Goal: Task Accomplishment & Management: Manage account settings

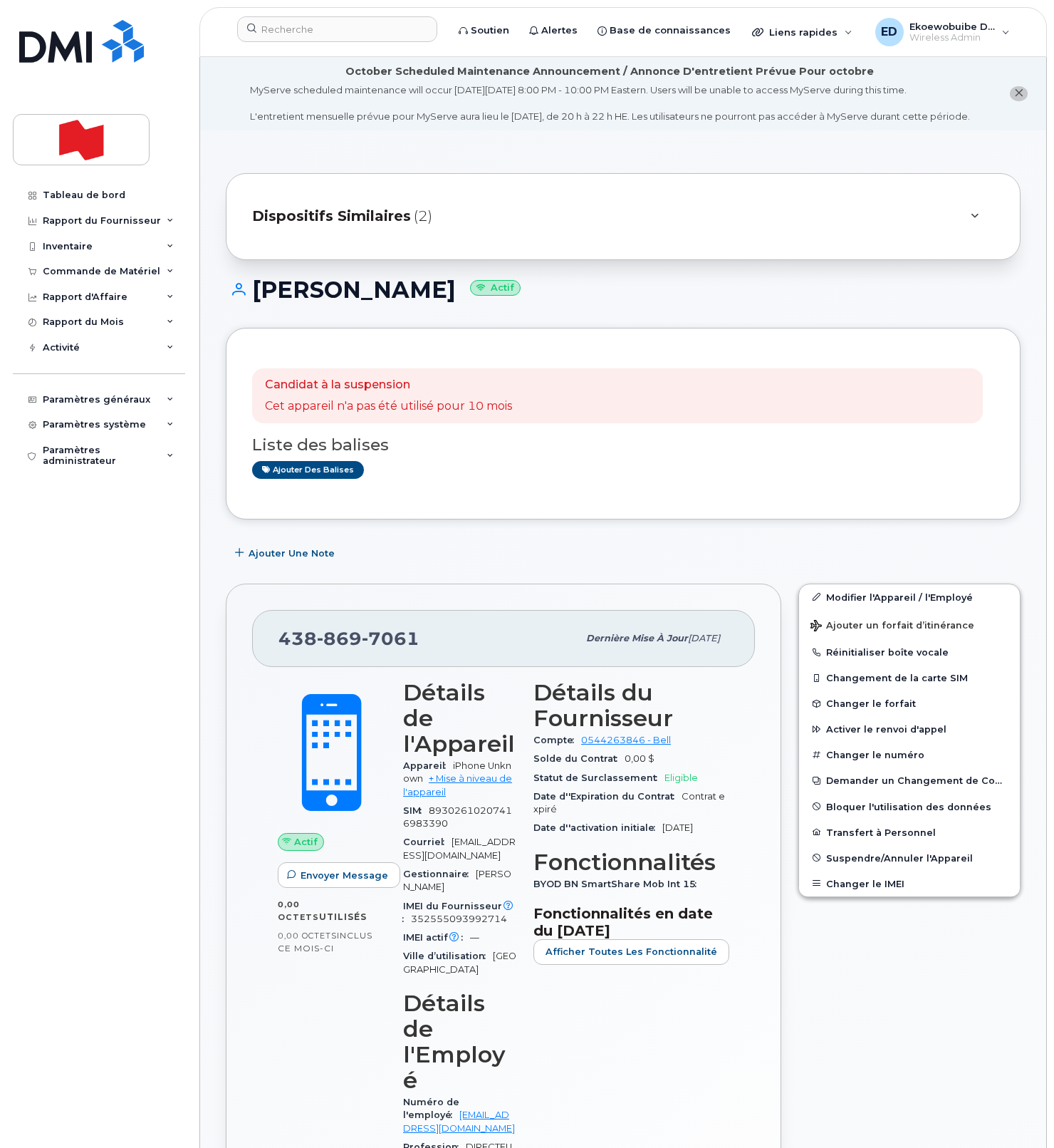
drag, startPoint x: 597, startPoint y: 232, endPoint x: 595, endPoint y: 241, distance: 9.2
click at [597, 232] on div "Dispositifs Similaires (2)" at bounding box center [604, 216] width 703 height 35
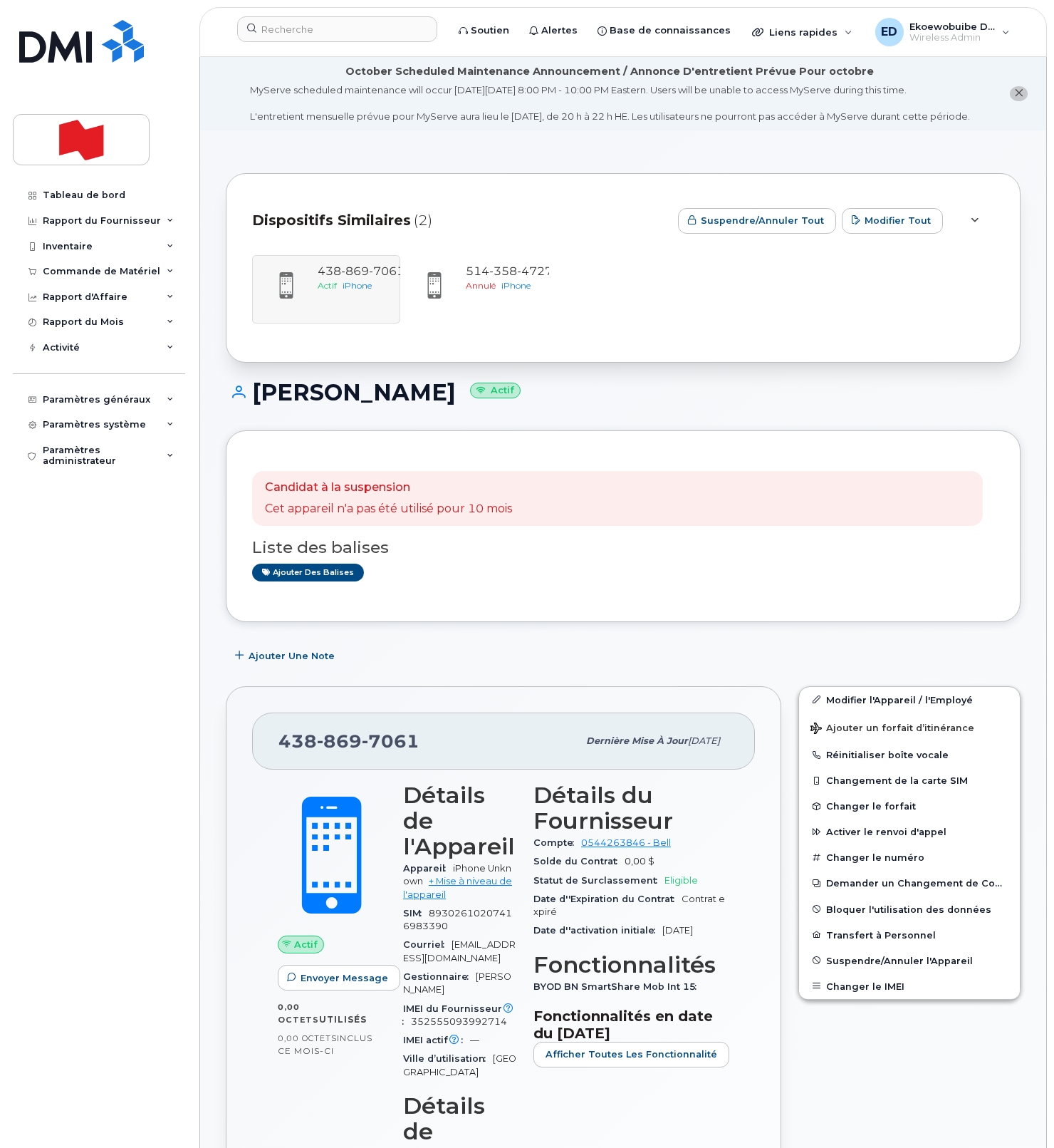
drag, startPoint x: 101, startPoint y: 650, endPoint x: 95, endPoint y: 666, distance: 17.1
click at [93, 658] on div "Tableau de bord Rapport du Fournisseur Facturation mensuelle Quotidiennes des D…" at bounding box center [100, 654] width 176 height 944
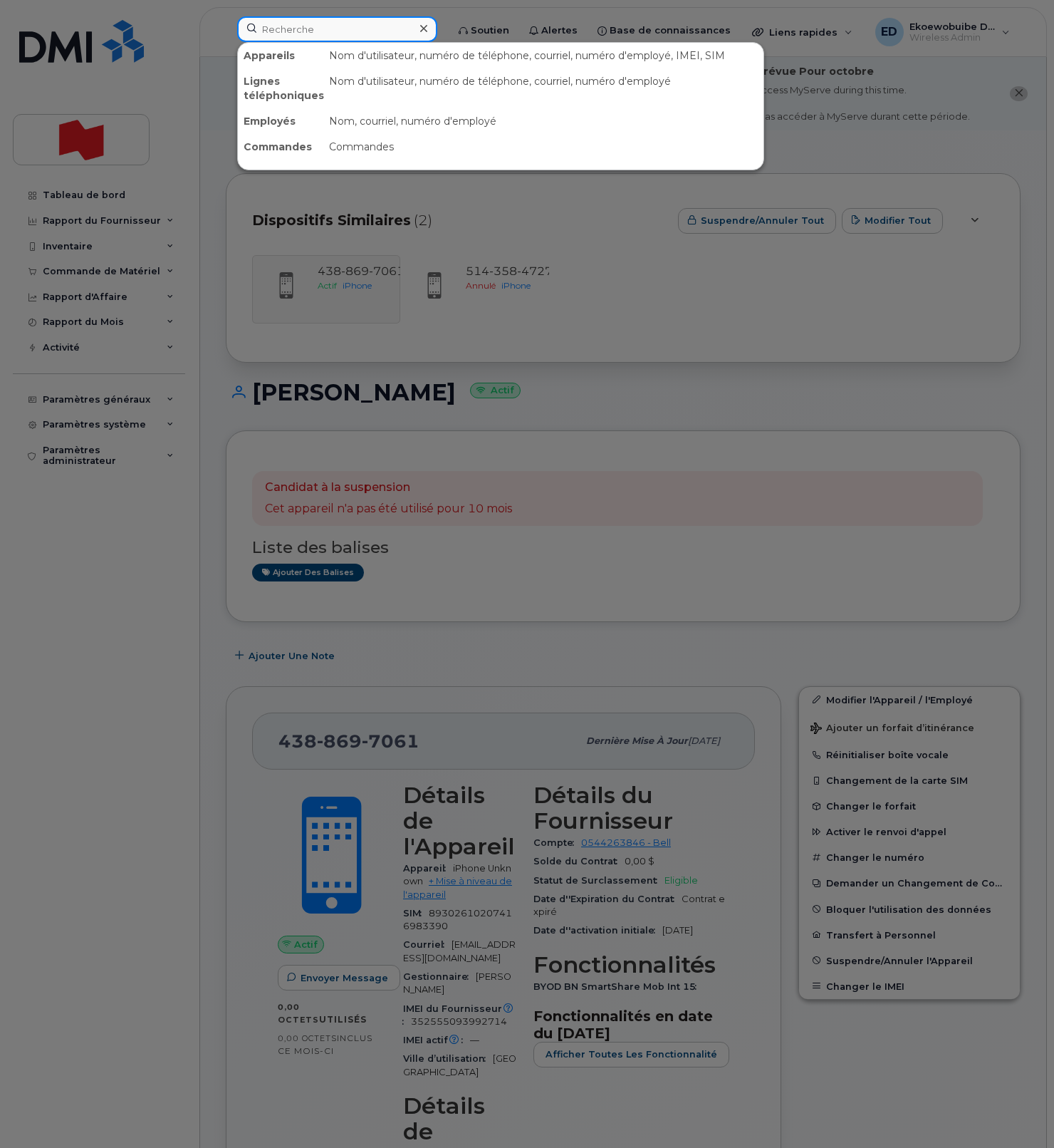
click at [346, 35] on input at bounding box center [337, 29] width 200 height 26
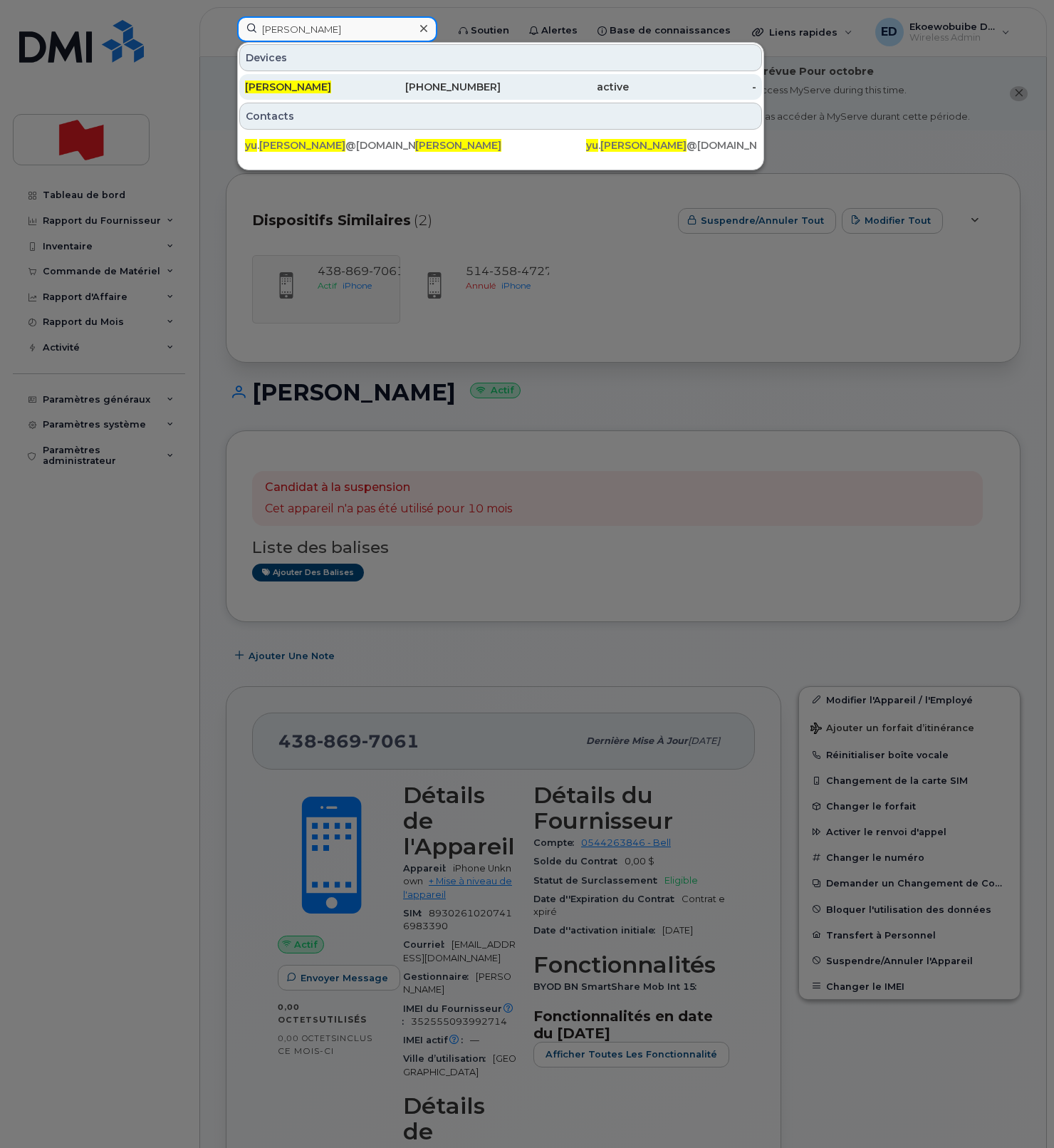
type input "yu yan"
click at [265, 92] on span "Yu Yan" at bounding box center [288, 87] width 86 height 12
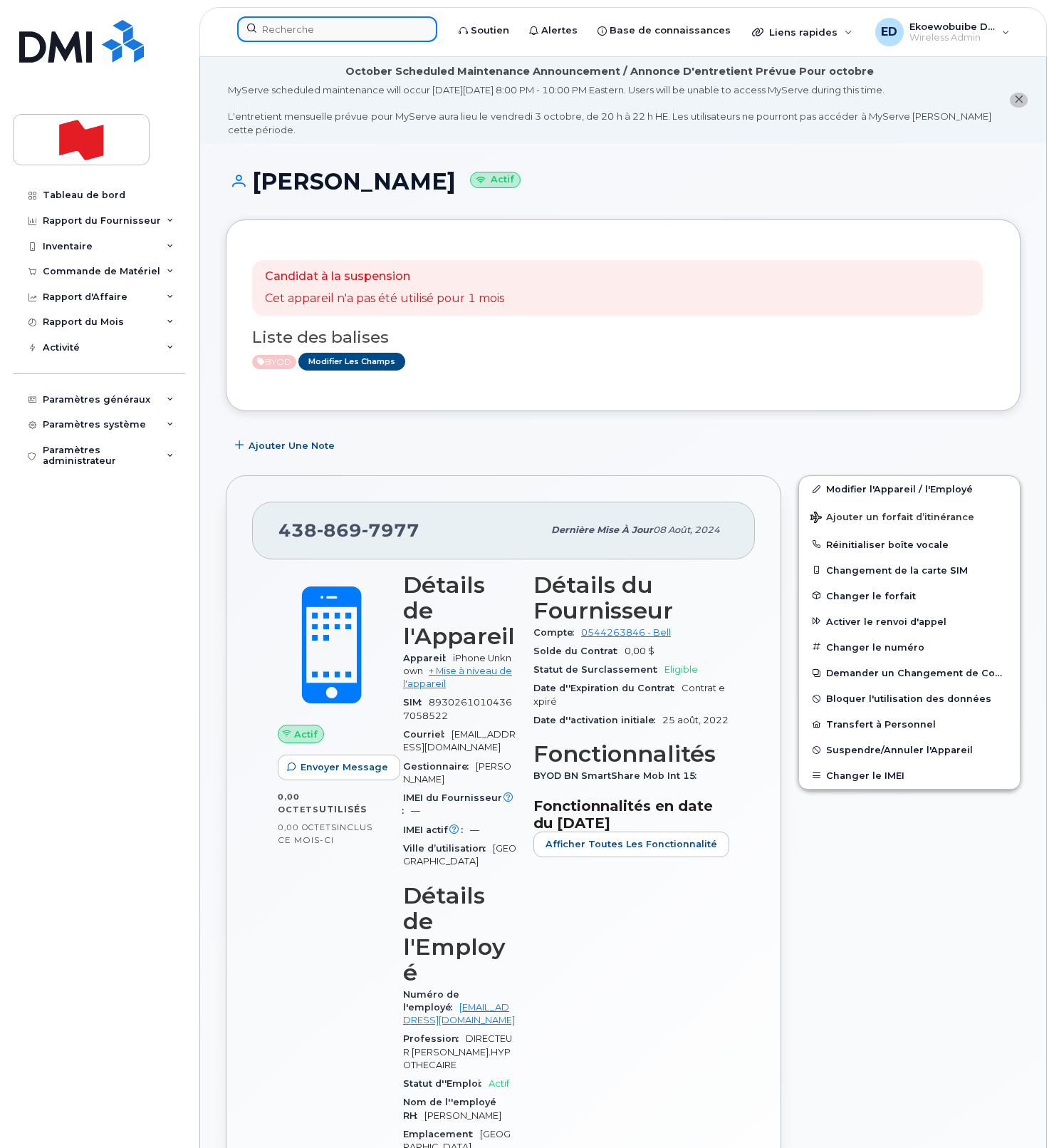
click at [317, 34] on input at bounding box center [337, 29] width 200 height 26
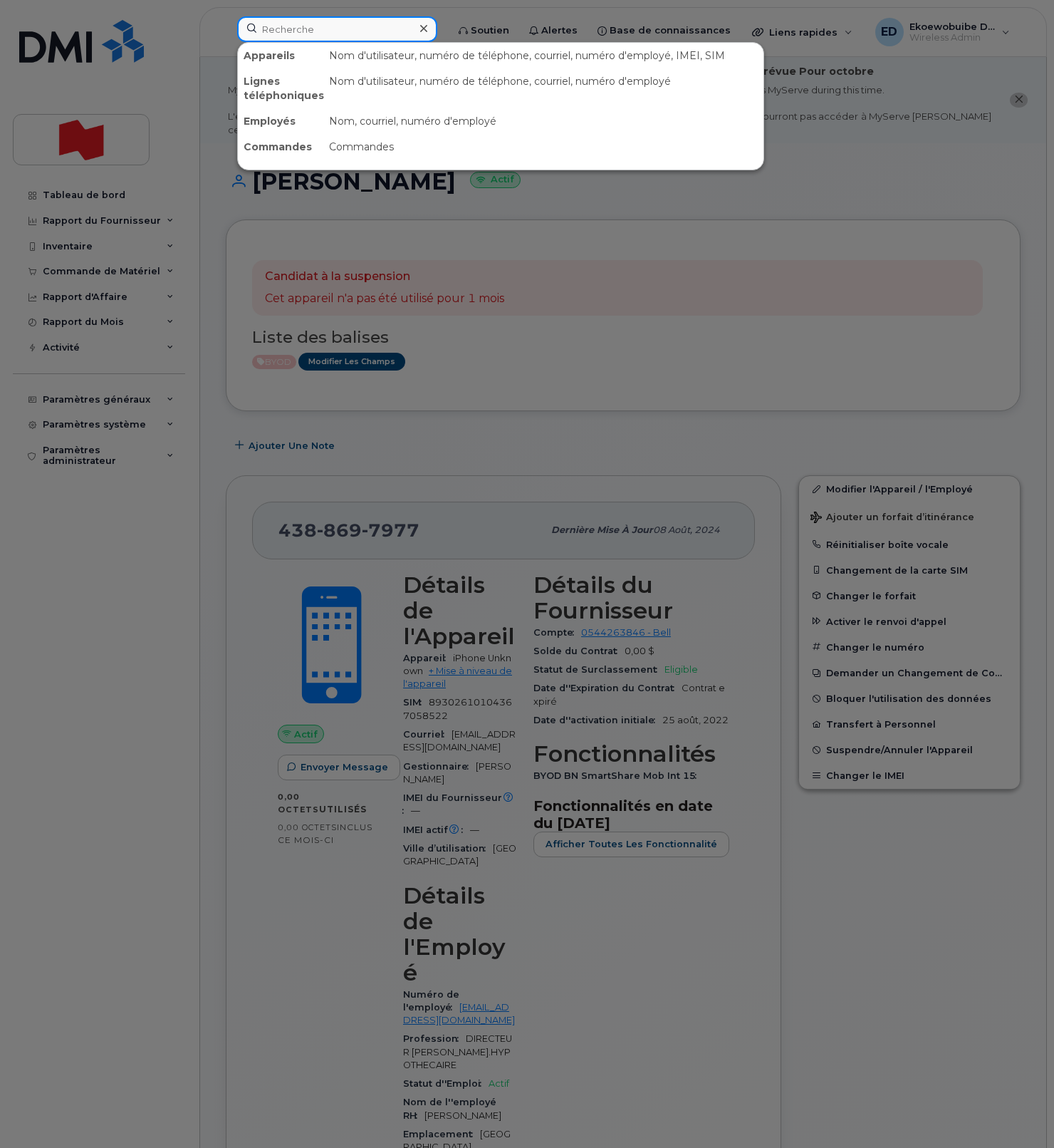
paste input "Soufiane Khouya"
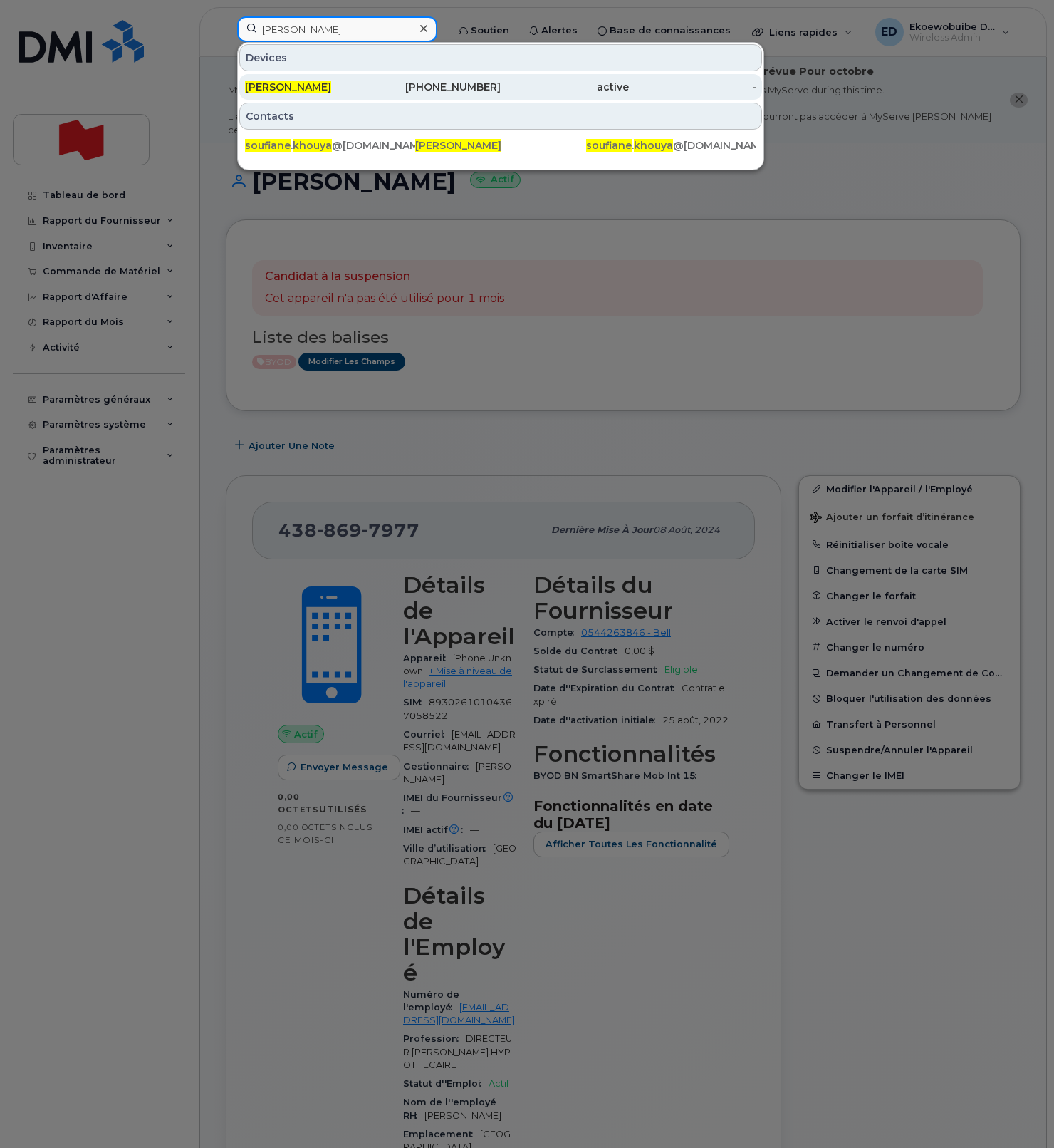
type input "[PERSON_NAME]"
click at [311, 86] on span "[PERSON_NAME]" at bounding box center [288, 87] width 86 height 12
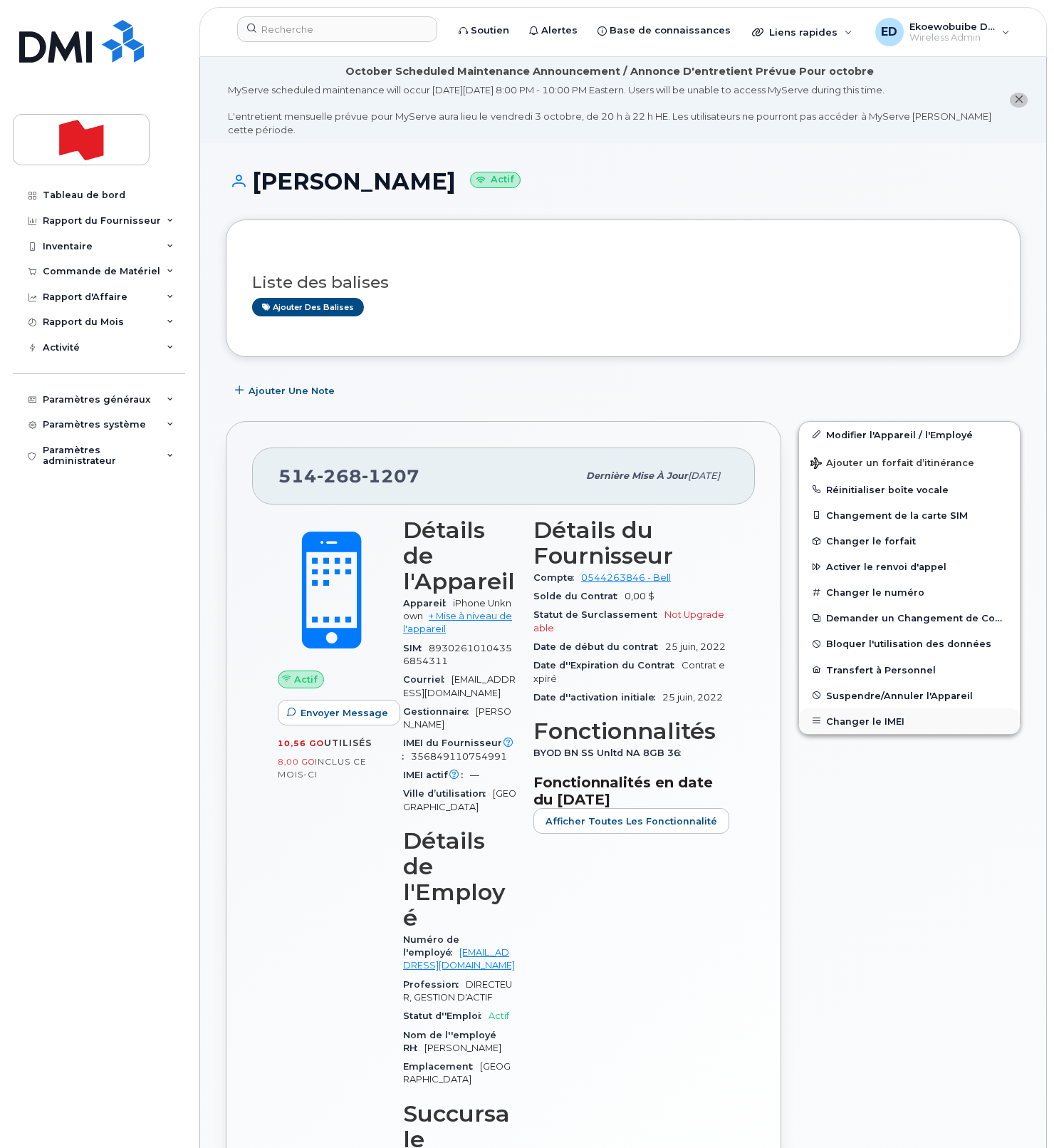
click at [872, 720] on button "Changer le IMEI" at bounding box center [910, 720] width 221 height 26
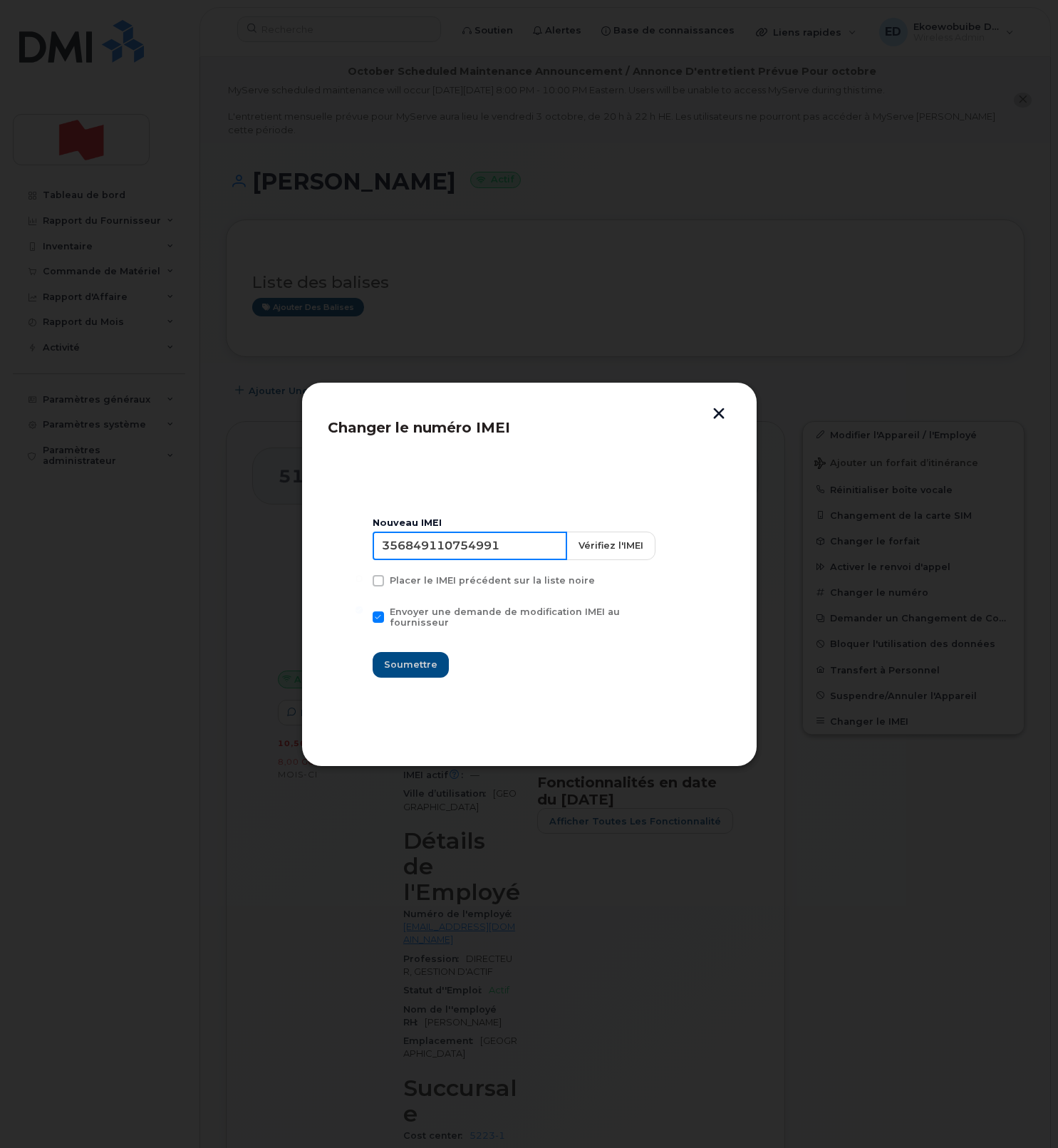
click at [462, 549] on input "356849110754991" at bounding box center [470, 546] width 195 height 28
click at [718, 412] on button "button" at bounding box center [719, 414] width 21 height 15
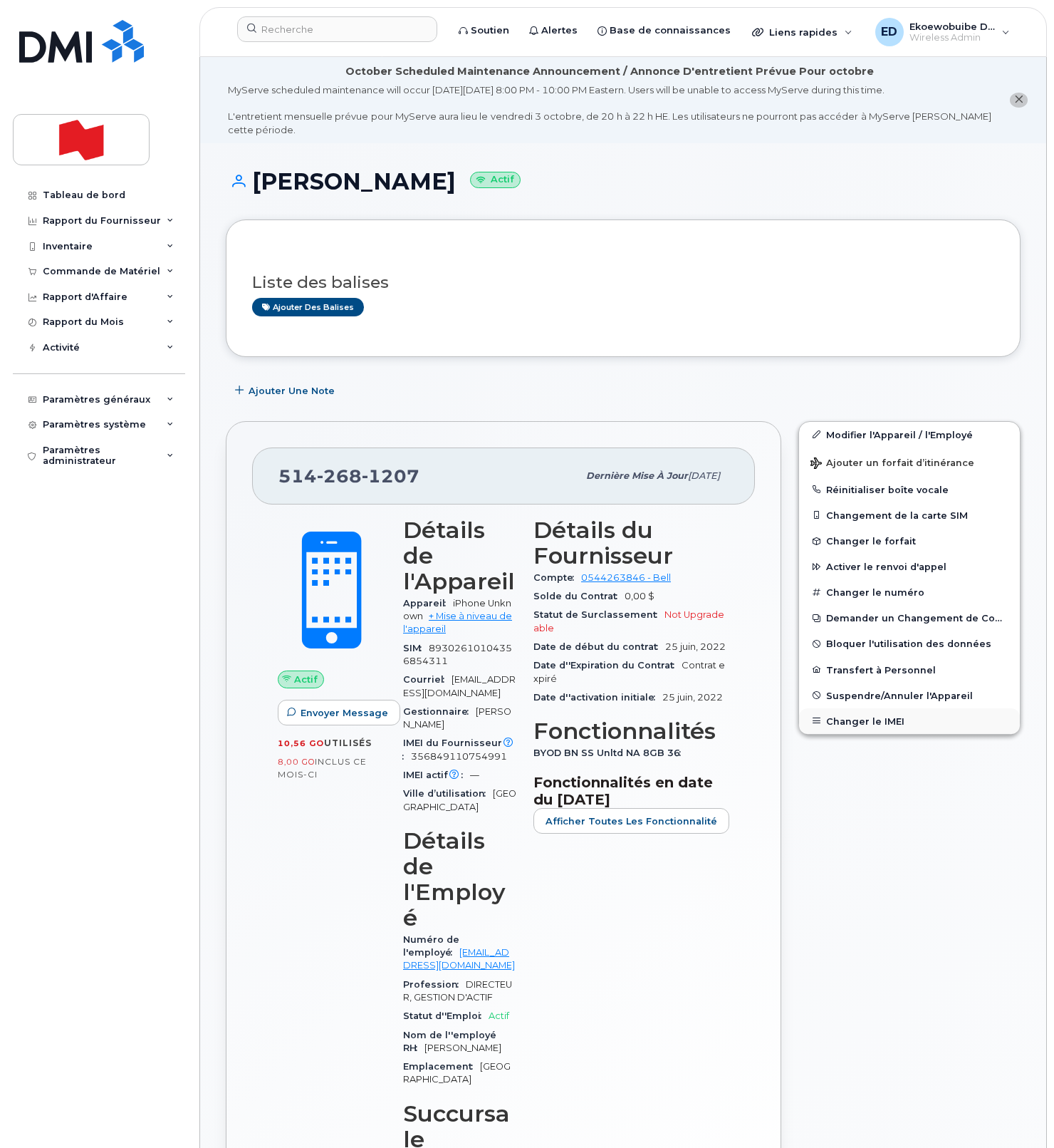
click at [853, 726] on button "Changer le IMEI" at bounding box center [910, 720] width 221 height 26
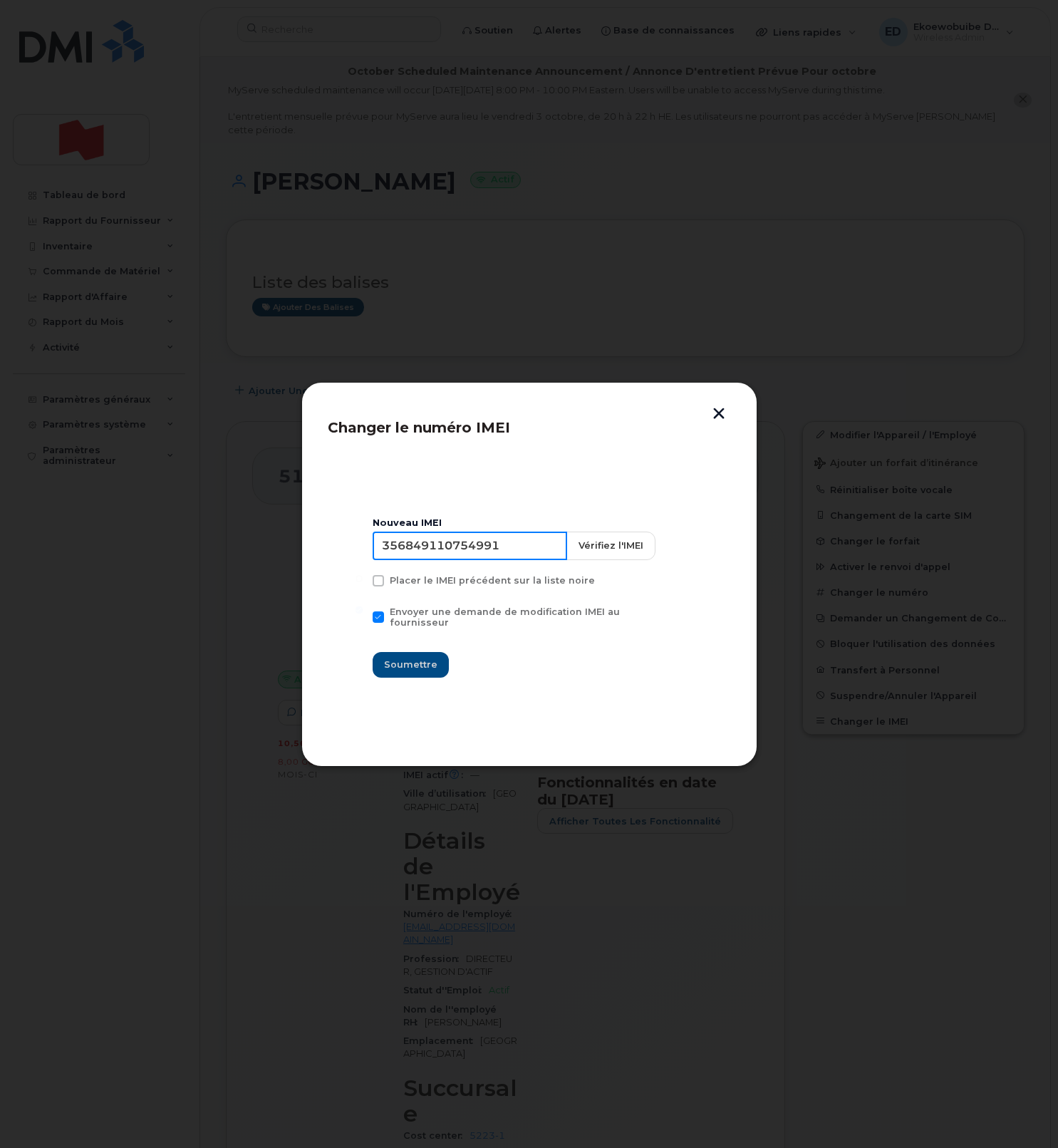
click at [491, 560] on input "356849110754991" at bounding box center [470, 546] width 195 height 28
type input "354216331577407"
click at [407, 665] on span "Soumettre" at bounding box center [411, 664] width 53 height 13
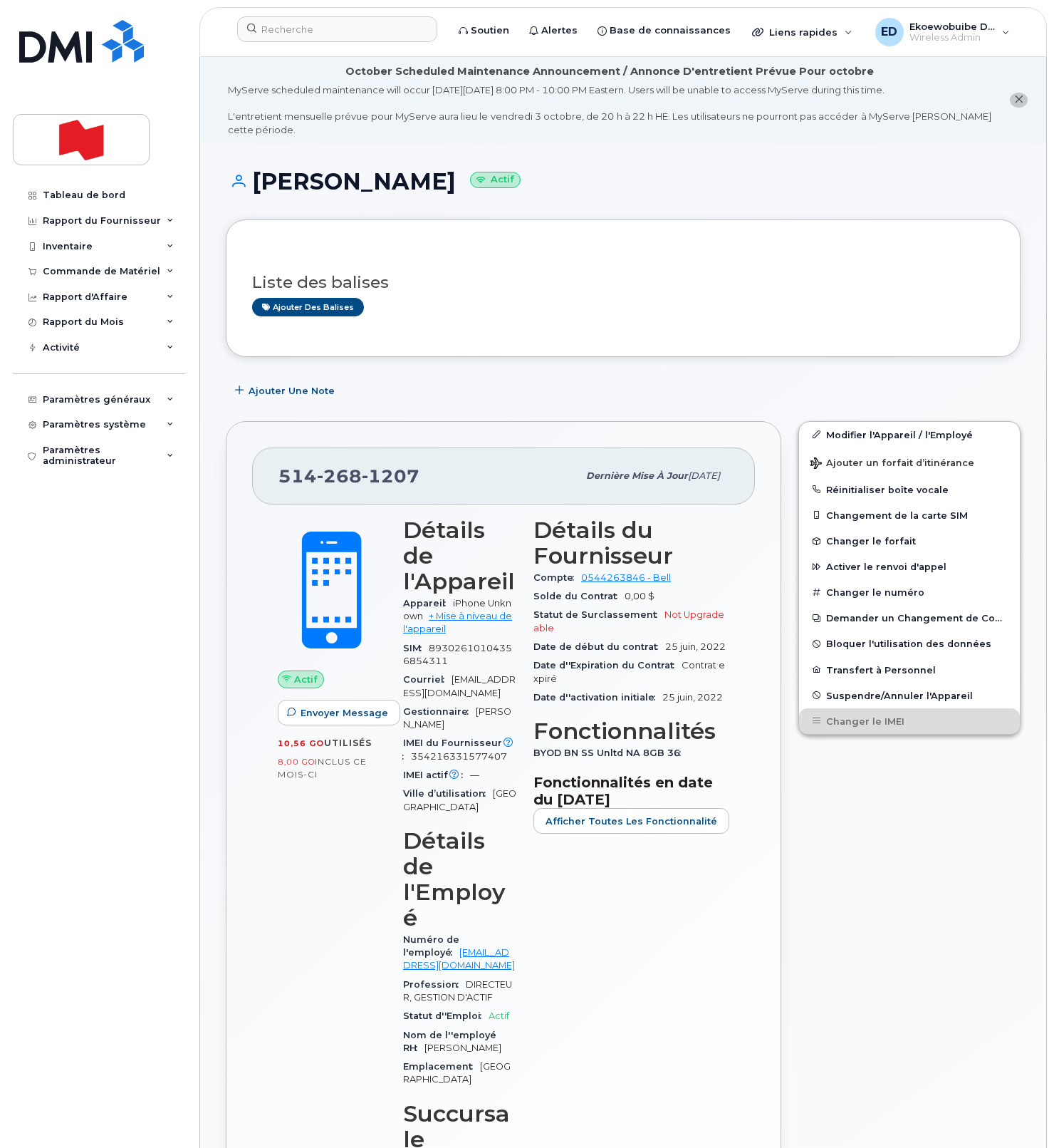
click at [457, 312] on div "Ajouter des balises" at bounding box center [618, 306] width 731 height 18
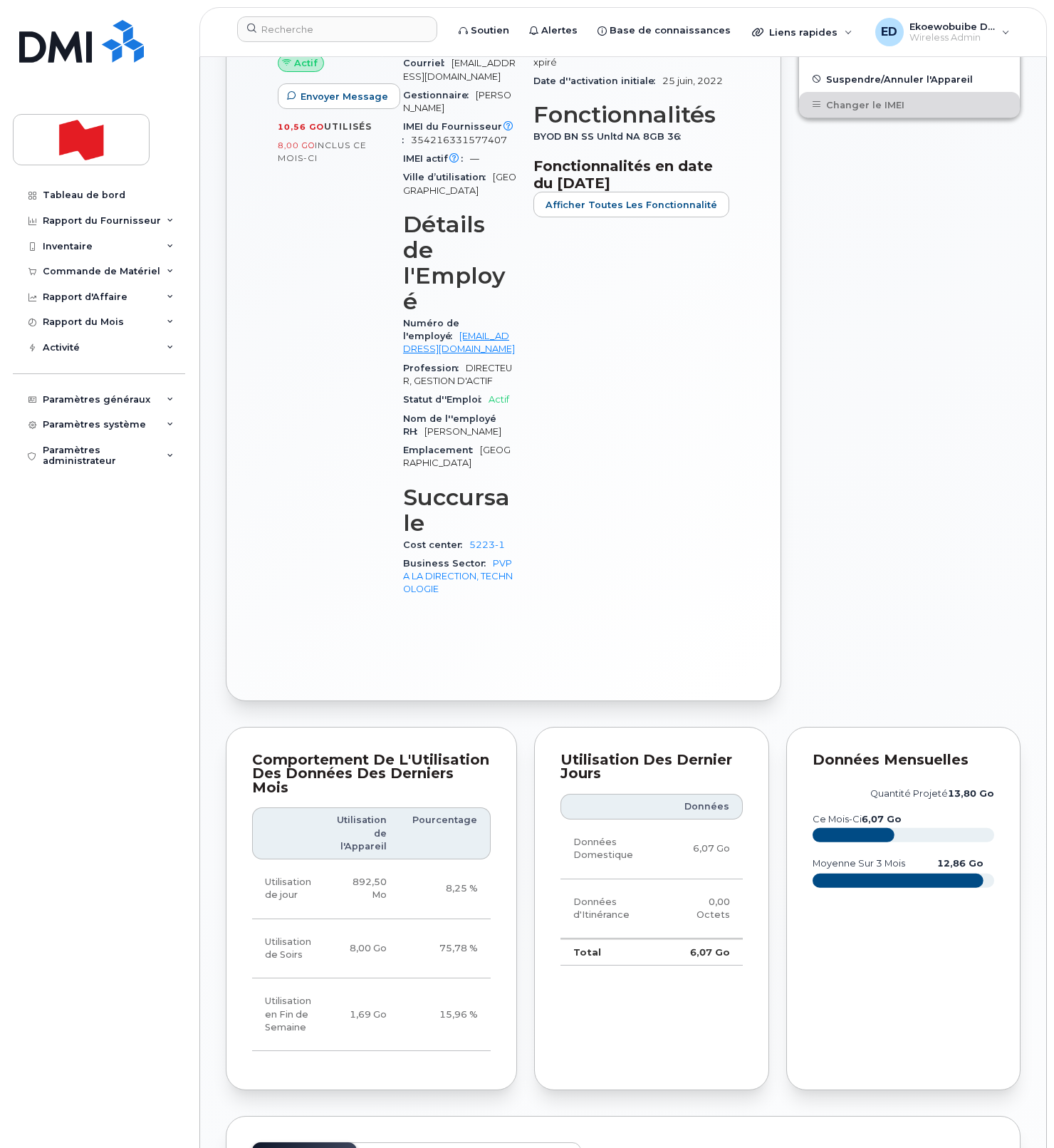
scroll to position [628, 0]
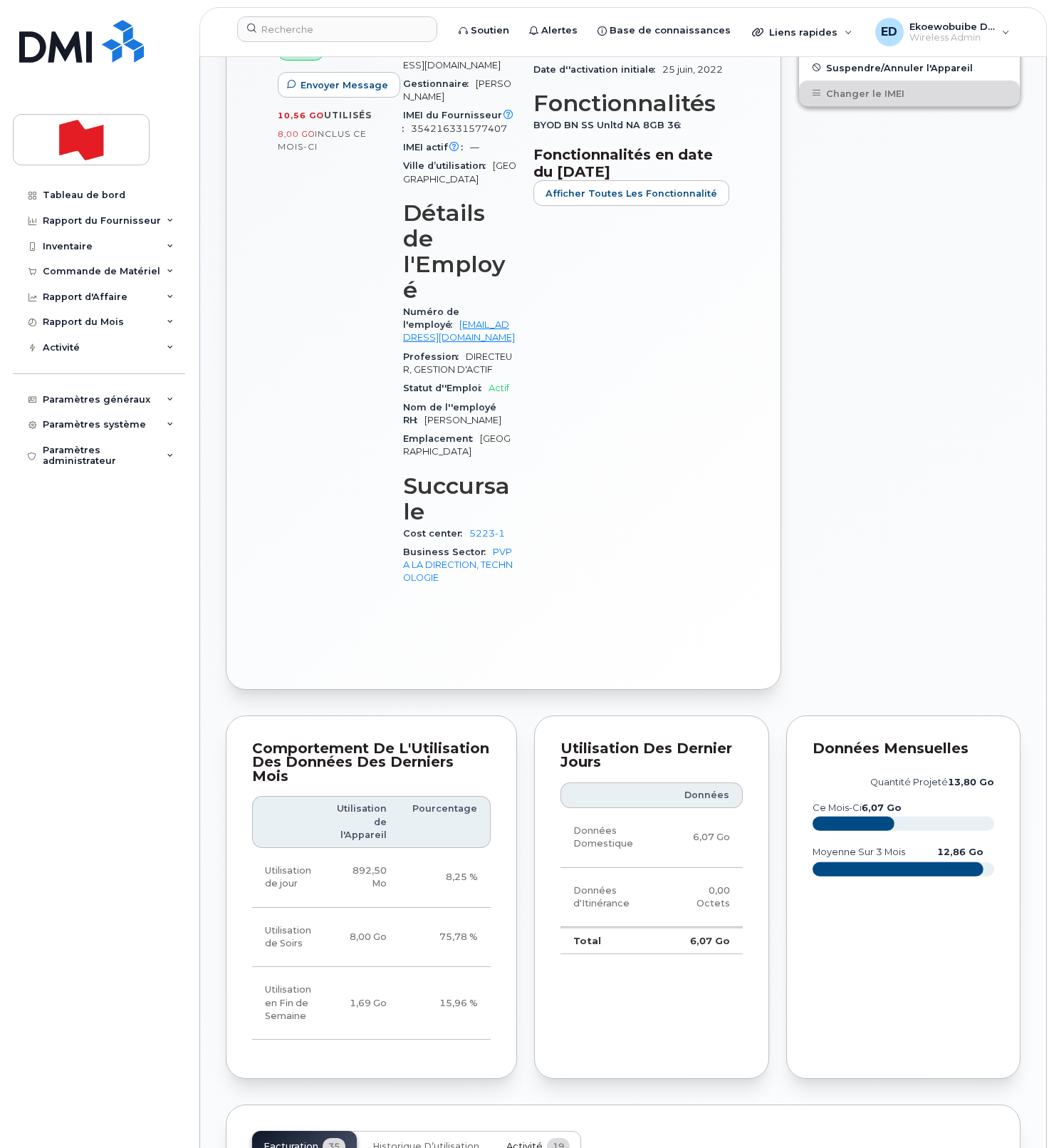
click at [526, 1141] on span "Activité" at bounding box center [524, 1146] width 36 height 12
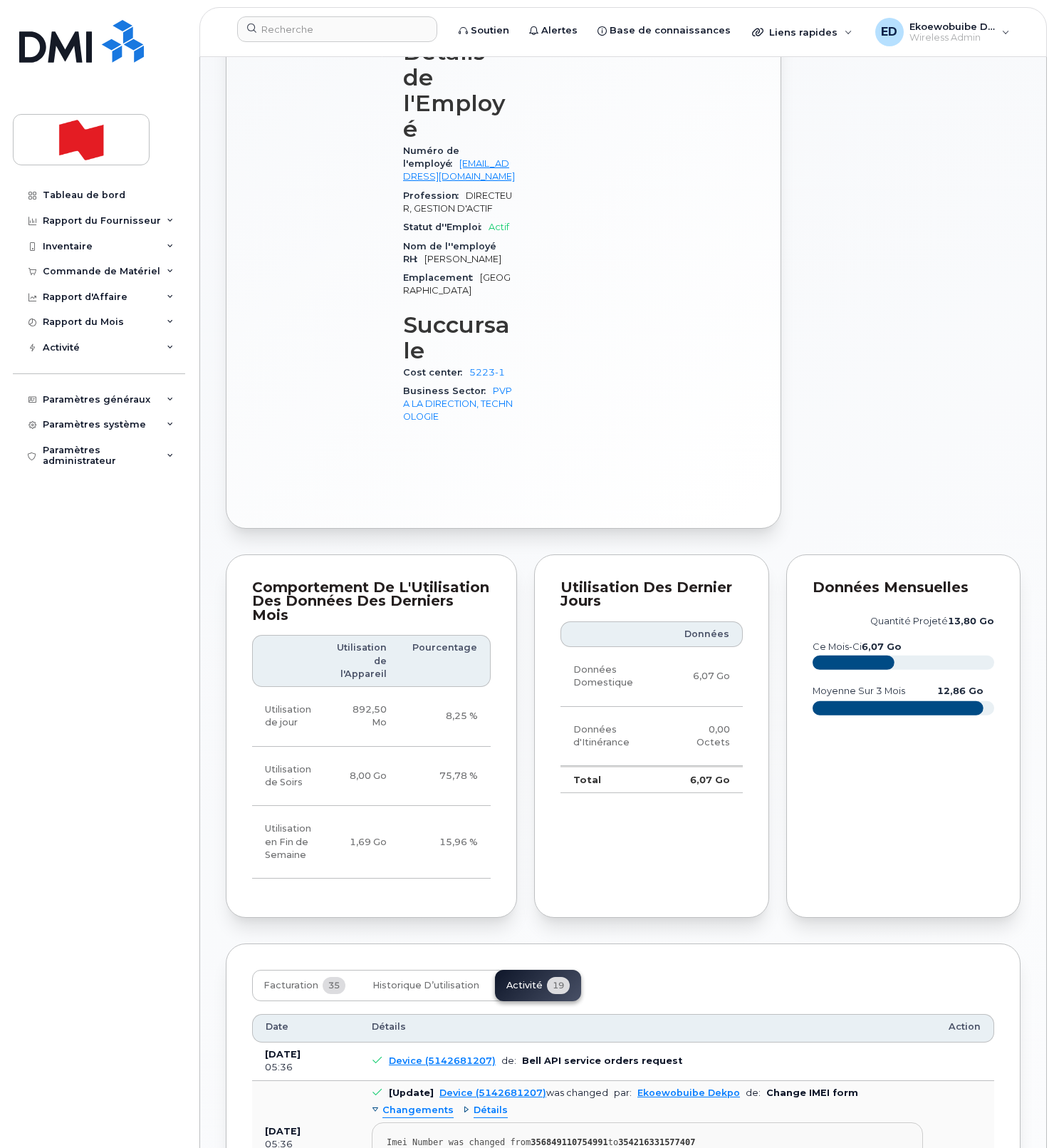
scroll to position [795, 0]
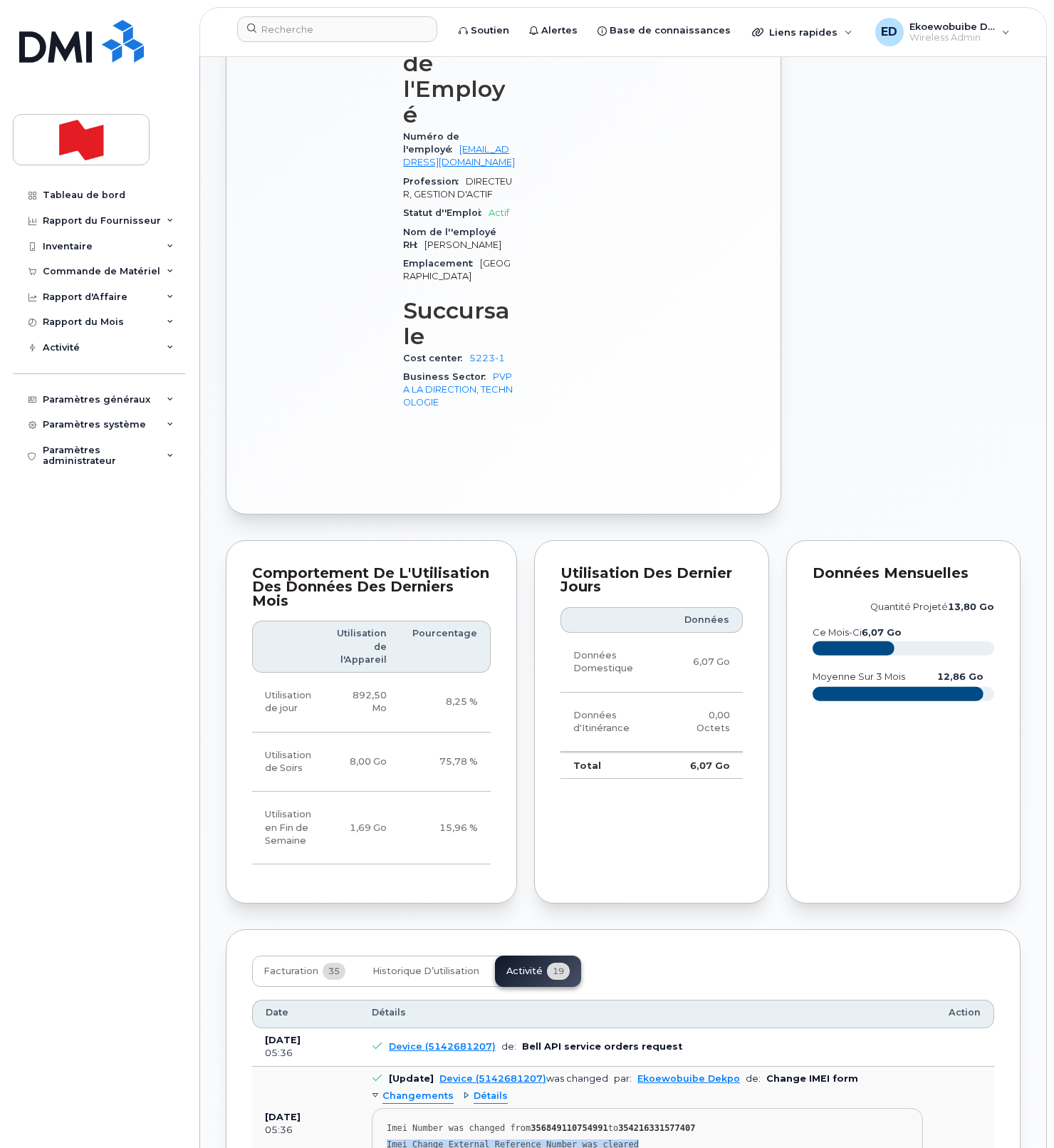
drag, startPoint x: 675, startPoint y: 1061, endPoint x: 386, endPoint y: 1039, distance: 289.8
click at [386, 1108] on pre "Imei Number was changed from 356849110754991 to 354216331577407 Imei Change Ext…" at bounding box center [647, 1139] width 551 height 63
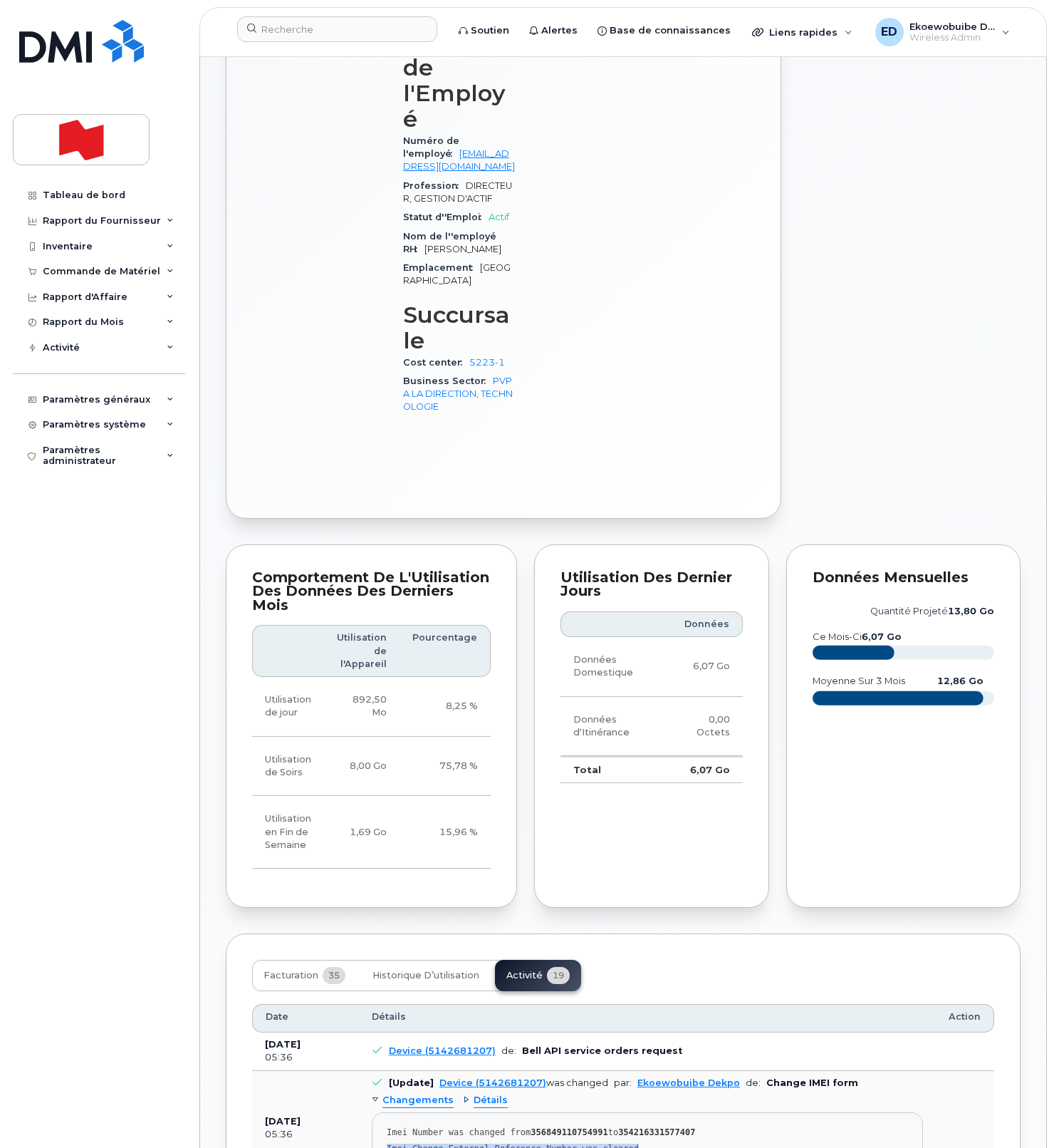
copy div "Imei Change External Reference Number was cleared"
click at [677, 1144] on div "Imei Change External Reference Number was cleared" at bounding box center [647, 1150] width 521 height 11
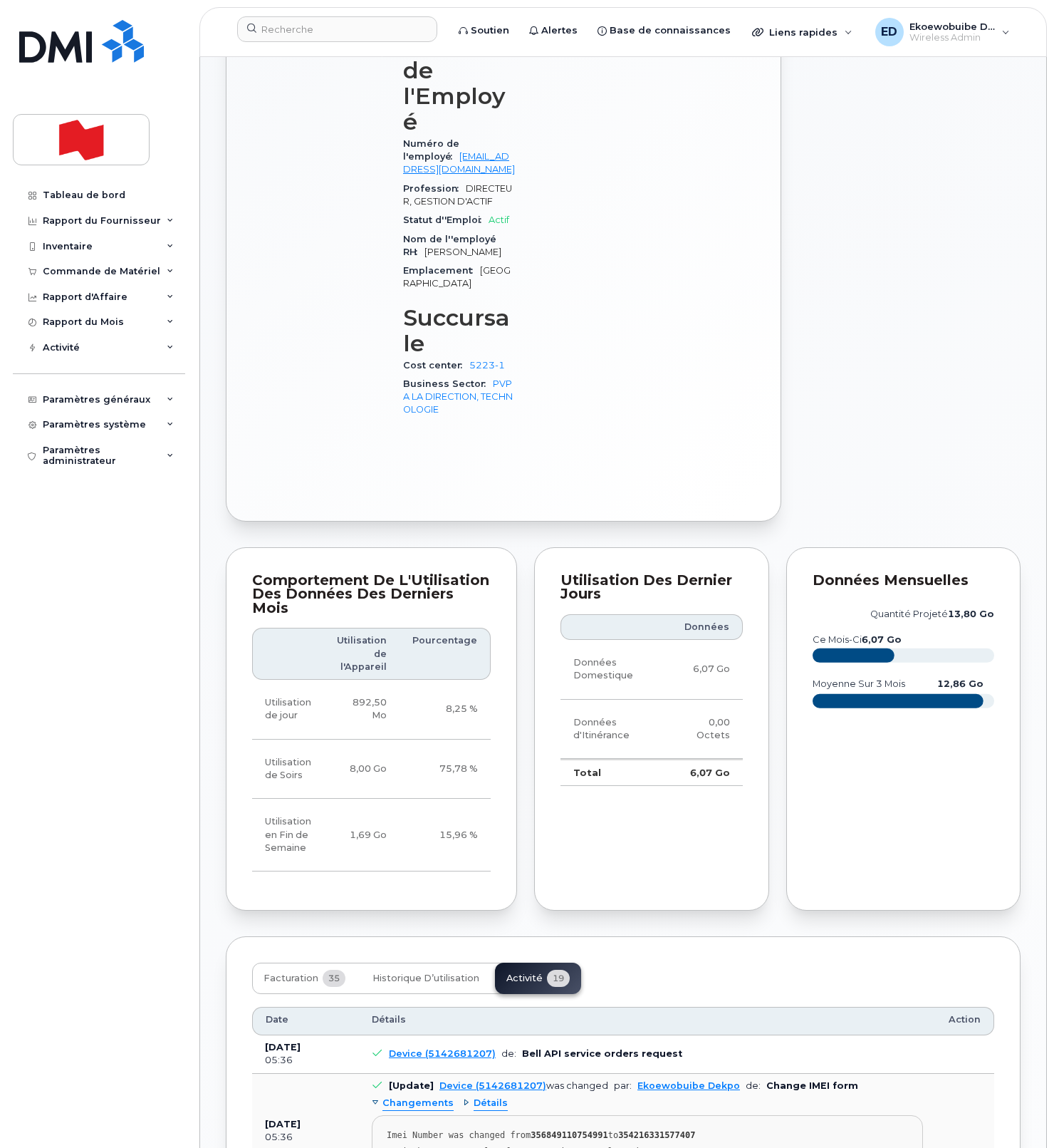
scroll to position [805, 0]
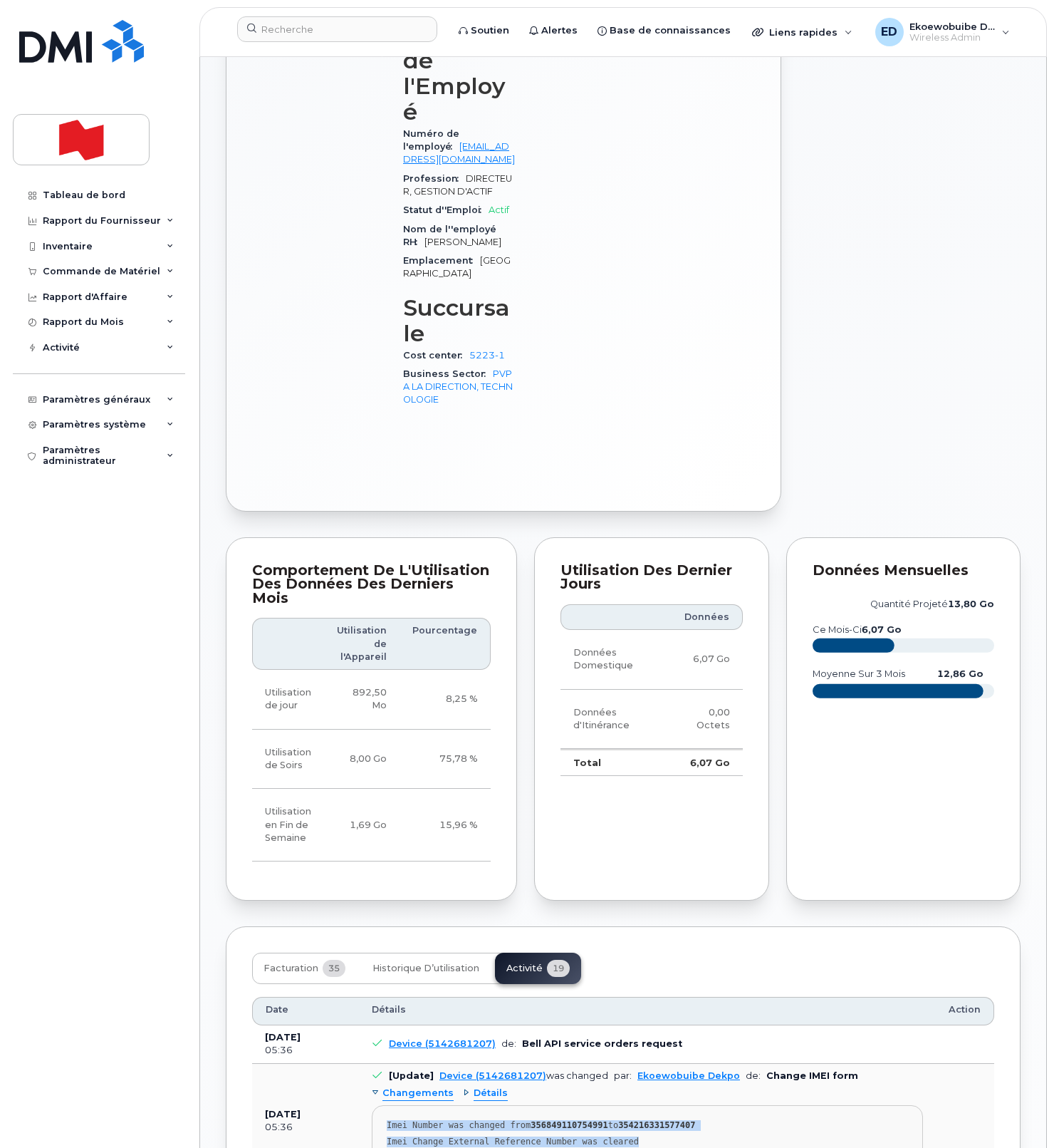
drag, startPoint x: 656, startPoint y: 1054, endPoint x: 374, endPoint y: 1025, distance: 283.5
click at [374, 1106] on pre "Imei Number was changed from 356849110754991 to 354216331577407 Imei Change Ext…" at bounding box center [647, 1136] width 551 height 63
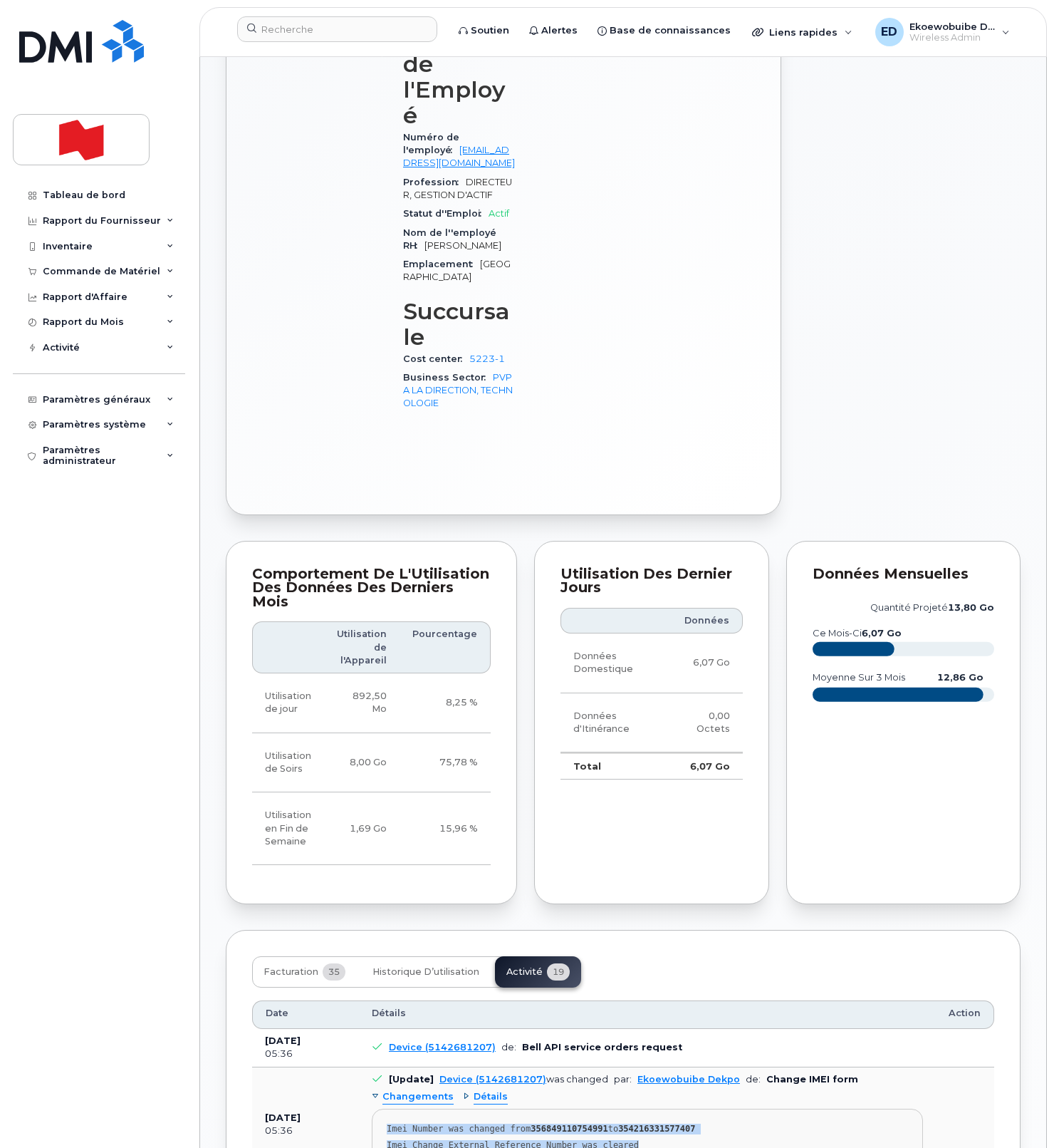
copy pre "Imei Number was changed from 356849110754991 to 354216331577407 Imei Change Ext…"
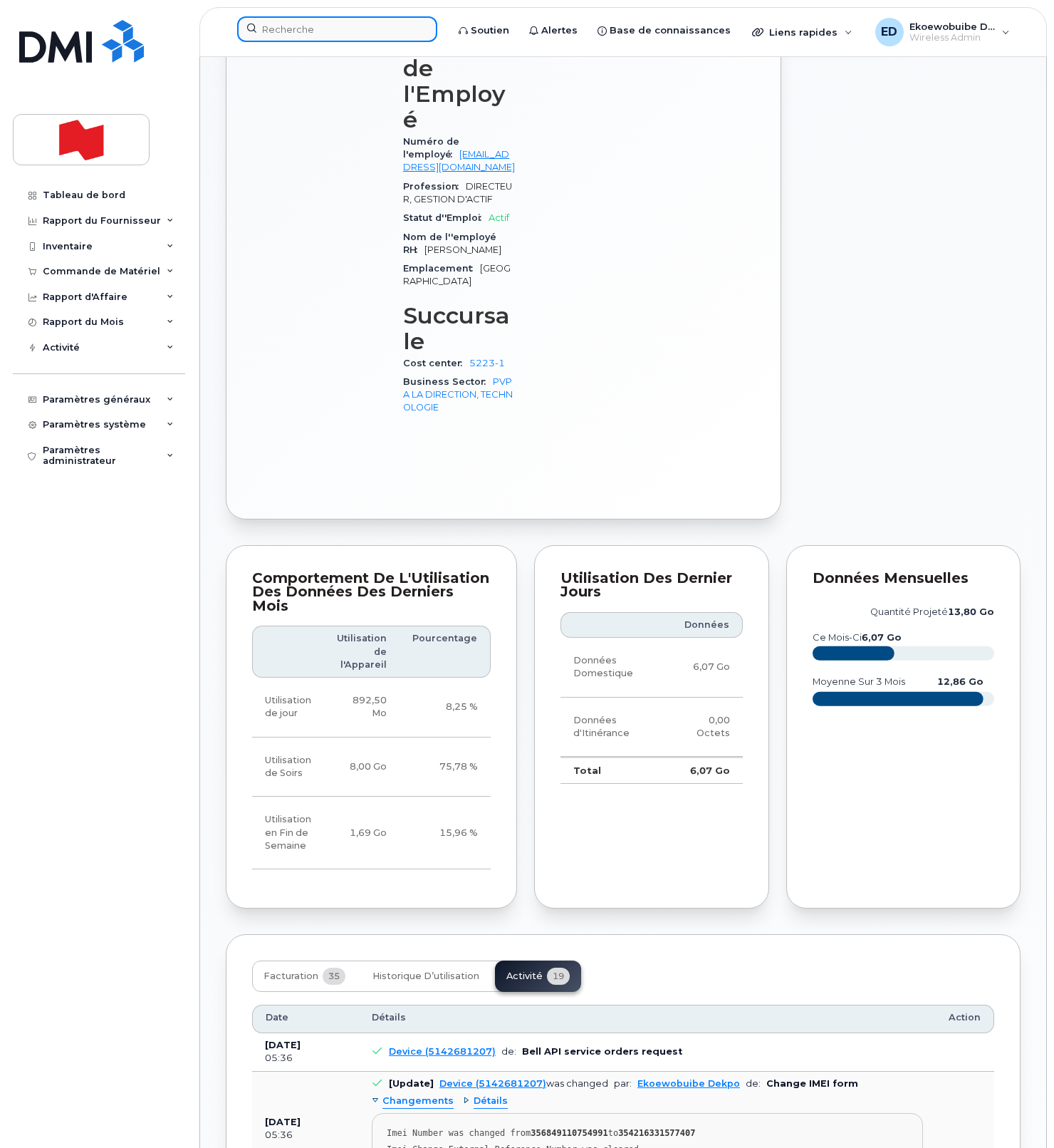
click at [318, 30] on input at bounding box center [337, 29] width 200 height 26
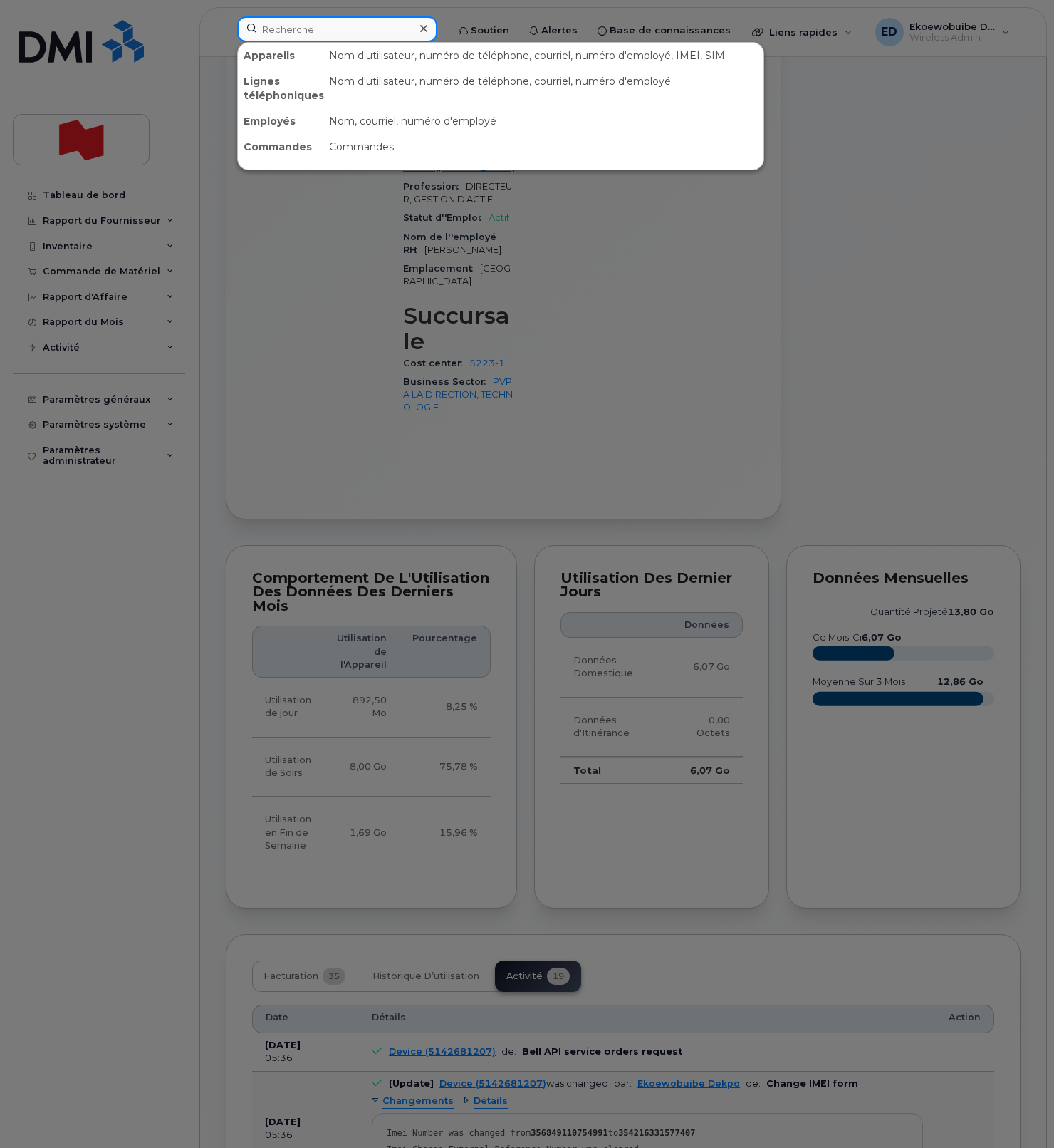
scroll to position [797, 0]
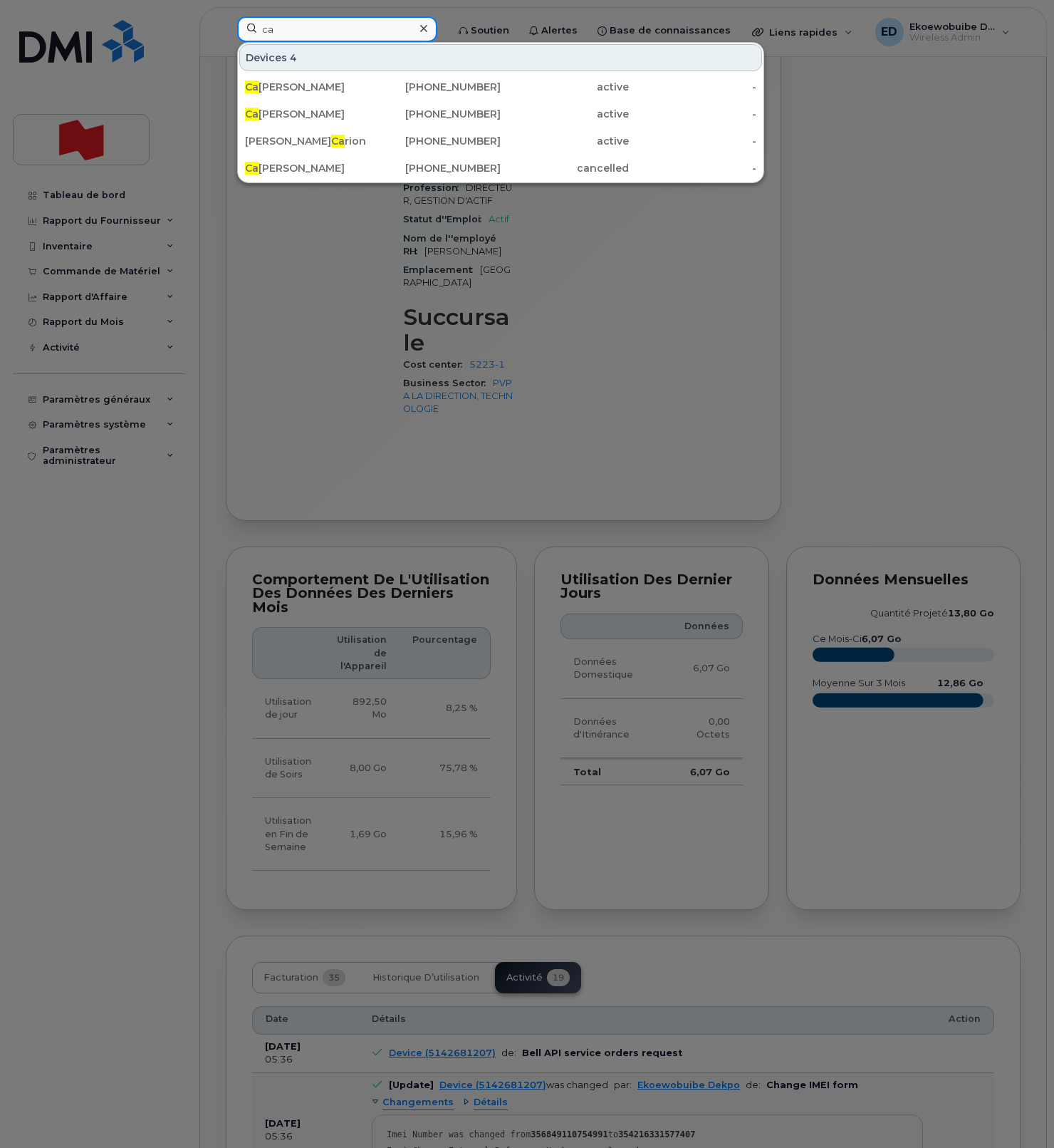
type input "c"
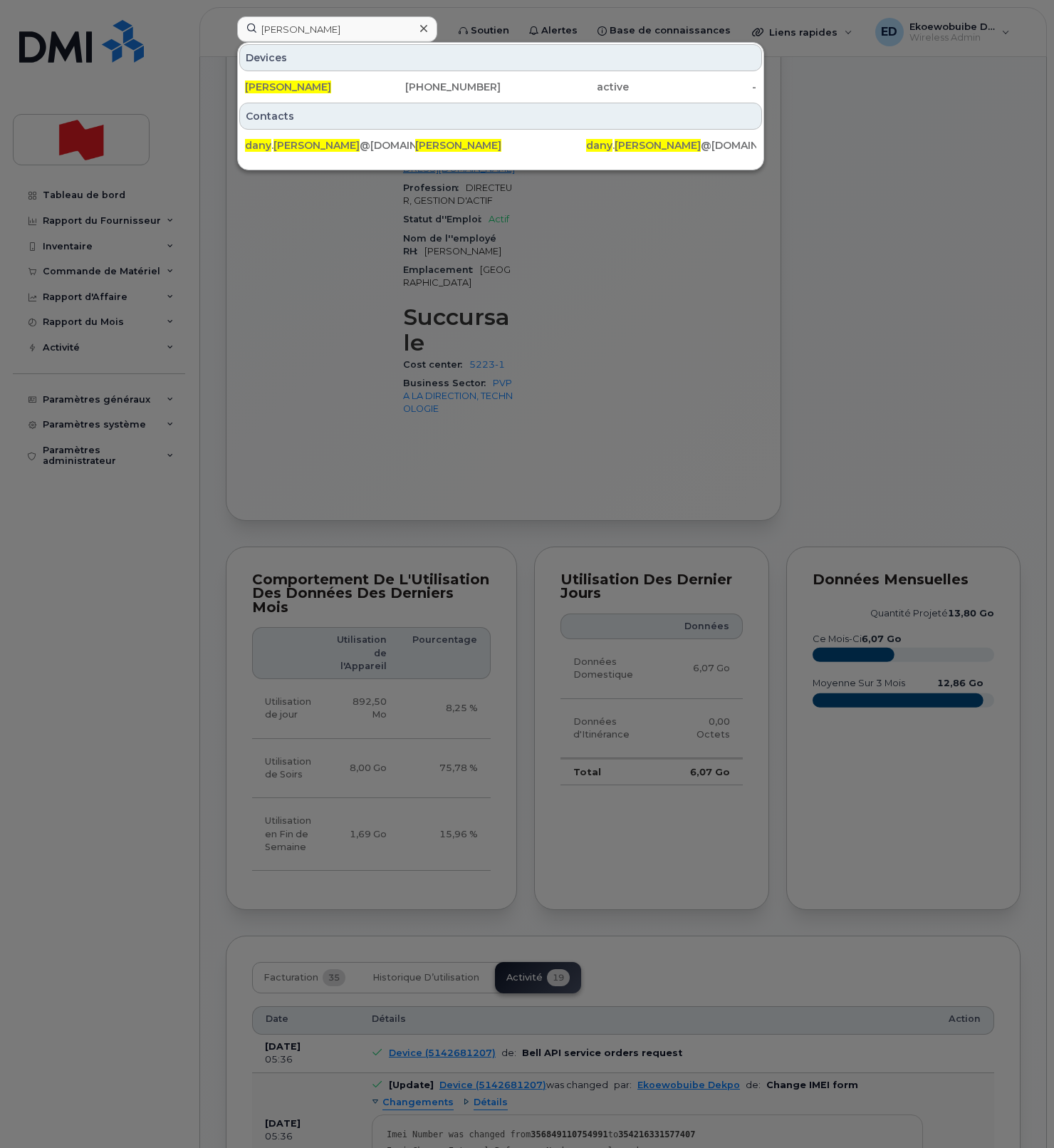
click at [980, 155] on div at bounding box center [527, 574] width 1054 height 1148
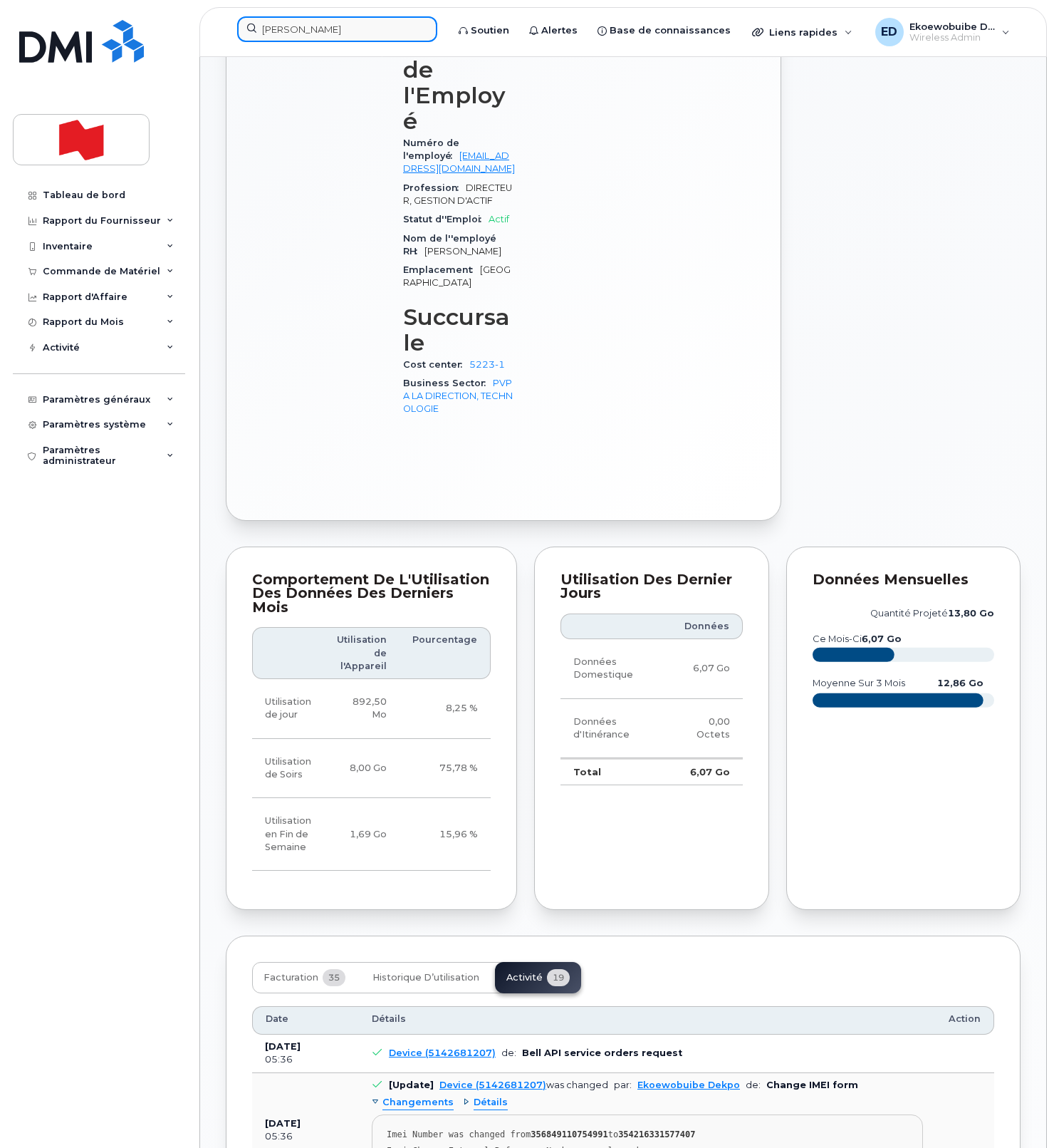
click at [318, 27] on input "dany caron" at bounding box center [337, 29] width 200 height 26
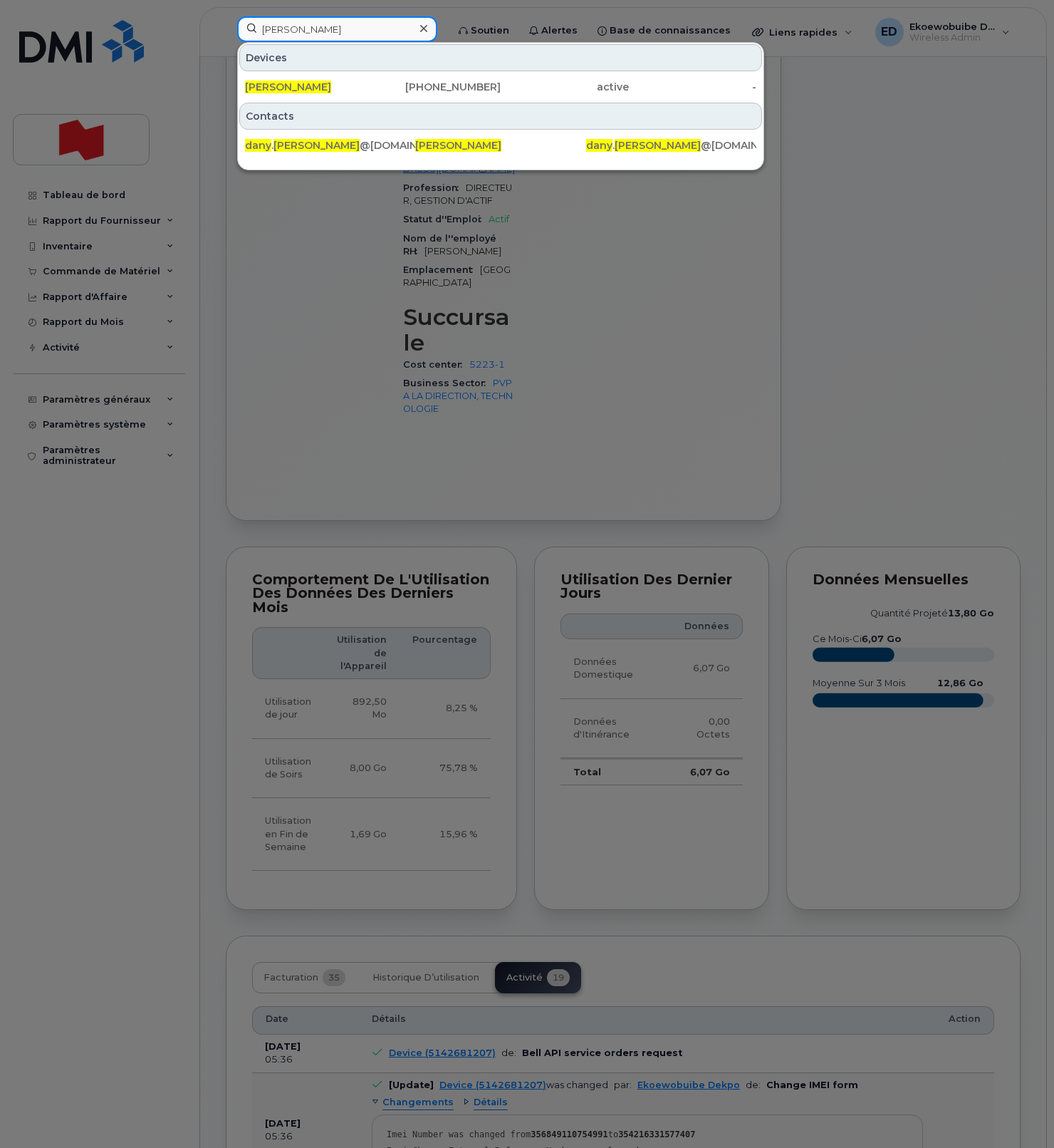
paste input "514 207 2835"
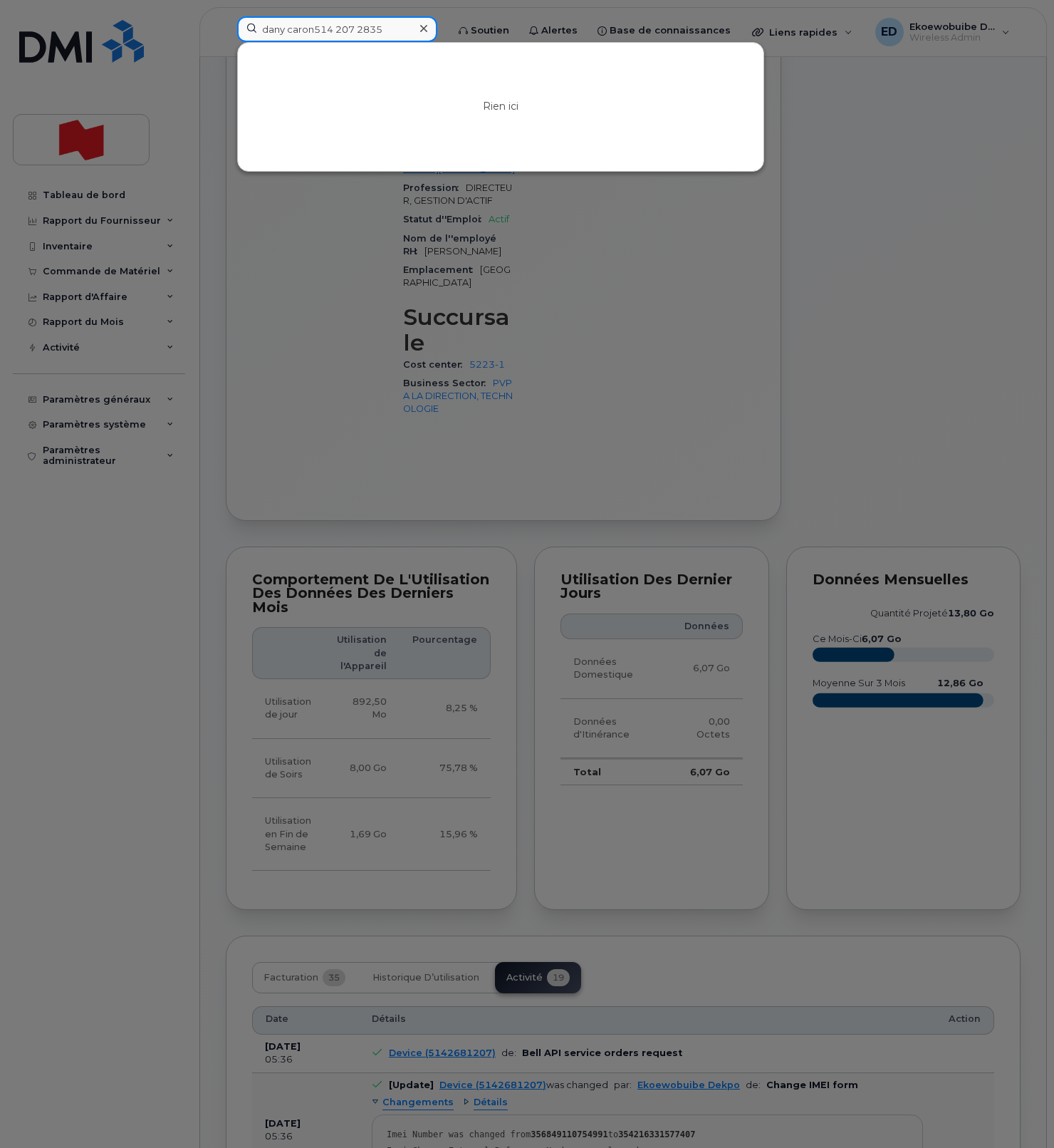
click at [297, 30] on input "dany caron514 207 2835" at bounding box center [337, 29] width 200 height 26
click at [315, 31] on input "dany caron514 207 2835" at bounding box center [337, 29] width 200 height 26
drag, startPoint x: 315, startPoint y: 32, endPoint x: 246, endPoint y: 29, distance: 69.1
click at [246, 29] on input "dany caron514 207 2835" at bounding box center [337, 29] width 200 height 26
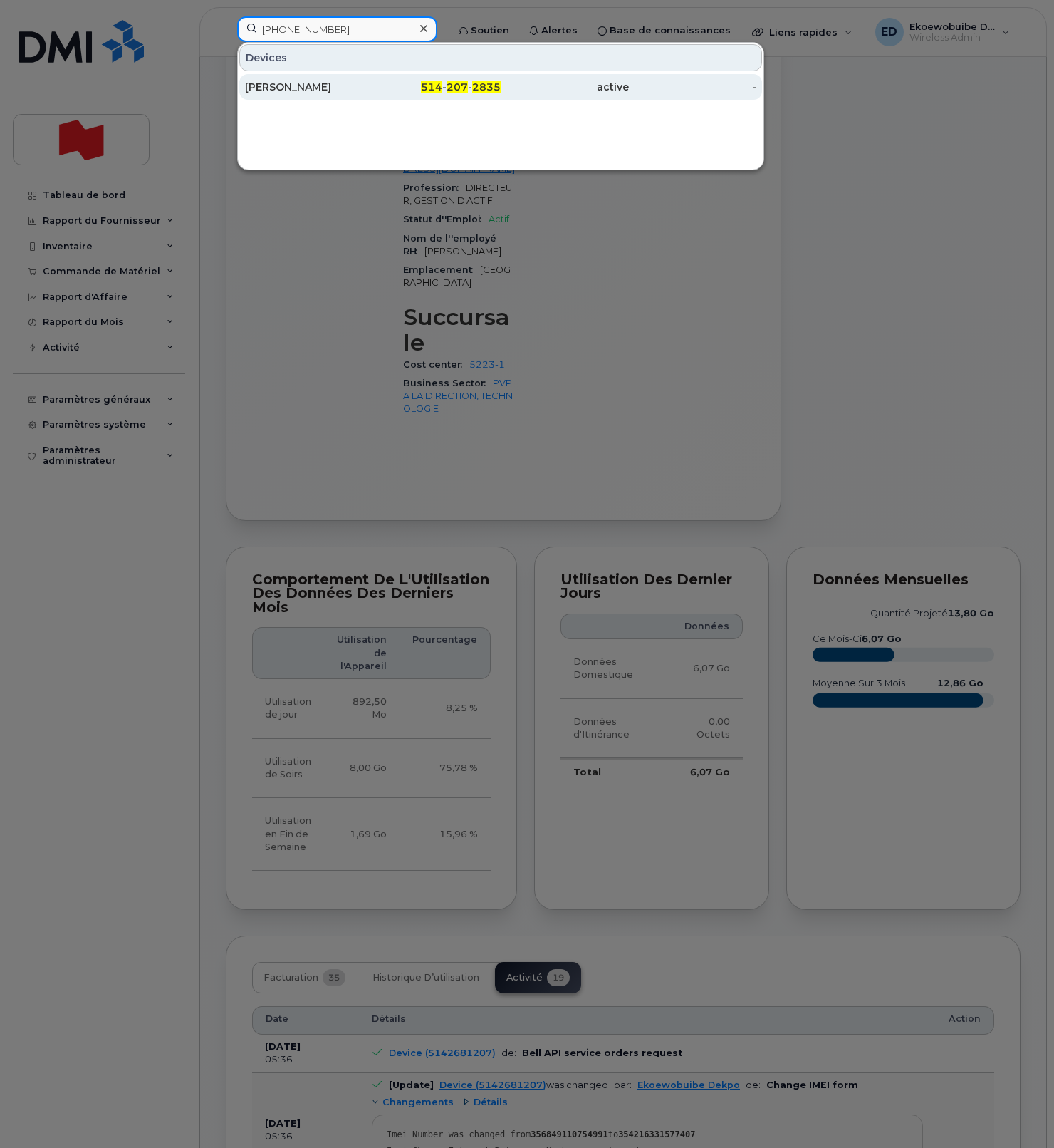
type input "514 207 2835"
click at [292, 90] on div "Elodie Larmet" at bounding box center [309, 87] width 128 height 14
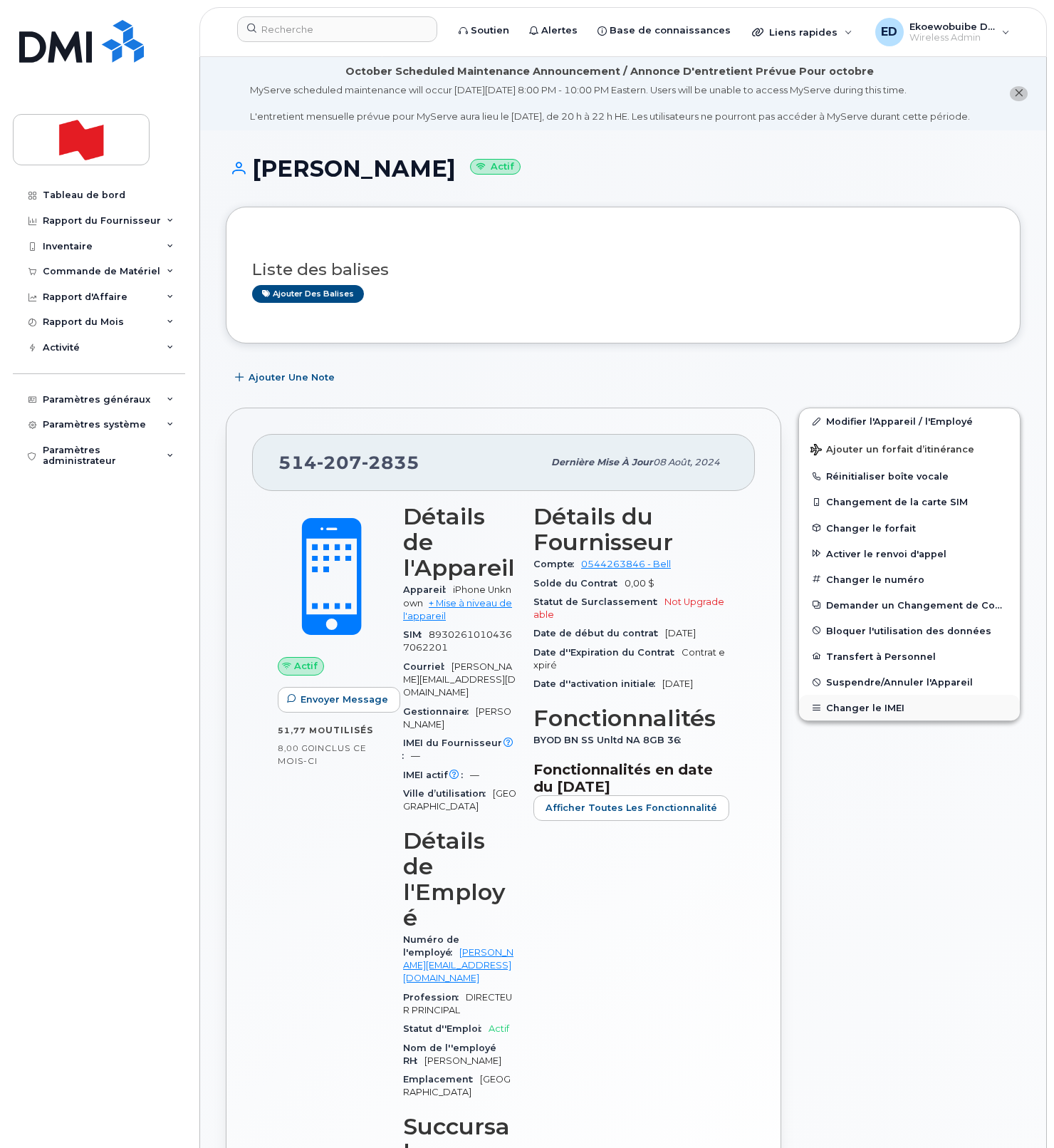
click at [842, 720] on button "Changer le IMEI" at bounding box center [910, 707] width 221 height 26
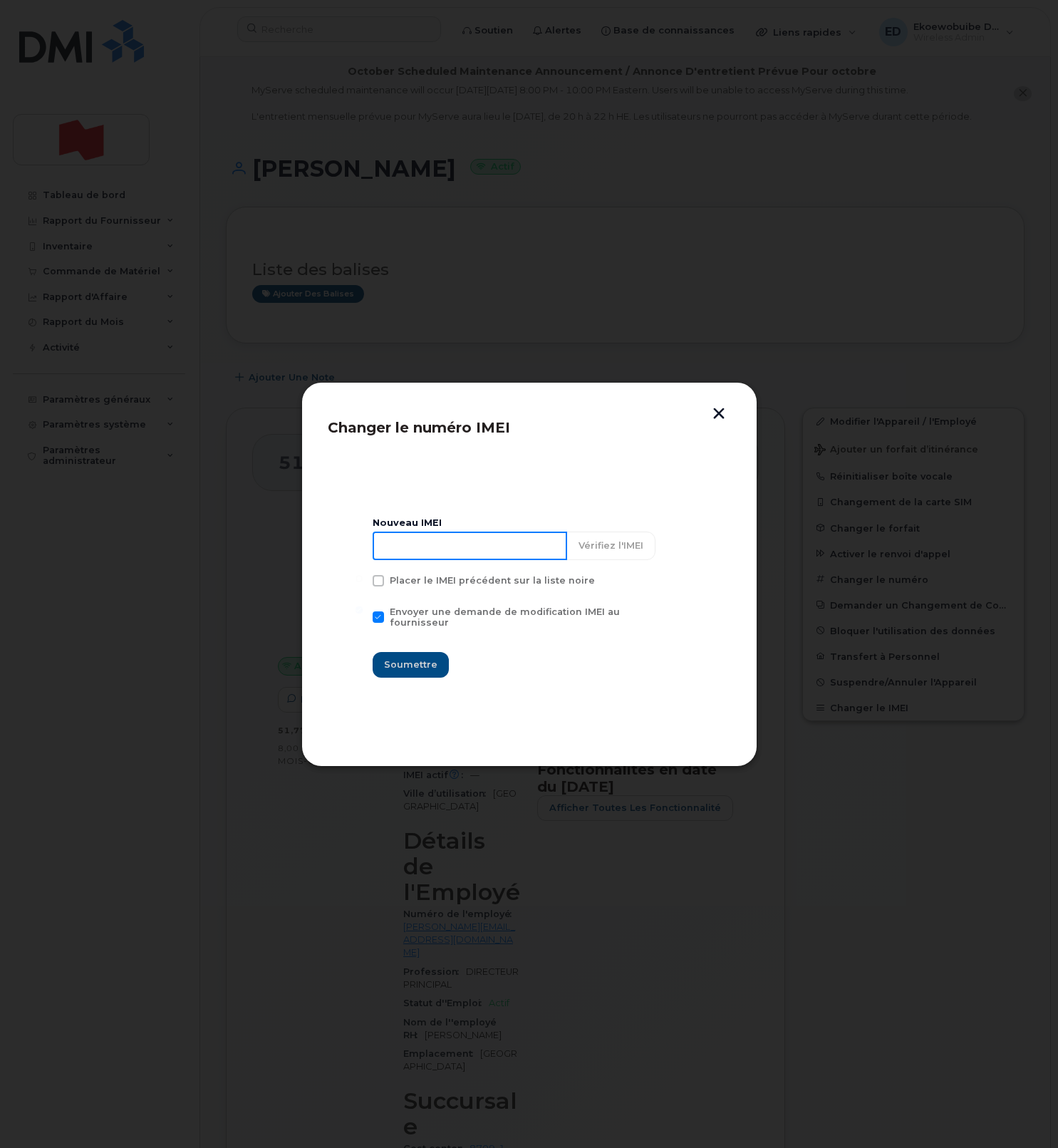
click at [454, 553] on input at bounding box center [470, 546] width 195 height 28
drag, startPoint x: 725, startPoint y: 408, endPoint x: 718, endPoint y: 412, distance: 8.1
click at [725, 408] on button "button" at bounding box center [719, 414] width 21 height 15
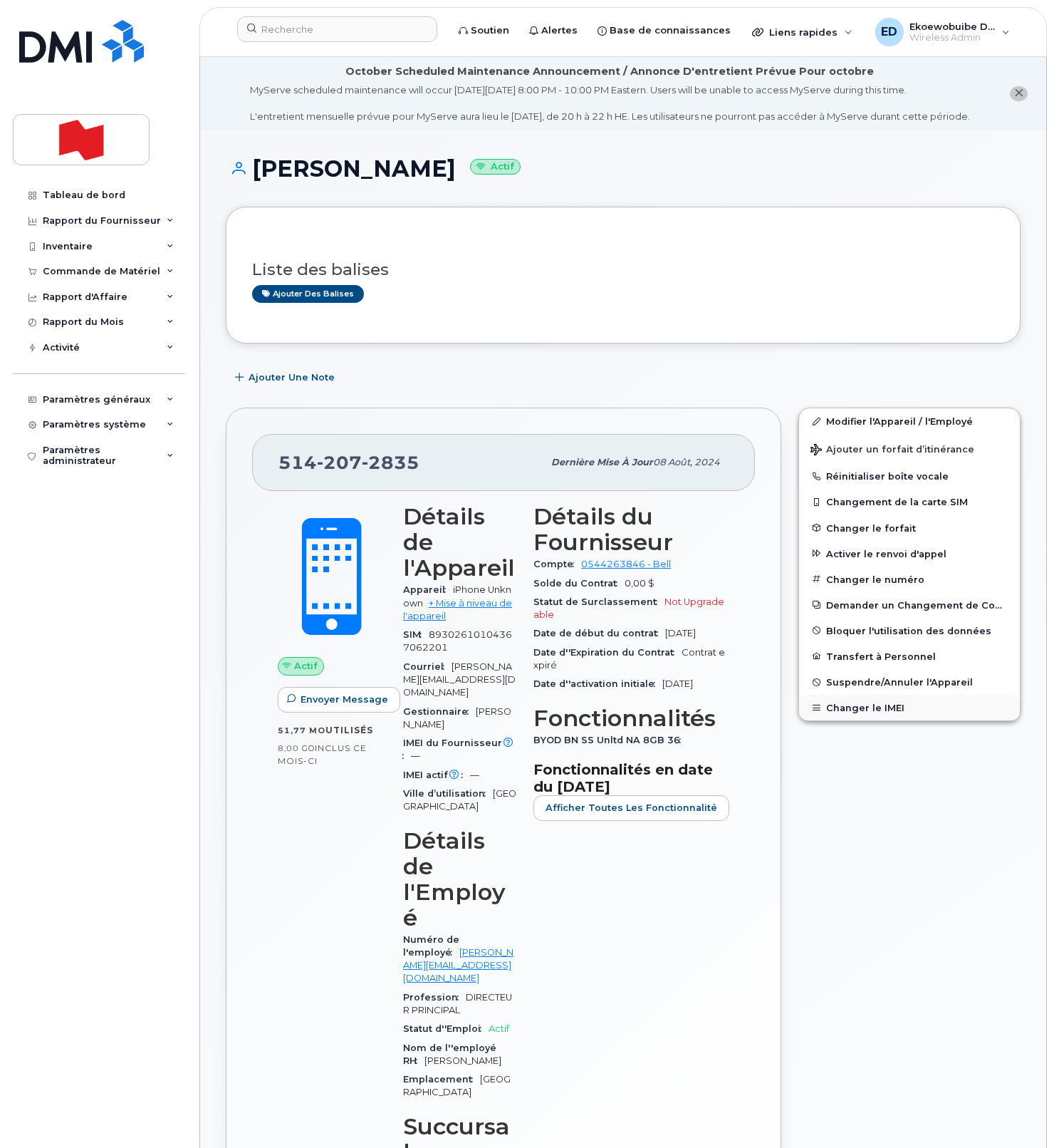
click at [850, 720] on button "Changer le IMEI" at bounding box center [910, 707] width 221 height 26
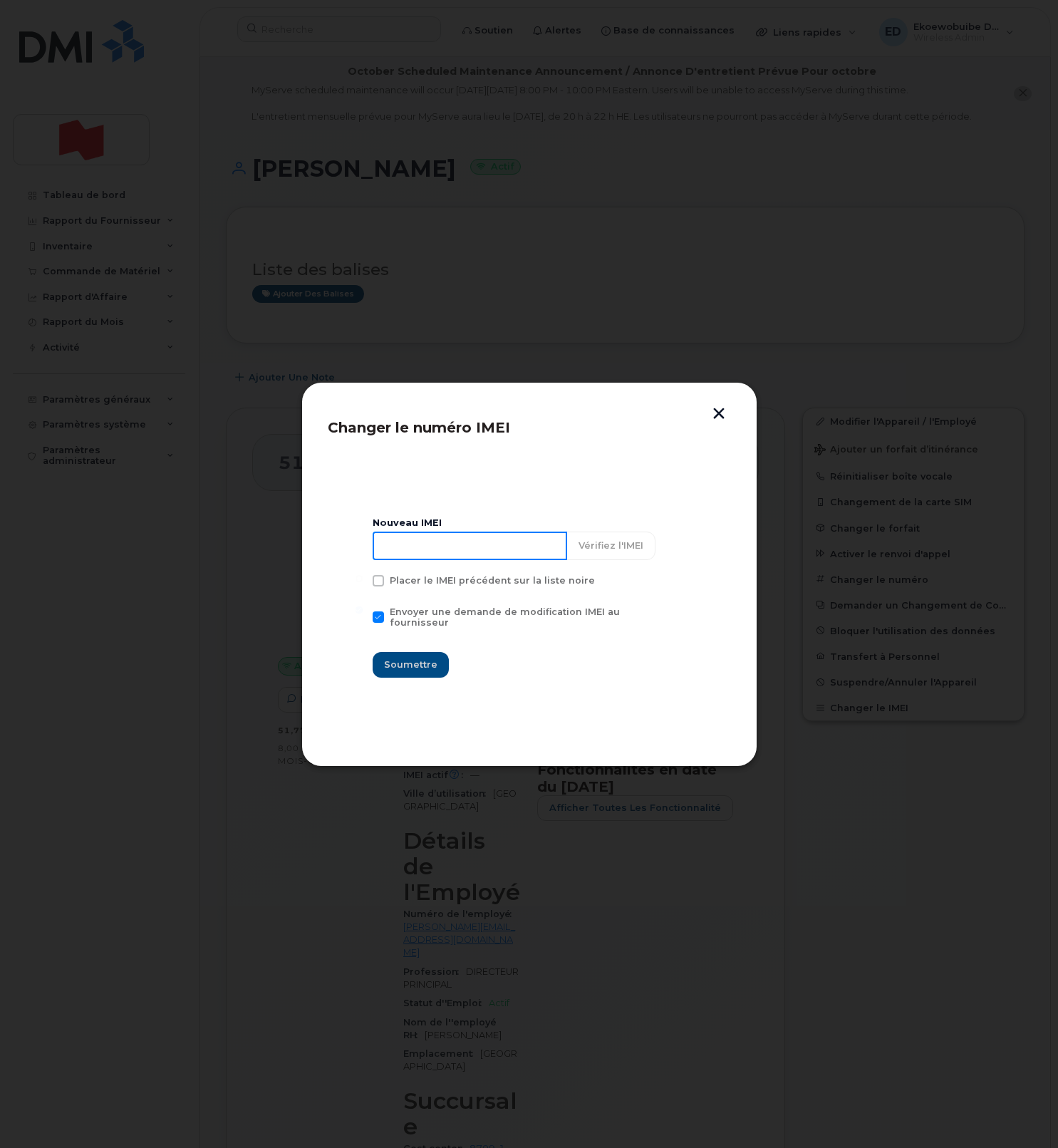
drag, startPoint x: 434, startPoint y: 551, endPoint x: 457, endPoint y: 559, distance: 24.4
click at [434, 551] on input at bounding box center [470, 546] width 195 height 28
type input "354216331335533"
click at [419, 662] on span "Soumettre" at bounding box center [411, 664] width 53 height 13
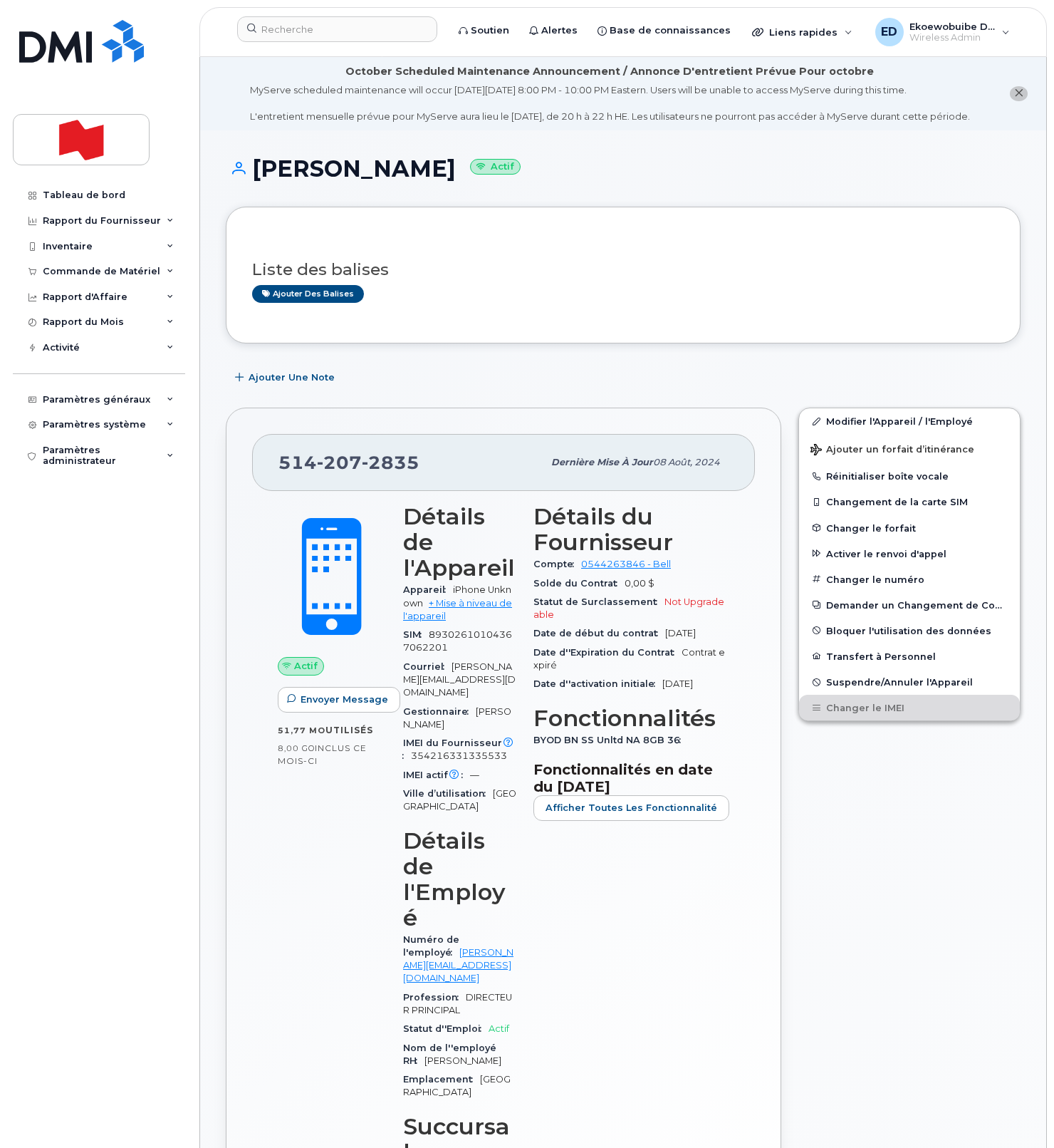
drag, startPoint x: 428, startPoint y: 488, endPoint x: 414, endPoint y: 484, distance: 14.6
click at [427, 477] on div "514 207 2835" at bounding box center [411, 463] width 265 height 30
drag, startPoint x: 424, startPoint y: 481, endPoint x: 281, endPoint y: 473, distance: 143.2
click at [281, 473] on div "514 207 2835" at bounding box center [411, 463] width 265 height 30
copy span "514 207 2835"
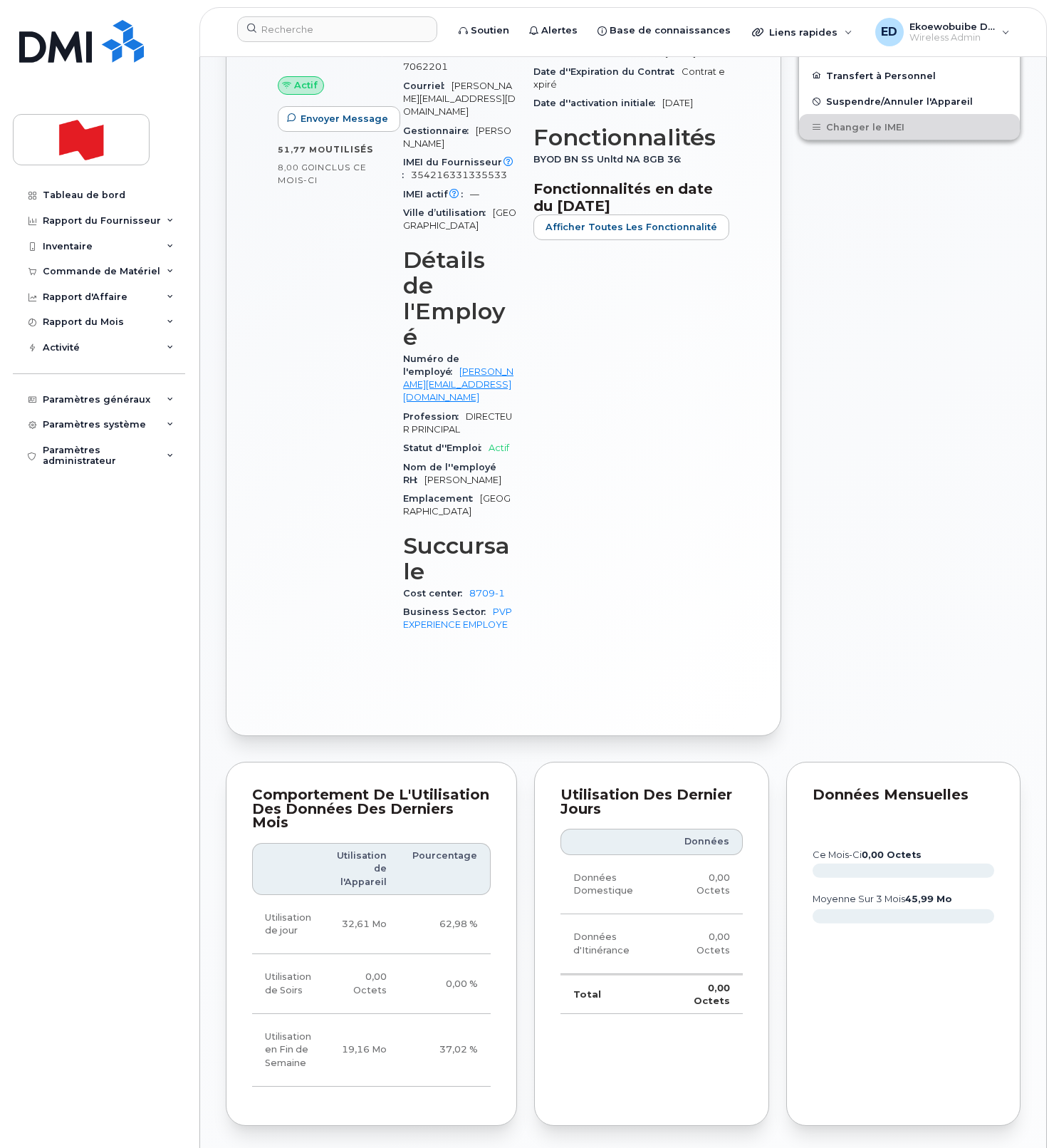
scroll to position [614, 0]
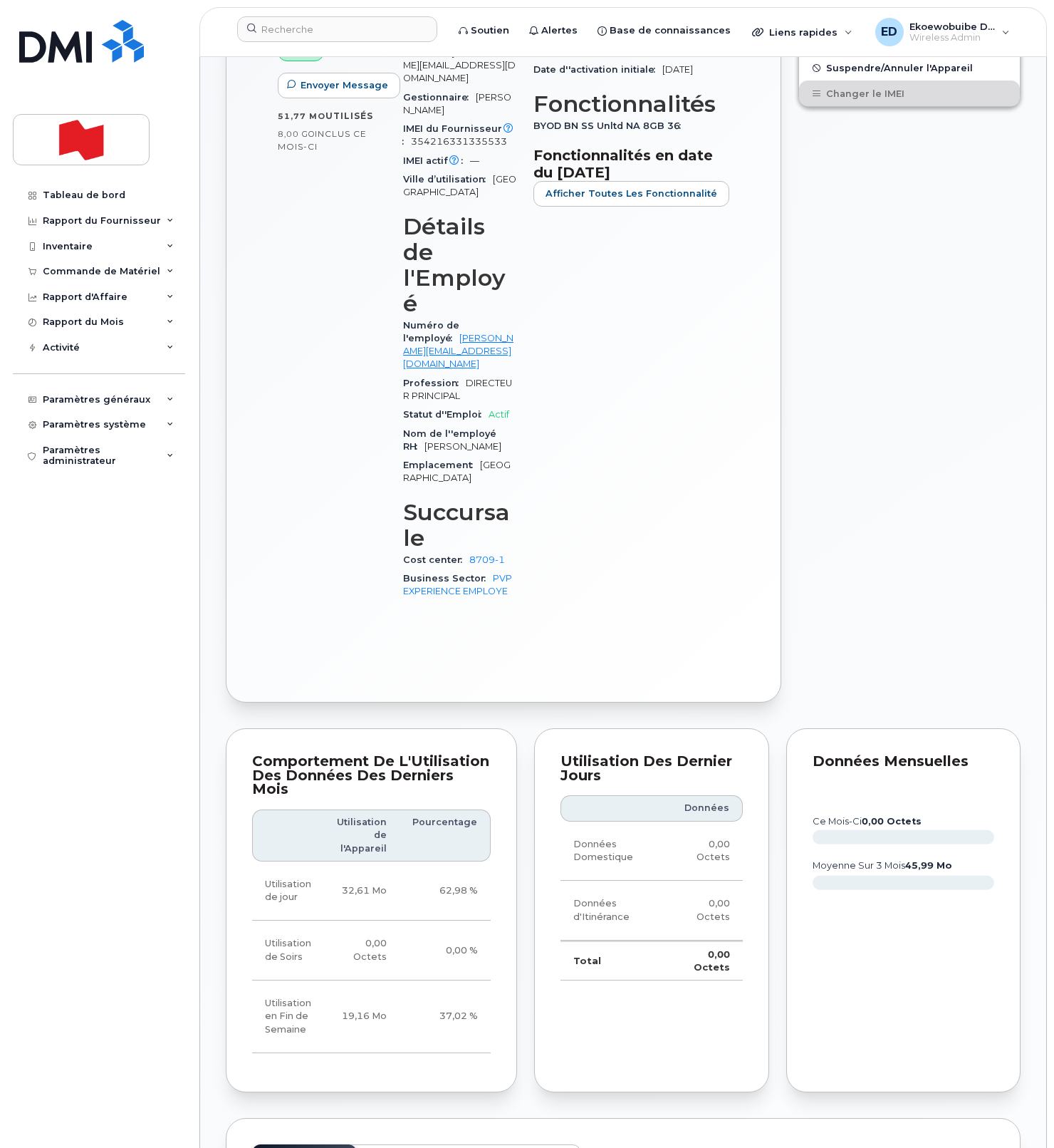
click at [520, 1144] on button "Activité 18" at bounding box center [537, 1160] width 86 height 31
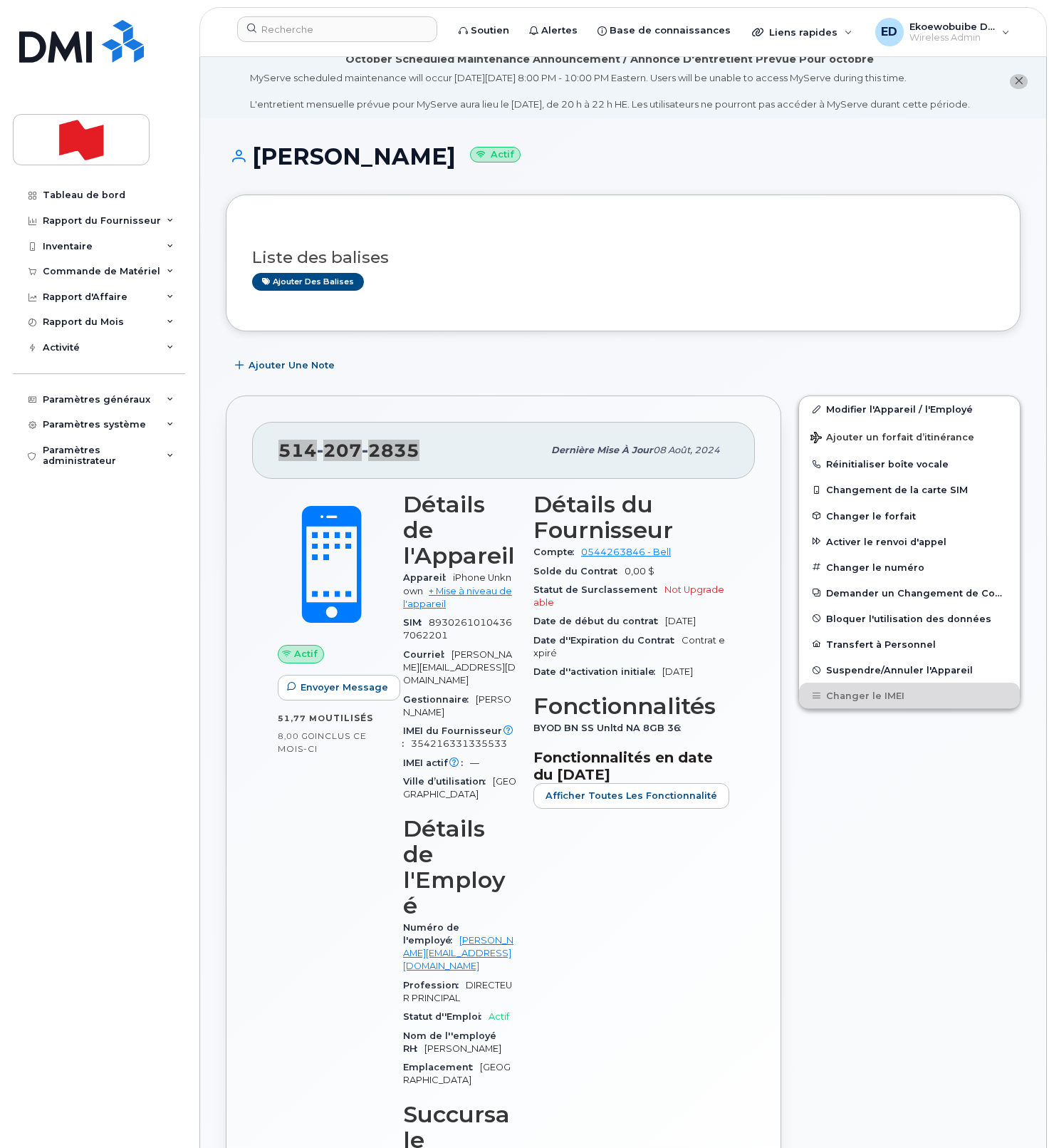
scroll to position [0, 0]
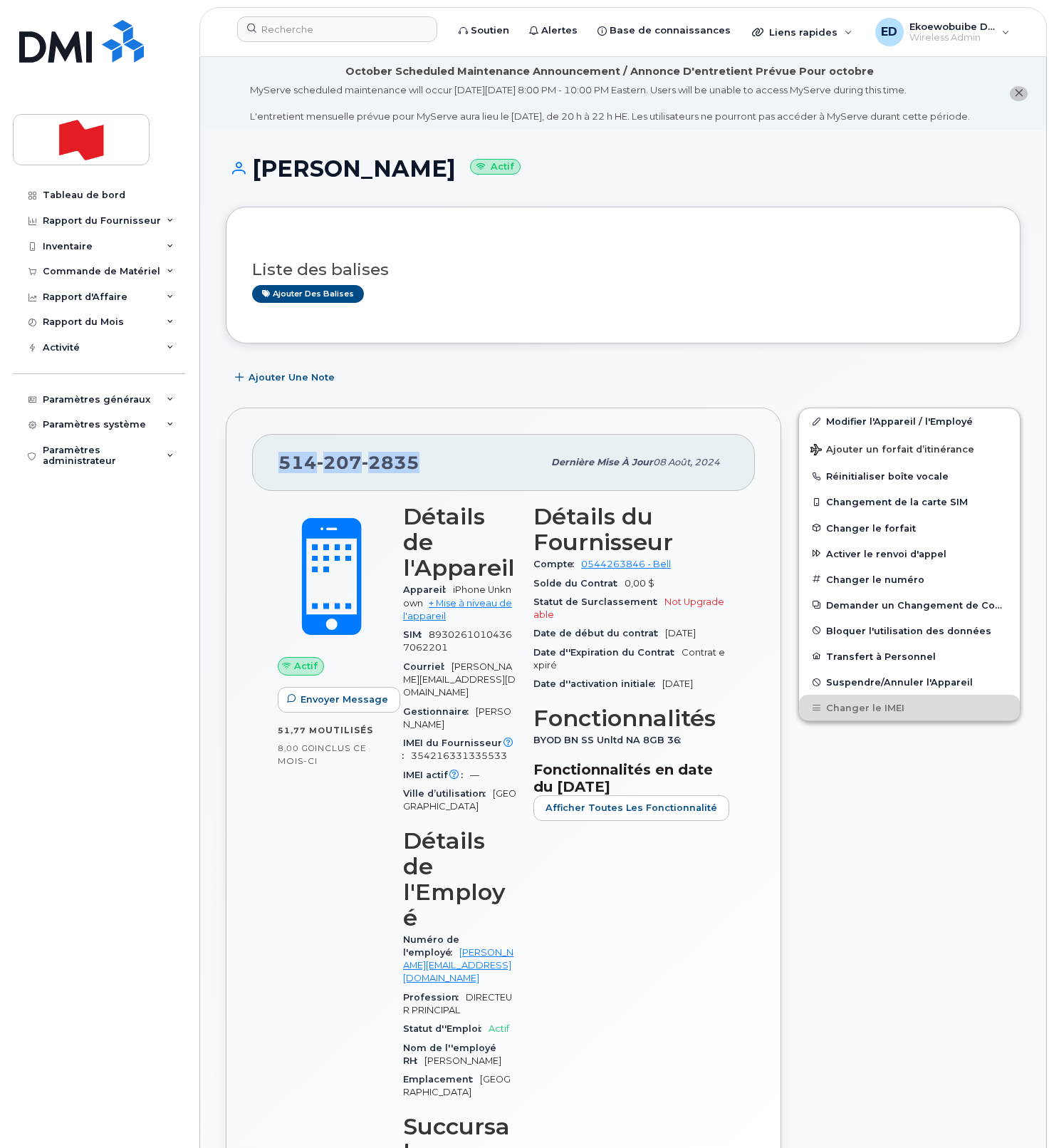
copy span "514 207 2835"
click at [311, 31] on input at bounding box center [337, 29] width 200 height 26
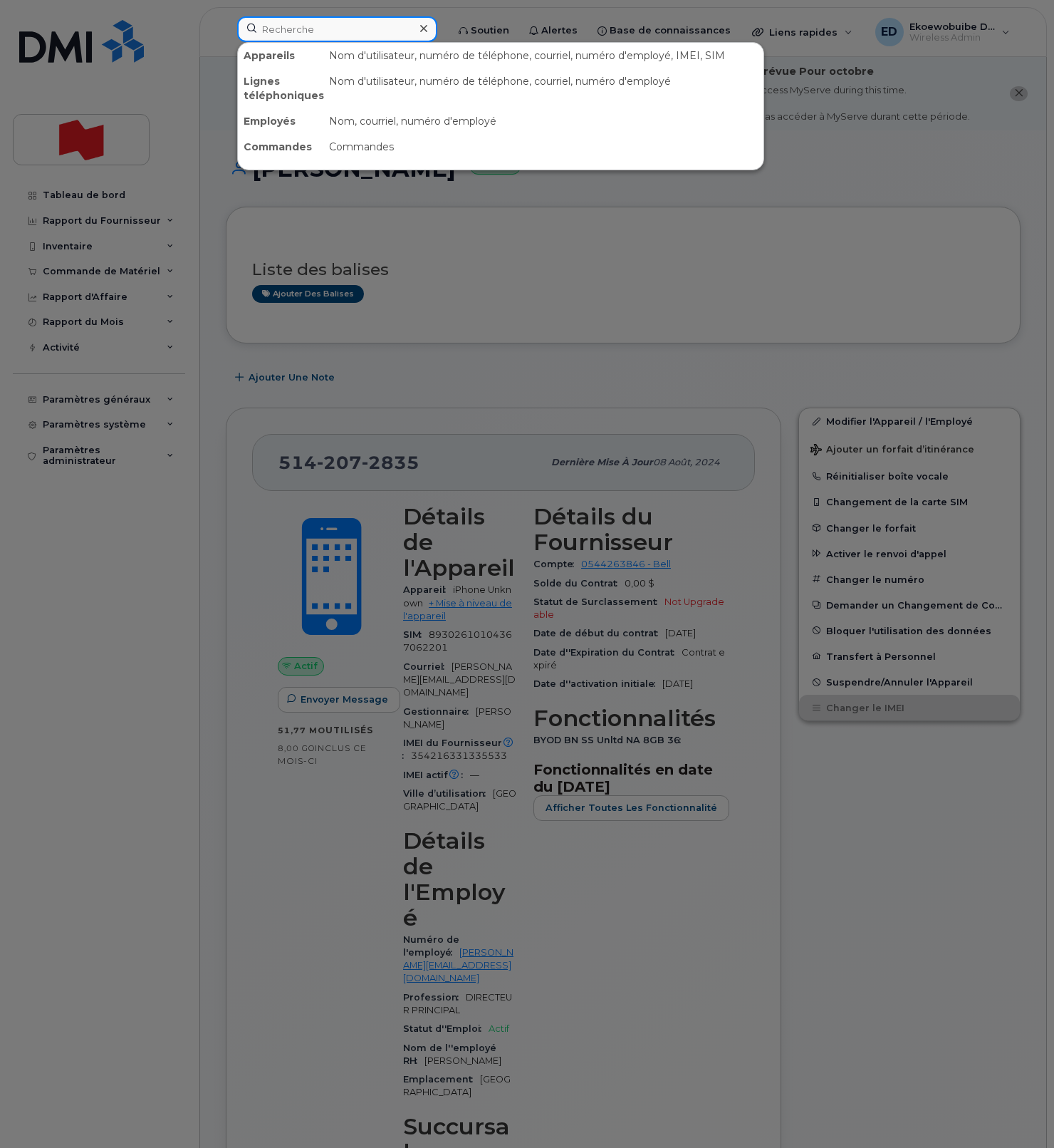
paste input "[PERSON_NAME]"
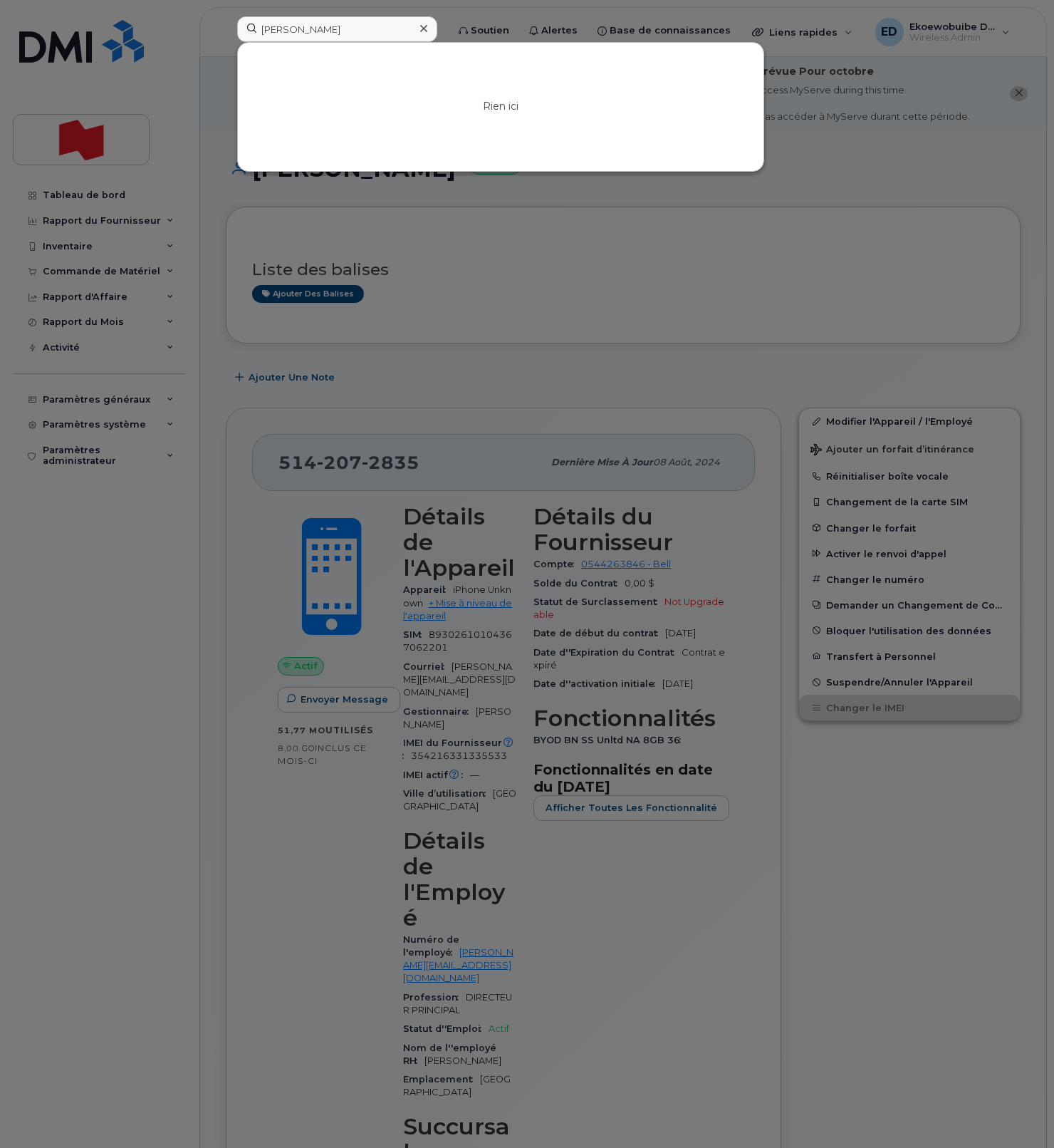
drag, startPoint x: 764, startPoint y: 191, endPoint x: 770, endPoint y: 196, distance: 7.8
click at [764, 191] on div at bounding box center [527, 574] width 1054 height 1148
drag, startPoint x: 367, startPoint y: 31, endPoint x: 231, endPoint y: 28, distance: 136.0
click at [231, 28] on div "Mahmoud Maraouch Rien ici" at bounding box center [337, 32] width 223 height 31
paste input "5142144493"
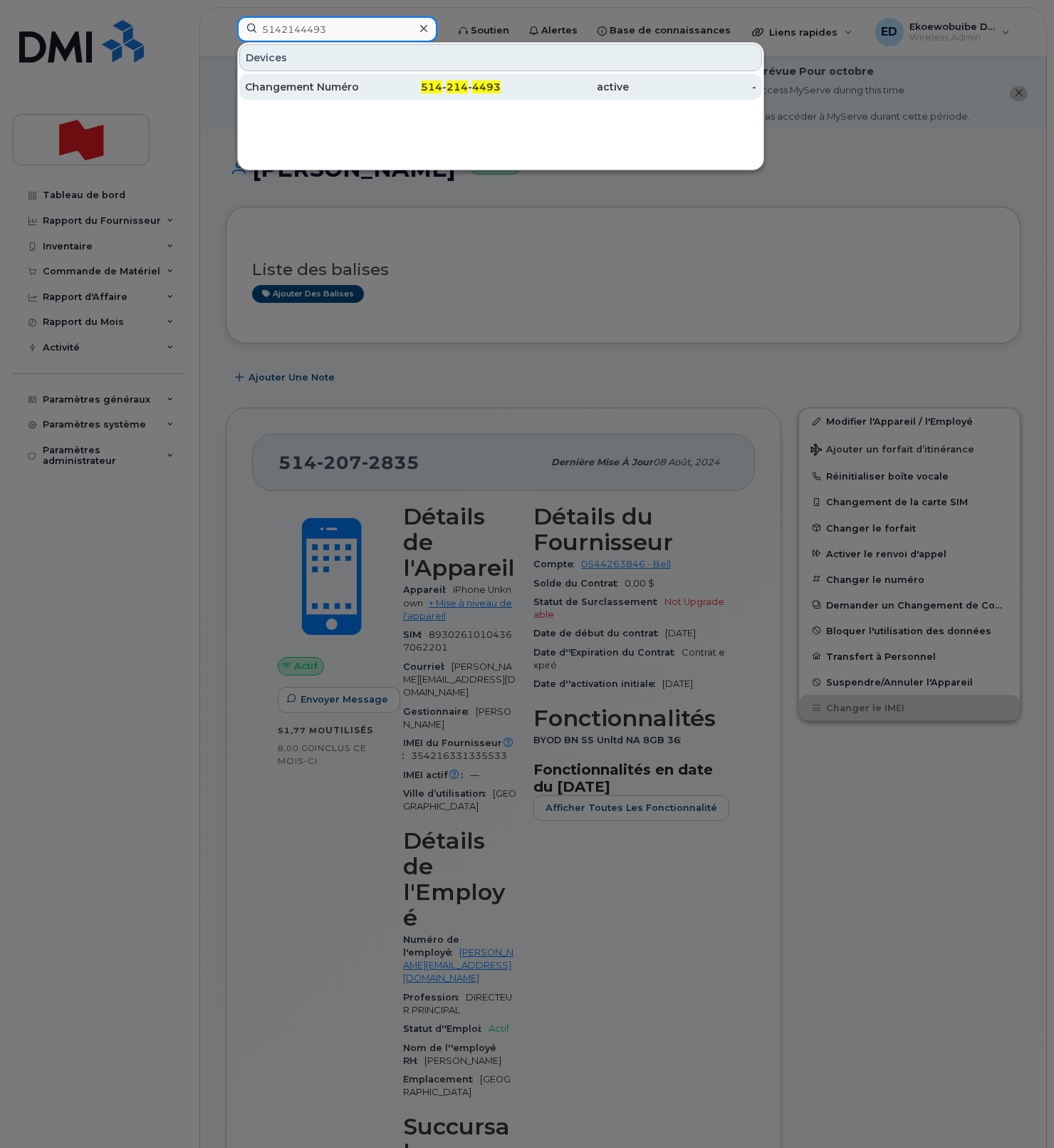
type input "5142144493"
drag, startPoint x: 334, startPoint y: 86, endPoint x: 350, endPoint y: 89, distance: 16.3
click at [334, 86] on div "Changement Numéro" at bounding box center [309, 87] width 128 height 14
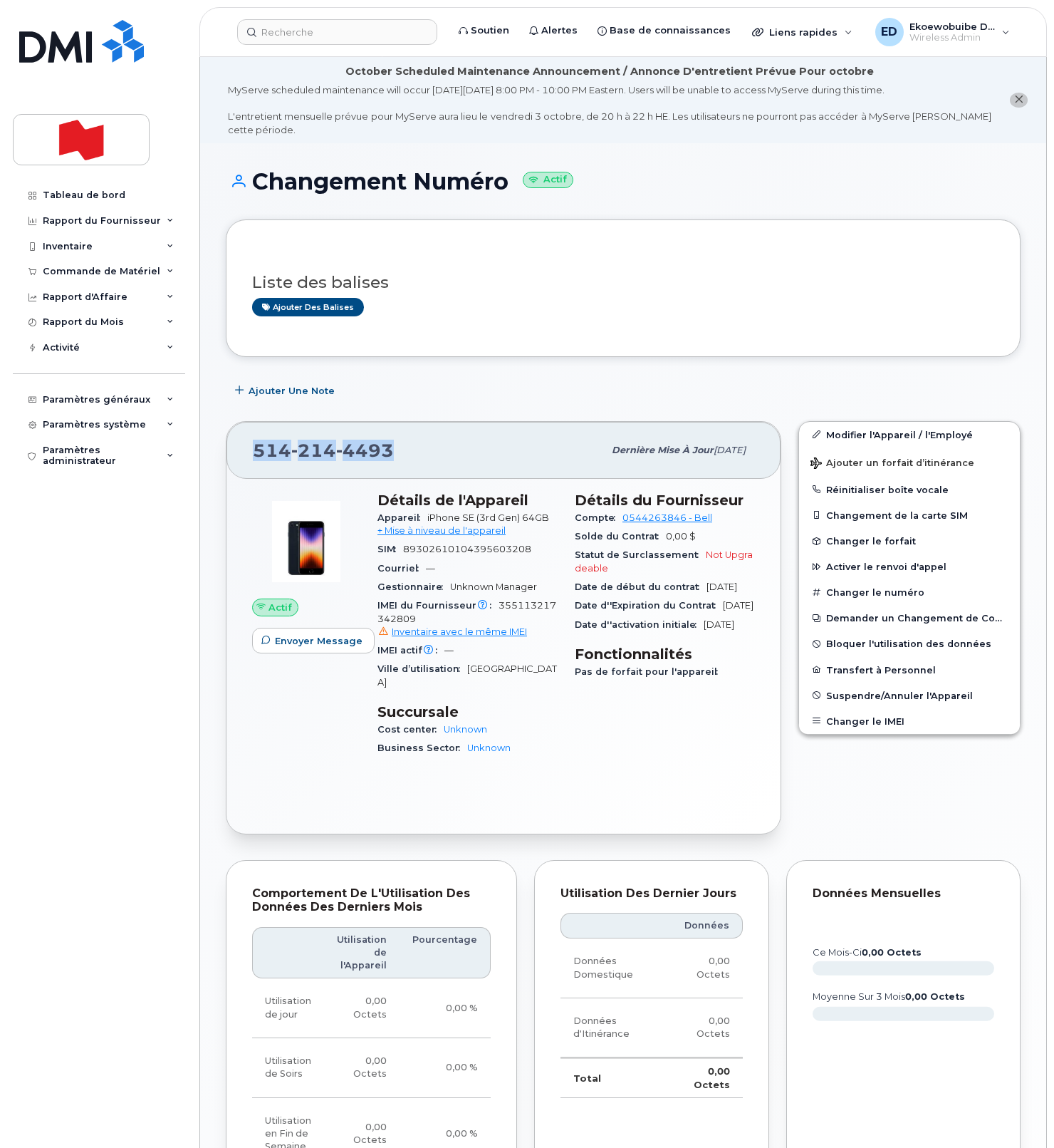
drag, startPoint x: 400, startPoint y: 460, endPoint x: 258, endPoint y: 456, distance: 142.1
click at [258, 456] on div "[PHONE_NUMBER]" at bounding box center [428, 451] width 350 height 30
copy span "[PHONE_NUMBER]"
click at [294, 40] on input at bounding box center [337, 32] width 200 height 26
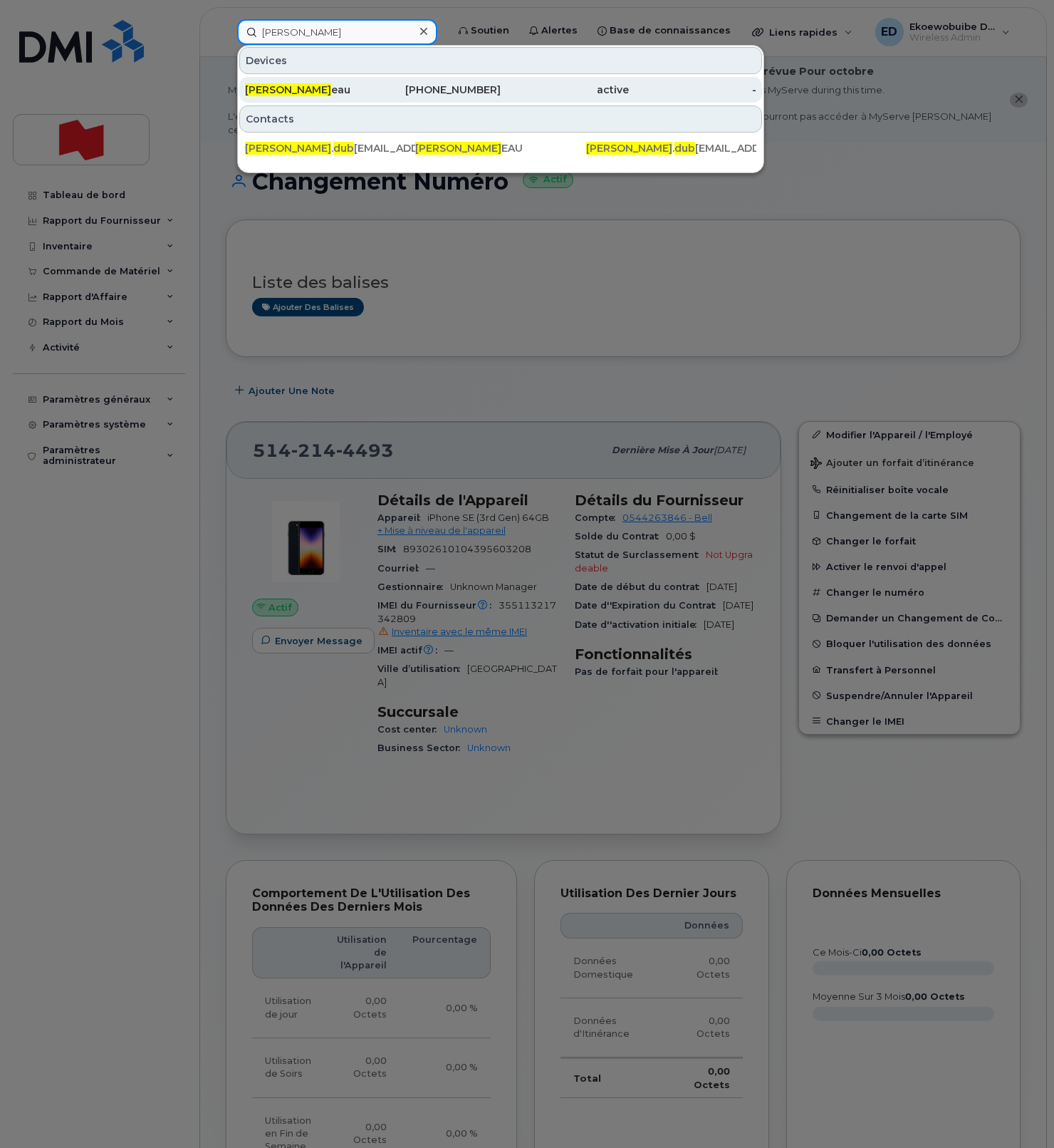
type input "[PERSON_NAME]"
click at [325, 93] on div "[PERSON_NAME] eau" at bounding box center [309, 89] width 128 height 14
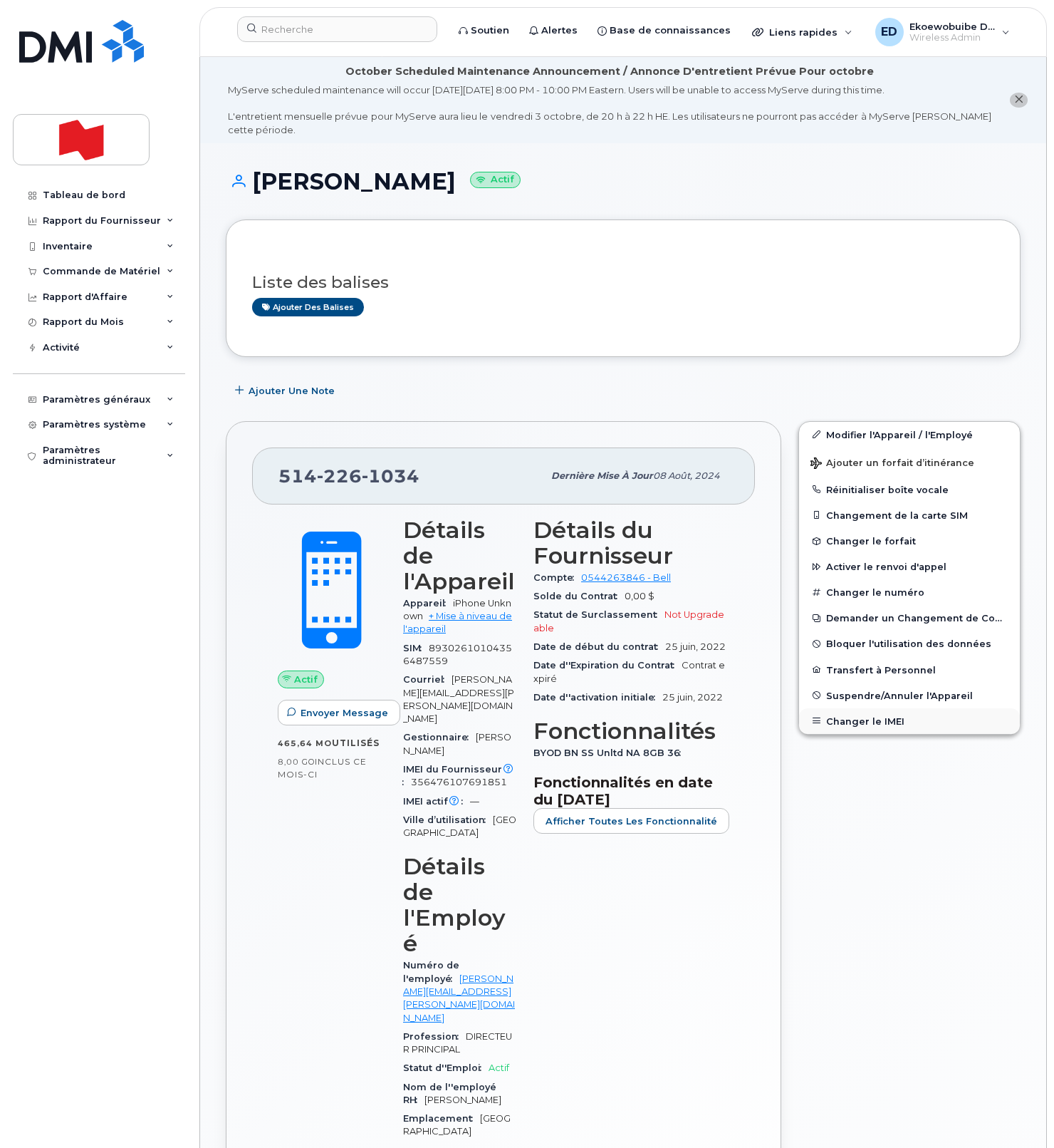
click at [847, 719] on button "Changer le IMEI" at bounding box center [910, 720] width 221 height 26
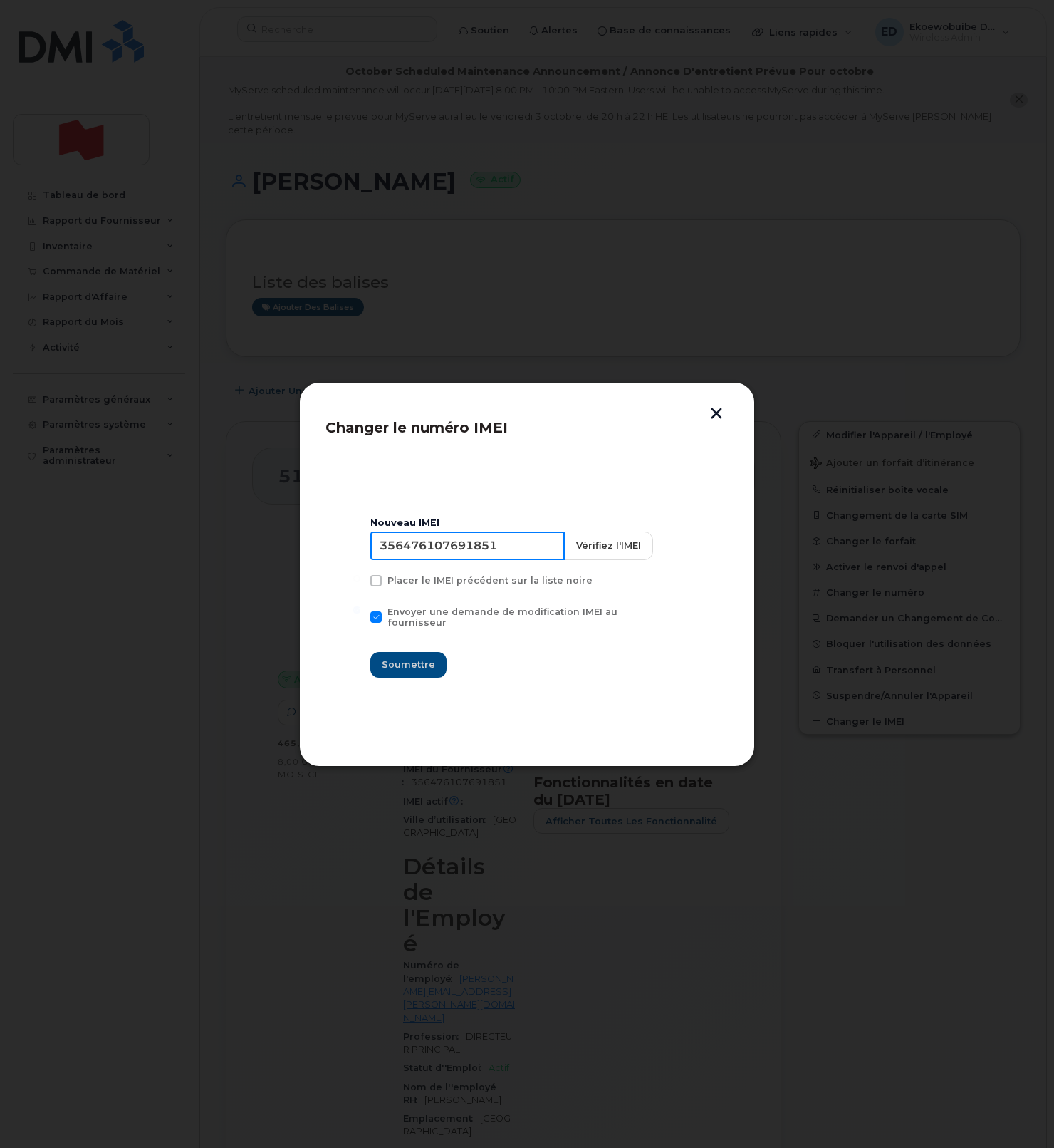
click at [431, 554] on input "356476107691851" at bounding box center [468, 546] width 195 height 28
click at [430, 554] on input "356476107691851" at bounding box center [468, 546] width 195 height 28
click at [422, 558] on input "356476107691851" at bounding box center [468, 546] width 195 height 28
click at [429, 551] on input at bounding box center [468, 546] width 195 height 28
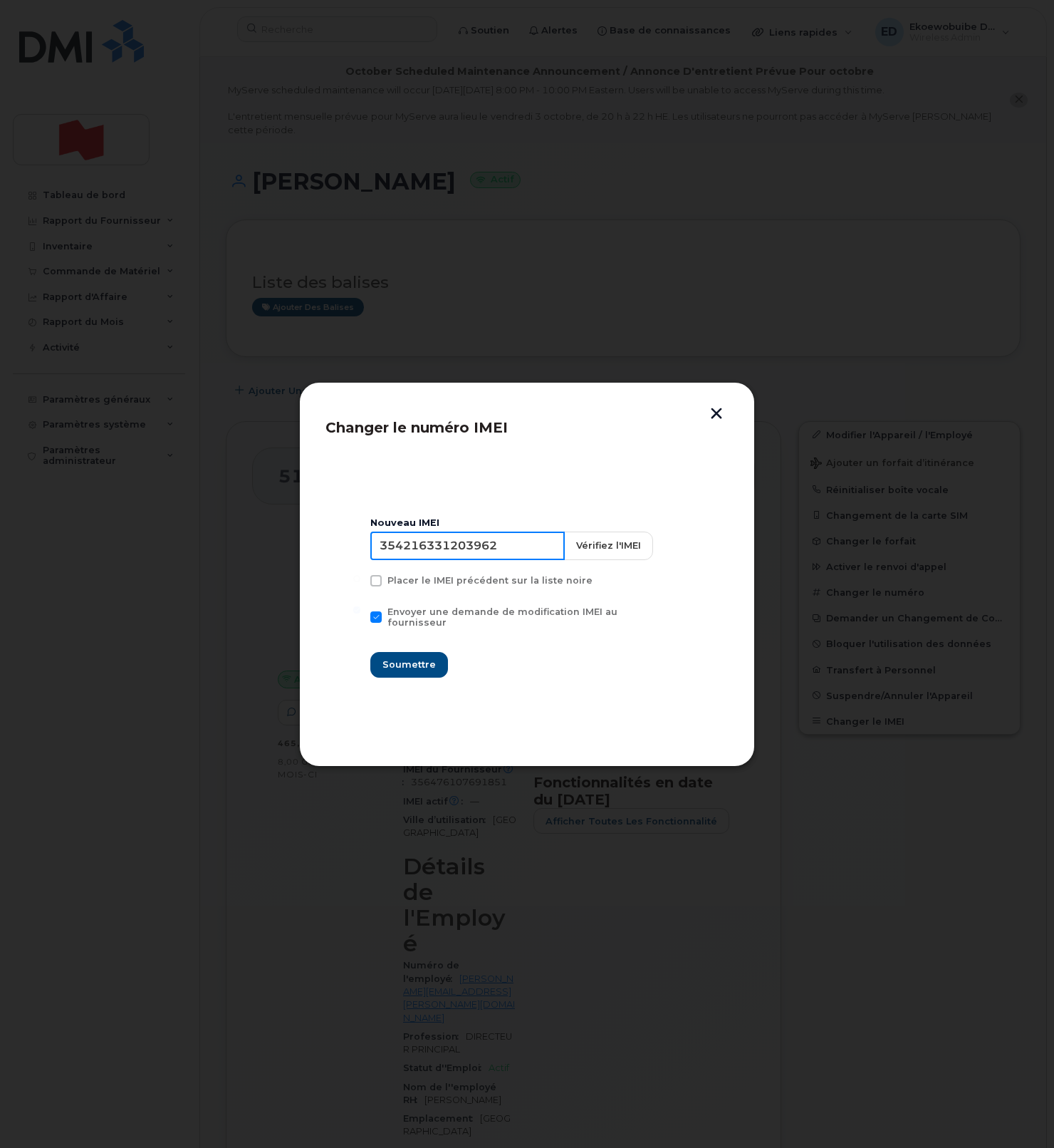
type input "354216331203962"
drag, startPoint x: 422, startPoint y: 666, endPoint x: 491, endPoint y: 726, distance: 91.4
click at [422, 666] on span "Soumettre" at bounding box center [408, 664] width 53 height 13
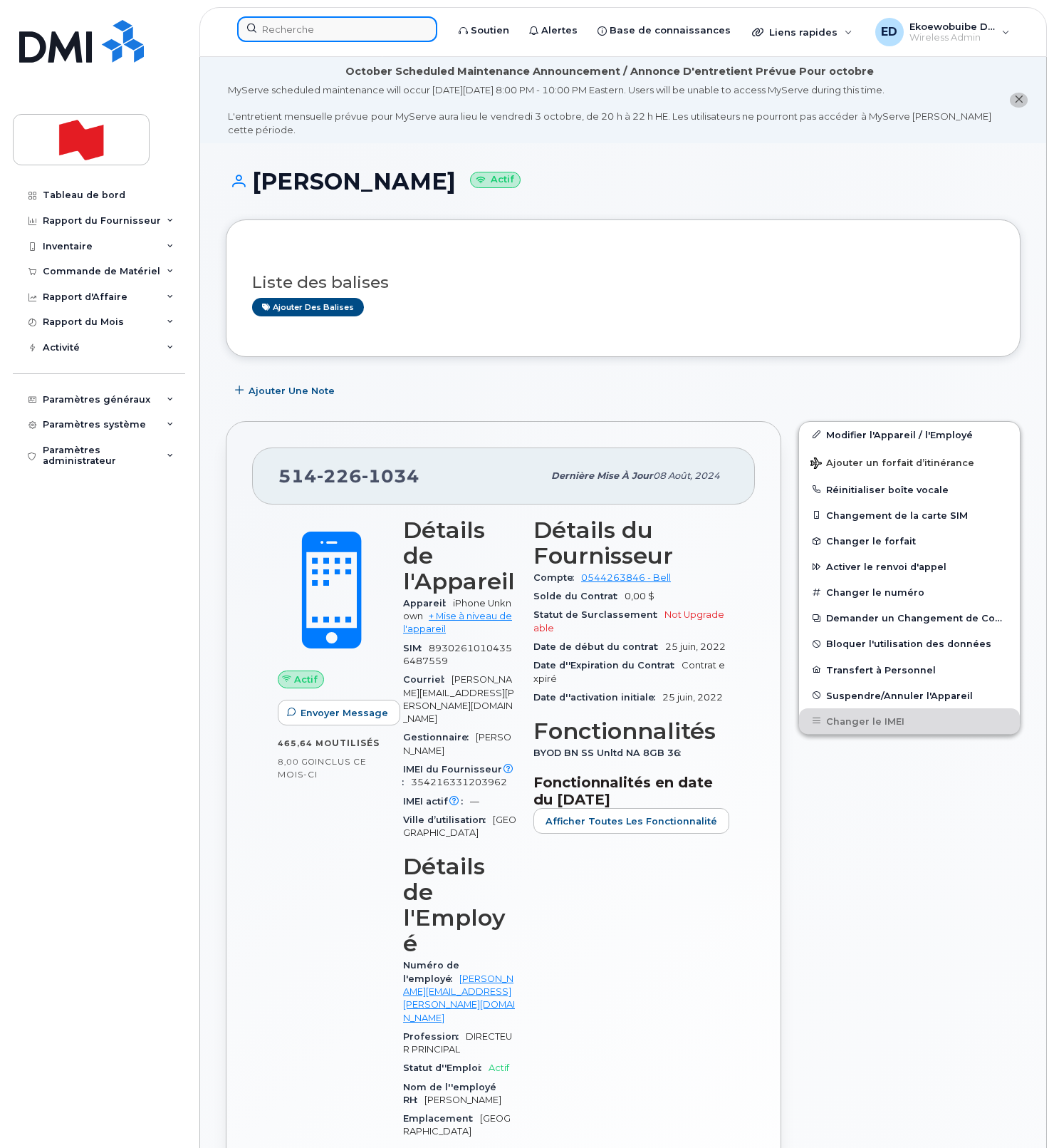
click at [296, 32] on input at bounding box center [337, 29] width 200 height 26
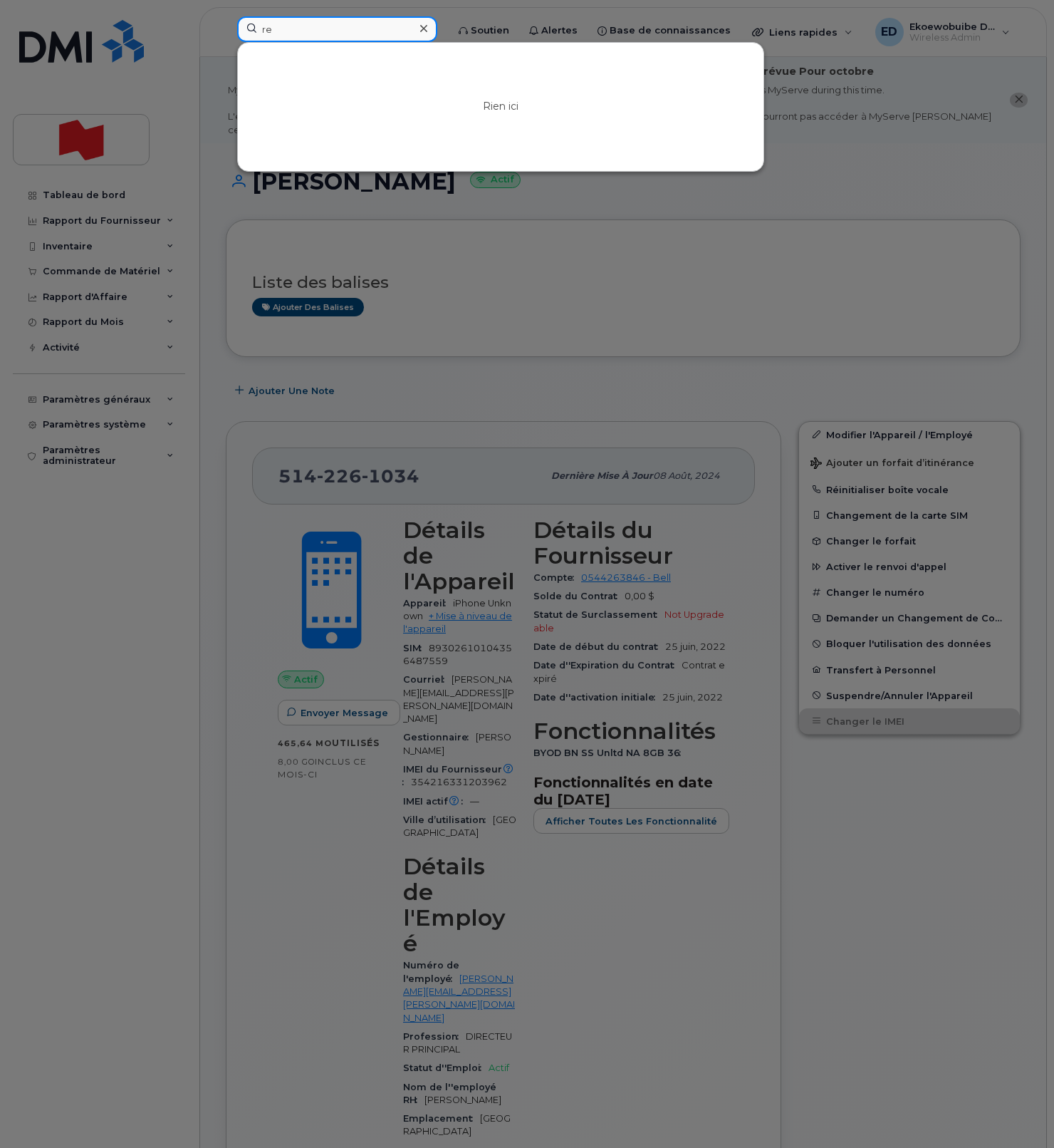
type input "r"
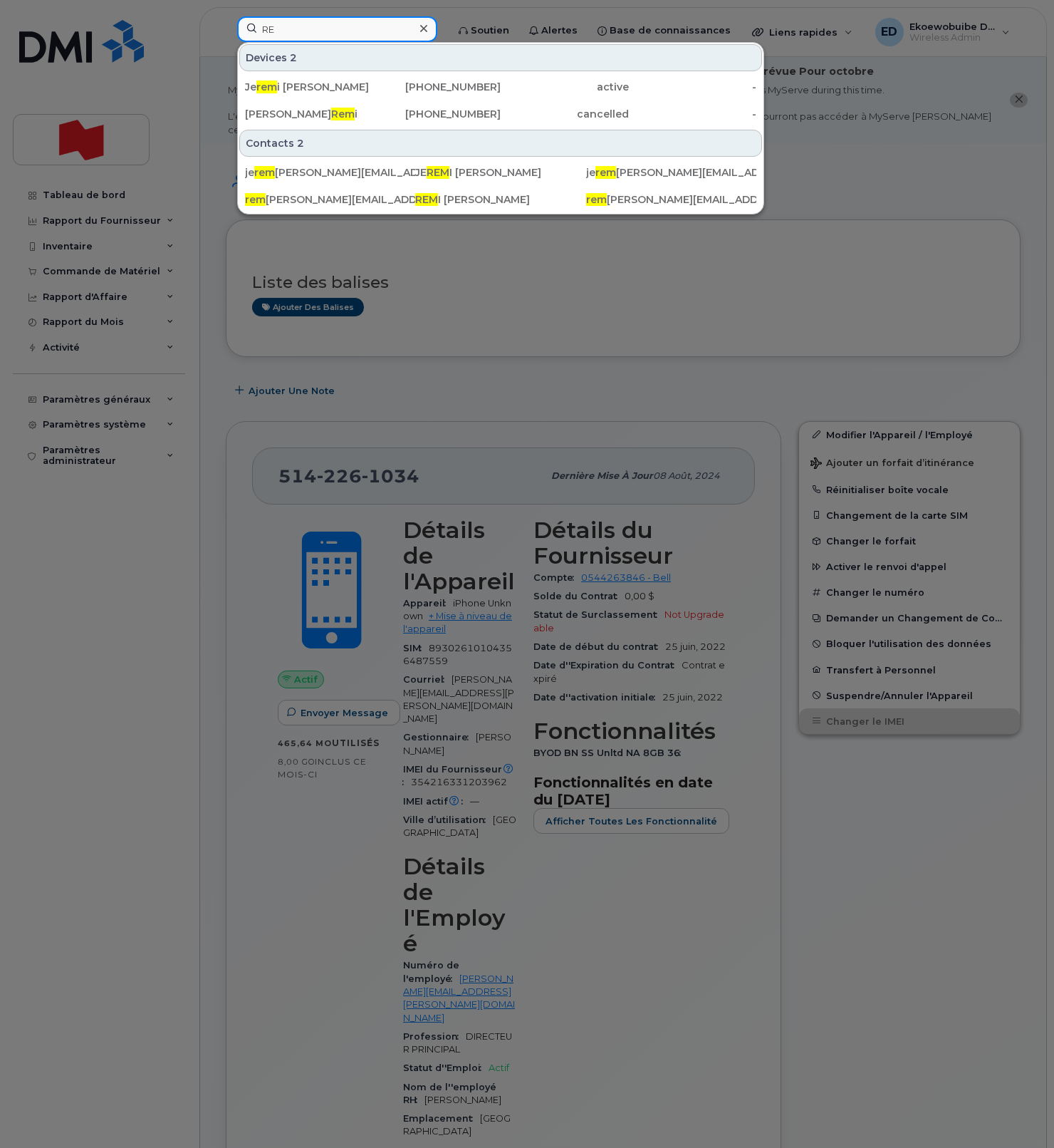
type input "R"
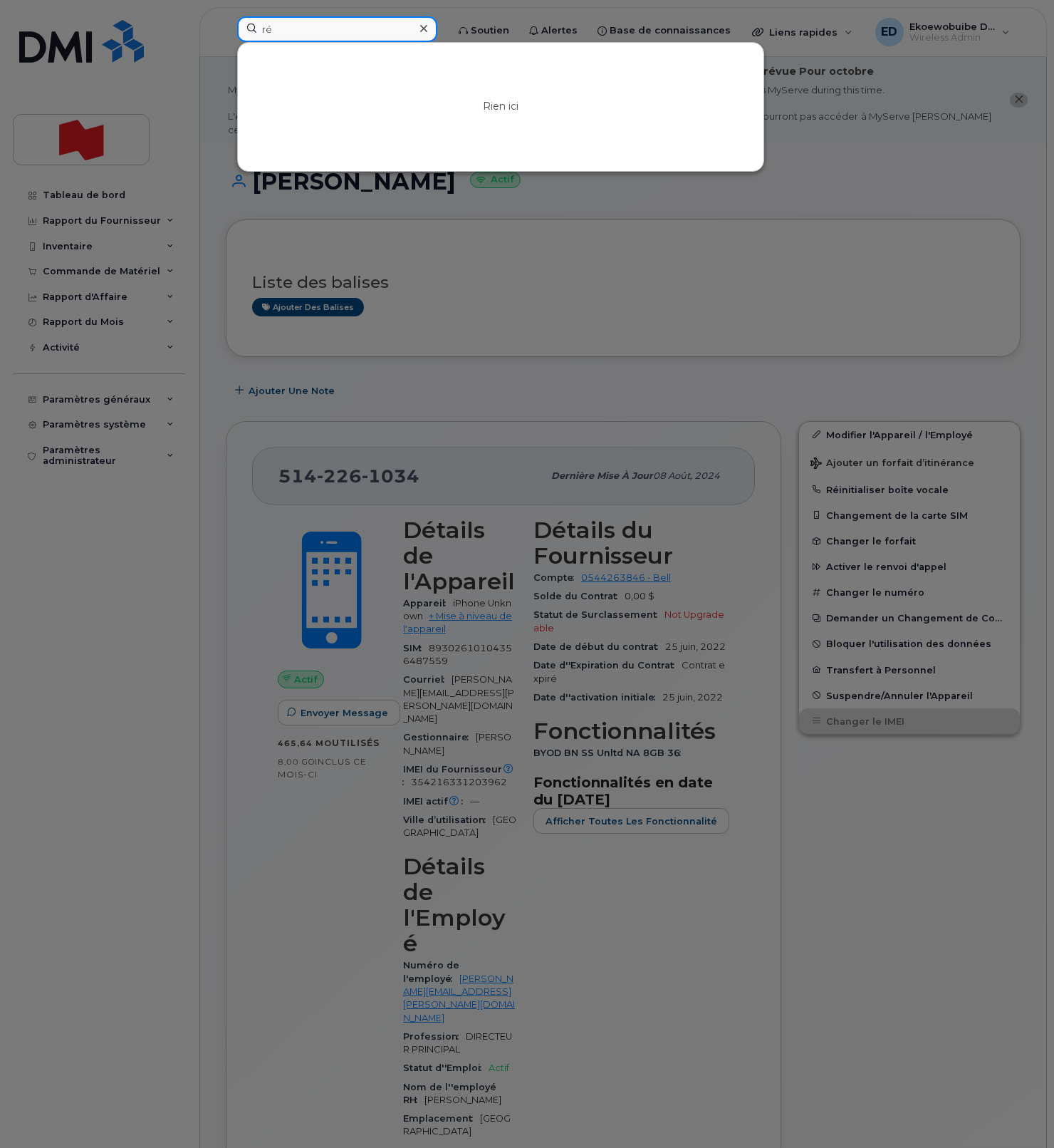
type input "r"
type input "b"
click at [303, 36] on input at bounding box center [337, 29] width 200 height 26
drag, startPoint x: 319, startPoint y: 29, endPoint x: 223, endPoint y: 32, distance: 96.0
click at [226, 28] on div "bellante Rien ici" at bounding box center [337, 32] width 223 height 31
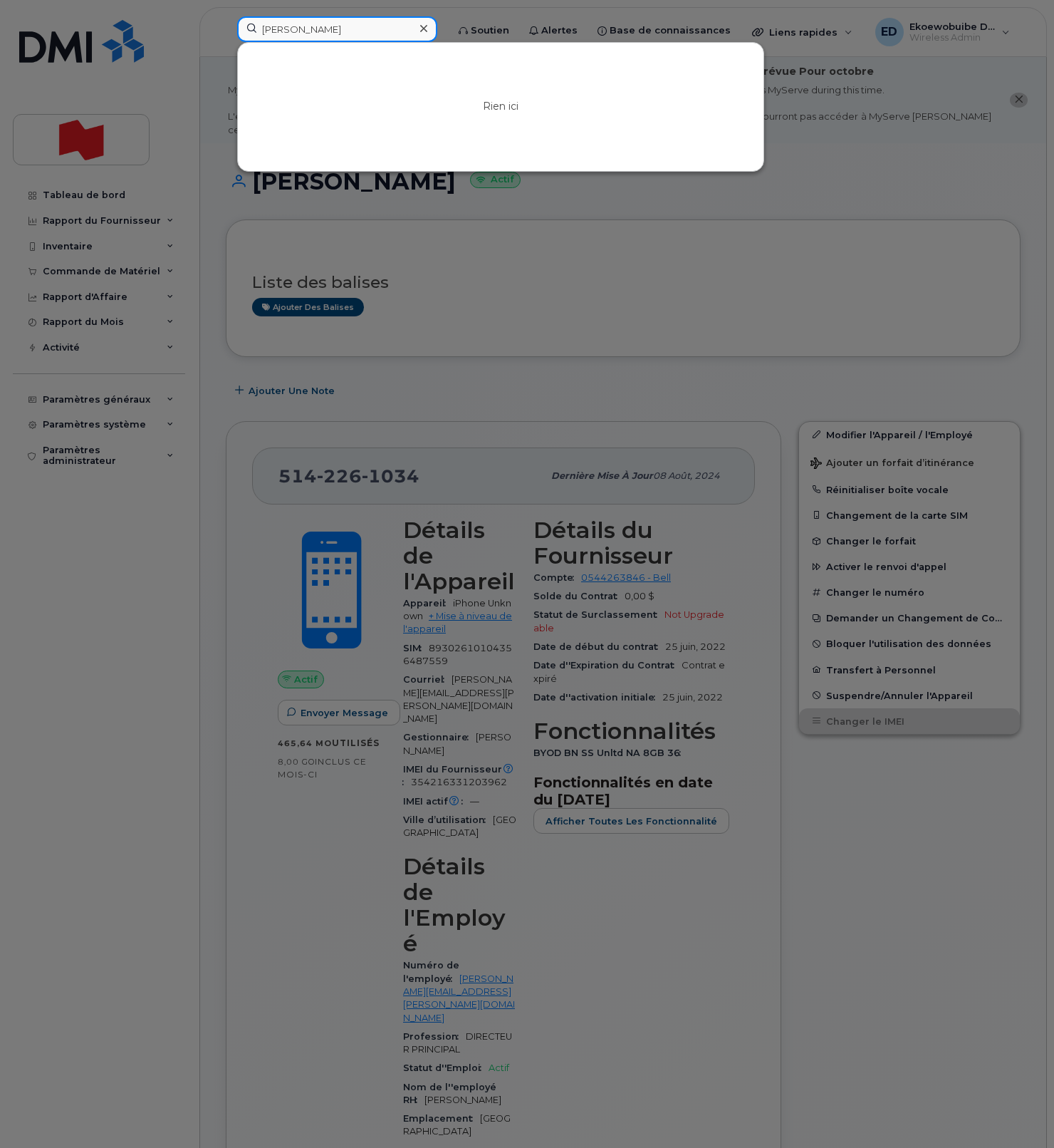
type input "remi bell"
drag, startPoint x: 348, startPoint y: 28, endPoint x: 230, endPoint y: 24, distance: 118.1
click at [230, 24] on div "remi bell Rien ici" at bounding box center [337, 32] width 223 height 31
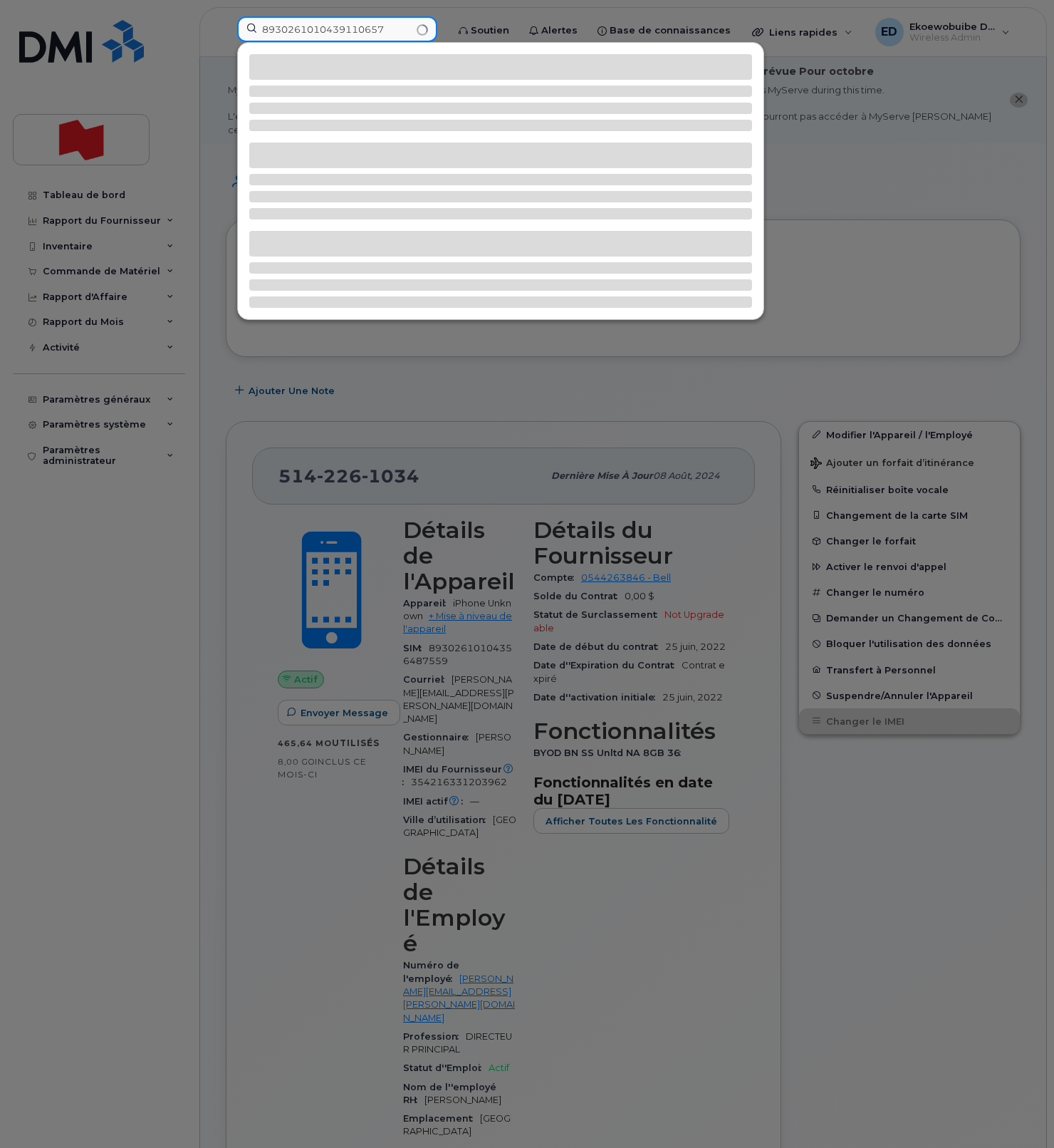
type input "89302610104391106578"
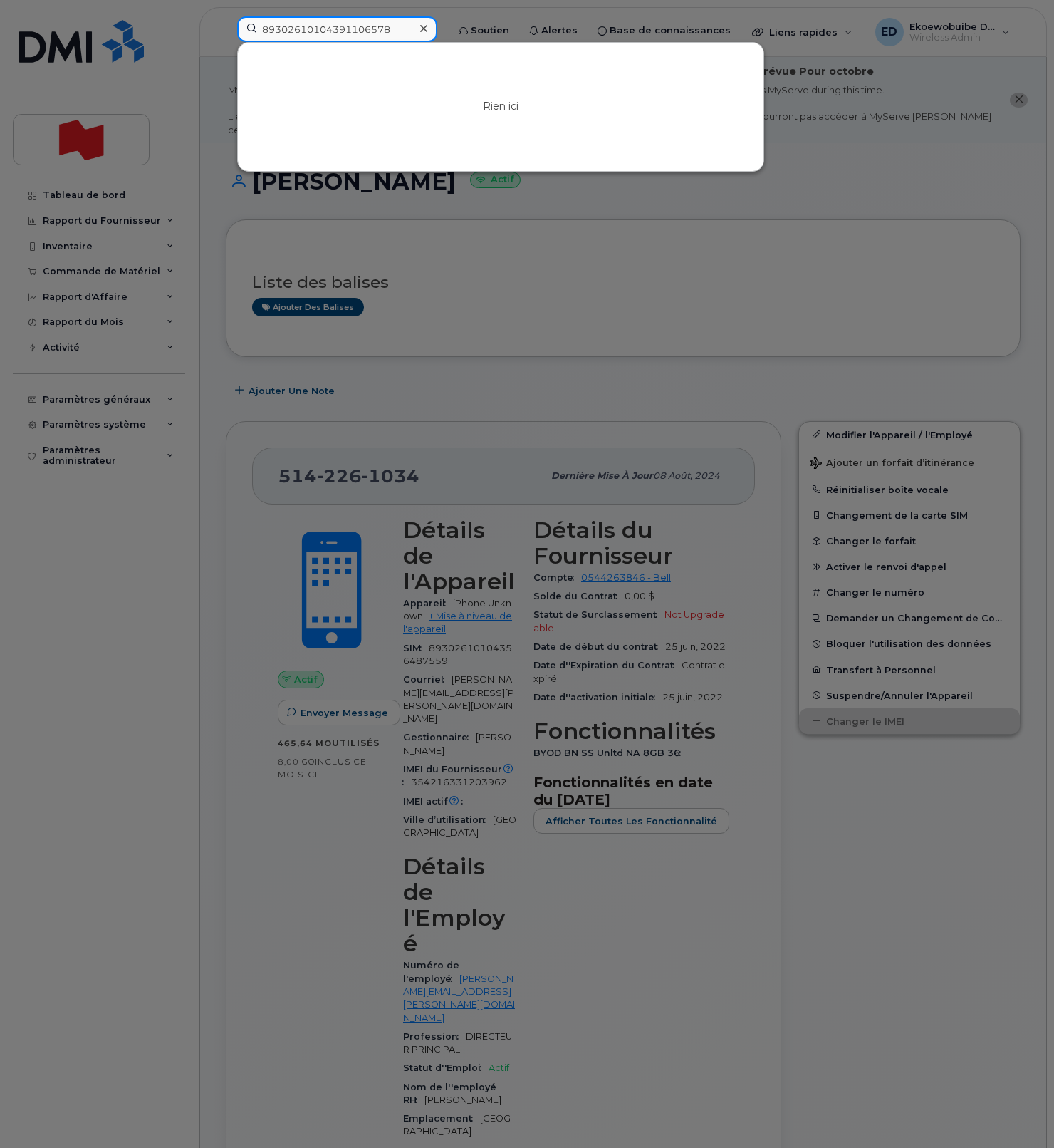
click at [334, 35] on input "89302610104391106578" at bounding box center [337, 29] width 200 height 26
drag, startPoint x: 334, startPoint y: 35, endPoint x: 357, endPoint y: 44, distance: 24.7
click at [335, 35] on input "89302610104391106578" at bounding box center [337, 29] width 200 height 26
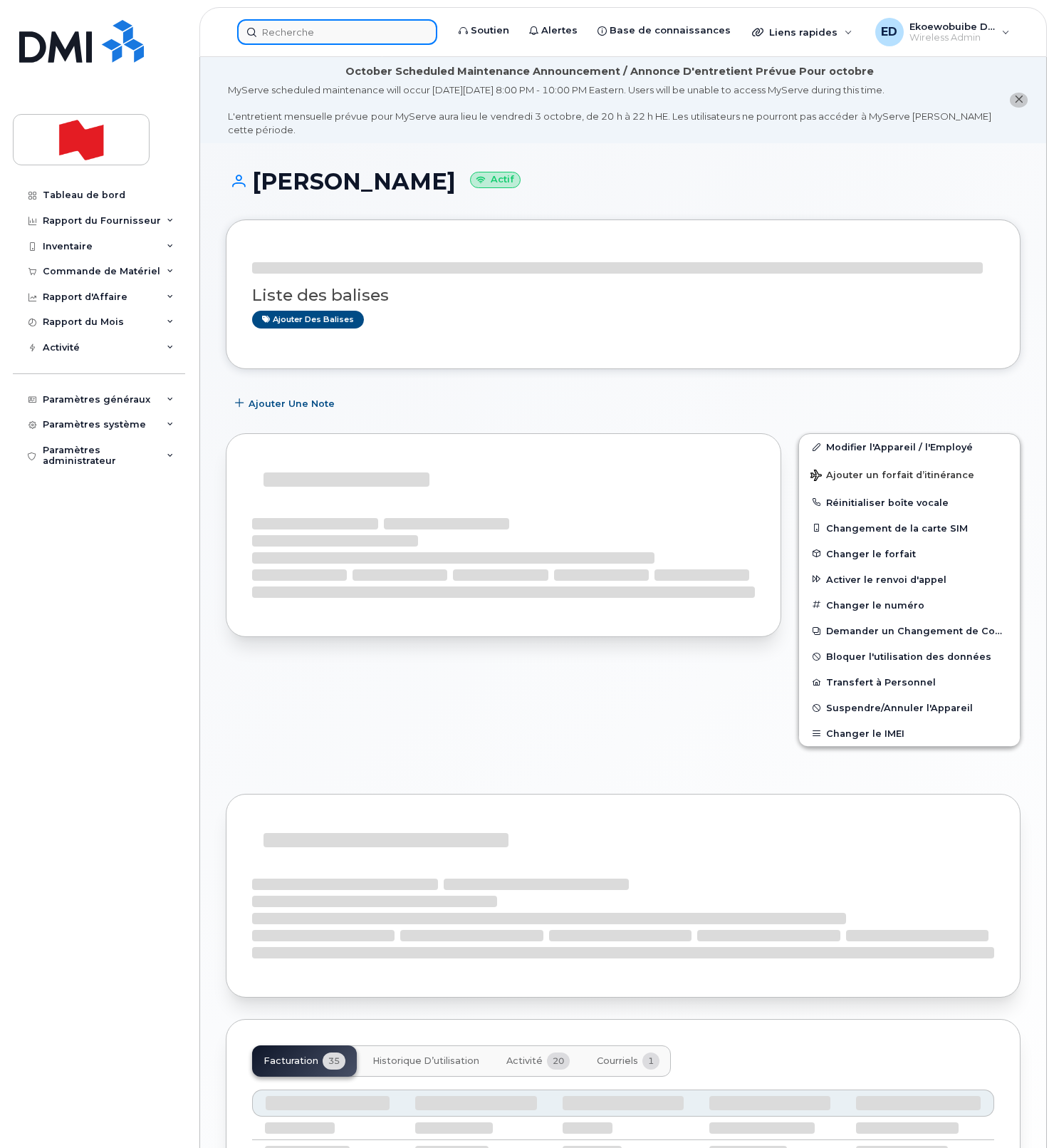
click at [343, 35] on input at bounding box center [337, 32] width 200 height 26
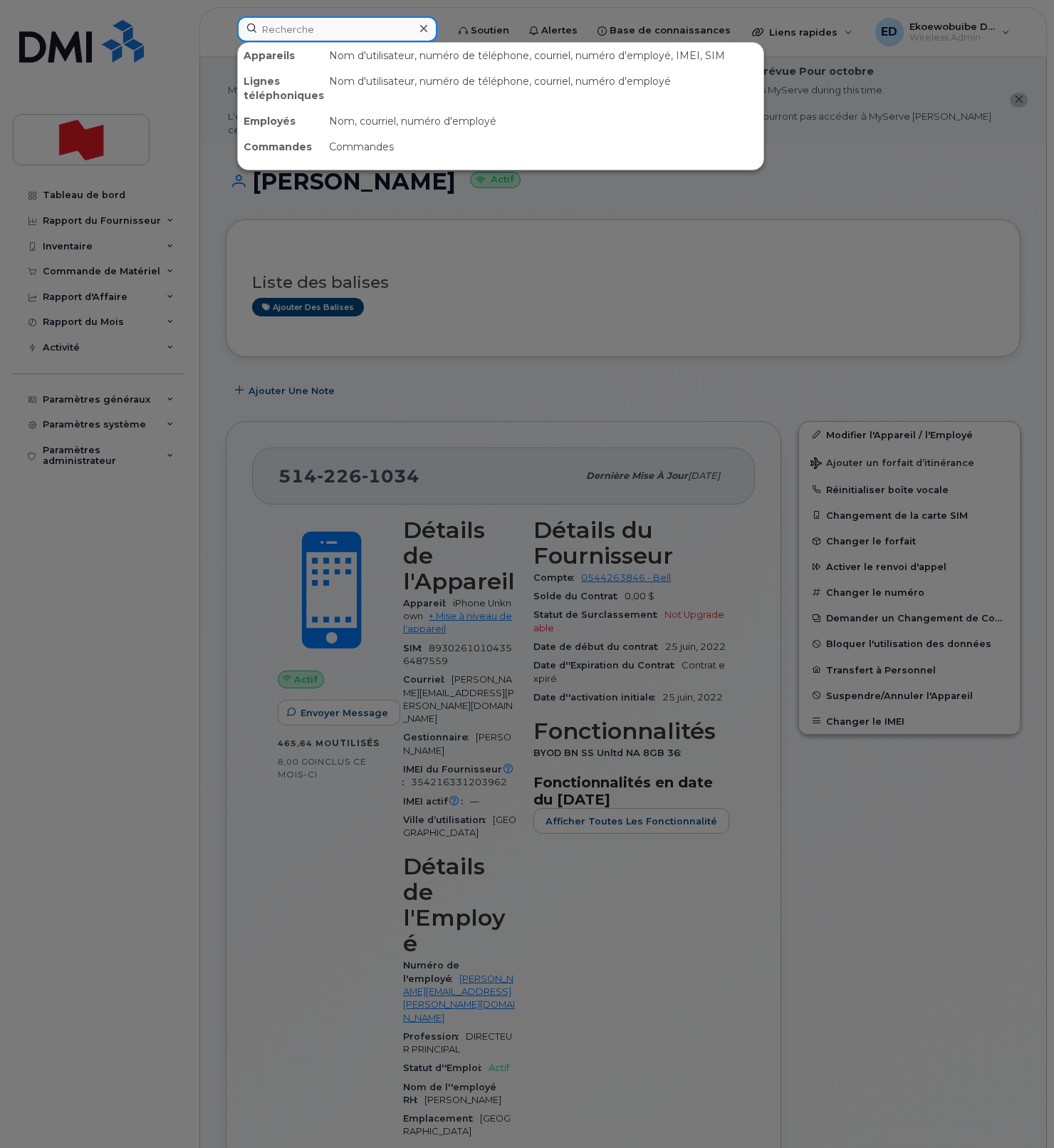
paste input "89302610104391106578"
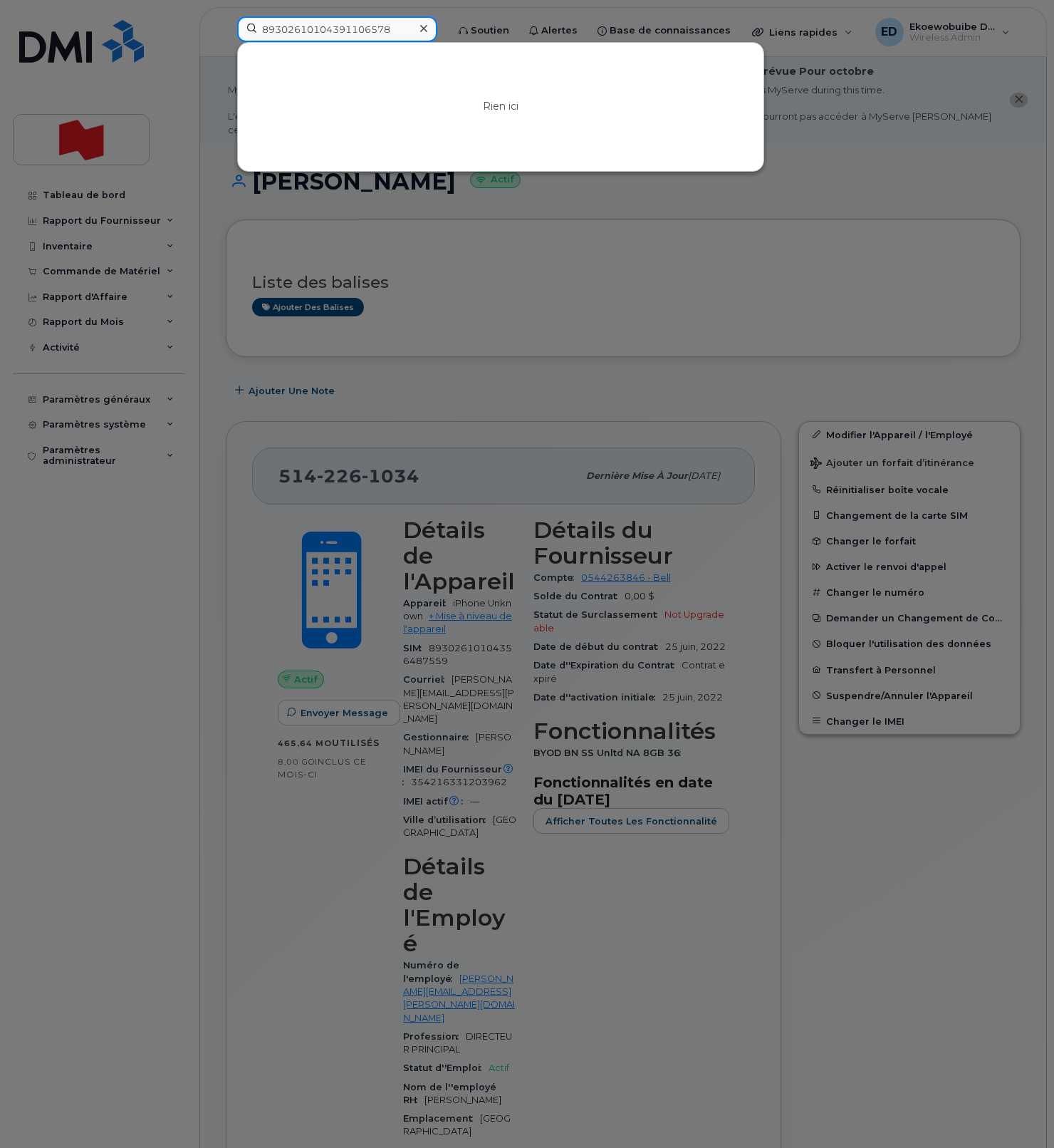
click at [317, 34] on input "89302610104391106578" at bounding box center [337, 29] width 200 height 26
click at [298, 27] on input "354109339249758" at bounding box center [337, 29] width 200 height 26
drag, startPoint x: 317, startPoint y: 34, endPoint x: 298, endPoint y: 27, distance: 20.2
click at [298, 27] on input "354109339249758" at bounding box center [337, 29] width 200 height 26
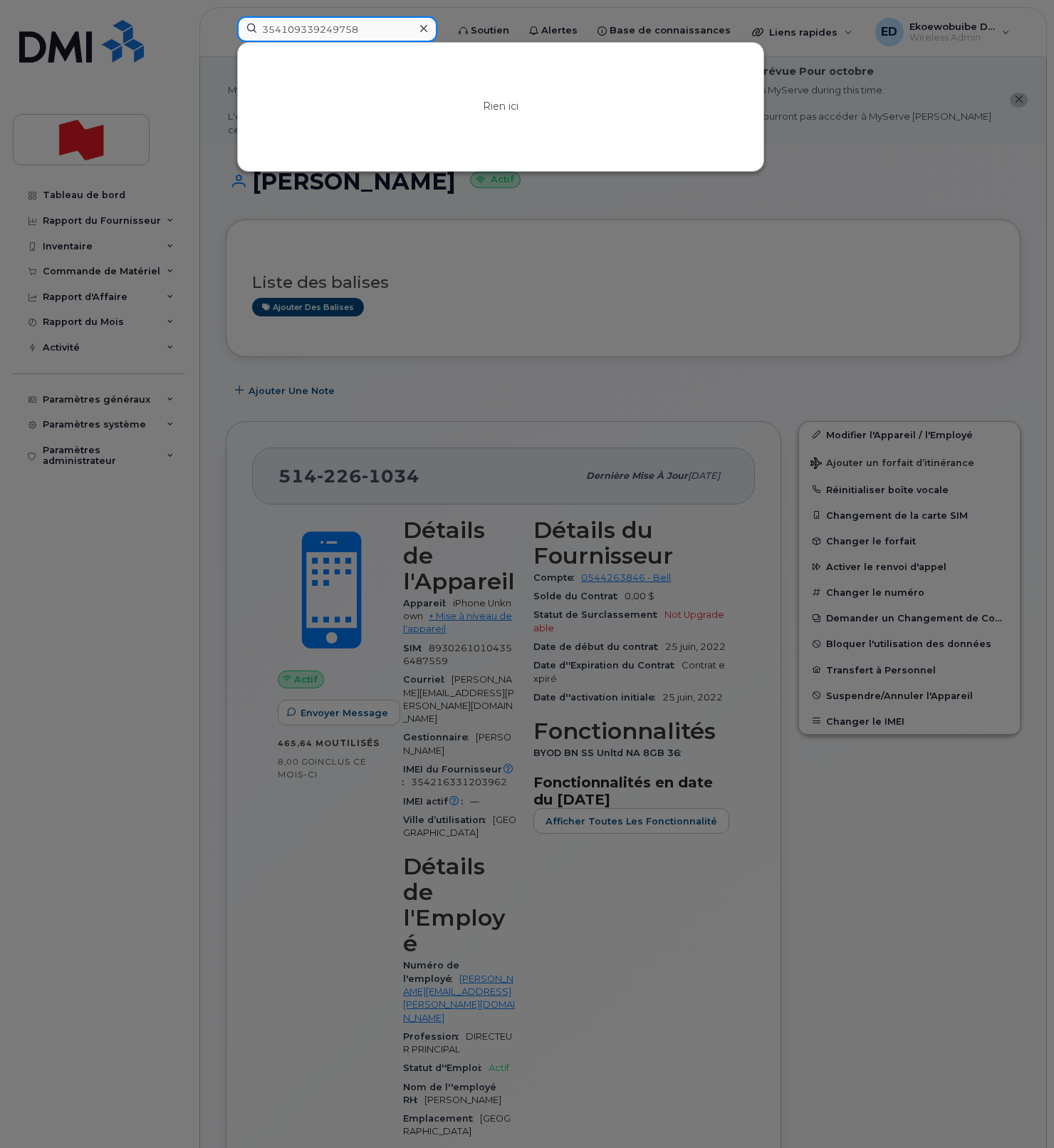
type input "354109339249758"
click at [319, 26] on input "354109339249758" at bounding box center [337, 29] width 200 height 26
click at [296, 34] on input at bounding box center [337, 29] width 200 height 26
paste input "354109339304561"
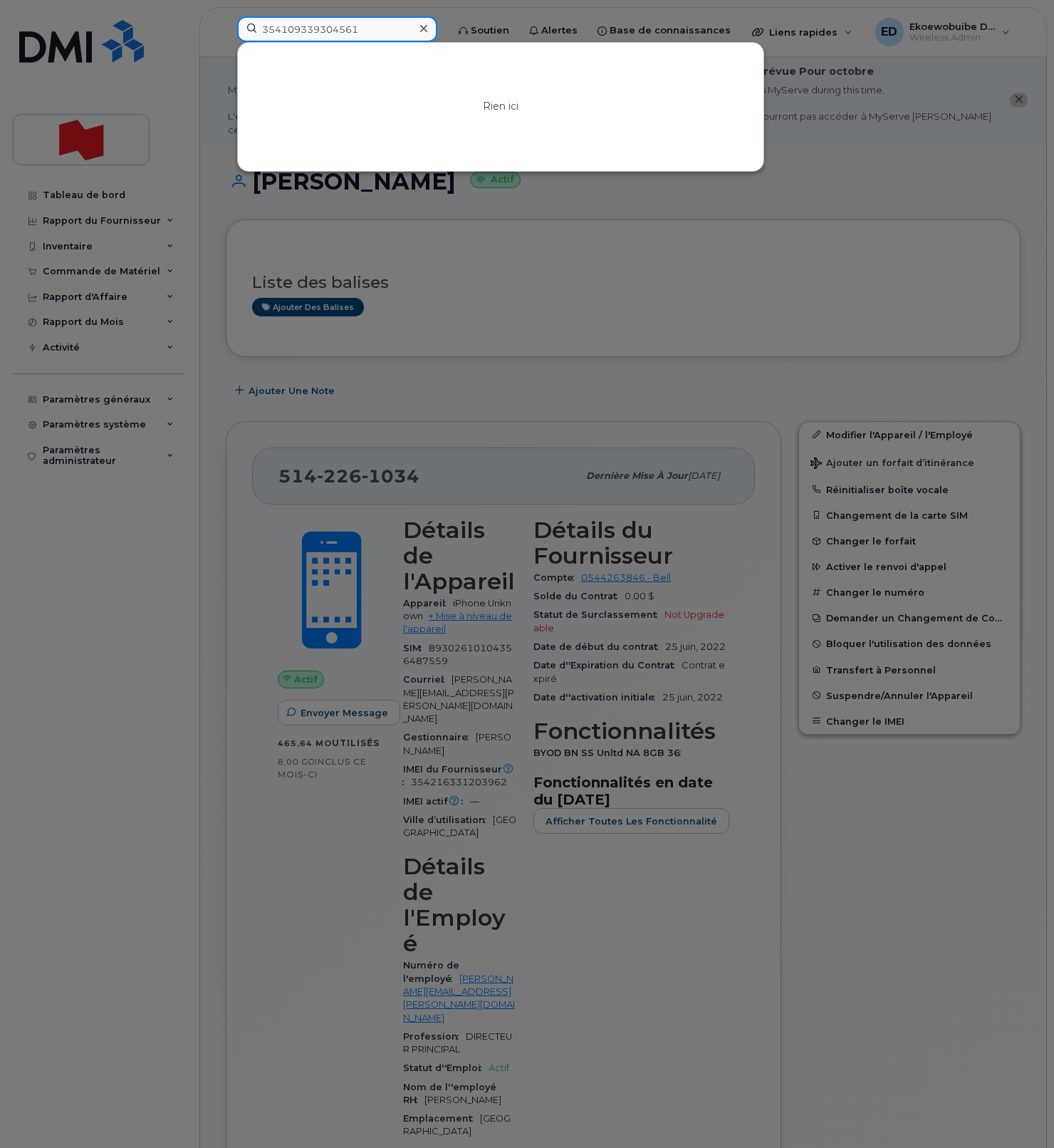
click at [329, 38] on input "354109339304561" at bounding box center [337, 29] width 200 height 26
click at [328, 38] on input "354109339304561" at bounding box center [337, 29] width 200 height 26
paste input "249758"
type input "354109339249758"
click at [434, 29] on div at bounding box center [423, 28] width 20 height 20
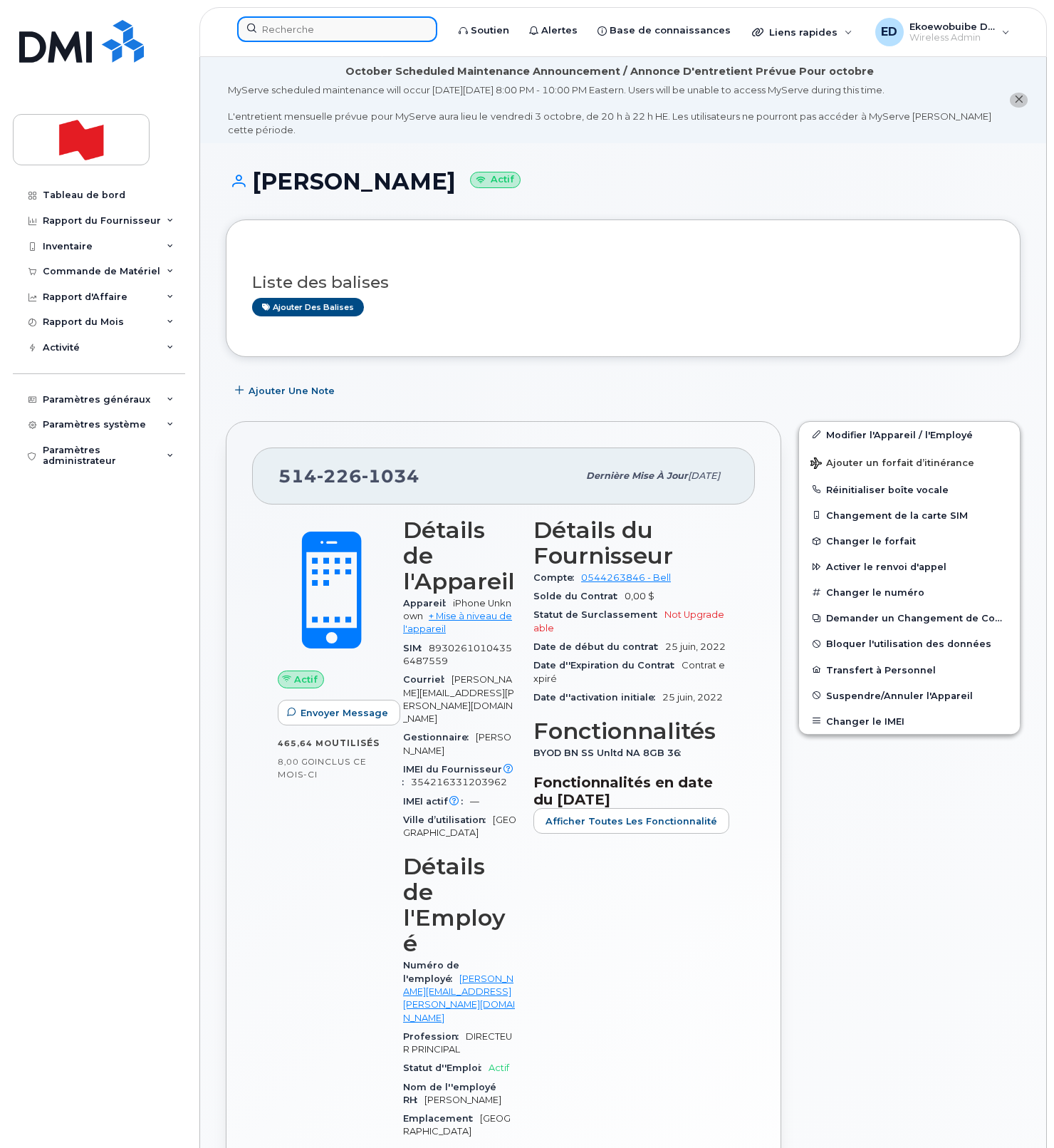
click at [296, 33] on input at bounding box center [337, 29] width 200 height 26
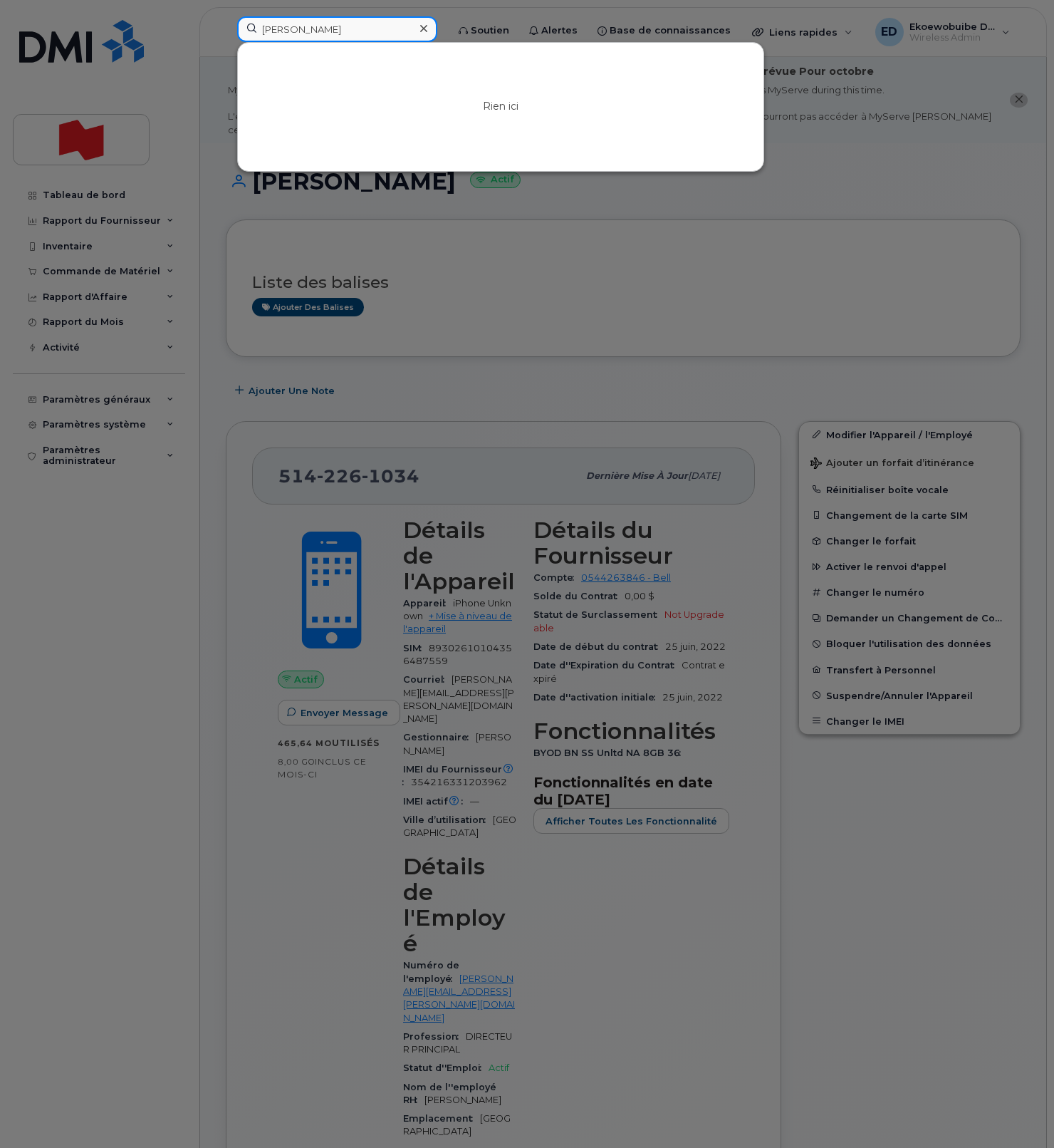
drag, startPoint x: 335, startPoint y: 30, endPoint x: 315, endPoint y: 28, distance: 20.1
click at [335, 31] on input "bellante" at bounding box center [337, 29] width 200 height 26
drag, startPoint x: 354, startPoint y: 26, endPoint x: 243, endPoint y: 27, distance: 111.0
click at [243, 27] on input "bellante" at bounding box center [337, 29] width 200 height 26
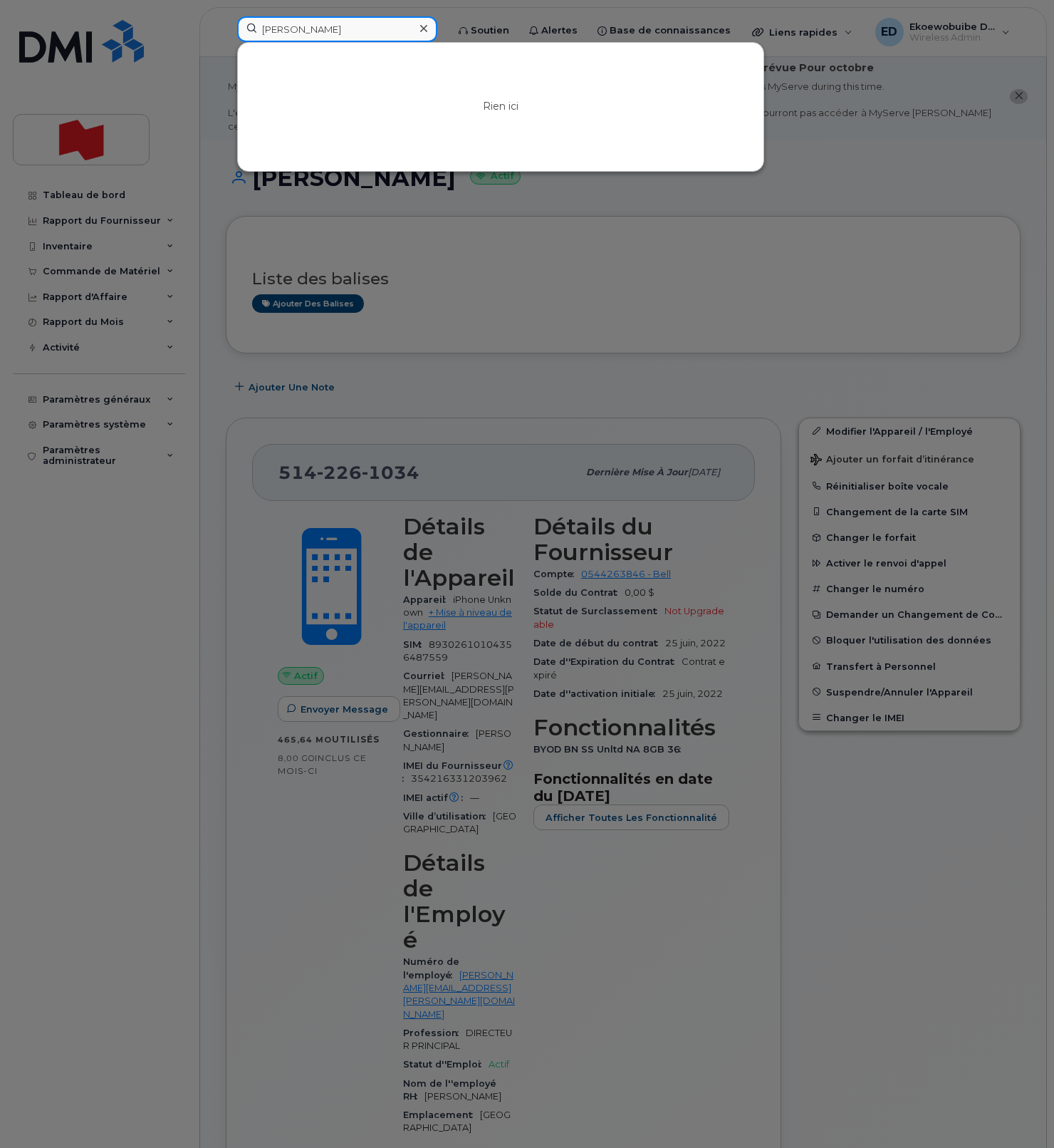
scroll to position [0, 0]
paste input "Alexandre Lemieux"
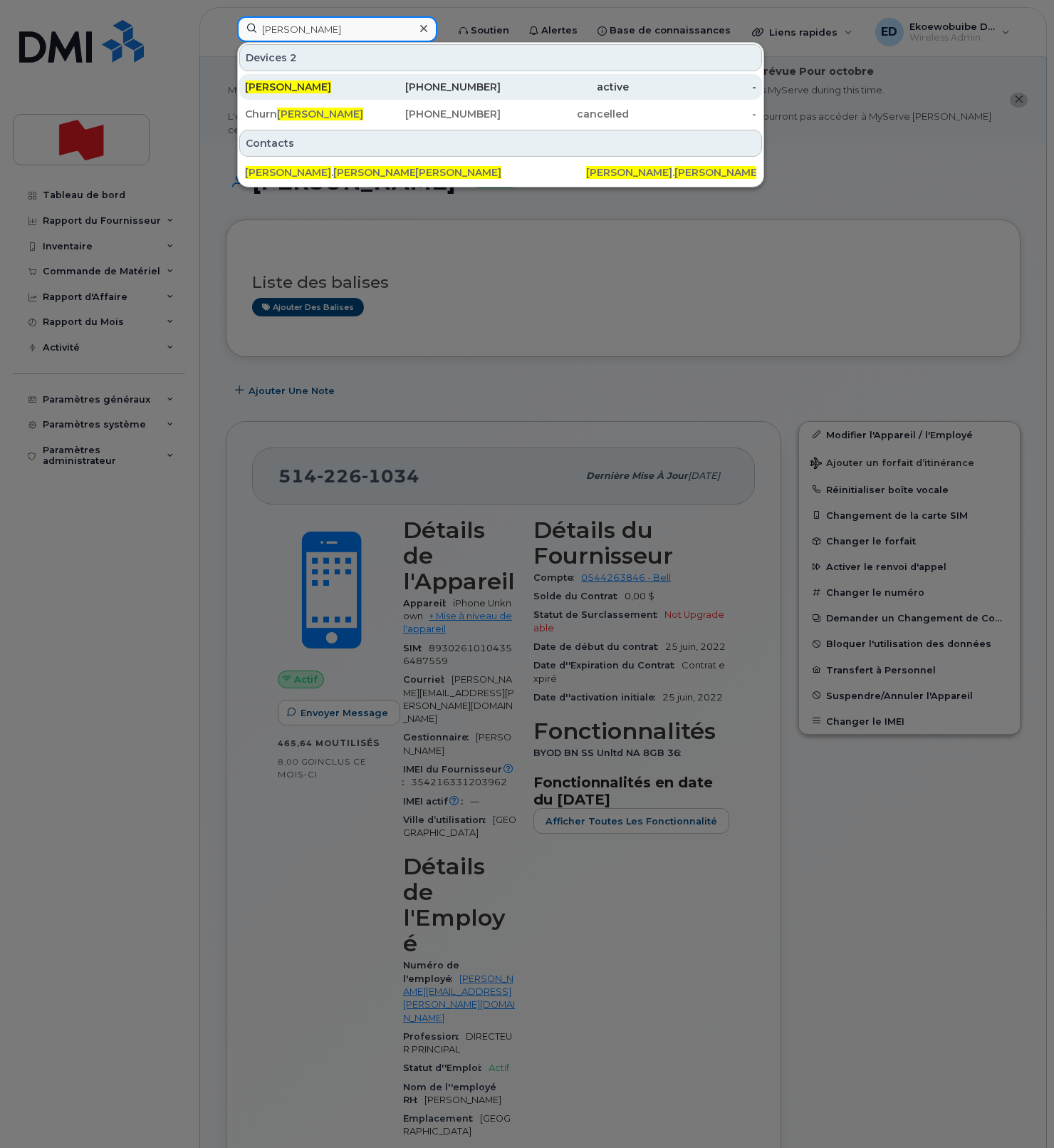
type input "Alexandre Lemieux"
click at [324, 89] on span "Alexandre Lemieux" at bounding box center [288, 87] width 86 height 12
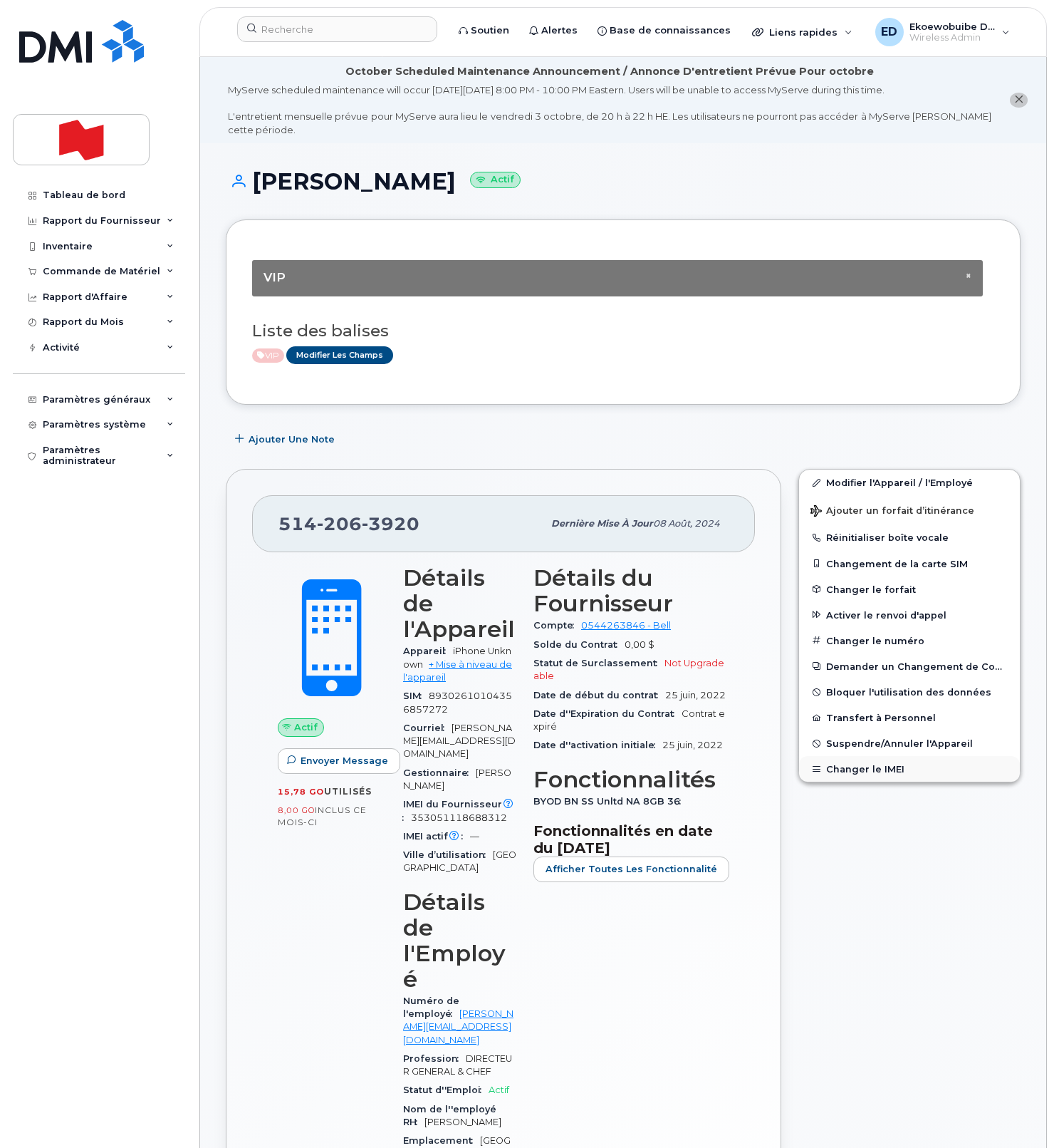
click at [845, 767] on button "Changer le IMEI" at bounding box center [910, 768] width 221 height 26
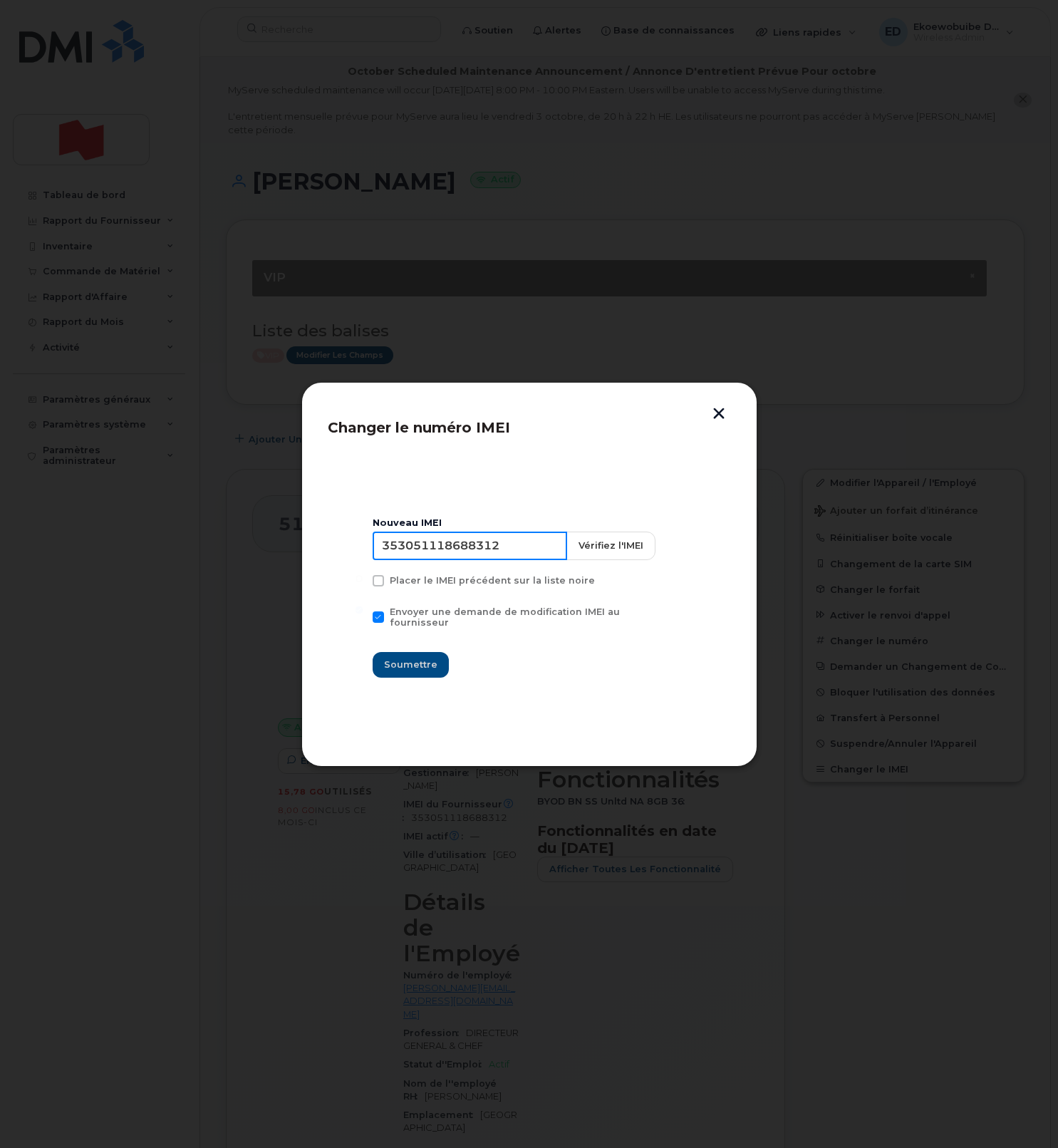
click at [490, 560] on input "353051118688312" at bounding box center [470, 546] width 195 height 28
type input "354461425875586"
click at [412, 666] on button "Soumettre" at bounding box center [411, 665] width 76 height 26
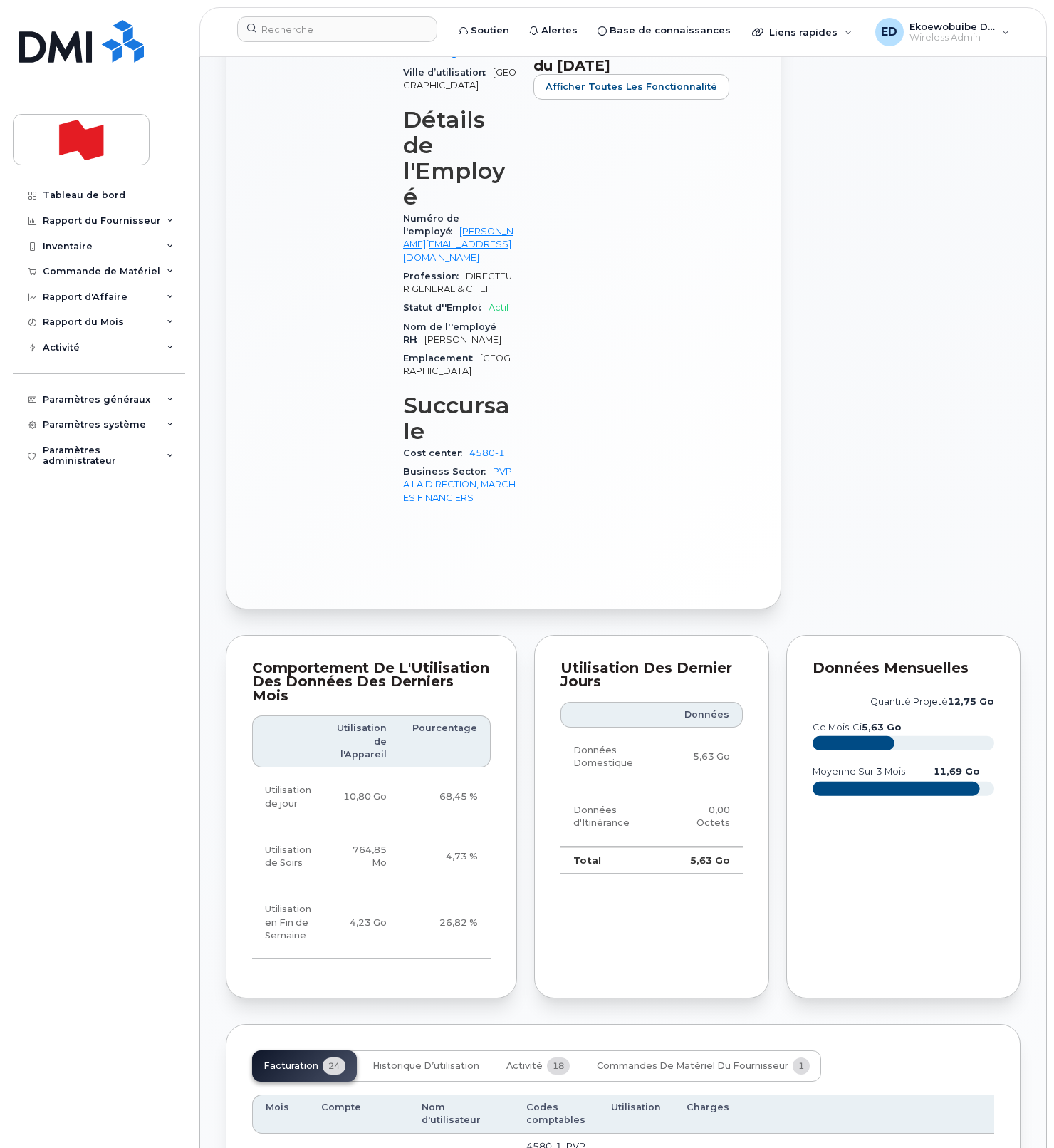
scroll to position [784, 0]
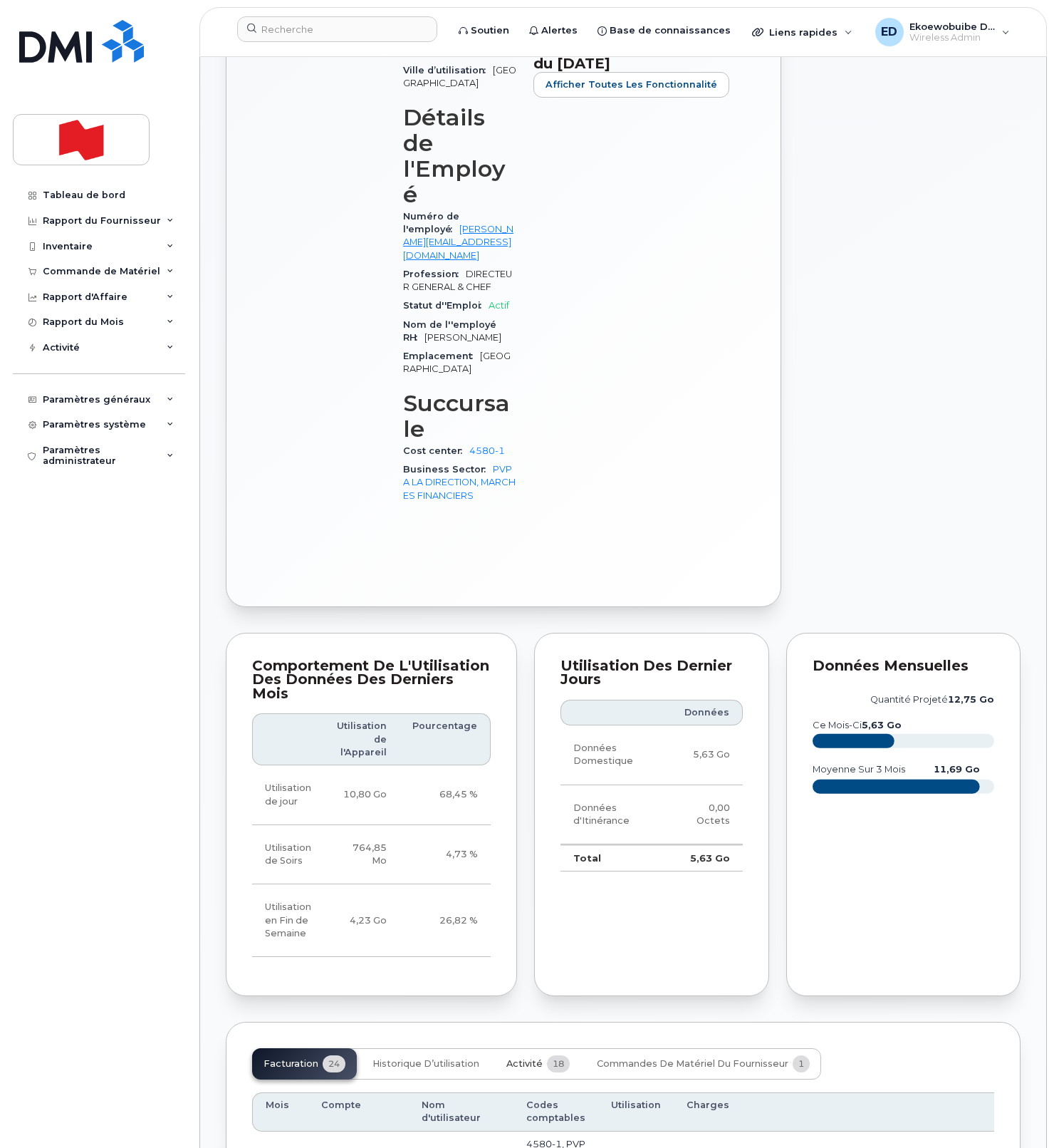
click at [524, 1048] on button "Activité 18" at bounding box center [537, 1063] width 86 height 31
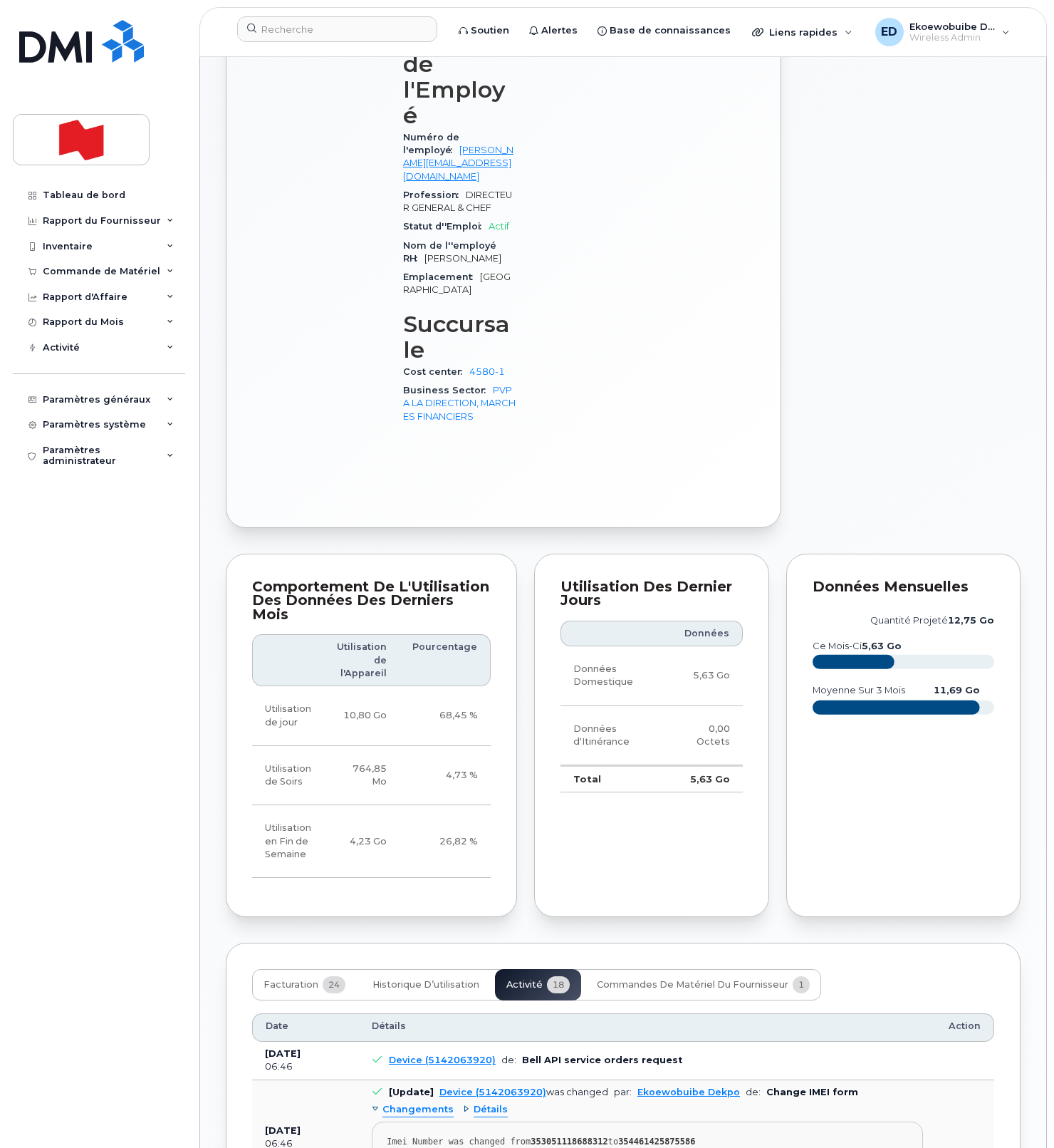
scroll to position [888, 0]
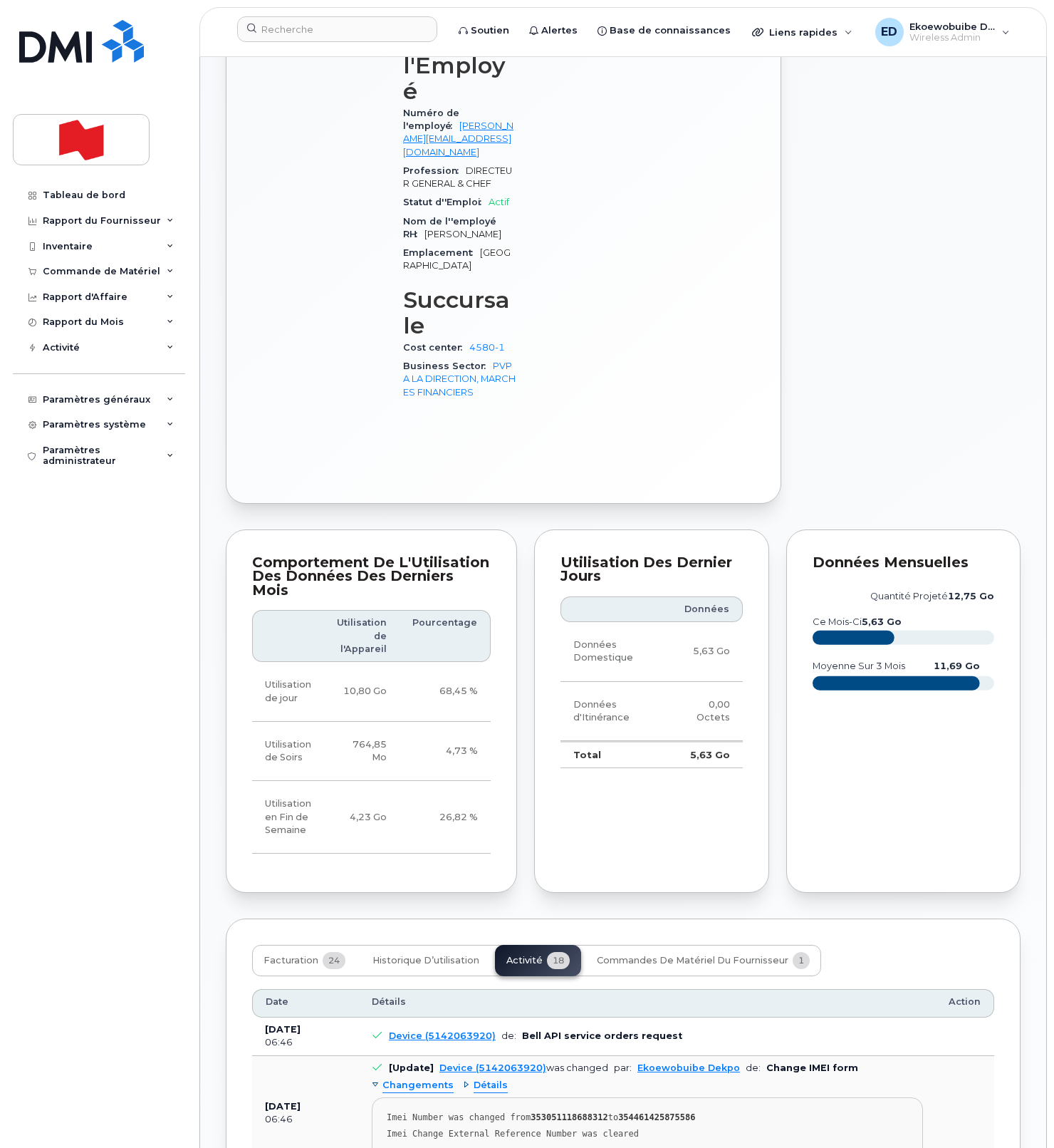
click at [657, 1098] on pre "Imei Number was changed from 353051118688312 to 354461425875586 Imei Change Ext…" at bounding box center [647, 1129] width 551 height 63
drag, startPoint x: 665, startPoint y: 1012, endPoint x: 384, endPoint y: 996, distance: 281.5
click at [384, 1098] on pre "Imei Number was changed from 353051118688312 to 354461425875586 Imei Change Ext…" at bounding box center [647, 1129] width 551 height 63
copy pre "Imei Number was changed from 353051118688312 to 354461425875586 Imei Change Ext…"
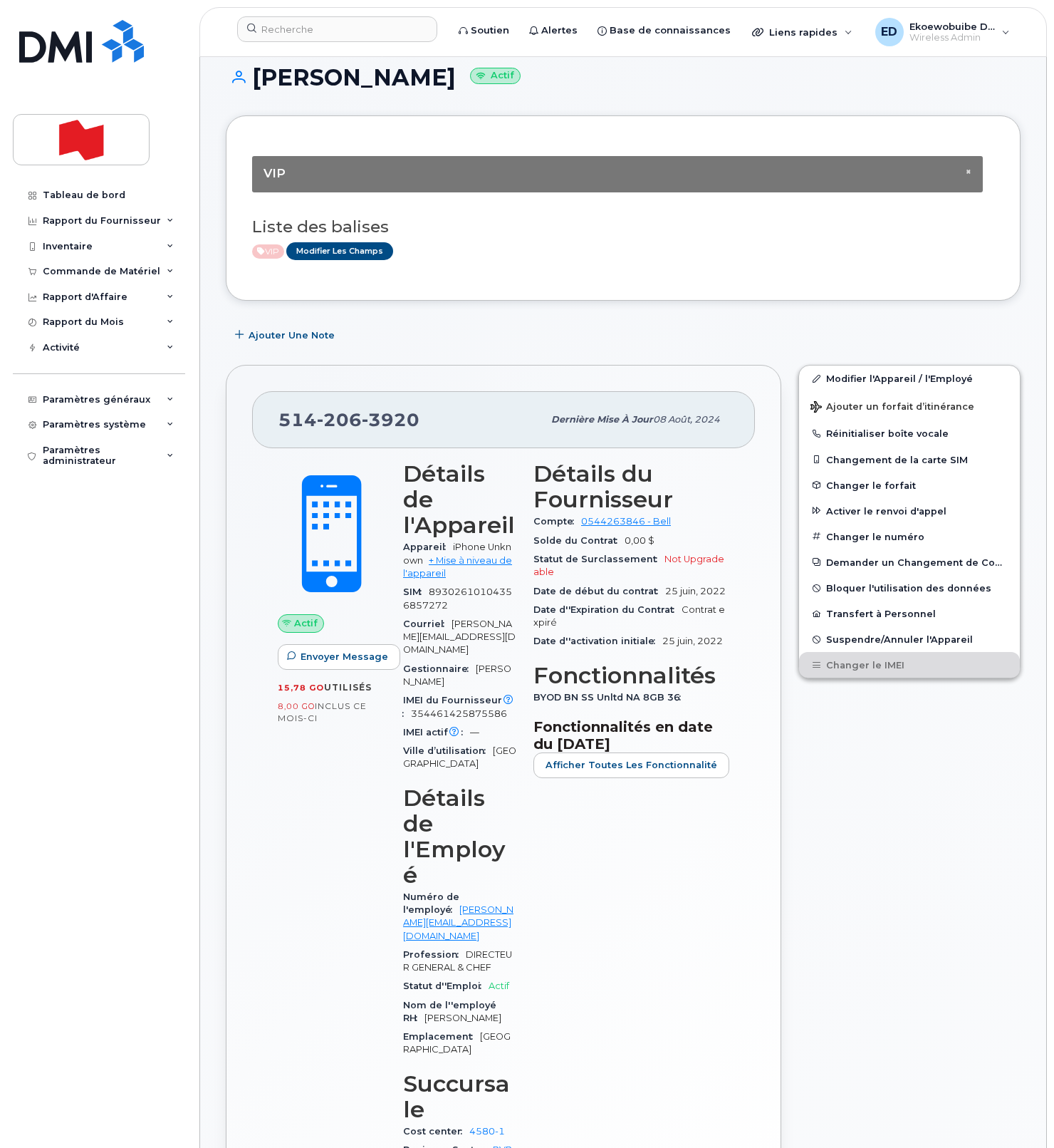
scroll to position [0, 0]
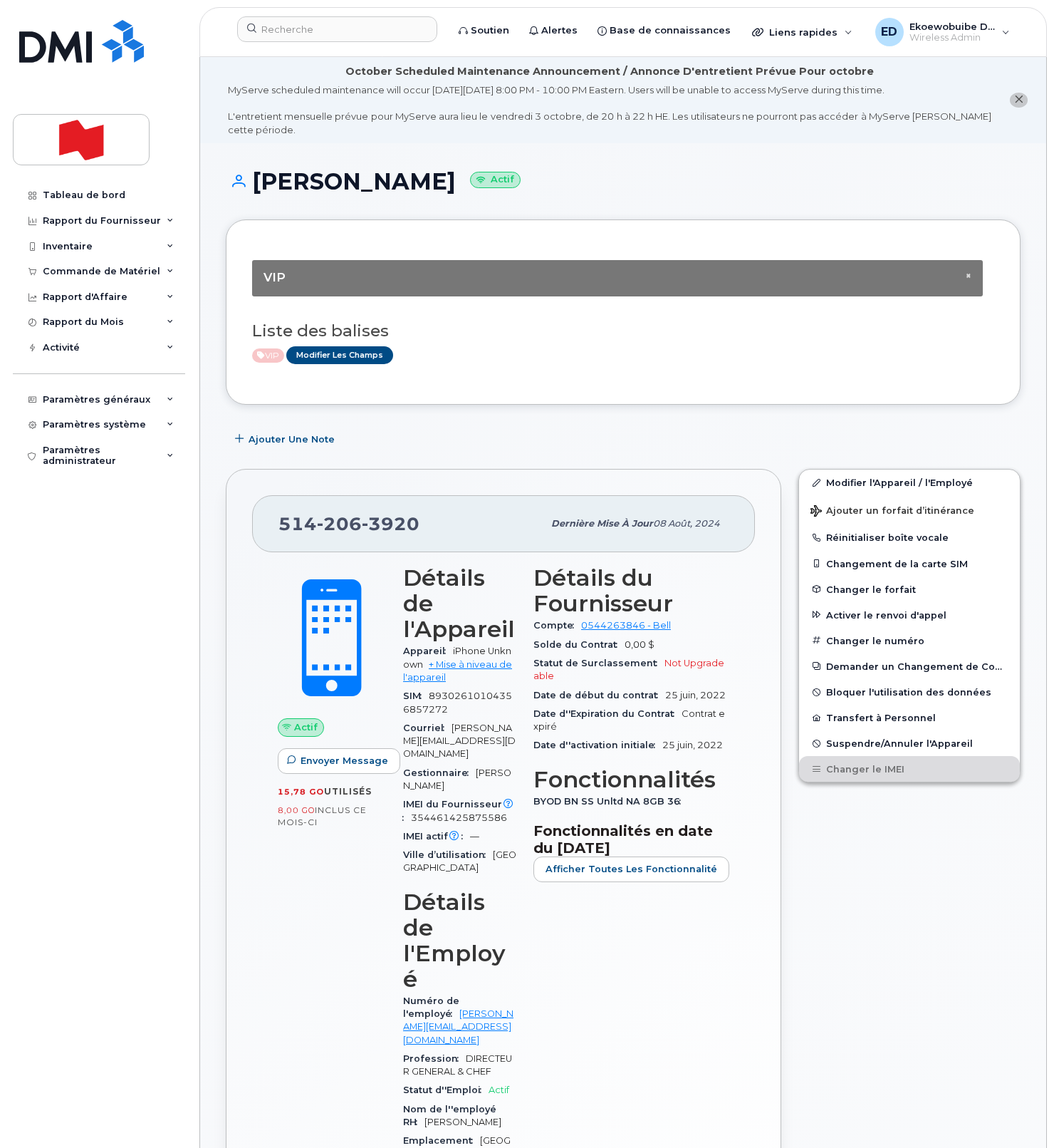
click at [431, 538] on div "[PHONE_NUMBER]" at bounding box center [411, 524] width 265 height 30
drag, startPoint x: 426, startPoint y: 533, endPoint x: 278, endPoint y: 532, distance: 148.0
click at [278, 532] on div "[PHONE_NUMBER] Dernière mise à jour 08 août, 2024" at bounding box center [504, 523] width 503 height 57
copy span "[PHONE_NUMBER]"
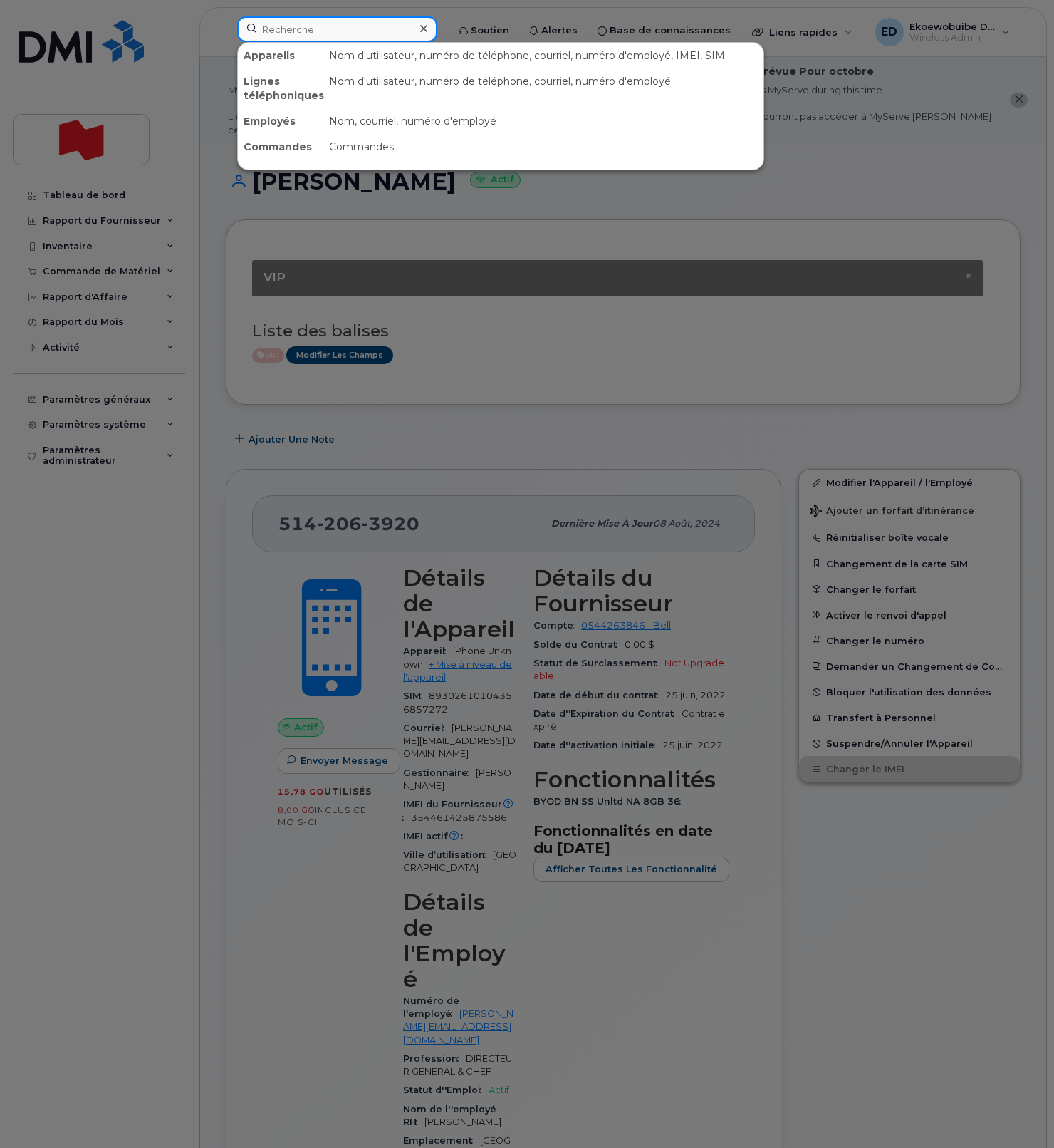
click at [313, 27] on input at bounding box center [337, 29] width 200 height 26
paste input "[PERSON_NAME]"
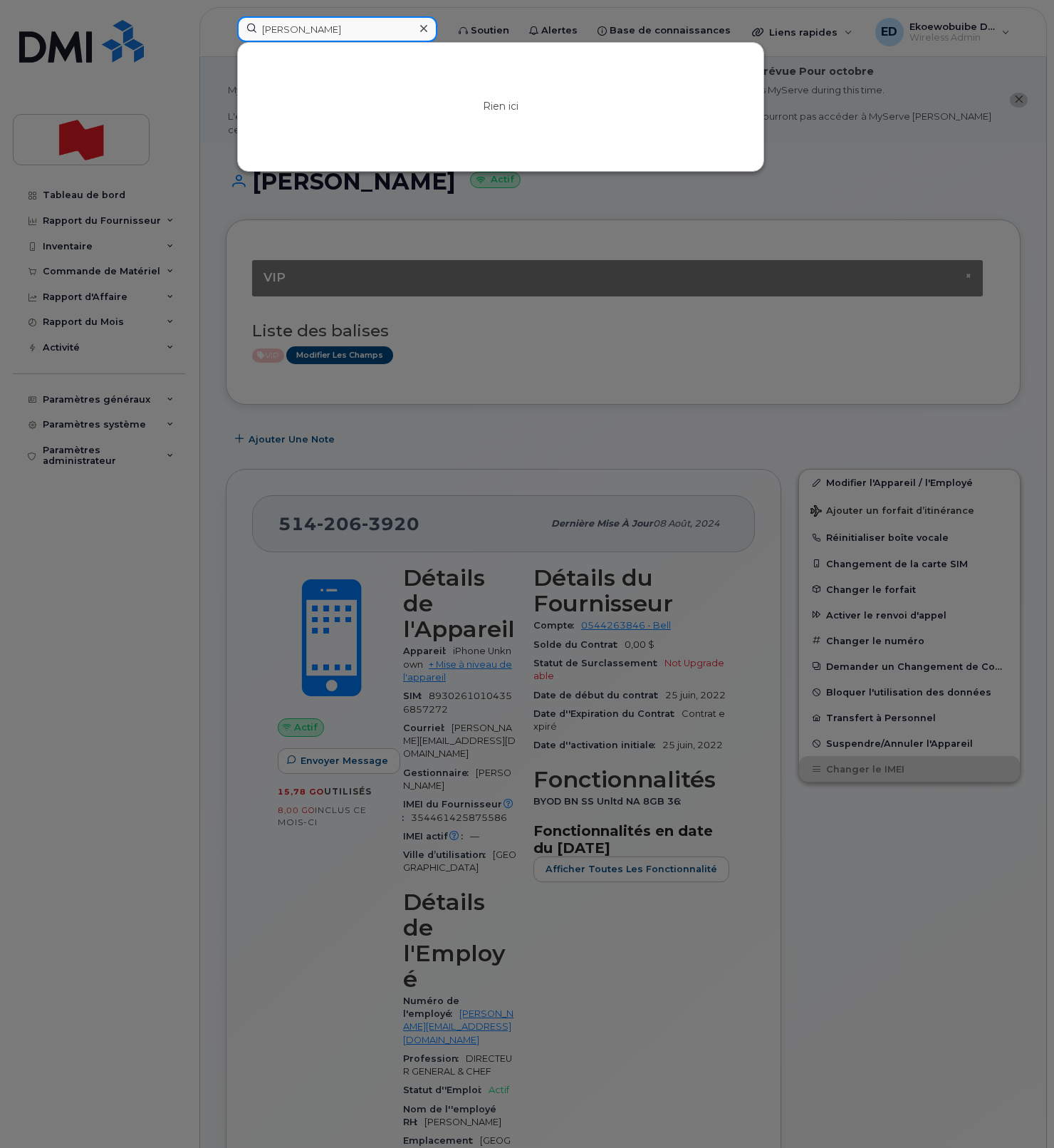
drag, startPoint x: 387, startPoint y: 28, endPoint x: 239, endPoint y: 31, distance: 148.0
click at [239, 30] on input "[PERSON_NAME]" at bounding box center [337, 29] width 200 height 26
paste input "4384676886"
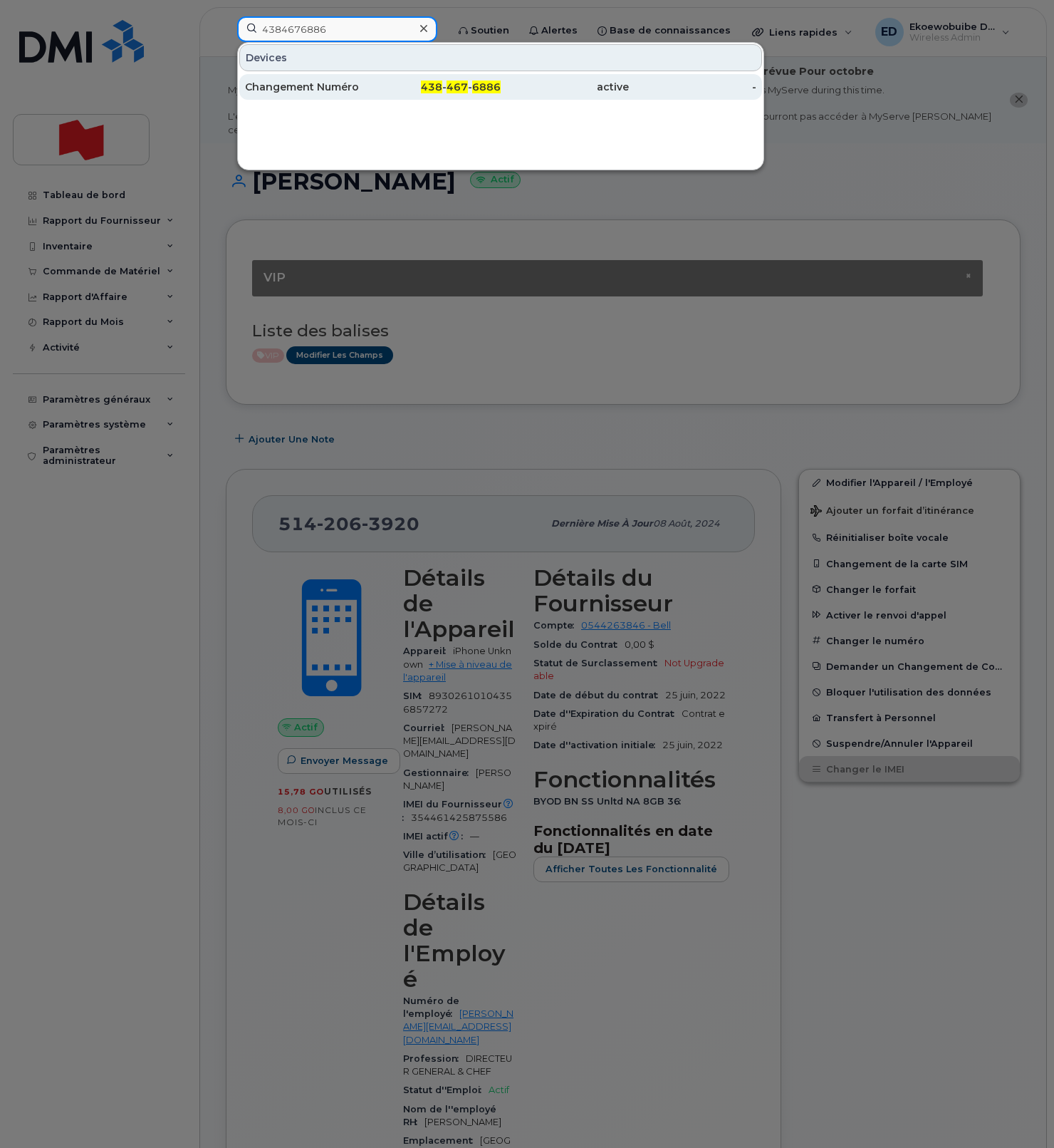
type input "4384676886"
click at [314, 89] on div "Changement Numéro" at bounding box center [309, 87] width 128 height 14
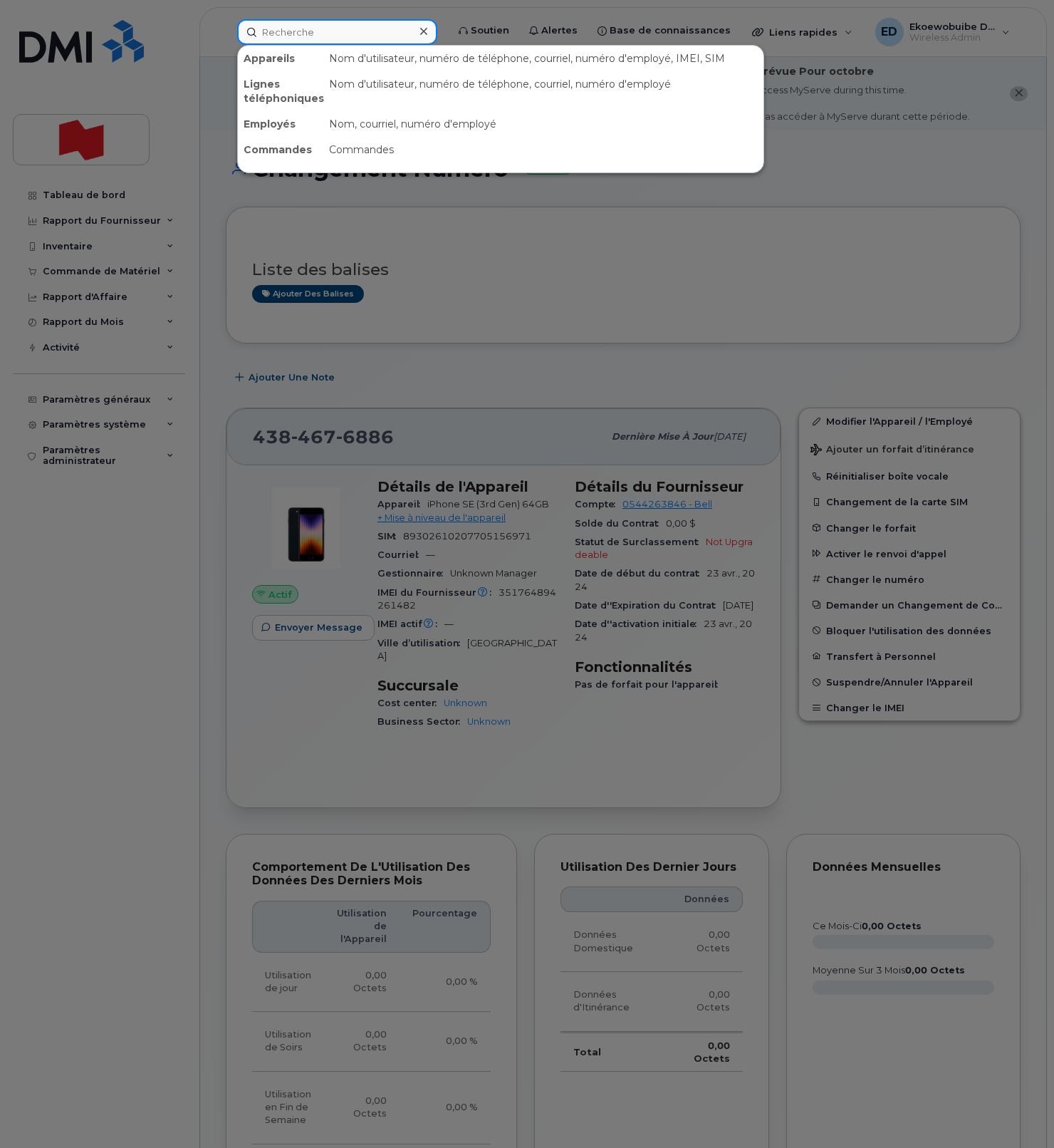
click at [295, 38] on input at bounding box center [337, 32] width 200 height 26
paste input "4384703075"
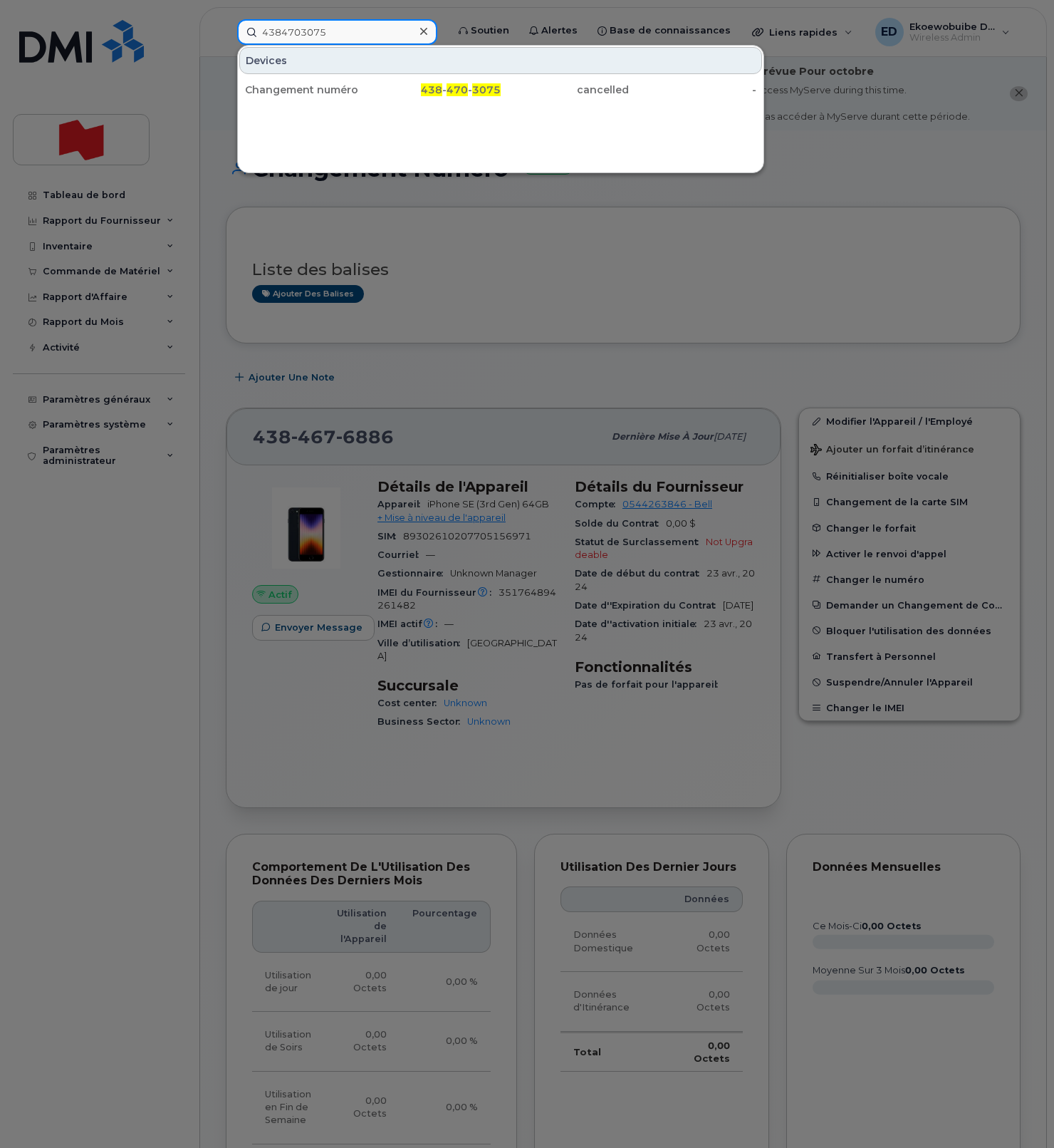
click at [278, 36] on input "4384703075" at bounding box center [337, 32] width 200 height 26
paste input "676886"
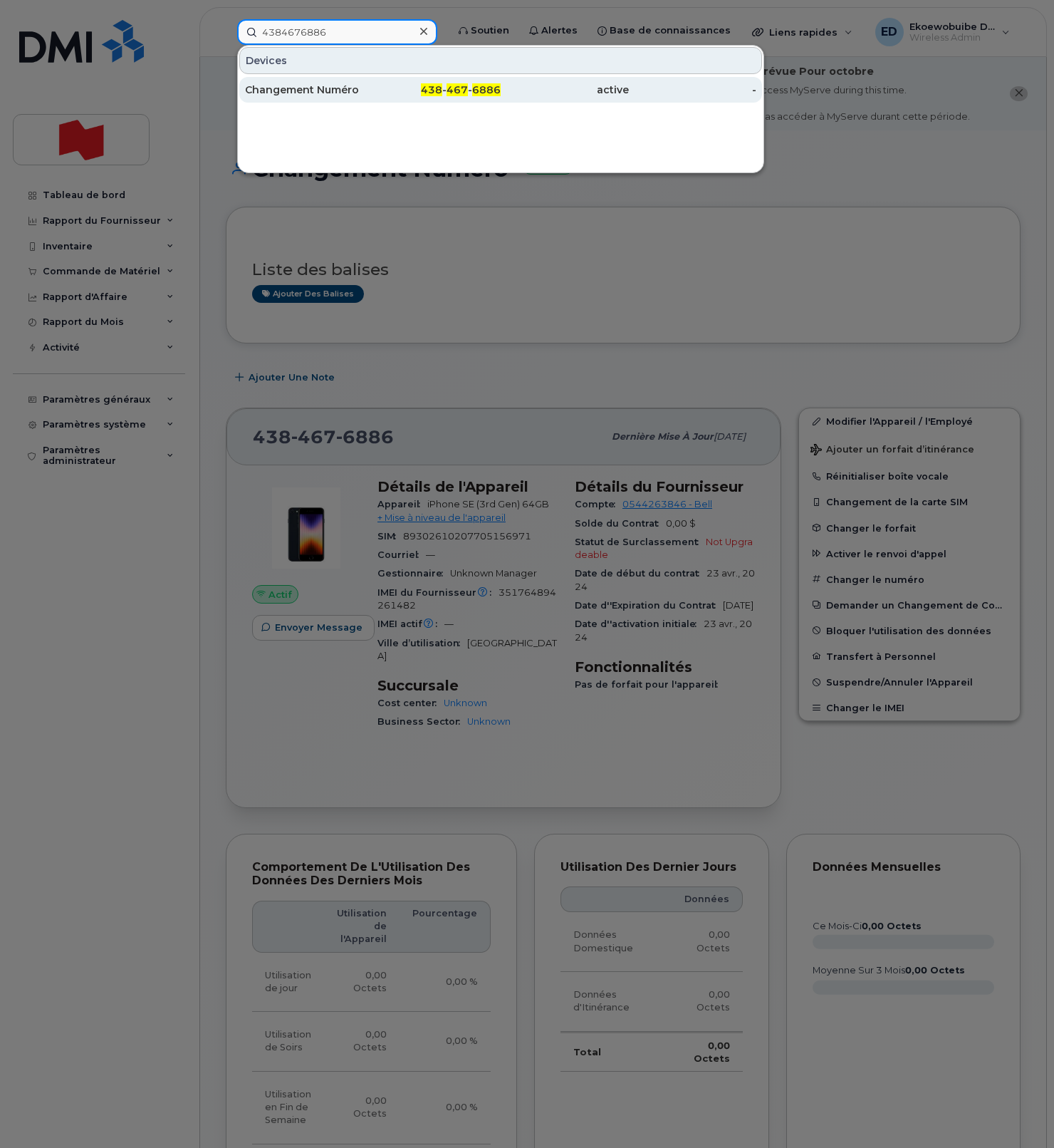
type input "4384676886"
click at [315, 87] on div "Changement Numéro" at bounding box center [309, 89] width 128 height 14
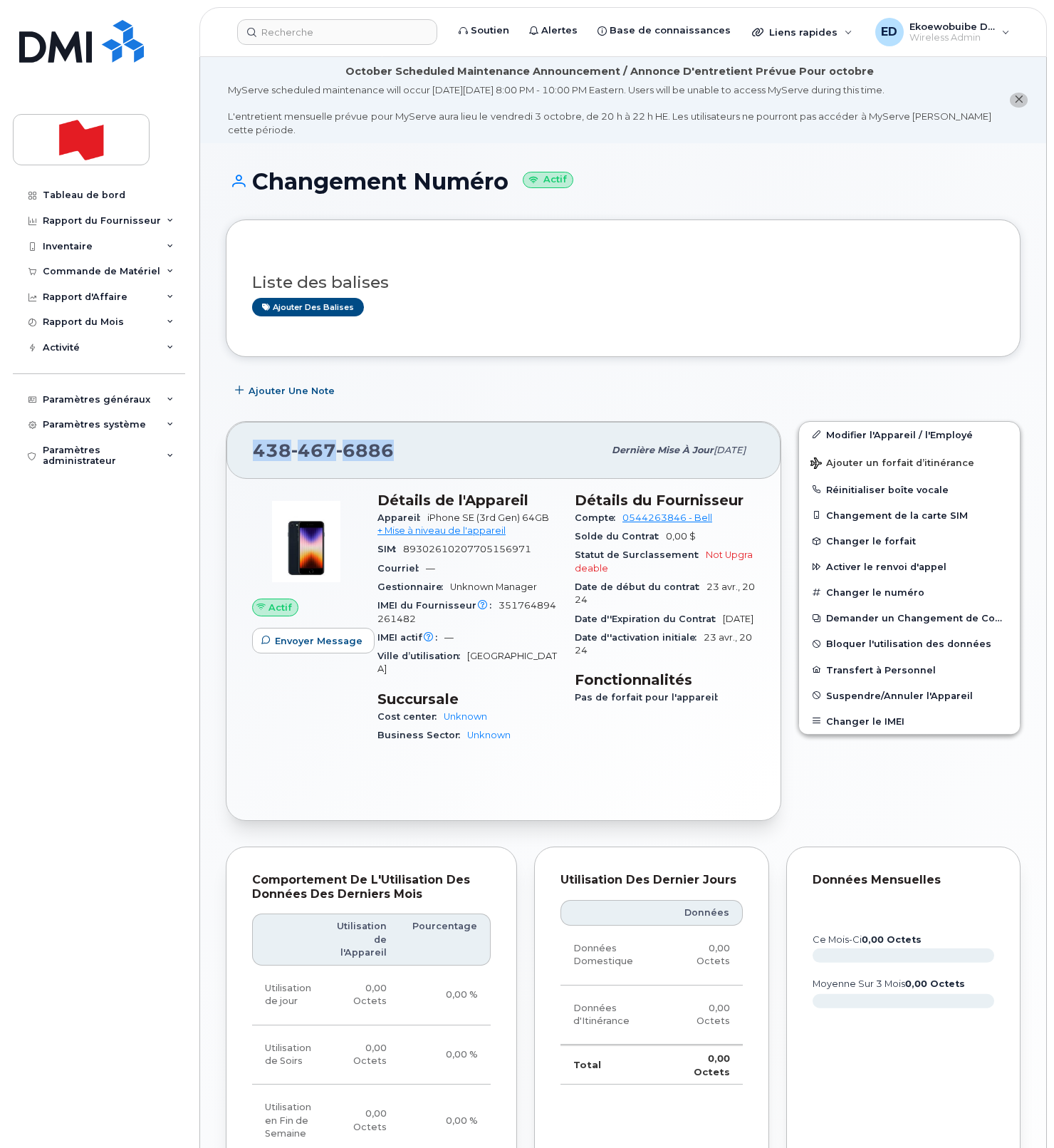
drag, startPoint x: 396, startPoint y: 452, endPoint x: 253, endPoint y: 451, distance: 143.0
click at [253, 451] on div "438 467 6886" at bounding box center [428, 451] width 350 height 30
copy span "438 467 6886"
click at [557, 319] on div "Liste des balises Ajouter des balises" at bounding box center [623, 288] width 742 height 84
click at [841, 438] on link "Modifier l'Appareil / l'Employé" at bounding box center [910, 435] width 221 height 26
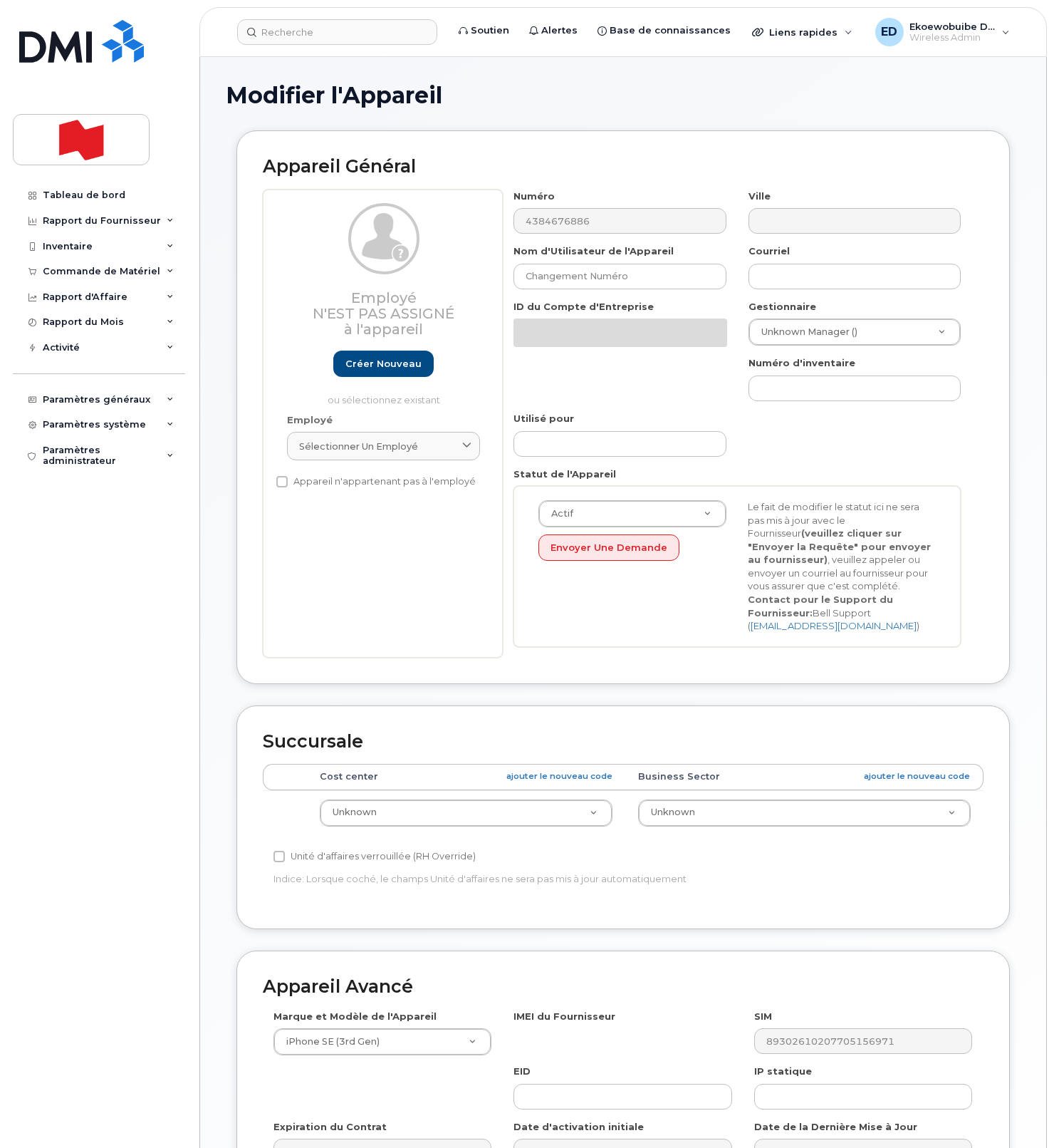
select select "22916206"
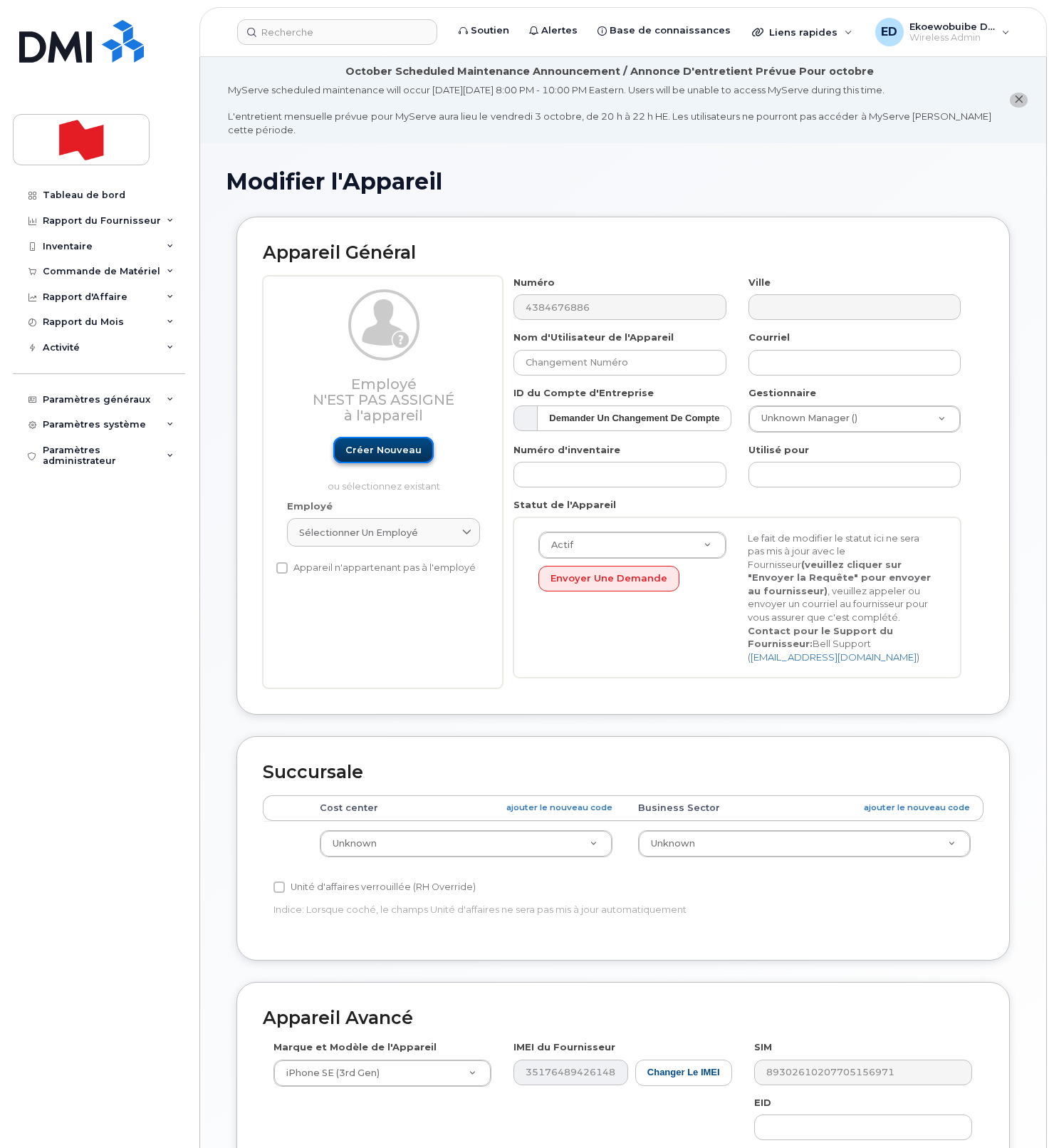
click at [371, 456] on link "Créer nouveau" at bounding box center [384, 450] width 101 height 27
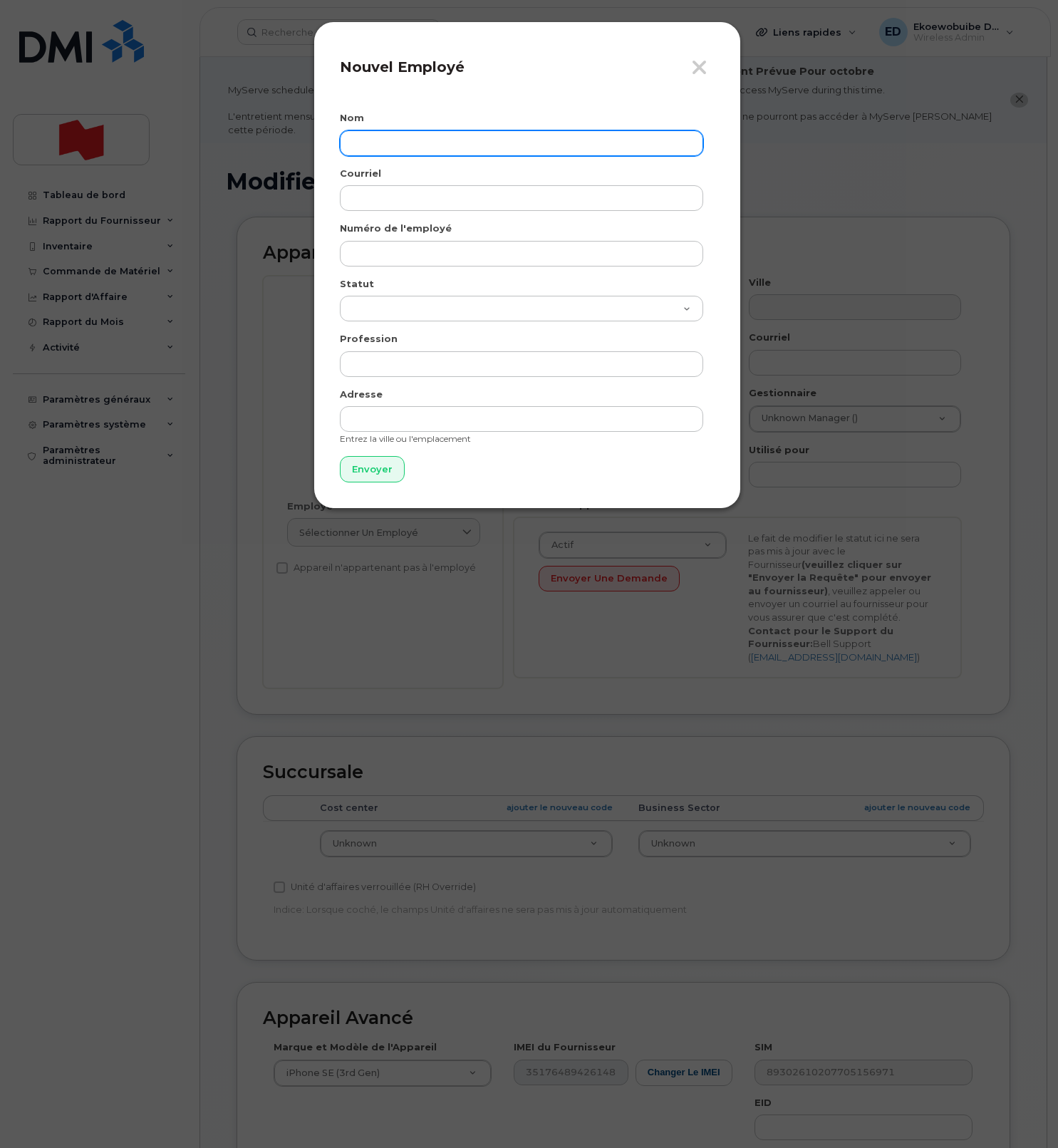
click at [399, 146] on input "text" at bounding box center [521, 143] width 364 height 26
paste input "[PERSON_NAME]"
type input "[PERSON_NAME]"
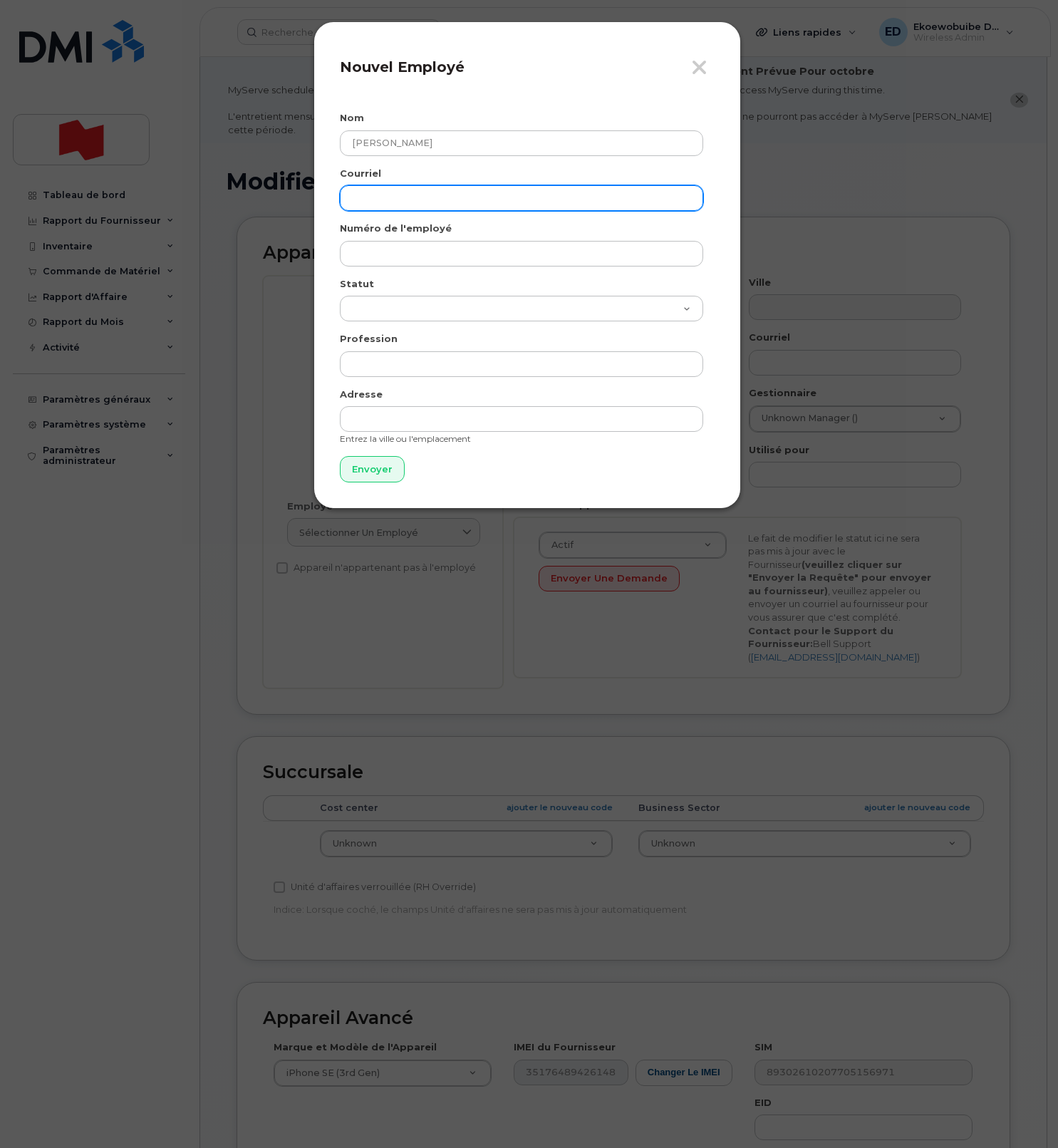
click at [397, 199] on input "email" at bounding box center [521, 197] width 364 height 26
paste input "[EMAIL_ADDRESS][DOMAIN_NAME]"
type input "[EMAIL_ADDRESS][DOMAIN_NAME]"
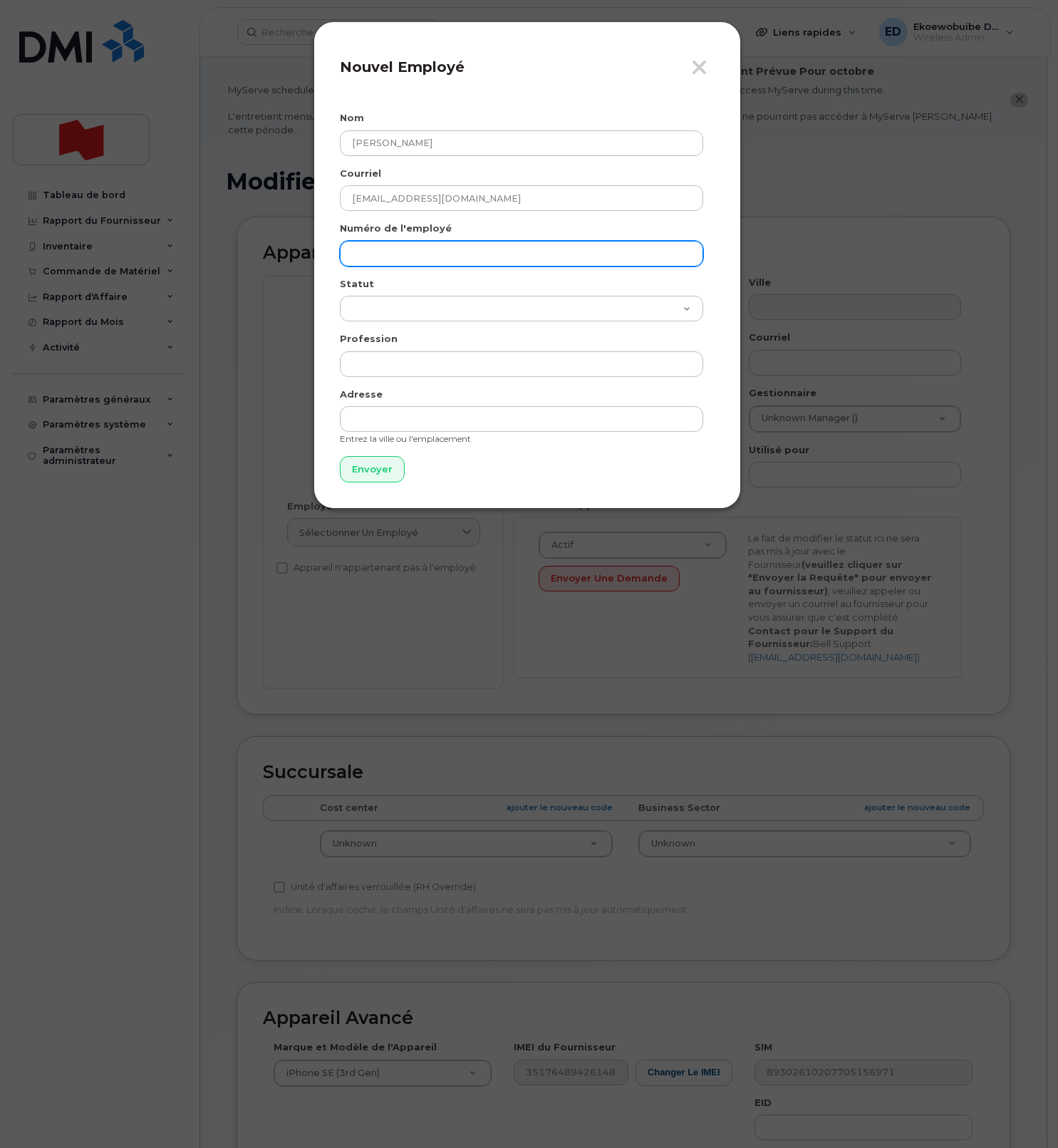
click at [392, 251] on input "text" at bounding box center [521, 253] width 364 height 26
paste input "[EMAIL_ADDRESS][DOMAIN_NAME]"
type input "mahmoud.maraouch@bnc.ca"
click at [369, 476] on input "Envoyer" at bounding box center [372, 469] width 65 height 27
type input "Envoyer"
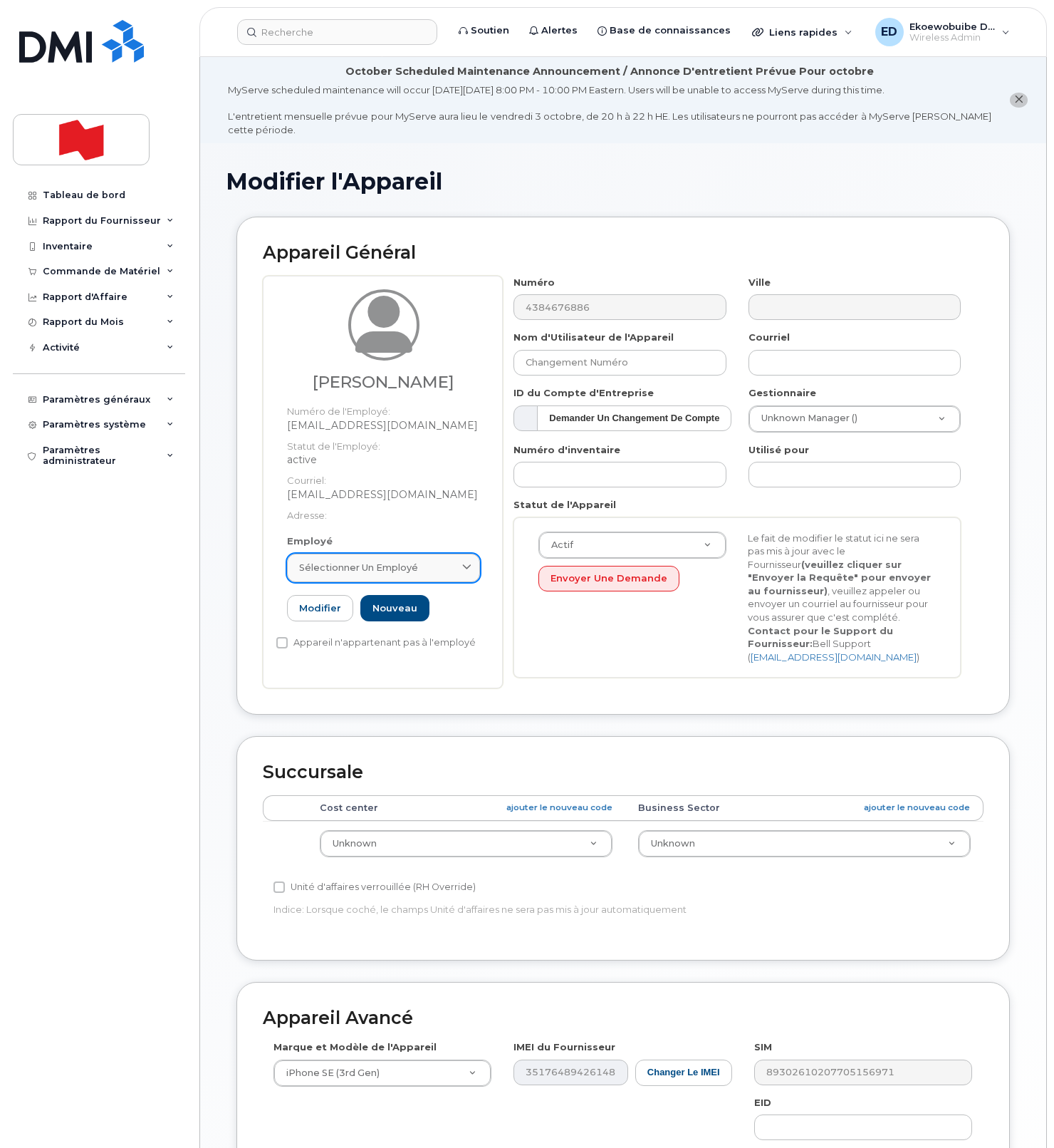
click at [404, 573] on span "Sélectionner un employé" at bounding box center [358, 567] width 119 height 13
paste input "mahmoud.maraouch@bnc.ca"
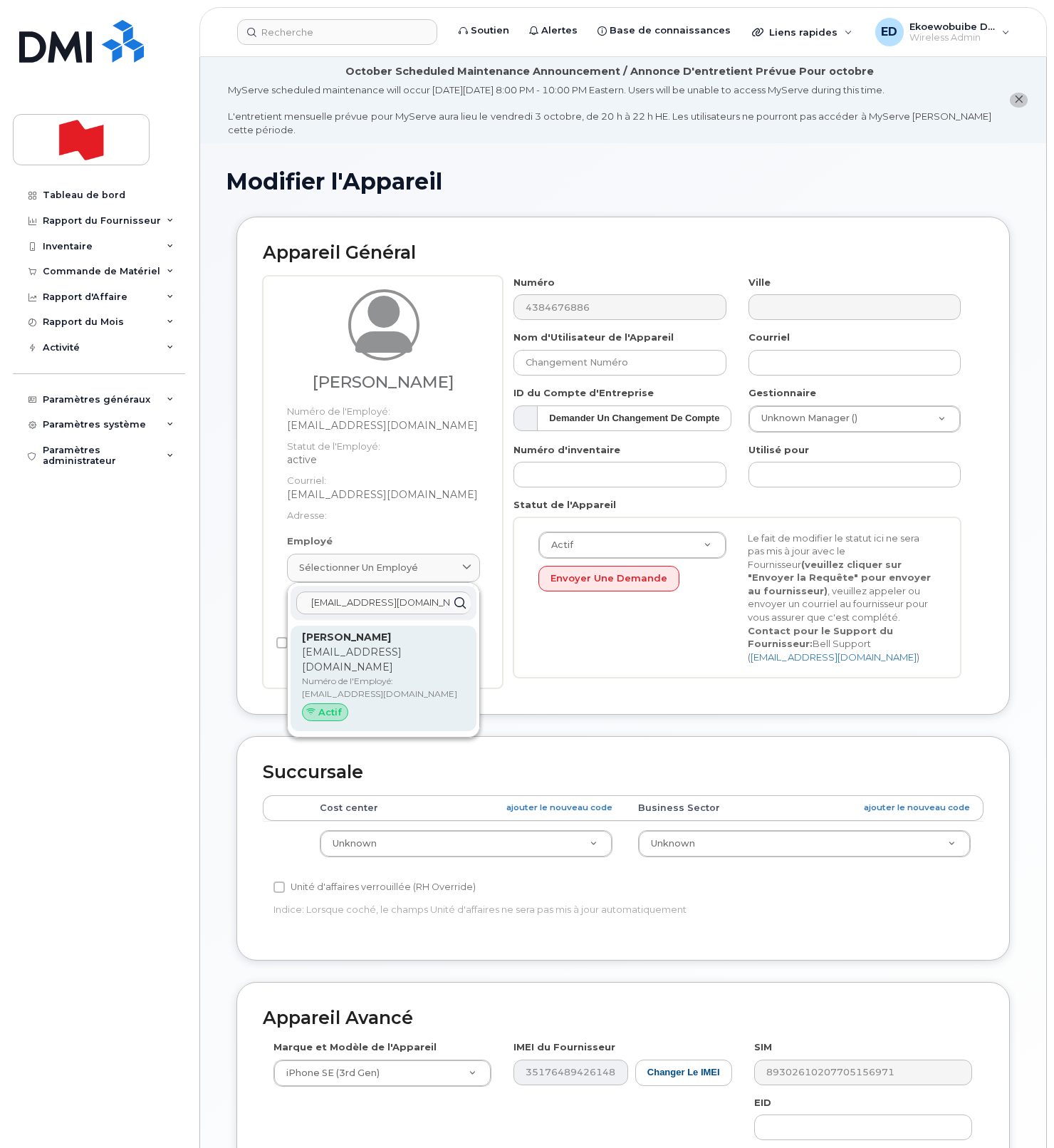
type input "[EMAIL_ADDRESS][DOMAIN_NAME]"
click at [349, 652] on p "[EMAIL_ADDRESS][DOMAIN_NAME]" at bounding box center [383, 660] width 163 height 30
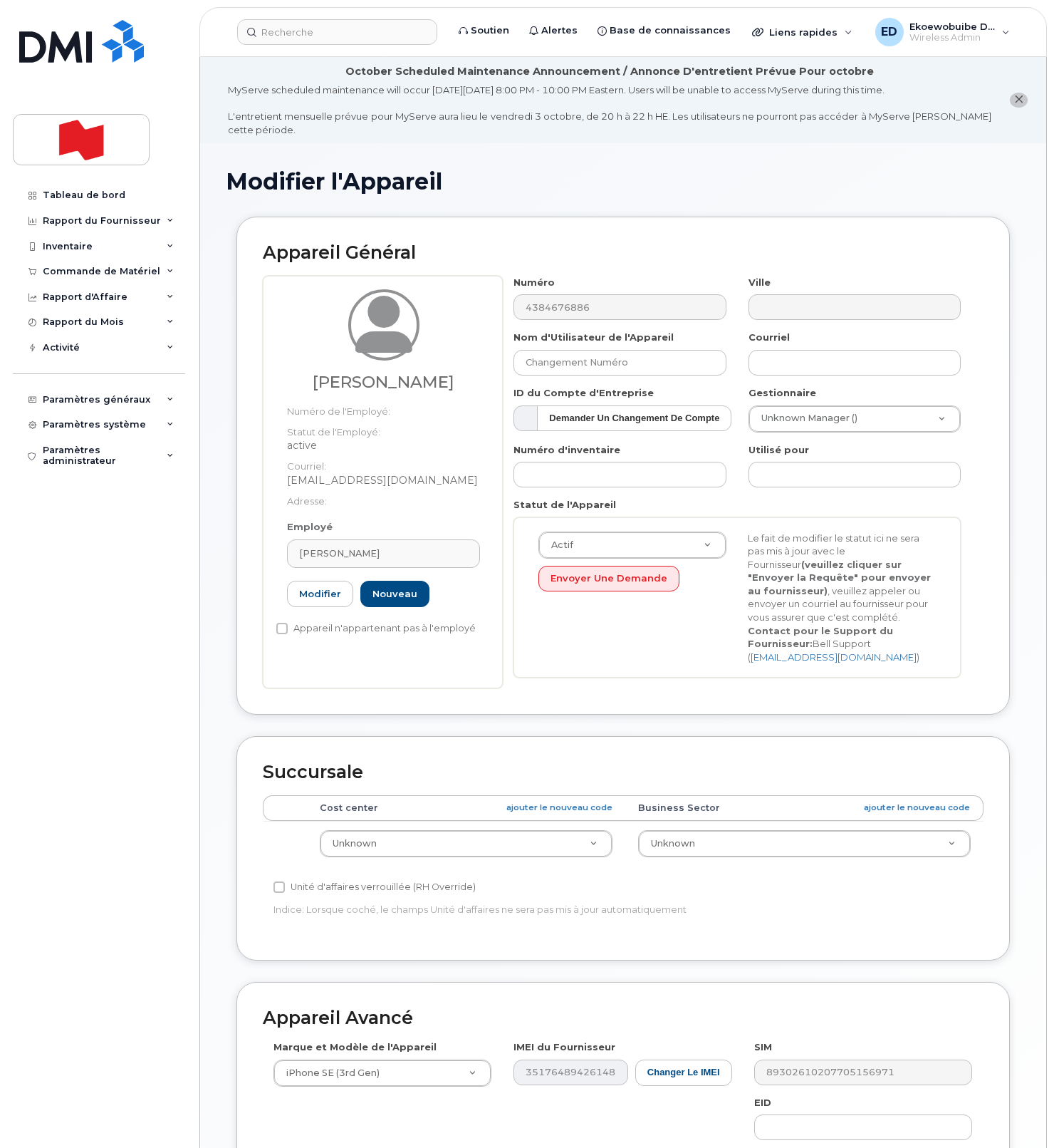
type input "[EMAIL_ADDRESS][DOMAIN_NAME]"
type input "Mahmoud Maraouch"
type input "[EMAIL_ADDRESS][DOMAIN_NAME]"
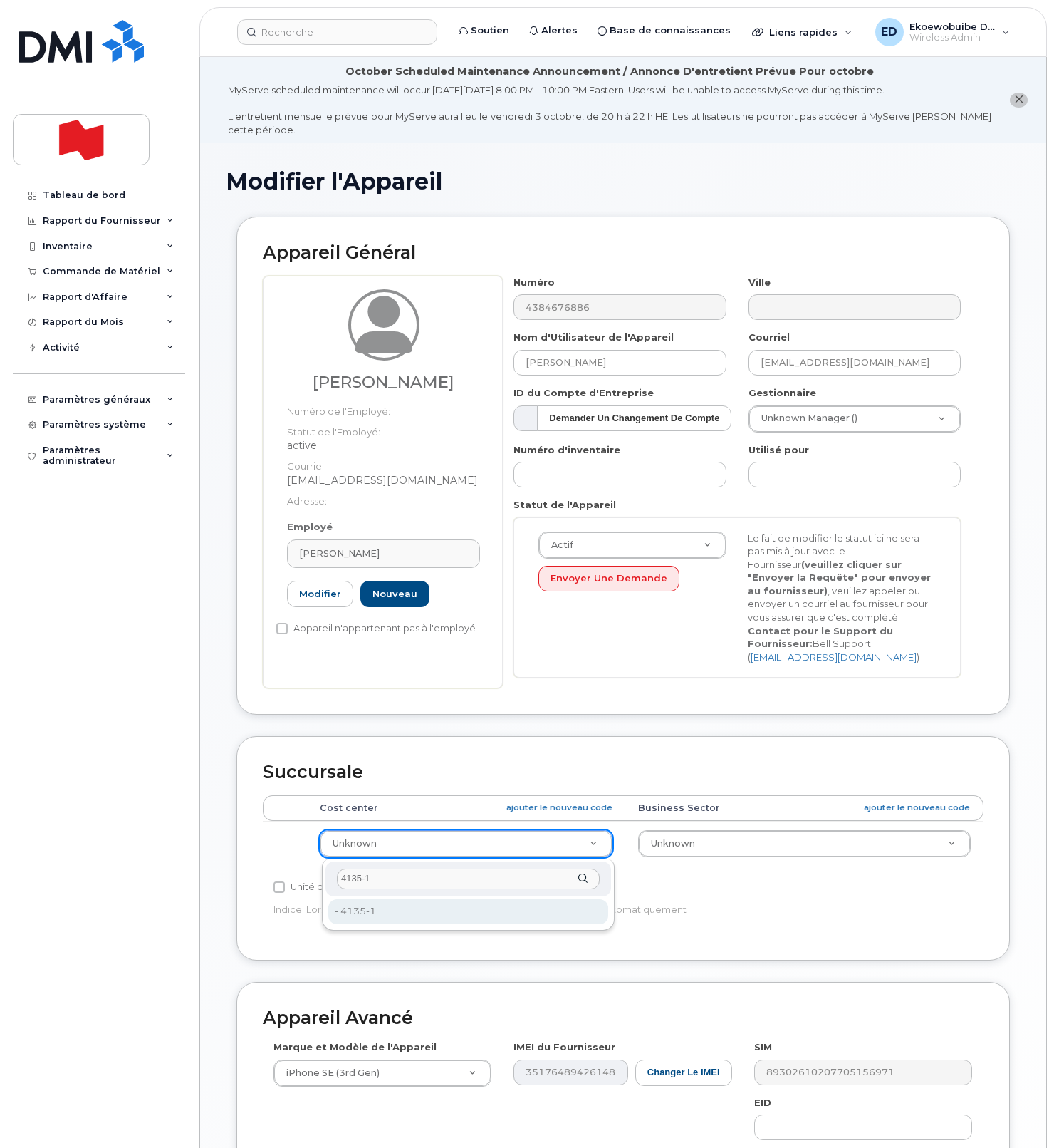
type input "4135-1"
type input "22916452"
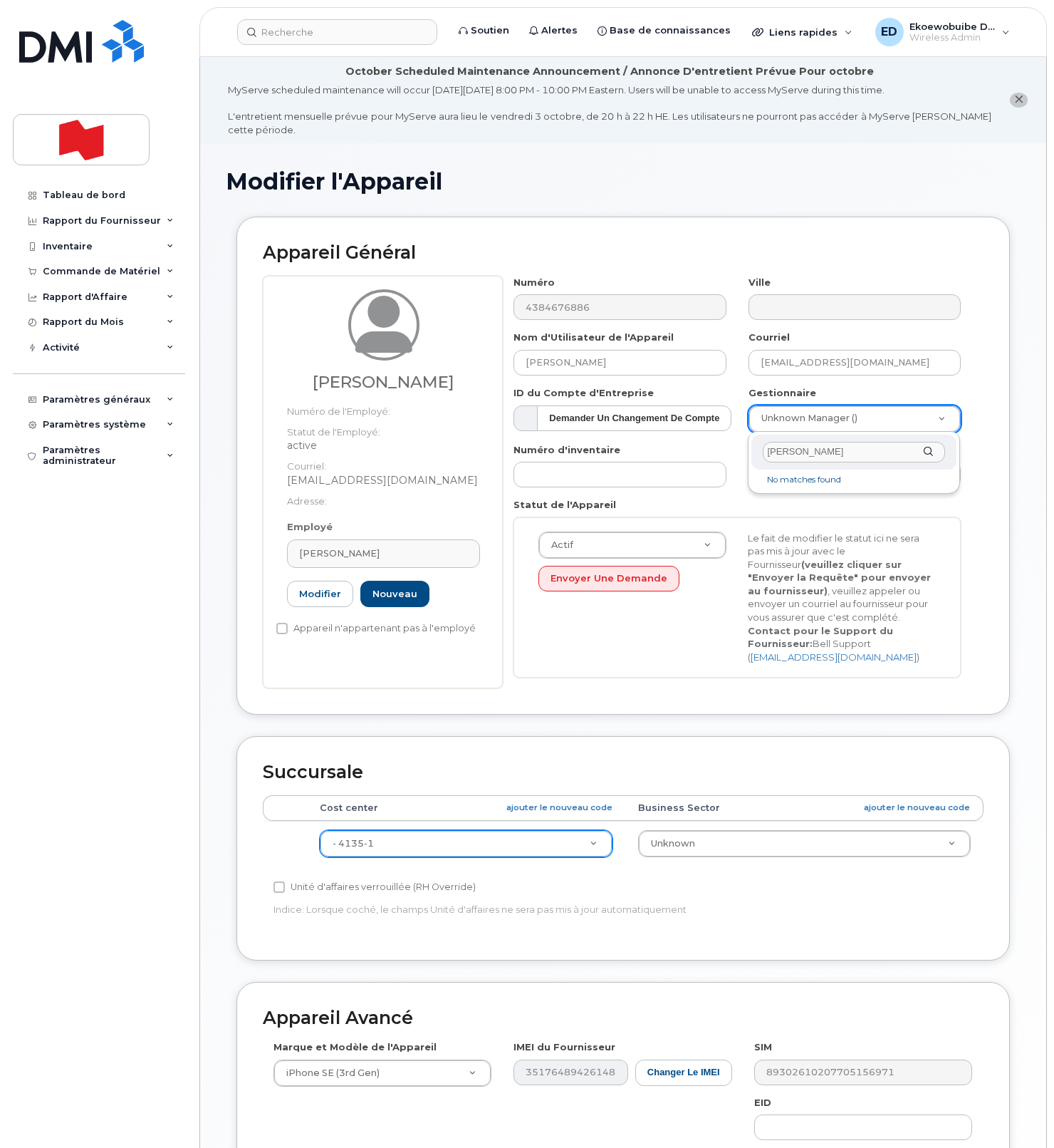
drag, startPoint x: 861, startPoint y: 453, endPoint x: 752, endPoint y: 452, distance: 109.0
click at [752, 451] on div "Josee Bergeron" at bounding box center [854, 451] width 205 height 35
paste input "josee.bergeron@bnc.ca"
type input "josee.bergeron@bnc.ca"
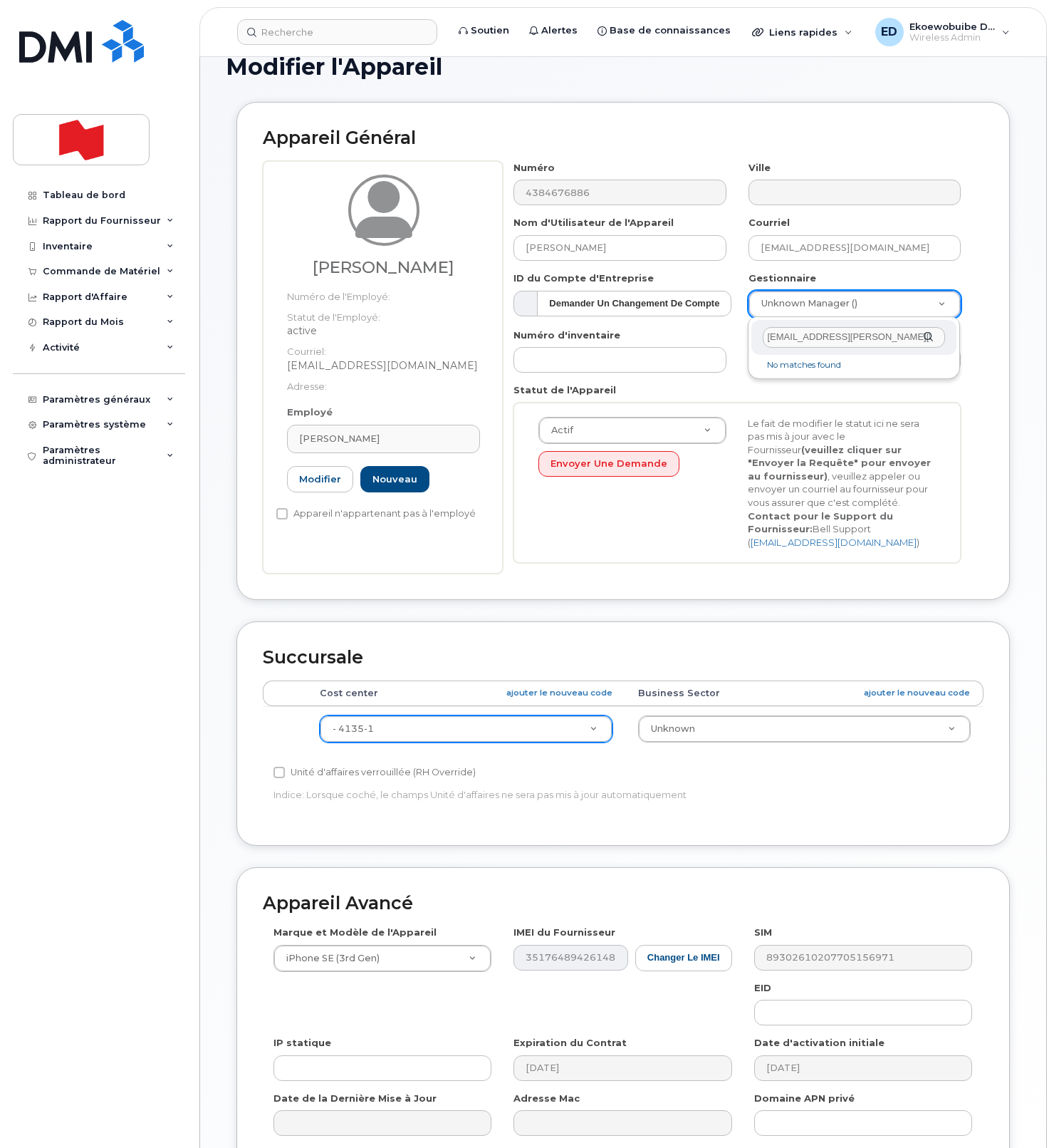
scroll to position [261, 0]
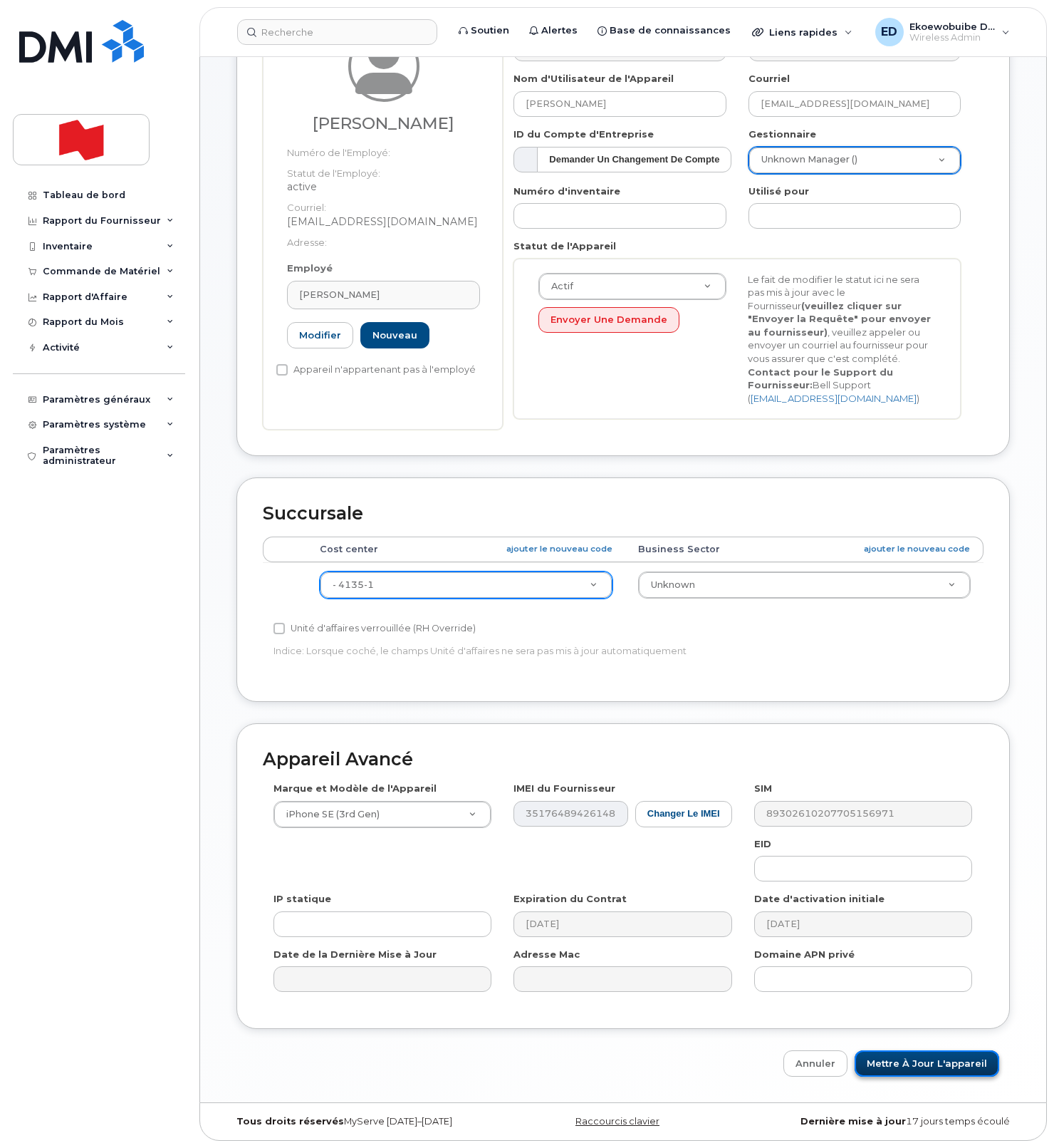
click at [908, 1065] on input "Mettre à jour l'appareil" at bounding box center [927, 1064] width 144 height 27
type input "Sauvegarde..."
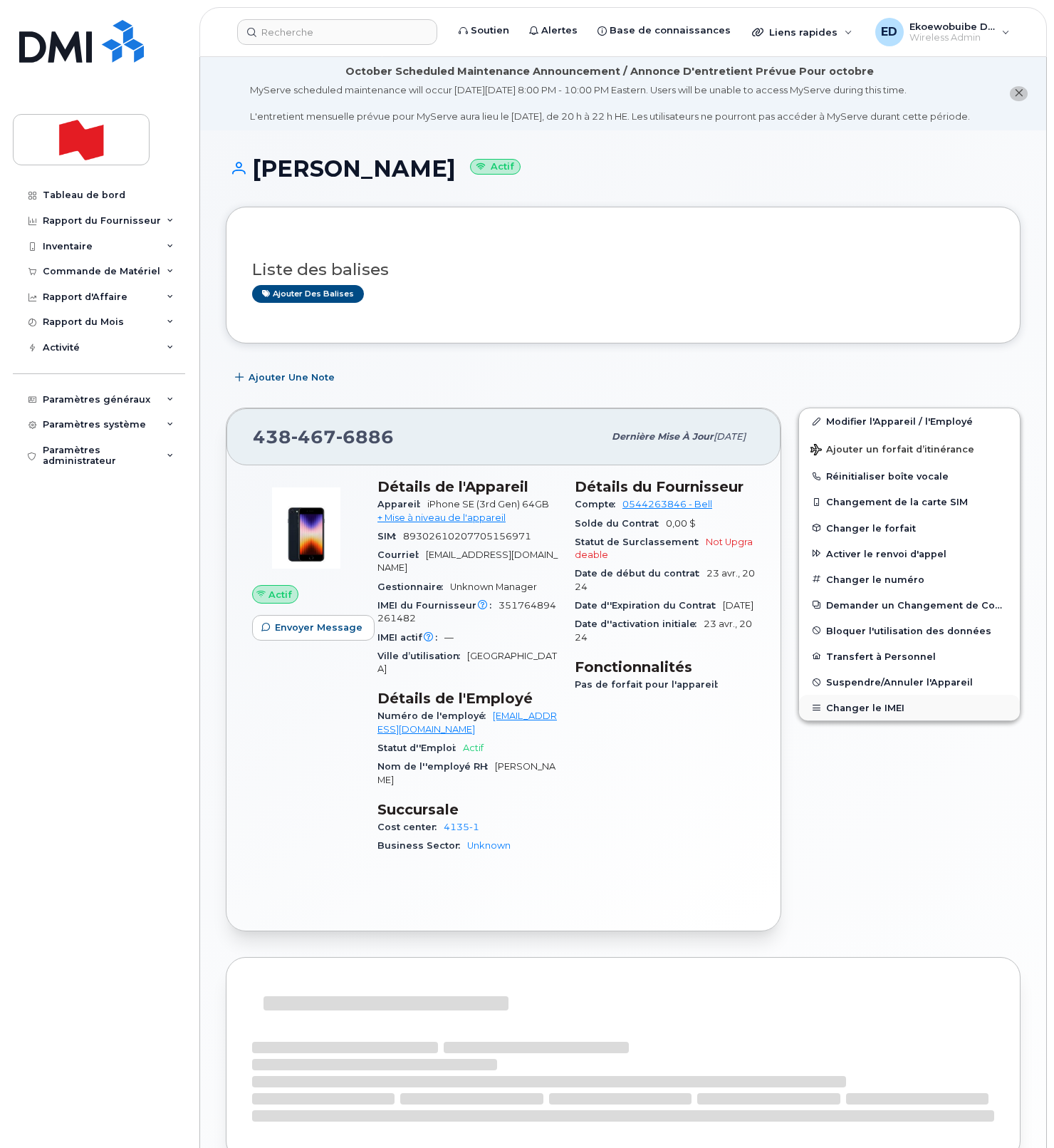
click at [850, 720] on button "Changer le IMEI" at bounding box center [910, 707] width 221 height 26
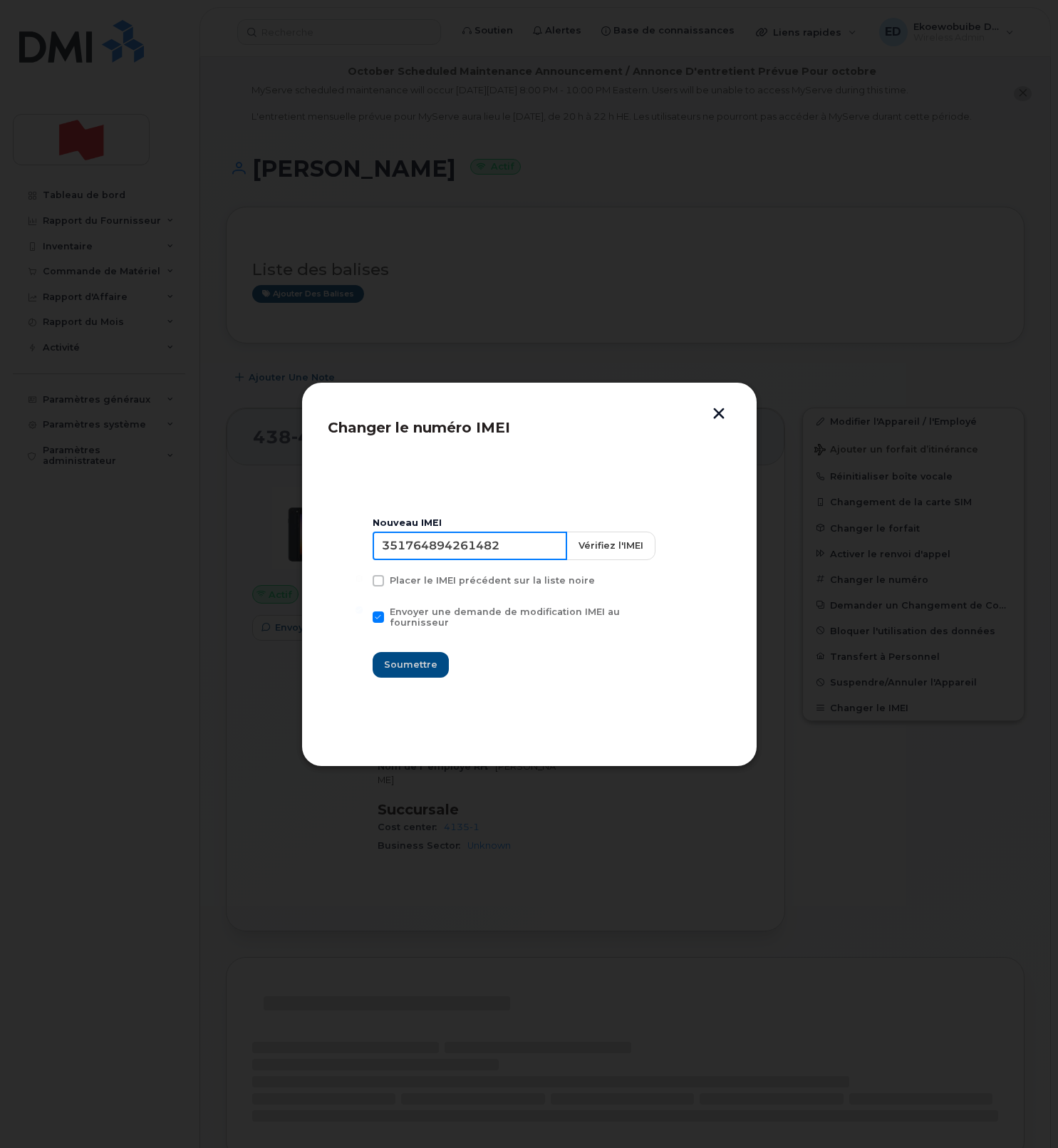
click at [474, 547] on input "351764894261482" at bounding box center [470, 546] width 195 height 28
paste input "4216331451033"
type input "354216331451033"
click at [420, 665] on span "Soumettre" at bounding box center [411, 664] width 53 height 13
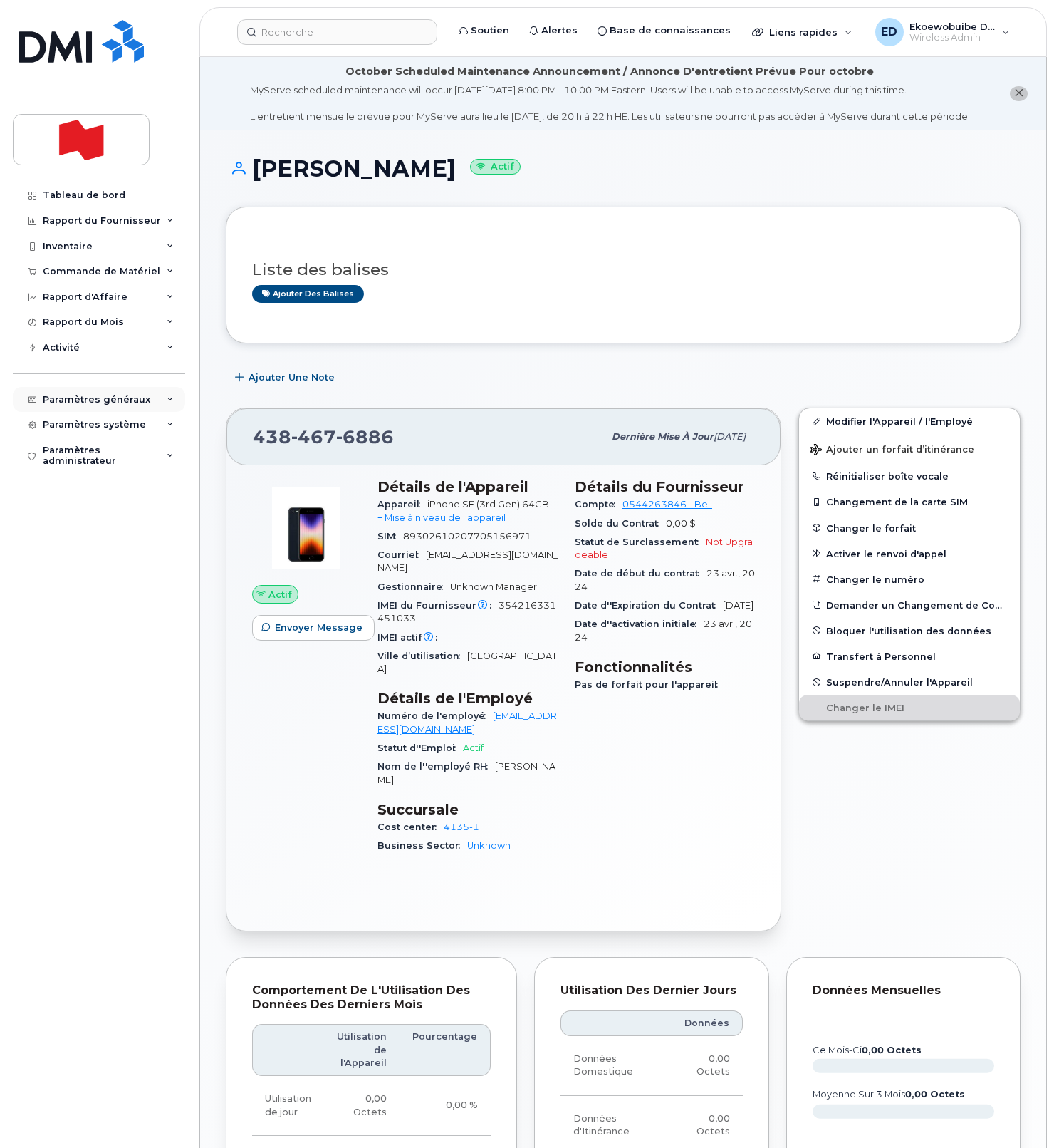
click at [164, 404] on div "Paramètres généraux" at bounding box center [98, 399] width 173 height 26
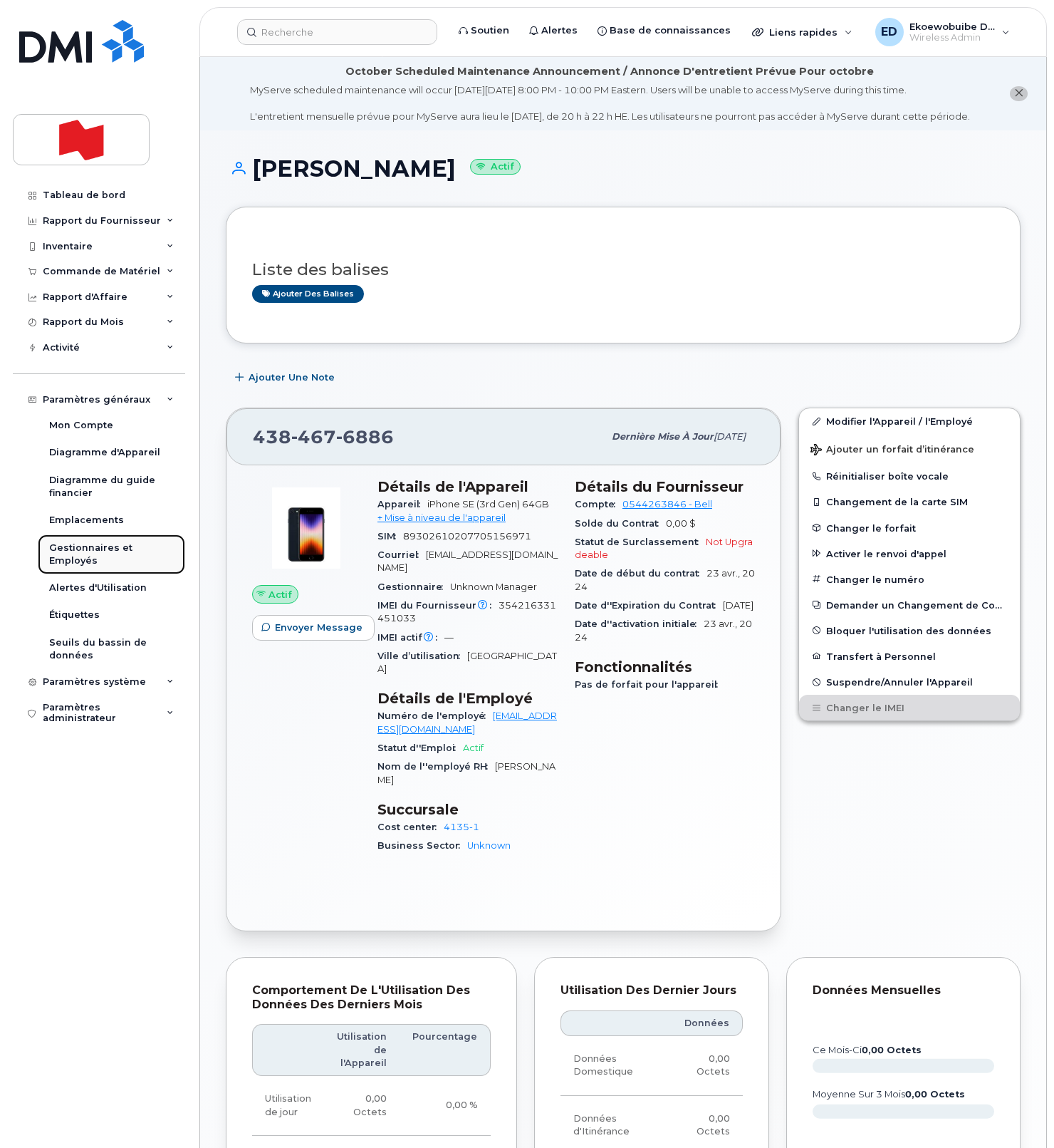
click at [88, 554] on div "Gestionnaires et Employés" at bounding box center [112, 555] width 125 height 27
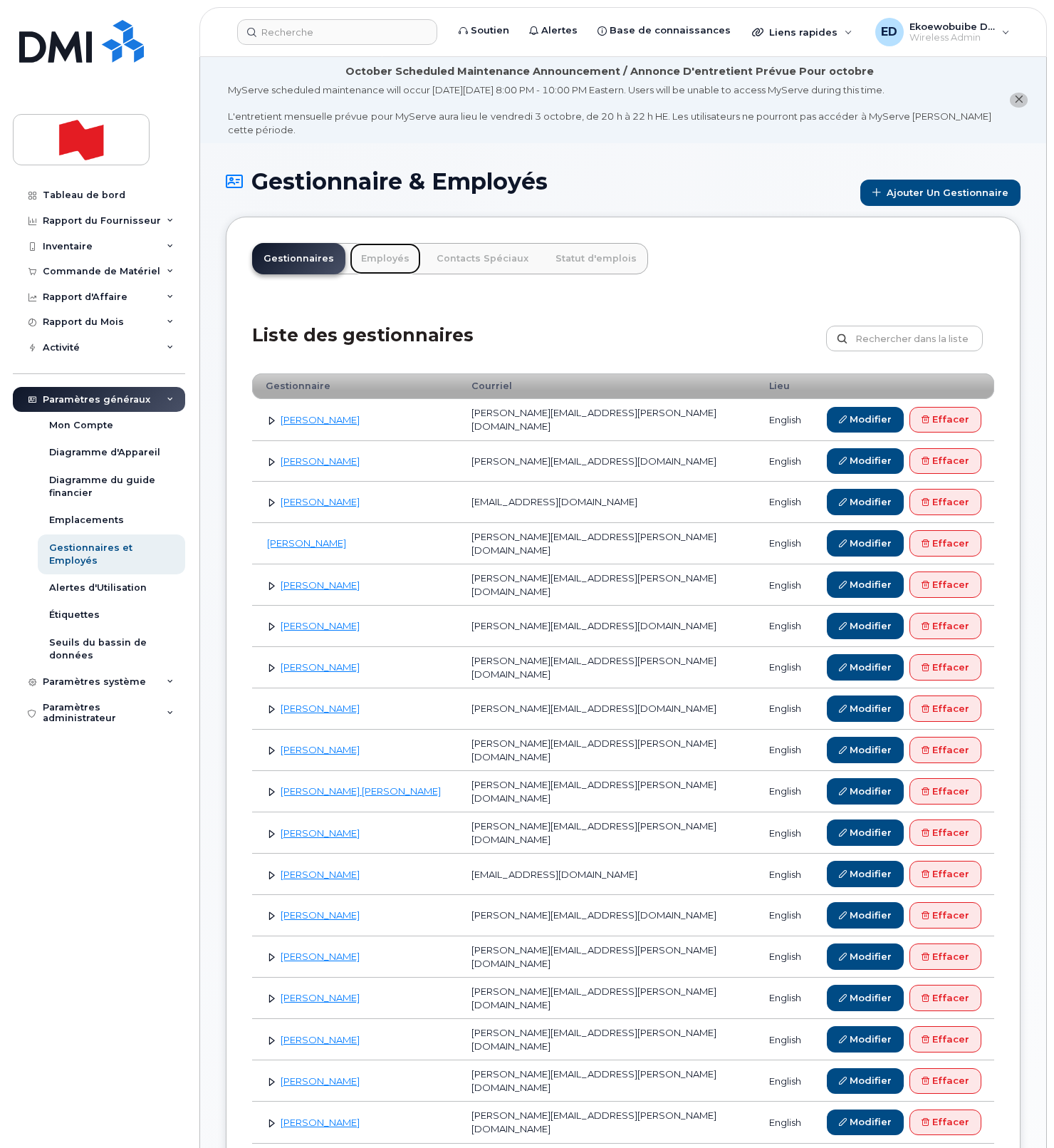
click at [387, 258] on link "Employés" at bounding box center [385, 258] width 71 height 31
click at [383, 258] on link "Employés" at bounding box center [385, 258] width 71 height 31
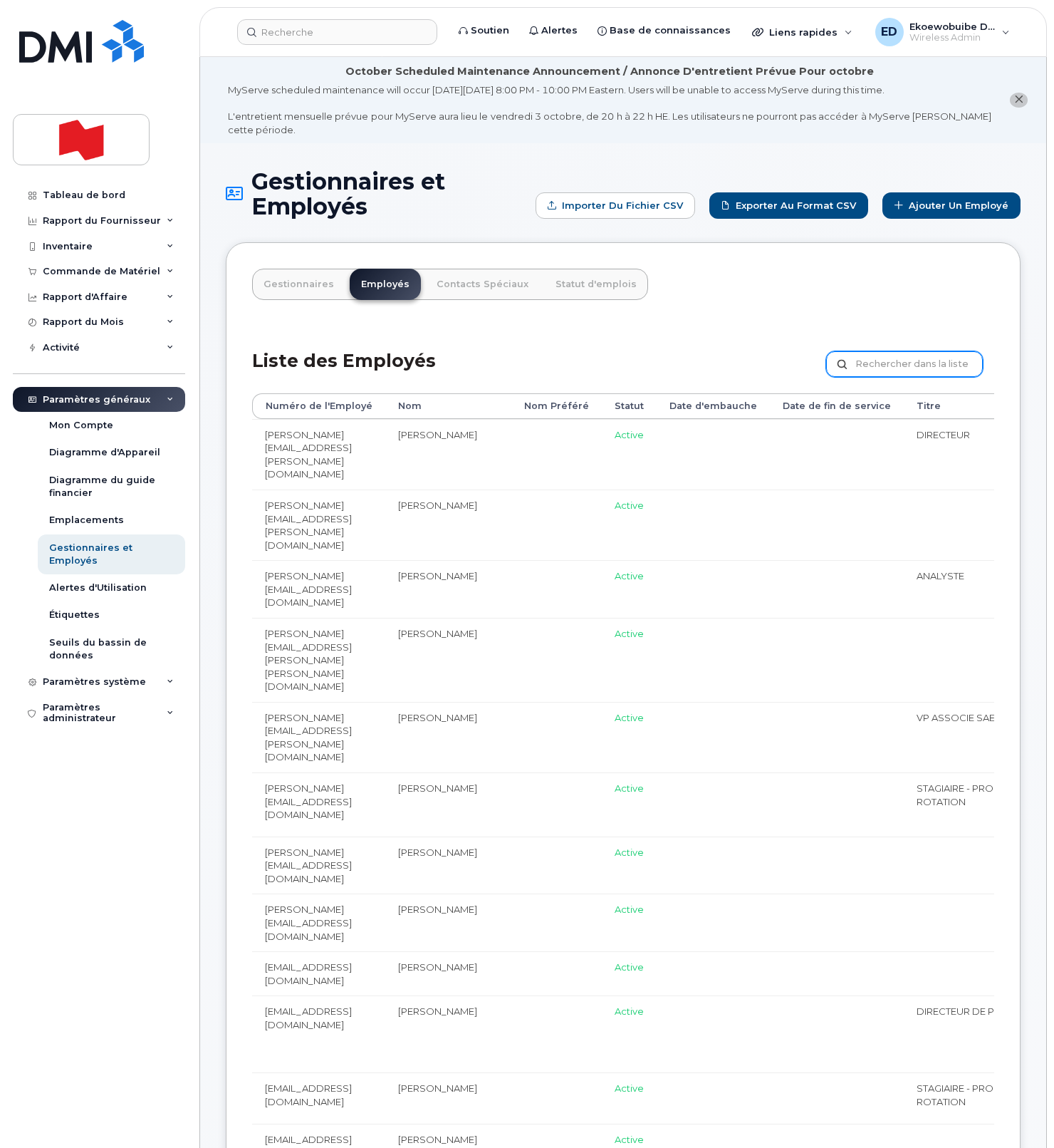
click at [893, 367] on input "text" at bounding box center [904, 364] width 157 height 26
paste input "[EMAIL_ADDRESS][DOMAIN_NAME]"
type input "[EMAIL_ADDRESS][DOMAIN_NAME]"
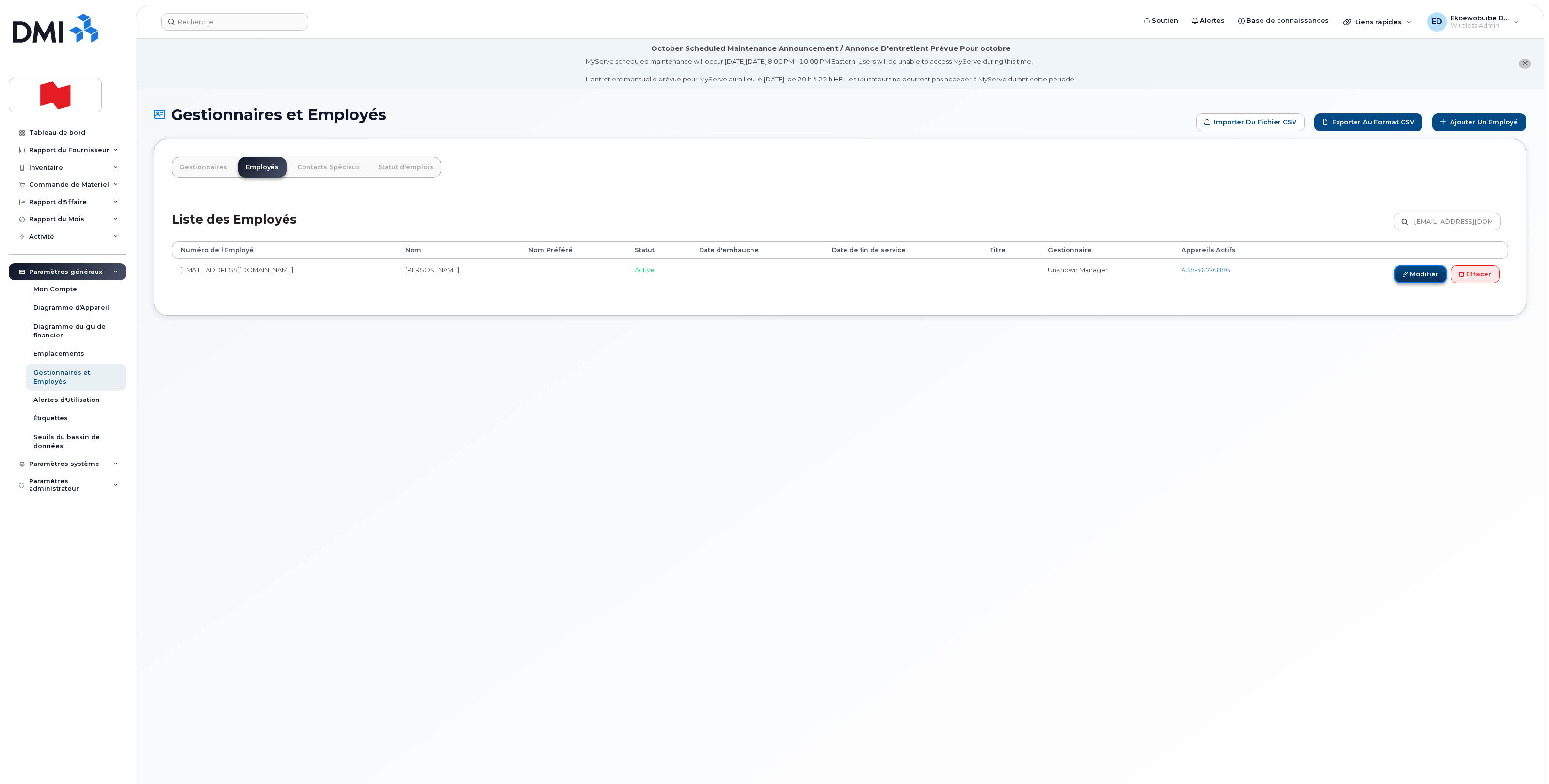
click at [717, 275] on link "Modifier" at bounding box center [1420, 274] width 52 height 18
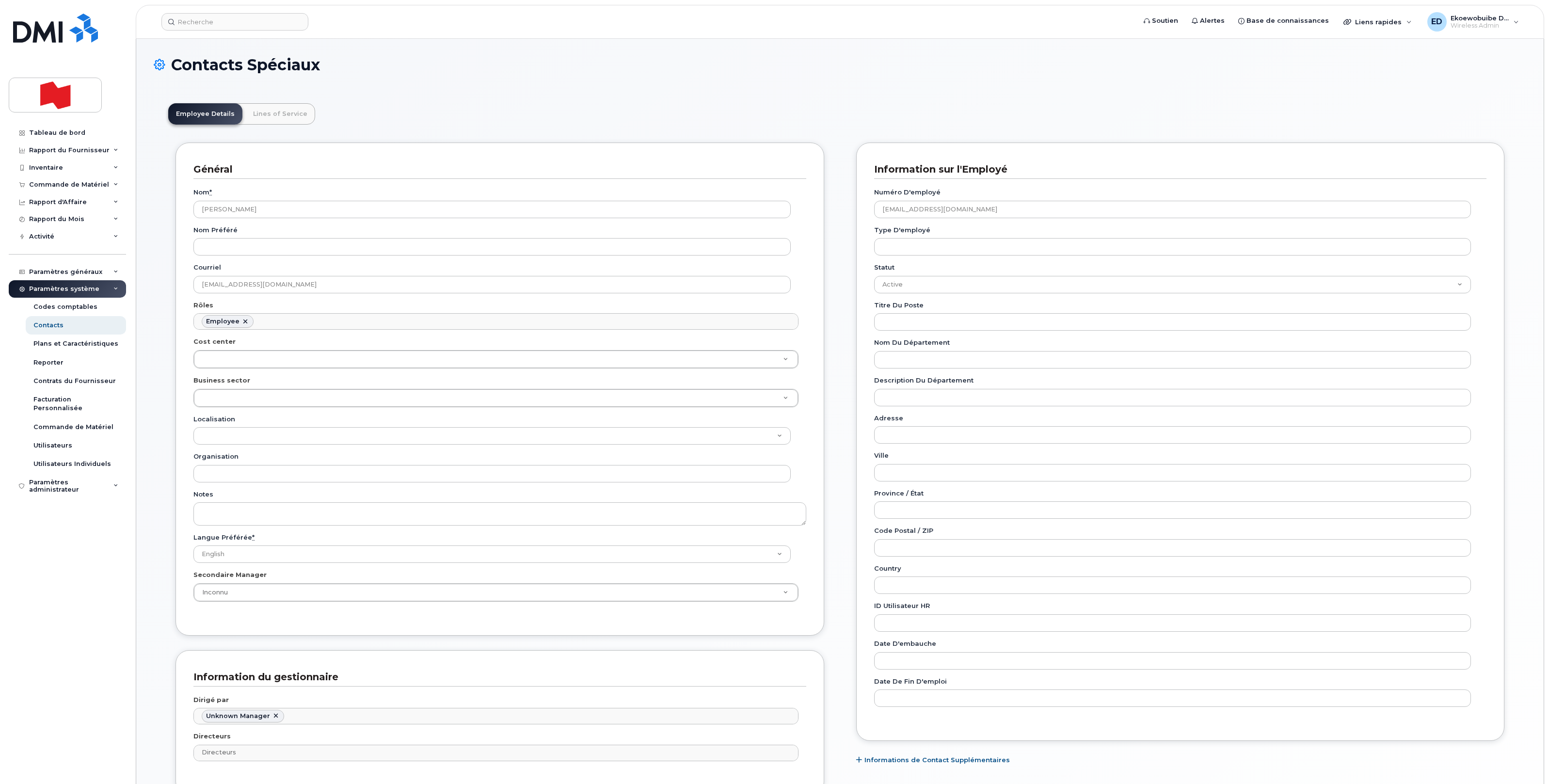
scroll to position [30, 0]
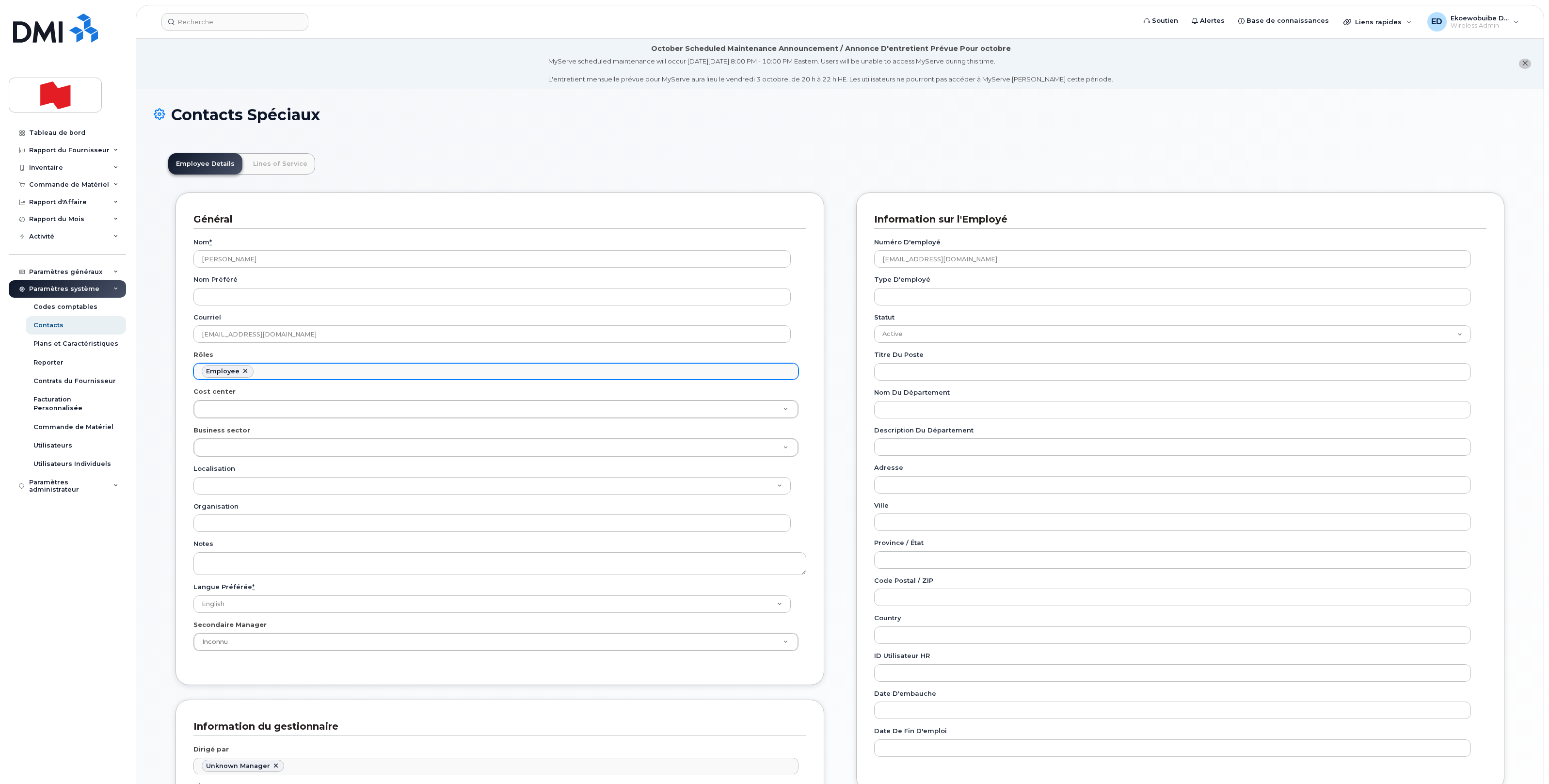
click at [319, 369] on ul "Employee" at bounding box center [496, 372] width 604 height 16
type input "man"
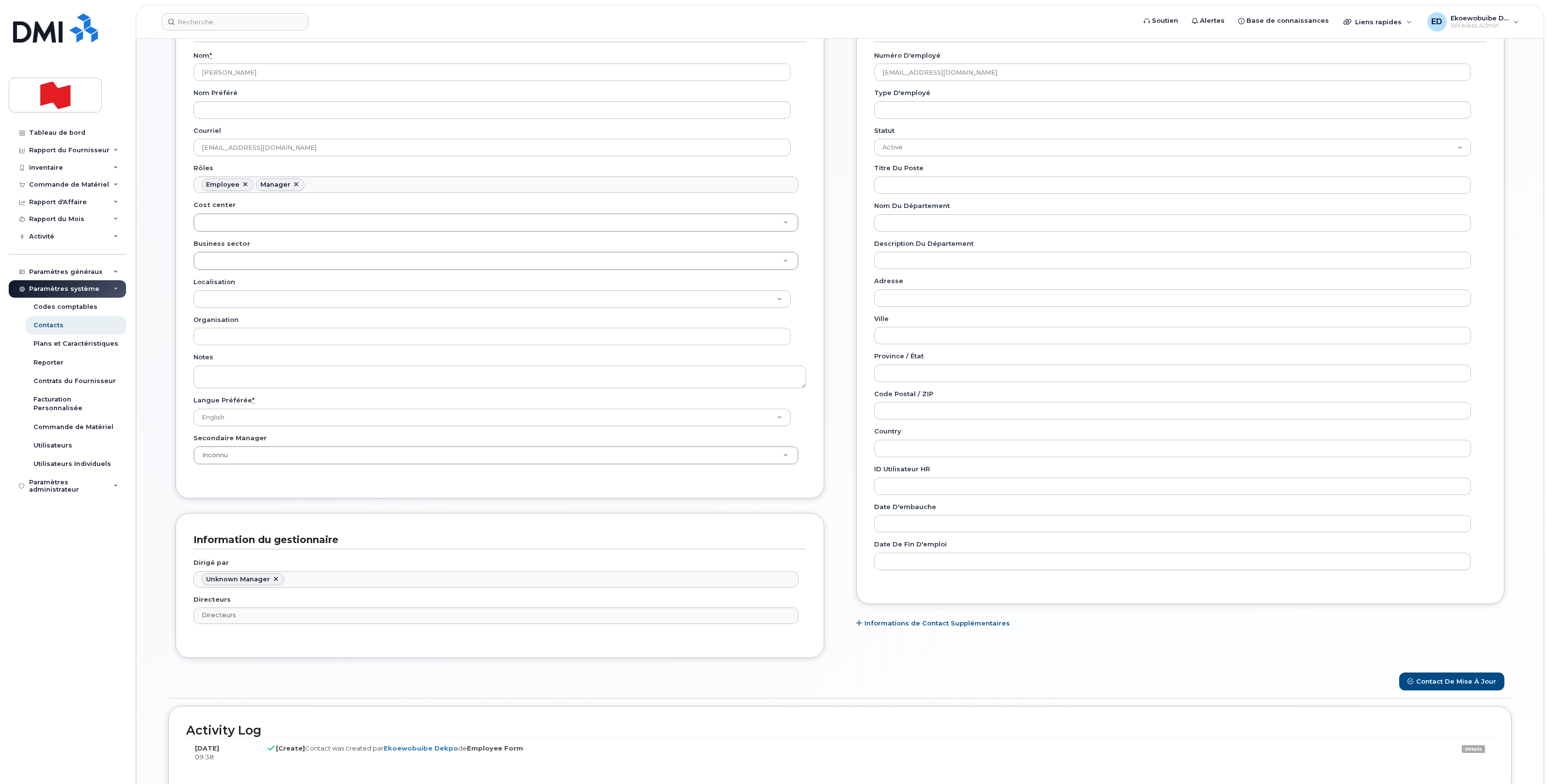
scroll to position [277, 0]
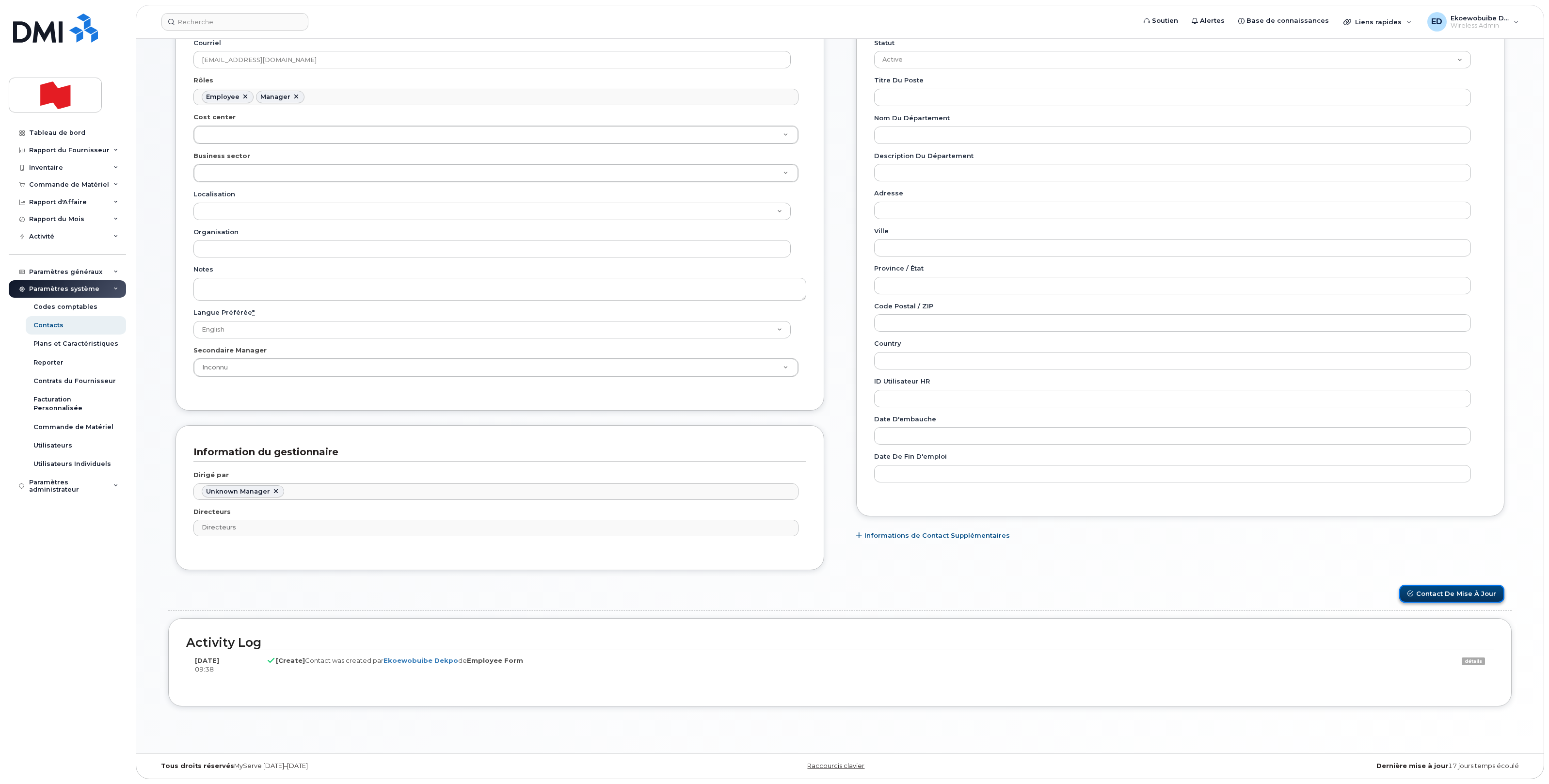
click at [1444, 598] on button "Contact de mise à jour" at bounding box center [1451, 594] width 105 height 18
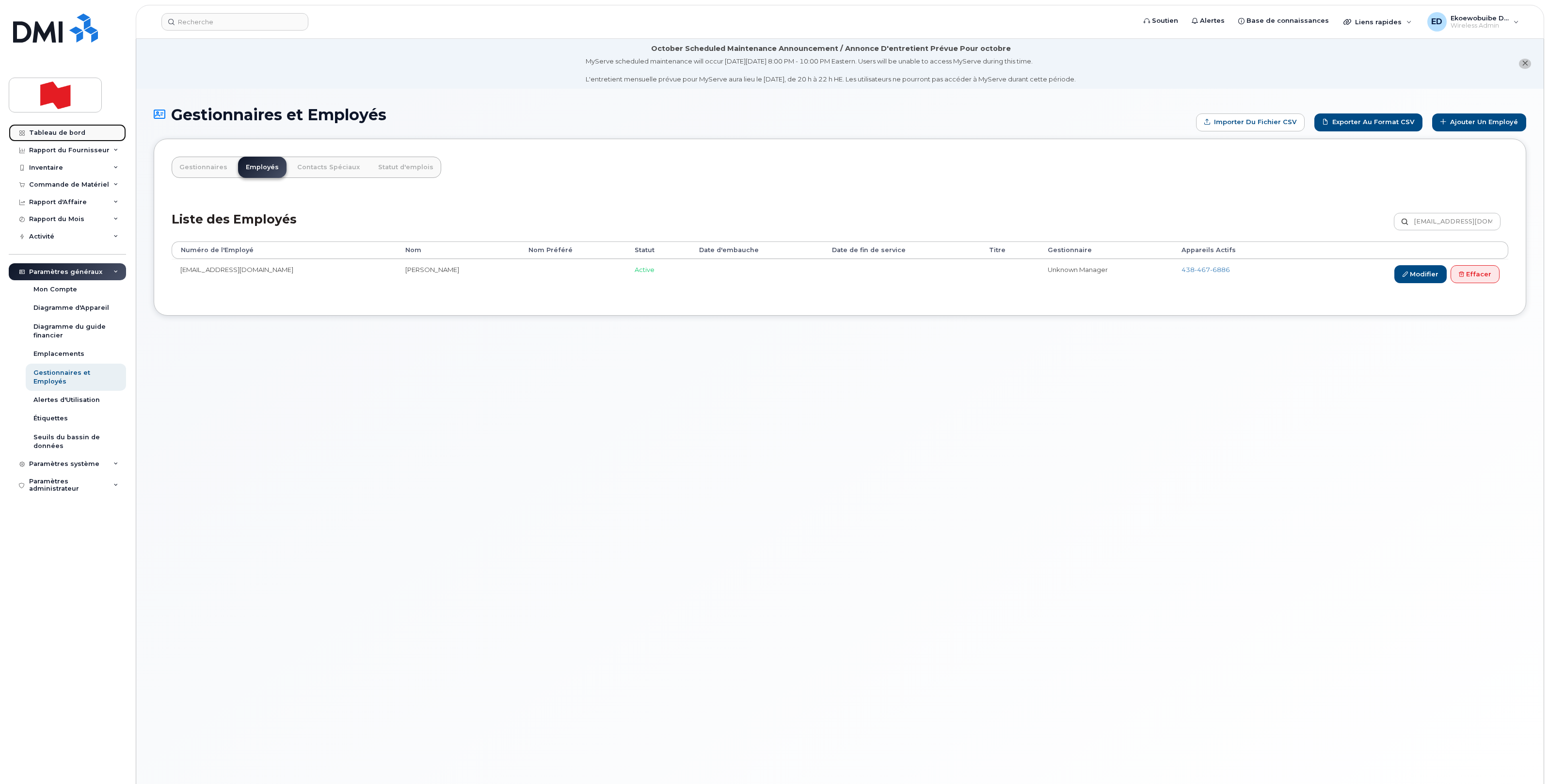
click at [63, 131] on div "Tableau de bord" at bounding box center [57, 132] width 56 height 8
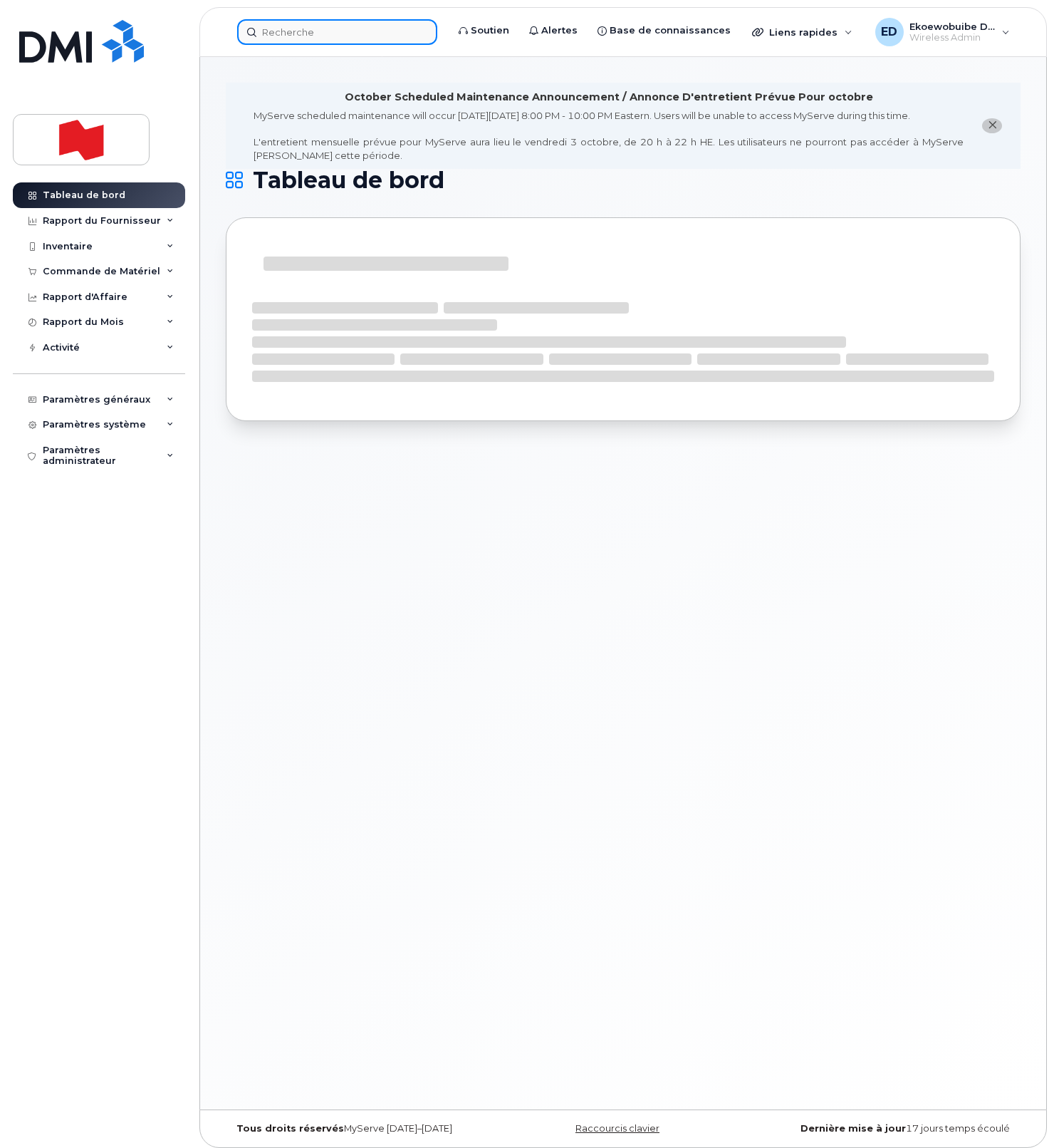
click at [326, 31] on input at bounding box center [337, 32] width 200 height 26
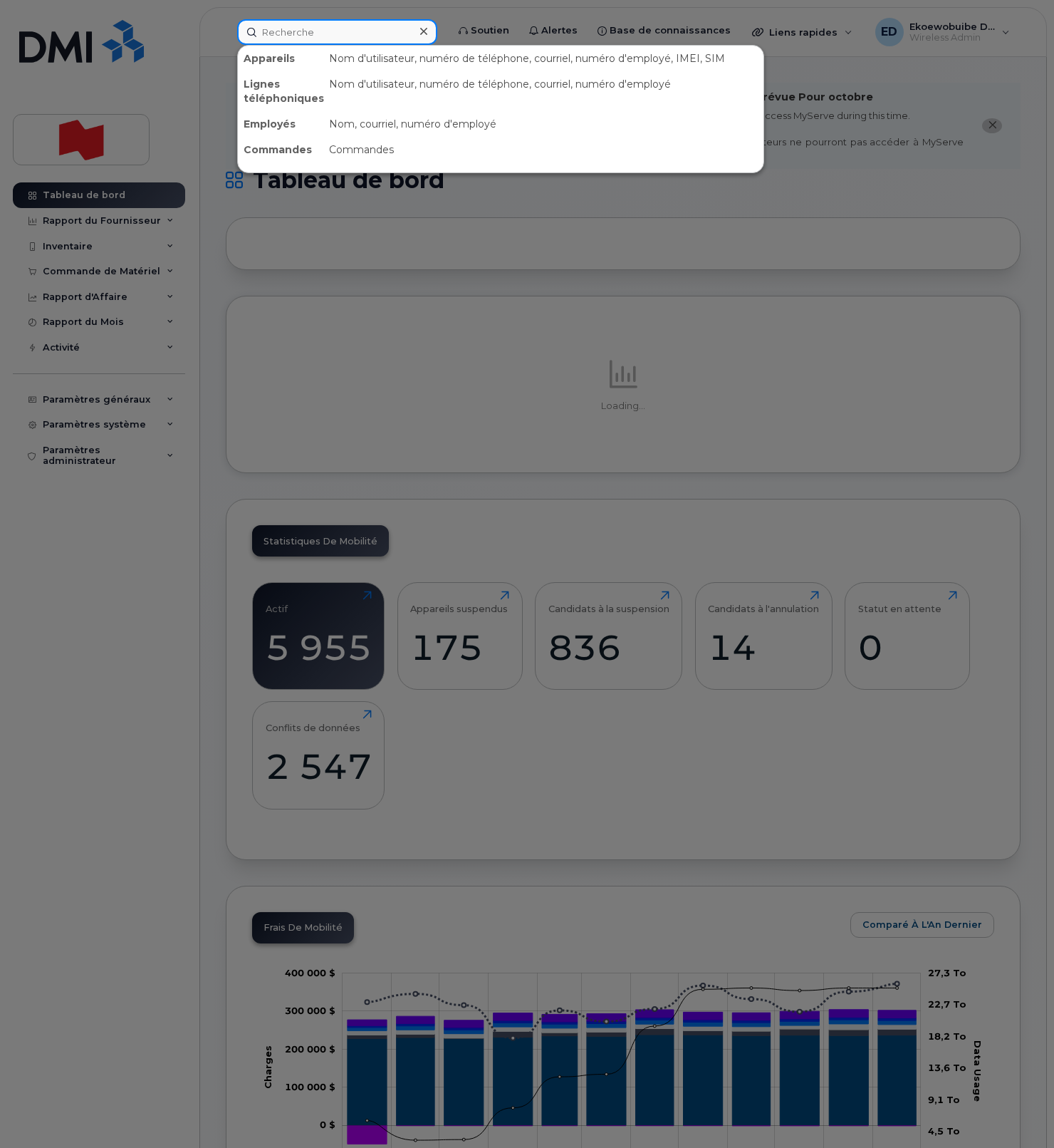
paste input "[EMAIL_ADDRESS][DOMAIN_NAME]"
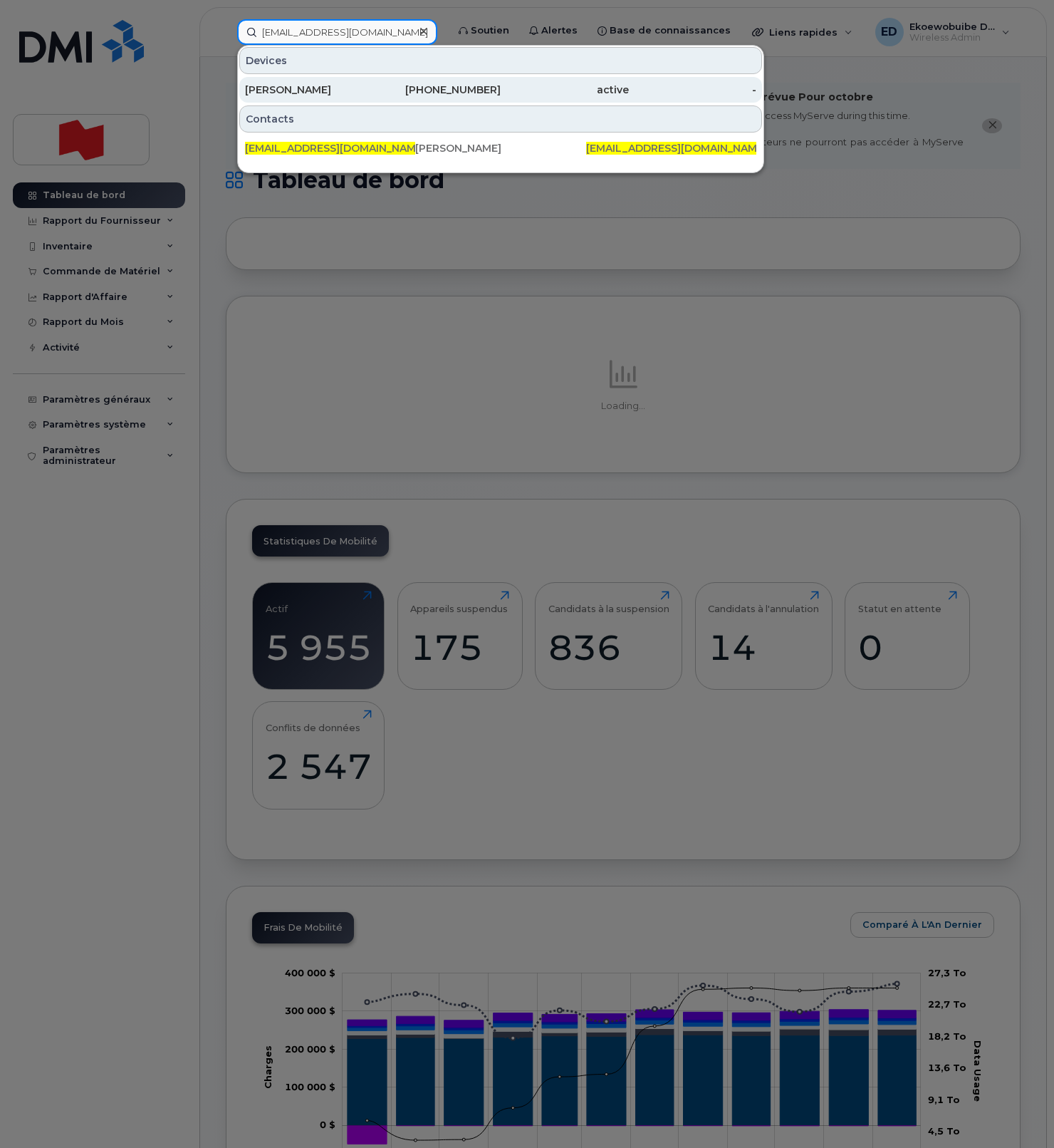
type input "[EMAIL_ADDRESS][DOMAIN_NAME]"
click at [315, 92] on div "[PERSON_NAME]" at bounding box center [309, 89] width 128 height 14
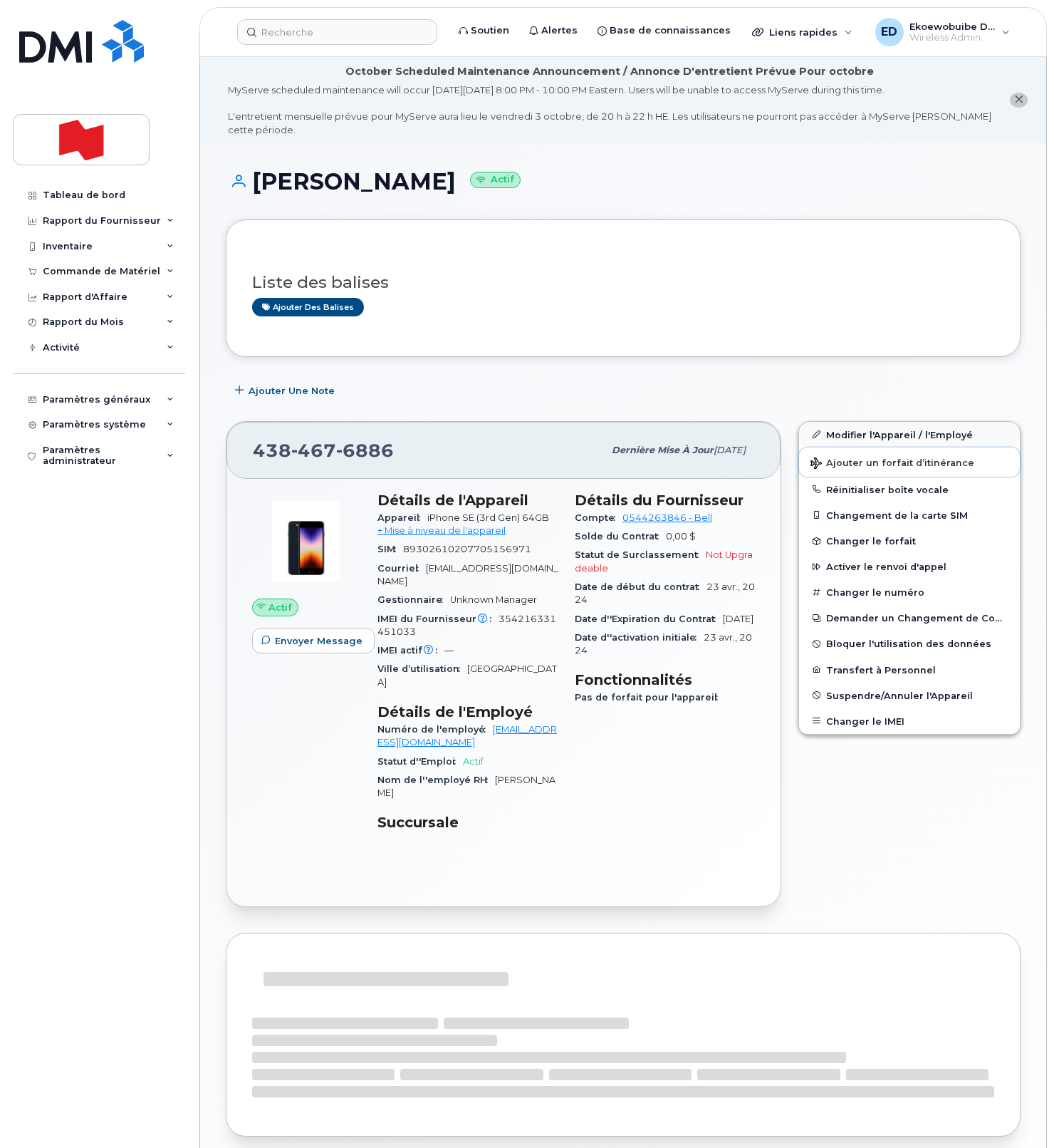
click at [847, 448] on button "Ajouter un forfait d’itinérance" at bounding box center [910, 462] width 221 height 29
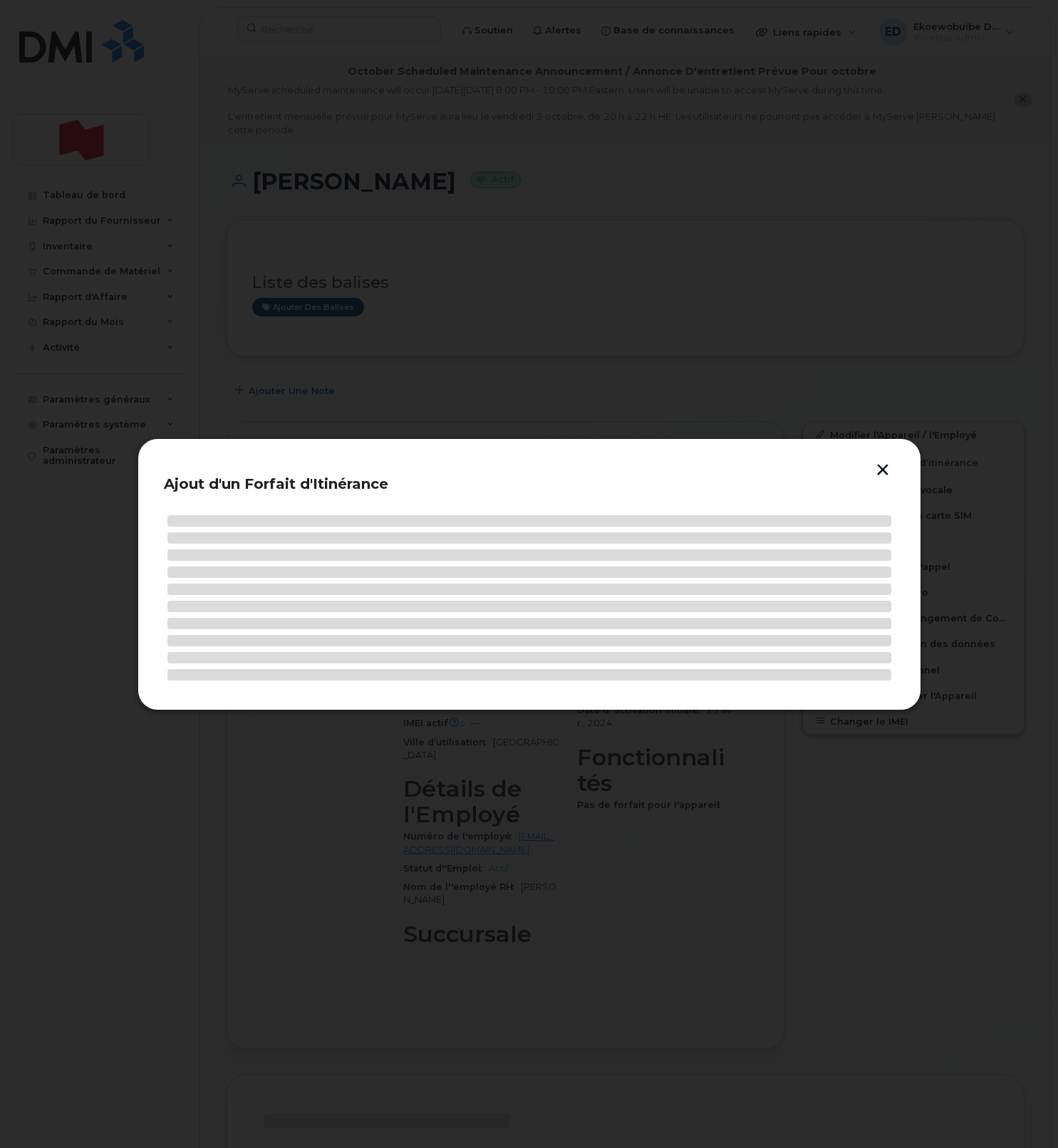
click at [886, 472] on button "button" at bounding box center [883, 471] width 21 height 15
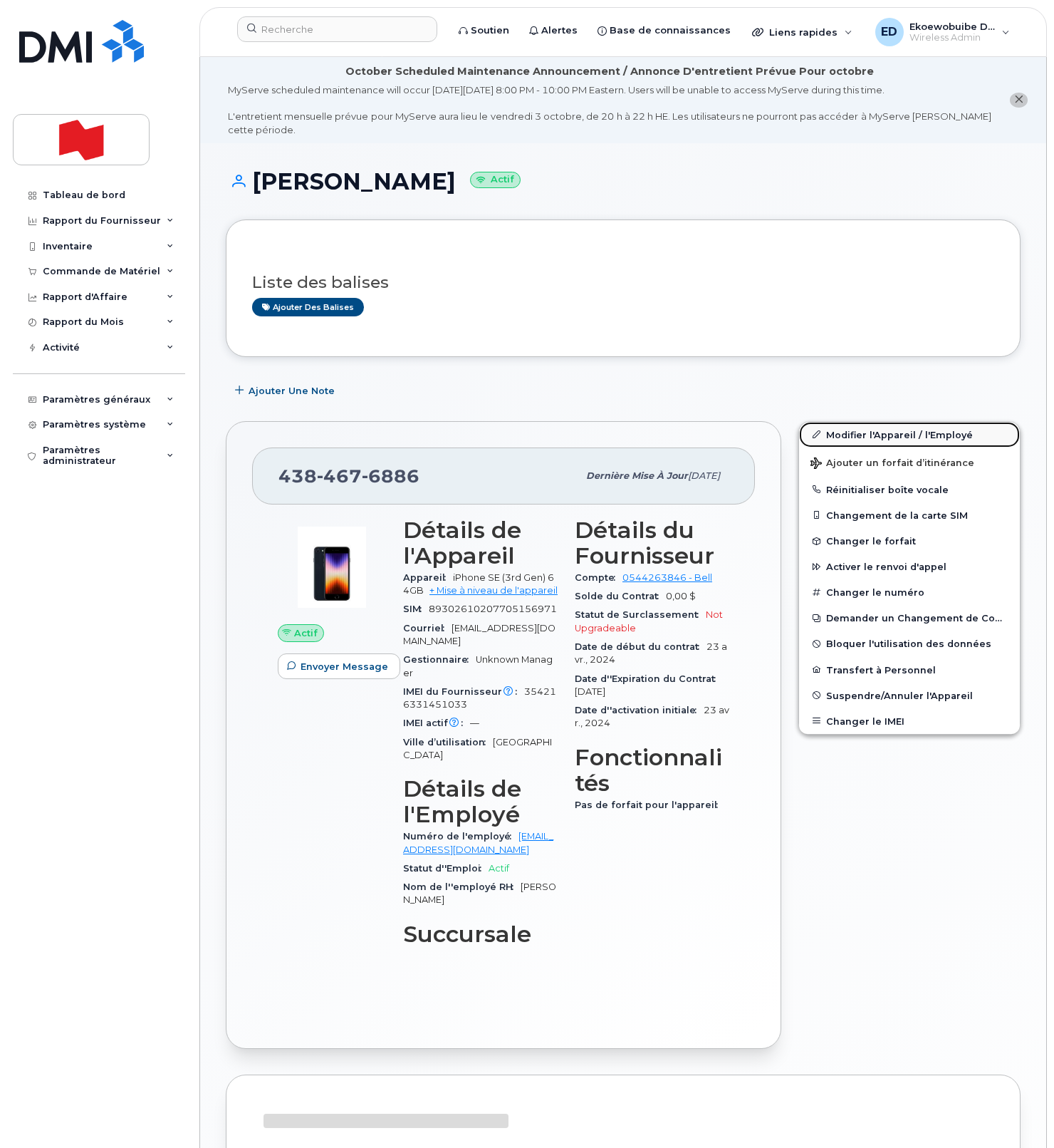
click at [843, 434] on link "Modifier l'Appareil / l'Employé" at bounding box center [910, 435] width 221 height 26
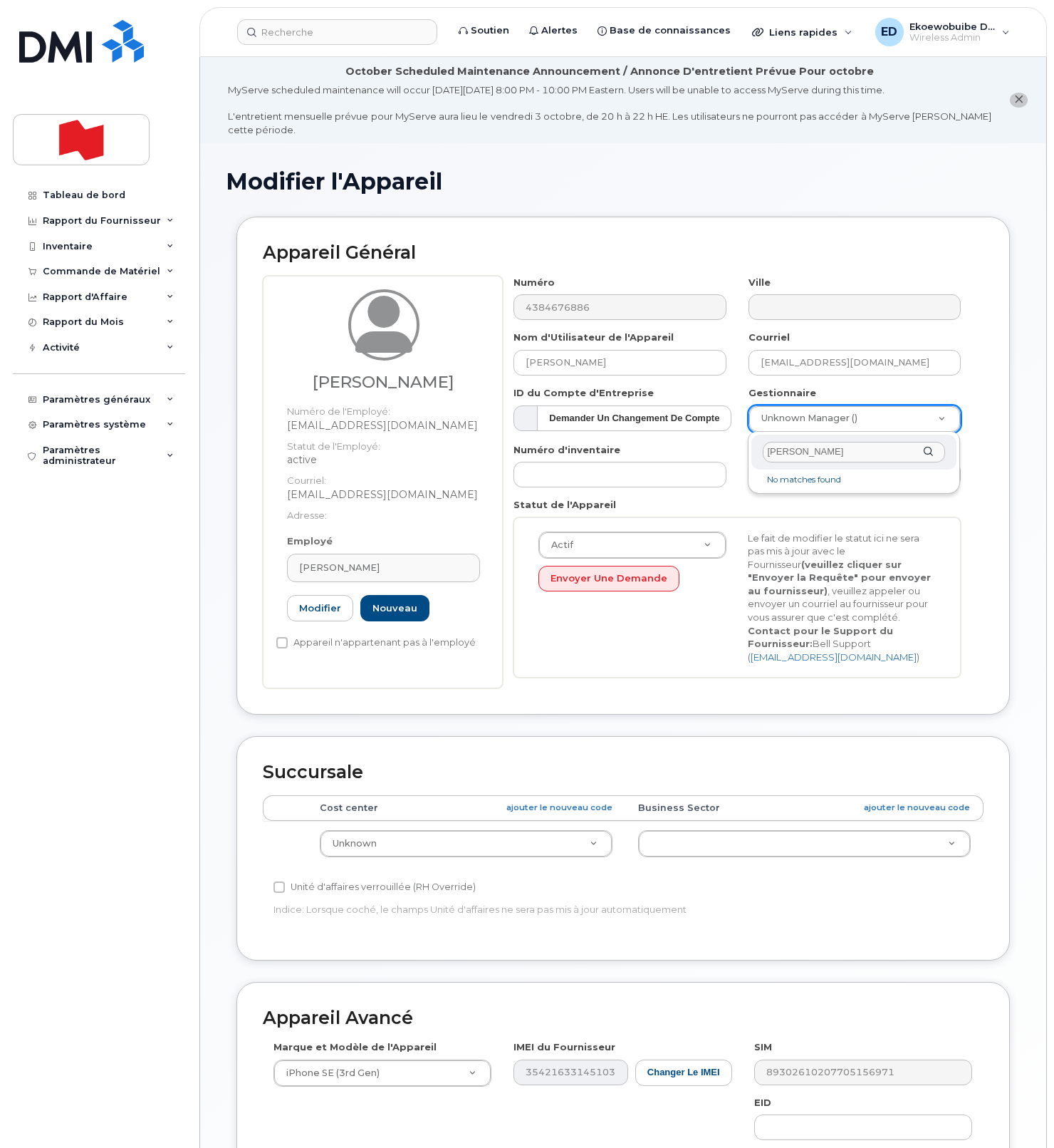
drag, startPoint x: 873, startPoint y: 451, endPoint x: 732, endPoint y: 452, distance: 141.0
click at [725, 451] on body "Soutien Alertes Base de connaissances Liens rapides Suspendre/Supprimer l’appar…" at bounding box center [527, 703] width 1054 height 1406
paste input "josee.bergeron@bnc.ca"
type input "josee.bergeron@bnc.ca"
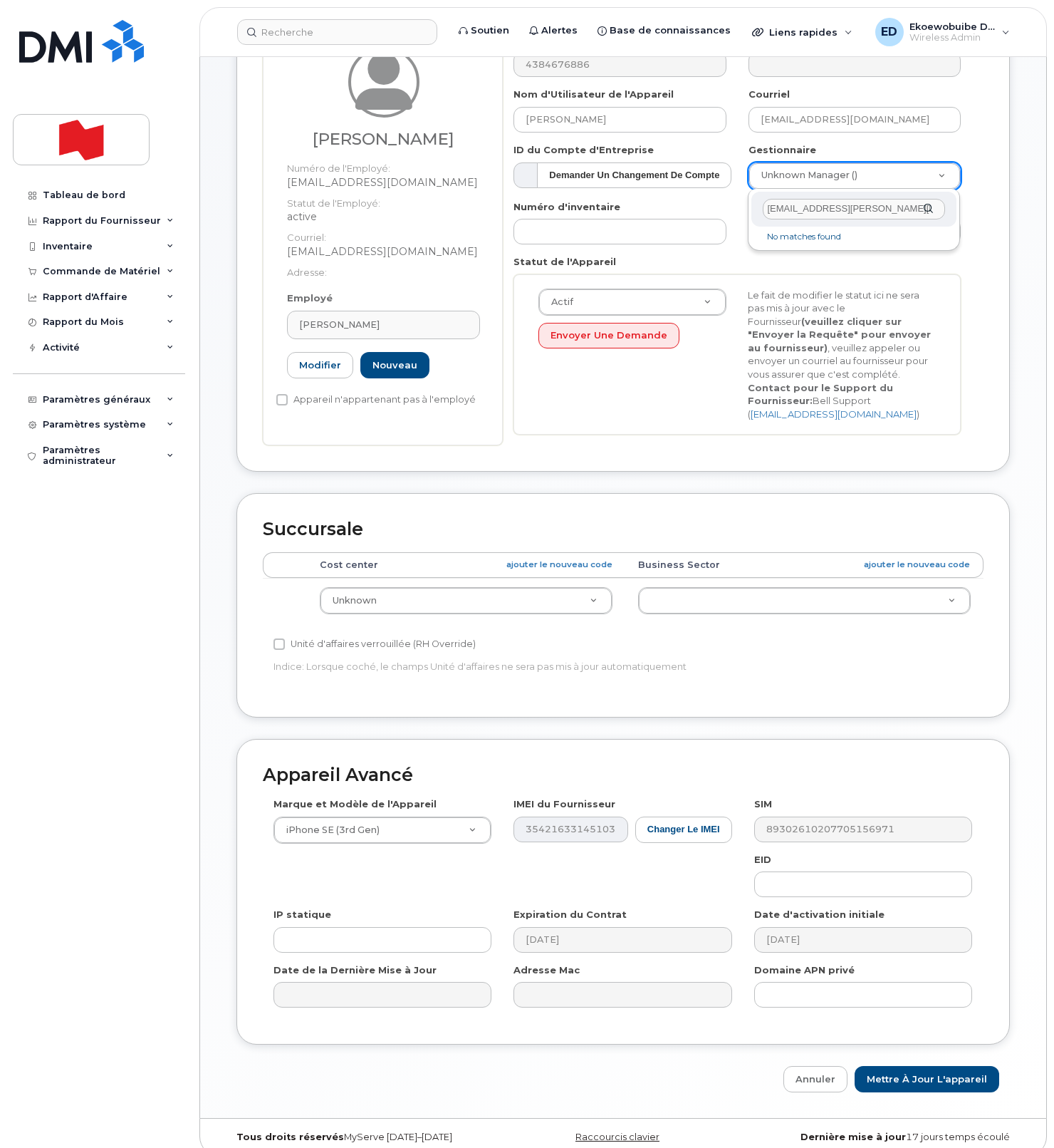
scroll to position [261, 0]
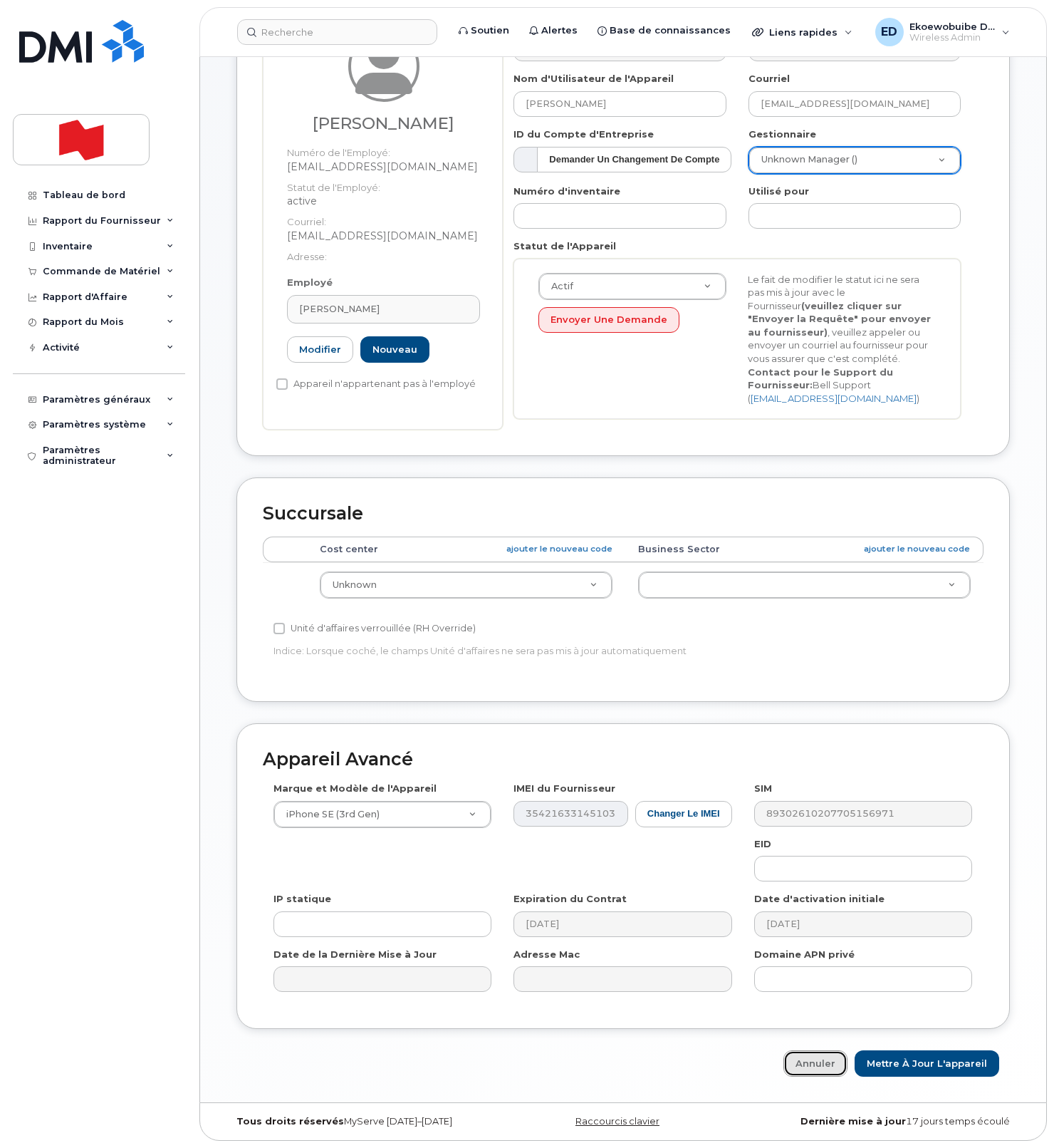
click at [824, 1067] on link "Annuler" at bounding box center [816, 1064] width 64 height 27
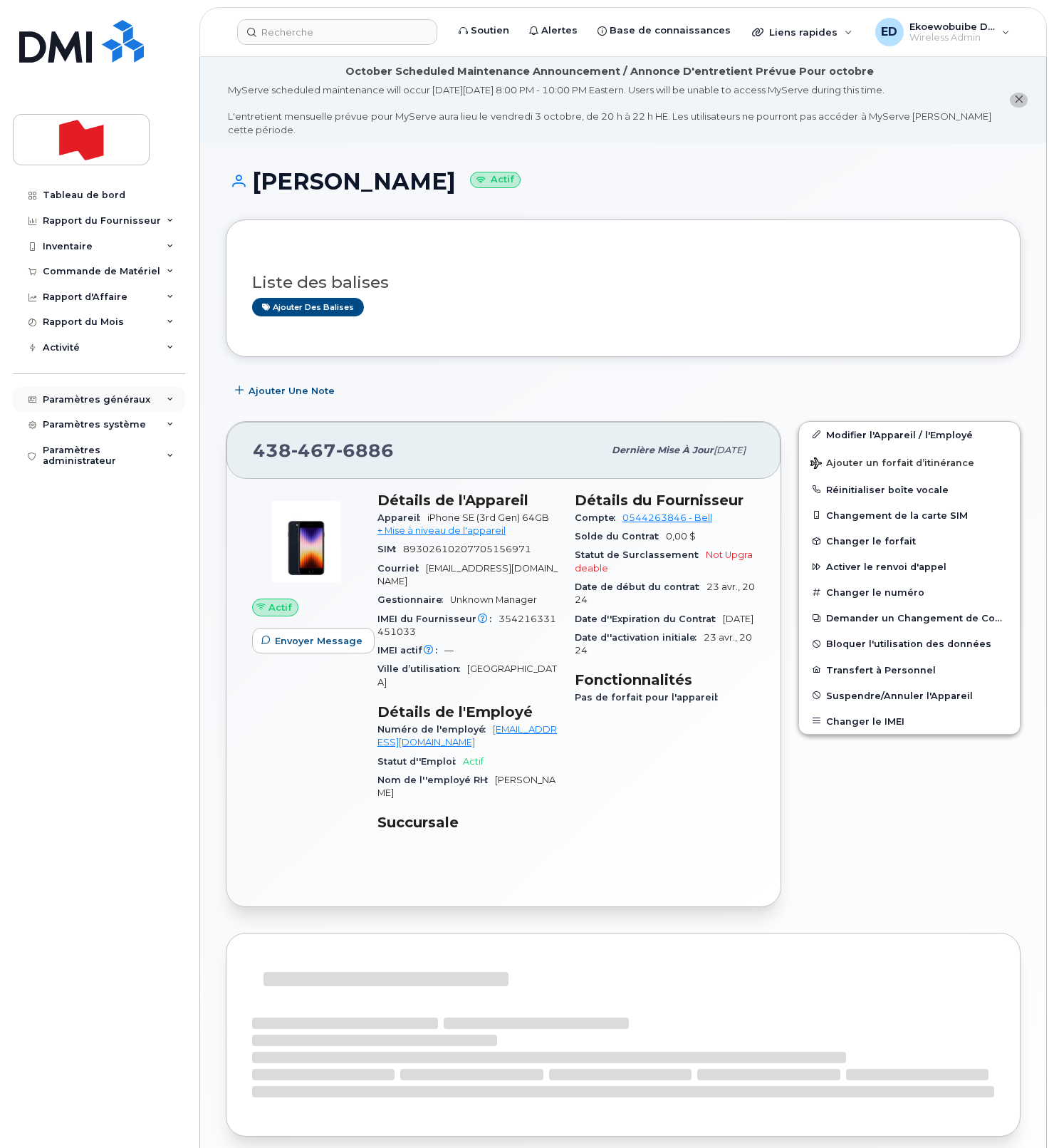
click at [95, 405] on div "Paramètres généraux" at bounding box center [96, 399] width 108 height 12
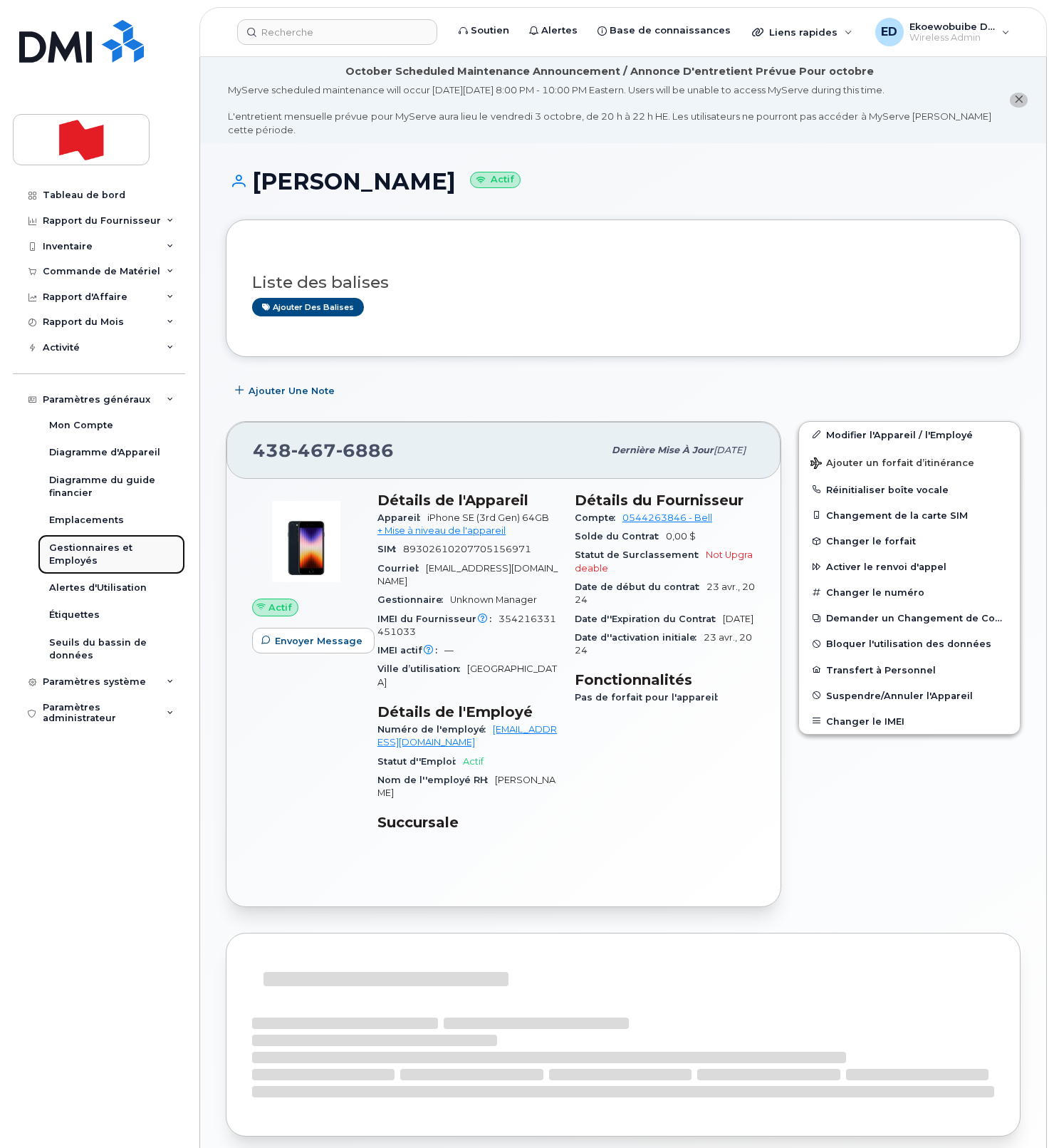
click at [72, 565] on div "Gestionnaires et Employés" at bounding box center [112, 555] width 125 height 27
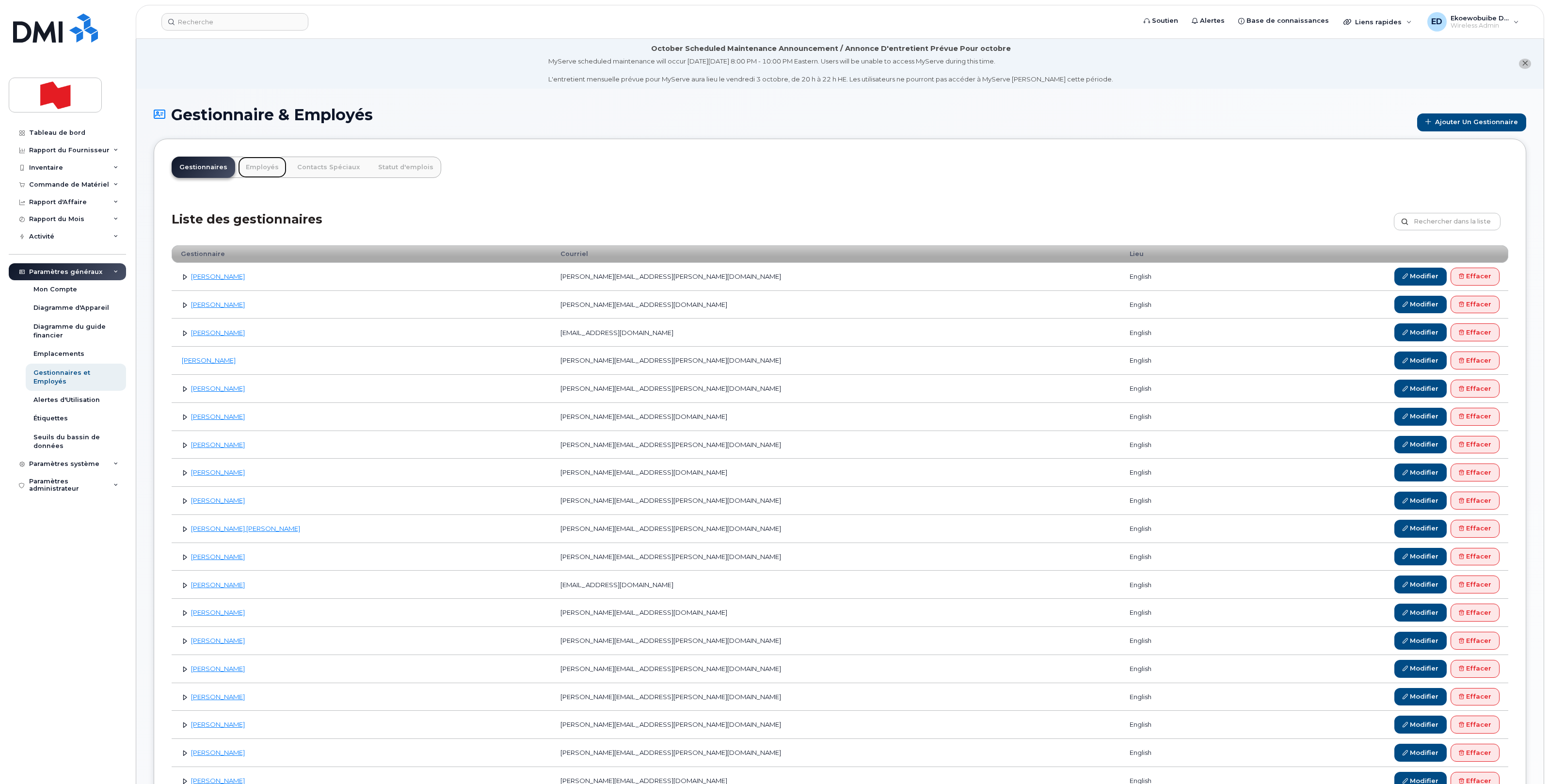
click at [248, 166] on link "Employés" at bounding box center [262, 167] width 48 height 21
click at [254, 168] on link "Employés" at bounding box center [262, 167] width 48 height 21
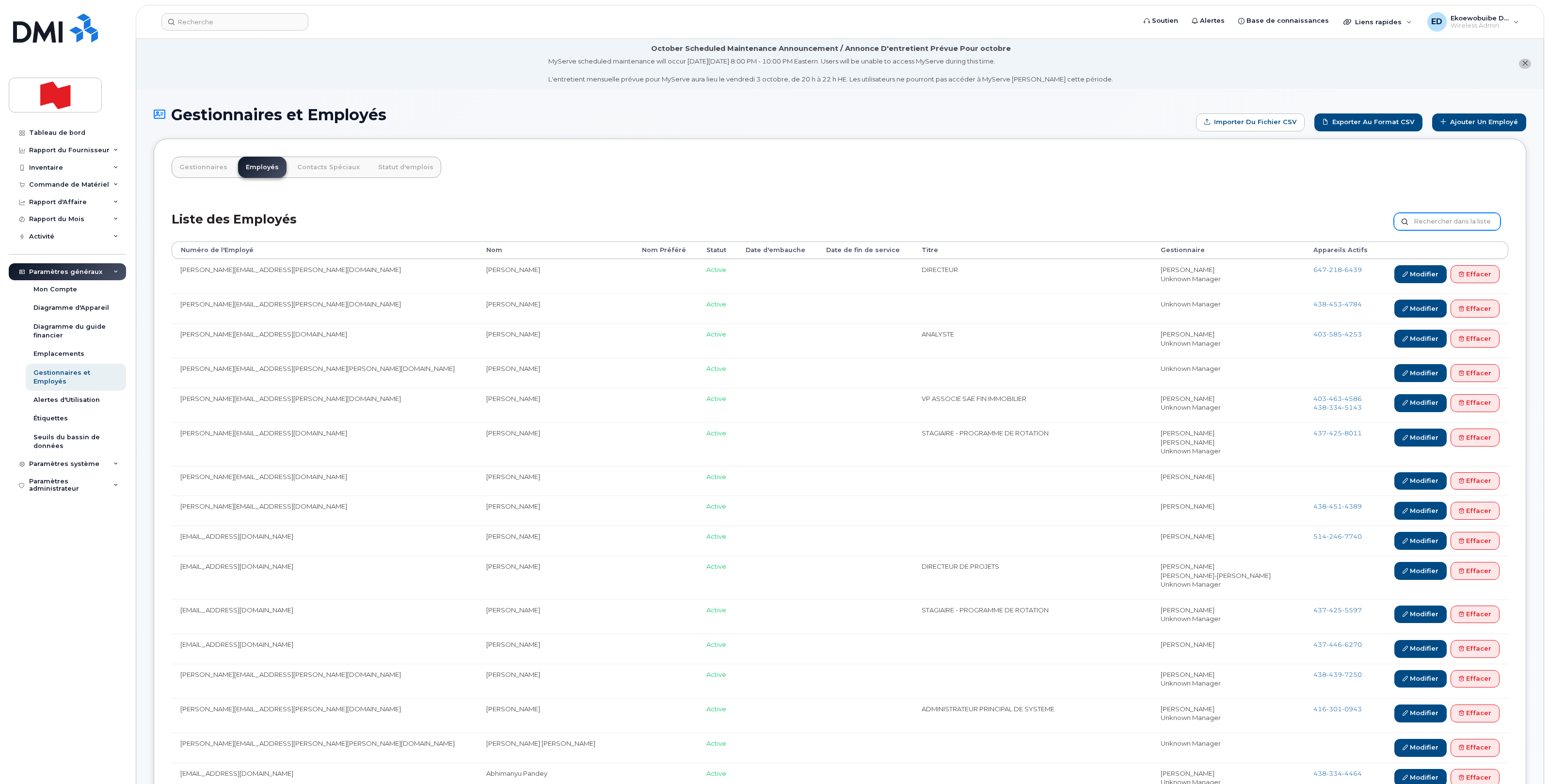
click at [1431, 225] on input "text" at bounding box center [1447, 221] width 107 height 17
paste input "[PERSON_NAME][EMAIL_ADDRESS][PERSON_NAME][DOMAIN_NAME]"
type input "[PERSON_NAME][EMAIL_ADDRESS][PERSON_NAME][DOMAIN_NAME]"
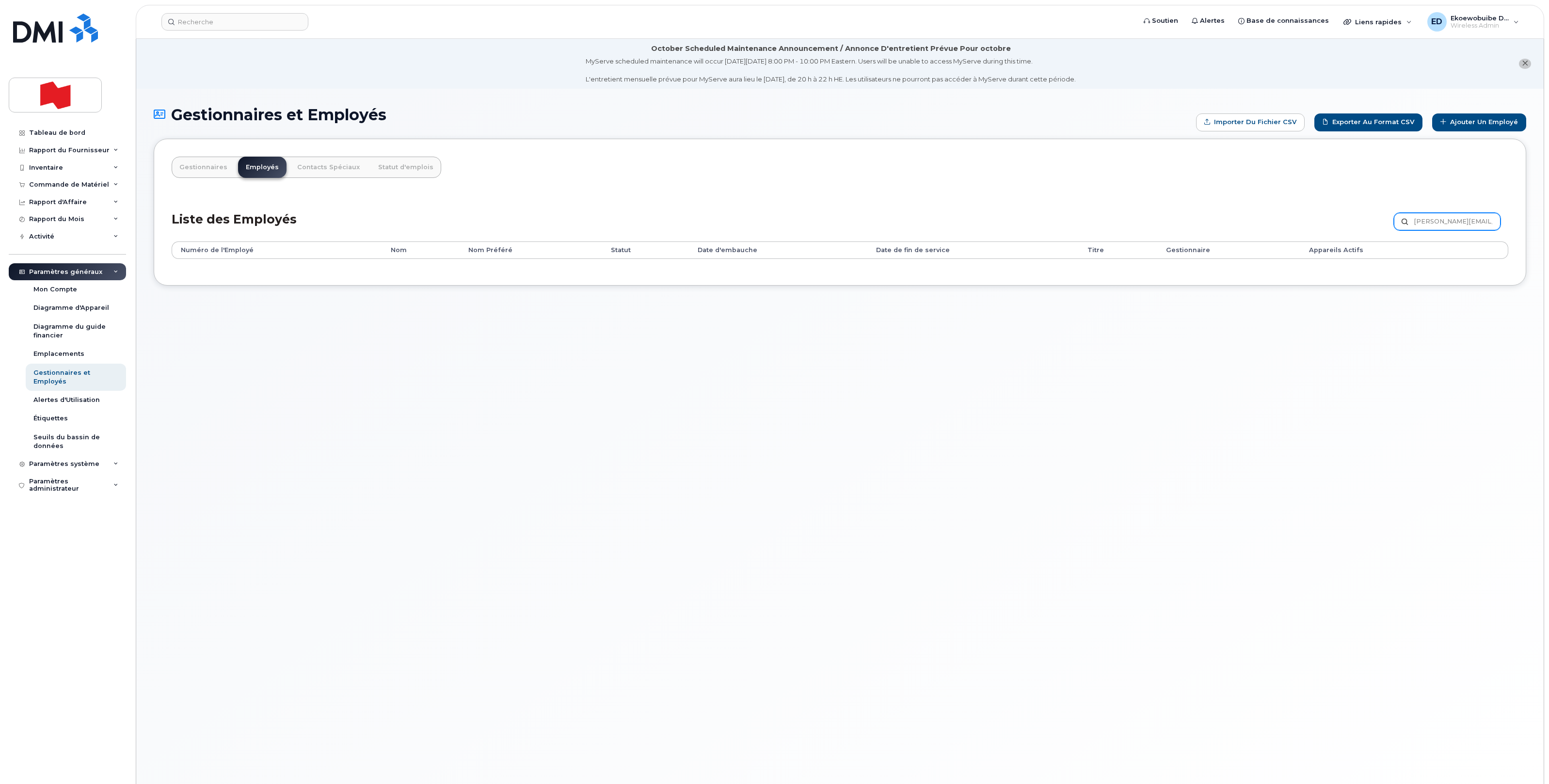
drag, startPoint x: 1416, startPoint y: 223, endPoint x: 1503, endPoint y: 227, distance: 87.1
click at [1503, 227] on div "josee.bergeron@bnc.ca Personnaliser Filtre Rafraîchir Exporter" at bounding box center [1451, 223] width 114 height 21
paste input "[EMAIL_ADDRESS][DOMAIN_NAME]"
type input "[EMAIL_ADDRESS][DOMAIN_NAME]"
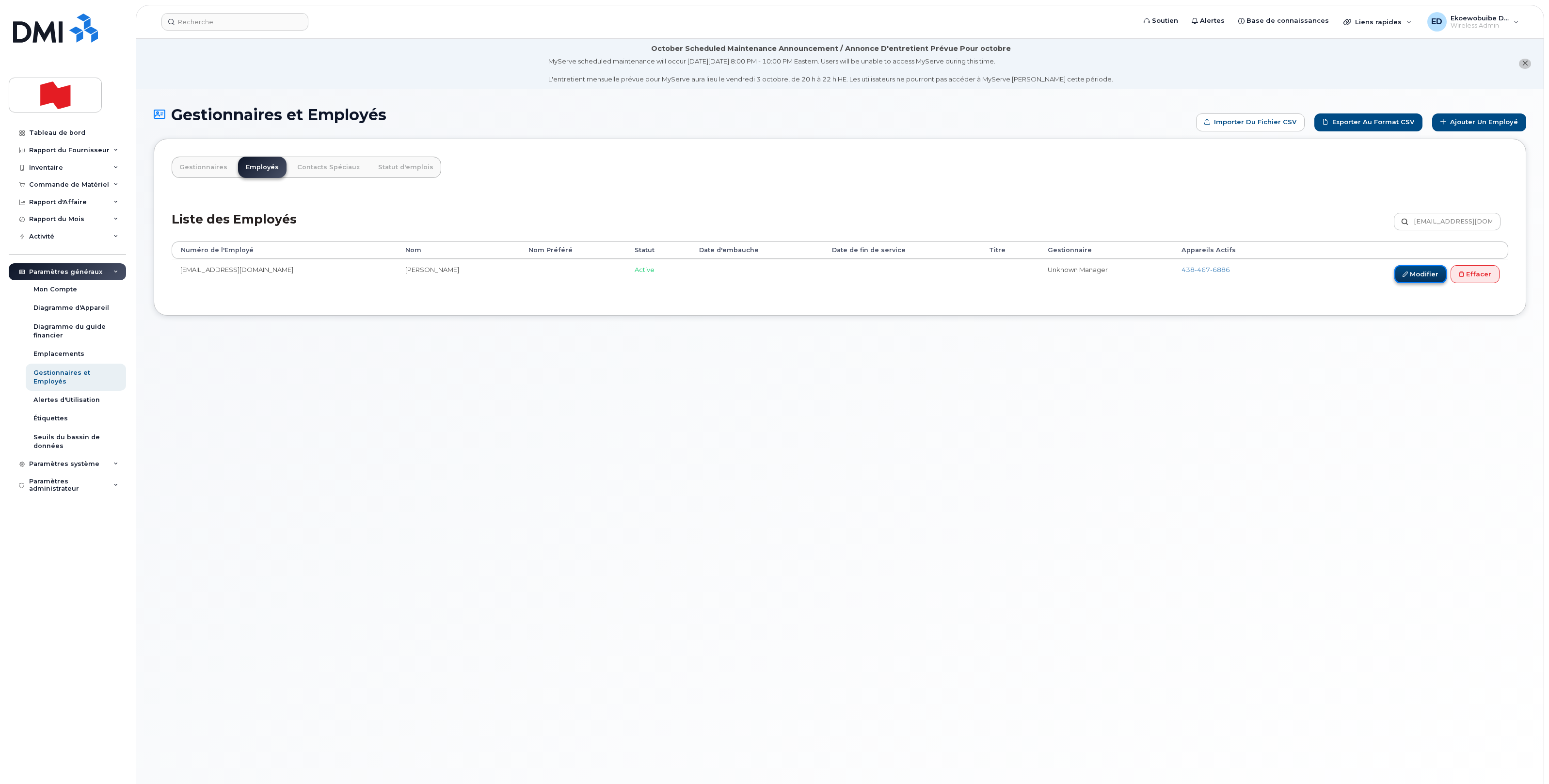
click at [1418, 274] on link "Modifier" at bounding box center [1420, 274] width 52 height 18
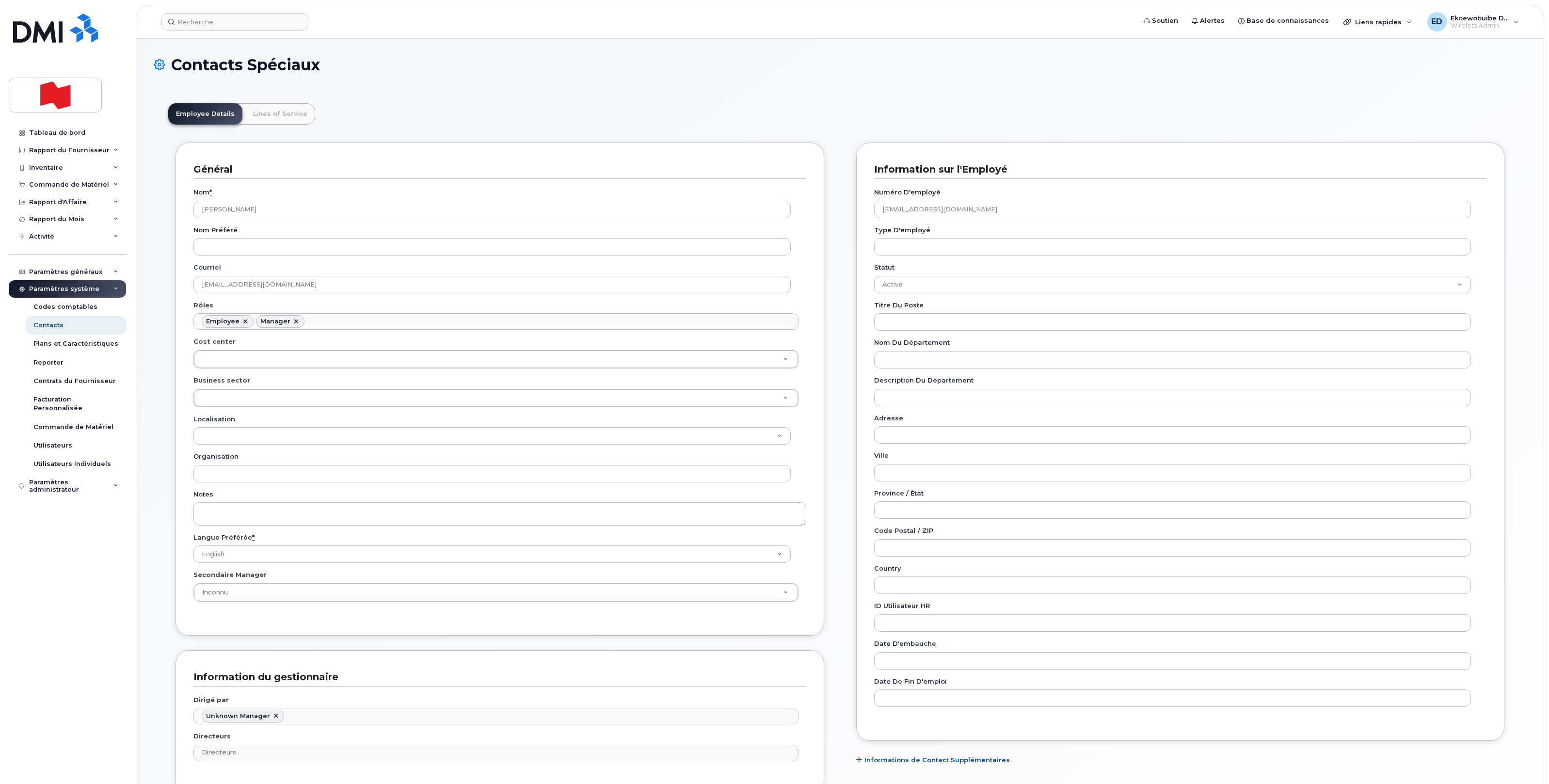
scroll to position [30, 0]
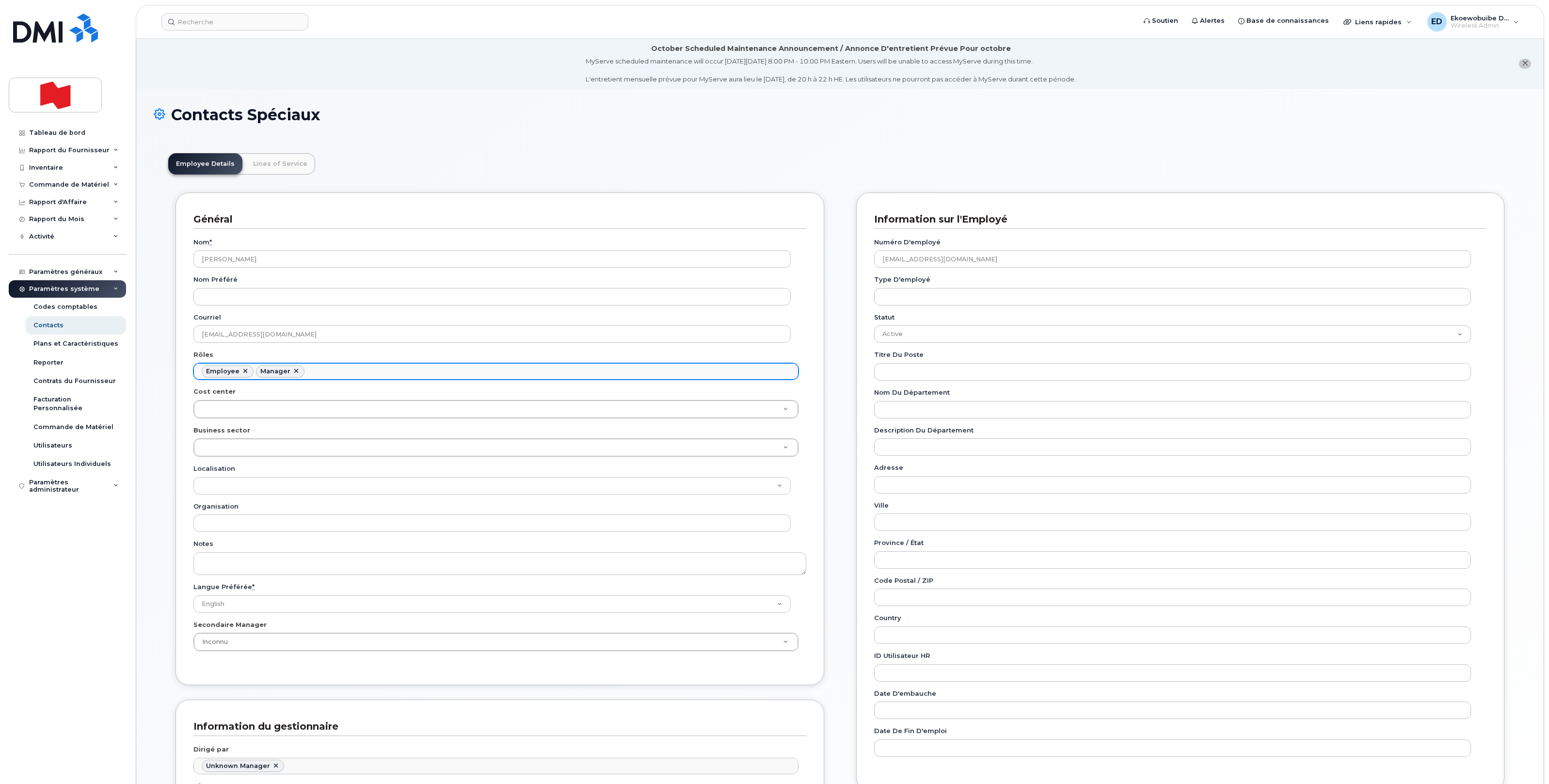
click at [295, 371] on link at bounding box center [296, 371] width 8 height 8
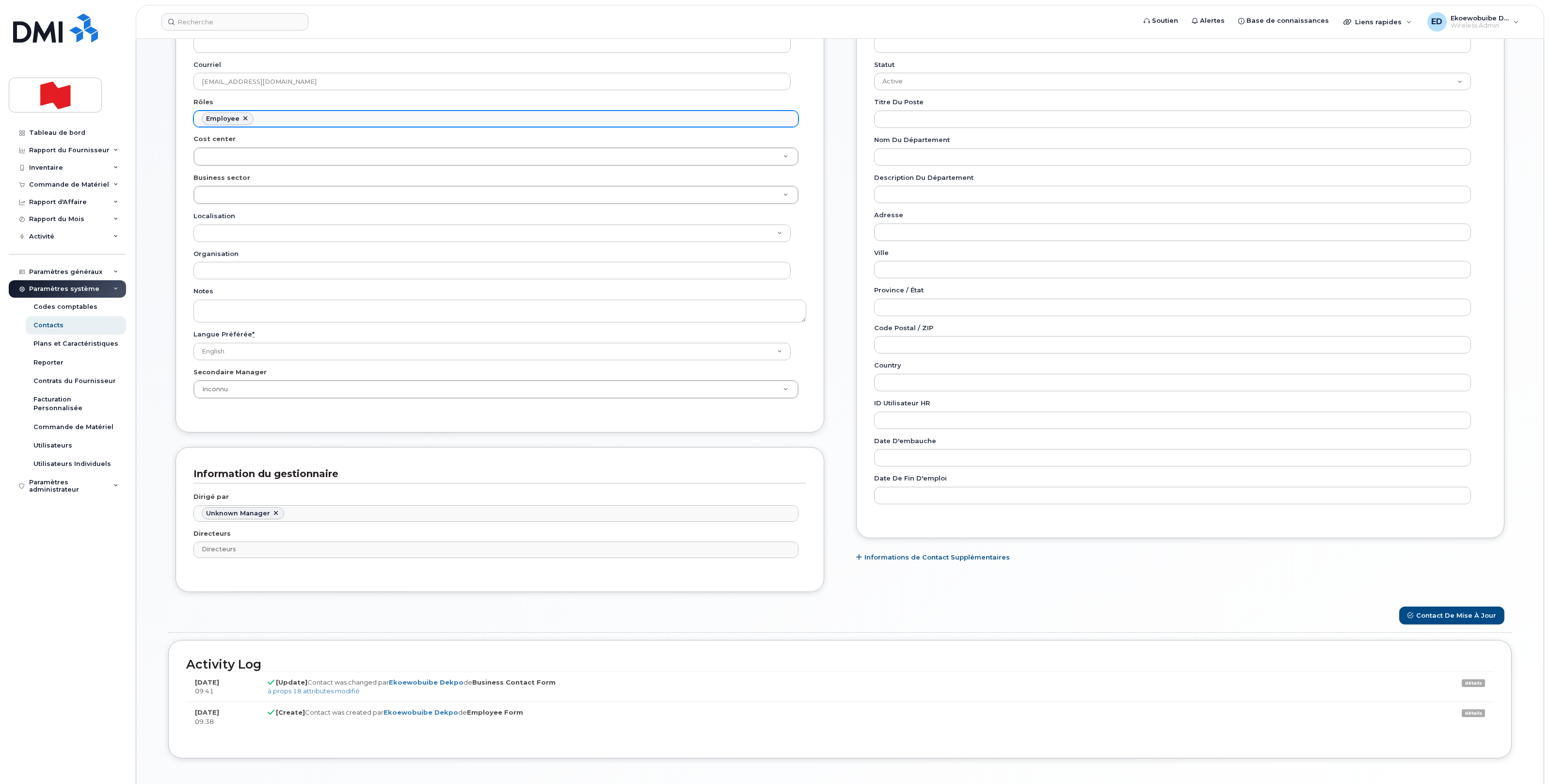
scroll to position [258, 0]
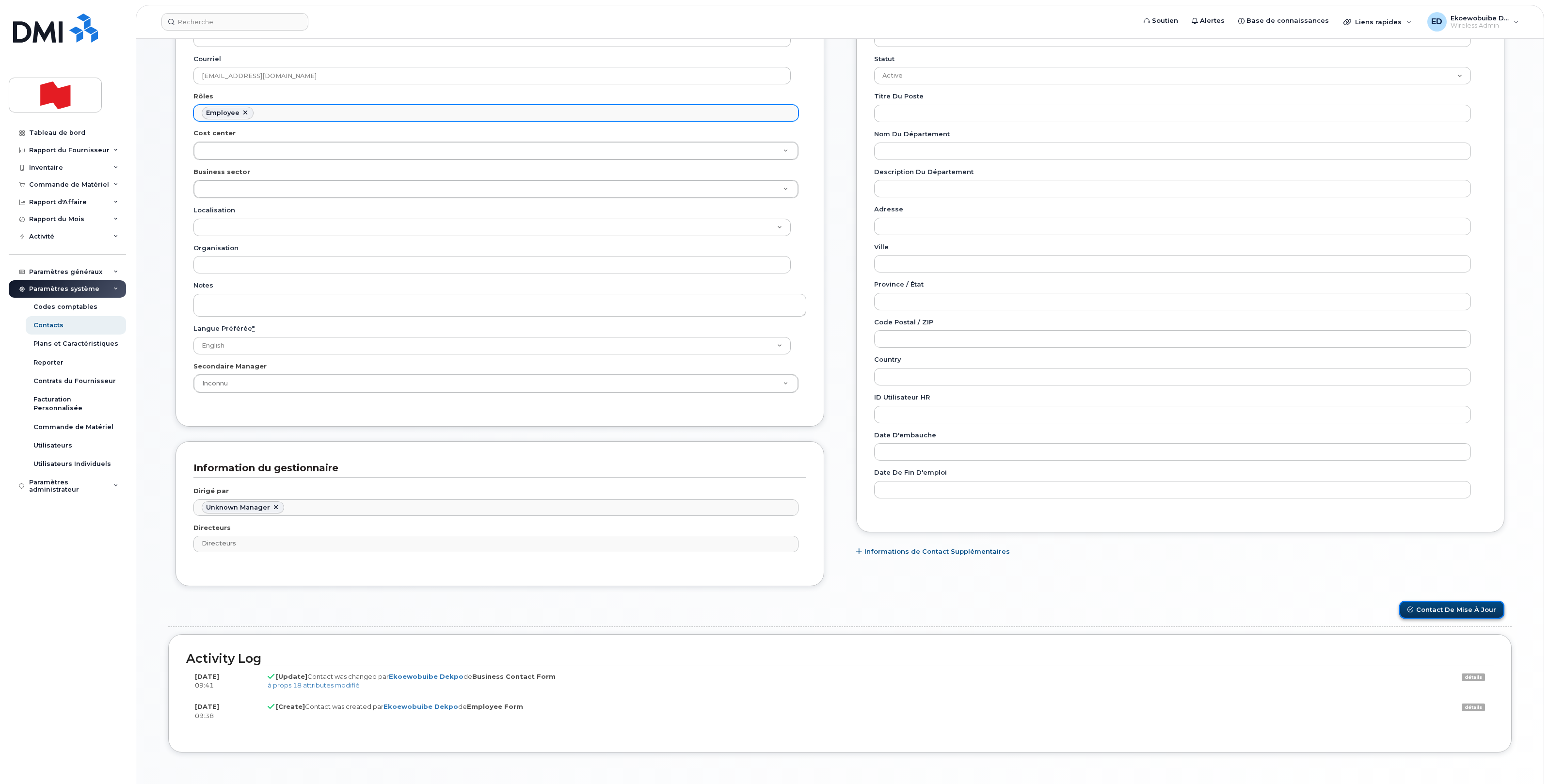
click at [1436, 613] on button "Contact de mise à jour" at bounding box center [1451, 609] width 105 height 18
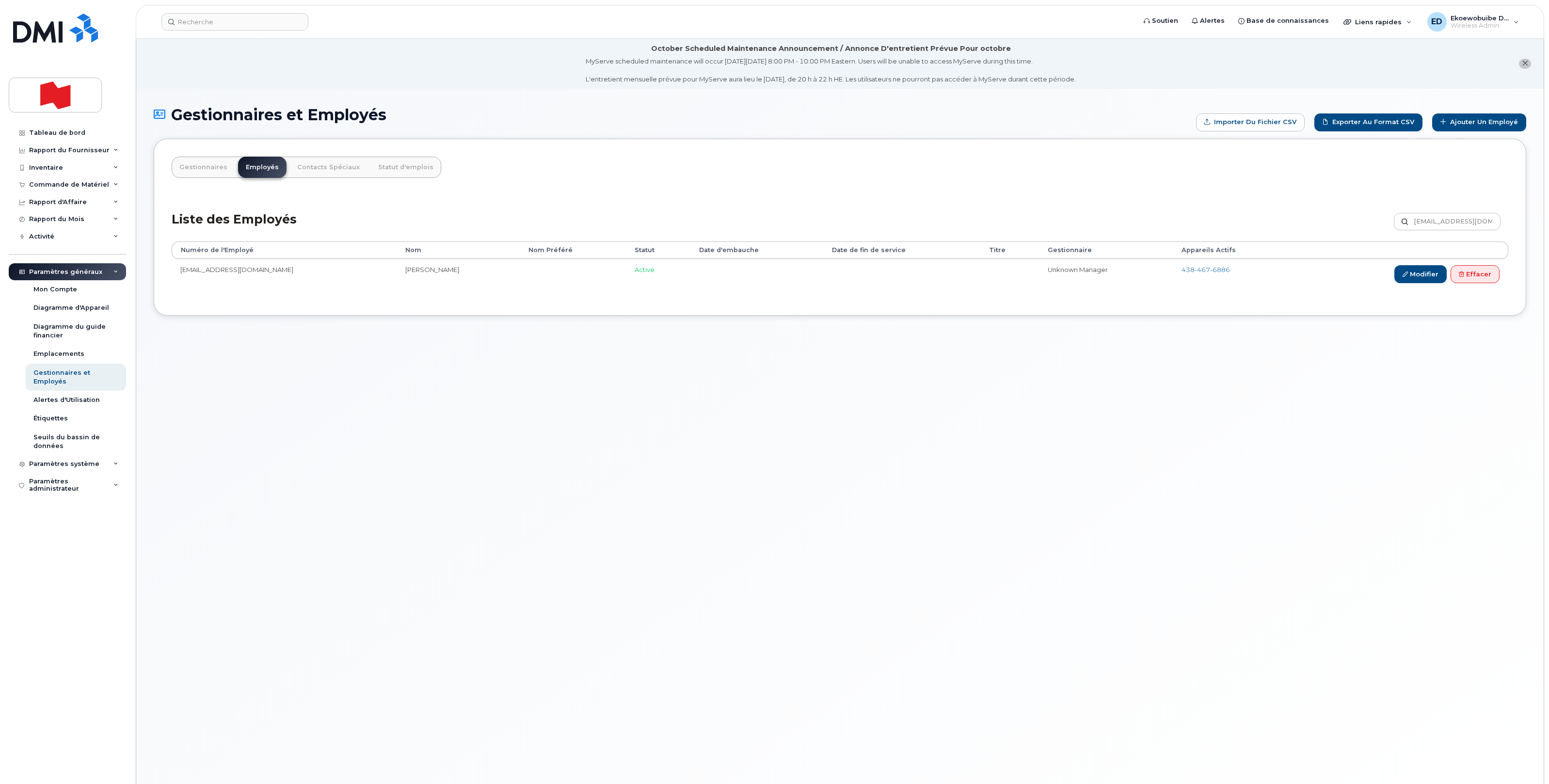
click at [484, 423] on div "Gestionnaires et Employés Importer du fichier CSV Exporter au format CSV Ajoute…" at bounding box center [840, 448] width 1407 height 719
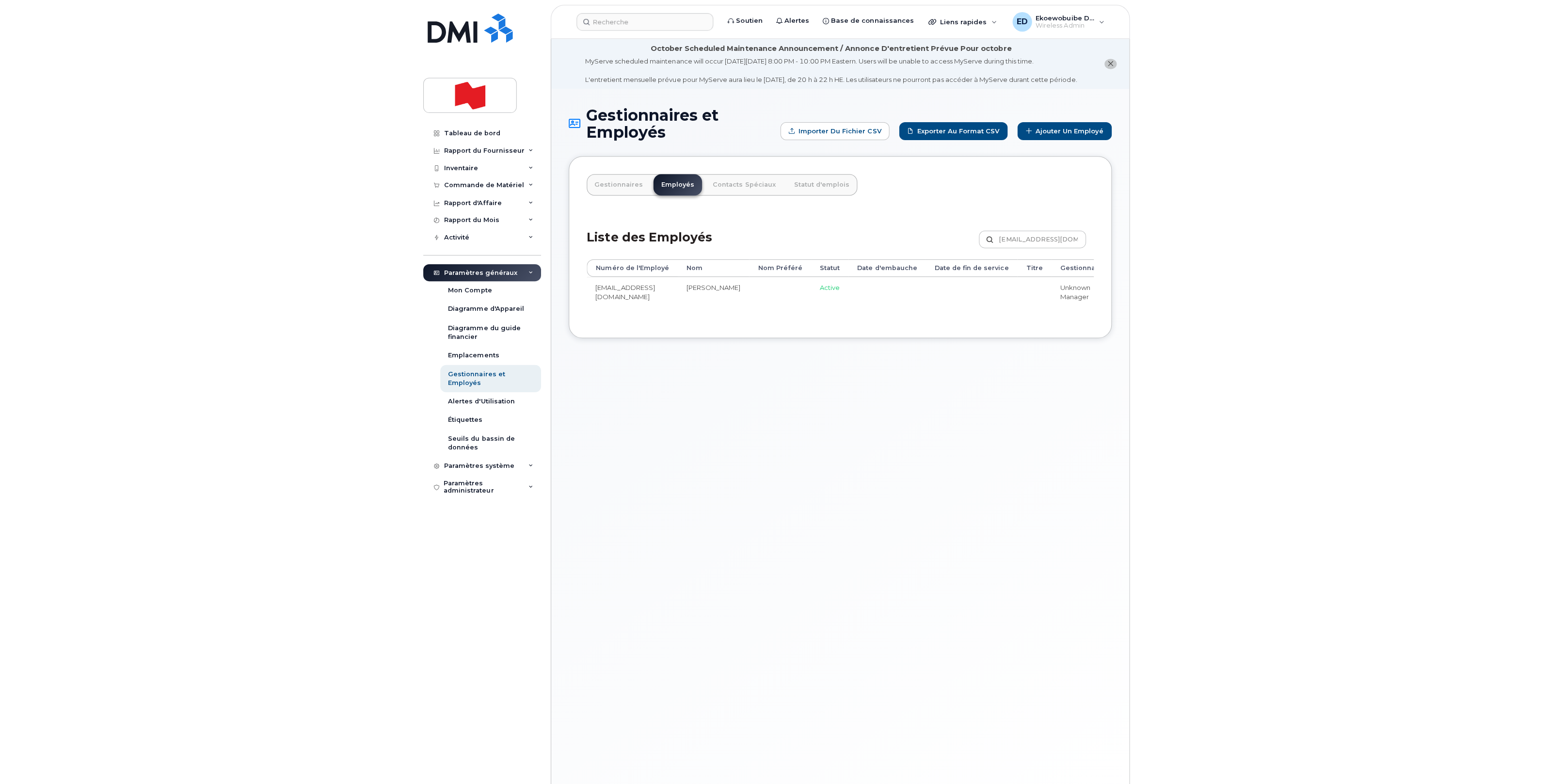
scroll to position [1, 0]
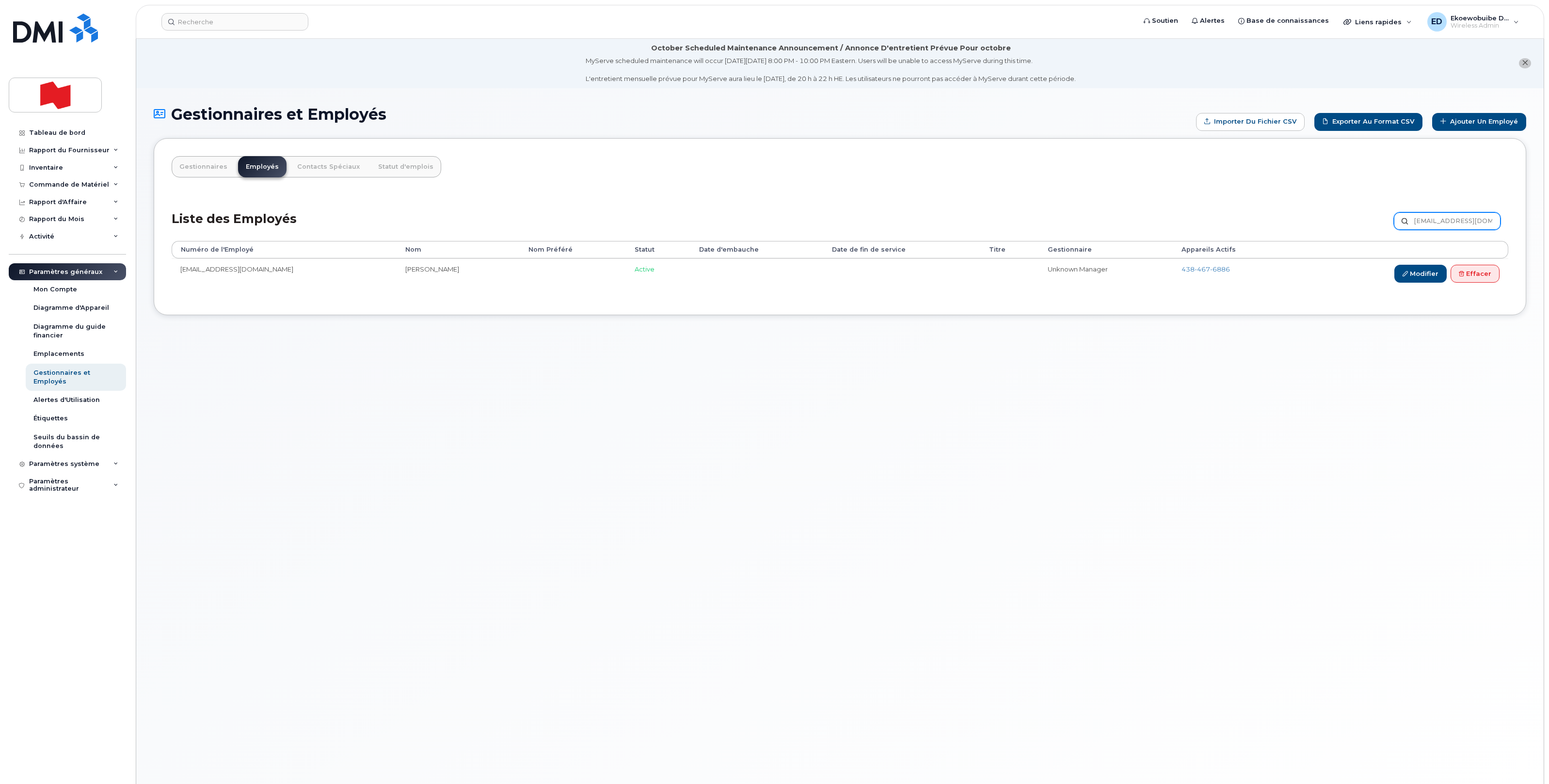
click at [1441, 226] on input "mahmoud.maraouch@bnc.ca" at bounding box center [1447, 221] width 107 height 17
click at [1442, 223] on input "mahmoud.maraouch@bnc.ca" at bounding box center [1447, 221] width 107 height 17
type input ".maraouch@bnc.ca"
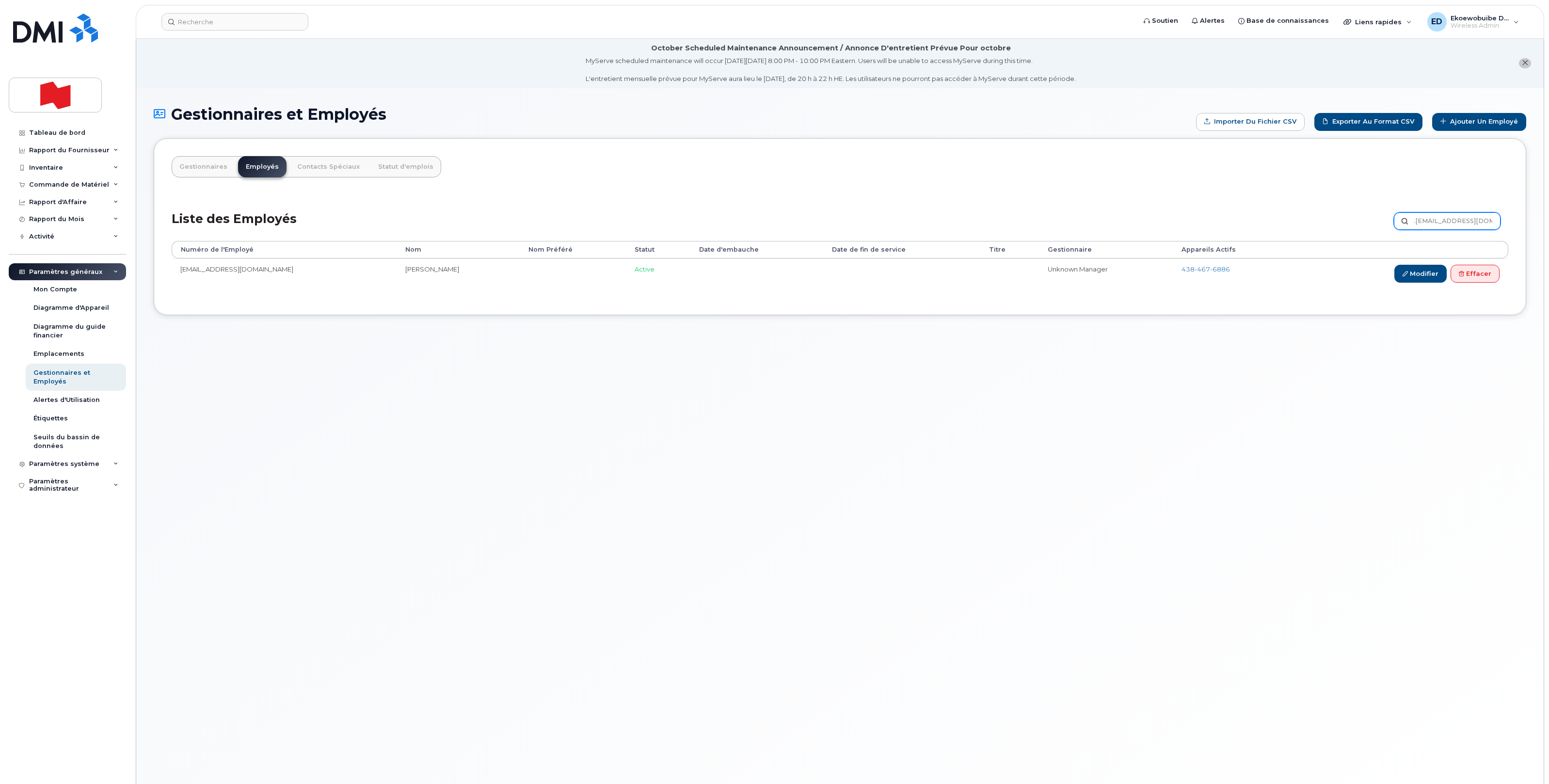
drag, startPoint x: 1488, startPoint y: 222, endPoint x: 1370, endPoint y: 221, distance: 118.0
click at [1370, 221] on div "Liste des Employés .maraouch@bnc.ca Personnaliser Filtre Rafraîchir Exporter" at bounding box center [840, 218] width 1336 height 46
paste input "[EMAIL_ADDRESS][PERSON_NAME][DOMAIN_NAME]"
type input "[EMAIL_ADDRESS][PERSON_NAME][DOMAIN_NAME]"
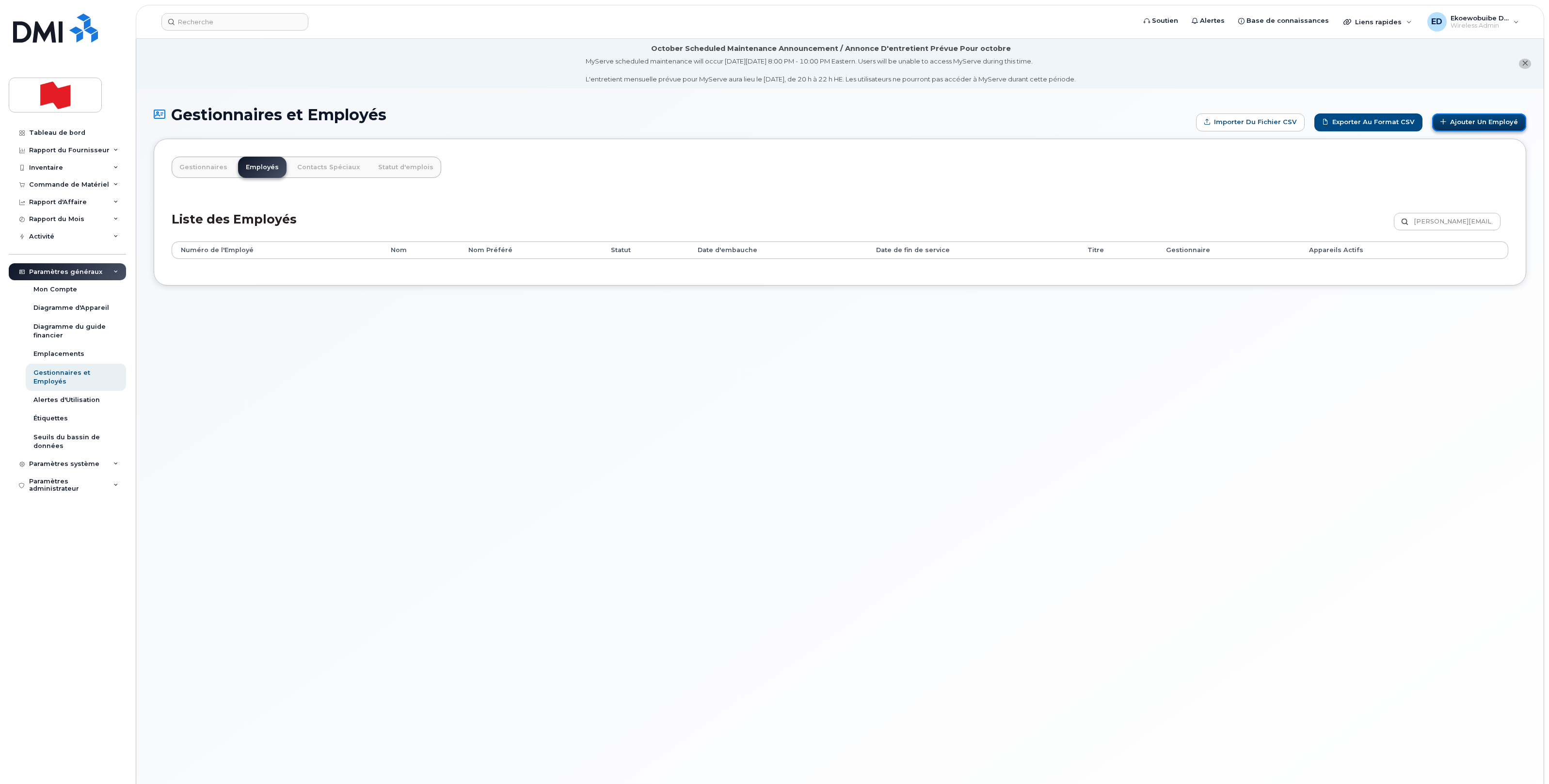
click at [1479, 123] on link "Ajouter un Employé" at bounding box center [1479, 122] width 94 height 18
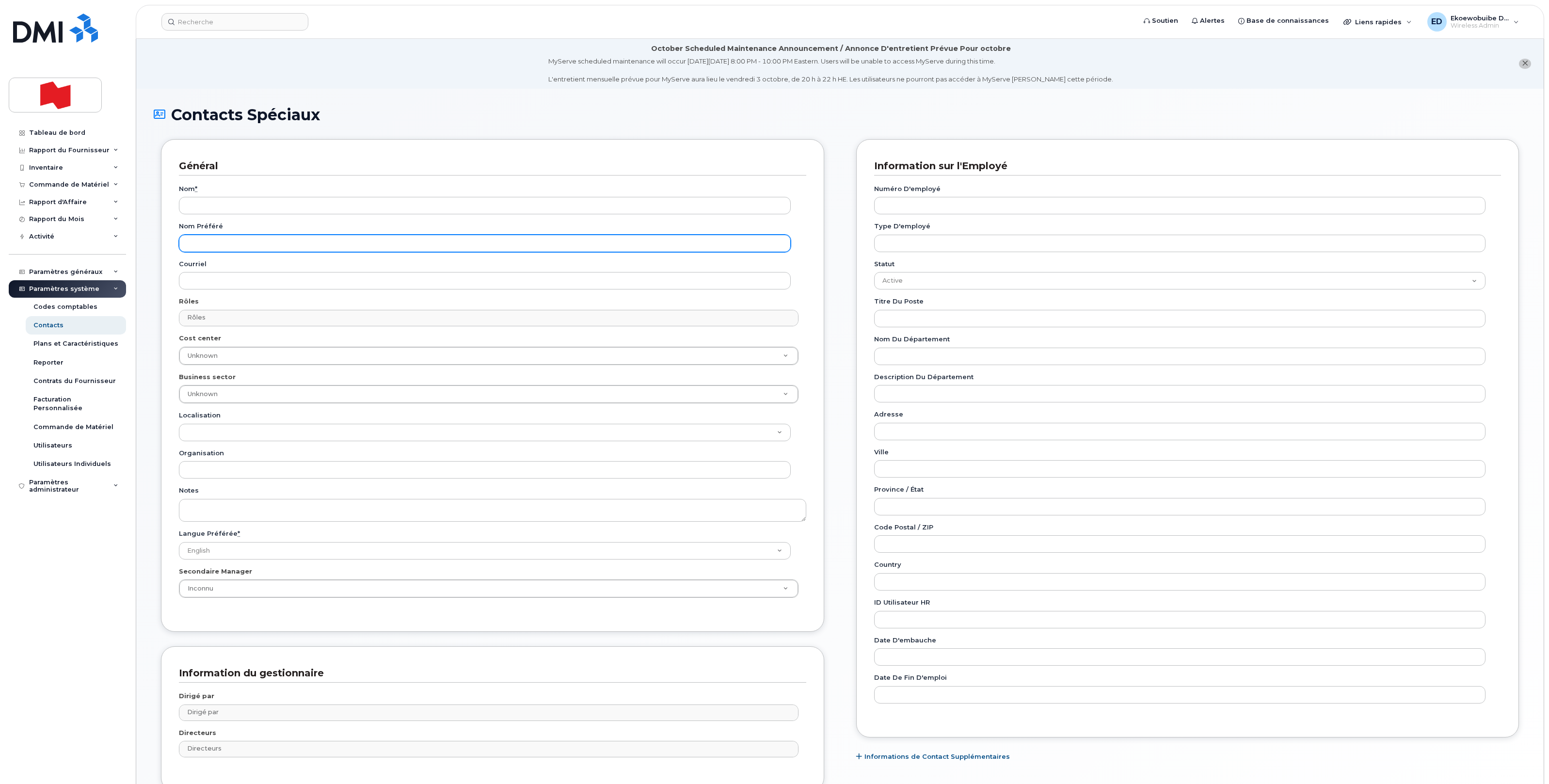
click at [285, 247] on input "Nom préféré" at bounding box center [485, 243] width 612 height 17
paste input "josee.bergeron@bnc.ca"
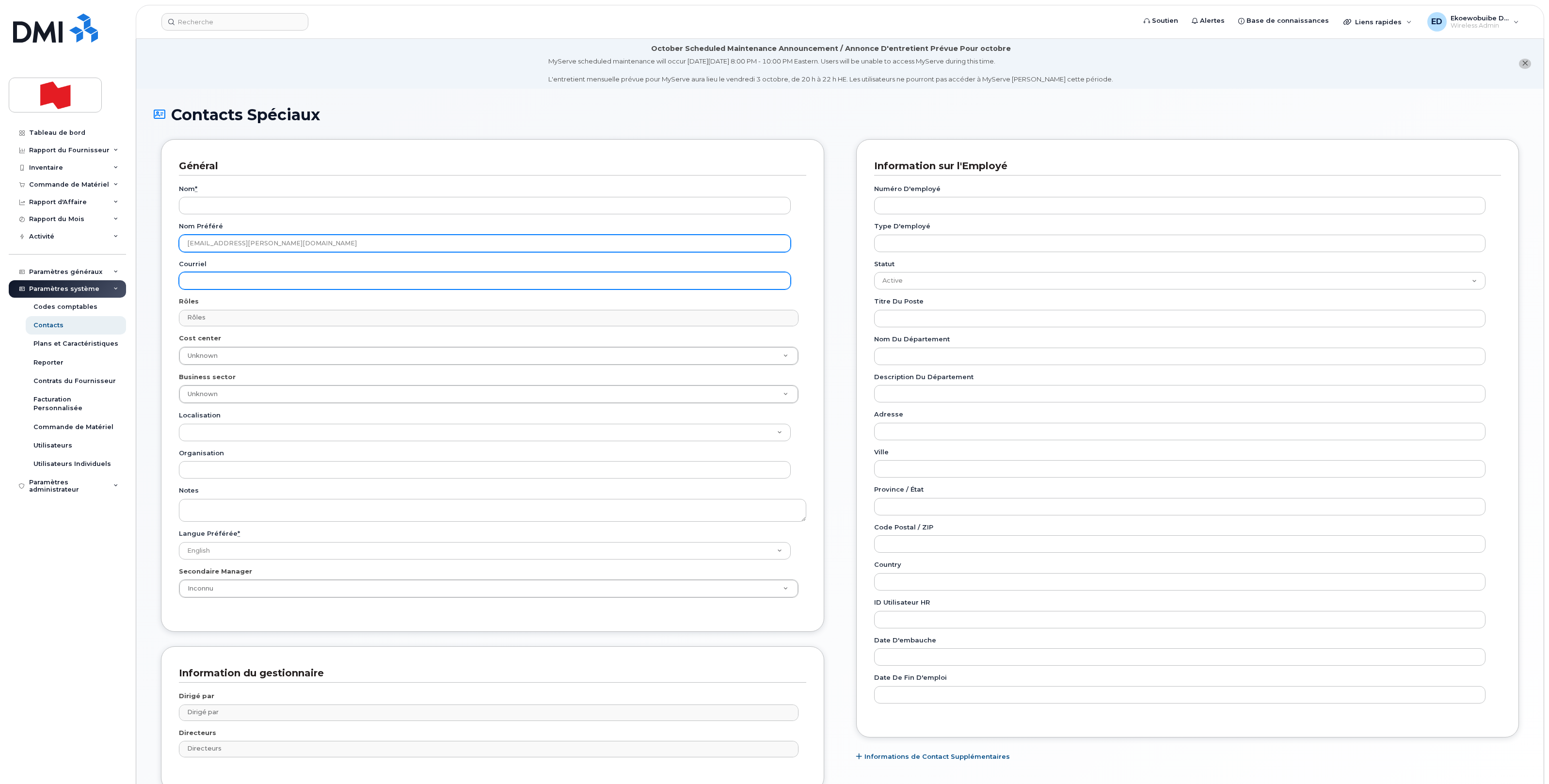
type input "josee.bergeron@bnc.ca"
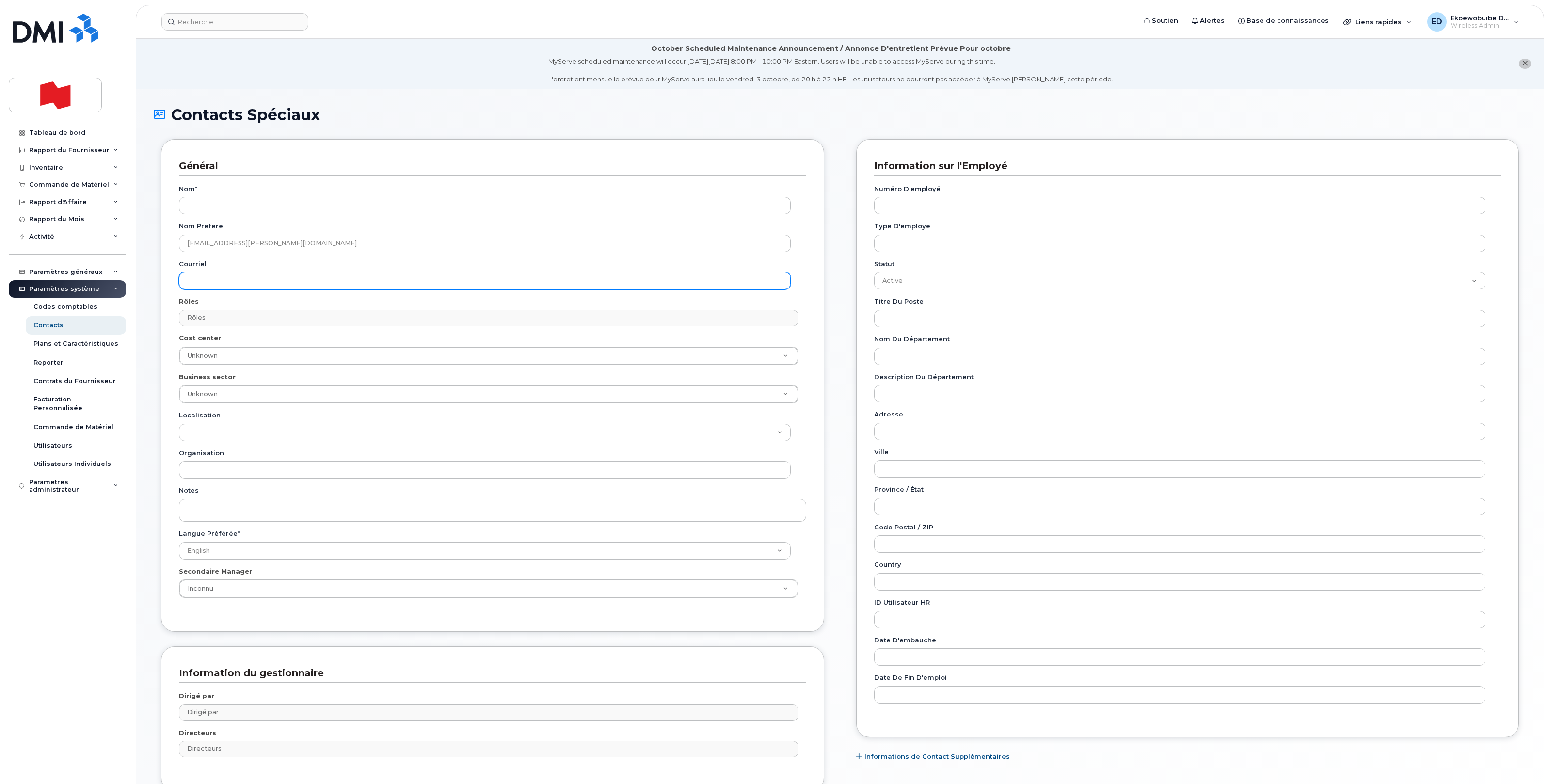
click at [265, 282] on input "Courriel" at bounding box center [485, 281] width 612 height 17
paste input "josee.bergeron@bnc.ca"
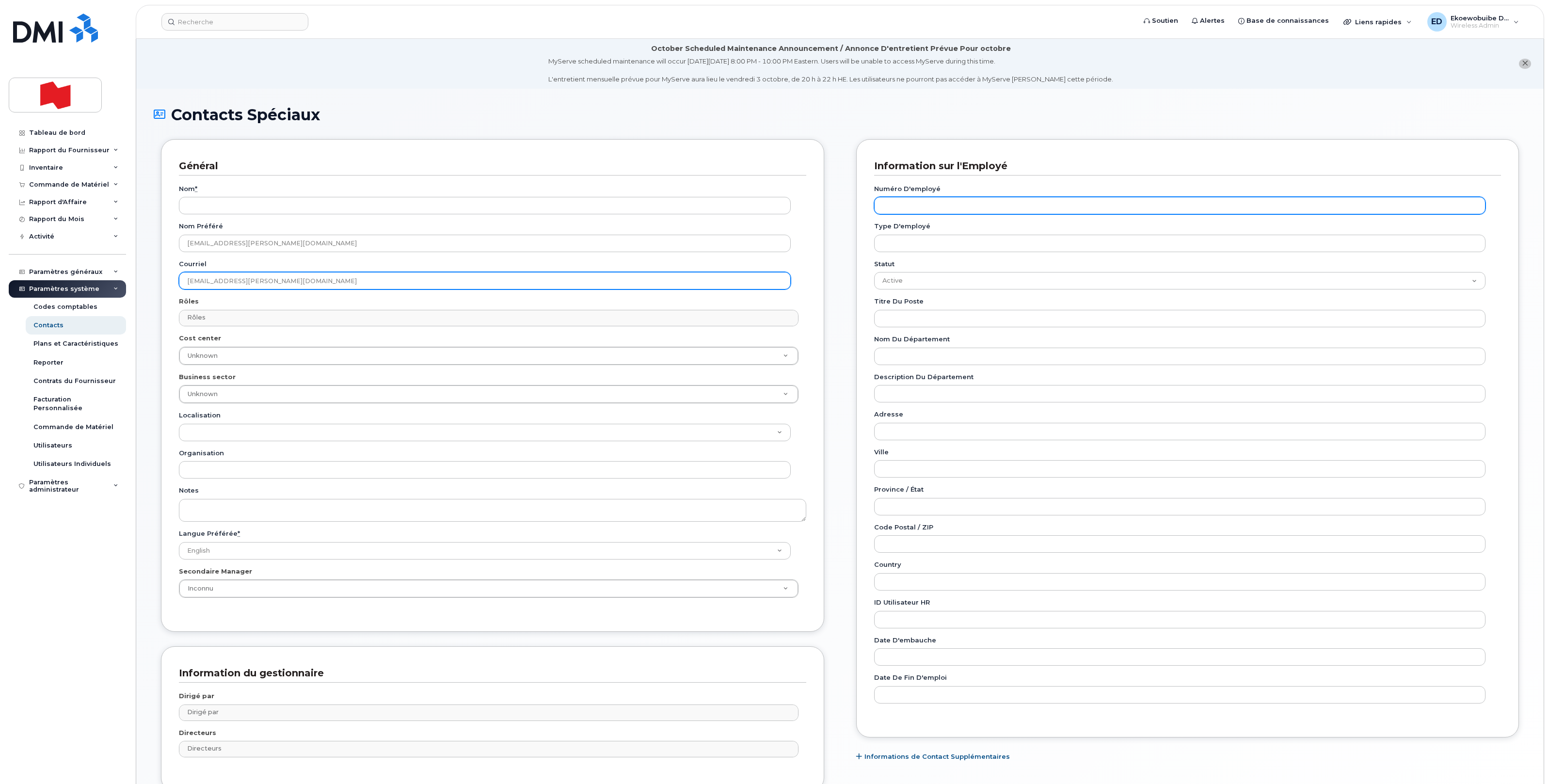
type input "josee.bergeron@bnc.ca"
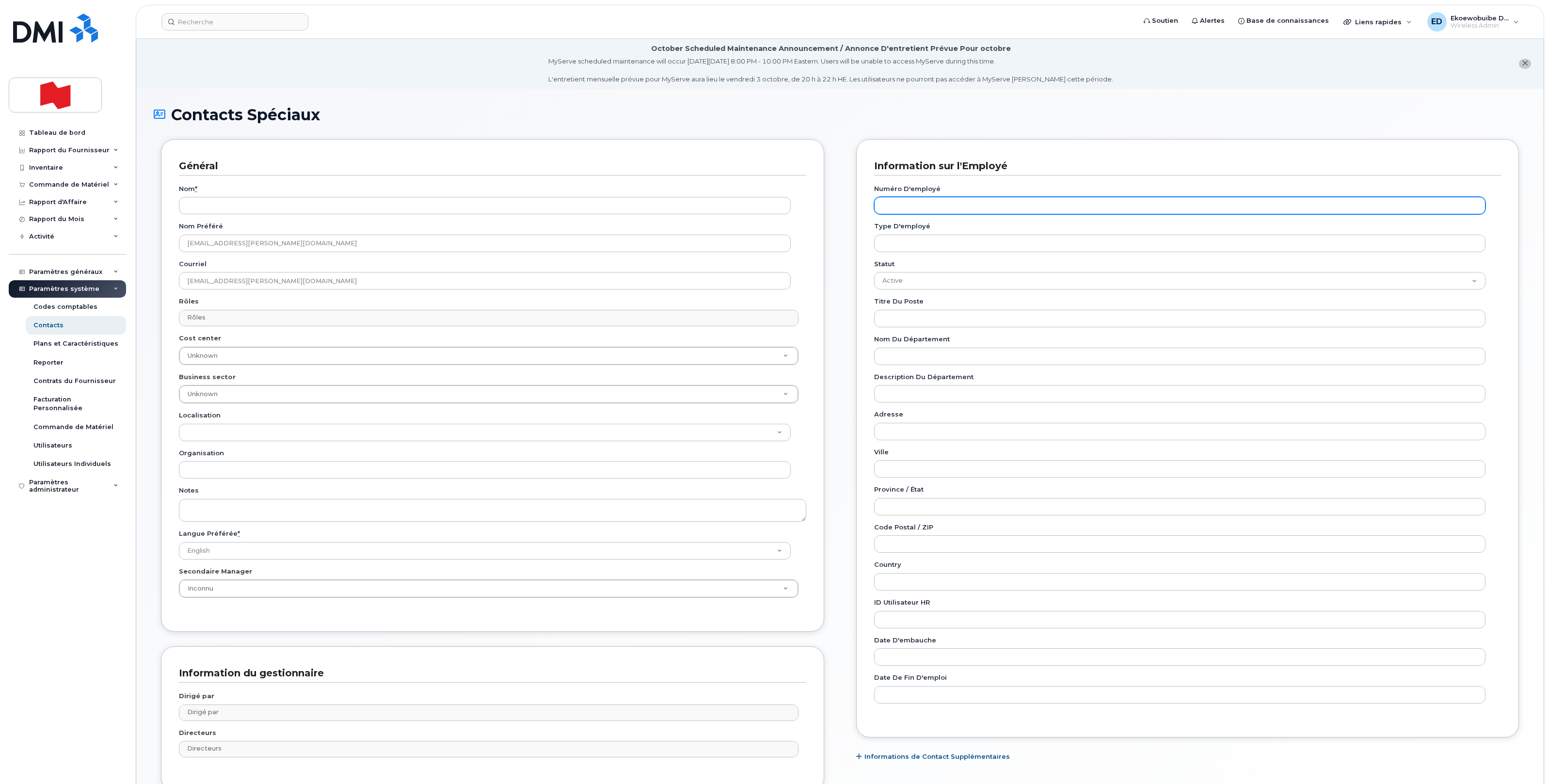
click at [941, 204] on input "Numéro d'employé" at bounding box center [1180, 205] width 612 height 17
paste input "josee.bergeron@bnc.ca"
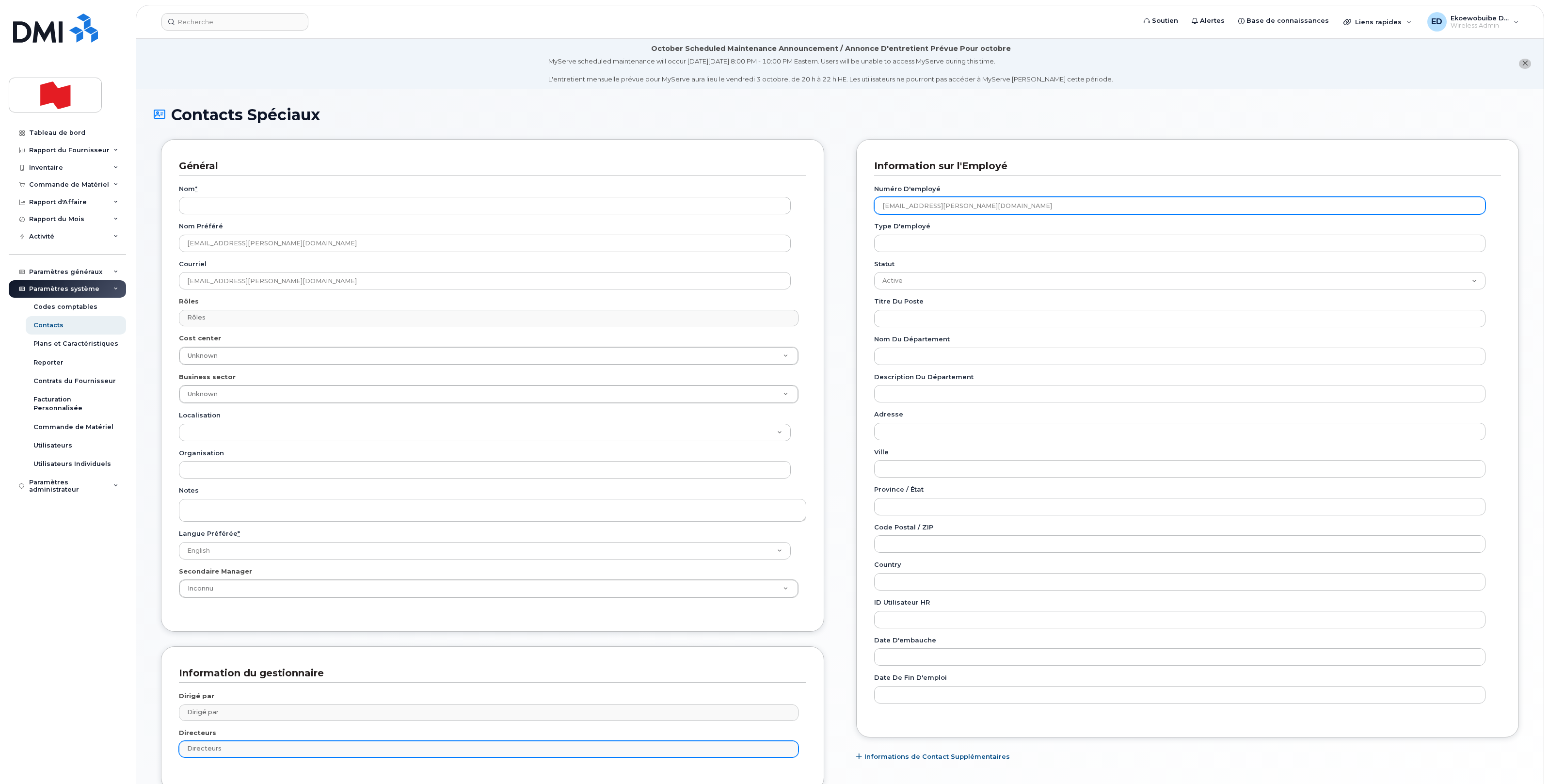
type input "josee.bergeron@bnc.ca"
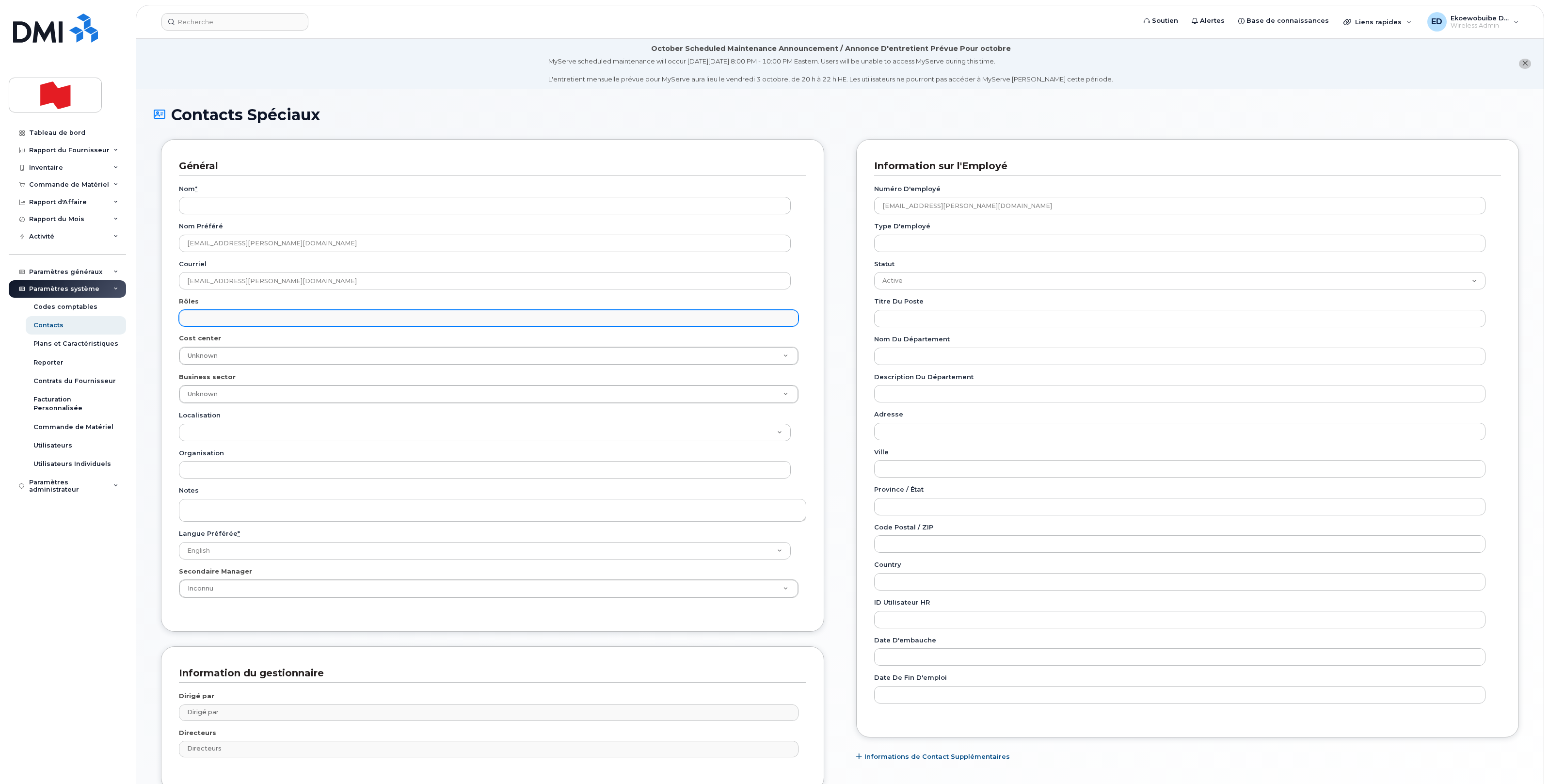
click at [225, 317] on input "text" at bounding box center [490, 317] width 610 height 14
paste input "41351"
type input "4135-1"
drag, startPoint x: 237, startPoint y: 319, endPoint x: 184, endPoint y: 313, distance: 53.3
type input "empl"
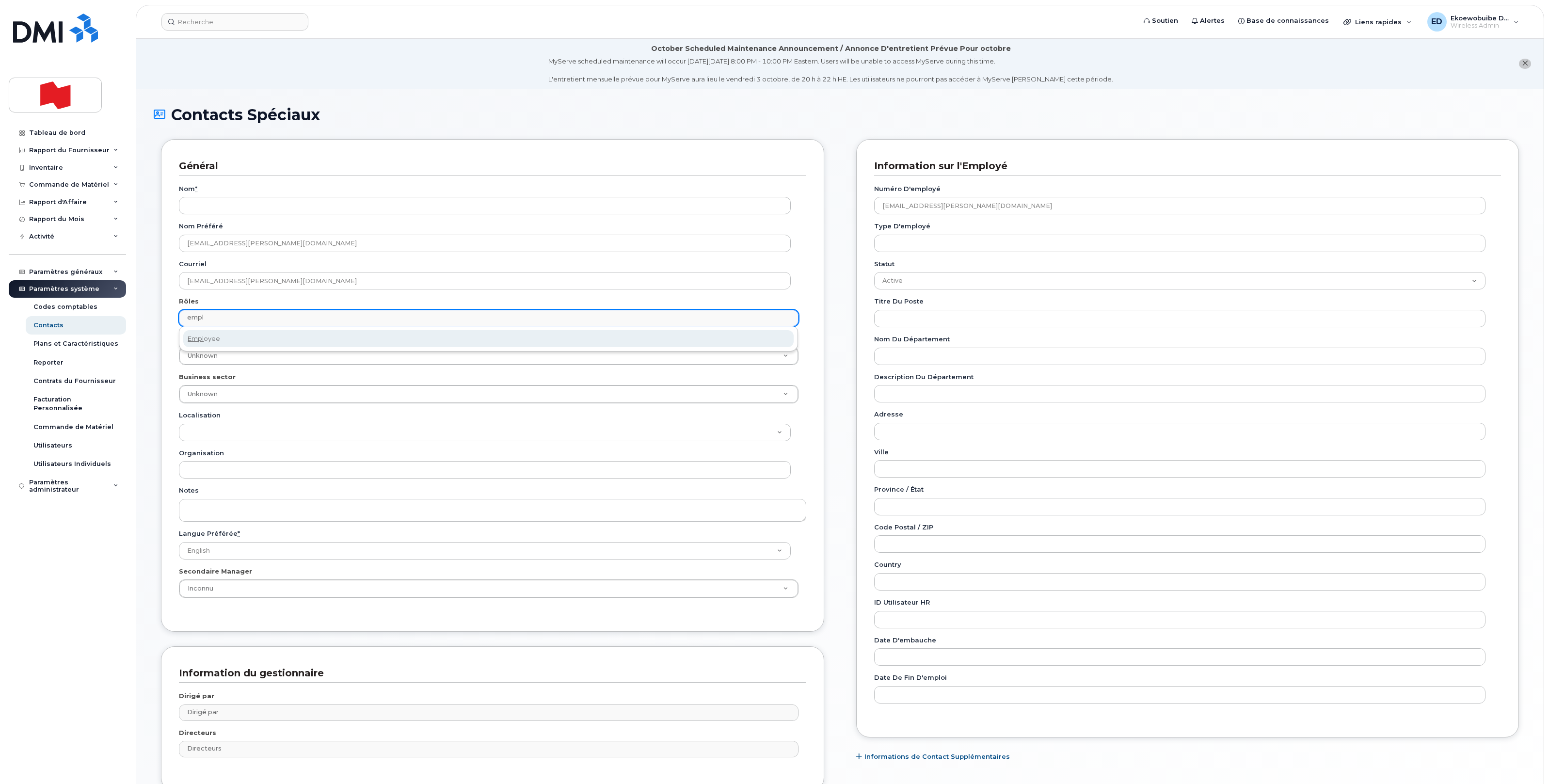
select select "16"
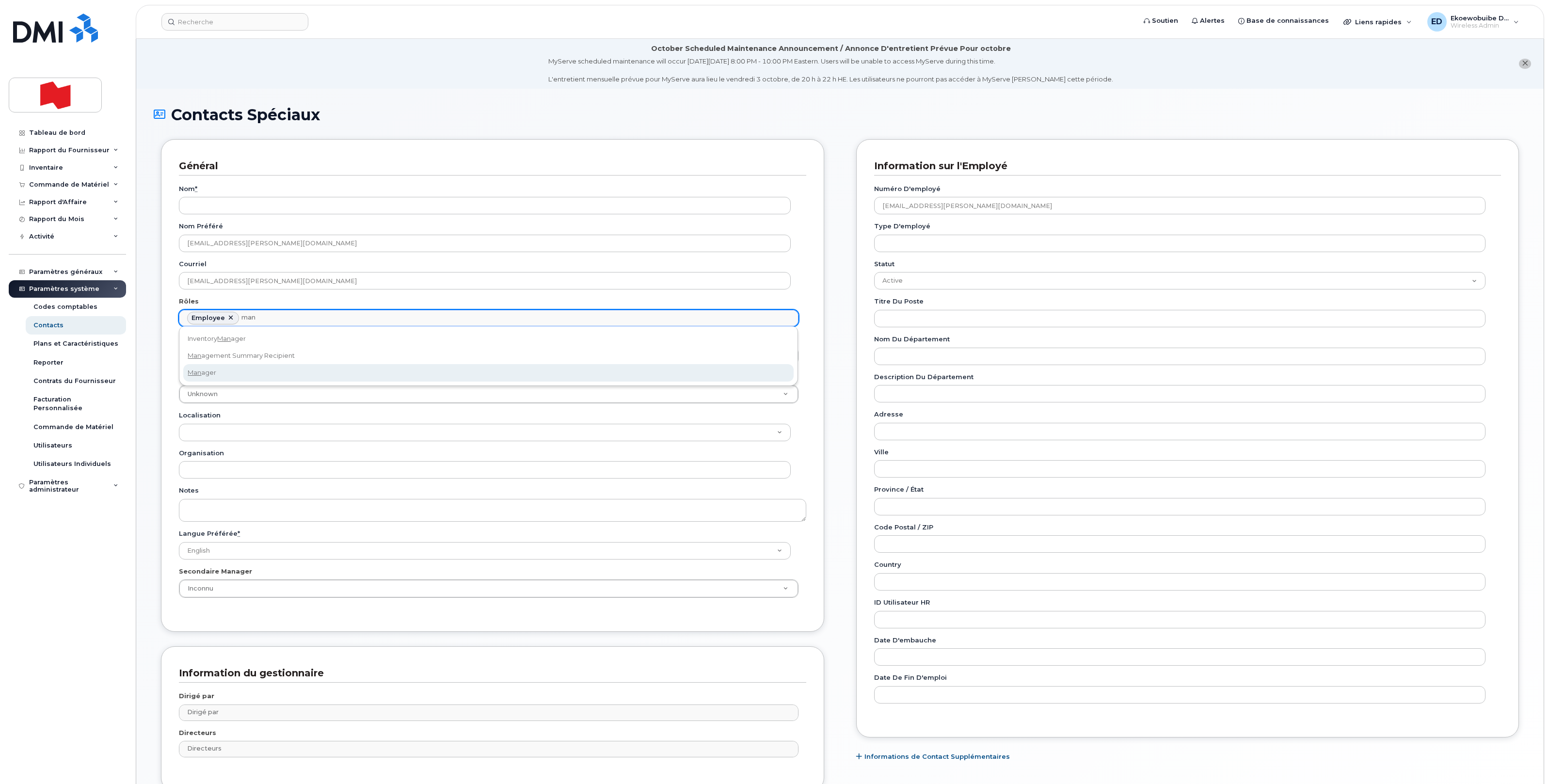
type input "man"
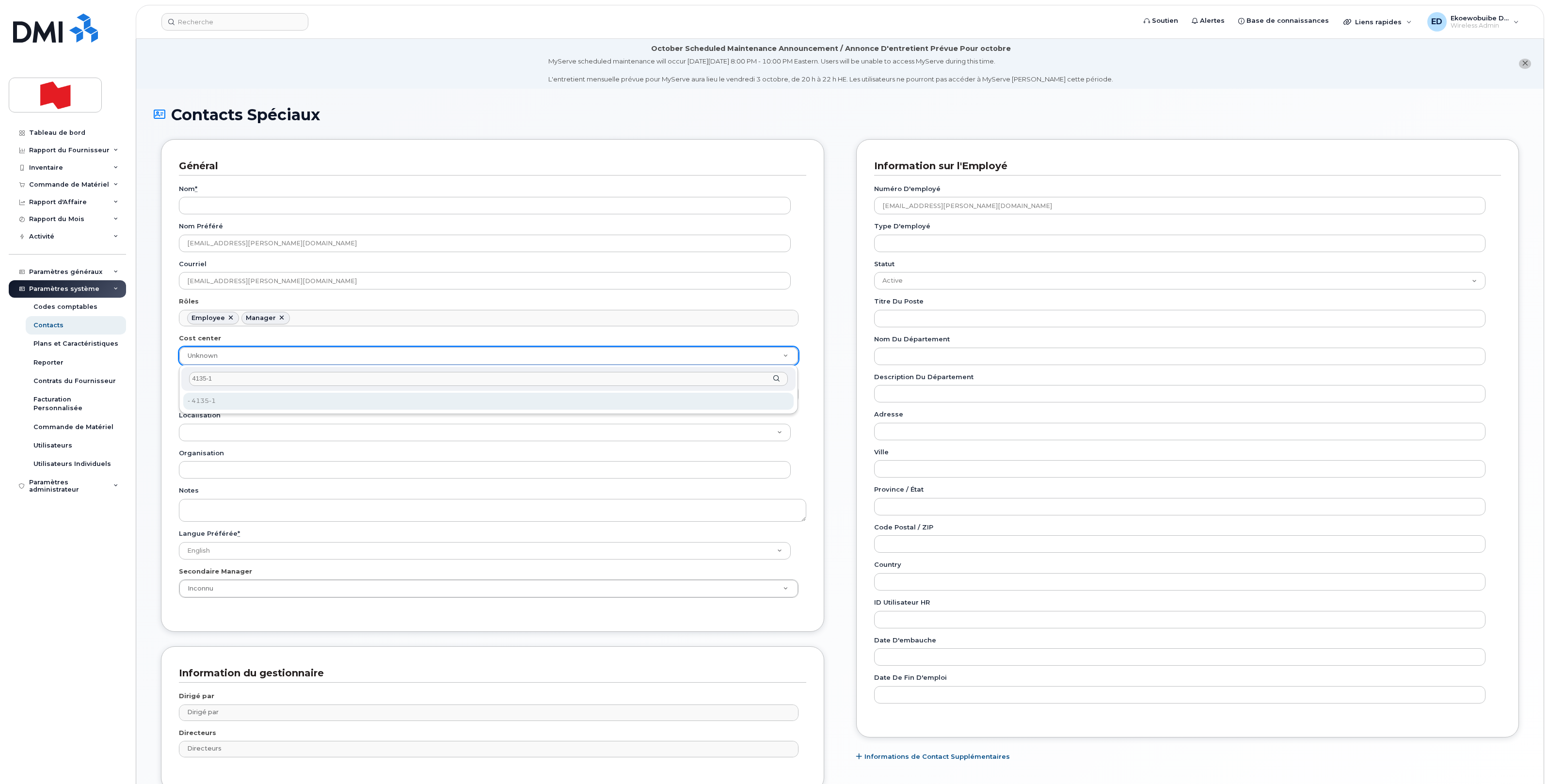
type input "4135-1"
type input "22916452"
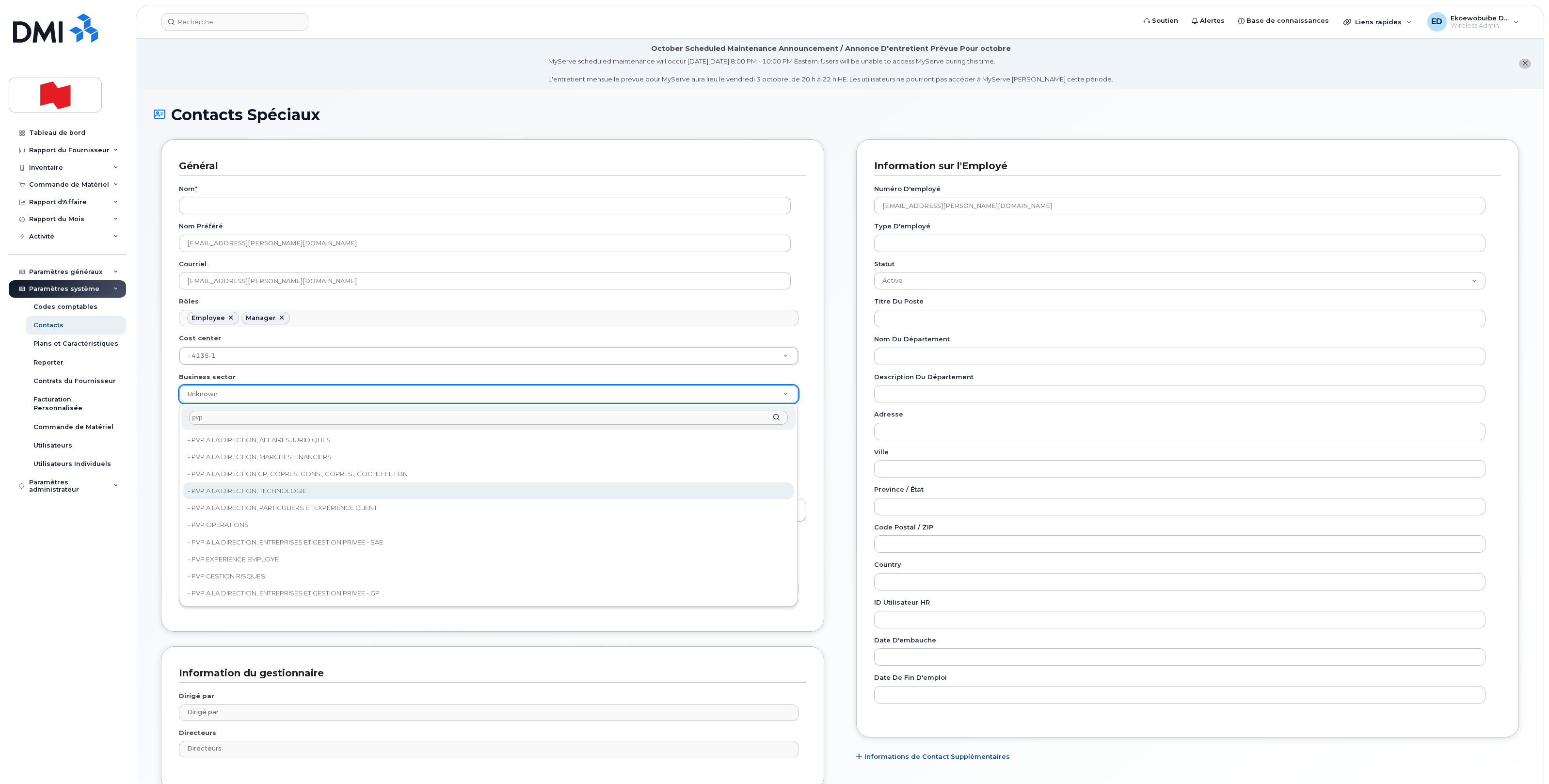
type input "pvp"
type input "22917076"
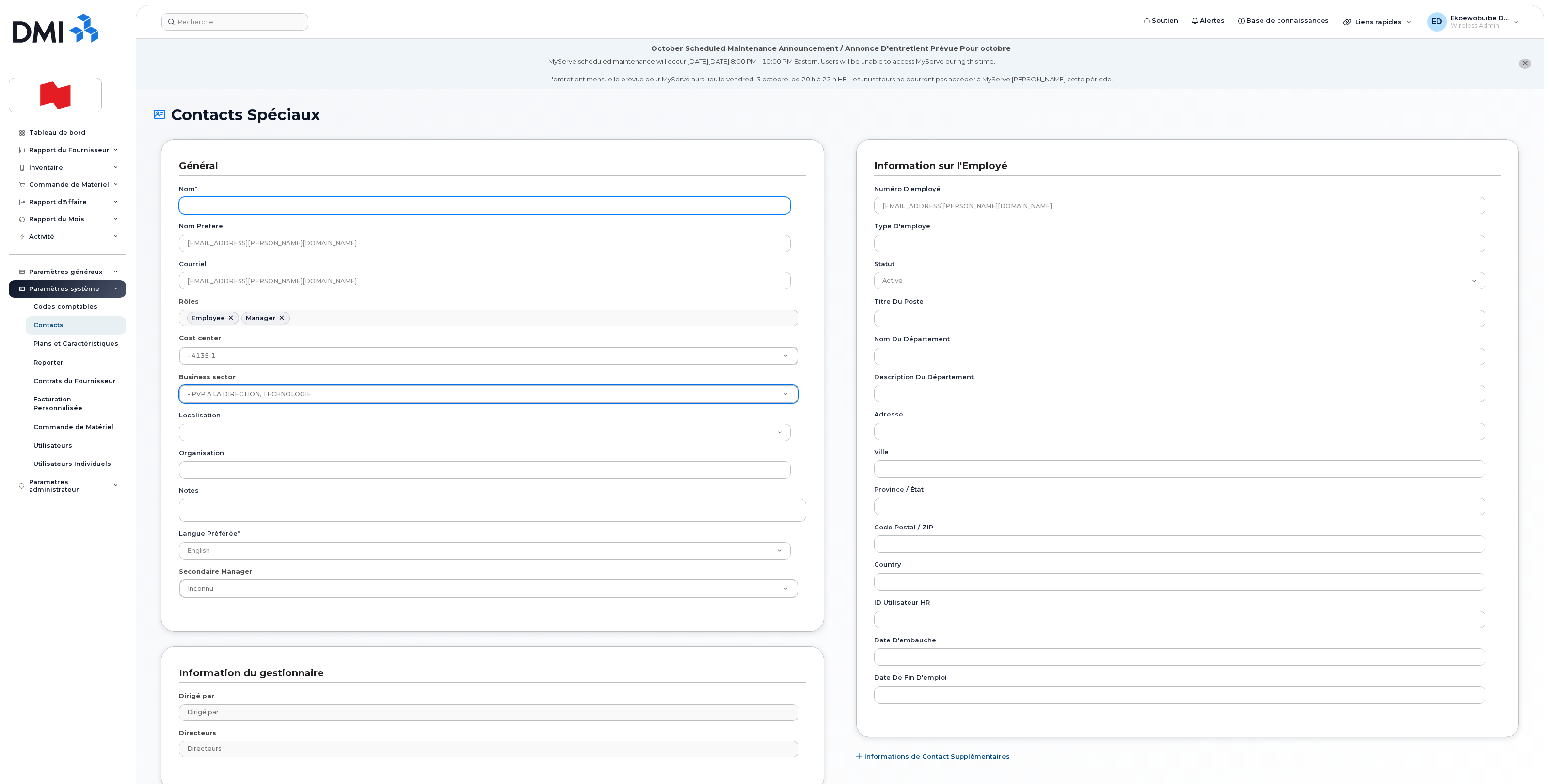
click at [230, 212] on input "Nom *" at bounding box center [485, 205] width 612 height 17
paste input "Josee Bergeron"
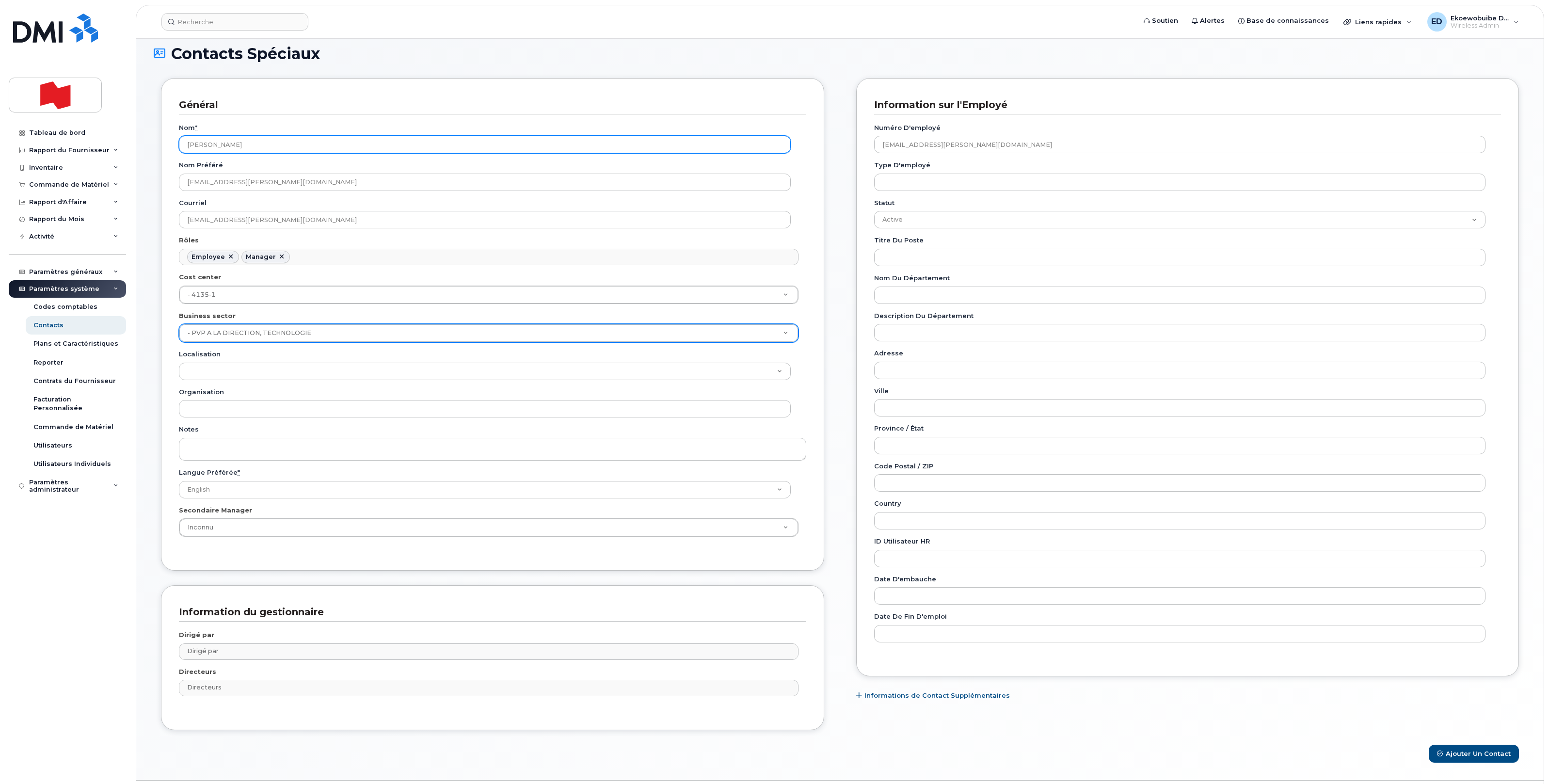
scroll to position [91, 0]
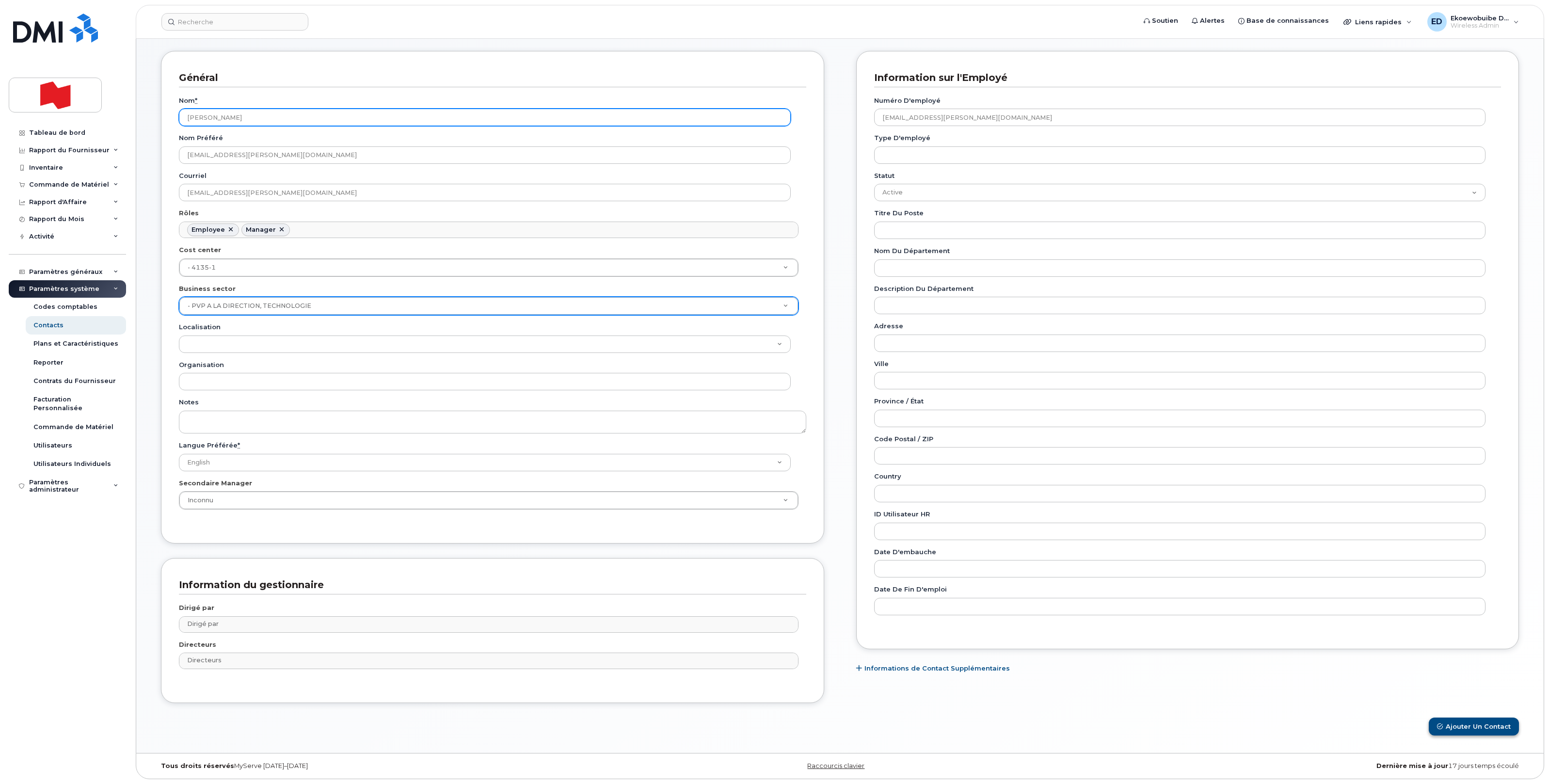
type input "Josee Bergeron"
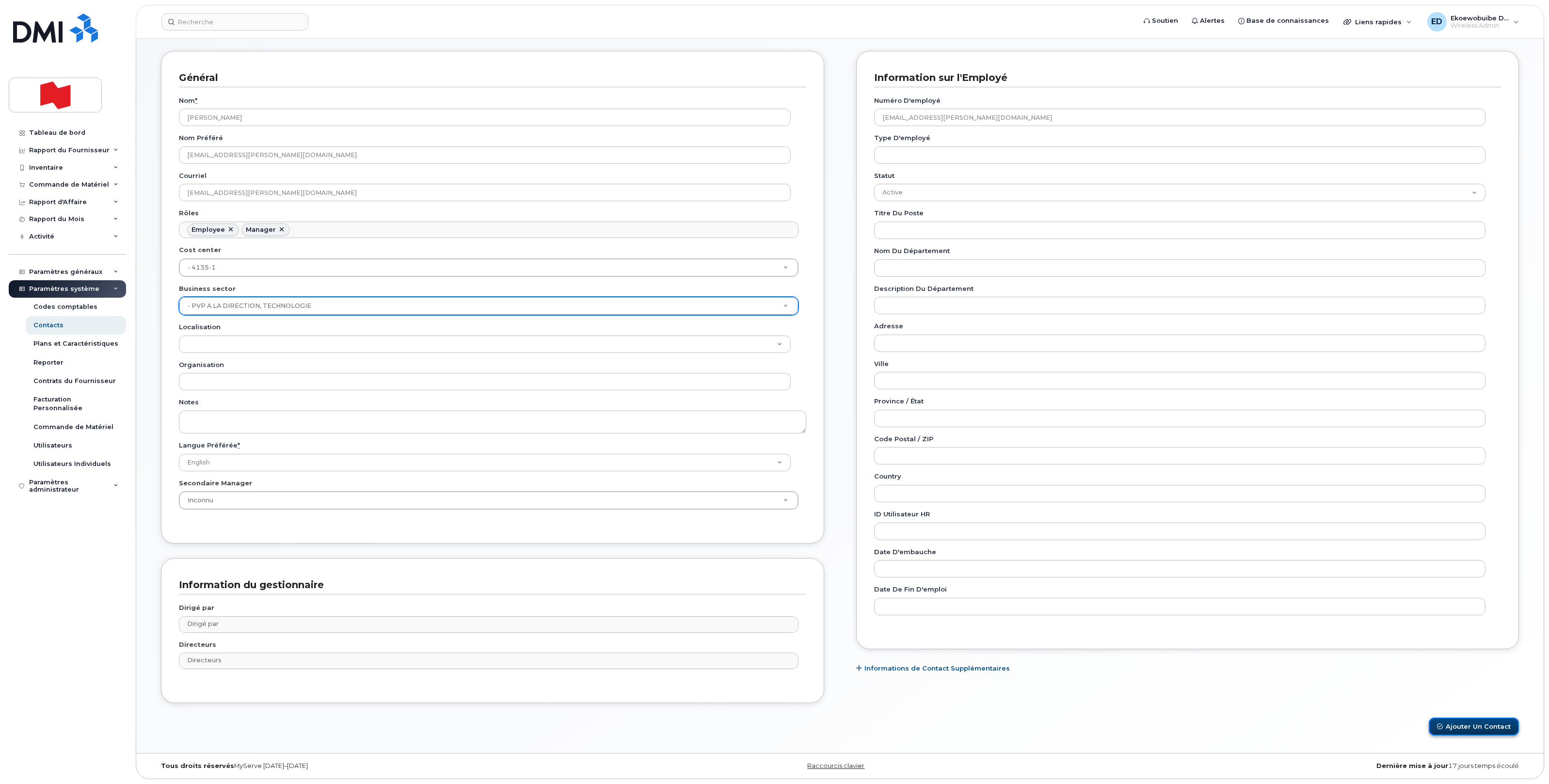
click at [1467, 727] on button "Ajouter un Contact" at bounding box center [1474, 726] width 90 height 18
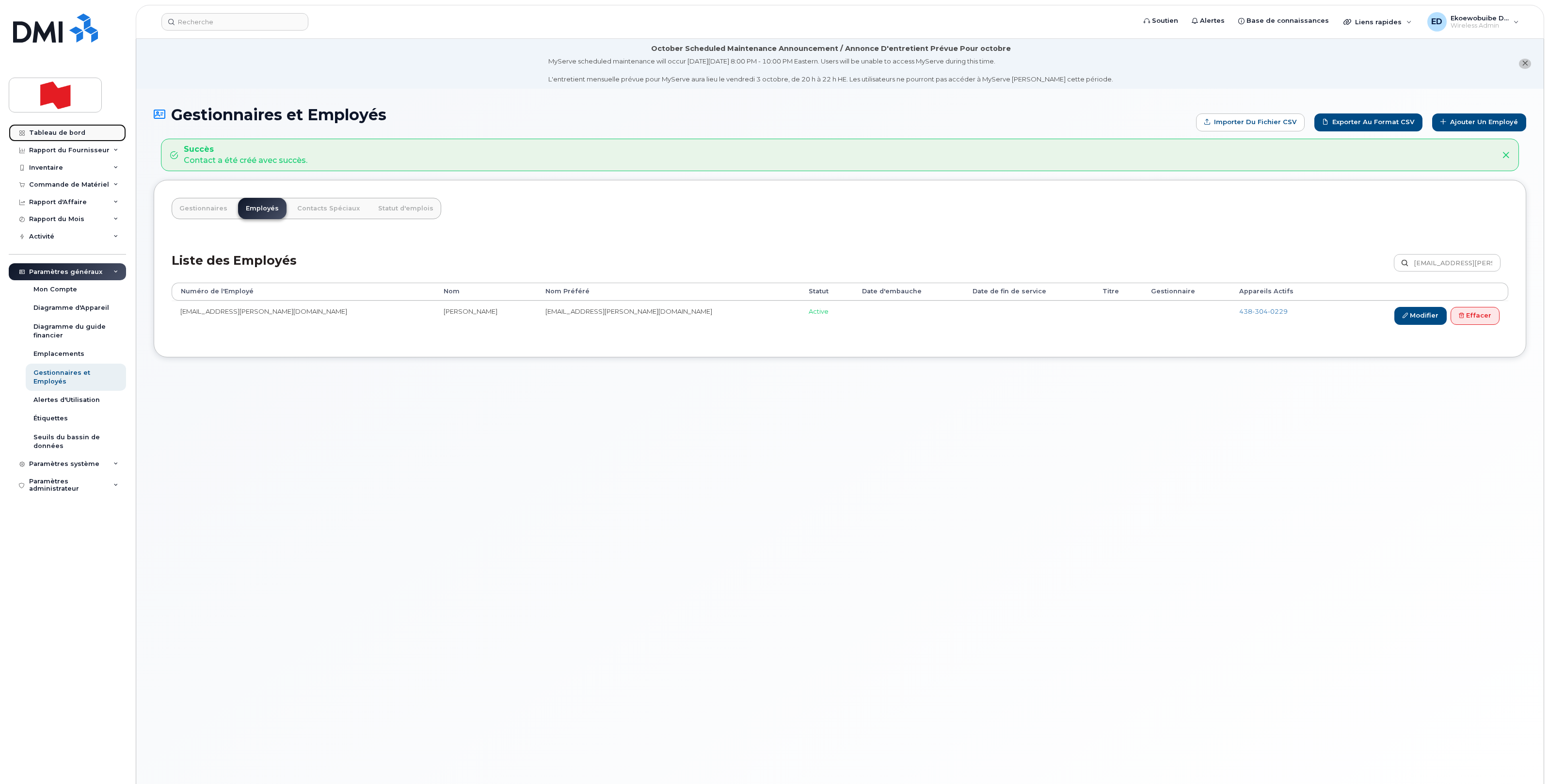
click at [45, 136] on div "Tableau de bord" at bounding box center [57, 132] width 56 height 8
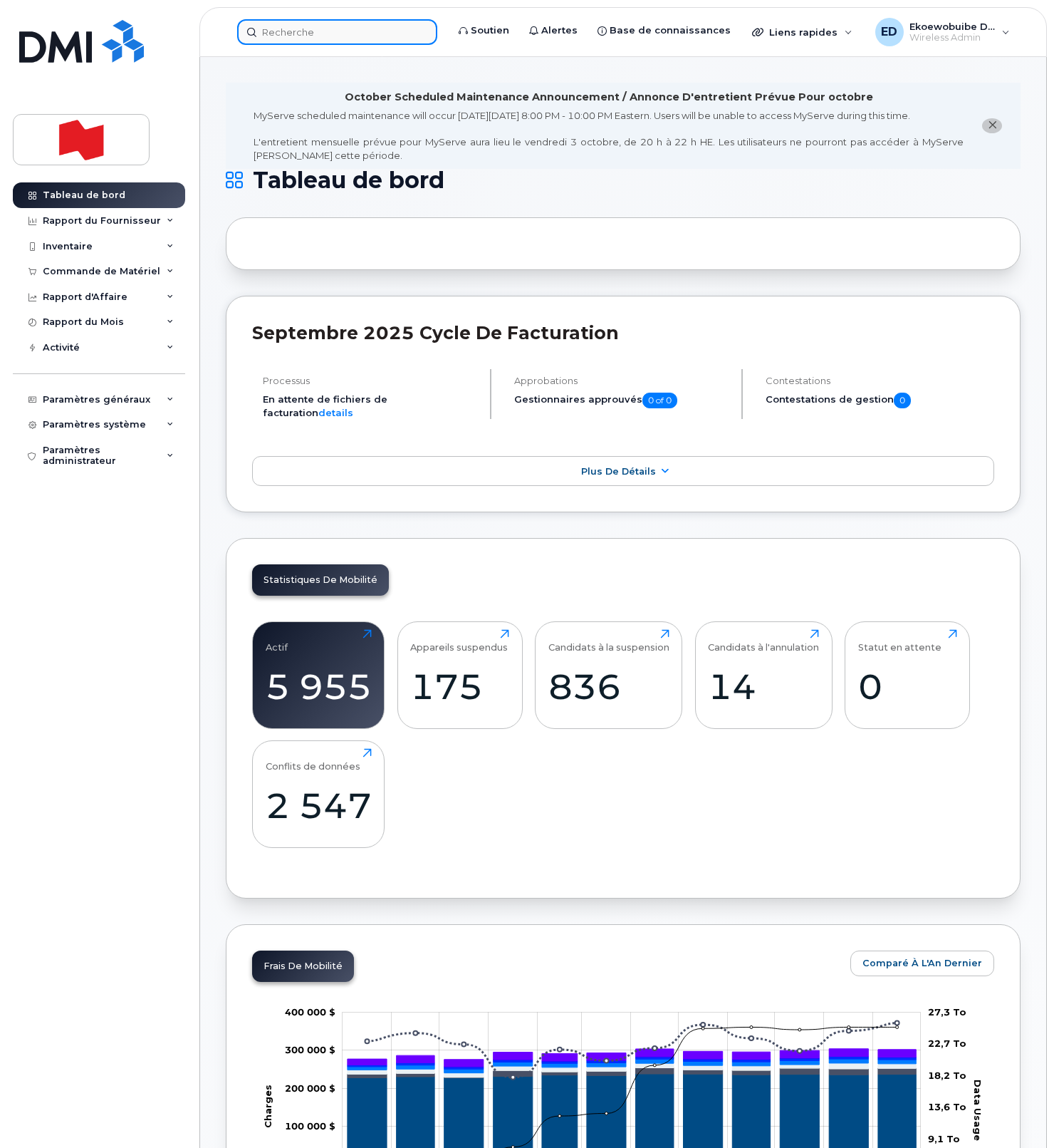
click at [301, 31] on input at bounding box center [337, 32] width 200 height 26
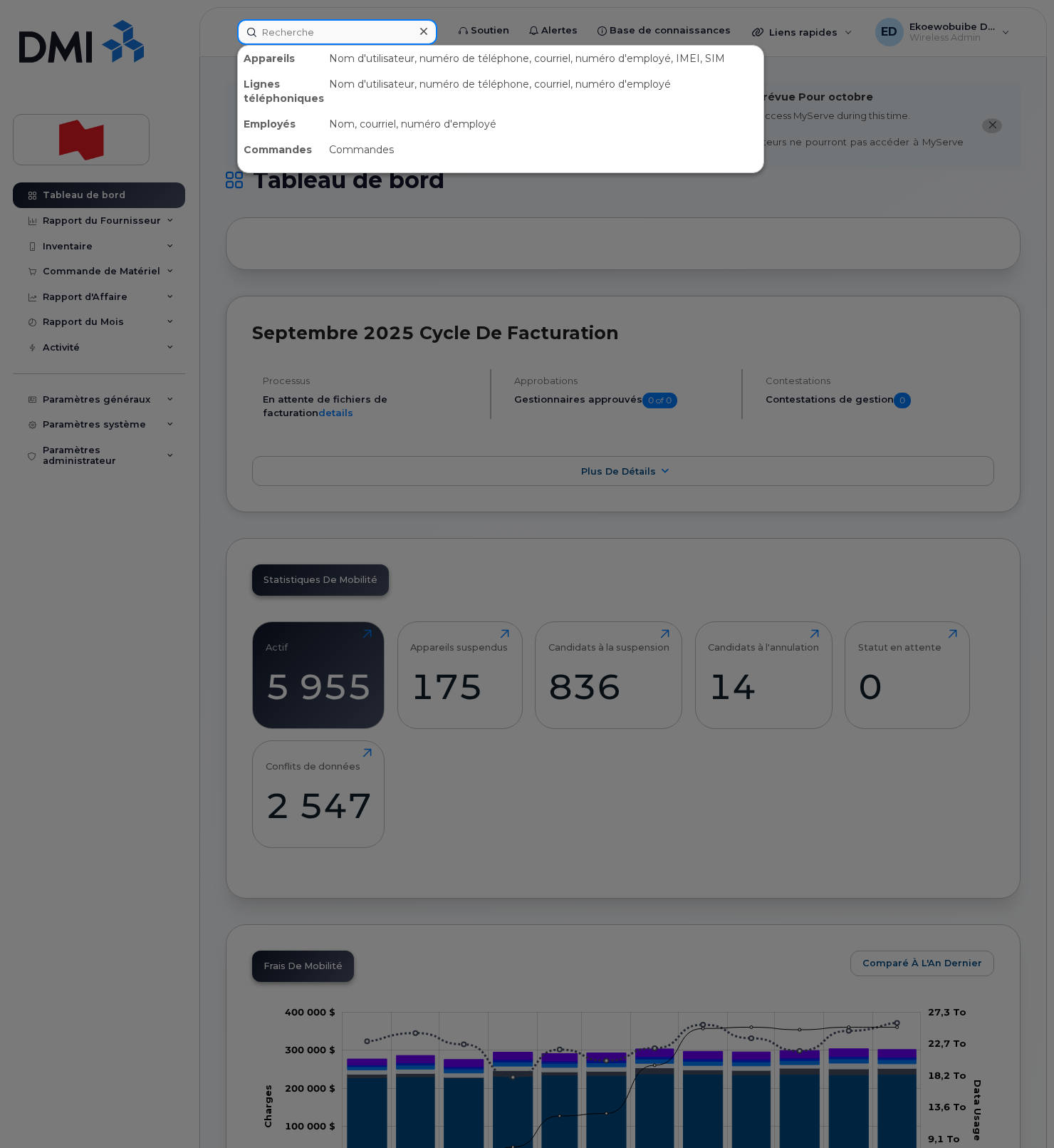
click at [301, 31] on input at bounding box center [337, 32] width 200 height 26
paste input "[EMAIL_ADDRESS][DOMAIN_NAME]"
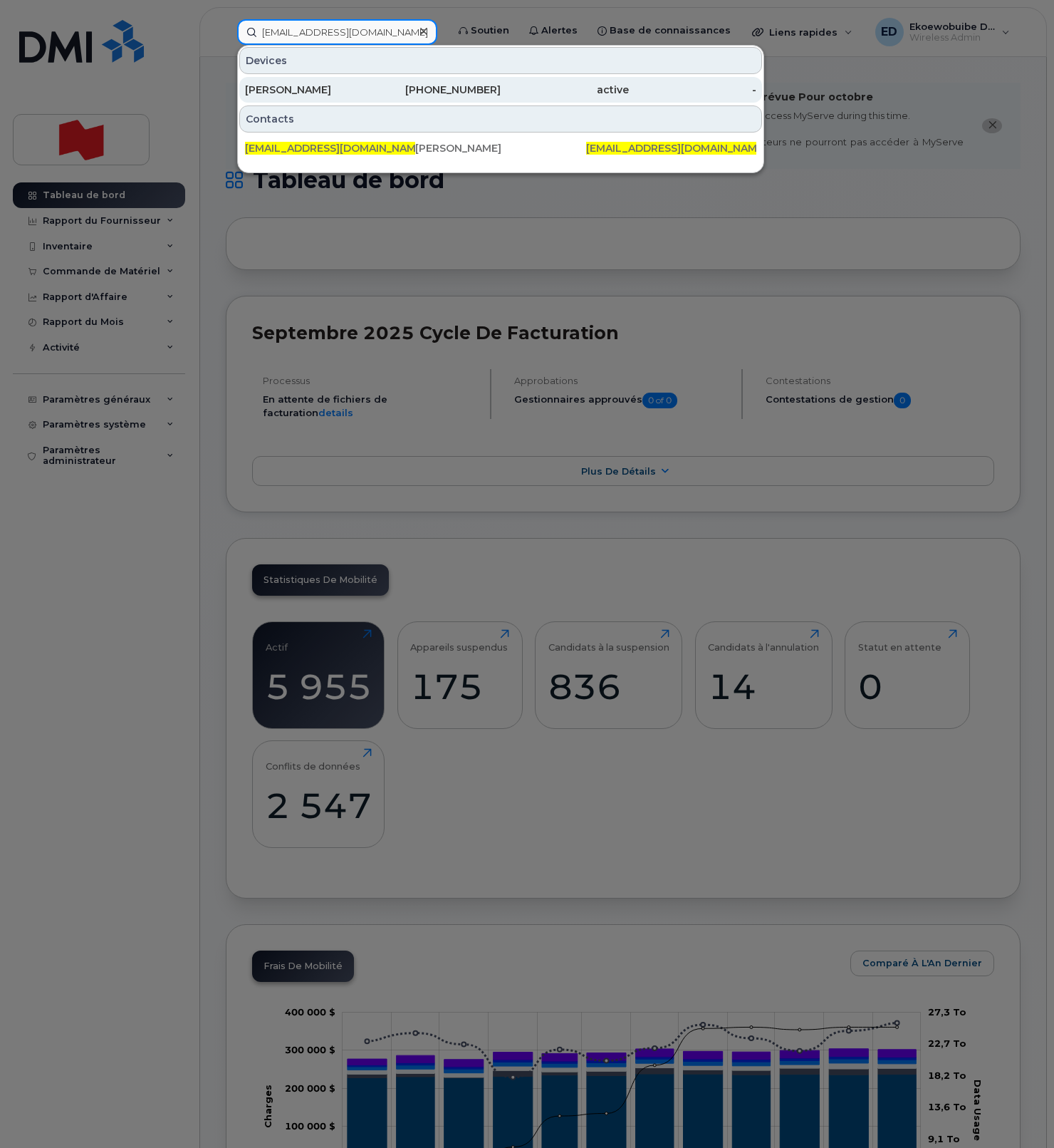
type input "[EMAIL_ADDRESS][DOMAIN_NAME]"
click at [312, 91] on div "[PERSON_NAME]" at bounding box center [309, 89] width 128 height 14
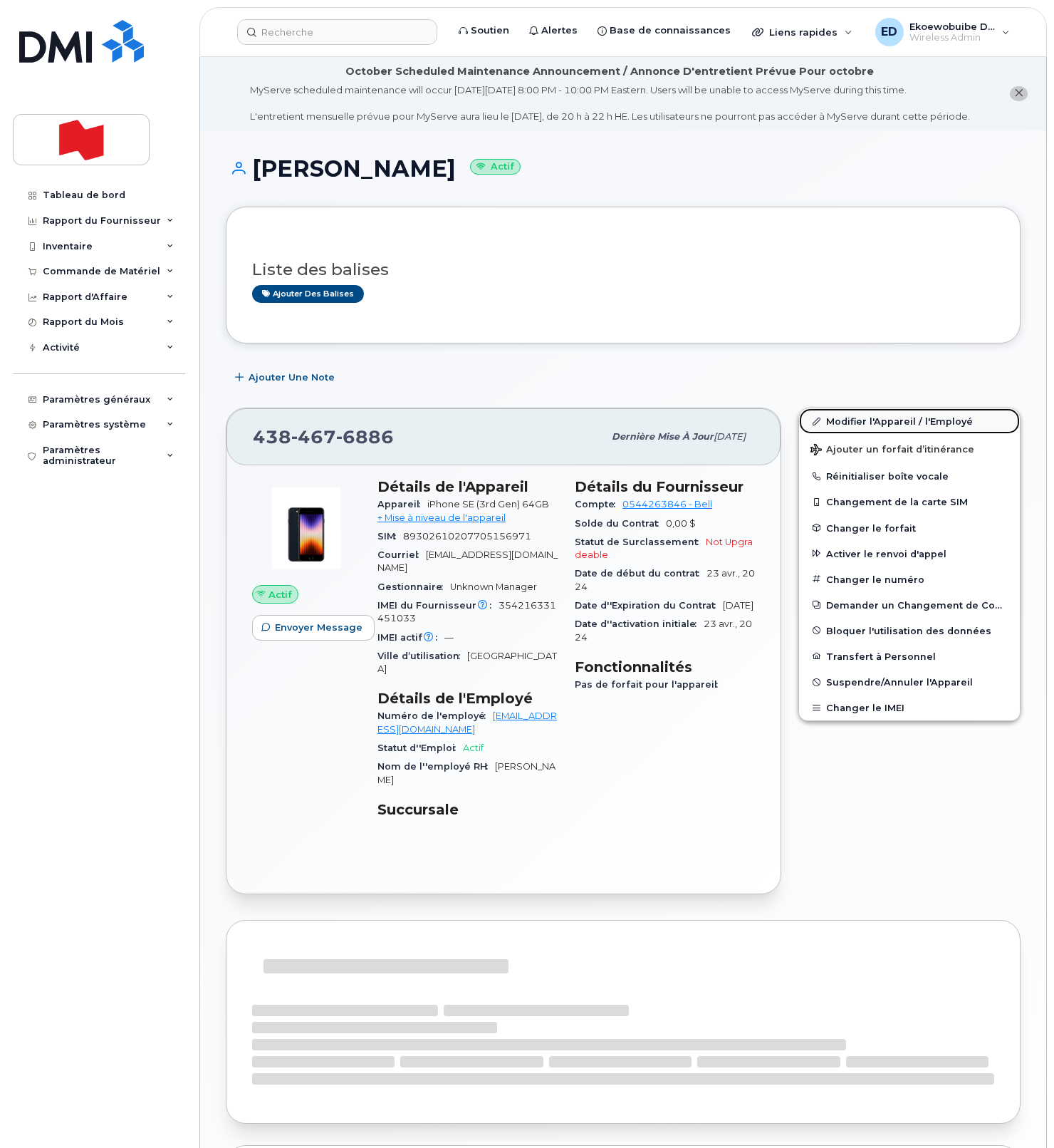
click at [841, 434] on link "Modifier l'Appareil / l'Employé" at bounding box center [910, 420] width 221 height 26
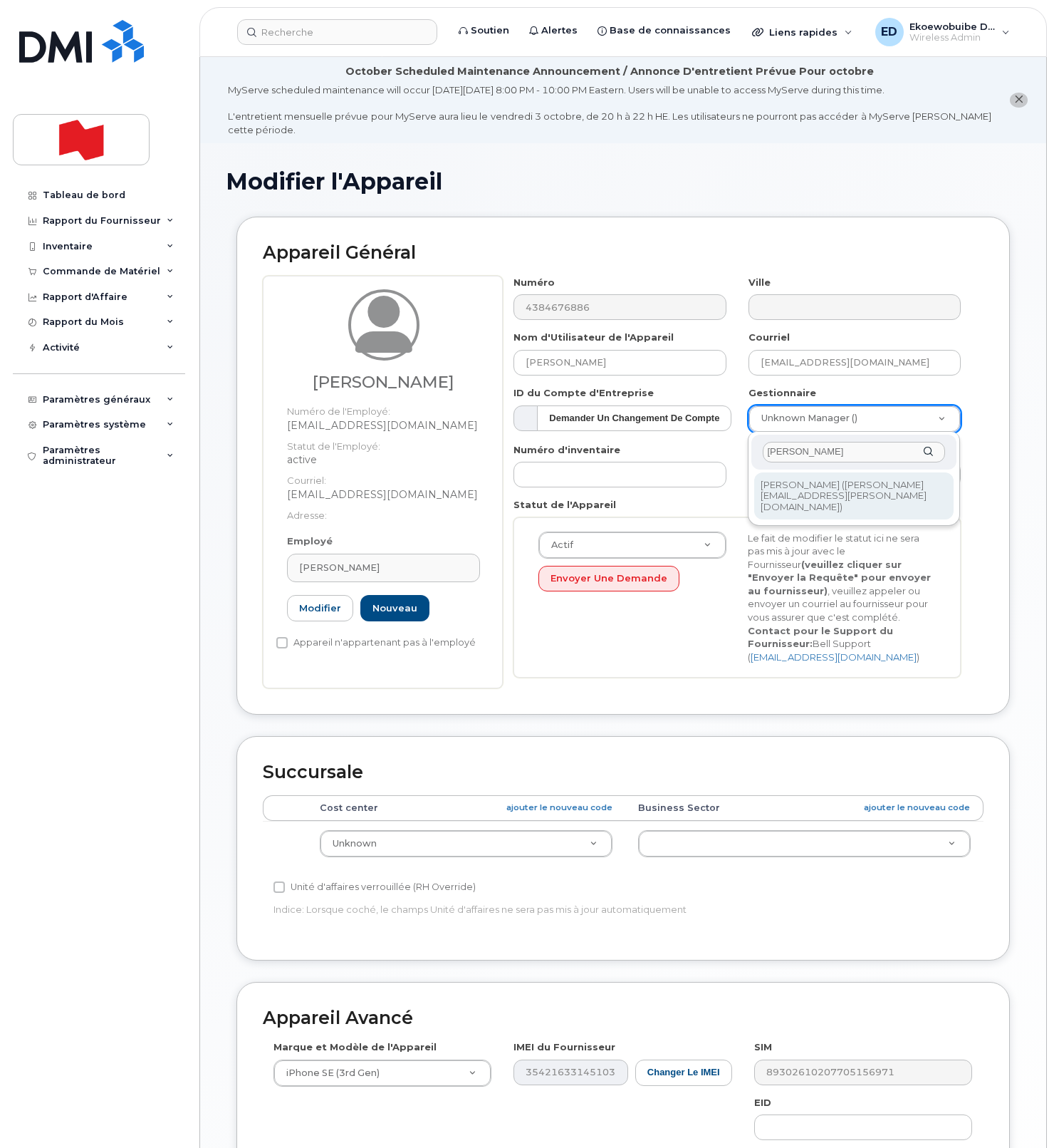
type input "[PERSON_NAME]"
type input "3015028"
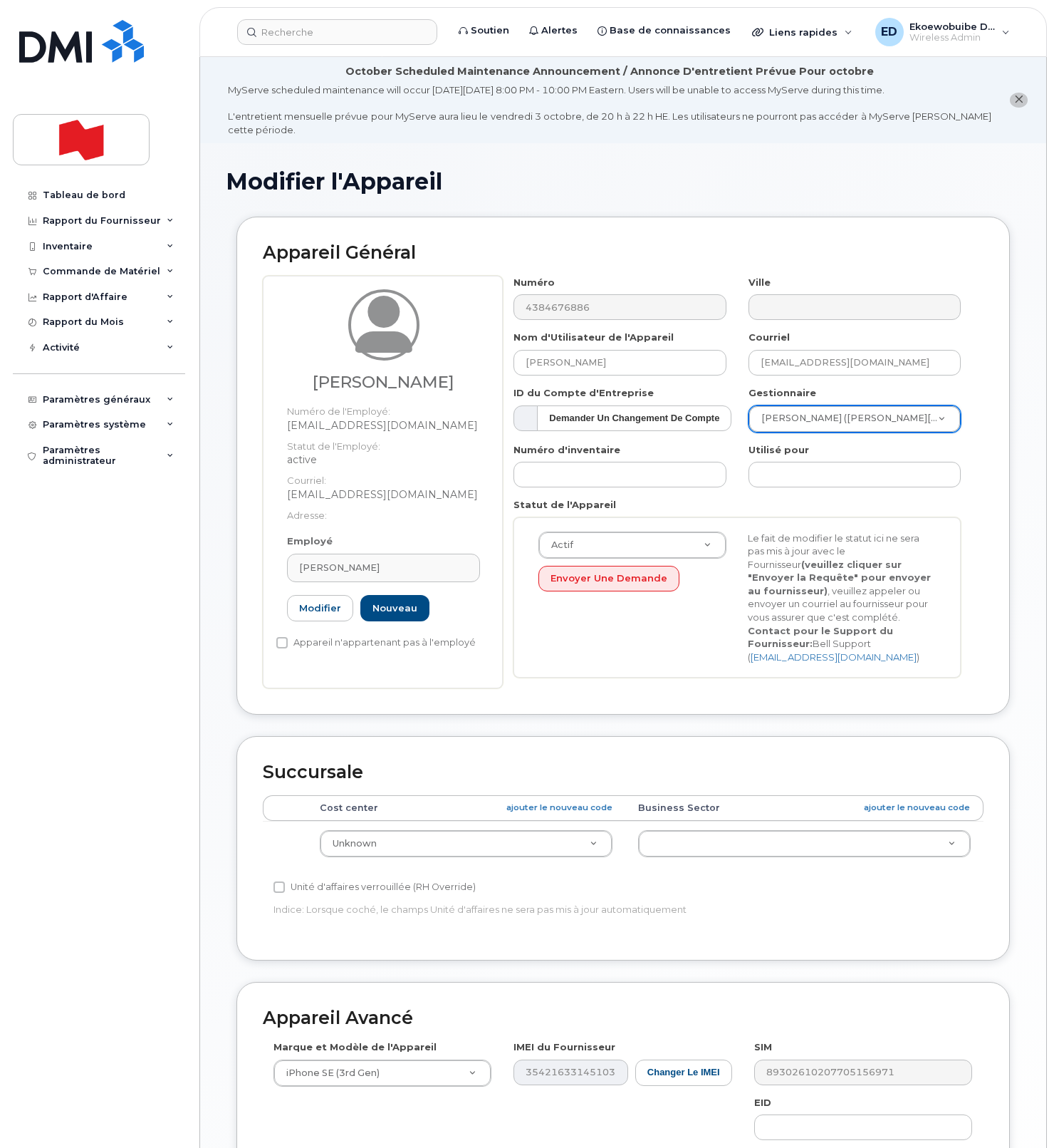
scroll to position [261, 0]
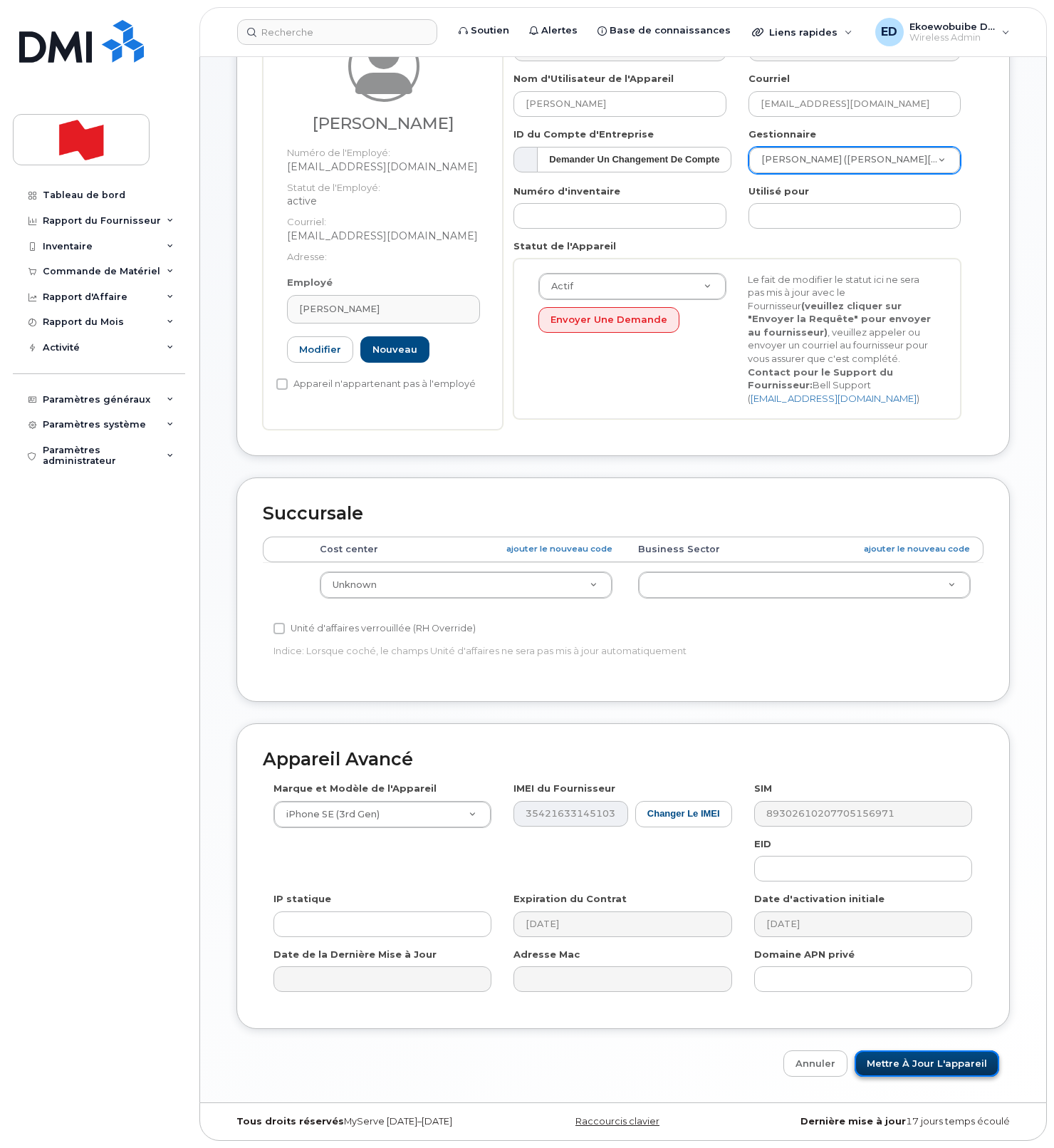
click at [916, 1068] on input "Mettre à jour l'appareil" at bounding box center [927, 1064] width 144 height 27
type input "Sauvegarde..."
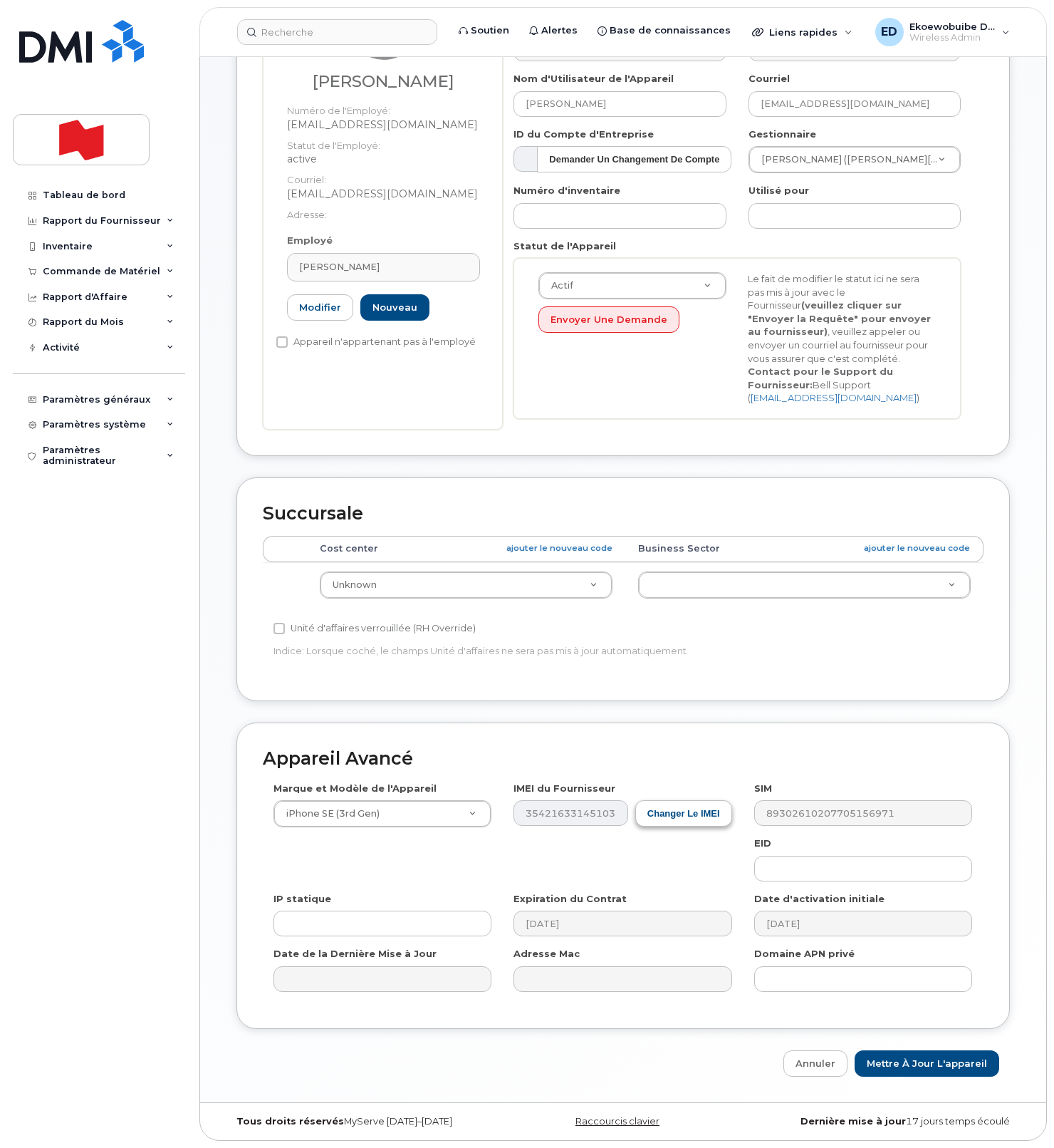
scroll to position [304, 0]
click at [808, 1058] on link "Annuler" at bounding box center [816, 1064] width 64 height 27
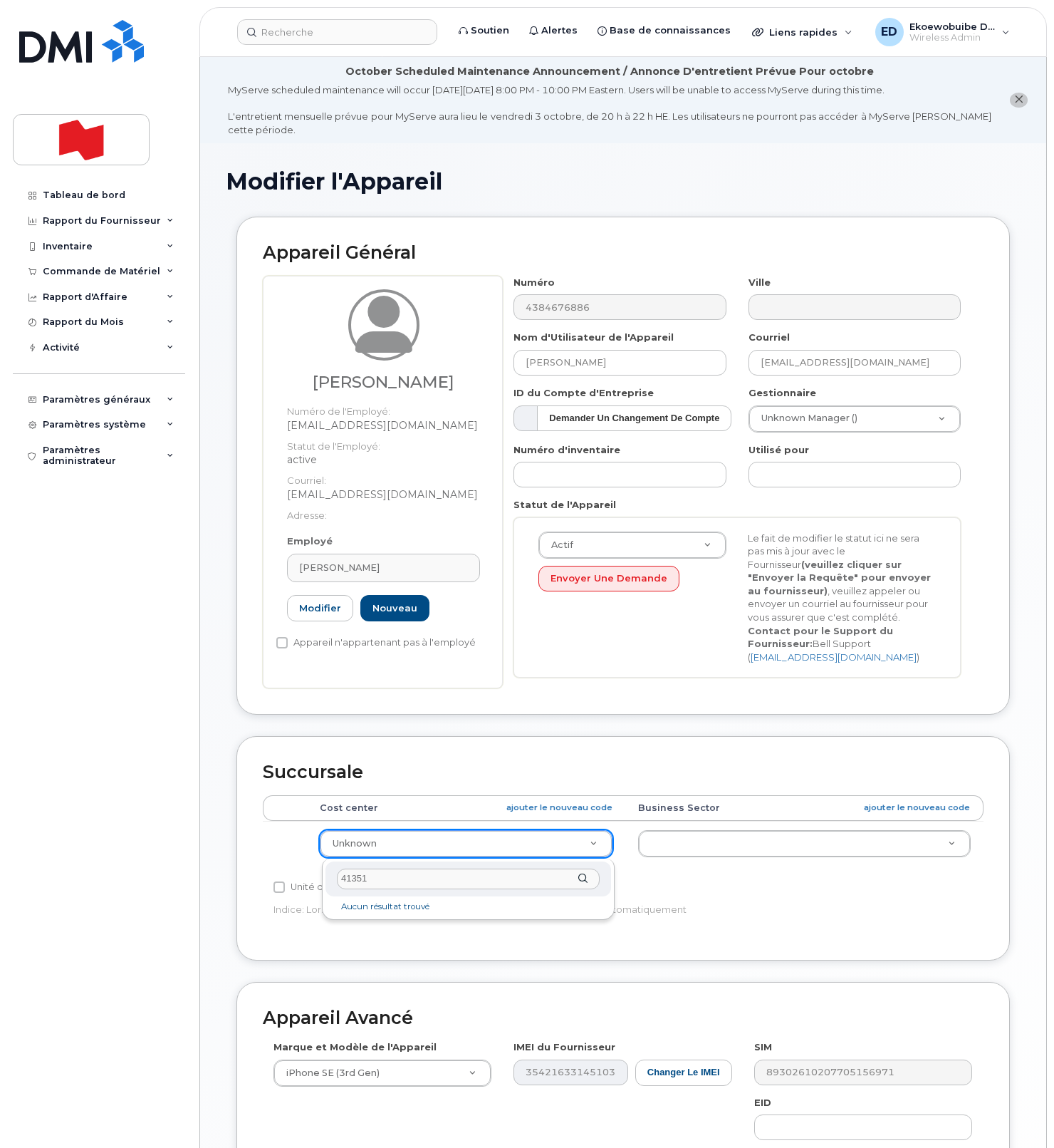
type input "4135-1"
type input "22916452"
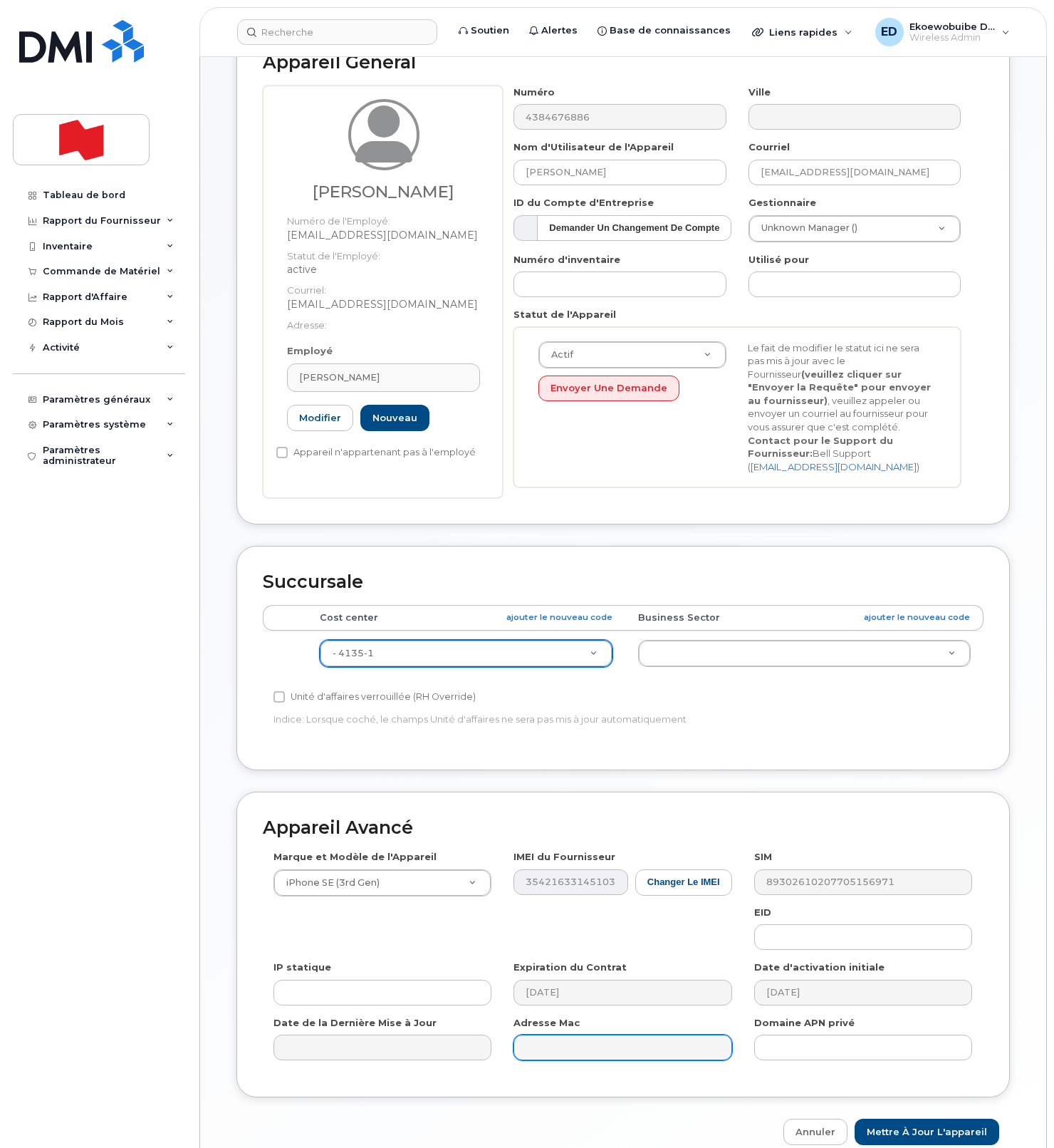
scroll to position [261, 0]
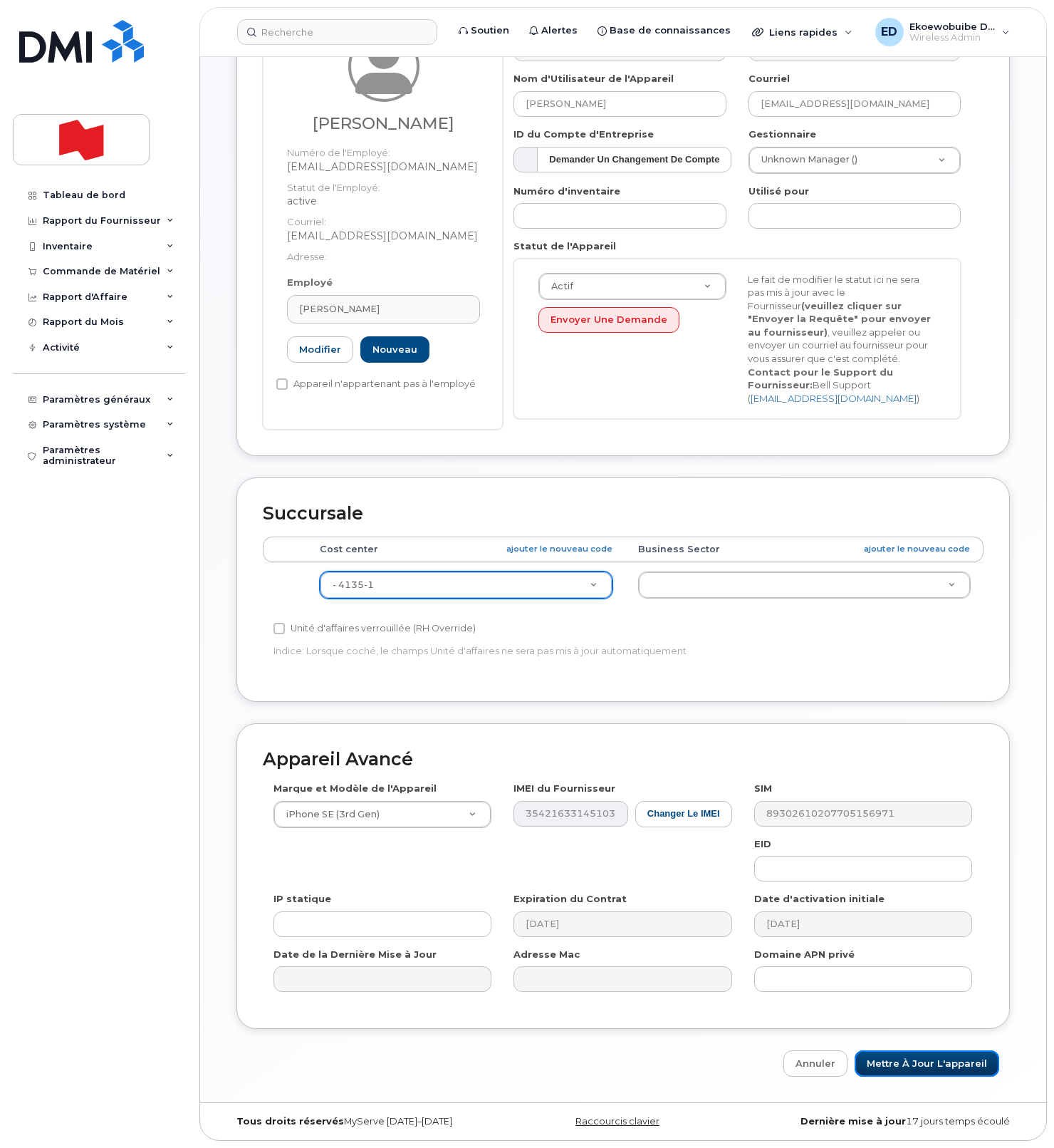
drag, startPoint x: 891, startPoint y: 1067, endPoint x: 911, endPoint y: 1080, distance: 23.9
click at [893, 1067] on input "Mettre à jour l'appareil" at bounding box center [927, 1064] width 144 height 27
type input "Sauvegarde..."
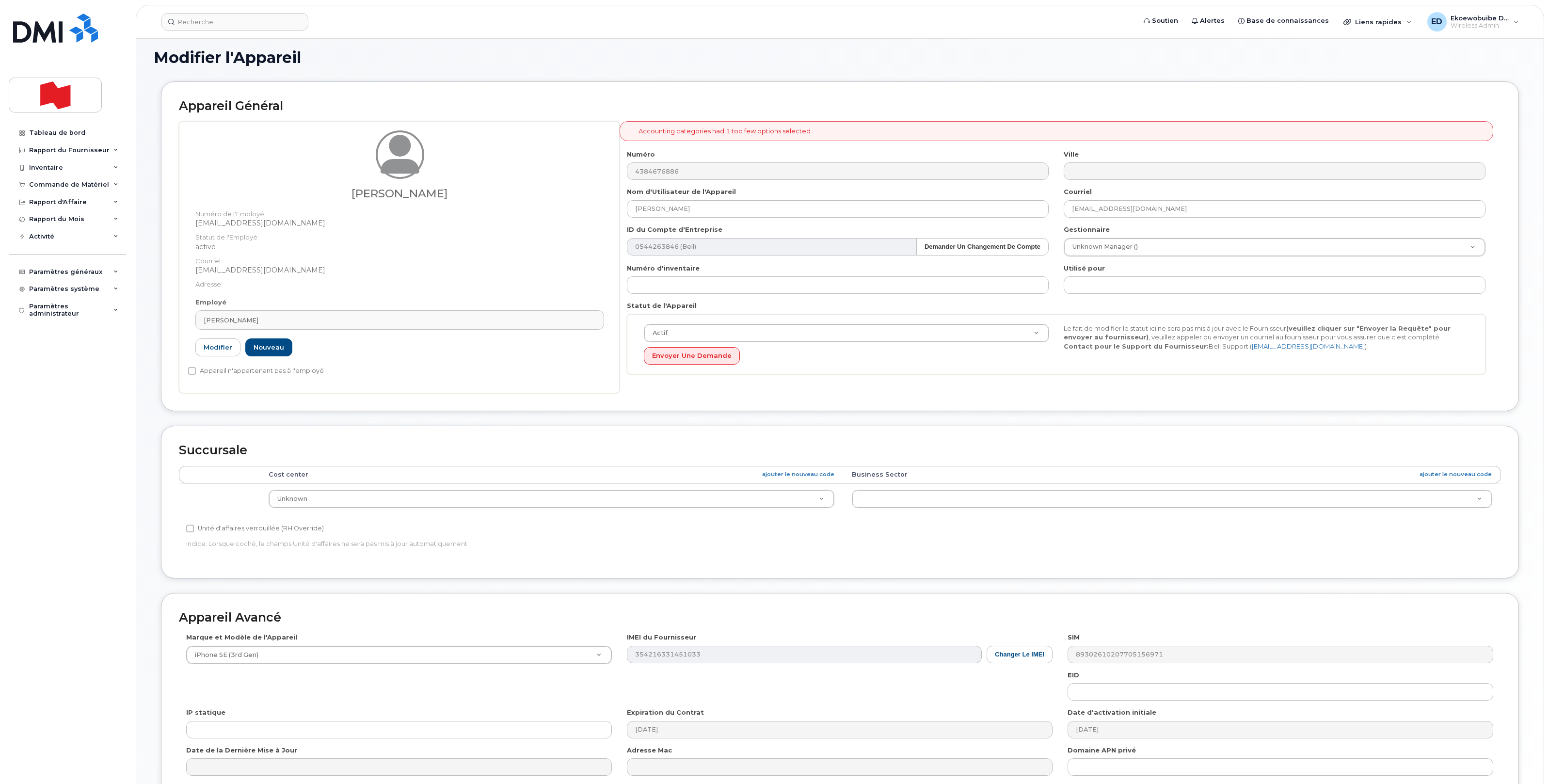
scroll to position [157, 0]
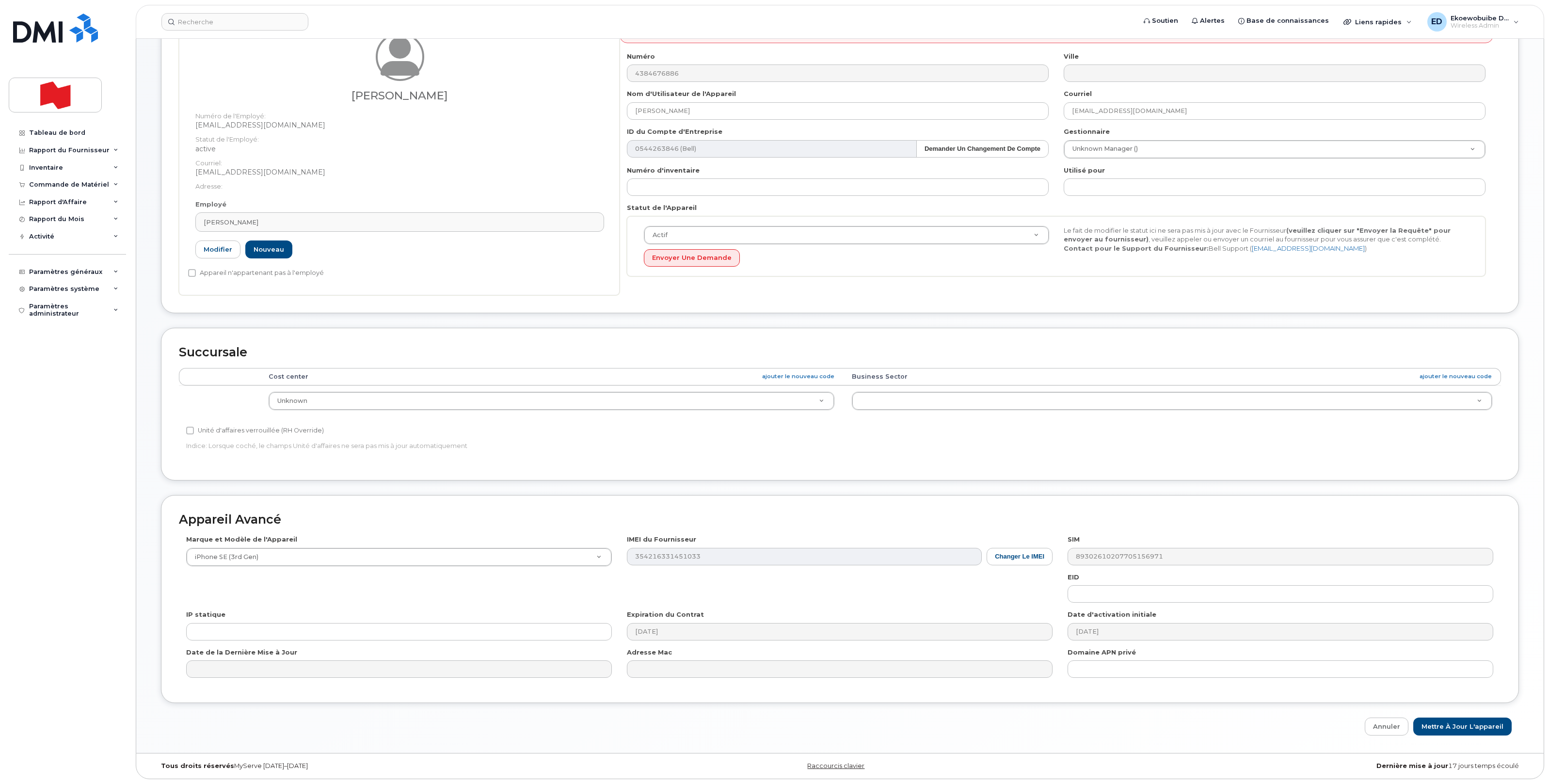
drag, startPoint x: 461, startPoint y: 96, endPoint x: 344, endPoint y: 95, distance: 117.0
click at [344, 95] on h3 "[PERSON_NAME]" at bounding box center [399, 96] width 409 height 12
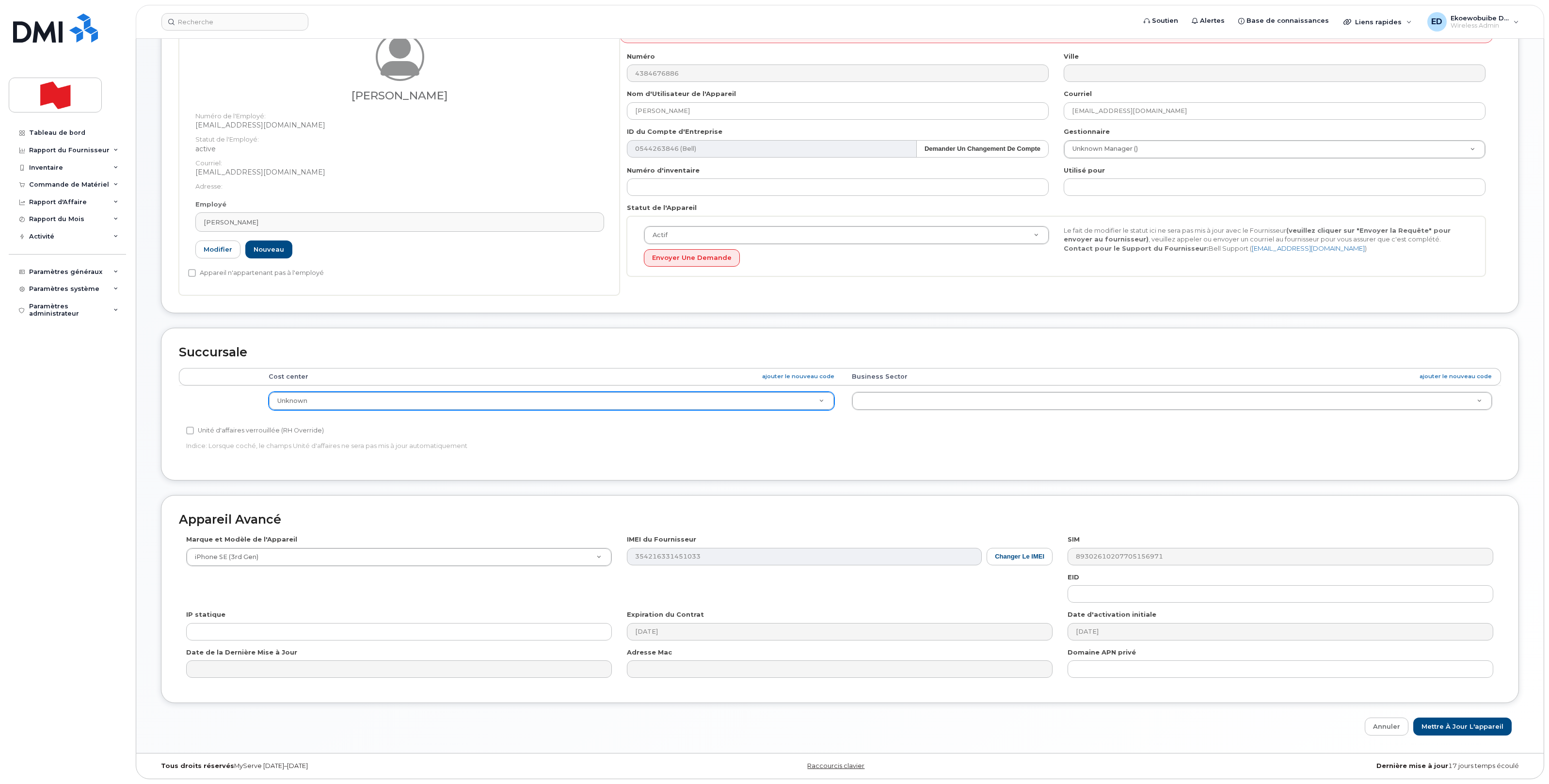
copy h3 "[PERSON_NAME]"
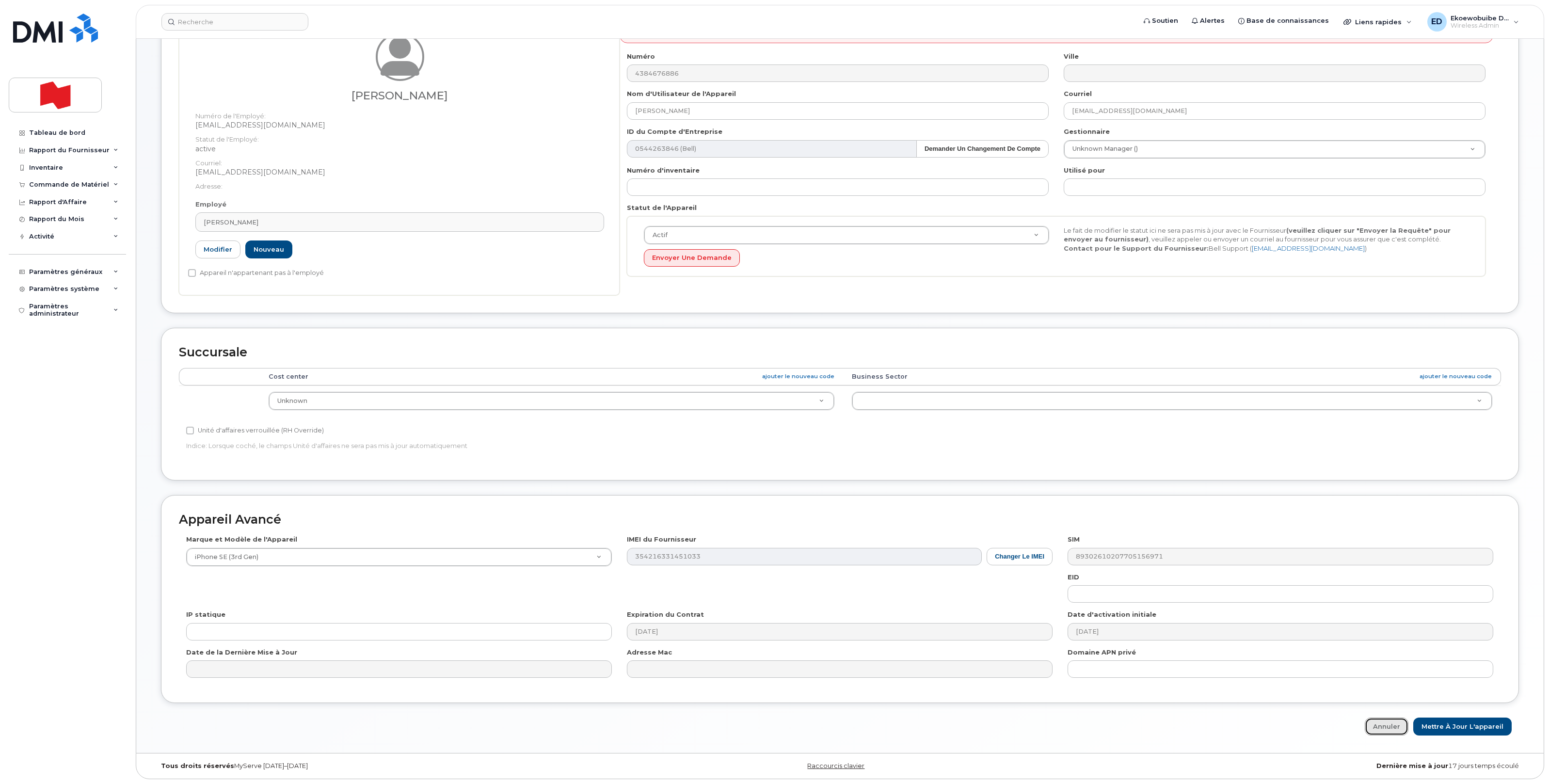
click at [717, 729] on link "Annuler" at bounding box center [1386, 726] width 43 height 18
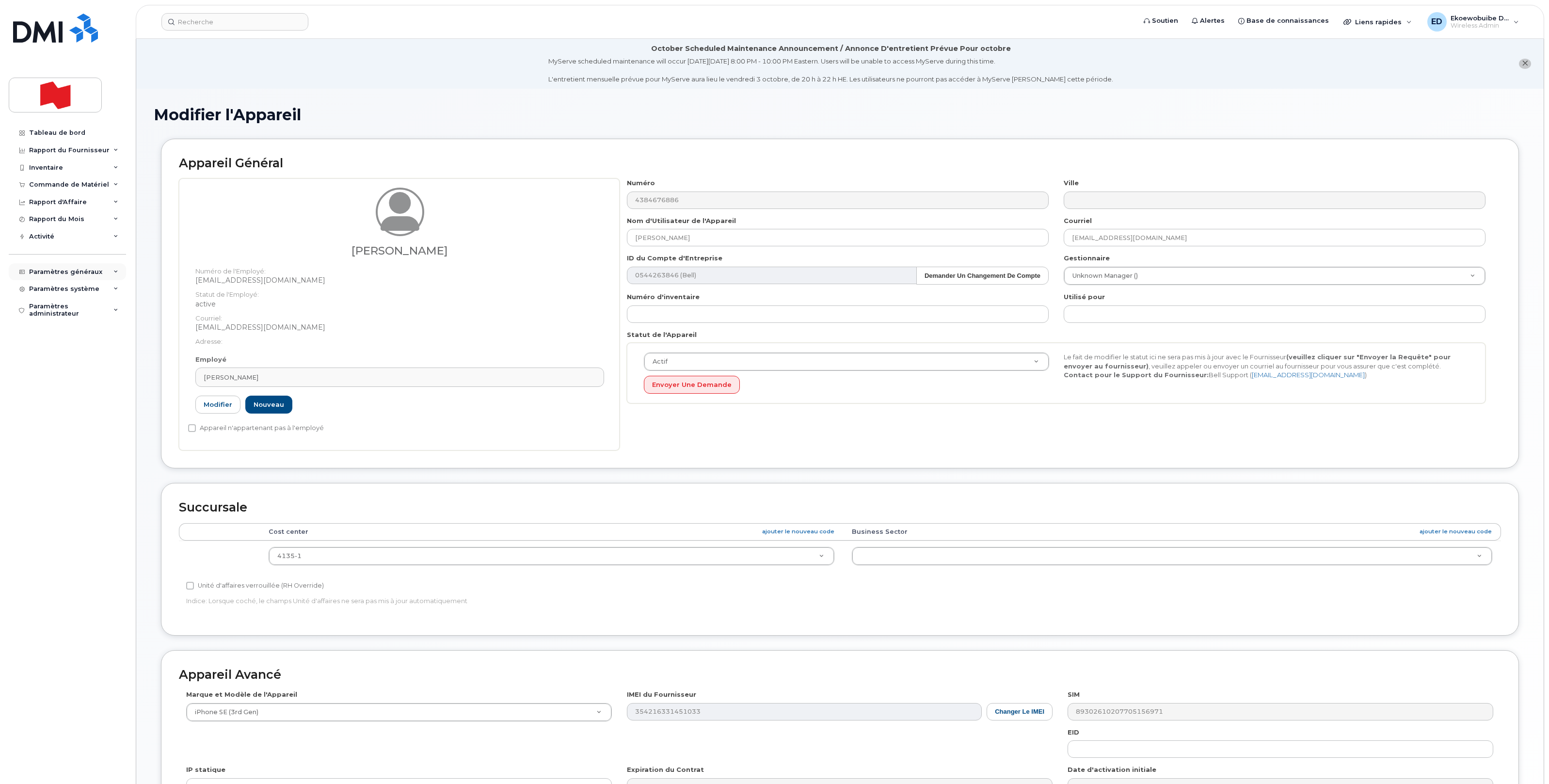
click at [70, 273] on div "Paramètres généraux" at bounding box center [66, 272] width 73 height 8
click at [63, 376] on div "Gestionnaires et Employés" at bounding box center [76, 378] width 85 height 18
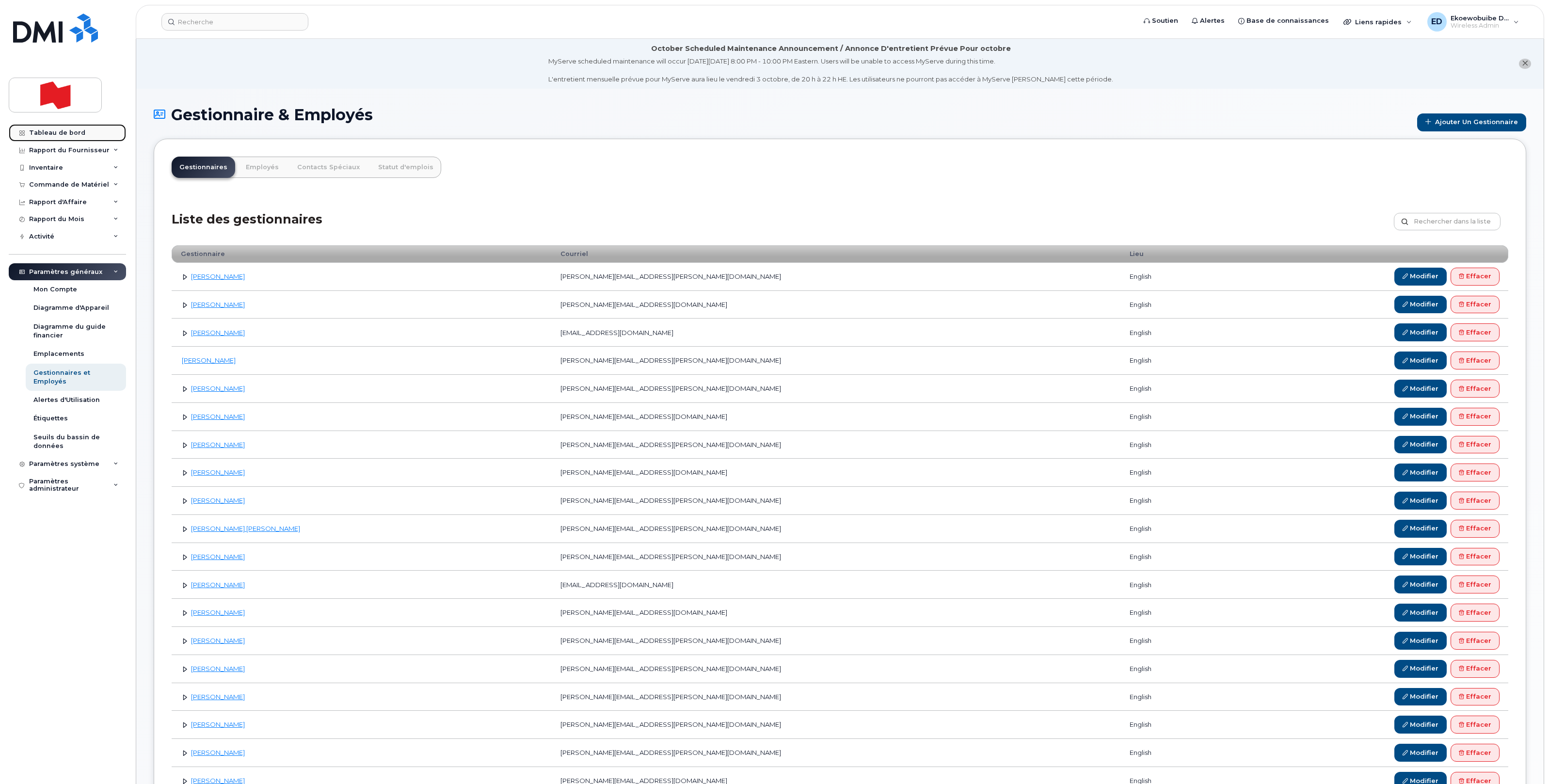
click at [48, 129] on div "Tableau de bord" at bounding box center [57, 132] width 56 height 8
click at [48, 131] on div "Tableau de bord" at bounding box center [57, 132] width 56 height 8
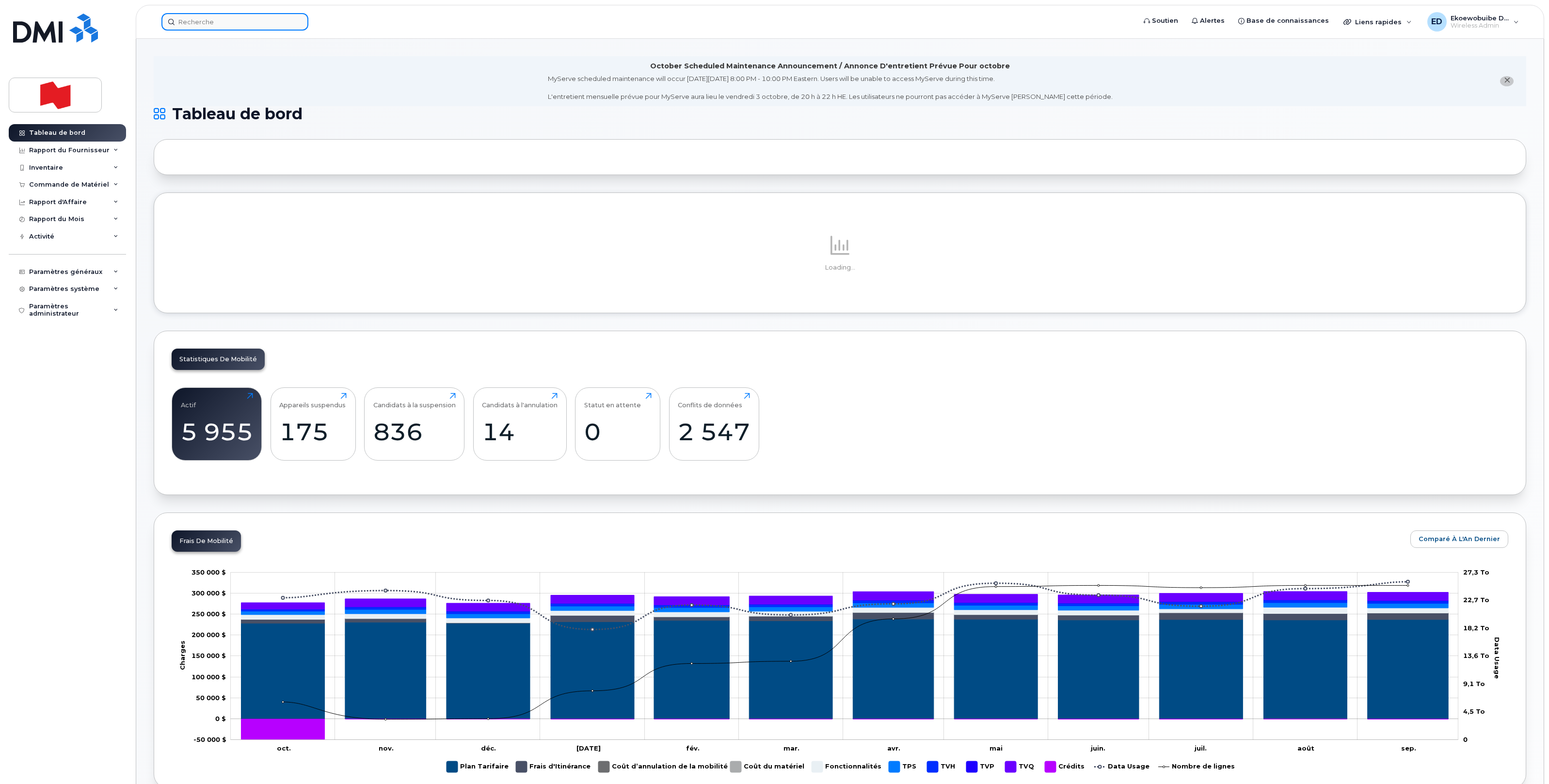
click at [245, 19] on input at bounding box center [235, 22] width 147 height 17
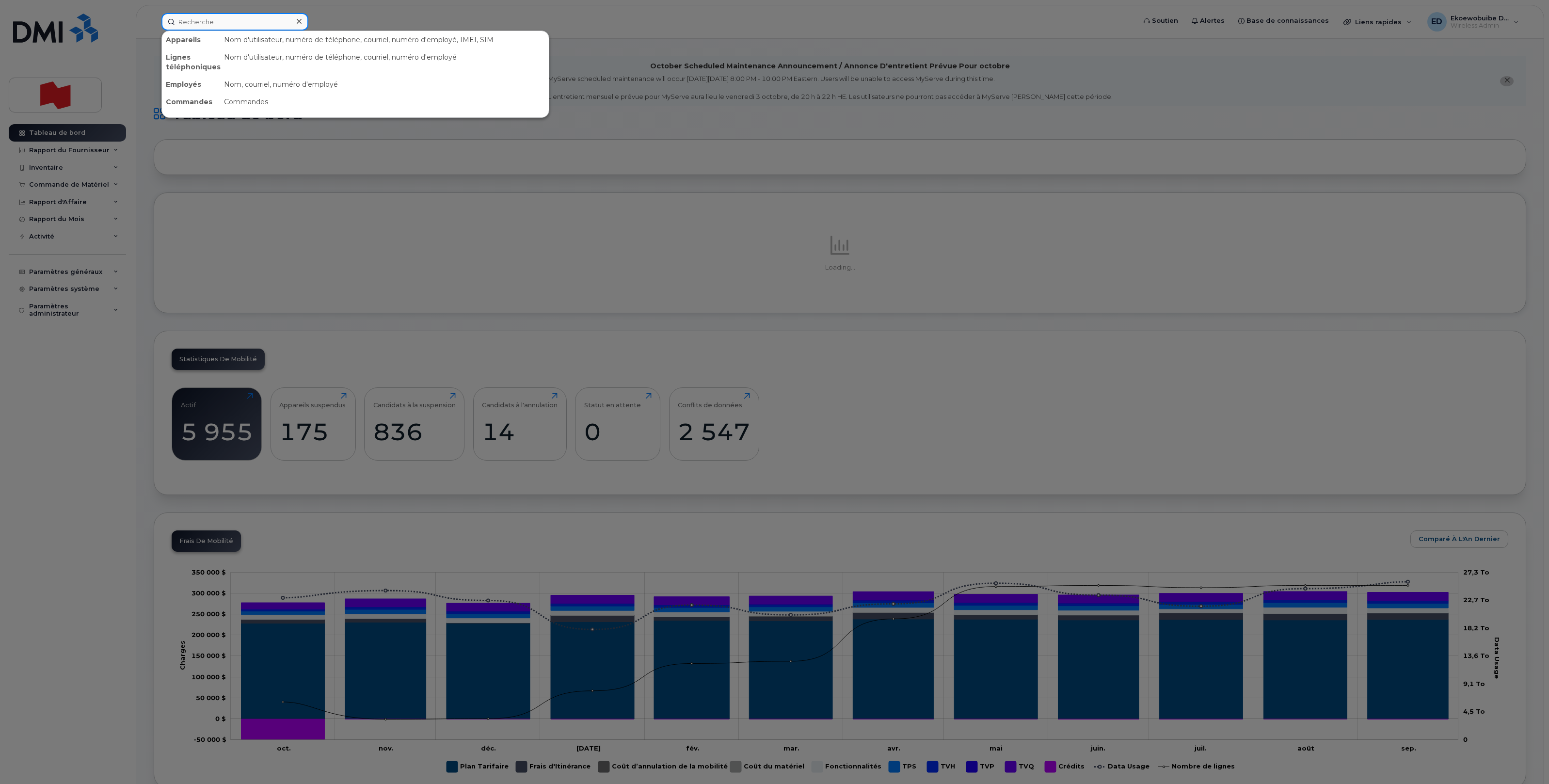
paste input "[PERSON_NAME]"
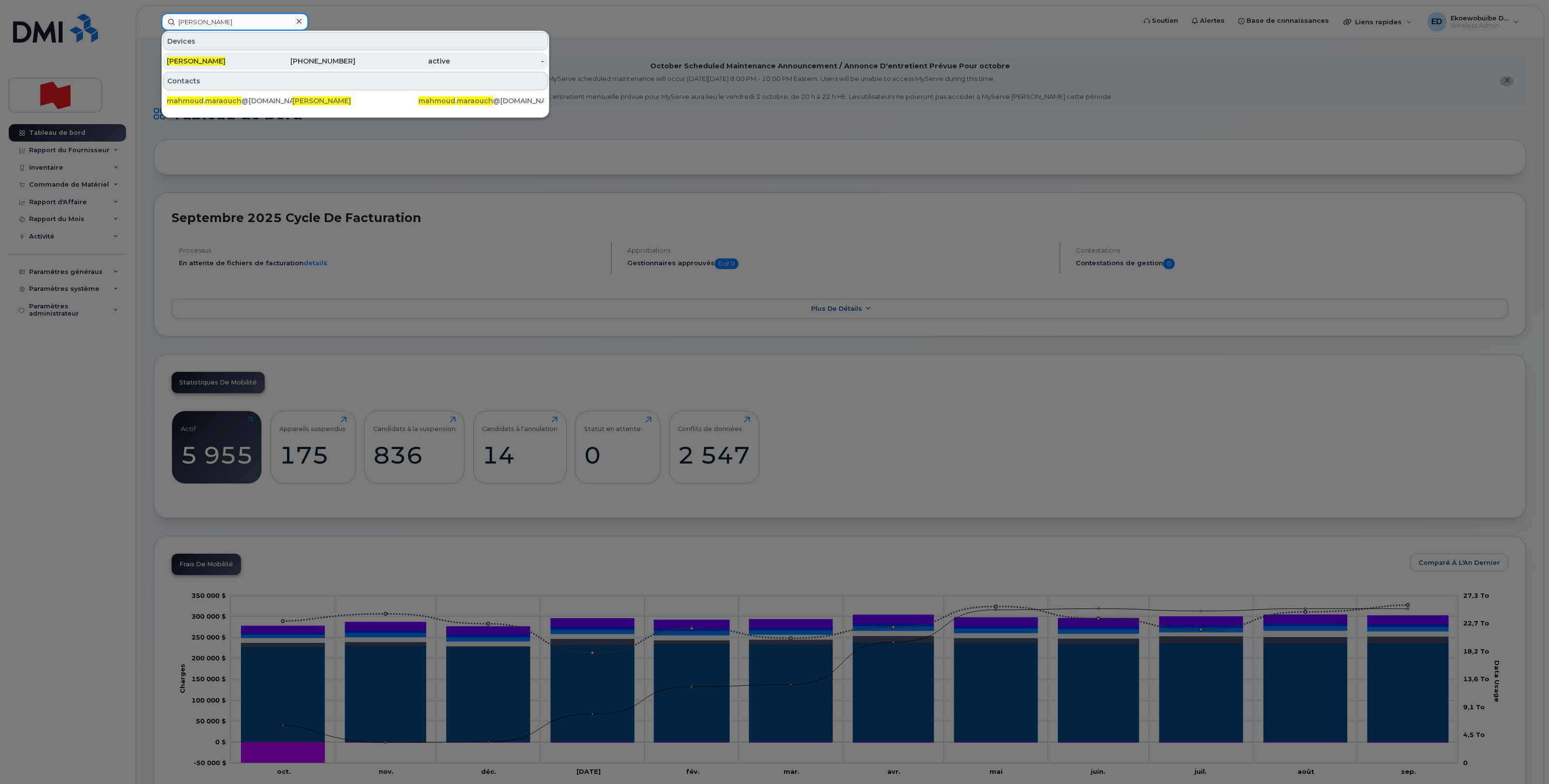
type input "[PERSON_NAME]"
click at [217, 61] on span "[PERSON_NAME]" at bounding box center [196, 61] width 58 height 8
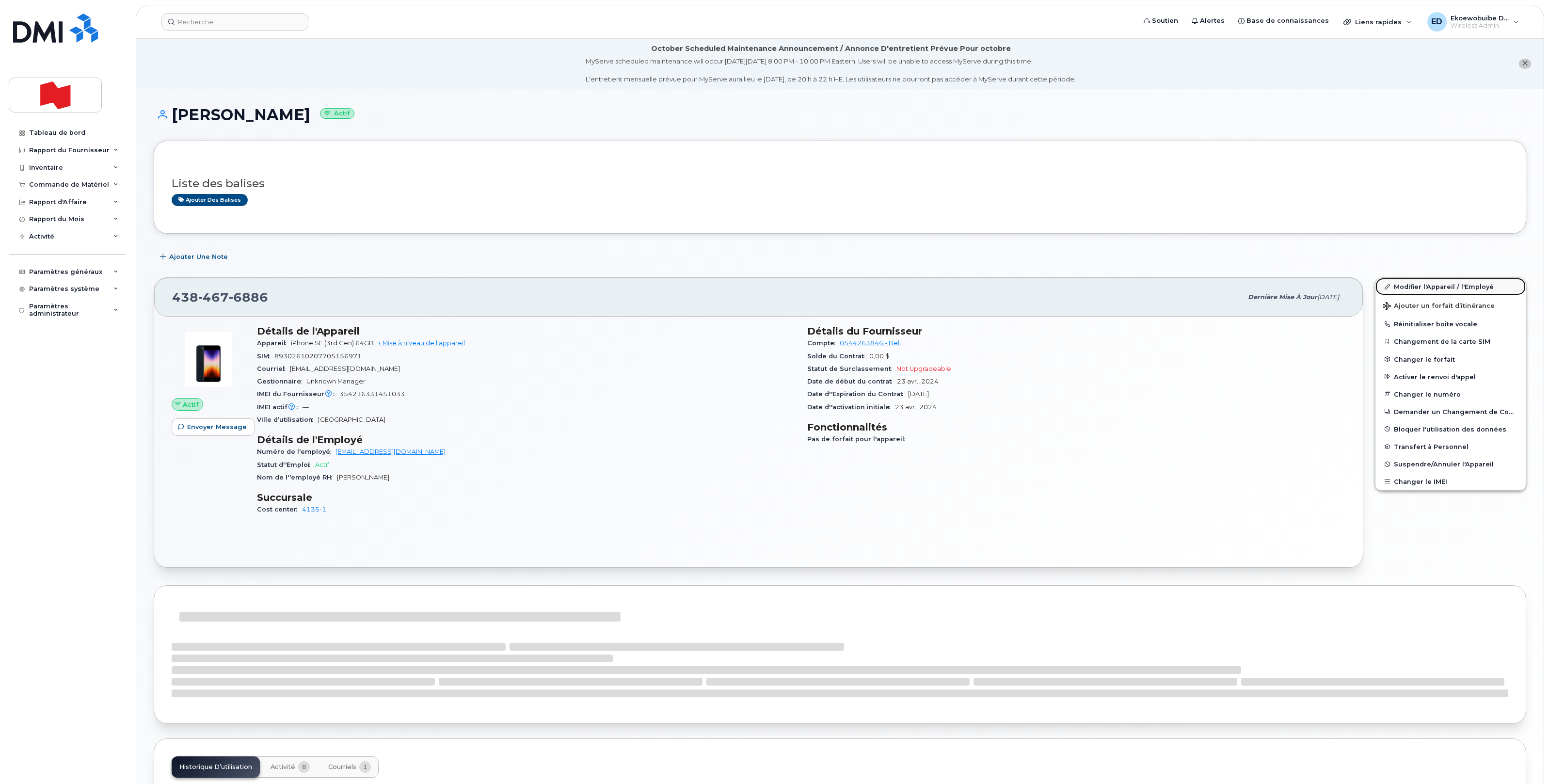
click at [1405, 288] on link "Modifier l'Appareil / l'Employé" at bounding box center [1451, 286] width 151 height 17
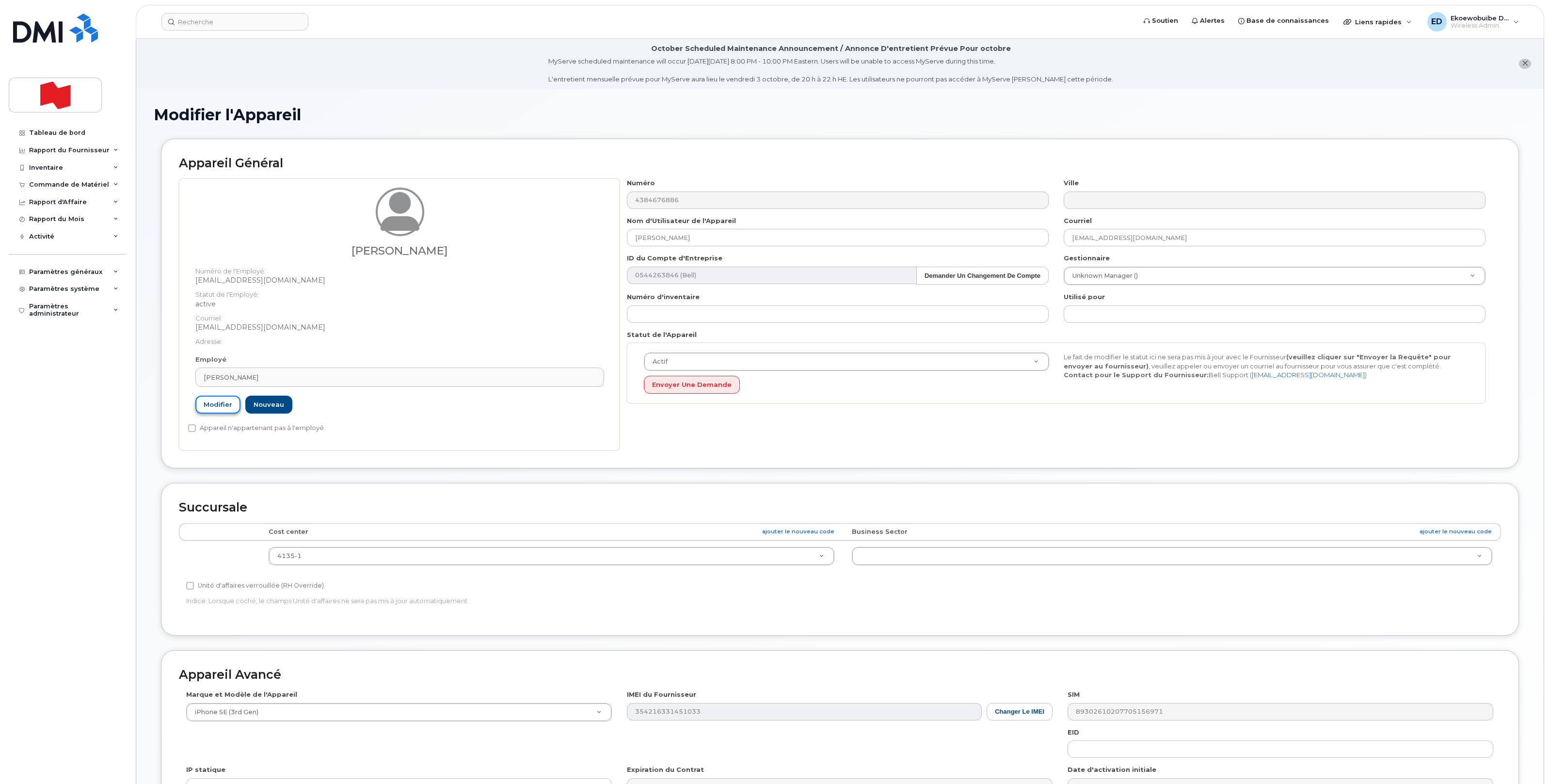
click at [225, 403] on link "Modifier" at bounding box center [217, 405] width 45 height 18
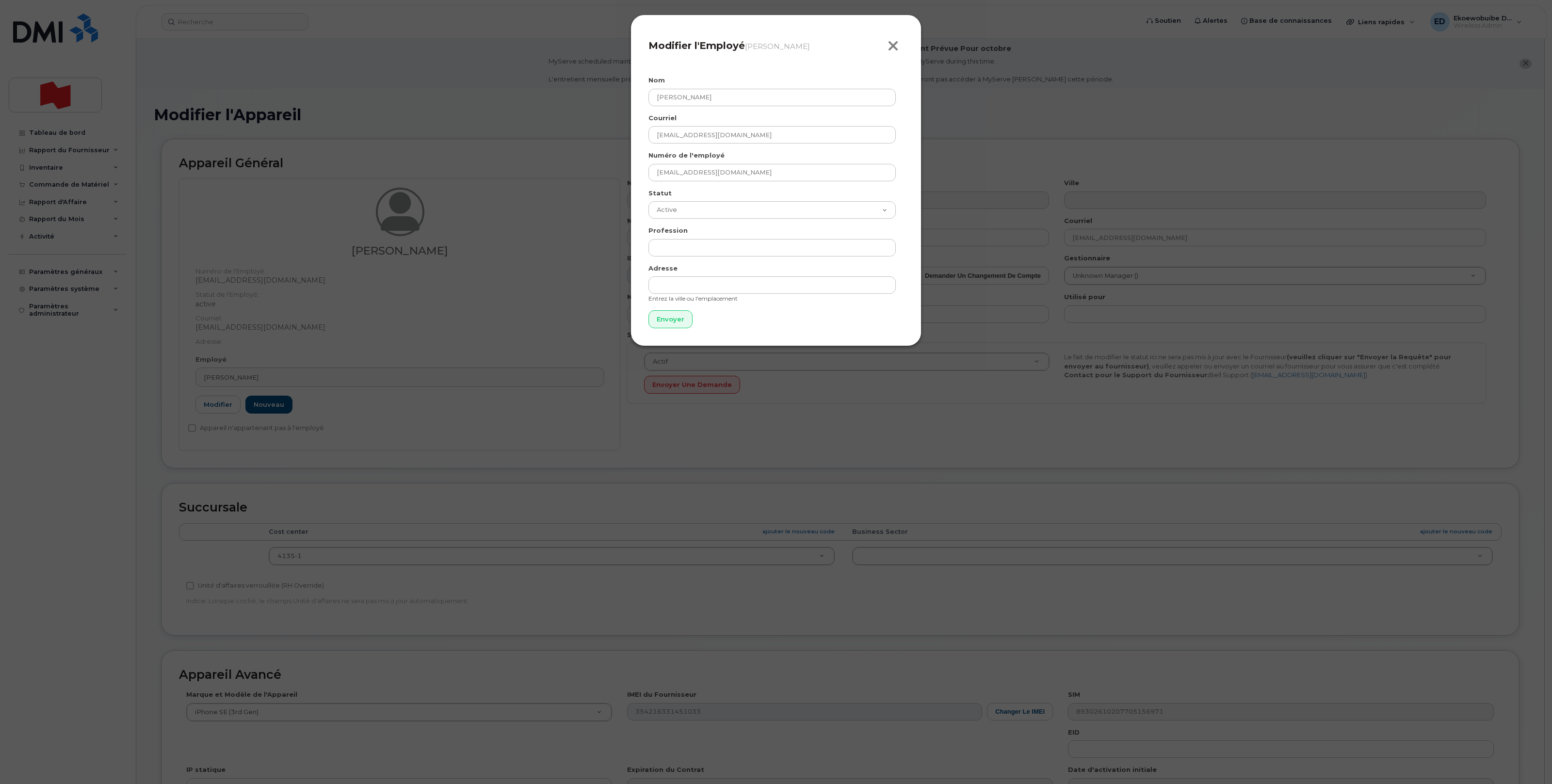
click at [891, 50] on icon "button" at bounding box center [893, 46] width 11 height 14
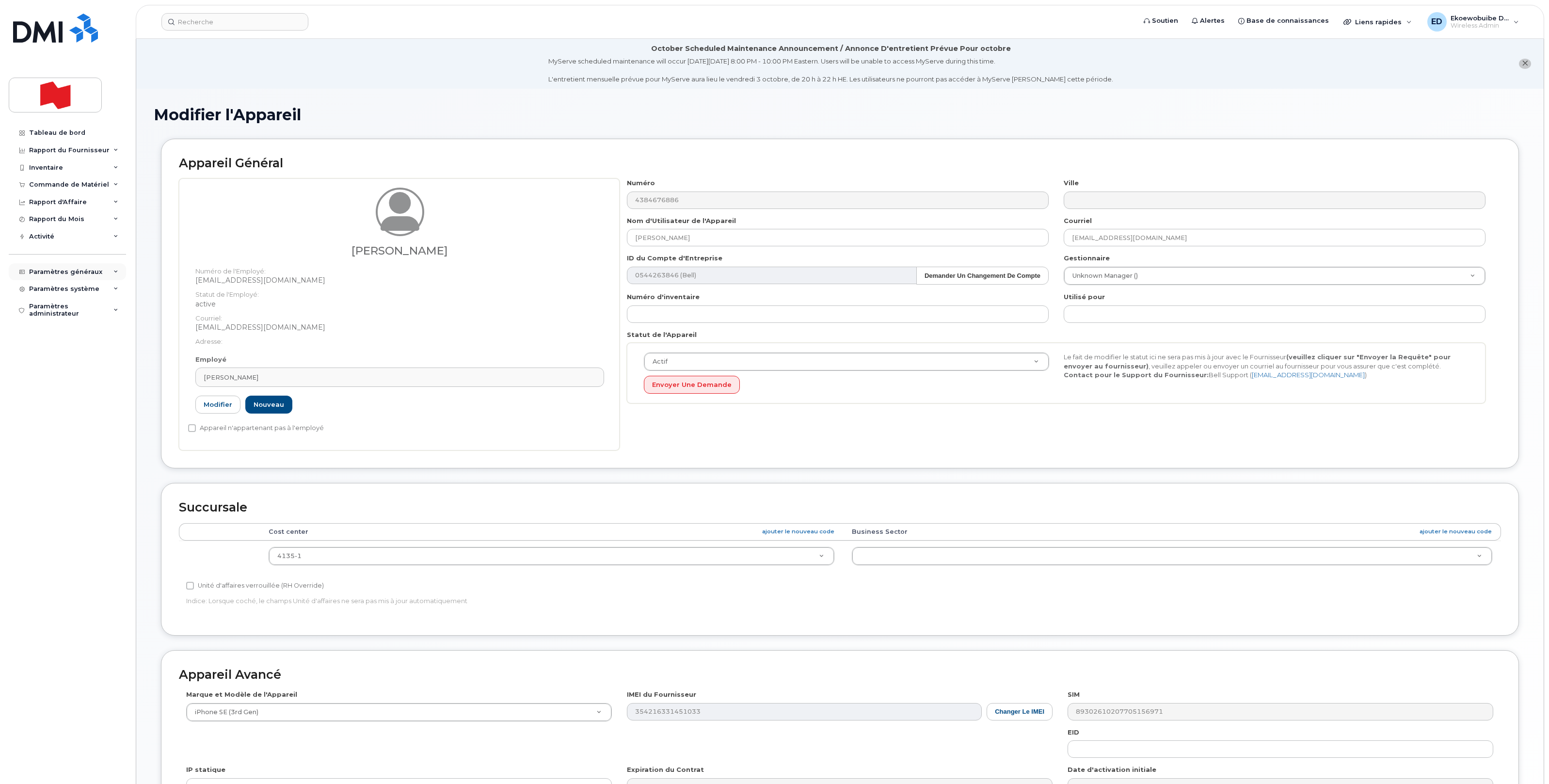
click at [98, 273] on div "Paramètres généraux" at bounding box center [67, 272] width 117 height 17
click at [56, 385] on div "Gestionnaires et Employés" at bounding box center [76, 378] width 85 height 18
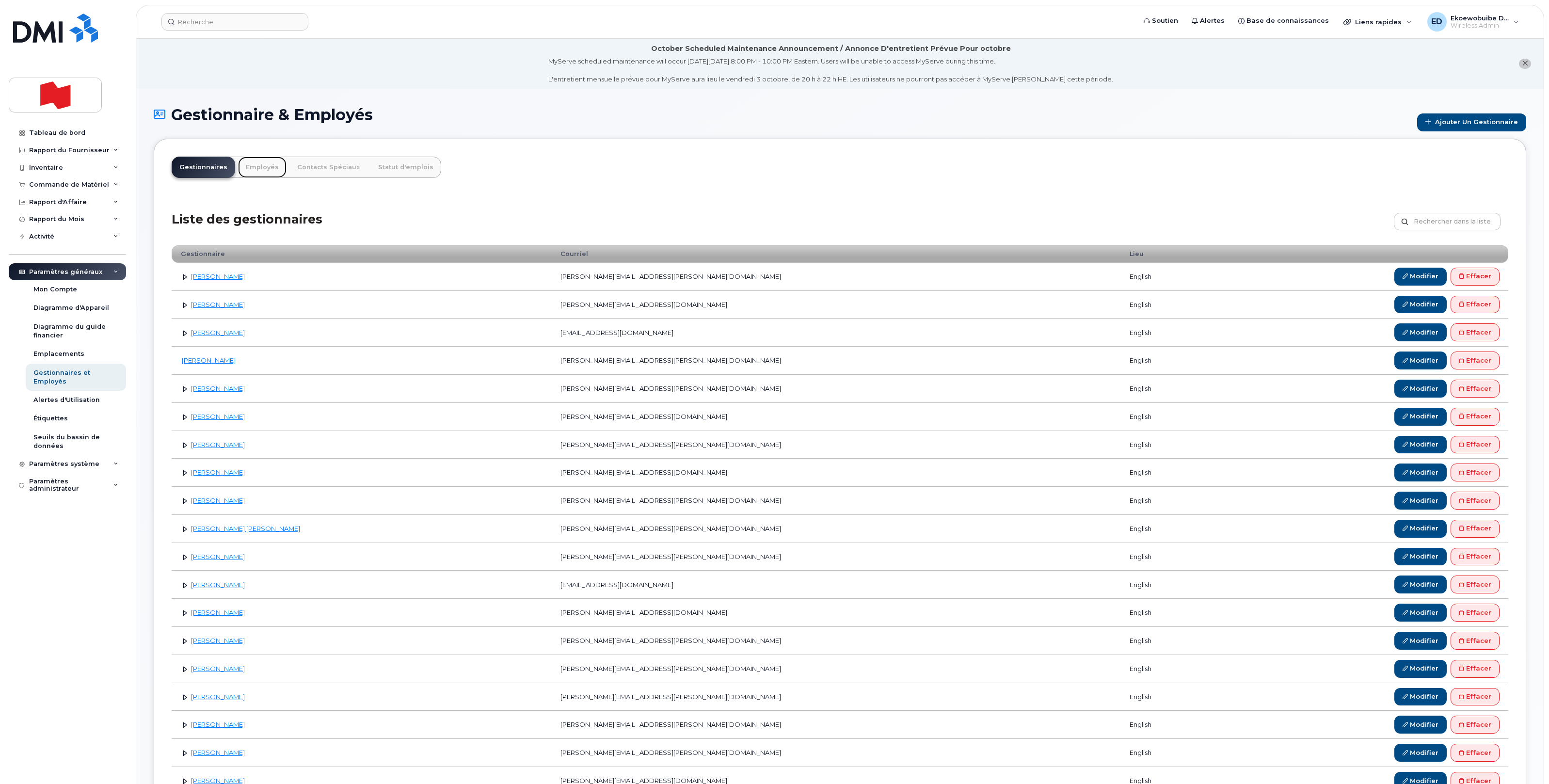
click at [257, 166] on link "Employés" at bounding box center [262, 167] width 48 height 21
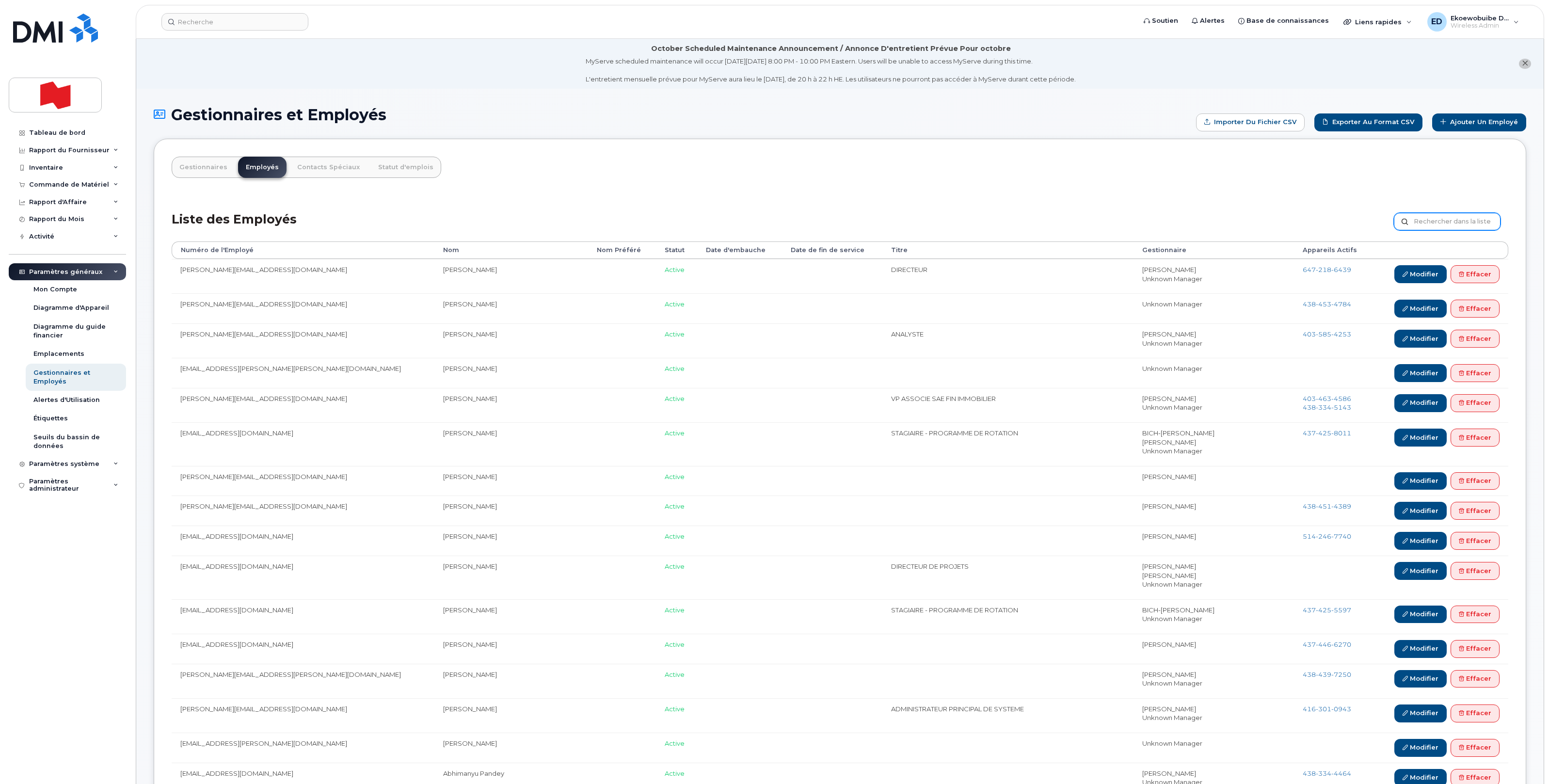
drag, startPoint x: 1363, startPoint y: 184, endPoint x: 1400, endPoint y: 228, distance: 57.5
click at [1431, 219] on input "text" at bounding box center [1447, 221] width 107 height 17
paste input "[PERSON_NAME]"
type input "[PERSON_NAME]"
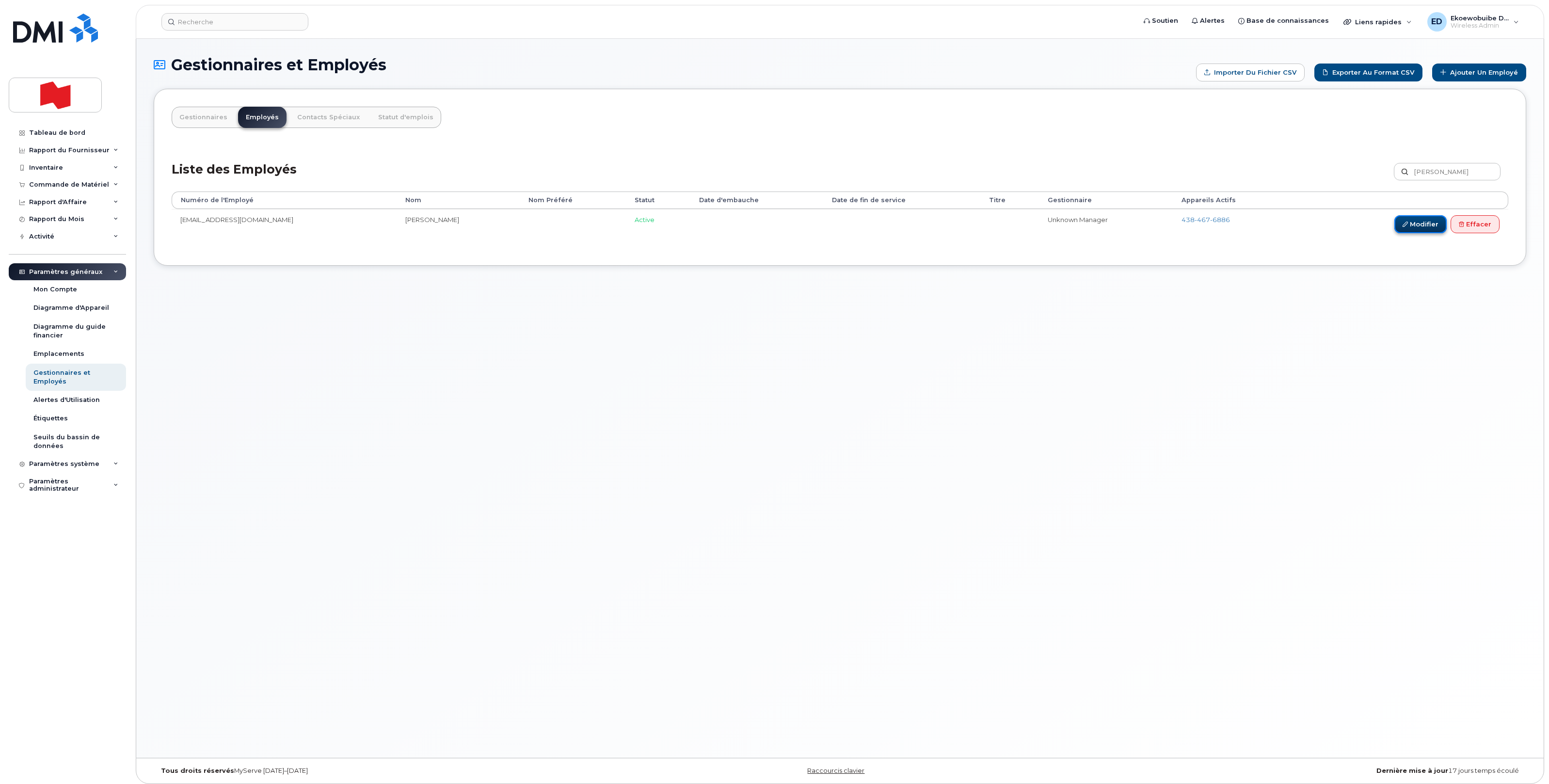
click at [1417, 226] on link "Modifier" at bounding box center [1420, 224] width 52 height 18
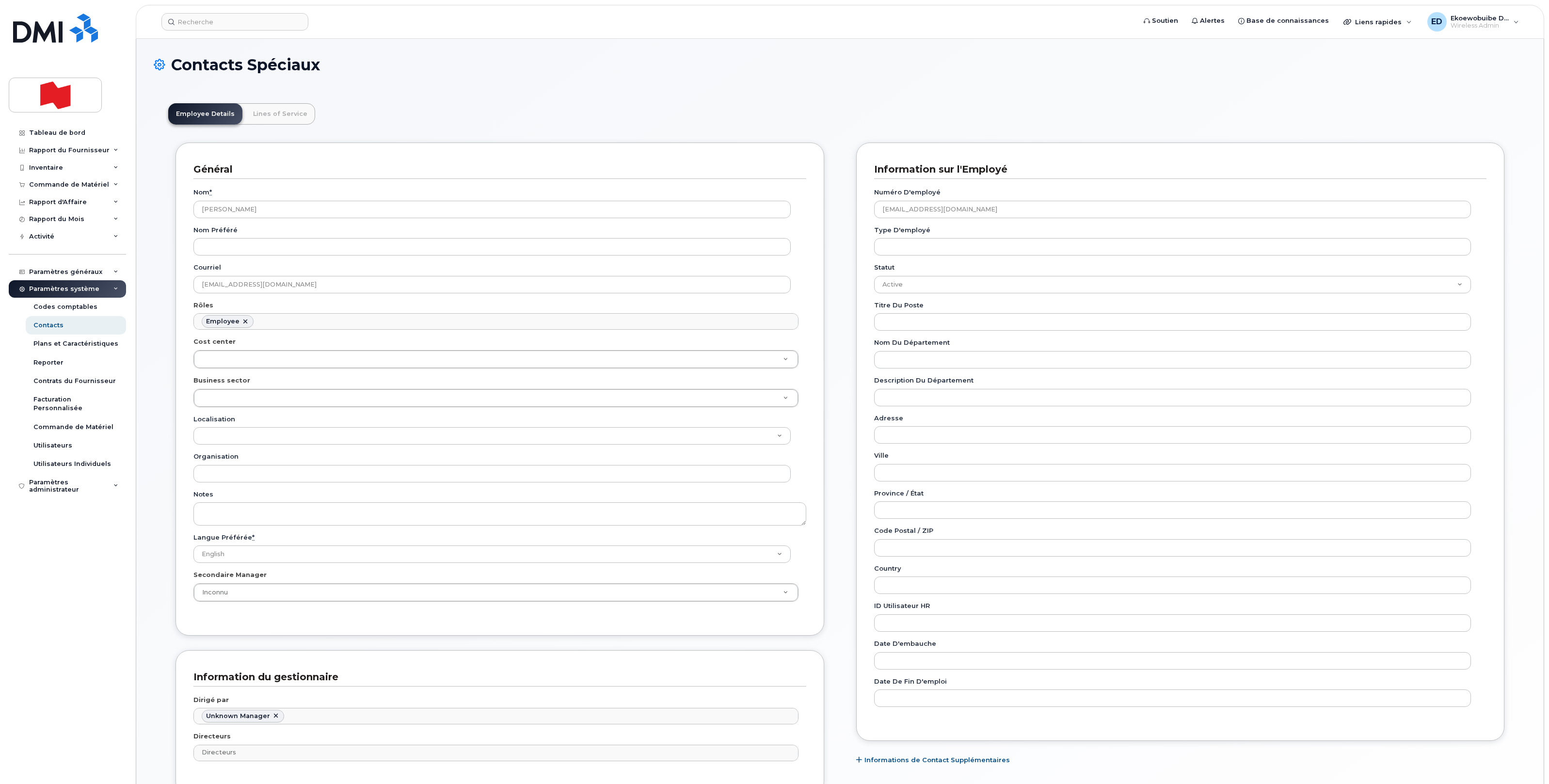
scroll to position [30, 0]
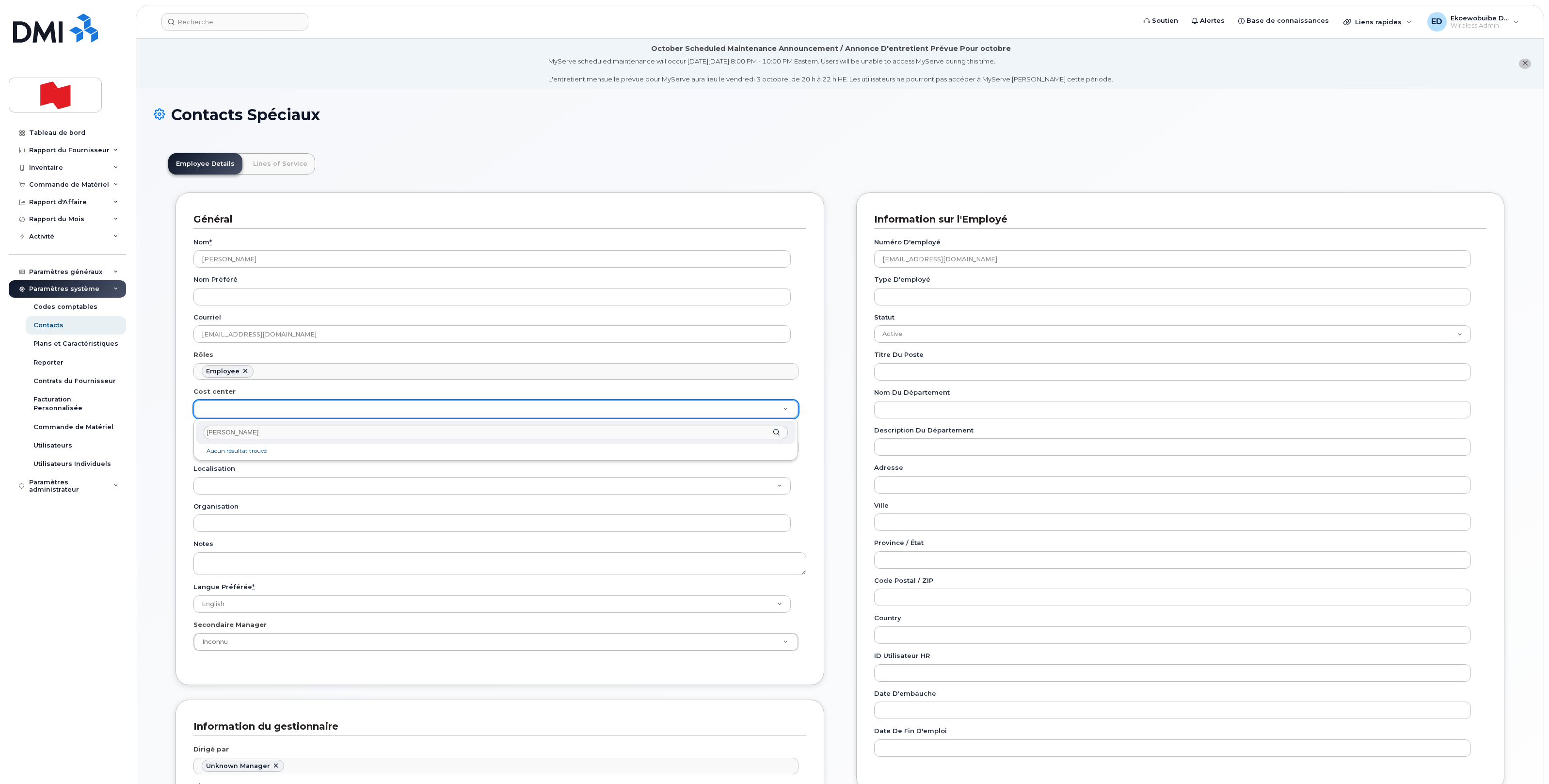
drag, startPoint x: 243, startPoint y: 432, endPoint x: 193, endPoint y: 434, distance: 50.0
click at [190, 433] on body "Soutien Alertes Base de connaissances Liens rapides Suspendre/Supprimer l’appar…" at bounding box center [774, 559] width 1549 height 1118
paste input "41351"
type input "4135-1"
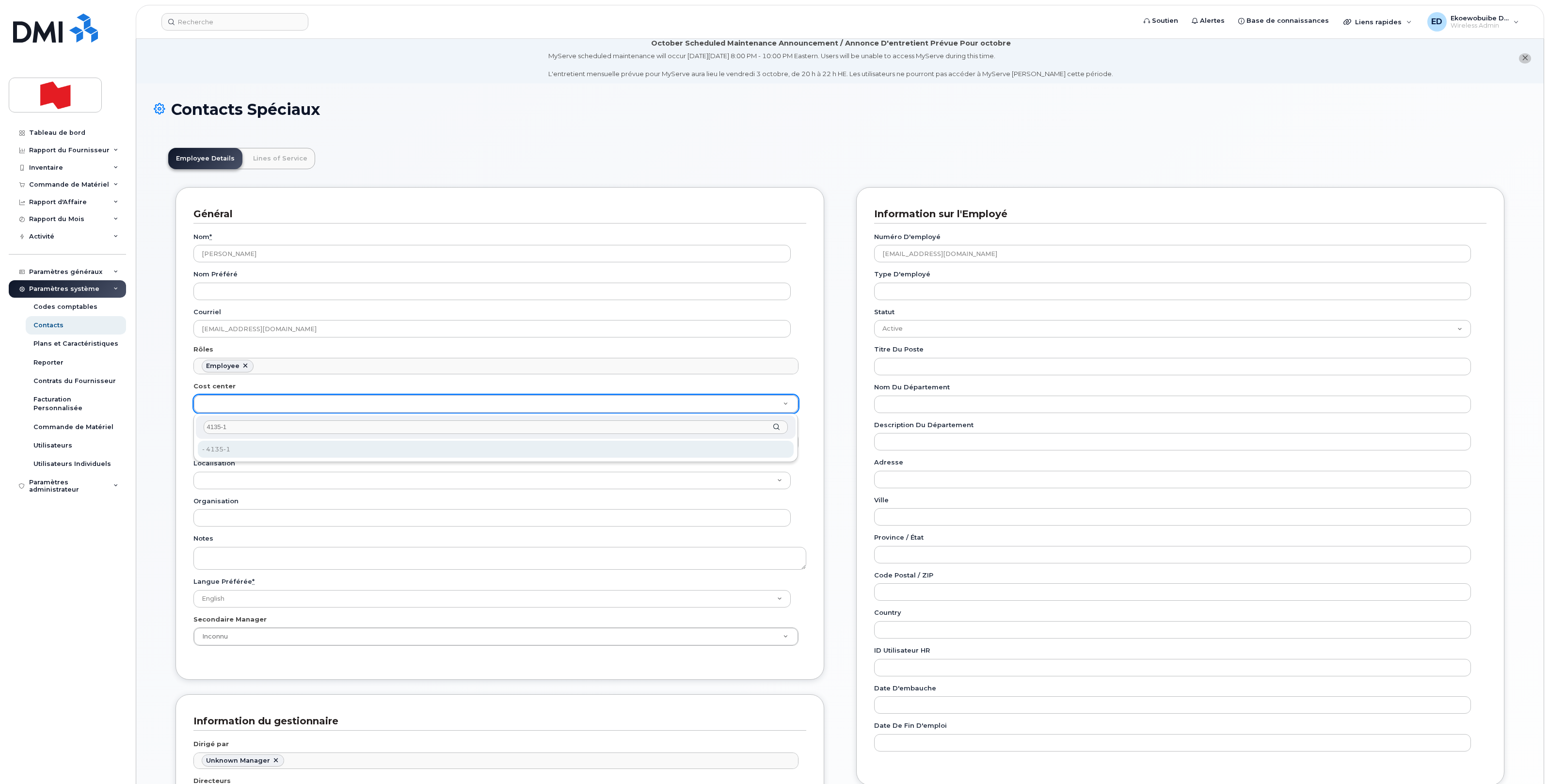
type input "22916452"
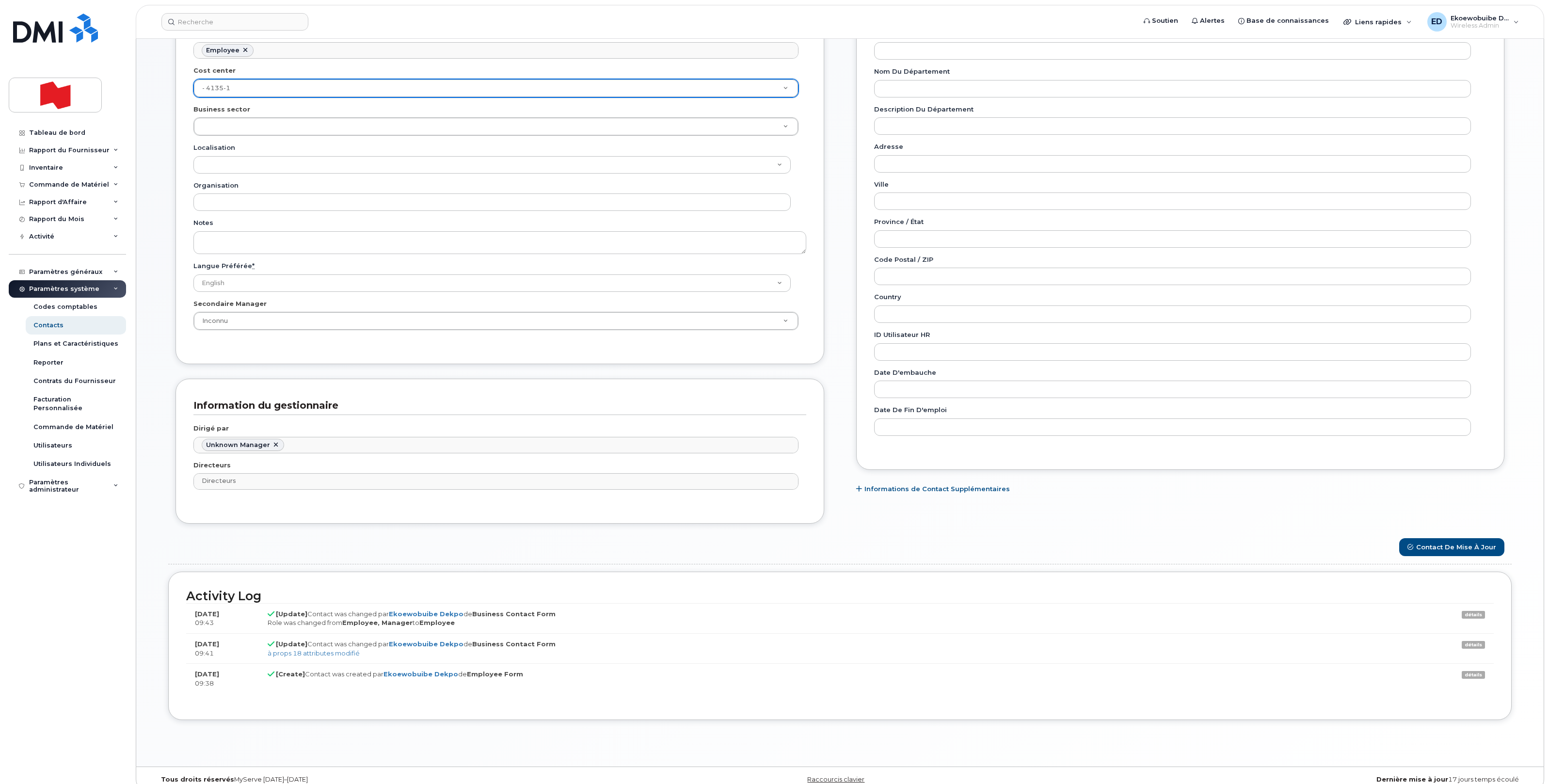
scroll to position [338, 0]
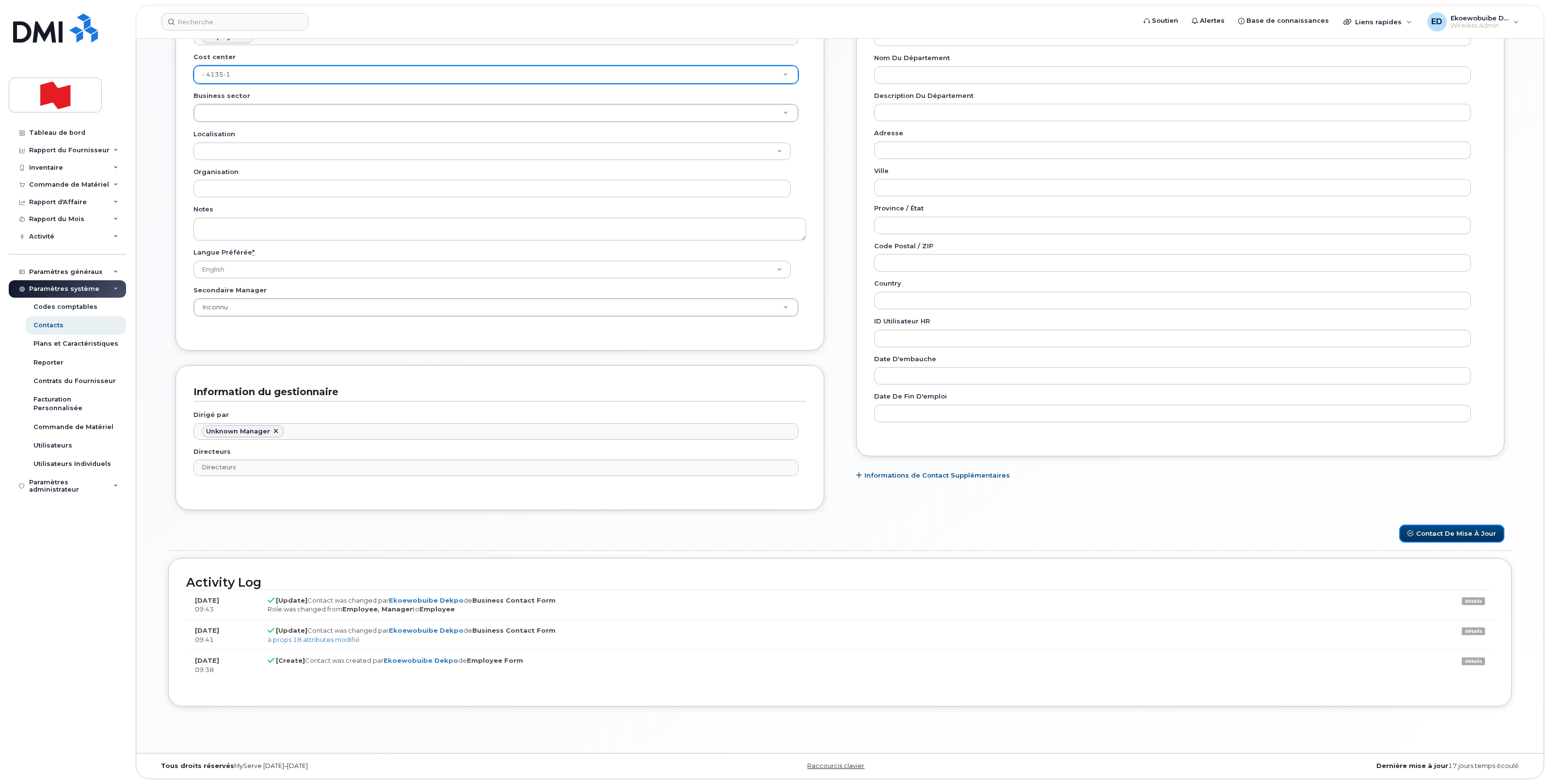
drag, startPoint x: 1465, startPoint y: 535, endPoint x: 1491, endPoint y: 562, distance: 37.5
click at [1465, 536] on button "Contact de mise à jour" at bounding box center [1451, 534] width 105 height 18
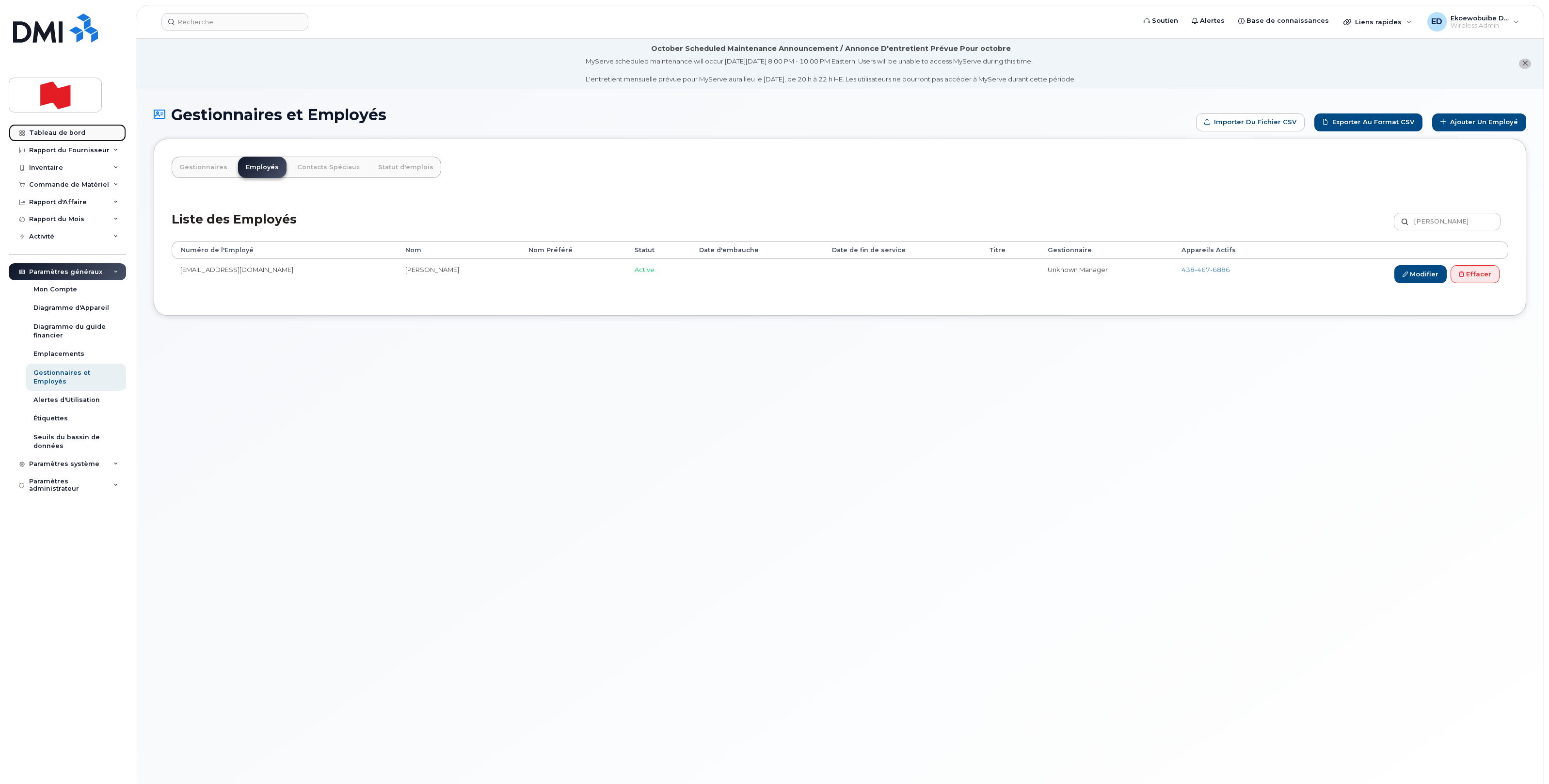
click at [58, 129] on div "Tableau de bord" at bounding box center [57, 132] width 56 height 8
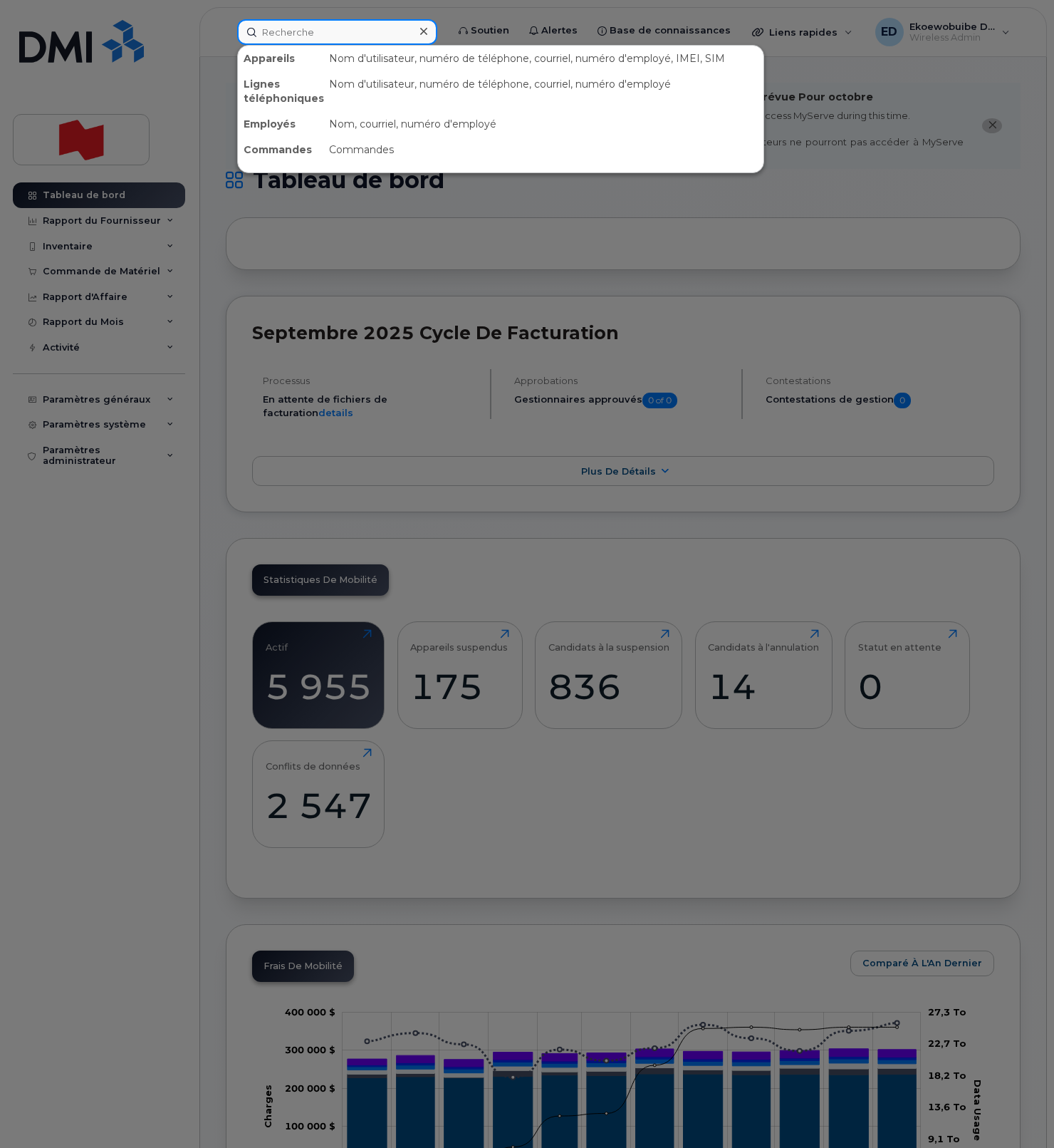
click at [307, 27] on input at bounding box center [337, 32] width 200 height 26
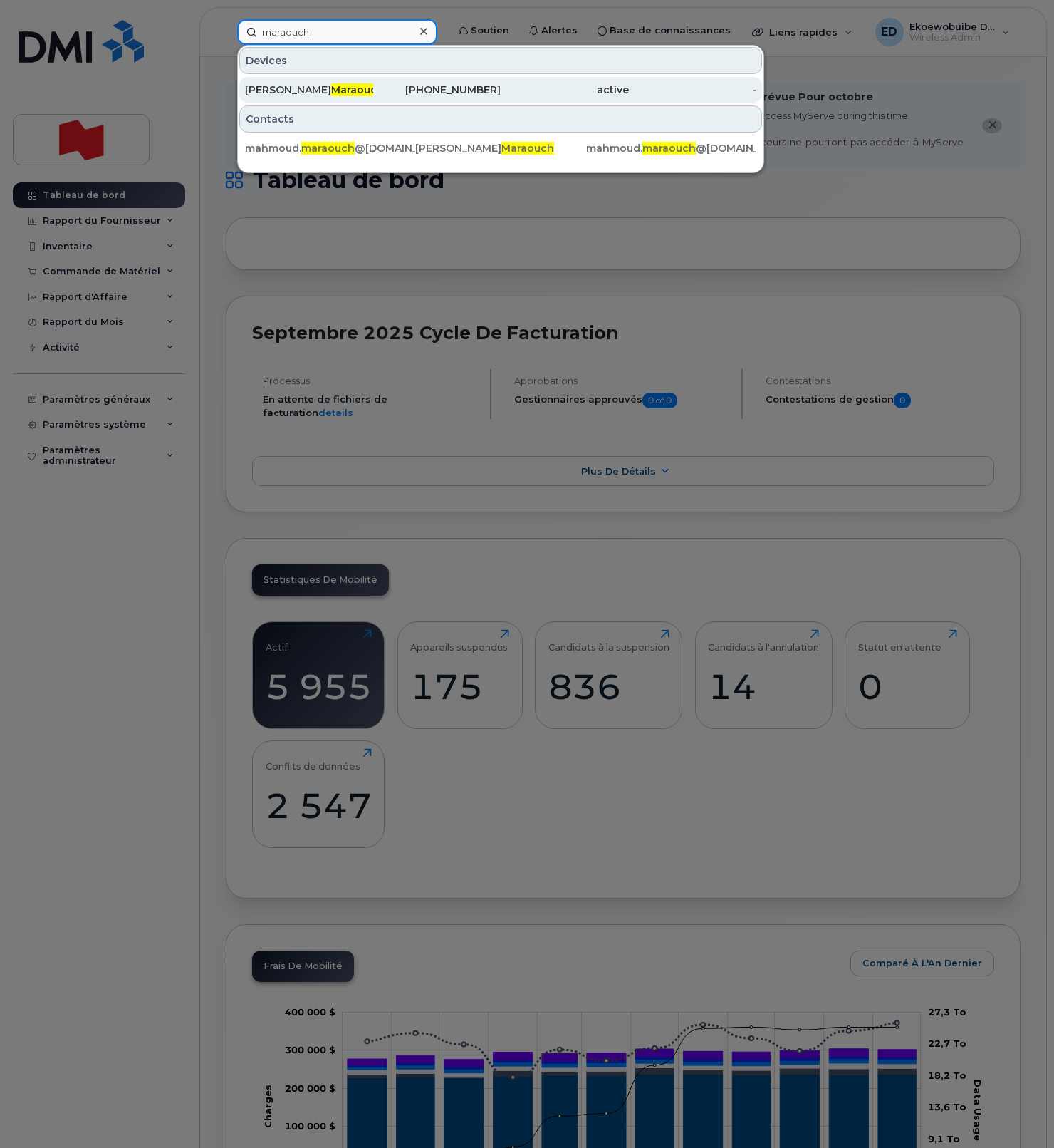
type input "maraouch"
click at [302, 82] on div "Mahmoud Maraouch" at bounding box center [309, 89] width 128 height 14
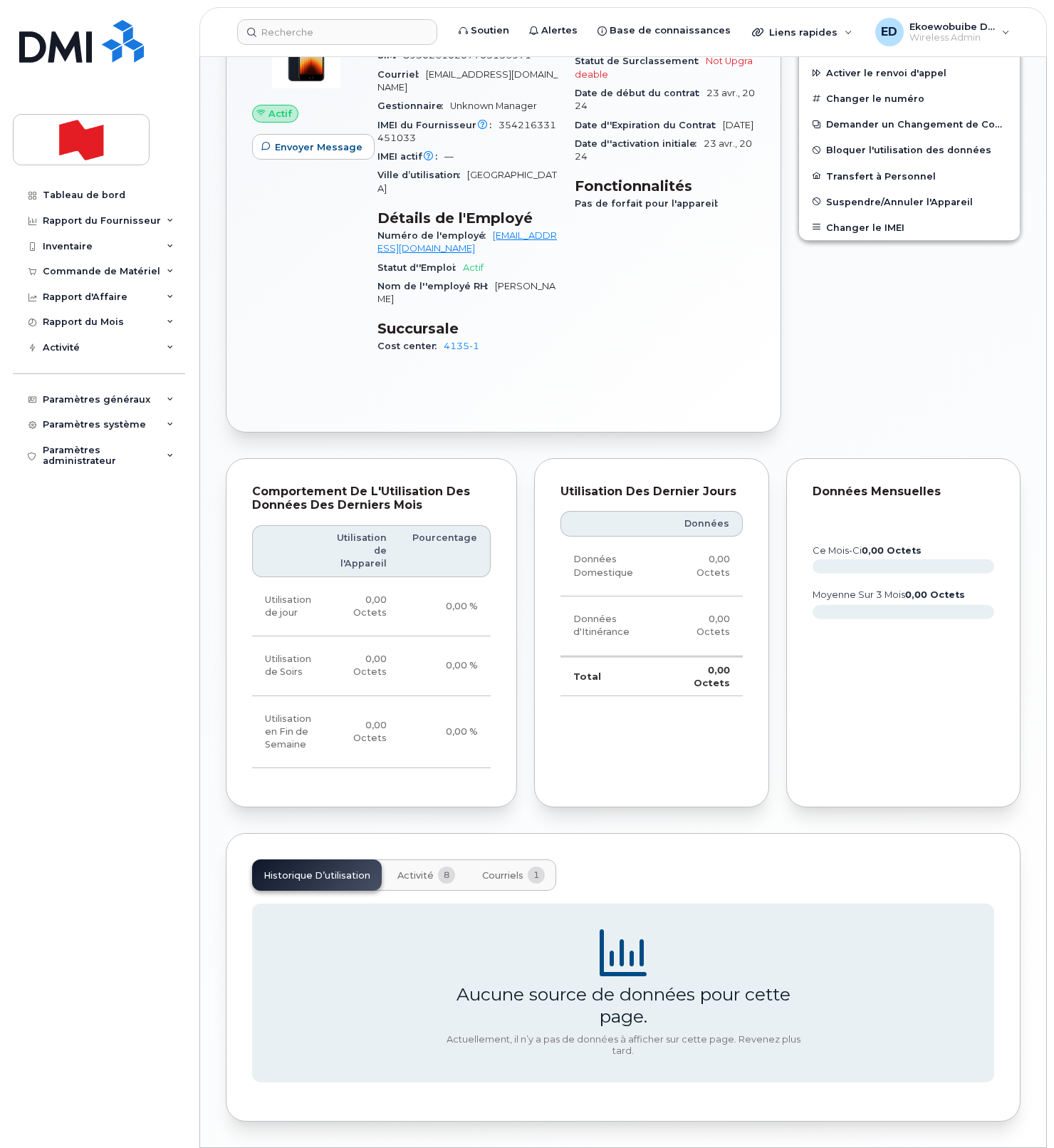
scroll to position [528, 0]
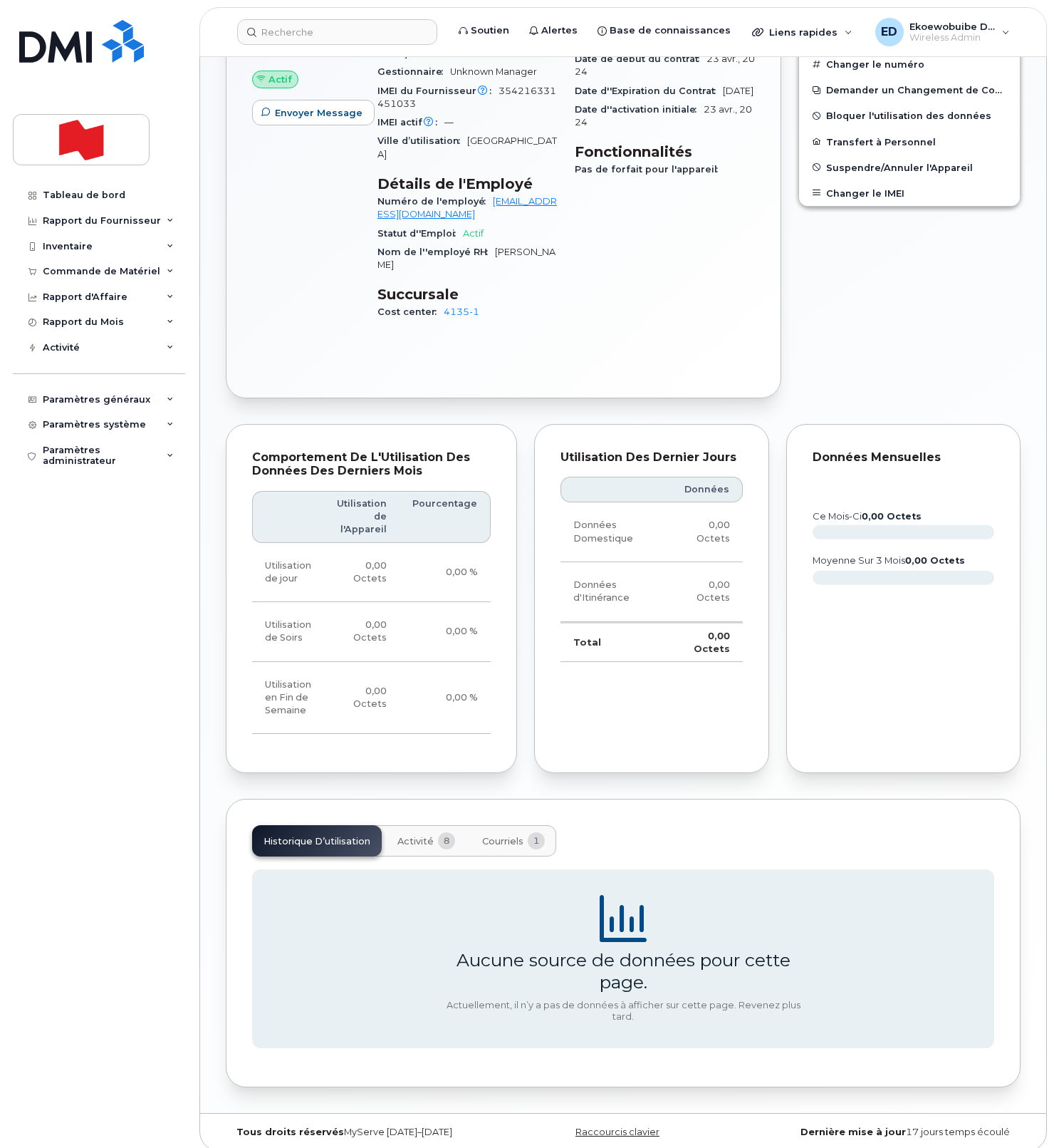
click at [419, 836] on span "Activité" at bounding box center [415, 841] width 36 height 12
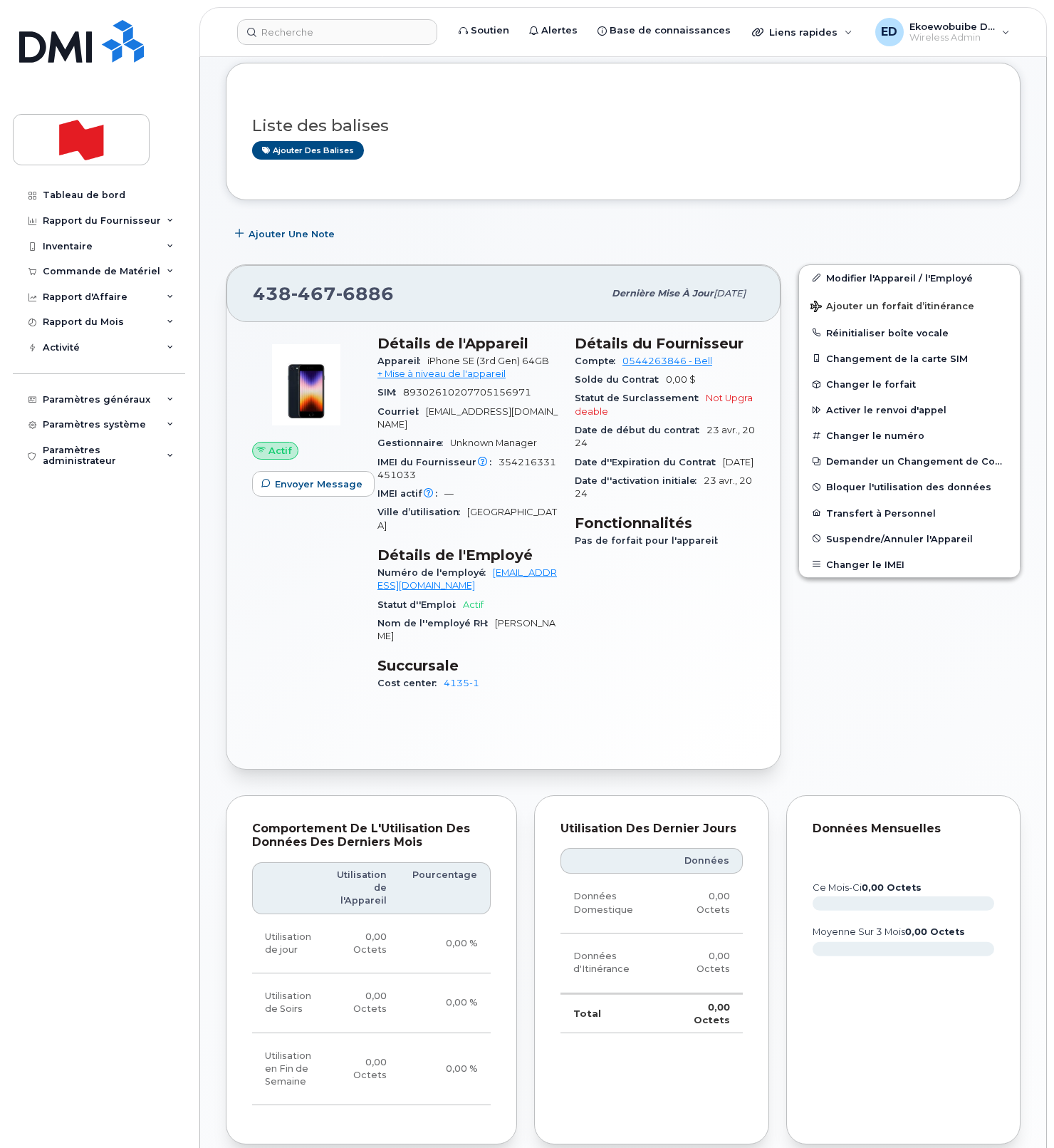
scroll to position [0, 0]
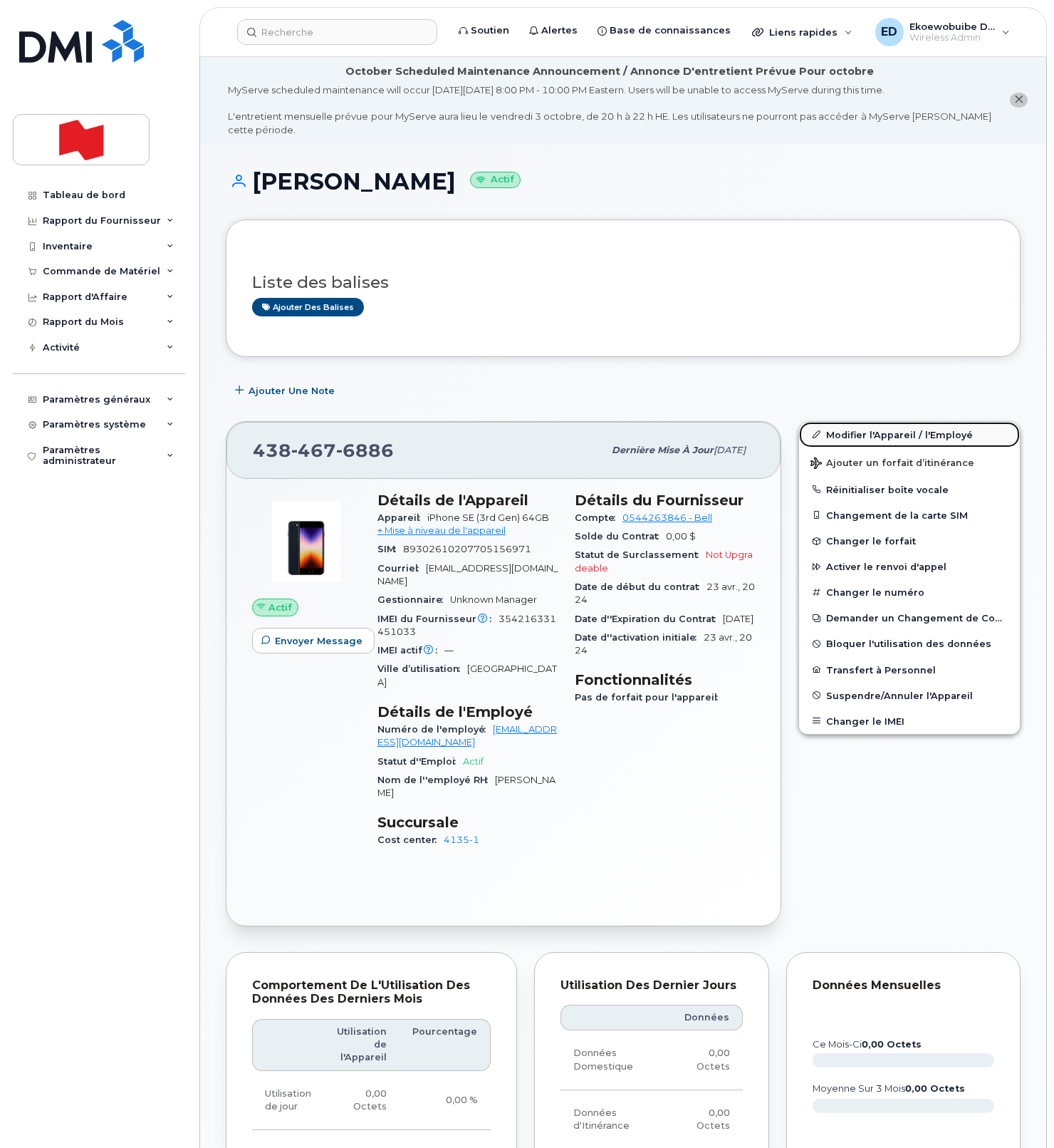
click at [842, 433] on link "Modifier l'Appareil / l'Employé" at bounding box center [910, 435] width 221 height 26
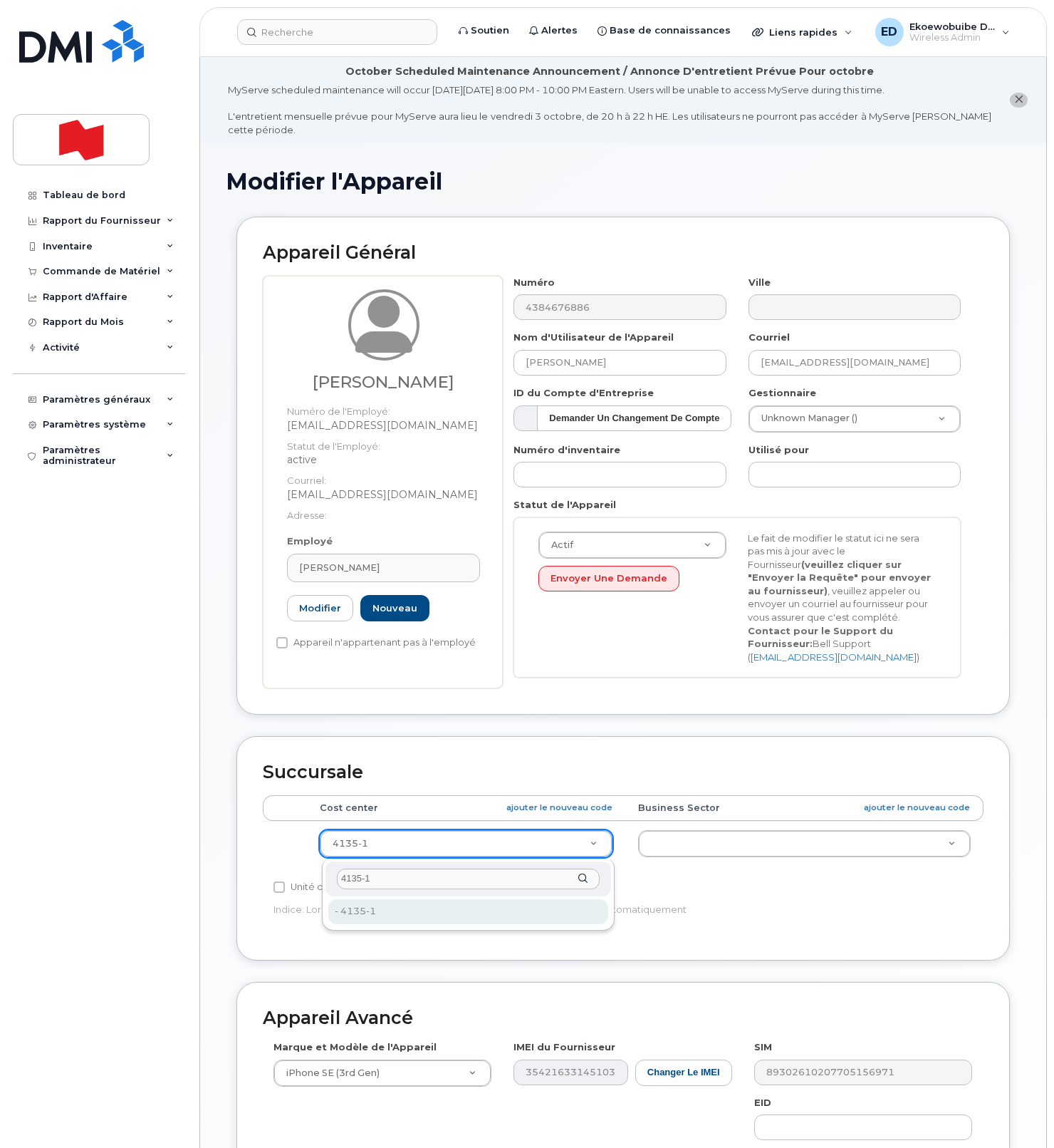
type input "4135-1"
drag, startPoint x: 367, startPoint y: 917, endPoint x: 385, endPoint y: 932, distance: 23.4
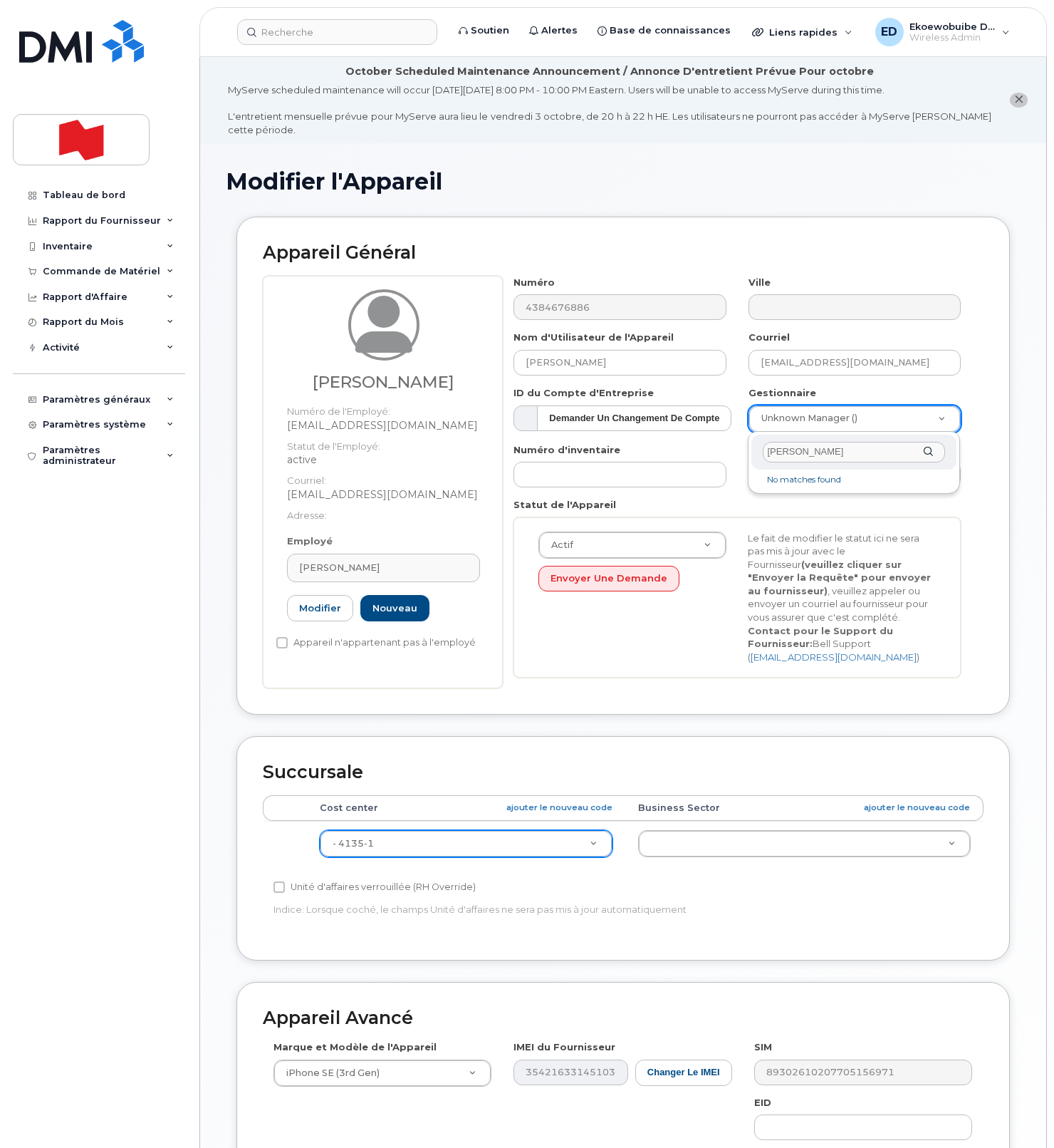
drag, startPoint x: 830, startPoint y: 454, endPoint x: 820, endPoint y: 456, distance: 10.2
click at [828, 455] on input "bergeron" at bounding box center [854, 451] width 182 height 20
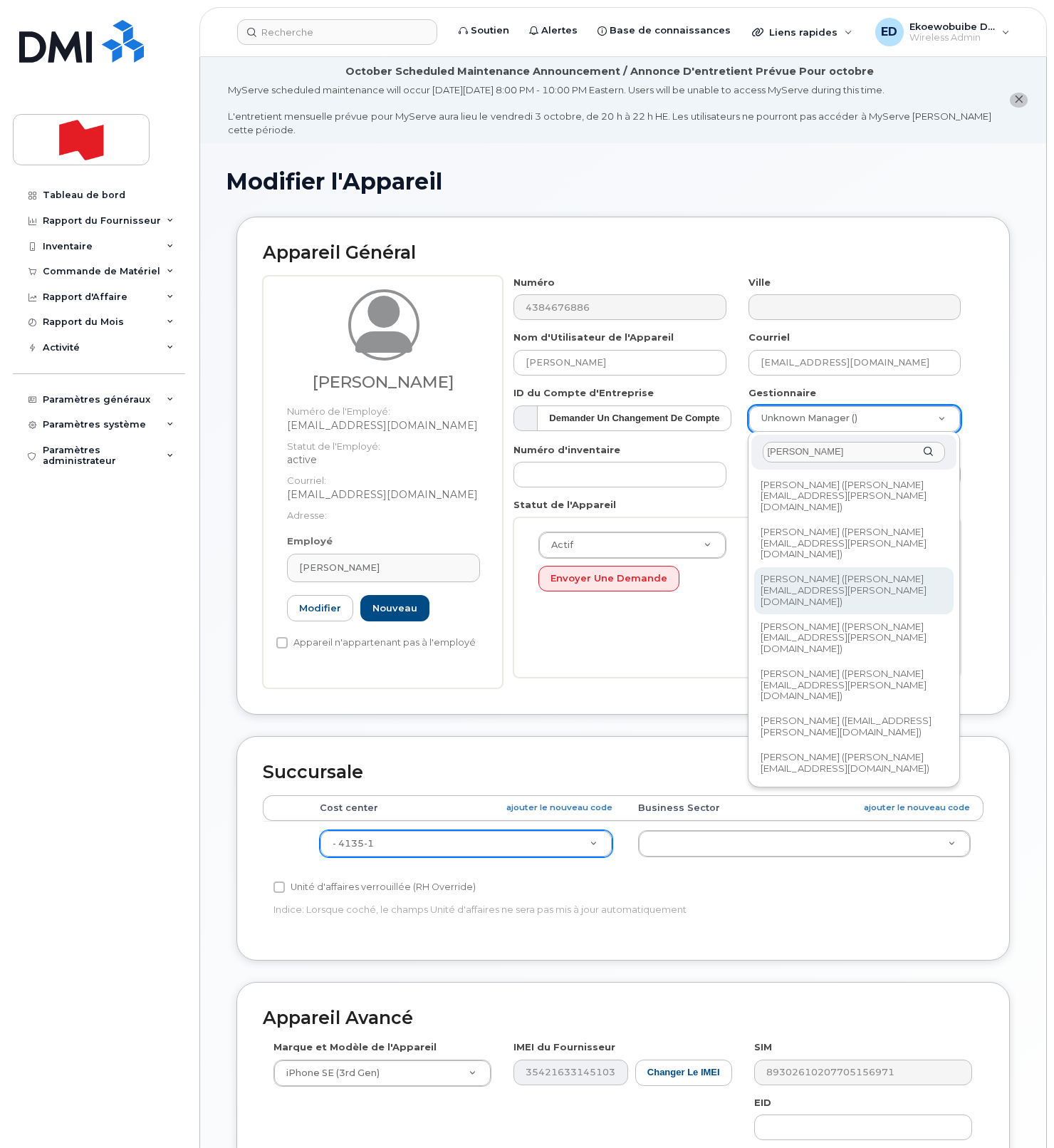
type input "bergeron"
type input "3015028"
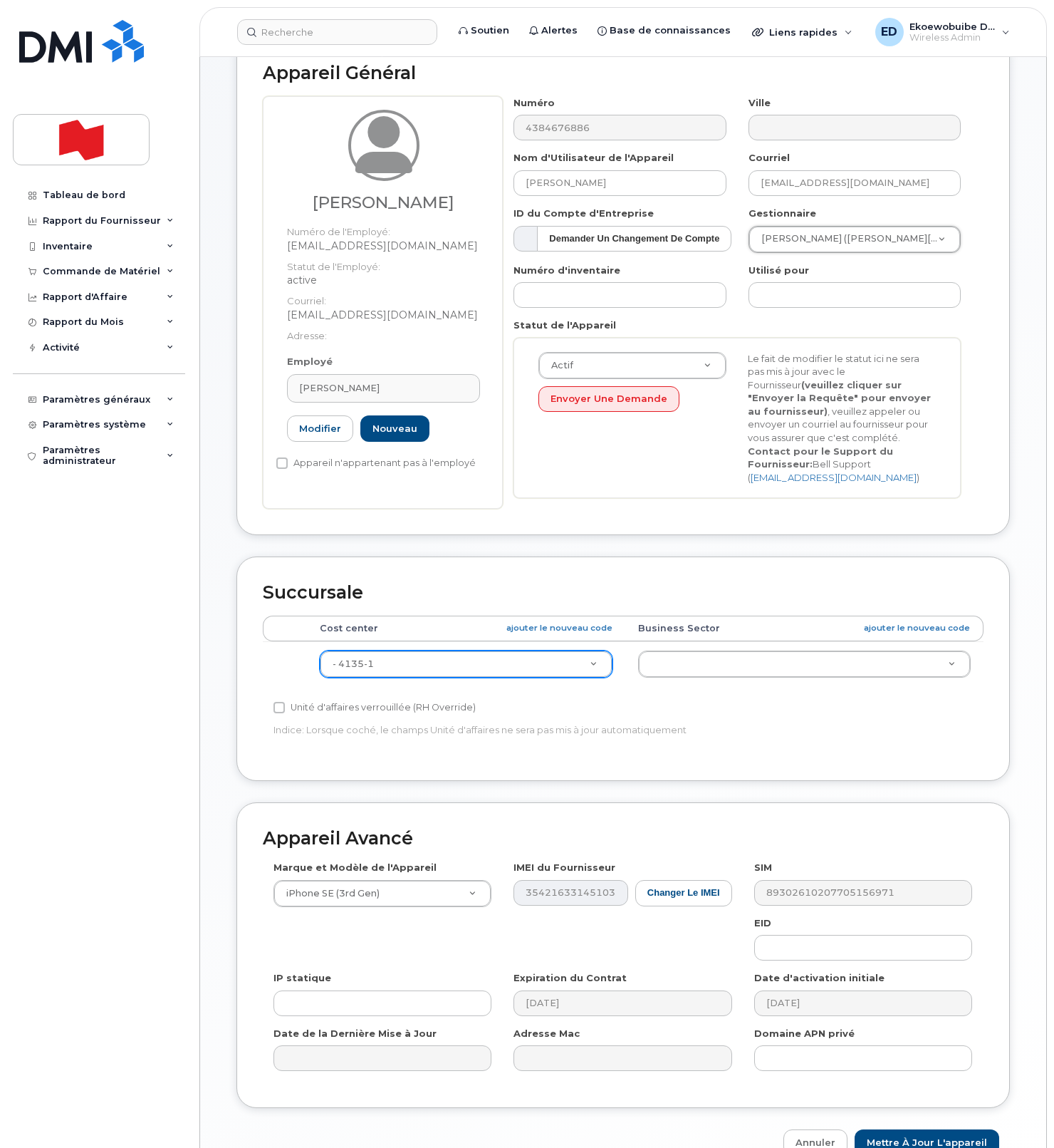
scroll to position [261, 0]
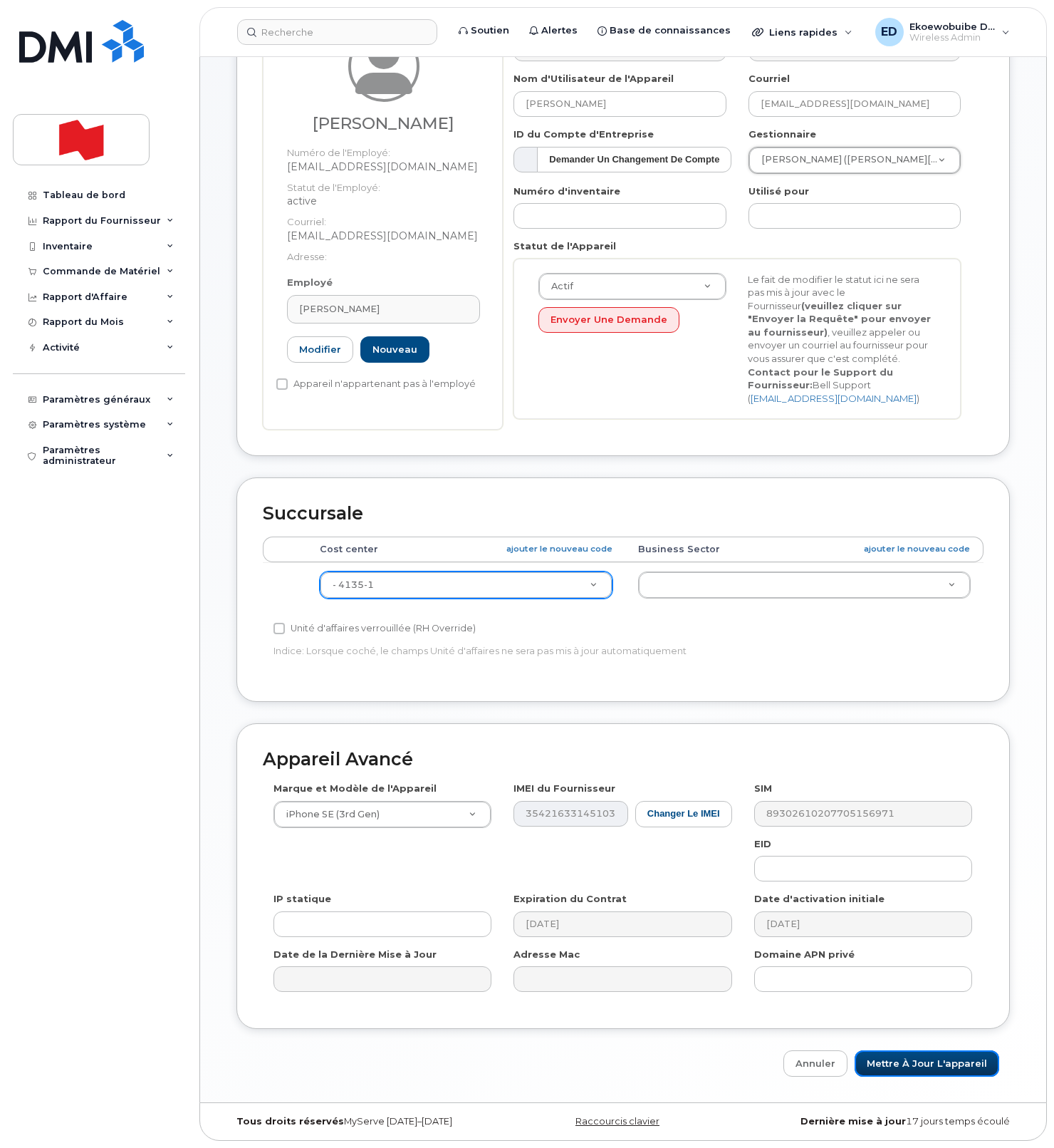
click at [918, 1069] on input "Mettre à jour l'appareil" at bounding box center [927, 1064] width 144 height 27
type input "Sauvegarde..."
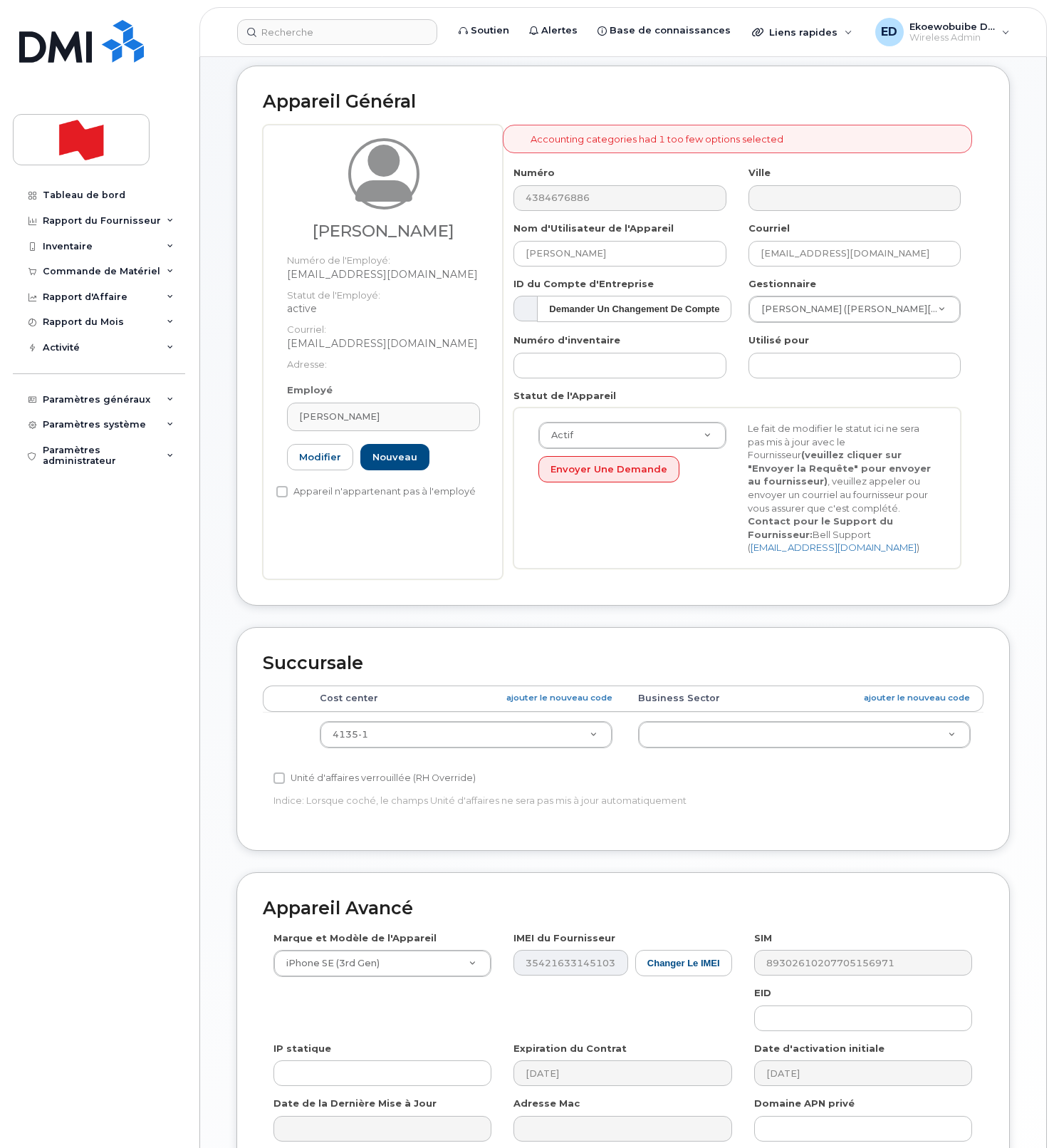
scroll to position [304, 0]
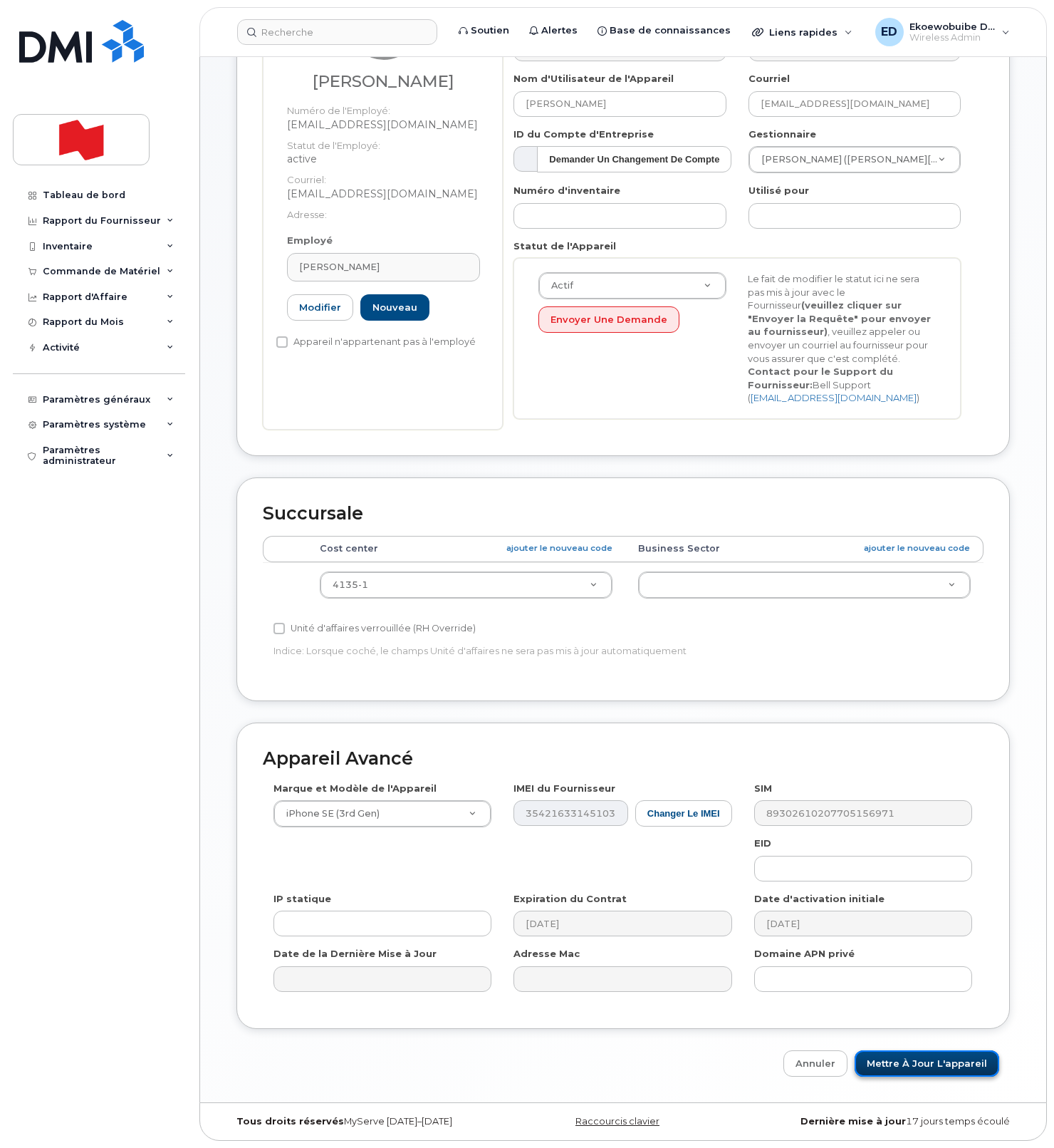
drag, startPoint x: 897, startPoint y: 1063, endPoint x: 898, endPoint y: 1075, distance: 12.0
click at [897, 1064] on input "Mettre à jour l'appareil" at bounding box center [927, 1064] width 144 height 27
type input "Sauvegarde..."
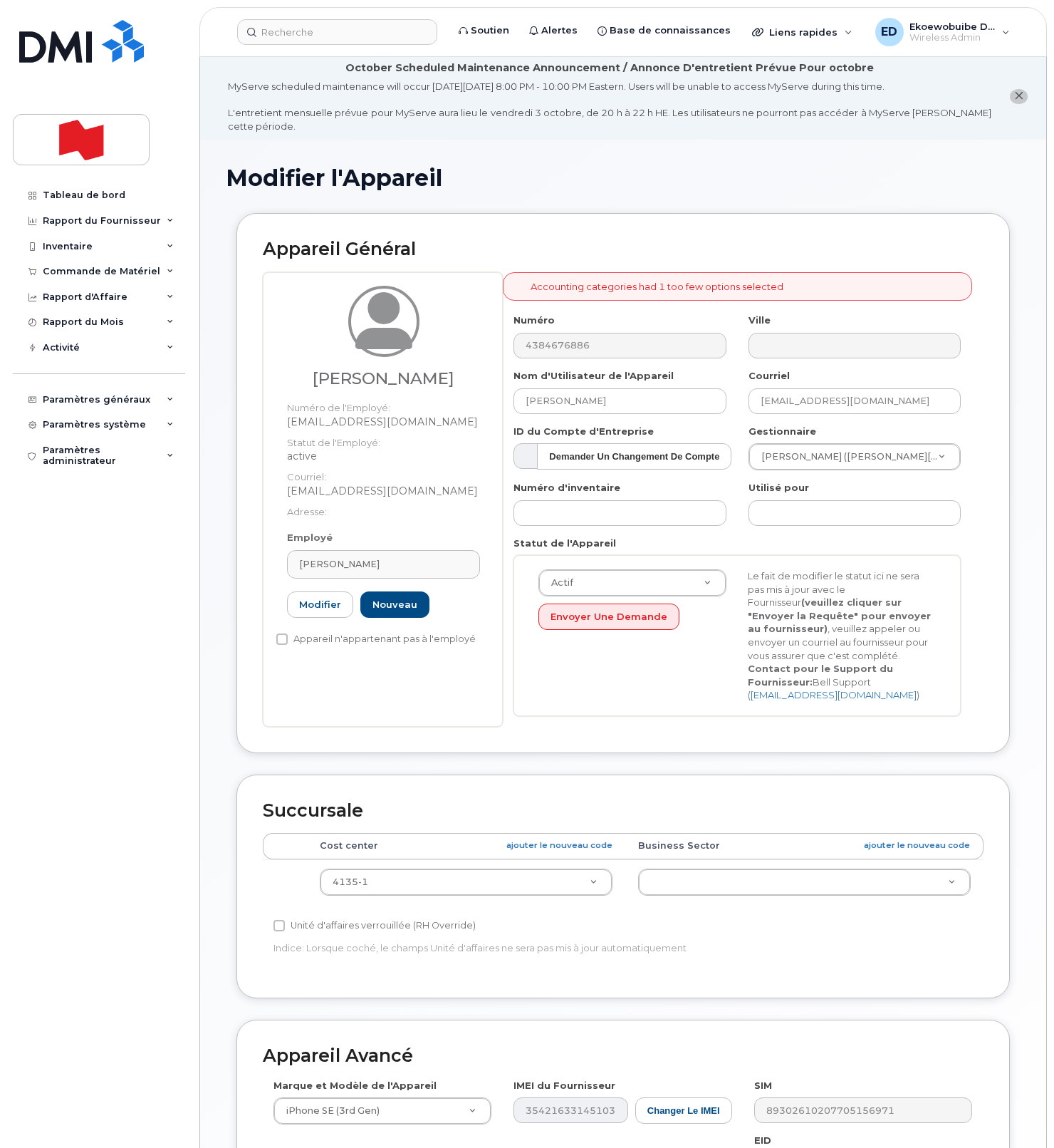
scroll to position [0, 0]
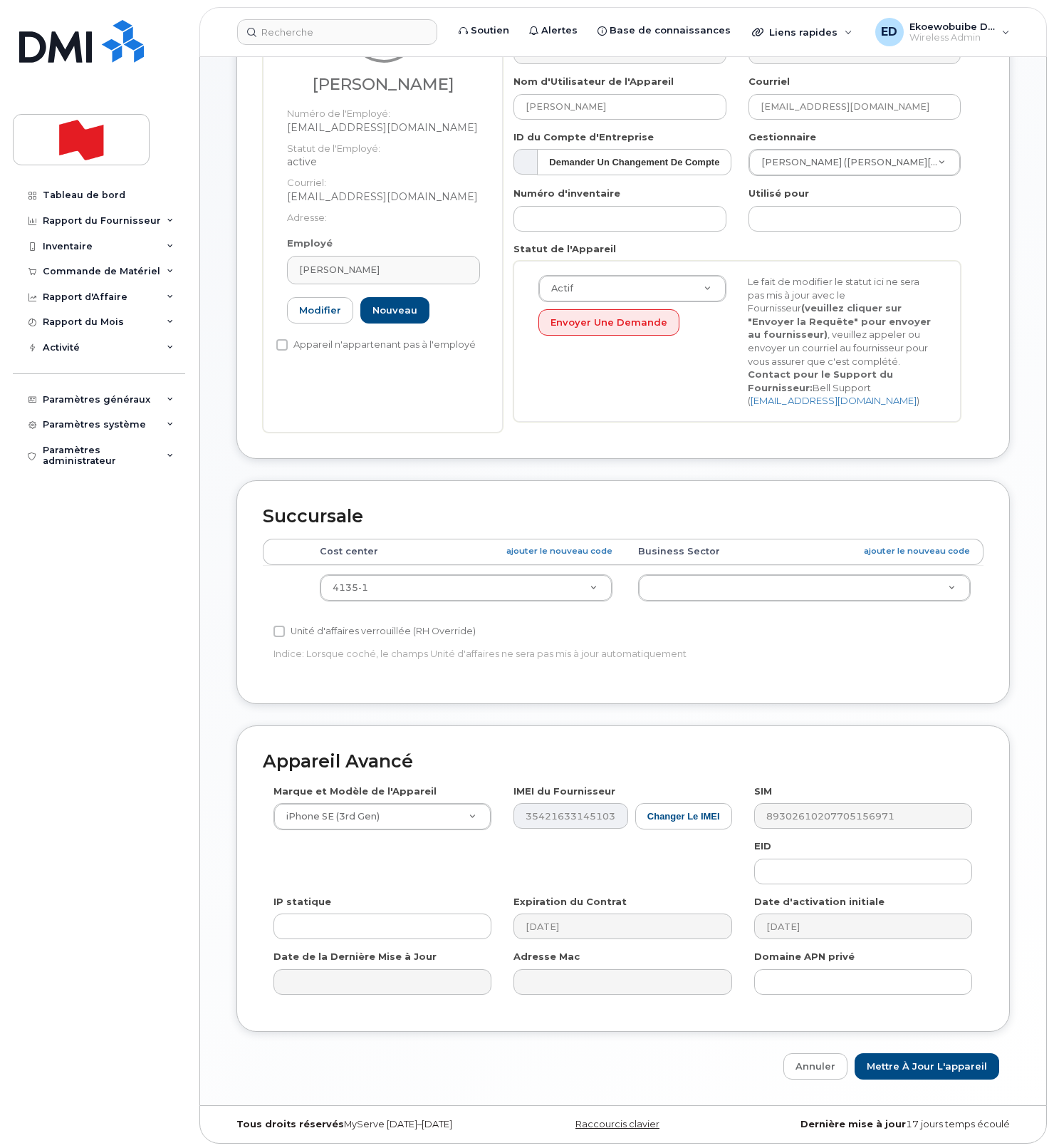
scroll to position [304, 0]
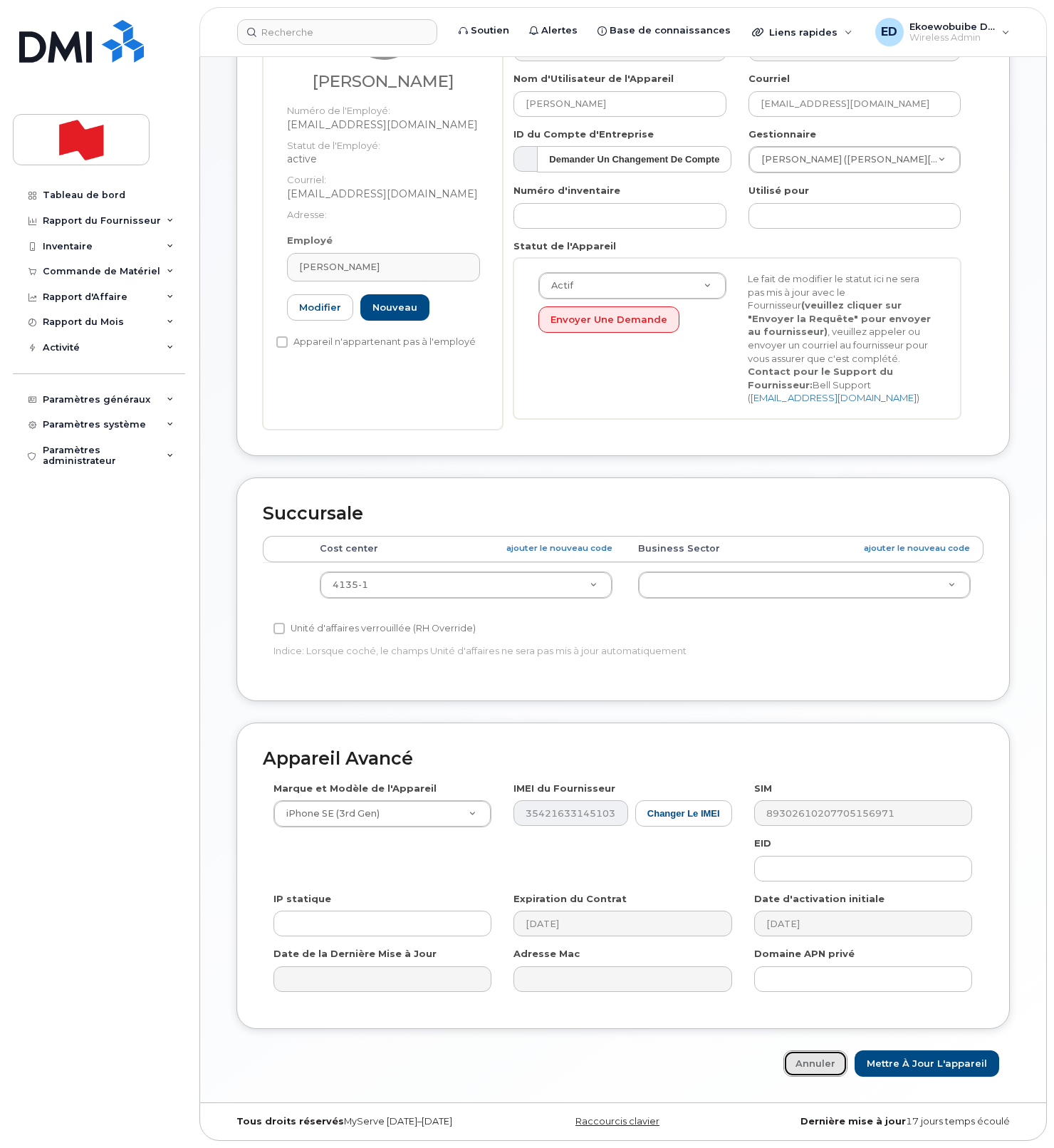
drag, startPoint x: 816, startPoint y: 1069, endPoint x: 815, endPoint y: 1076, distance: 7.1
click at [815, 1069] on link "Annuler" at bounding box center [816, 1064] width 64 height 27
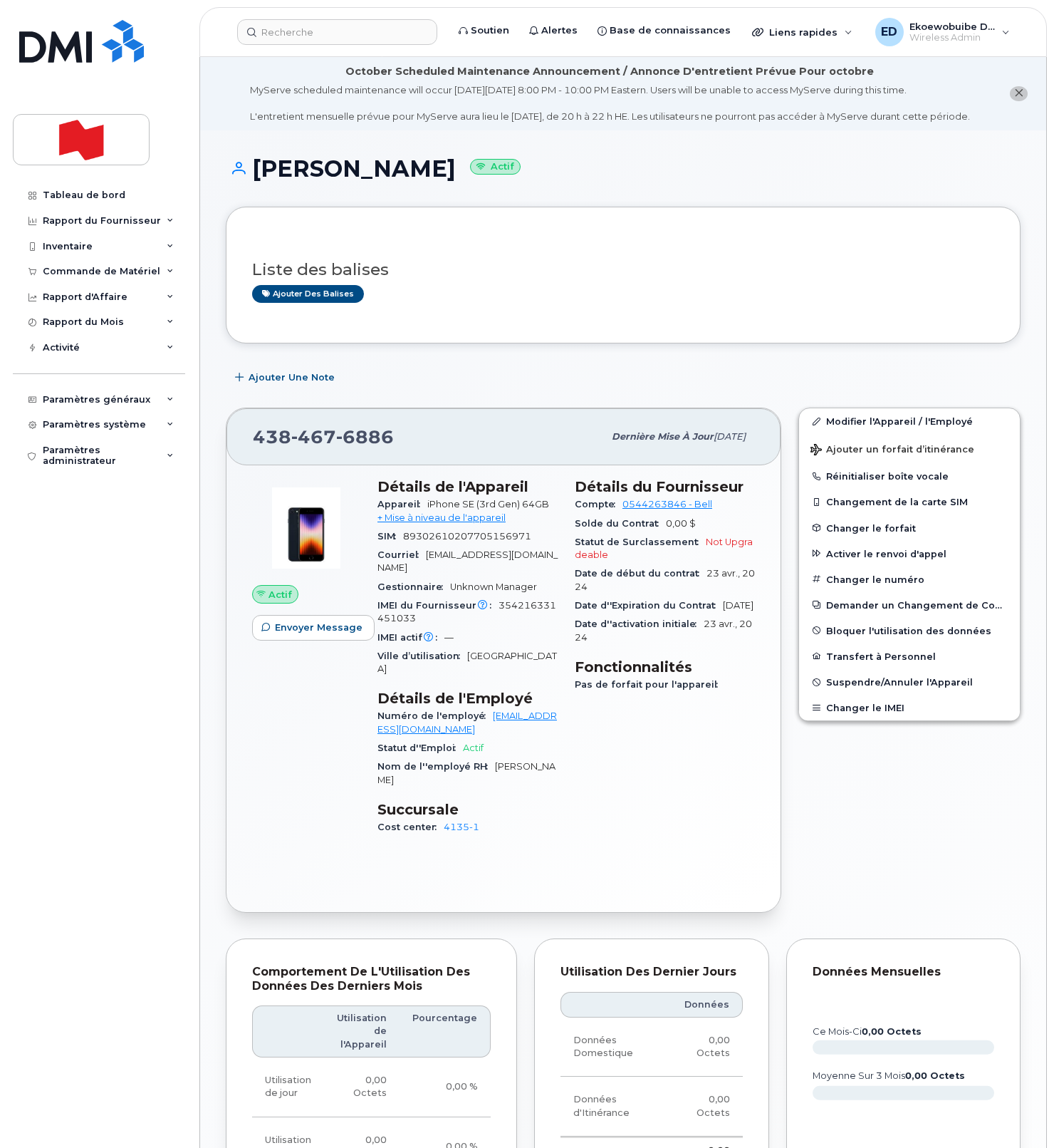
scroll to position [2, 0]
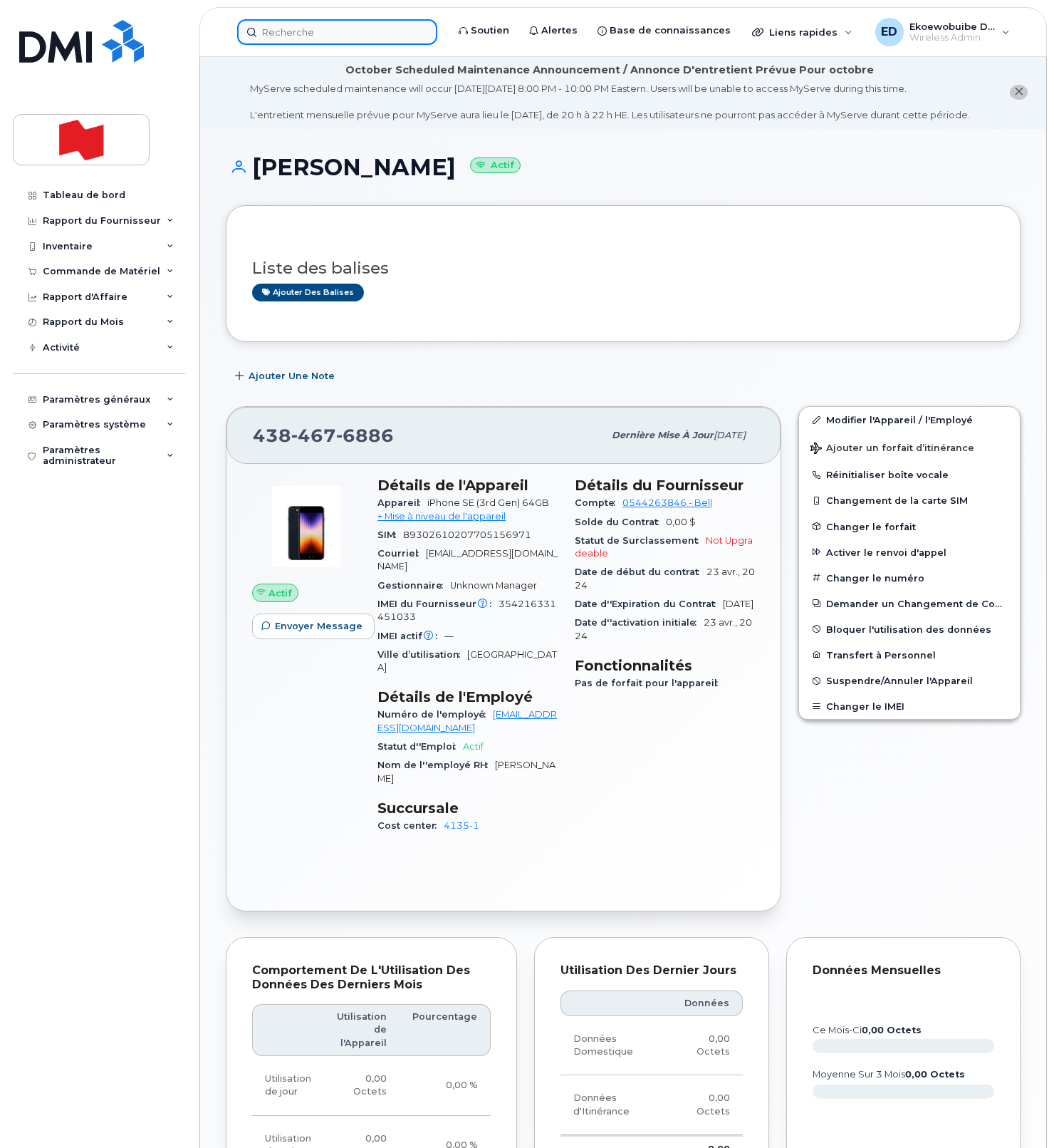
click at [330, 41] on input at bounding box center [337, 32] width 200 height 26
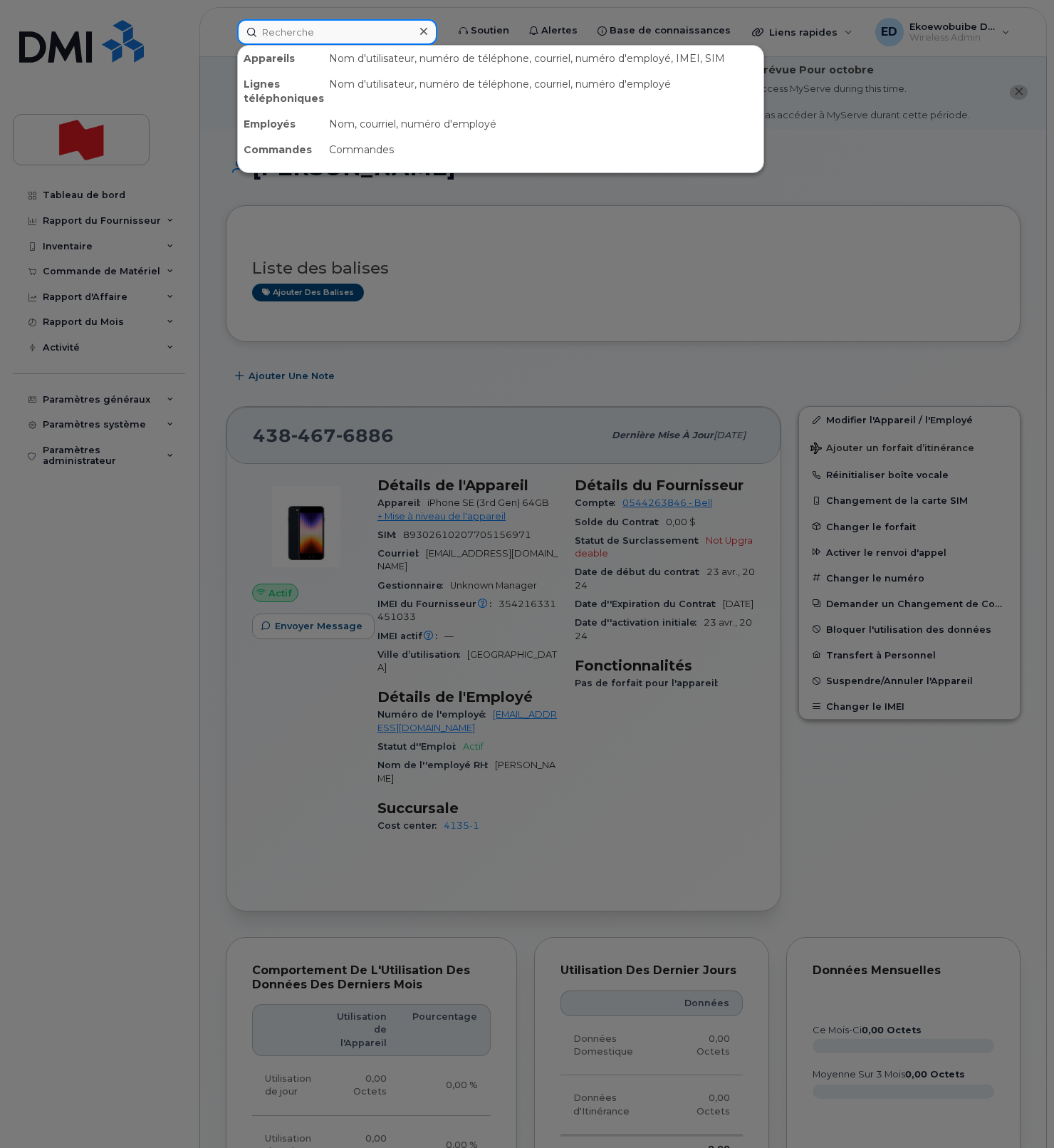
paste input "514-929-050"
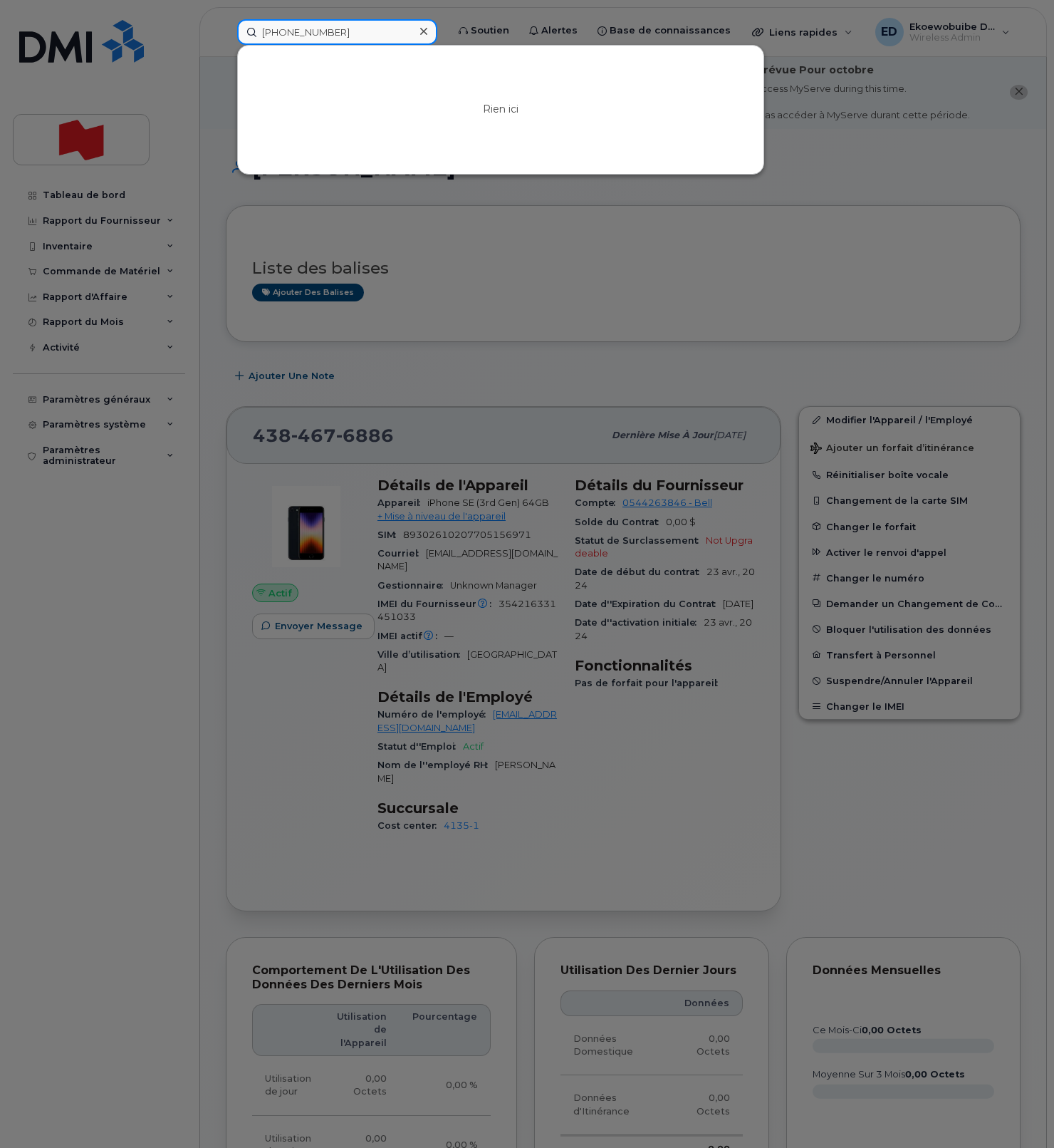
drag, startPoint x: 355, startPoint y: 27, endPoint x: 259, endPoint y: 34, distance: 96.3
click at [237, 27] on input "[PHONE_NUMBER]" at bounding box center [337, 32] width 200 height 26
paste input "Madame Josée"
type input "Madame Josée"
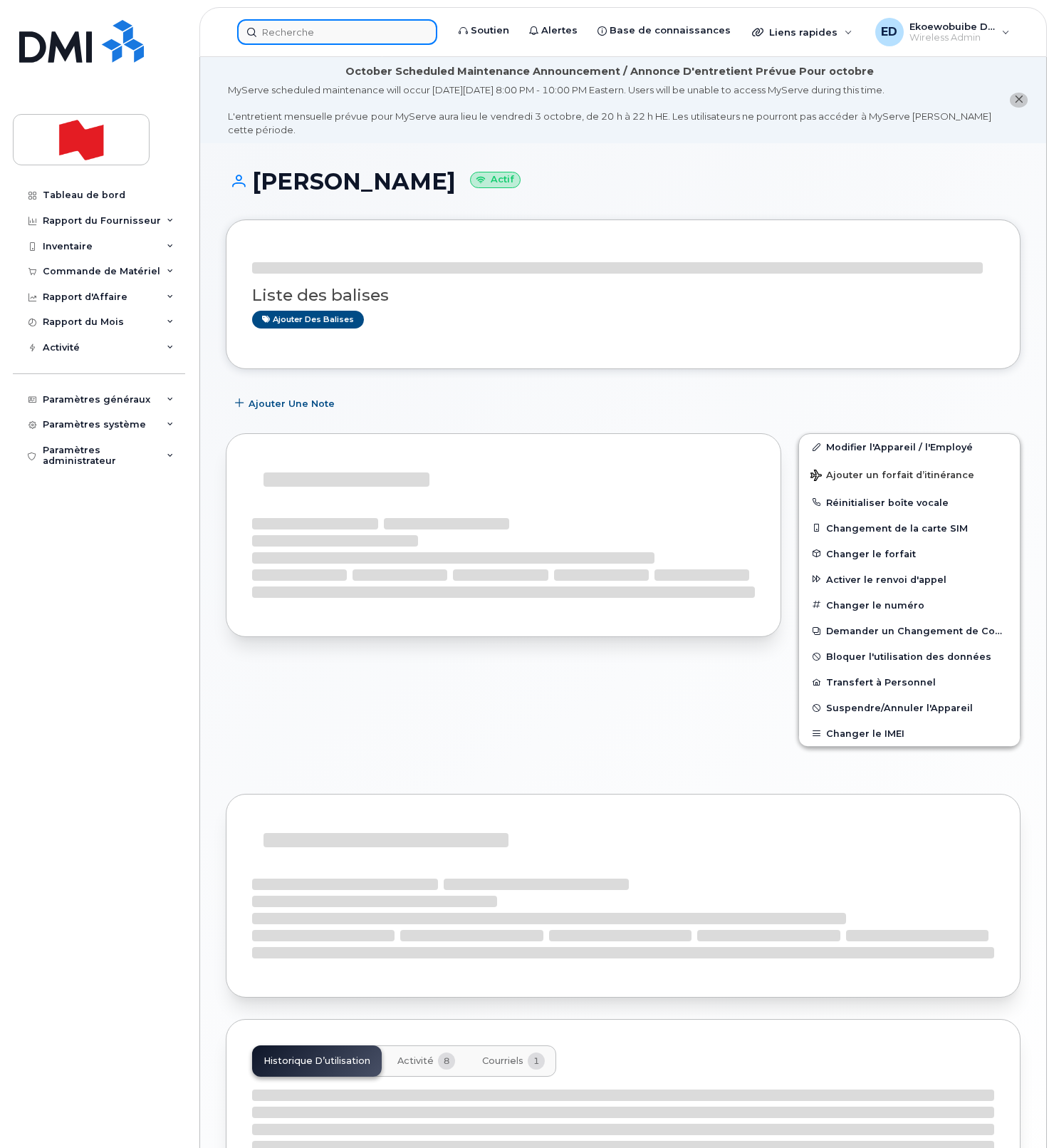
click at [320, 33] on input at bounding box center [337, 32] width 200 height 26
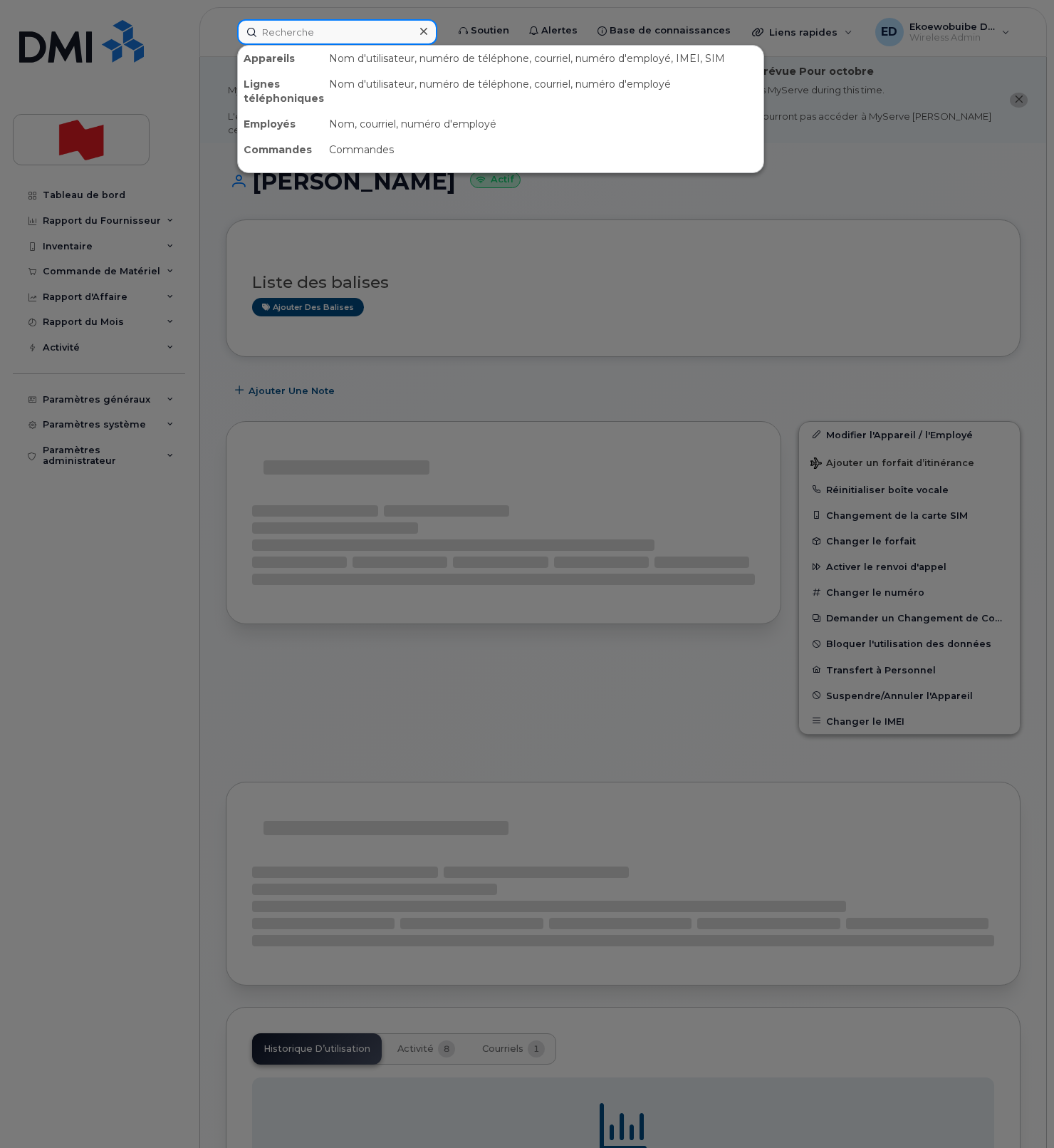
paste input "Madame [PERSON_NAME]"
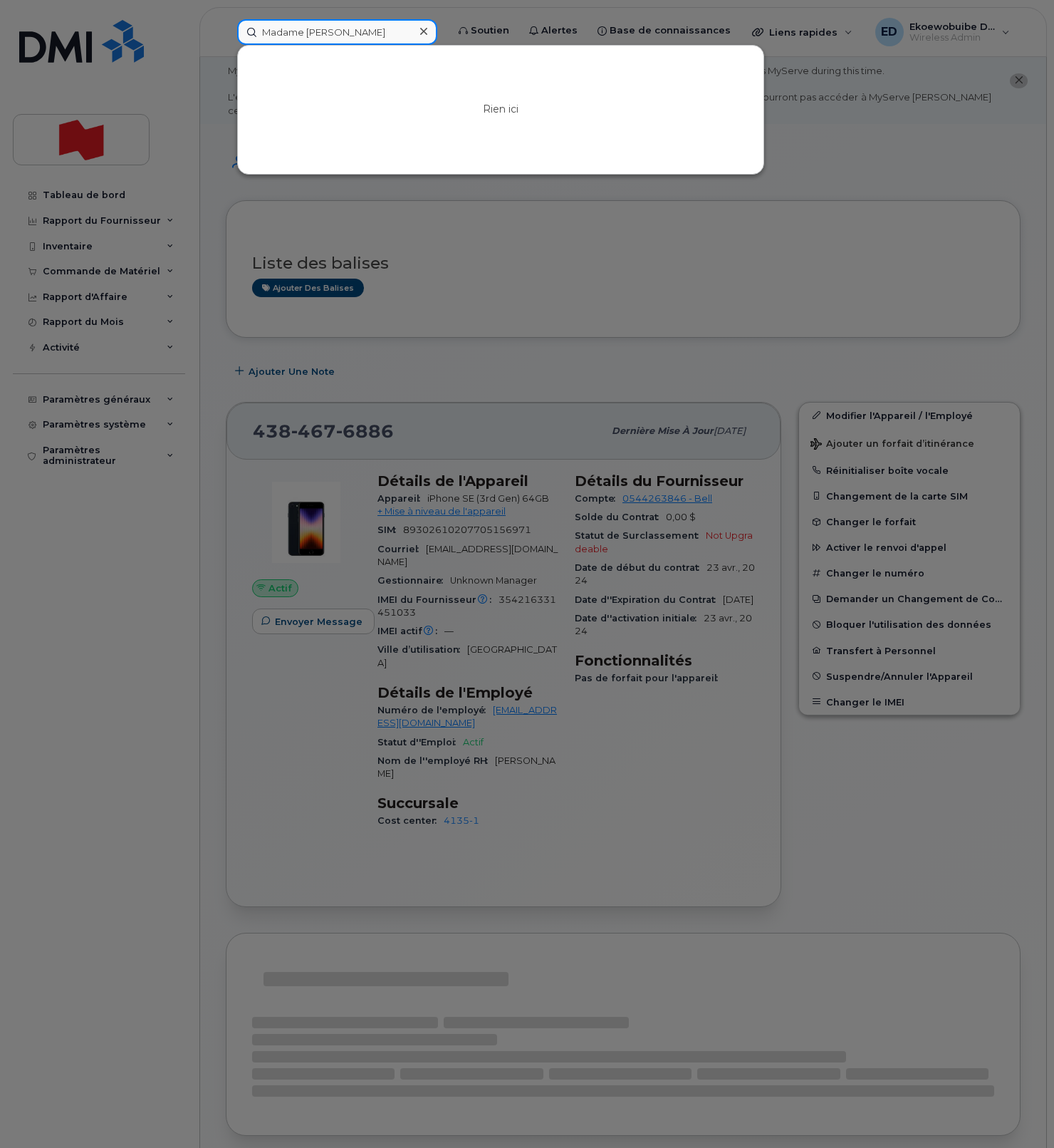
click at [275, 35] on input "Madame [PERSON_NAME]" at bounding box center [337, 32] width 200 height 26
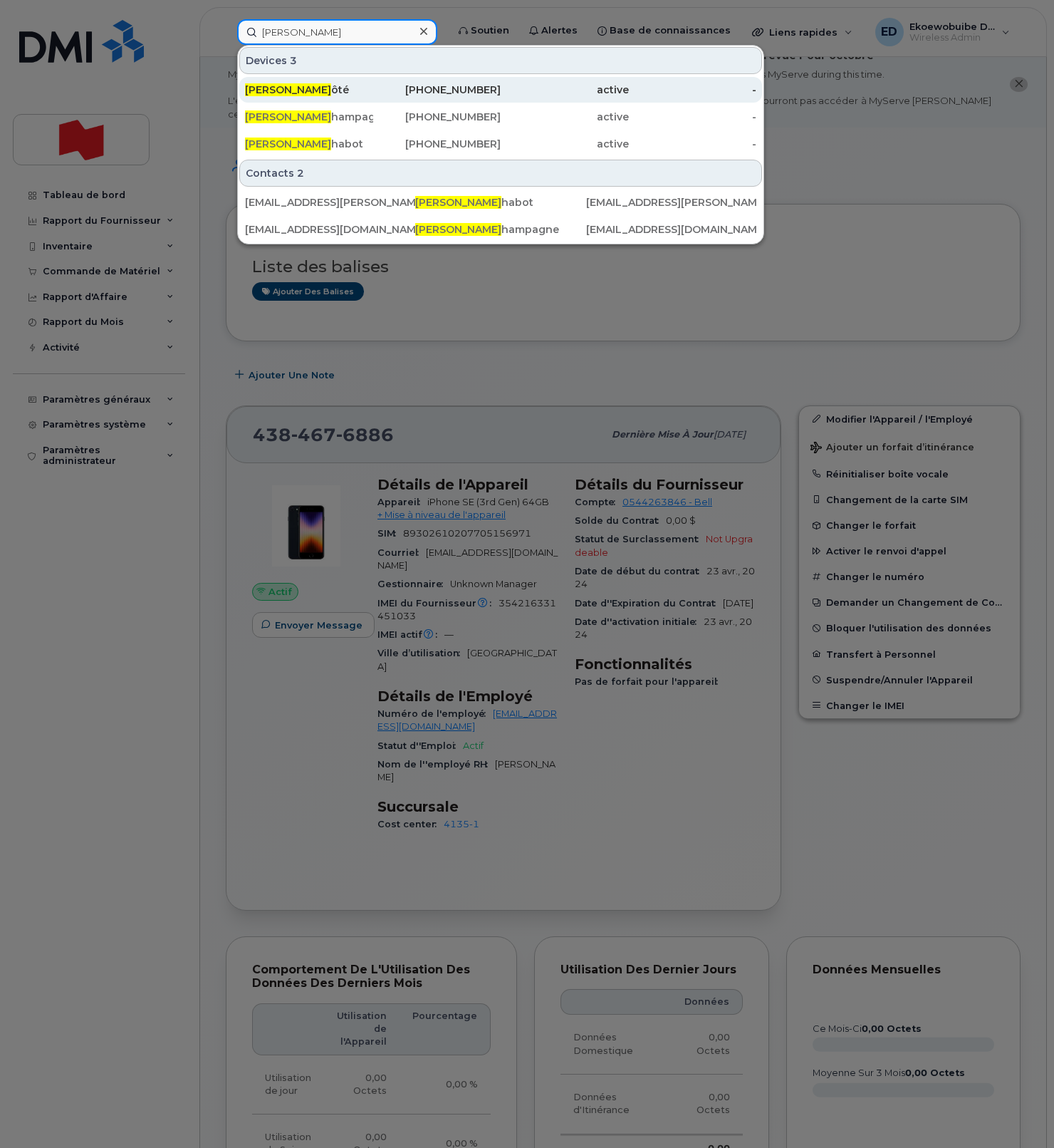
type input "[PERSON_NAME]"
click at [281, 97] on div "[PERSON_NAME] ôté" at bounding box center [309, 89] width 128 height 26
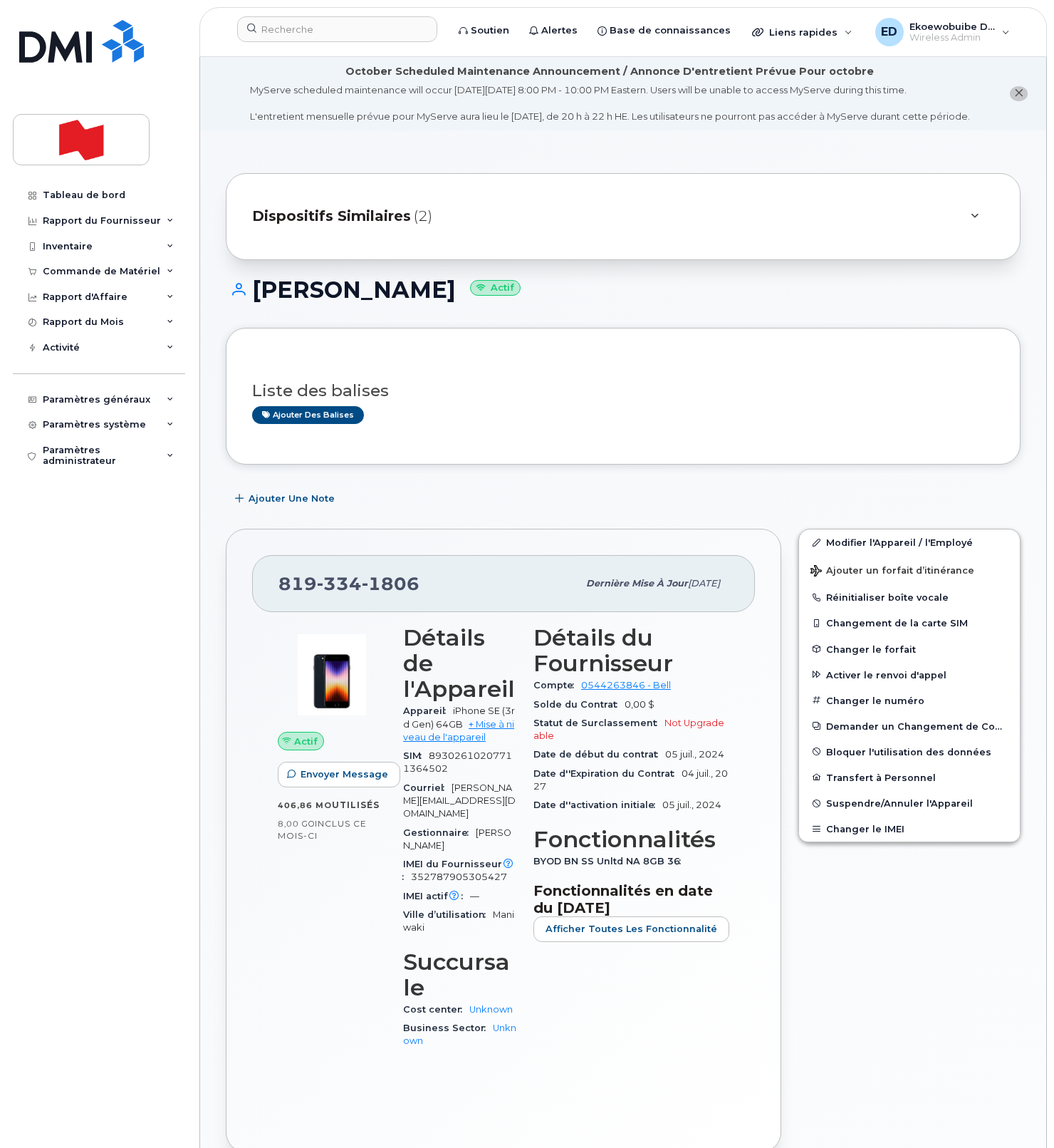
click at [588, 234] on div "Dispositifs Similaires (2)" at bounding box center [604, 216] width 703 height 35
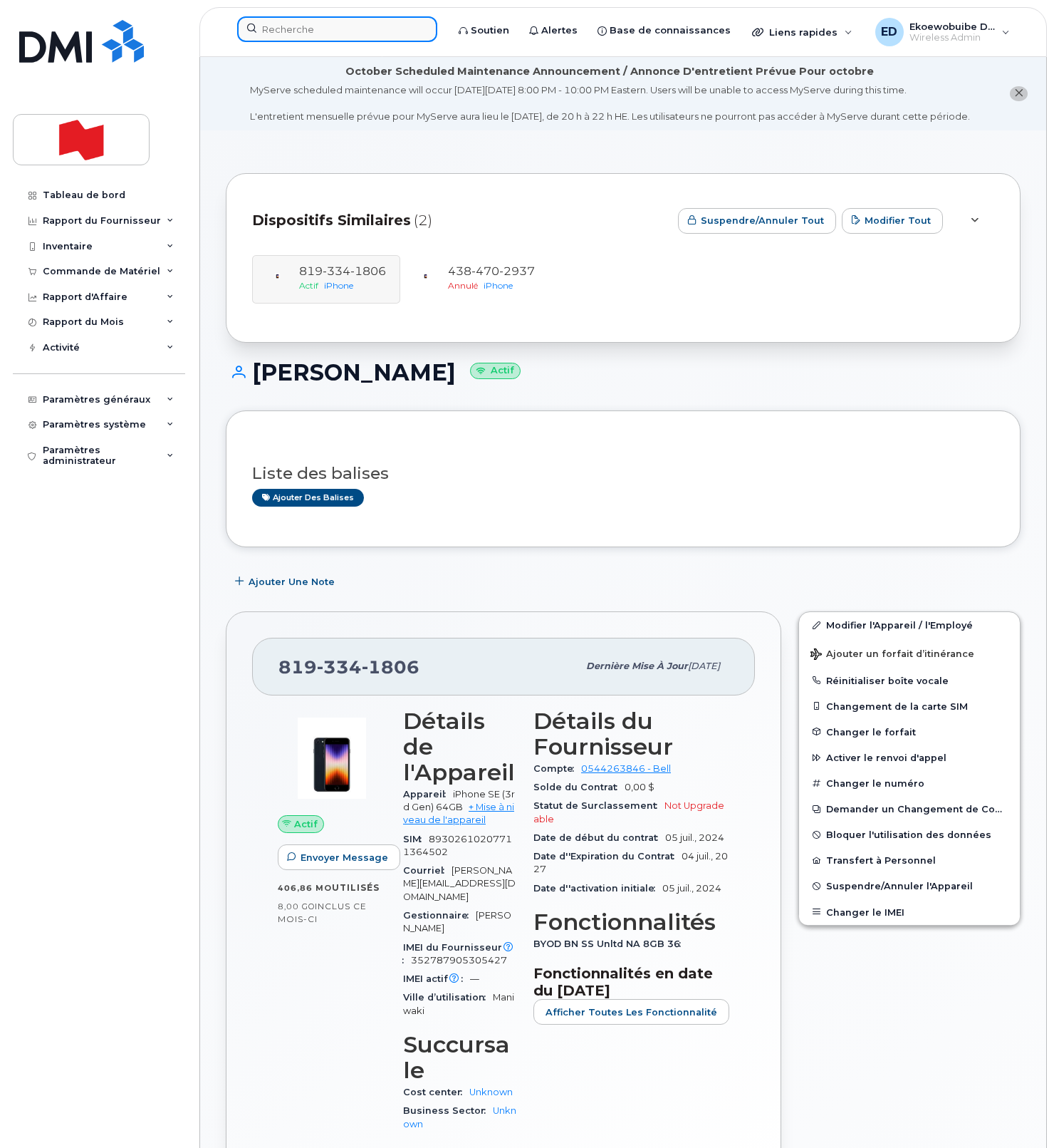
click at [319, 33] on input at bounding box center [337, 29] width 200 height 26
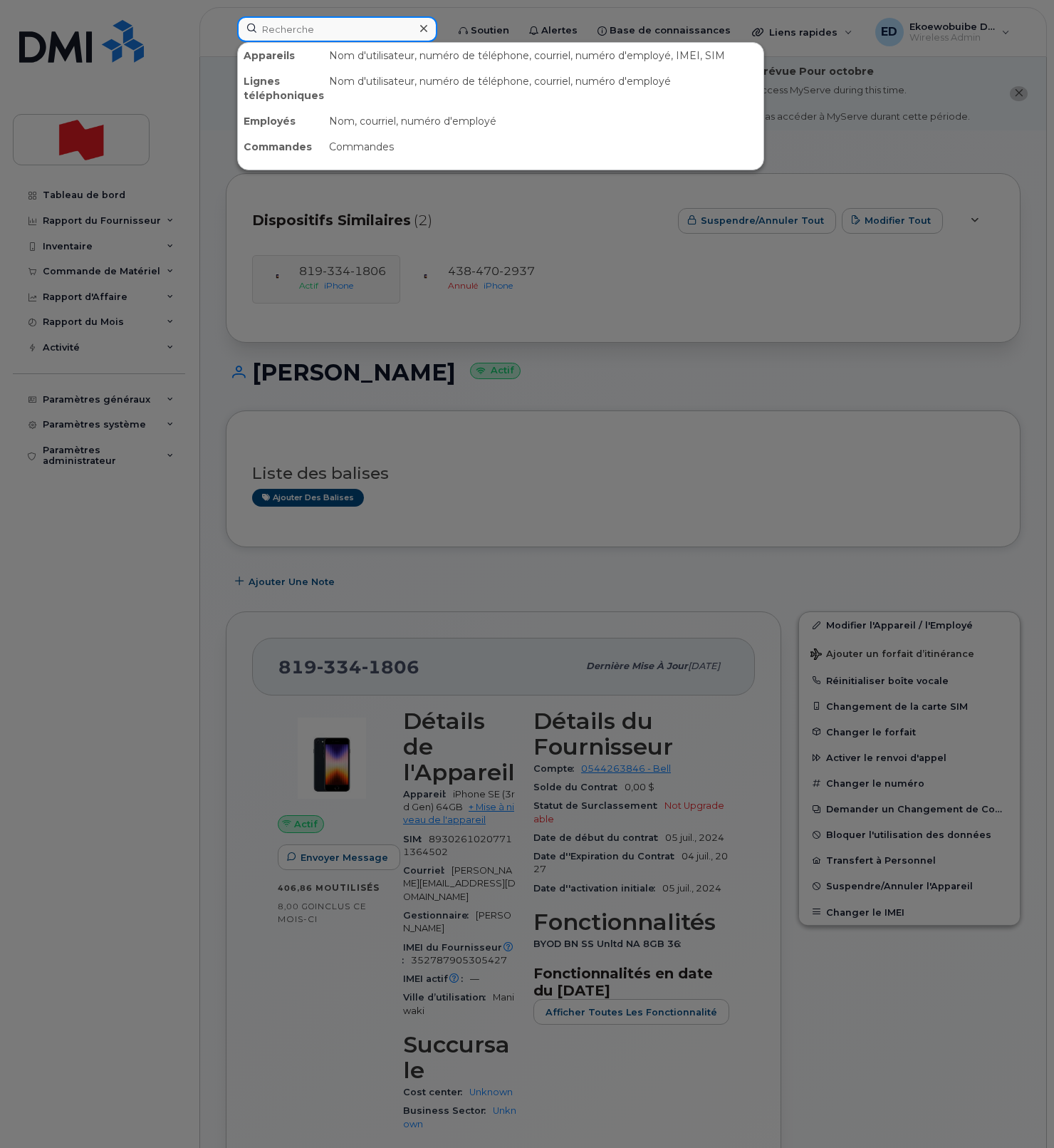
paste input "514-929-050"
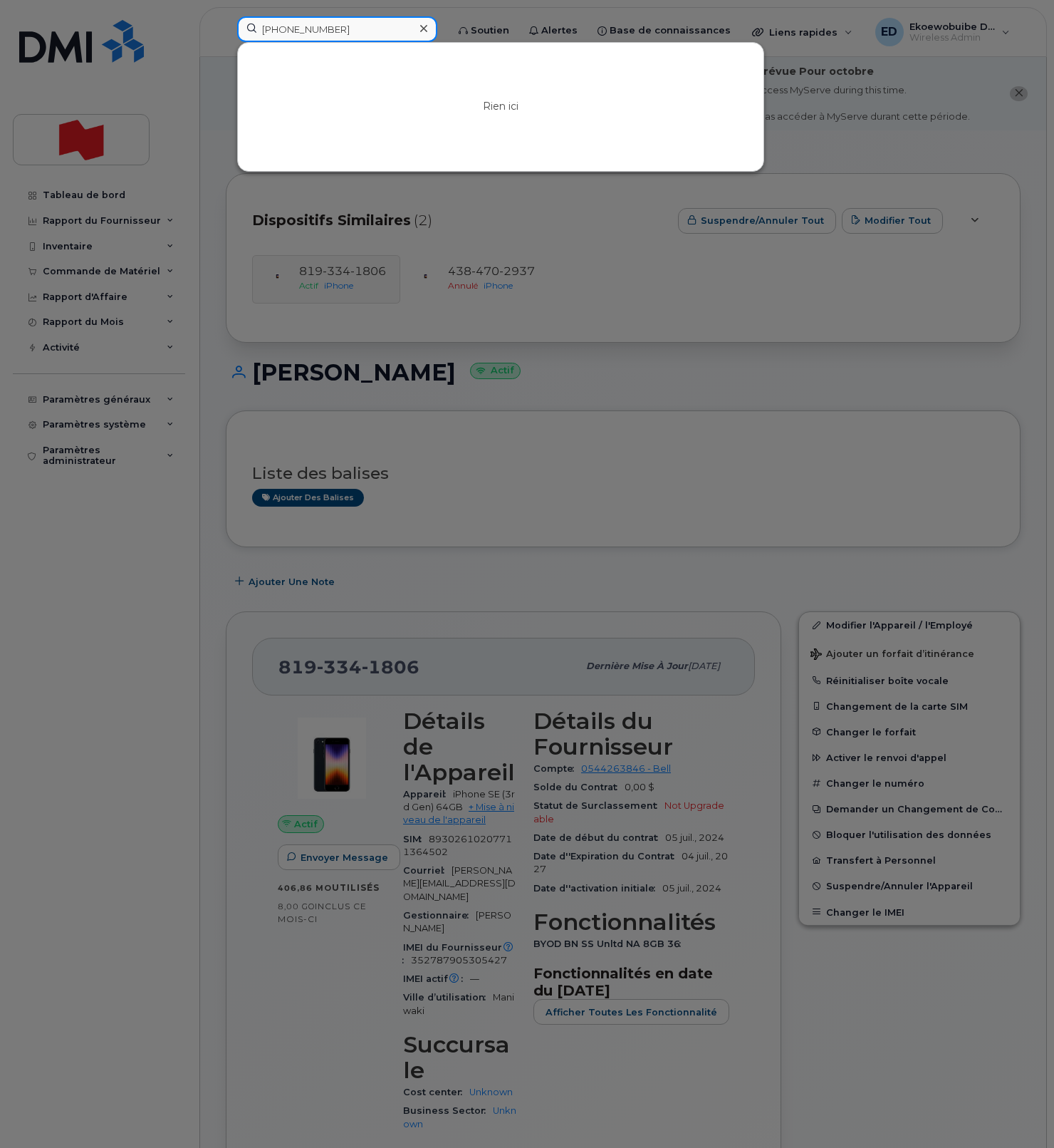
click at [310, 32] on input "514-929-050" at bounding box center [337, 29] width 200 height 26
drag, startPoint x: 309, startPoint y: 30, endPoint x: 323, endPoint y: 32, distance: 14.1
click at [310, 31] on input "514-929-2050" at bounding box center [337, 29] width 200 height 26
click at [286, 35] on input "514-9292050" at bounding box center [337, 29] width 200 height 26
type input "5149292050"
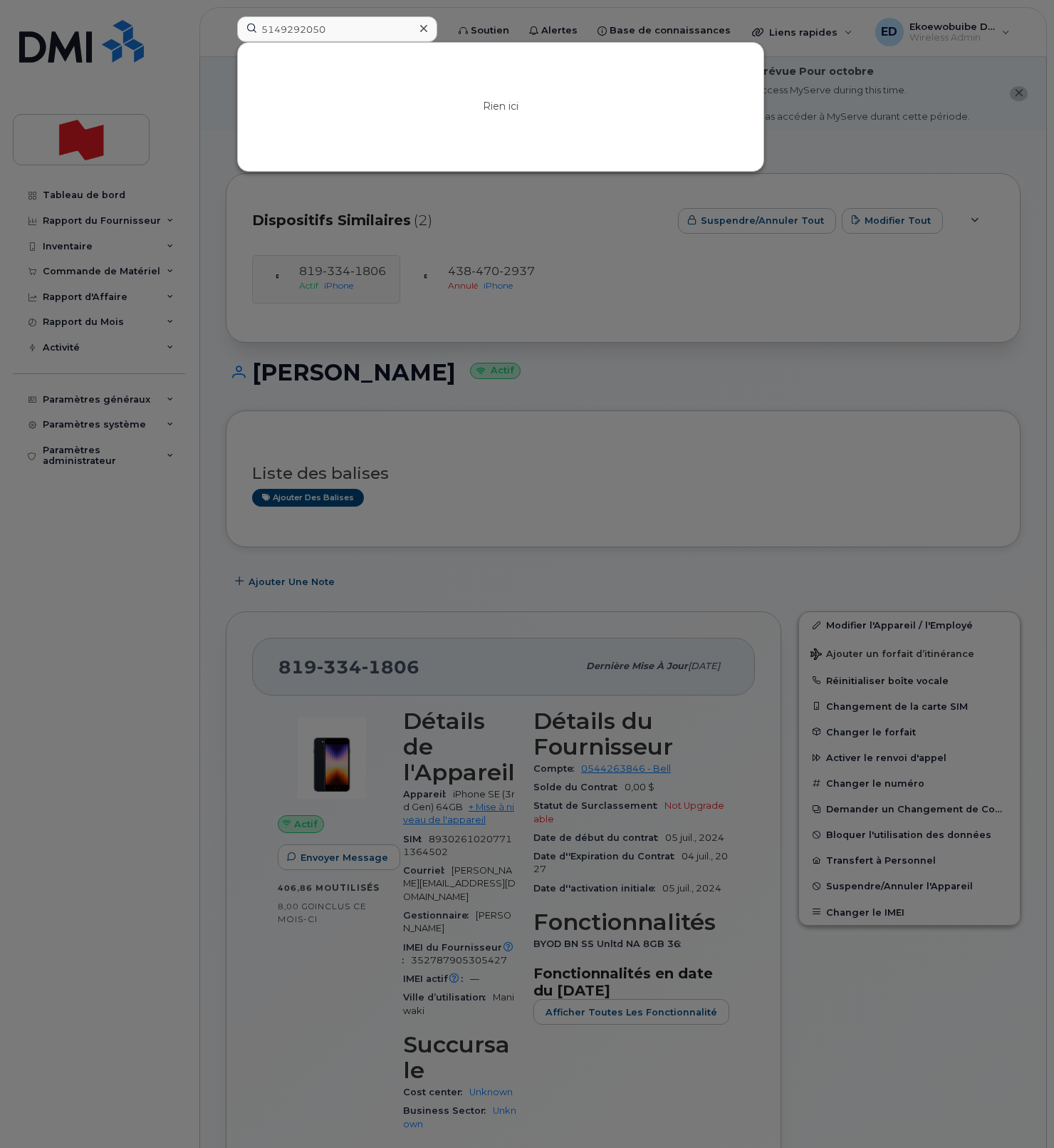
drag, startPoint x: 677, startPoint y: 312, endPoint x: 670, endPoint y: 325, distance: 14.8
click at [675, 314] on div at bounding box center [527, 574] width 1054 height 1148
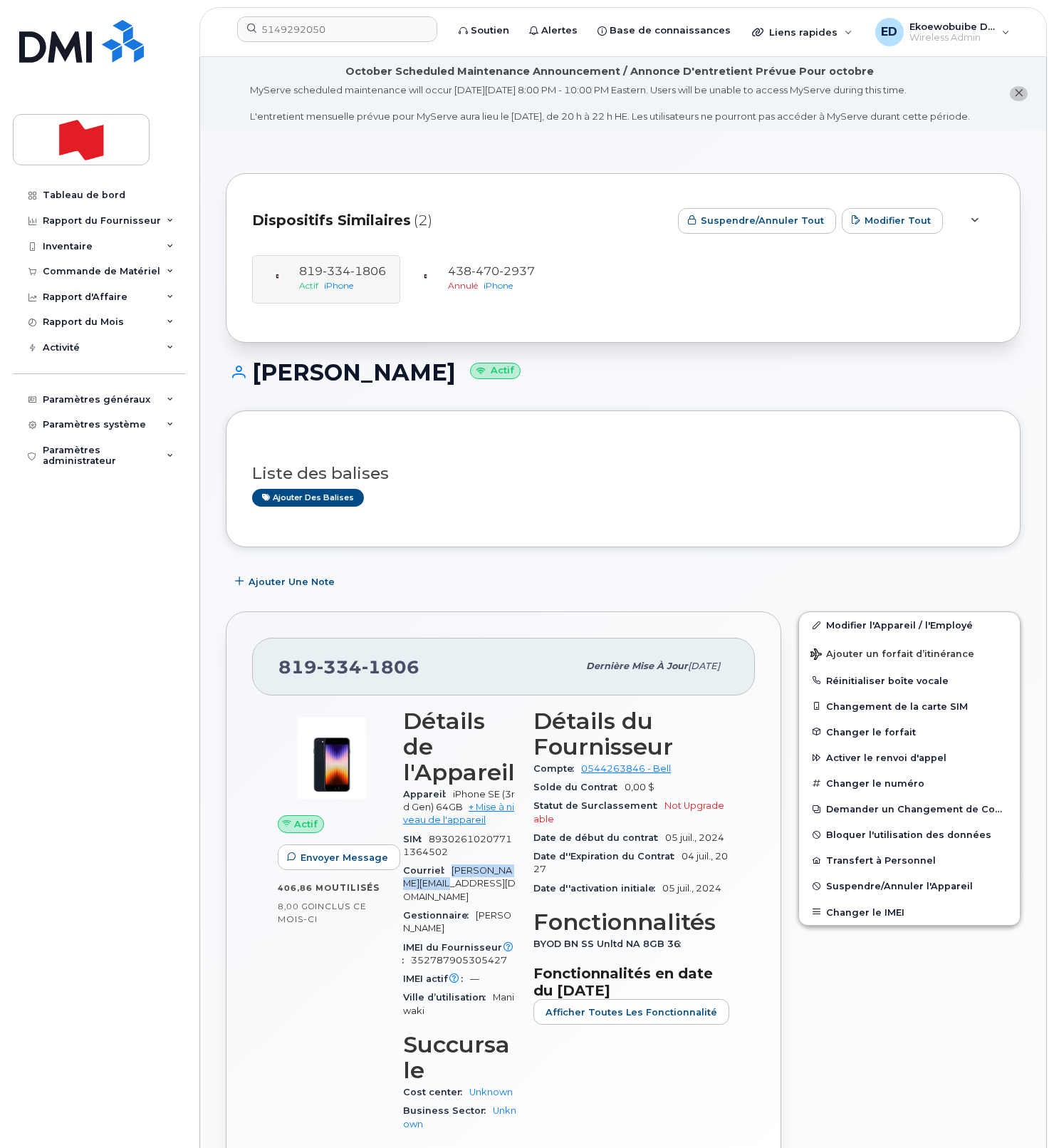
drag, startPoint x: 433, startPoint y: 872, endPoint x: 442, endPoint y: 856, distance: 18.4
click at [442, 861] on div "Courriel josee.cote.1@bnc.ca" at bounding box center [460, 883] width 113 height 45
click at [464, 872] on div "Courriel josee.cote.1@bnc.ca" at bounding box center [460, 883] width 113 height 45
drag, startPoint x: 436, startPoint y: 870, endPoint x: 448, endPoint y: 860, distance: 15.6
click at [448, 861] on div "Courriel josee.cote.1@bnc.ca" at bounding box center [460, 883] width 113 height 45
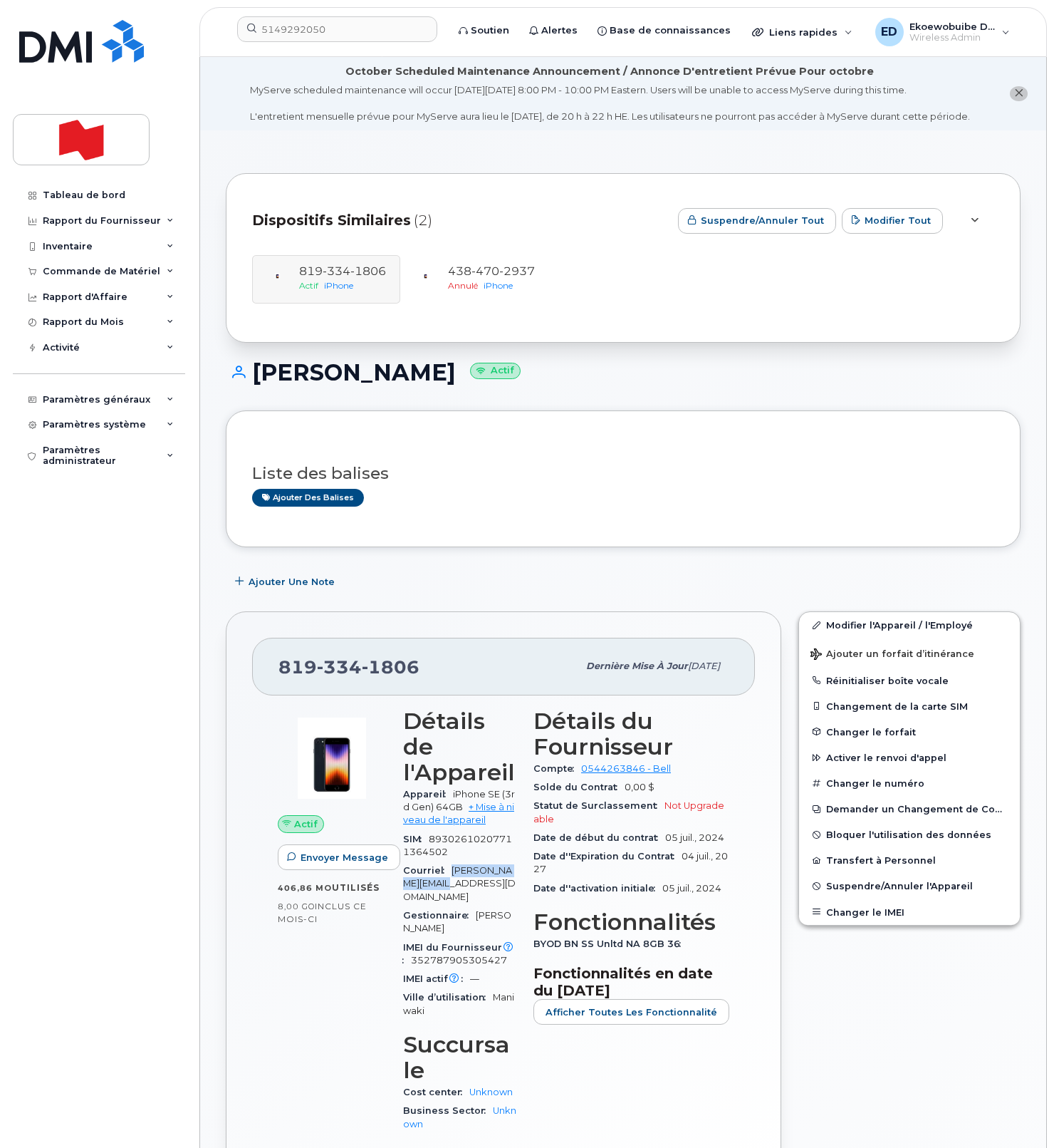
copy span "josee.cote.1@bnc.ca"
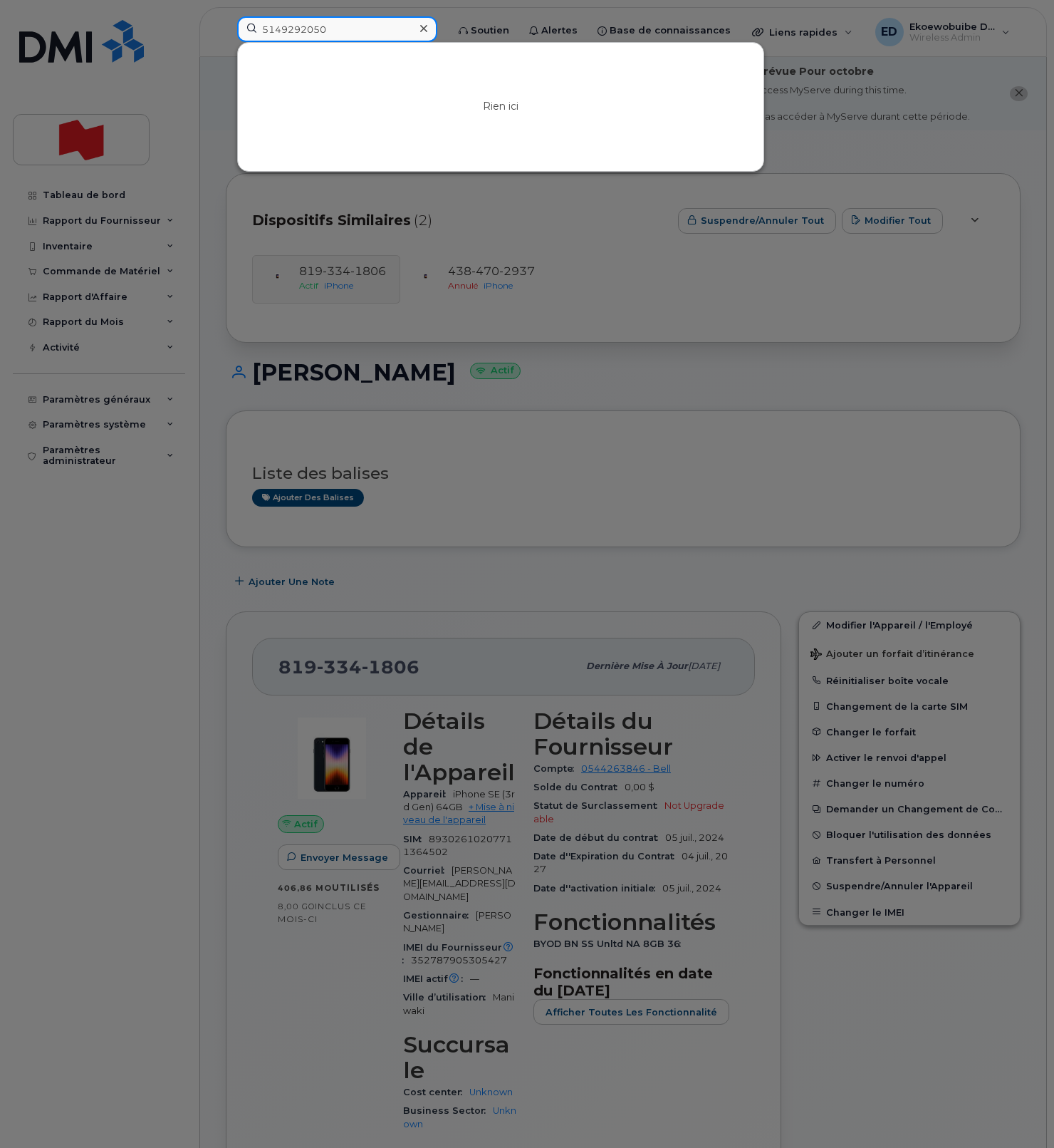
click at [342, 28] on input "5149292050" at bounding box center [337, 29] width 200 height 26
drag, startPoint x: 374, startPoint y: 27, endPoint x: 334, endPoint y: 42, distance: 42.7
click at [252, 28] on input "5149292050" at bounding box center [337, 29] width 200 height 26
click at [338, 43] on div "Rien ici" at bounding box center [501, 106] width 526 height 128
click at [434, 35] on div at bounding box center [423, 28] width 20 height 20
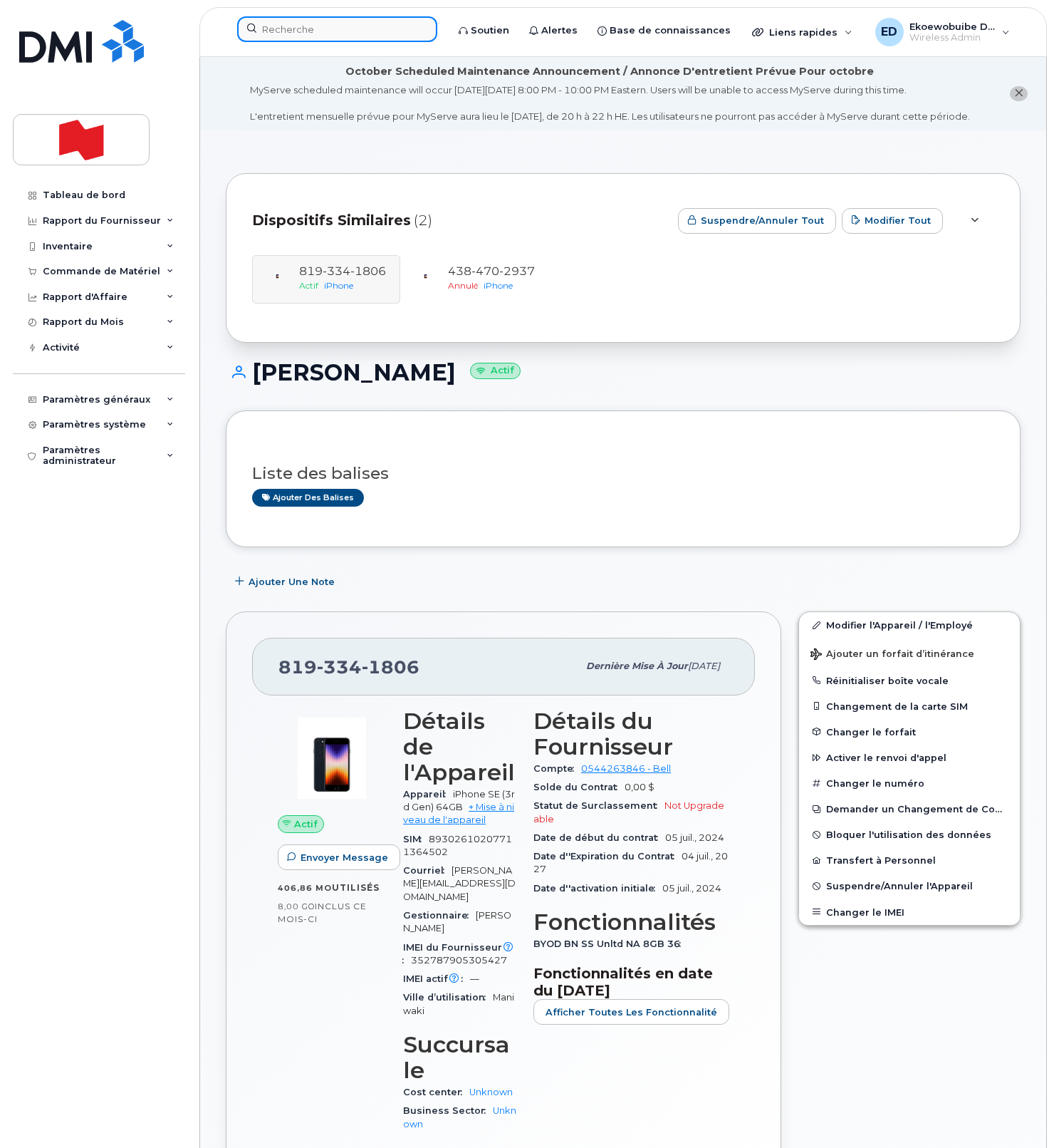
click at [383, 30] on input at bounding box center [337, 29] width 200 height 26
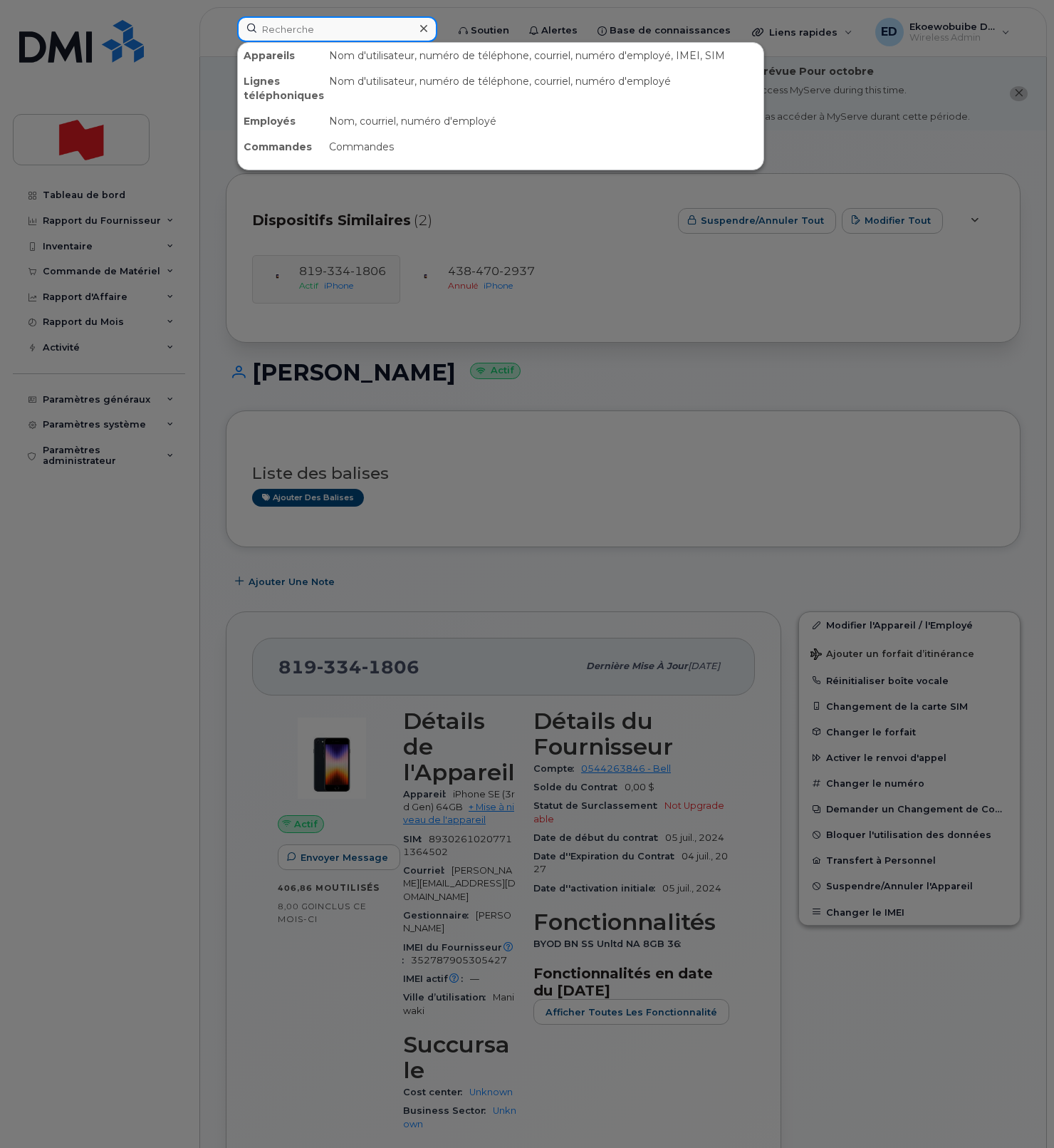
paste input "Darcy Fitzhenry"
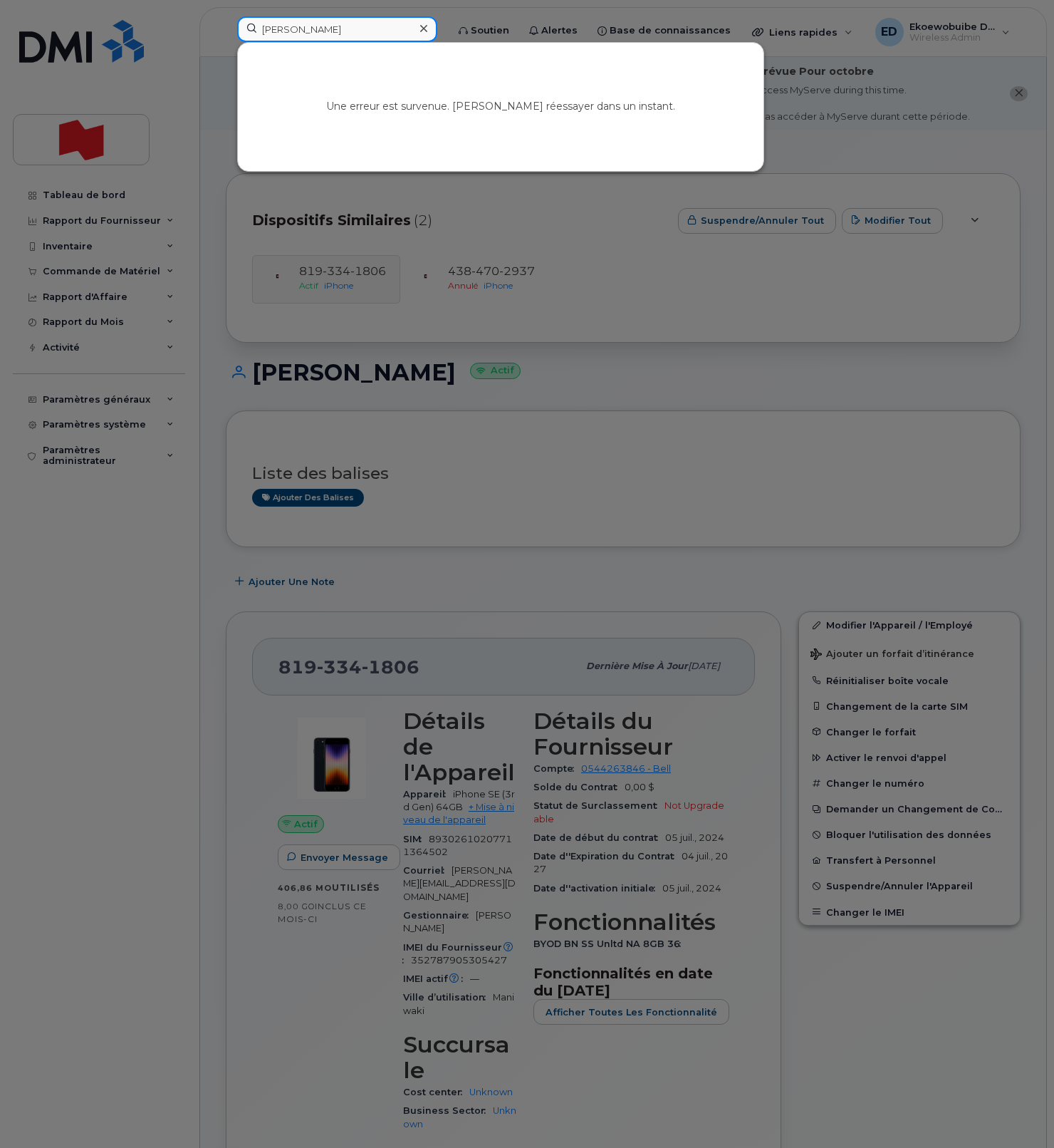
type input "Darcy Fitzhenry"
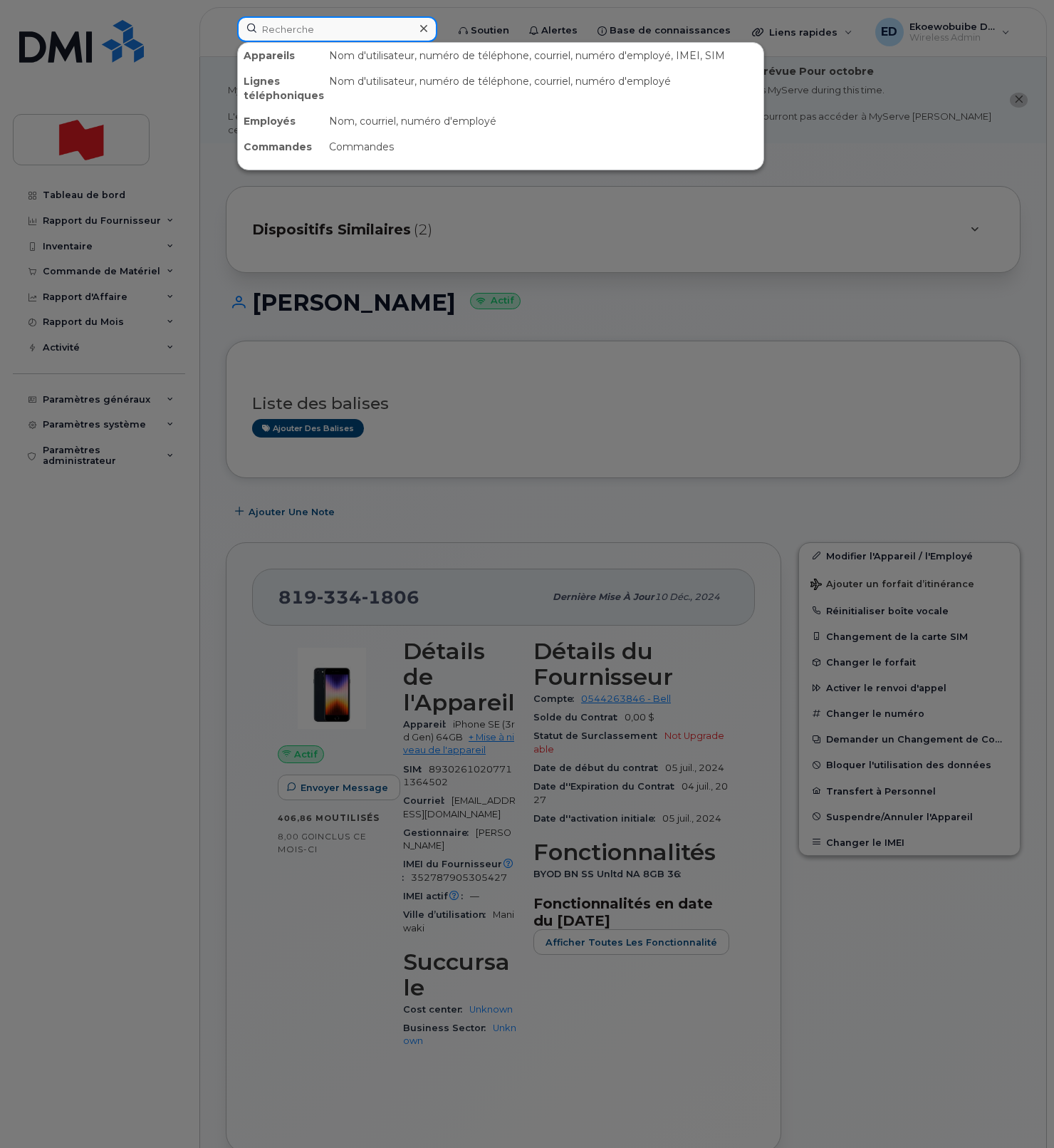
click at [309, 31] on input at bounding box center [337, 29] width 200 height 26
paste input "Darcy Fitzhenry"
click at [338, 34] on input "Darcy Fitzhenry" at bounding box center [337, 29] width 200 height 26
paste input "Darcy Fitzhenry"
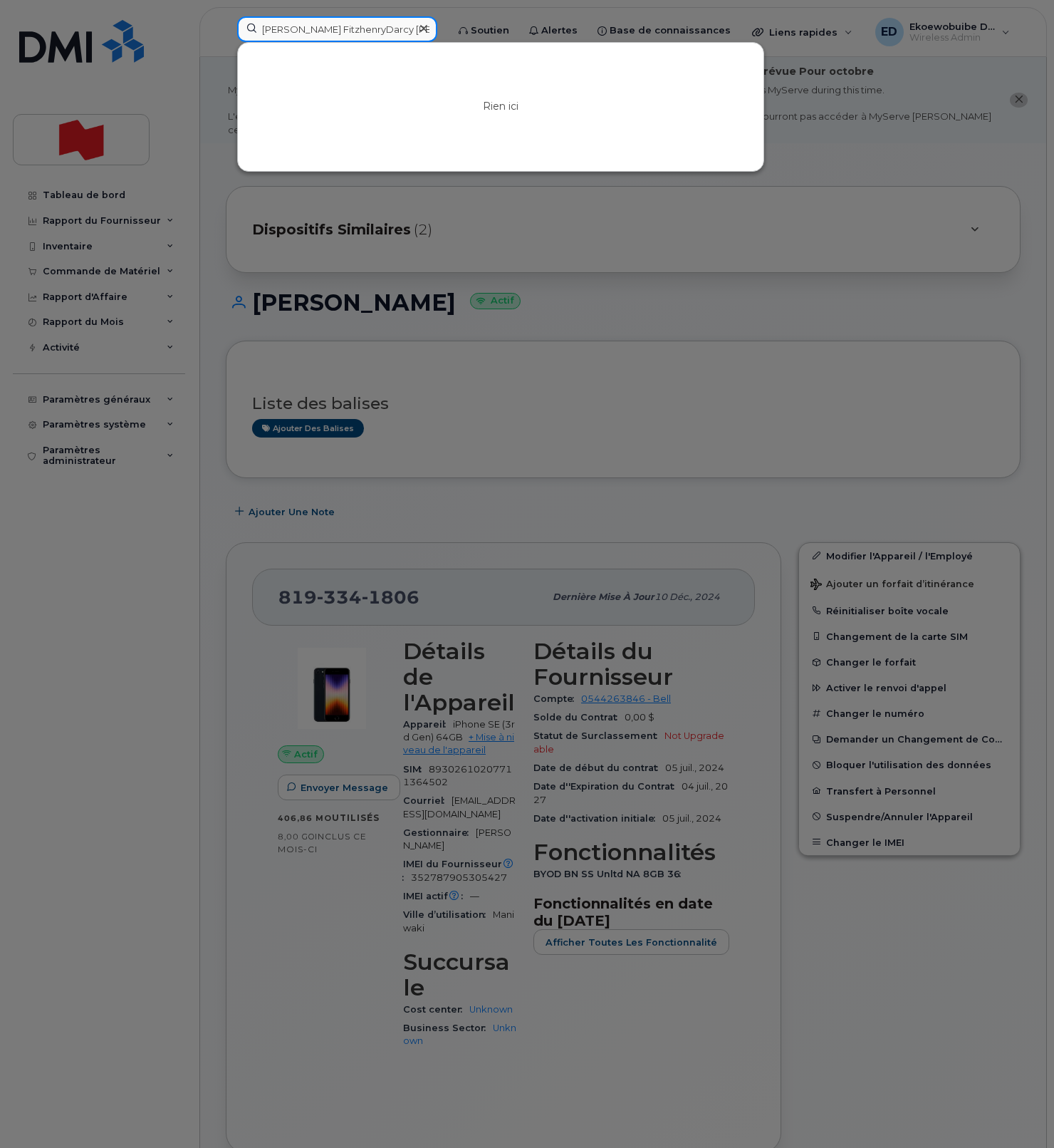
type input "Darcy FitzhenryDarcy Fitzhenry"
click at [427, 29] on icon at bounding box center [424, 28] width 7 height 12
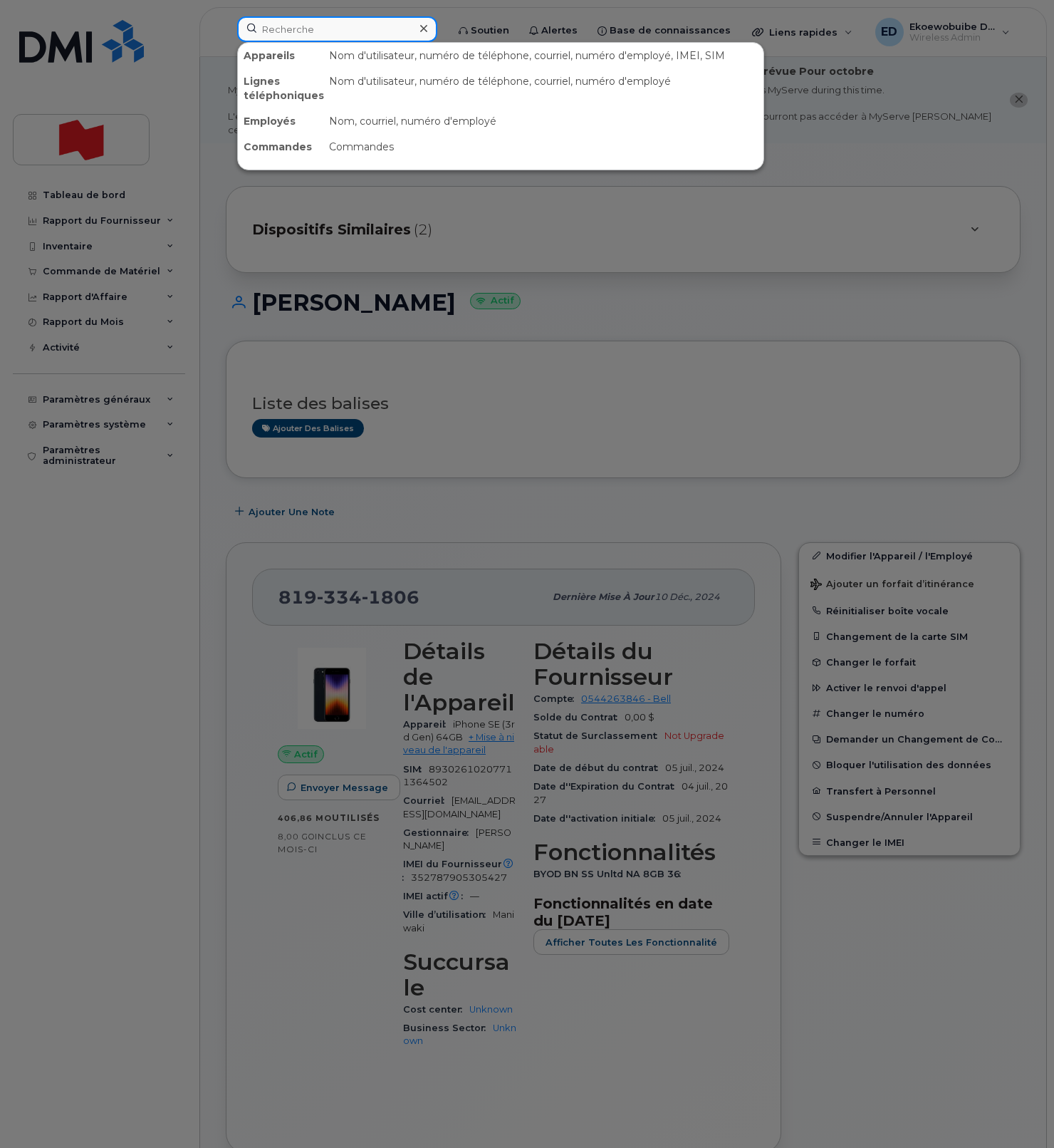
click at [386, 33] on input at bounding box center [337, 29] width 200 height 26
paste input "Darcy Fitzhenry"
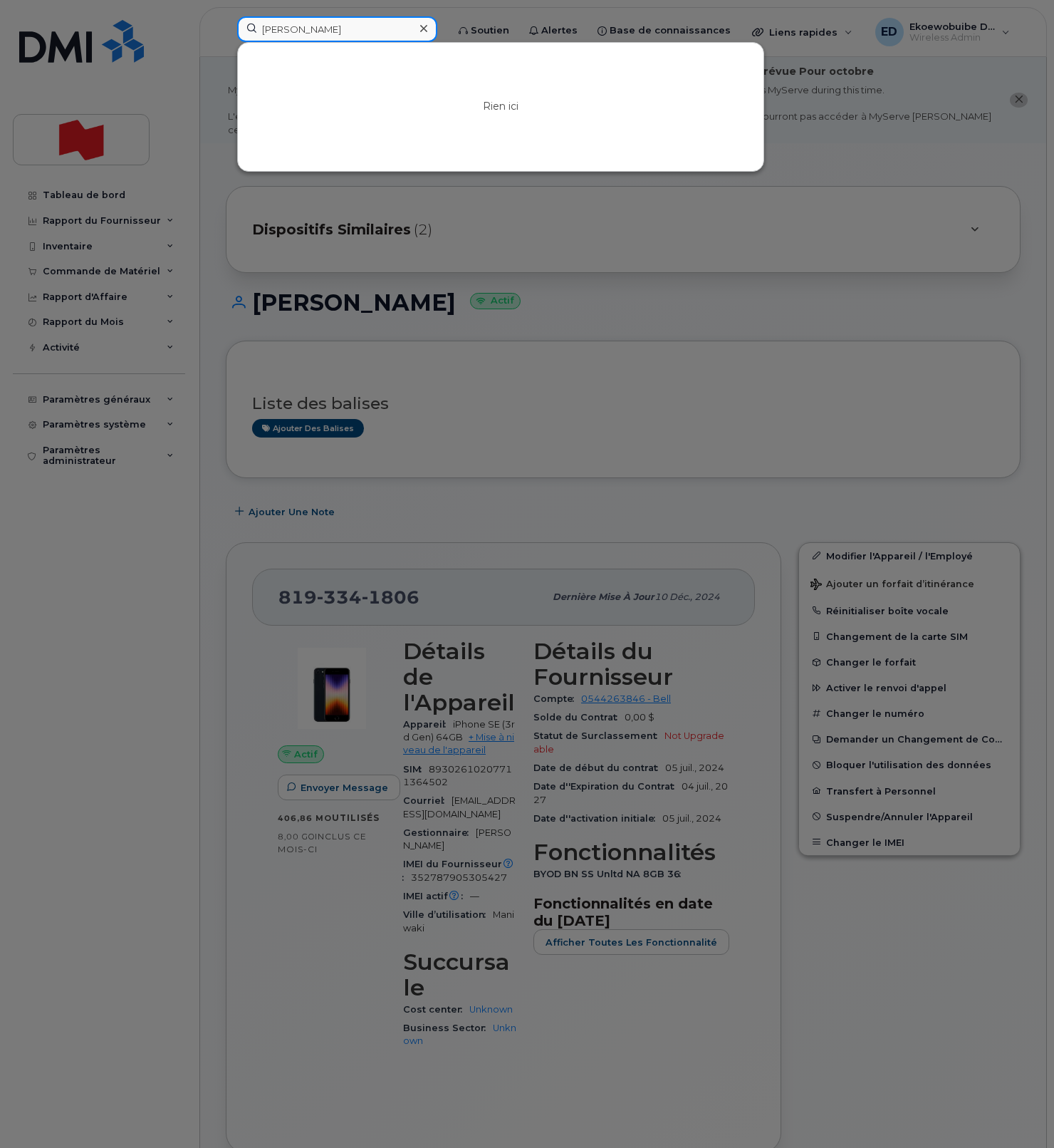
drag, startPoint x: 268, startPoint y: 31, endPoint x: 221, endPoint y: 30, distance: 47.0
click at [226, 30] on div "Darcy Fitzhenry Rien ici" at bounding box center [337, 32] width 223 height 31
paste input "mohamed.idmhand@bnc.ca"
type input "[PERSON_NAME][EMAIL_ADDRESS][DOMAIN_NAME]"
click at [427, 31] on icon at bounding box center [424, 28] width 7 height 12
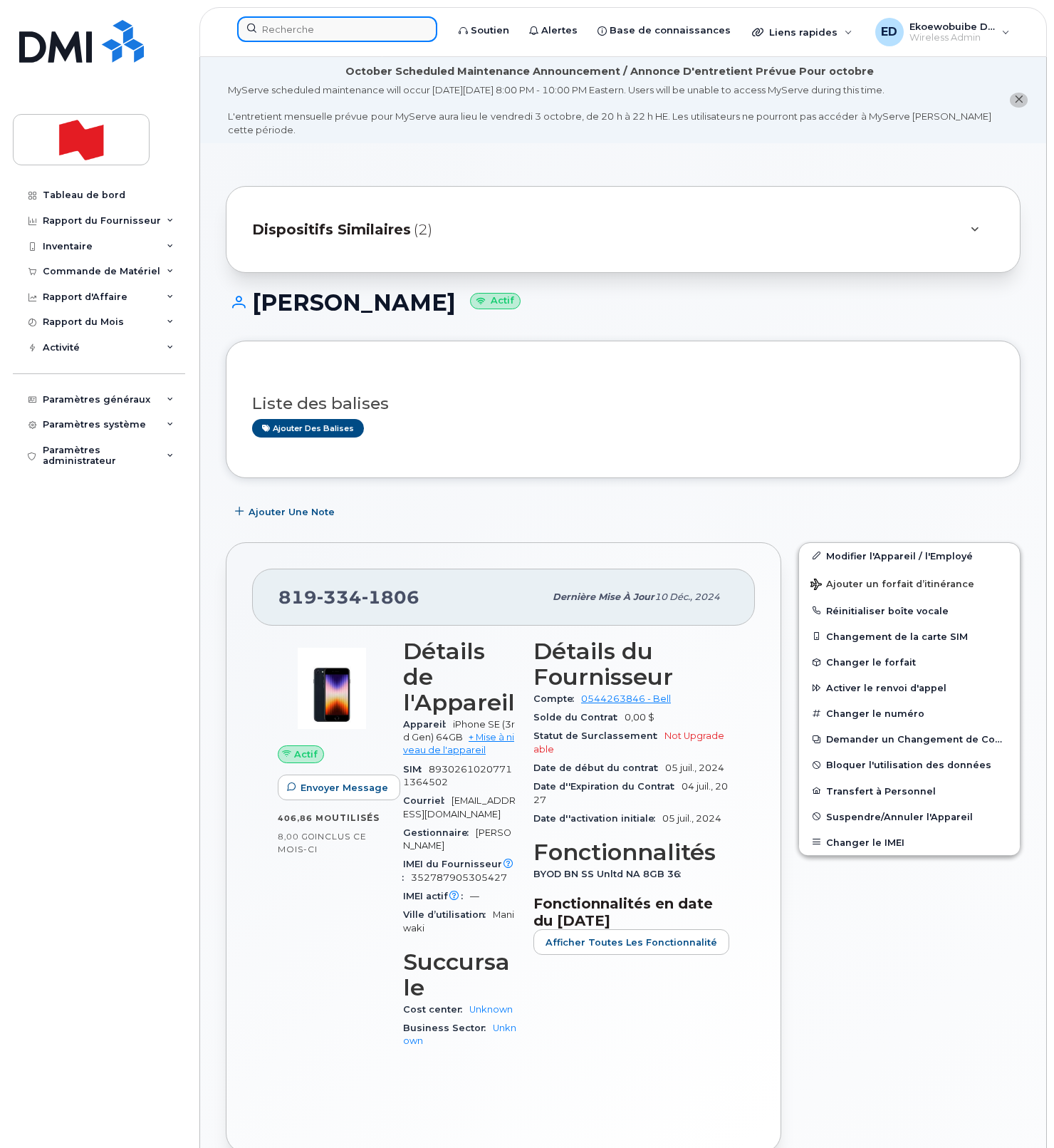
click at [337, 31] on input at bounding box center [337, 29] width 200 height 26
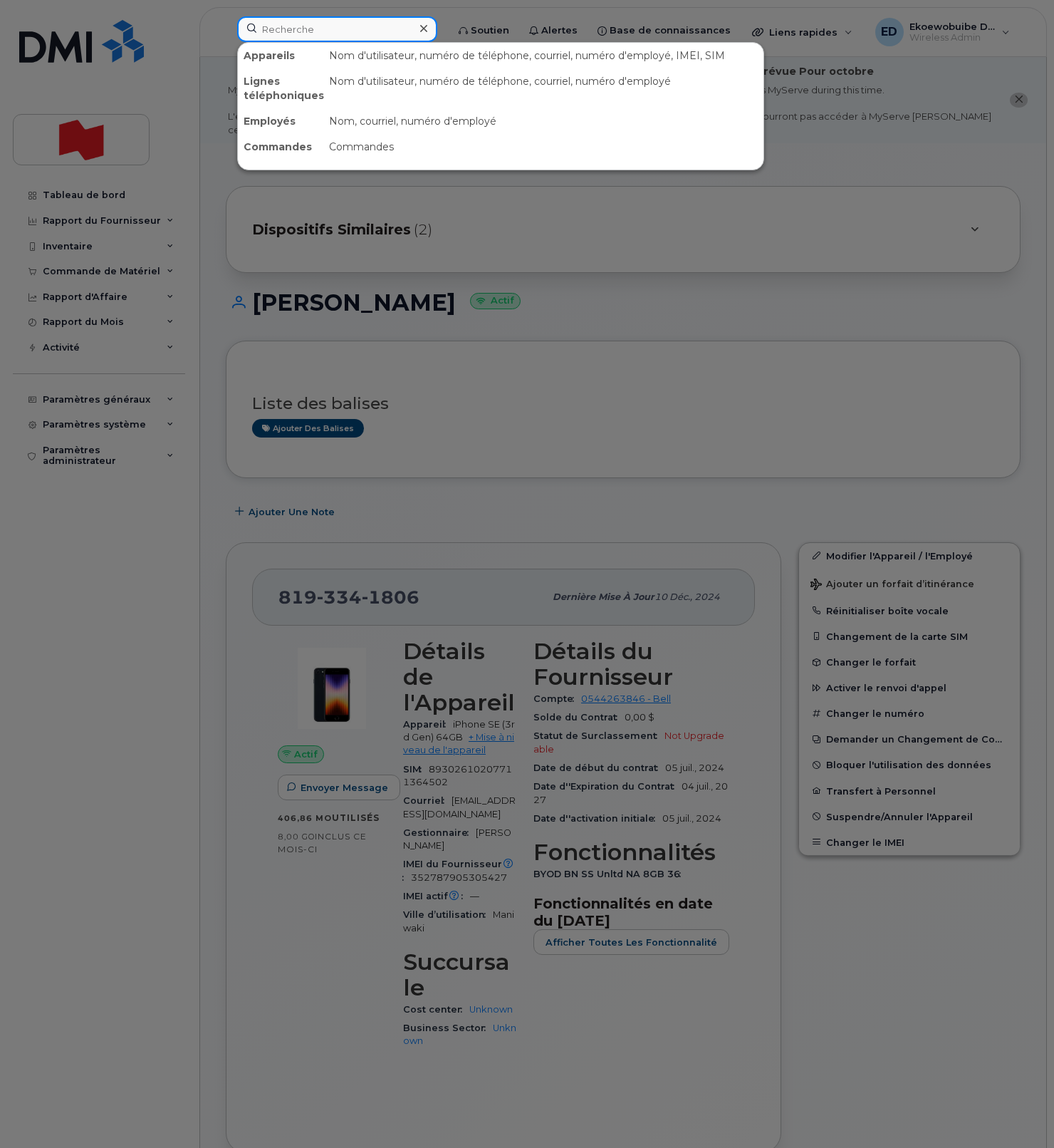
paste input "514-929-050"
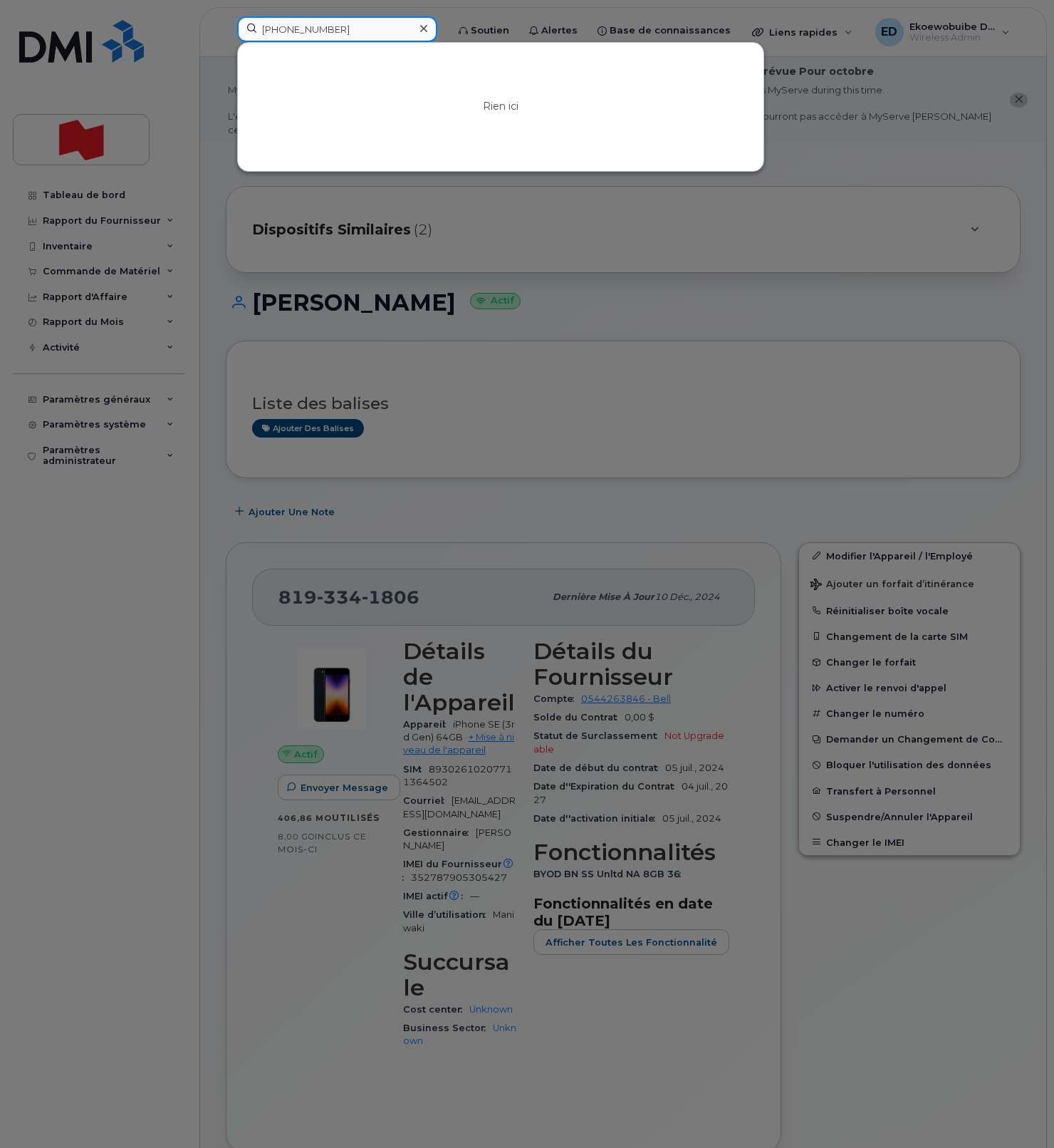
click at [312, 32] on input "514-929-050" at bounding box center [337, 29] width 200 height 26
type input "5149292050"
drag, startPoint x: 359, startPoint y: 140, endPoint x: 360, endPoint y: 149, distance: 9.1
click at [359, 140] on div "Rien ici" at bounding box center [501, 106] width 526 height 128
click at [298, 35] on input "5149292050" at bounding box center [337, 29] width 200 height 26
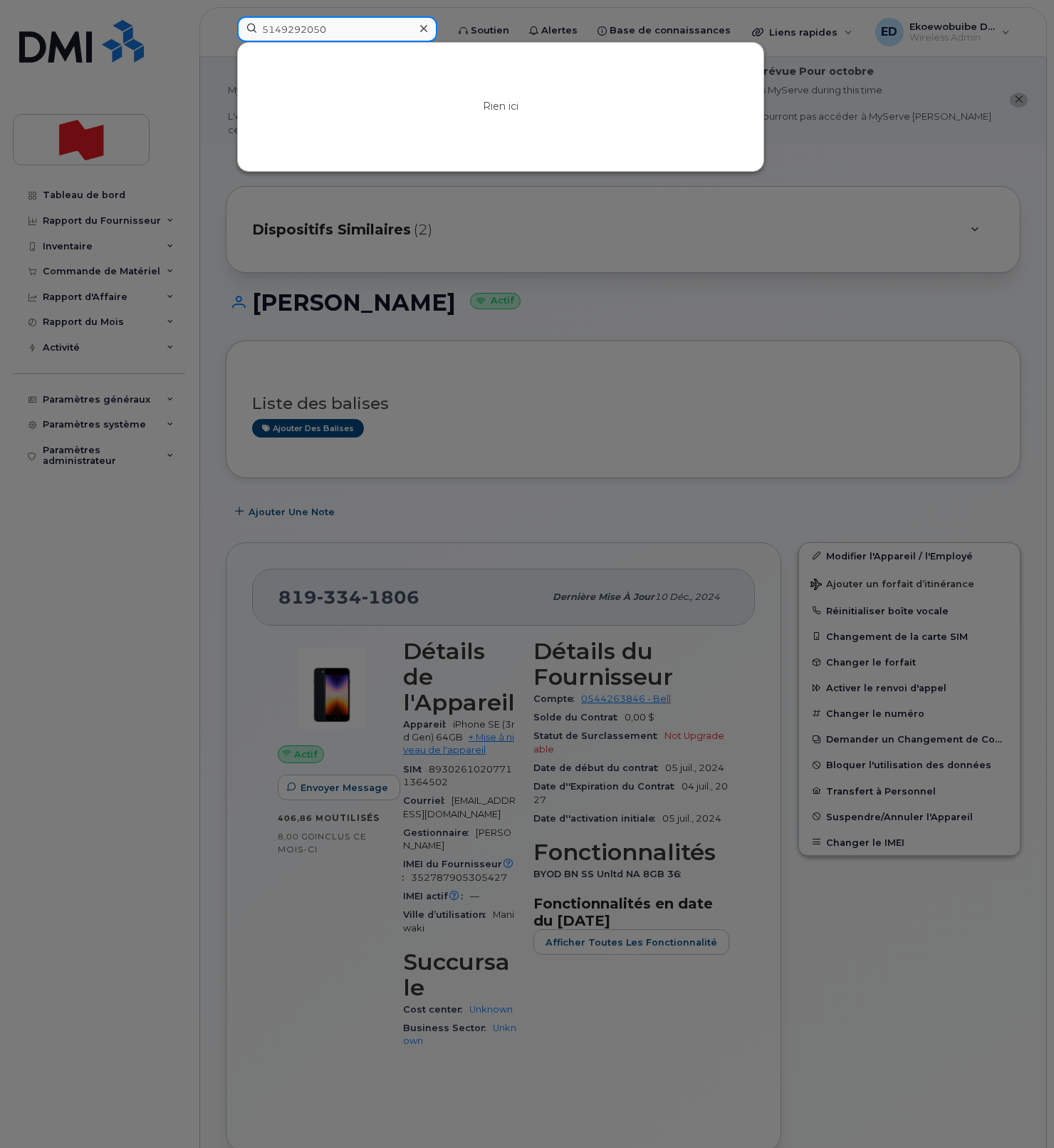
click at [298, 35] on input "5149292050" at bounding box center [337, 29] width 200 height 26
click at [312, 33] on input at bounding box center [337, 29] width 200 height 26
type input "8"
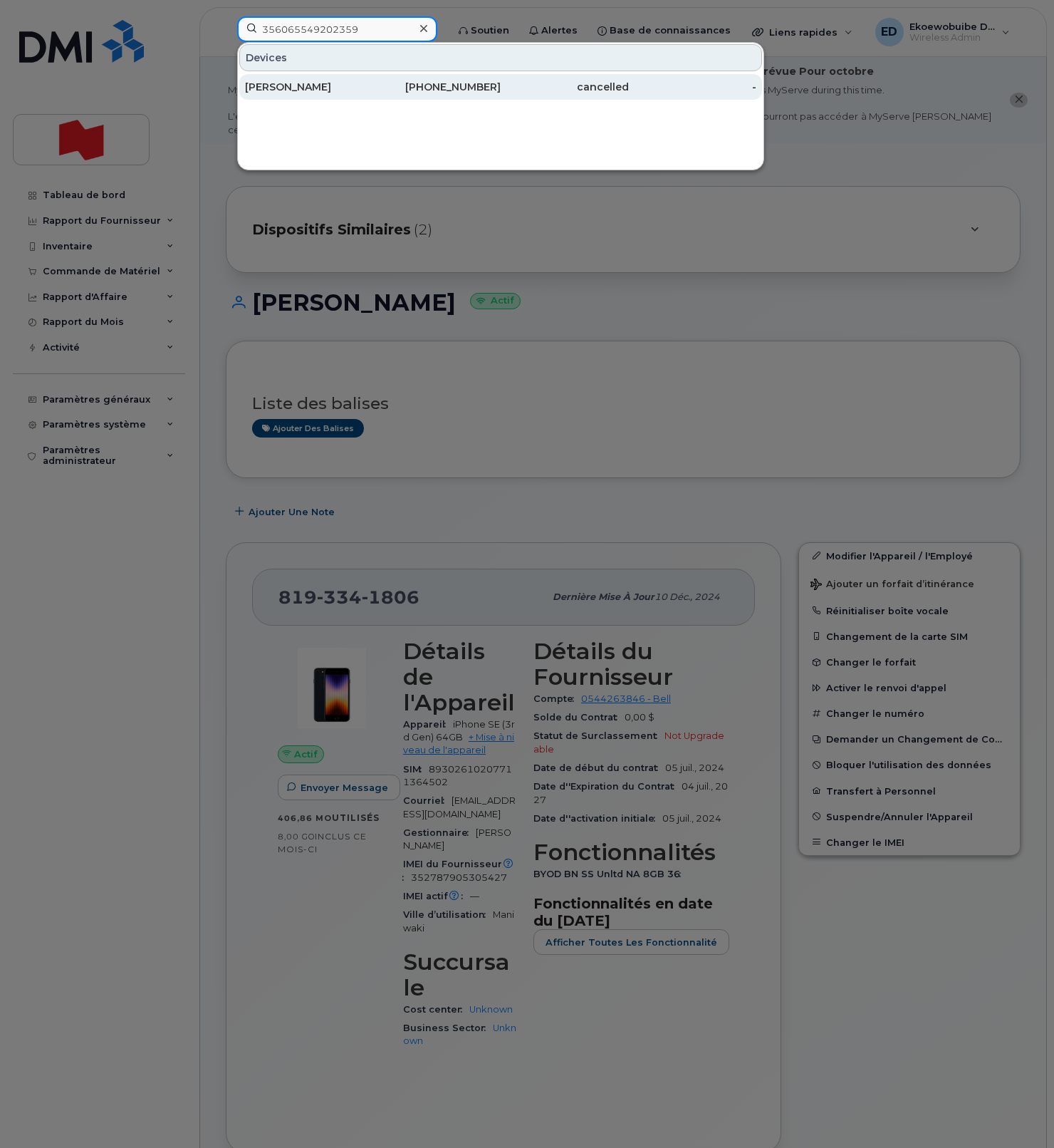
type input "356065549202359"
click at [317, 84] on div "Churn Kashif Saya" at bounding box center [309, 87] width 128 height 14
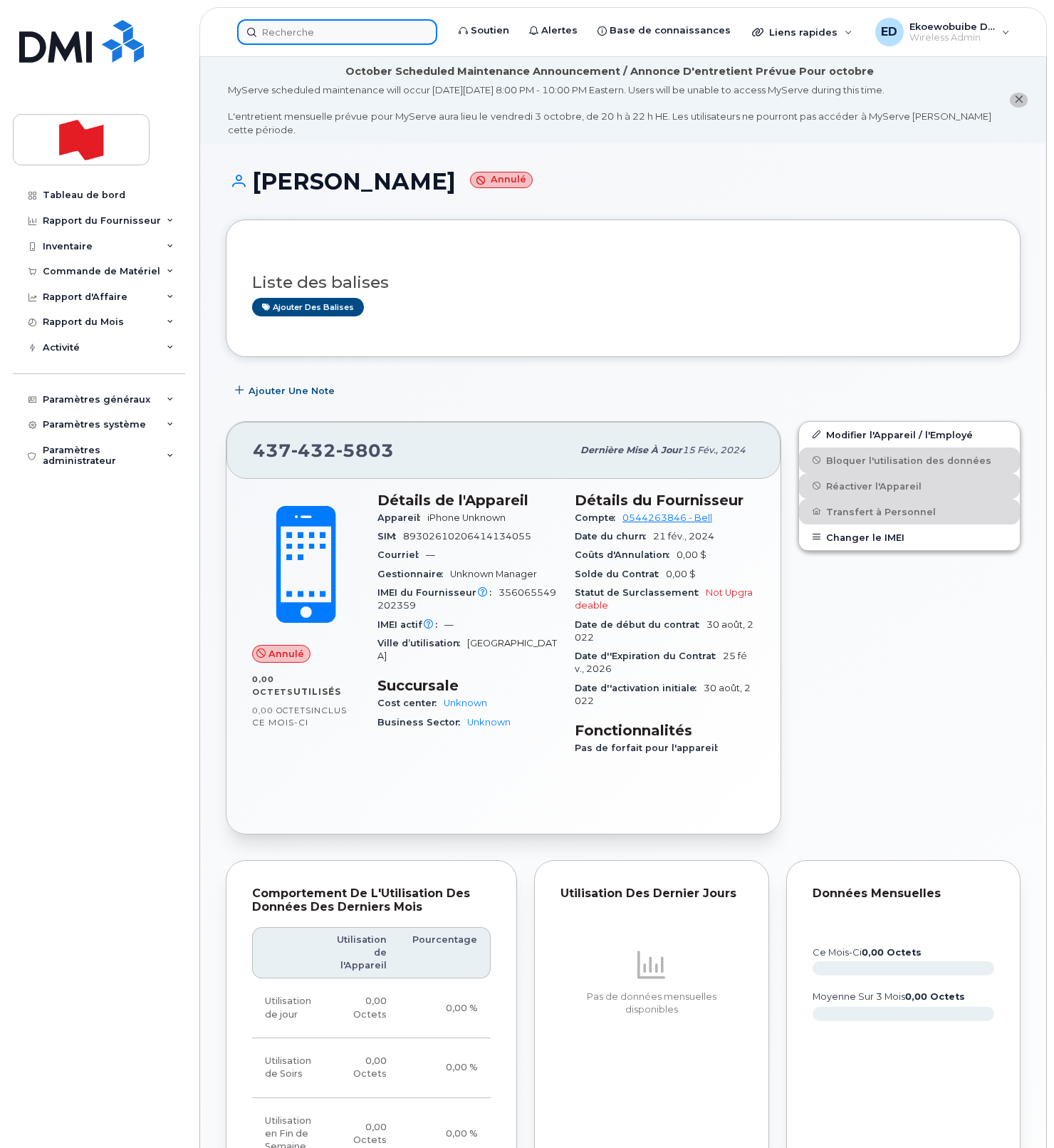
click at [346, 31] on input at bounding box center [337, 32] width 200 height 26
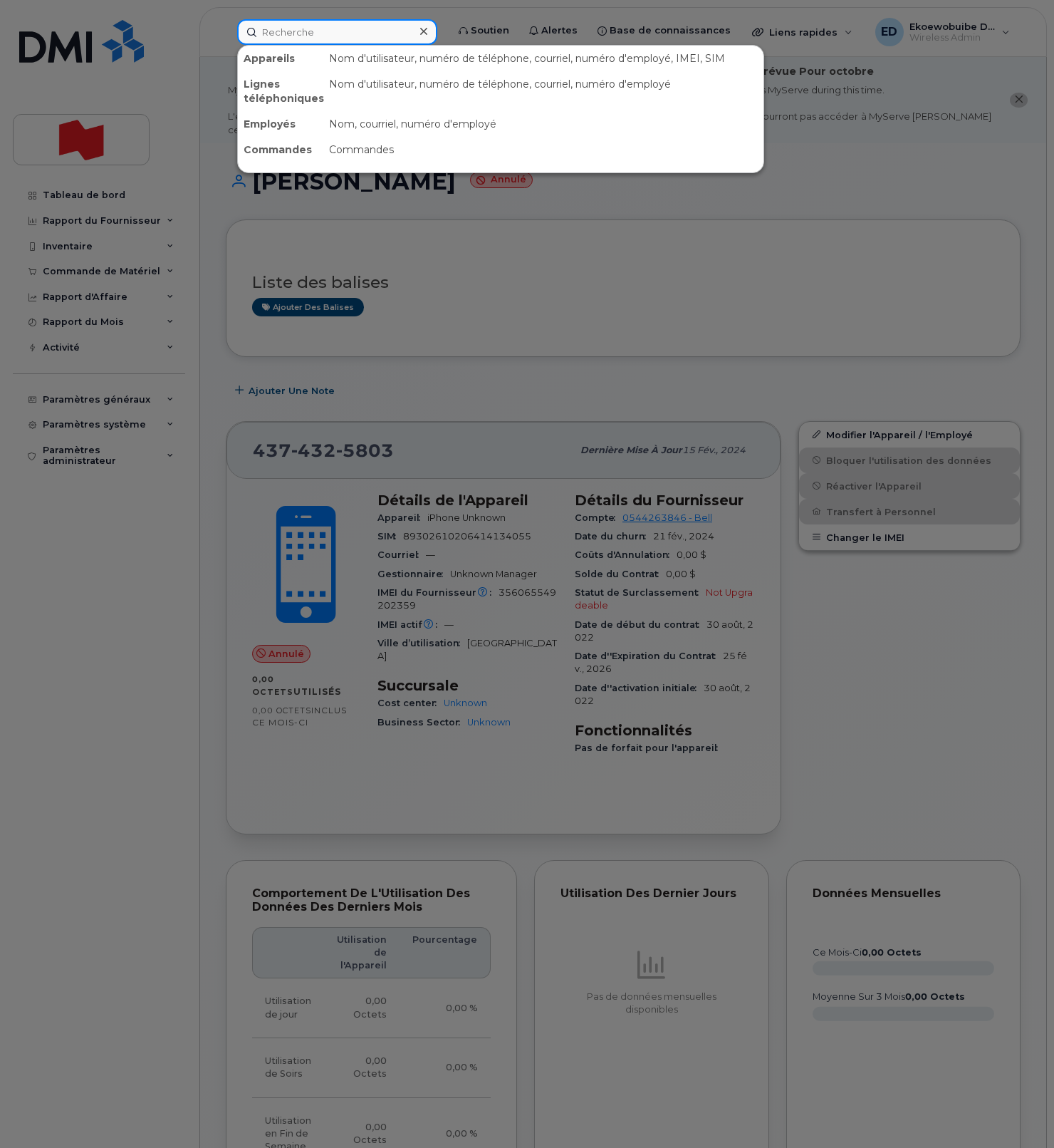
paste input "[PERSON_NAME]"
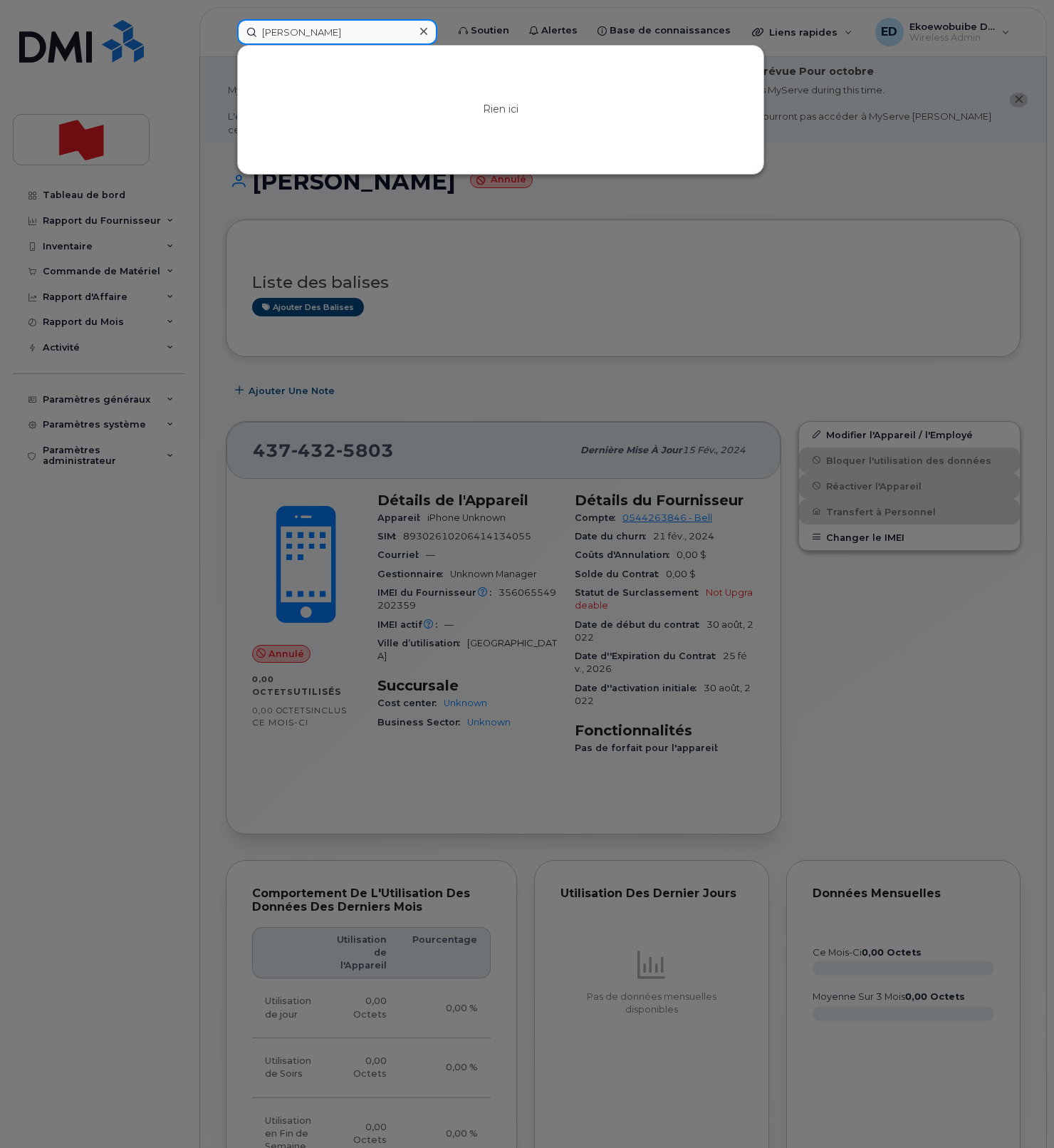
type input "[PERSON_NAME]"
click at [427, 32] on icon at bounding box center [424, 31] width 7 height 12
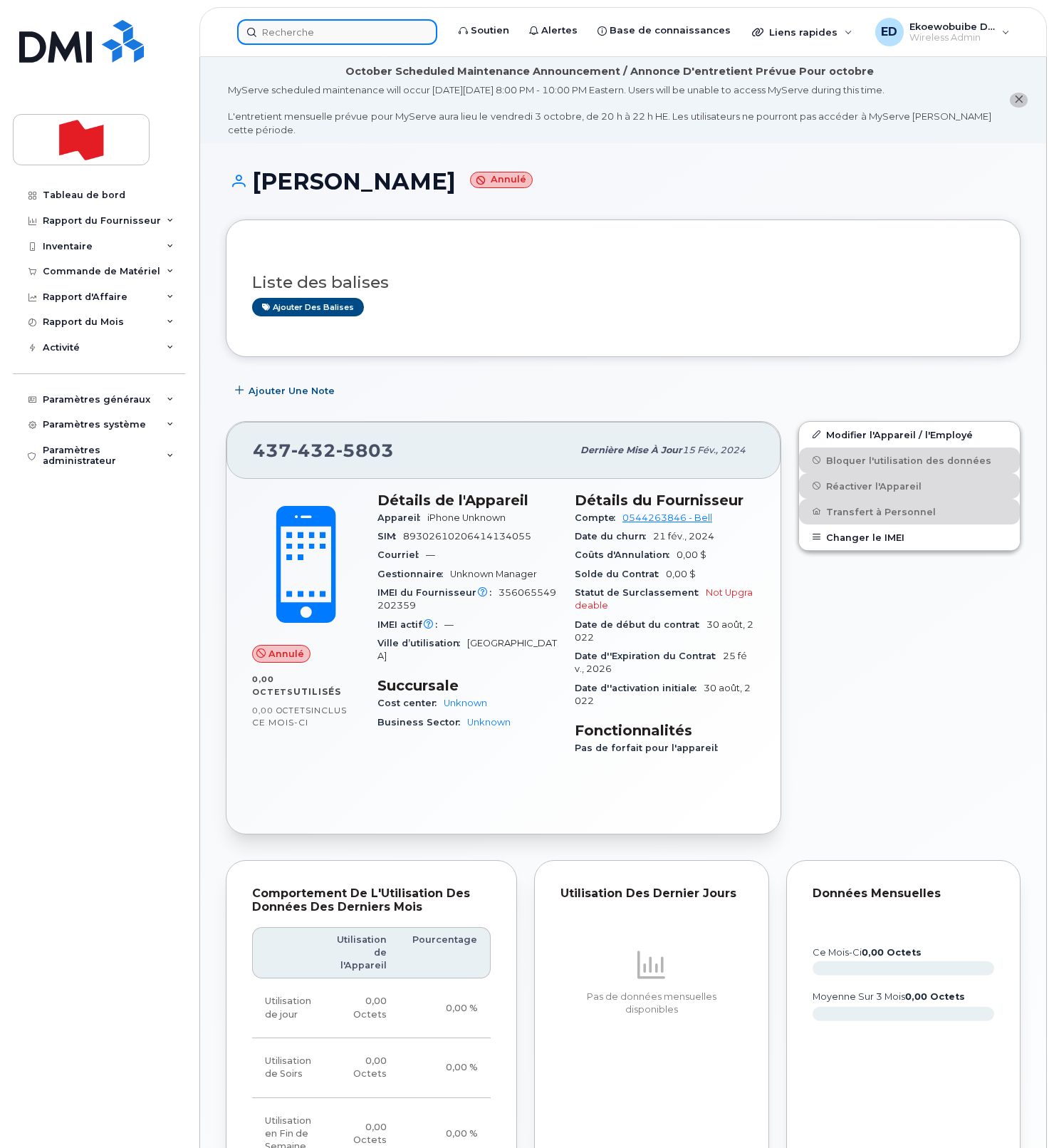
click at [389, 32] on input at bounding box center [337, 32] width 200 height 26
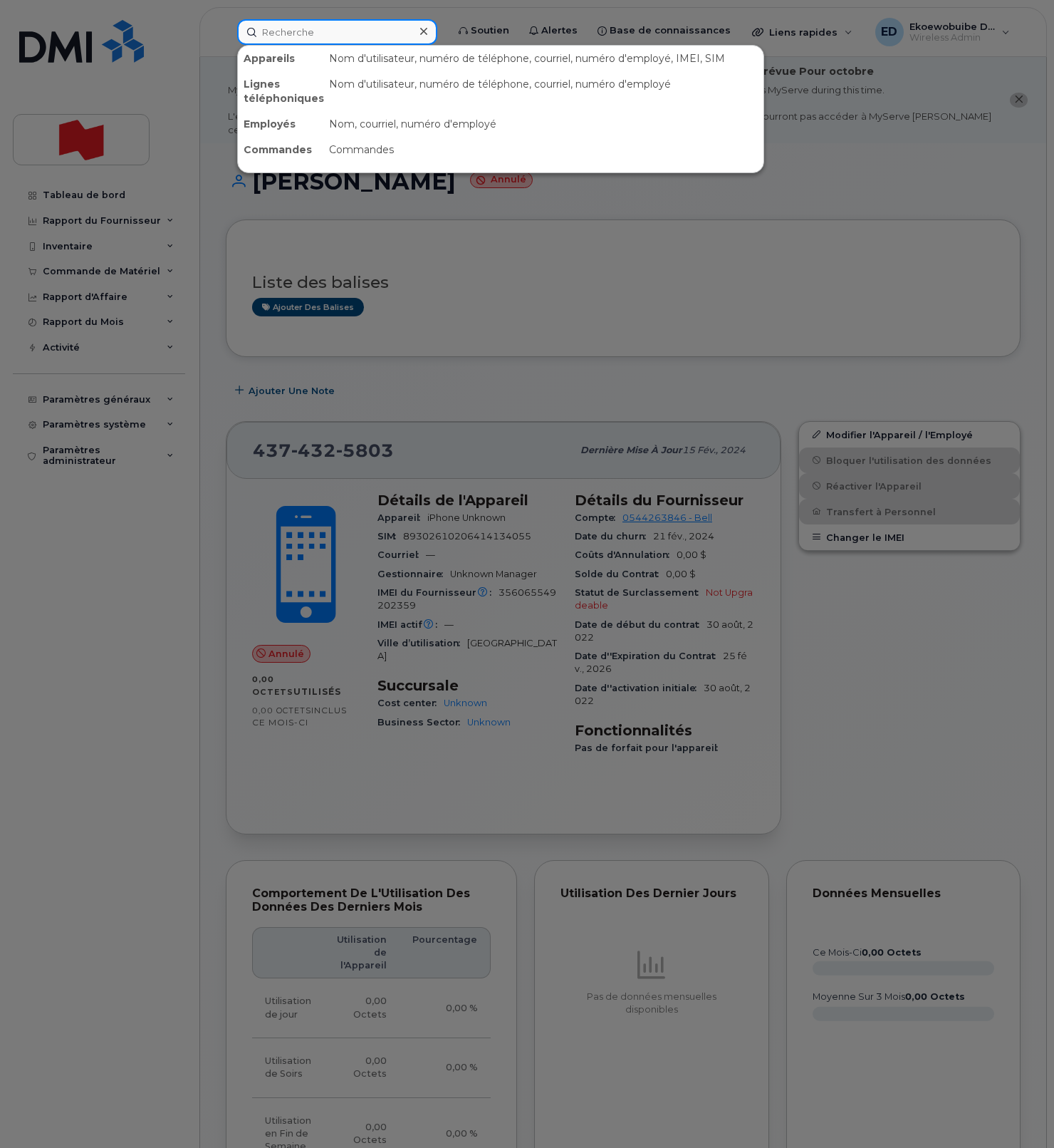
paste input "4384676886"
type input "4384676886"
click at [316, 35] on input at bounding box center [337, 32] width 200 height 26
paste input "4384672691"
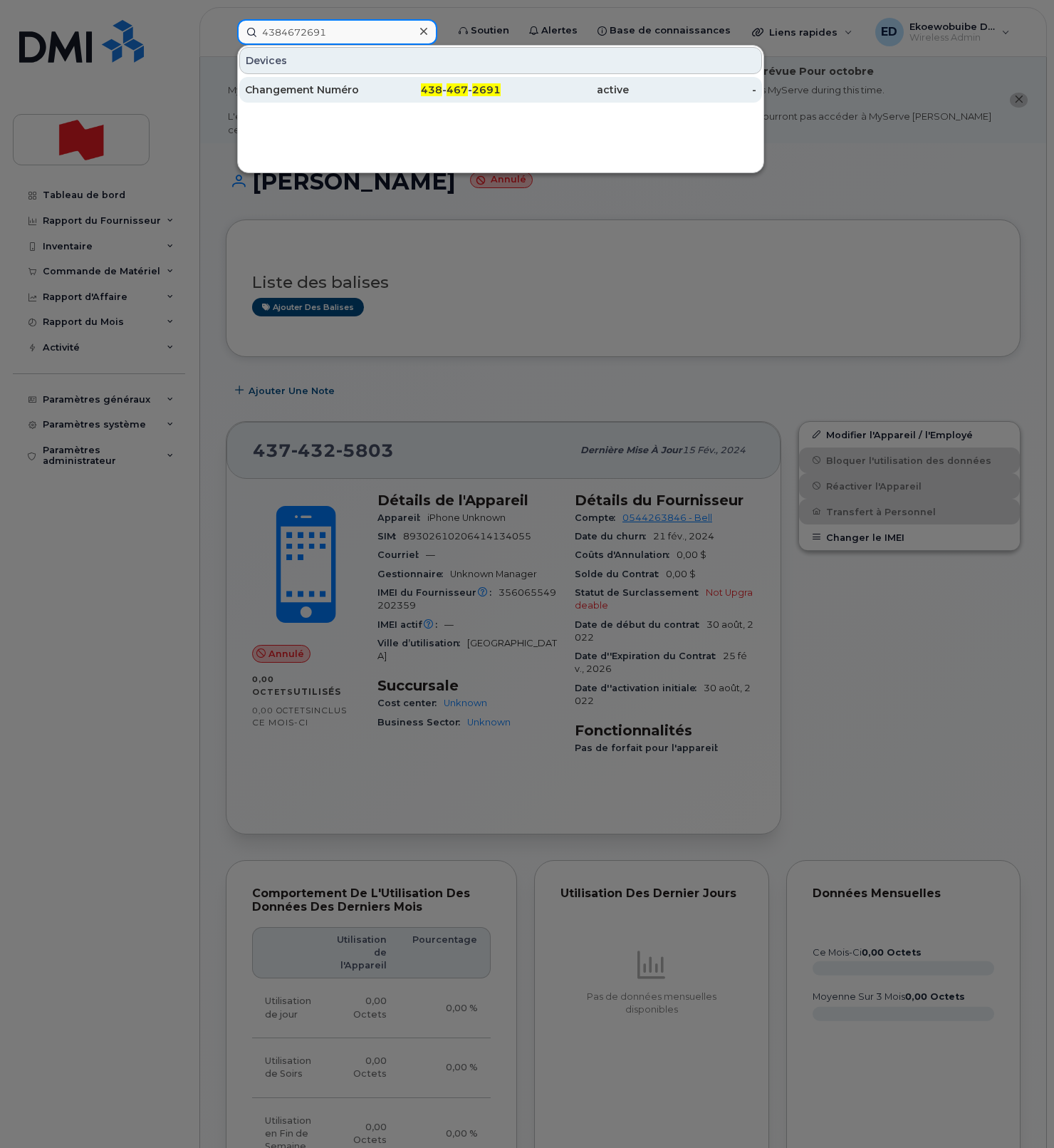
type input "4384672691"
click at [320, 93] on div "Changement Numéro" at bounding box center [309, 89] width 128 height 14
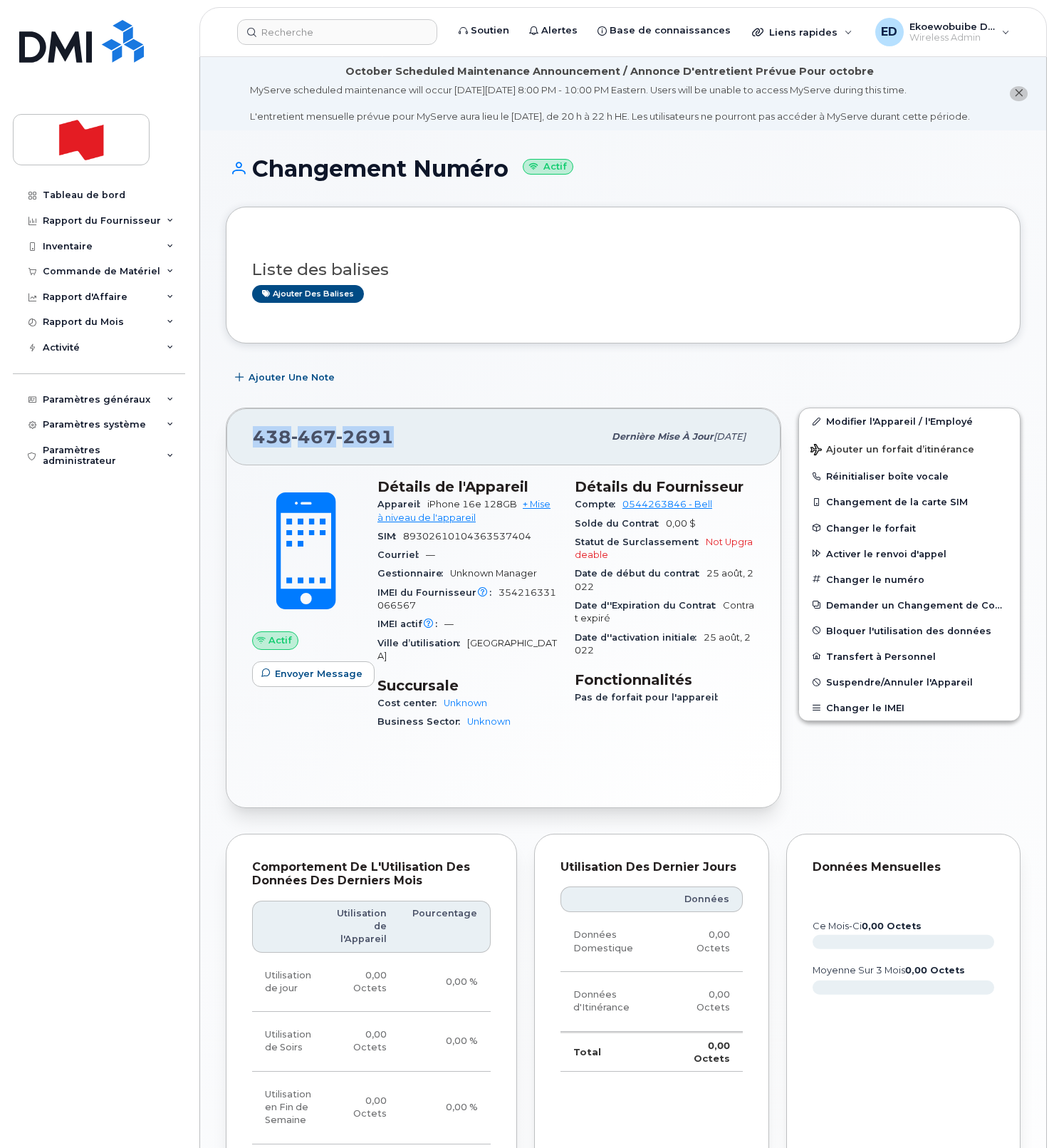
drag, startPoint x: 374, startPoint y: 455, endPoint x: 257, endPoint y: 458, distance: 117.0
click at [257, 451] on div "[PHONE_NUMBER]" at bounding box center [428, 437] width 350 height 30
copy span "[PHONE_NUMBER]"
click at [587, 295] on div "Liste des balises Ajouter des balises" at bounding box center [623, 275] width 742 height 55
click at [836, 434] on link "Modifier l'Appareil / l'Employé" at bounding box center [910, 420] width 221 height 26
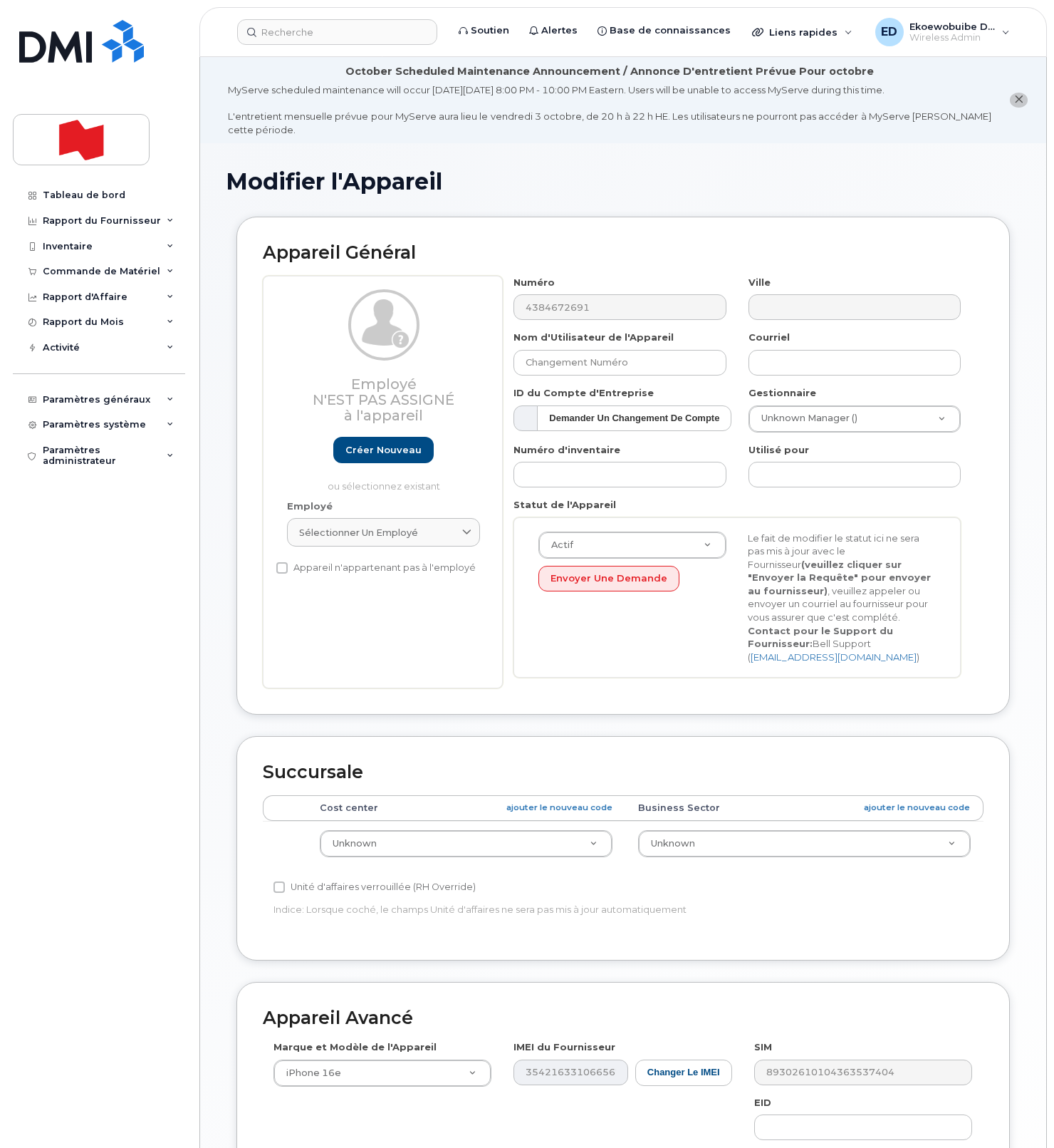
select select "22916206"
click at [376, 455] on link "Créer nouveau" at bounding box center [384, 450] width 101 height 27
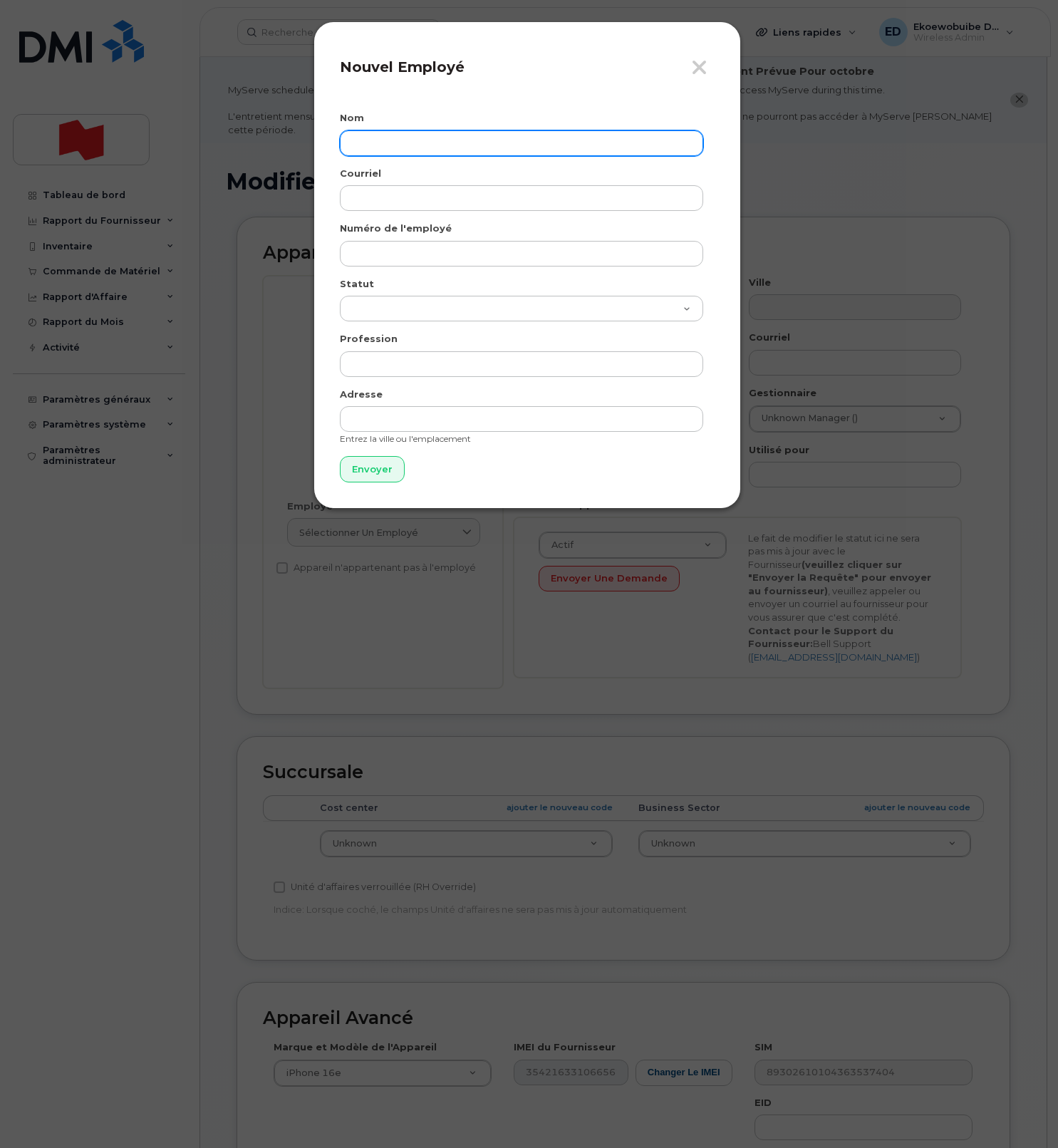
click at [395, 151] on input "text" at bounding box center [521, 143] width 364 height 26
paste input "[PERSON_NAME]"
type input "[PERSON_NAME]"
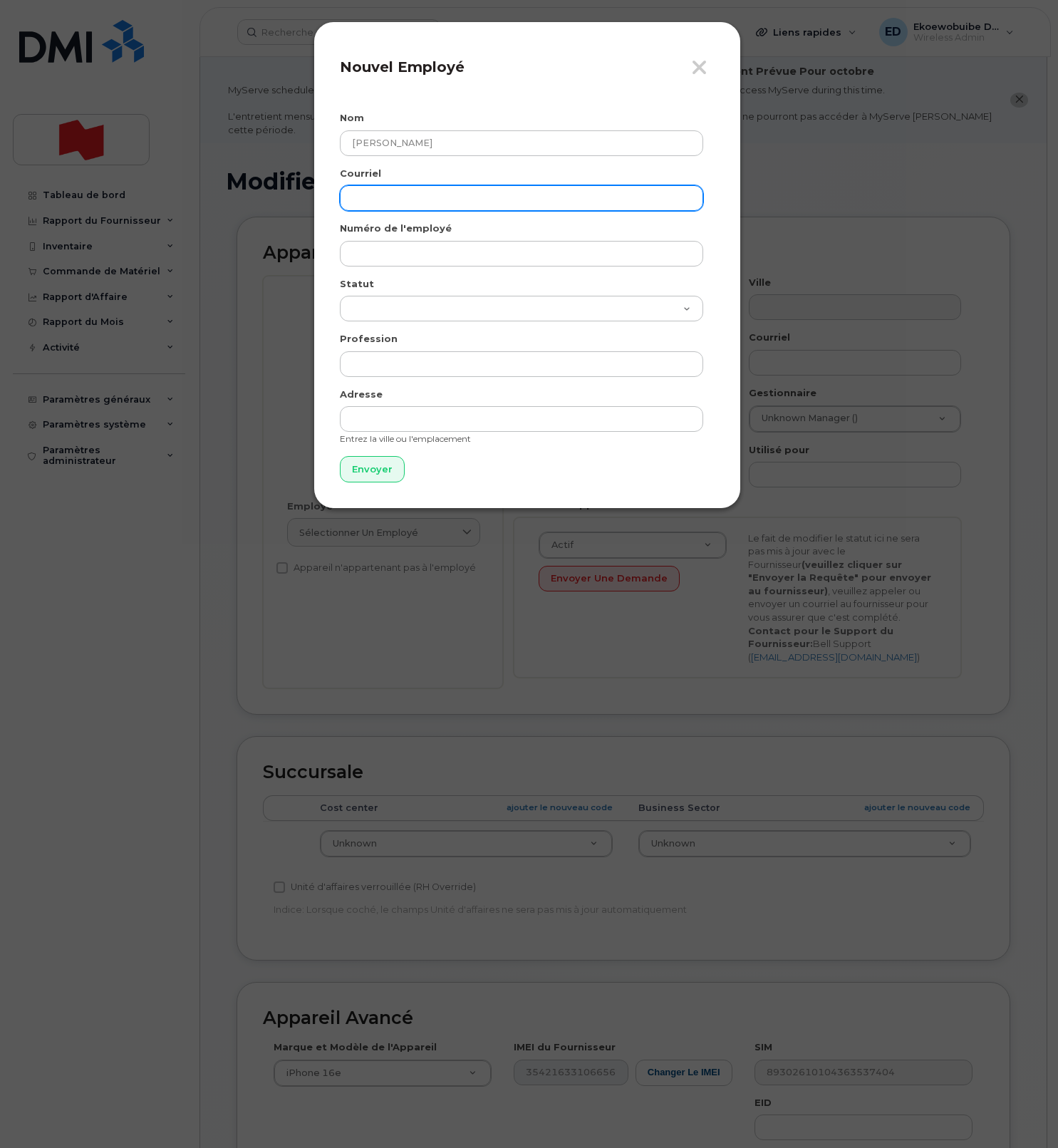
click at [413, 200] on input "email" at bounding box center [521, 197] width 364 height 26
paste input "[PERSON_NAME][EMAIL_ADDRESS][DOMAIN_NAME]"
type input "[PERSON_NAME][EMAIL_ADDRESS][DOMAIN_NAME]"
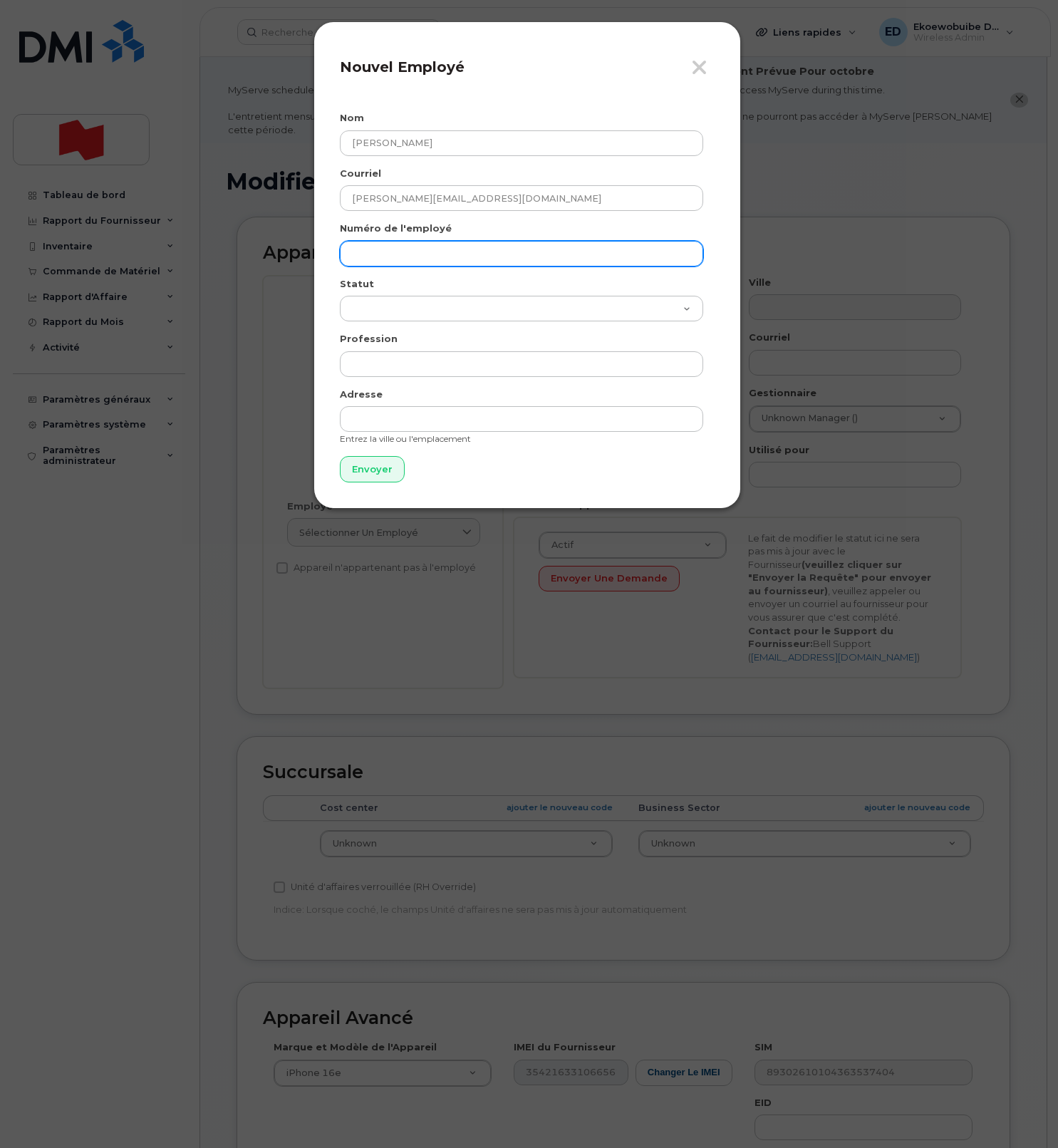
click at [393, 254] on input "text" at bounding box center [521, 253] width 364 height 26
paste input "[PERSON_NAME][EMAIL_ADDRESS][DOMAIN_NAME]"
type input "[PERSON_NAME][EMAIL_ADDRESS][DOMAIN_NAME]"
click at [382, 466] on input "Envoyer" at bounding box center [372, 469] width 65 height 27
type input "Envoyer"
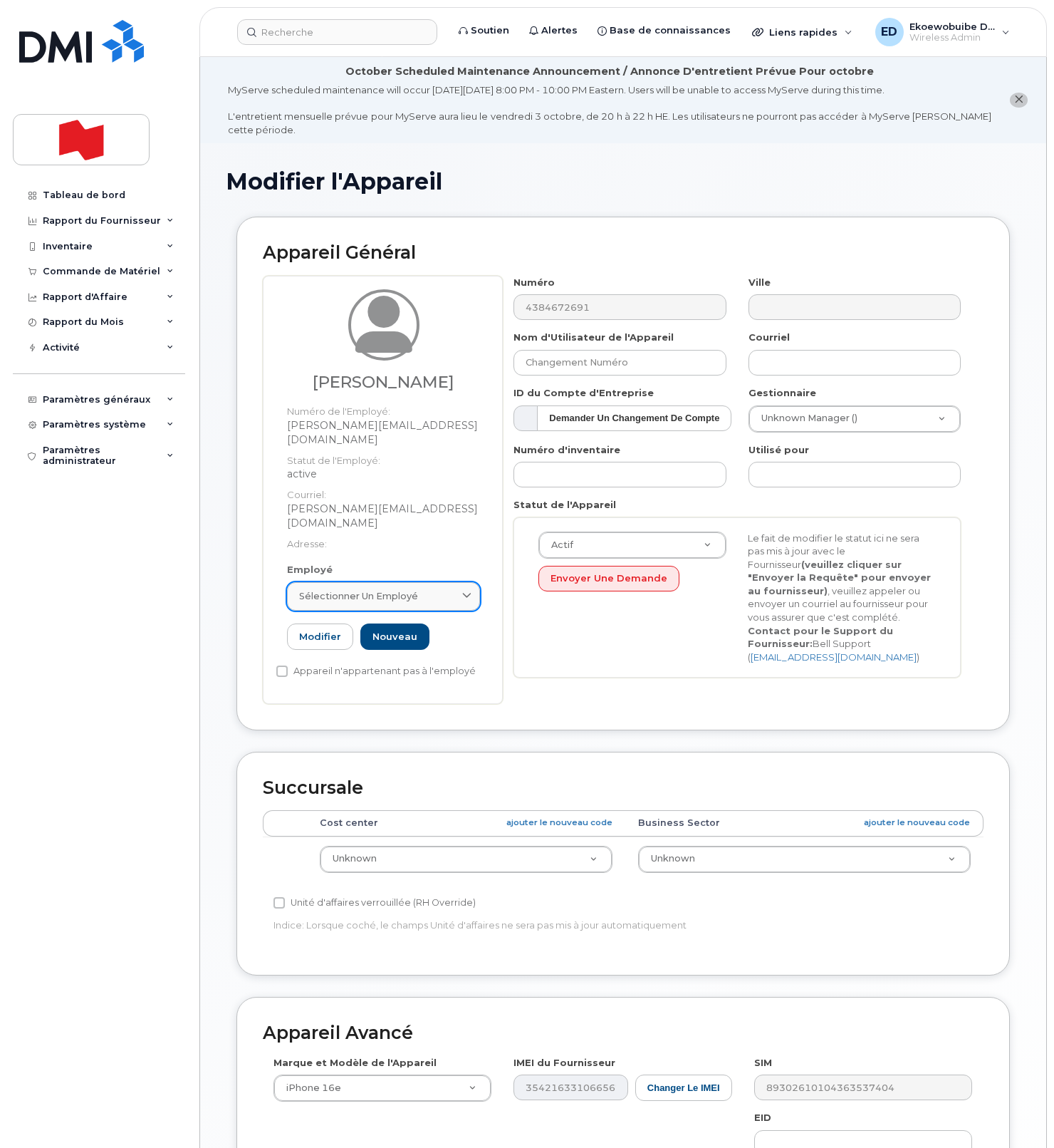
click at [435, 582] on link "Sélectionner un employé" at bounding box center [383, 597] width 193 height 28
paste input "[PERSON_NAME][EMAIL_ADDRESS][DOMAIN_NAME]"
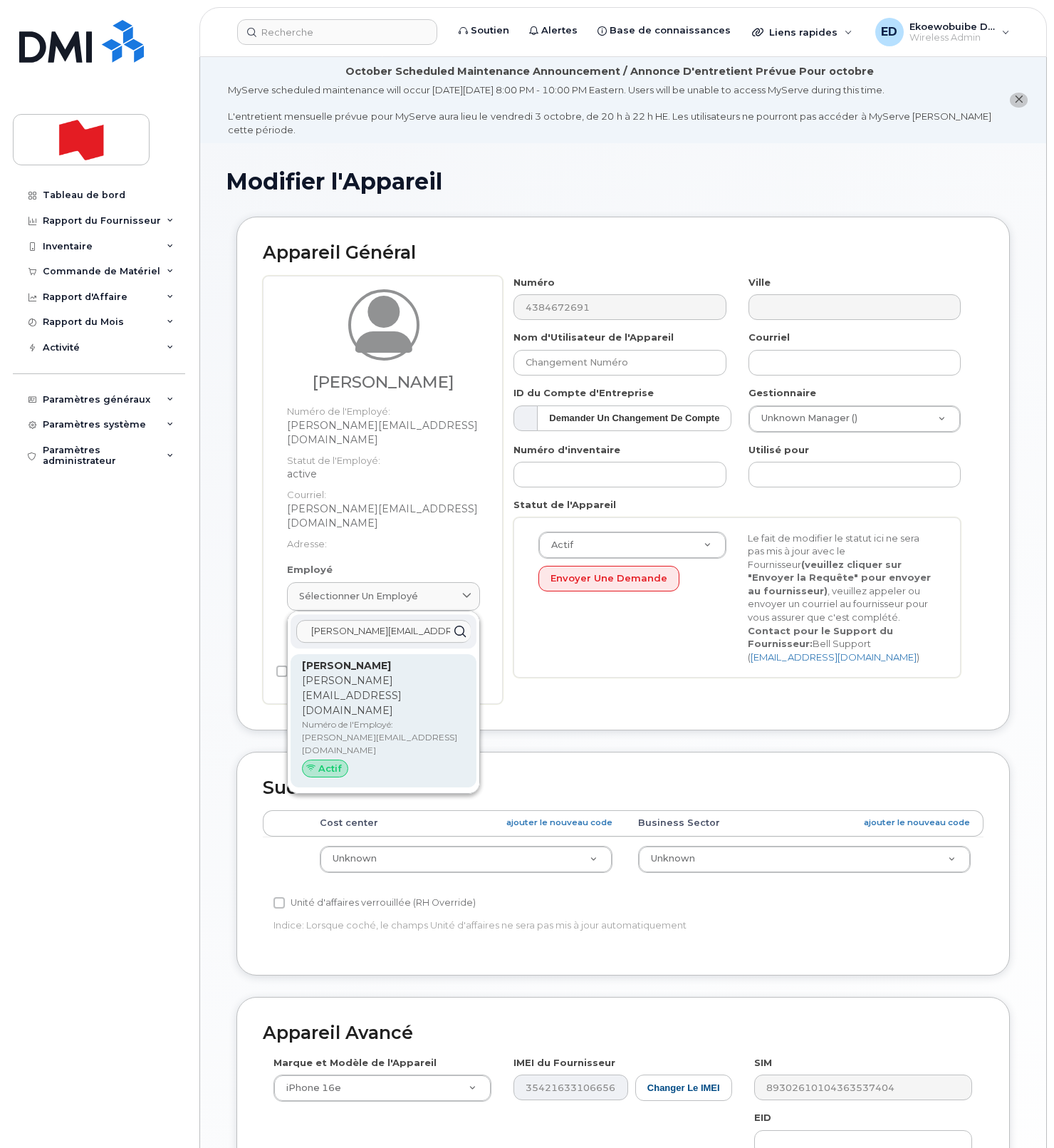
type input "[PERSON_NAME][EMAIL_ADDRESS][DOMAIN_NAME]"
click at [361, 659] on strong "[PERSON_NAME]" at bounding box center [346, 666] width 89 height 12
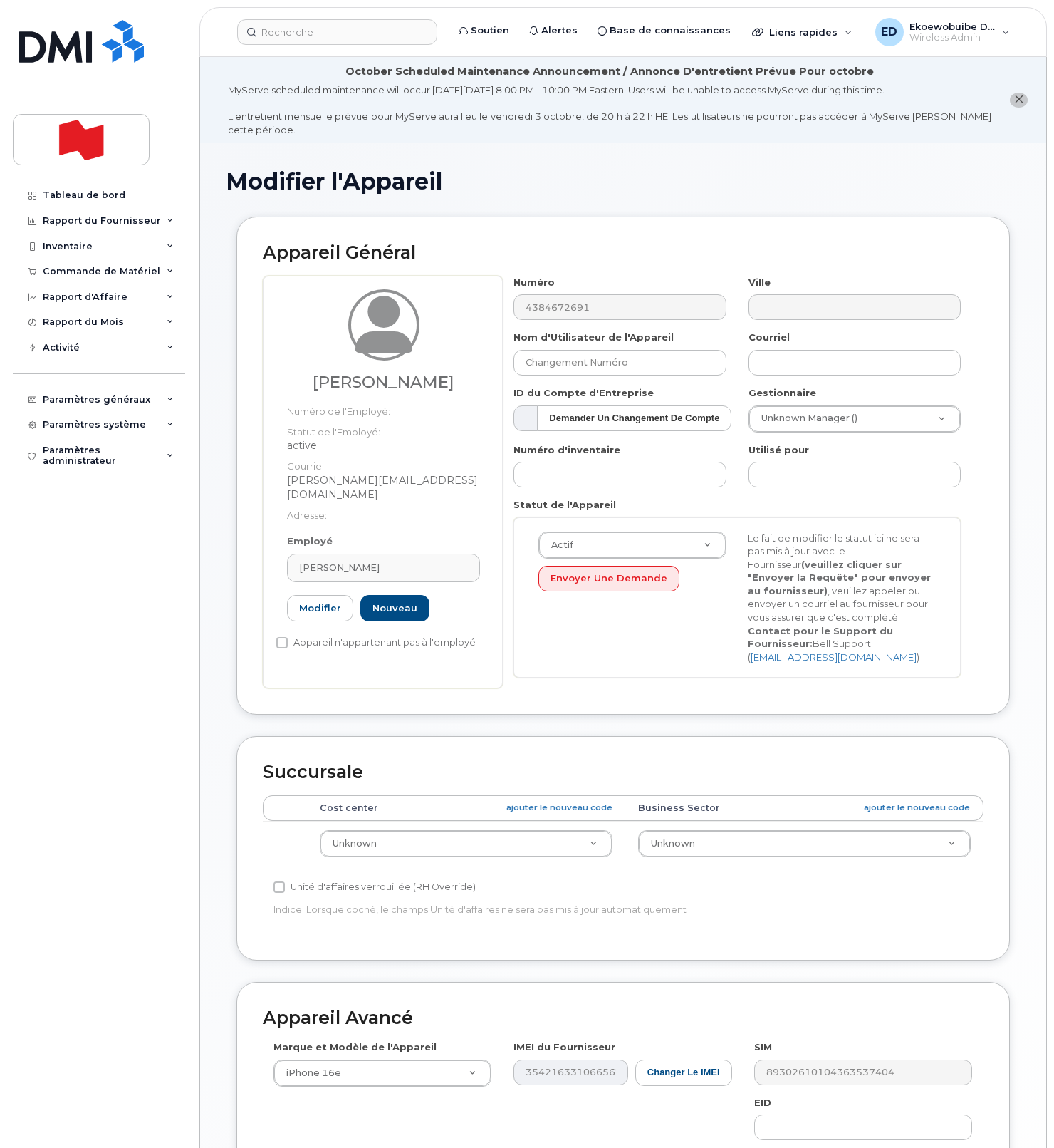
type input "[PERSON_NAME][EMAIL_ADDRESS][DOMAIN_NAME]"
type input "[PERSON_NAME]"
type input "[PERSON_NAME][EMAIL_ADDRESS][DOMAIN_NAME]"
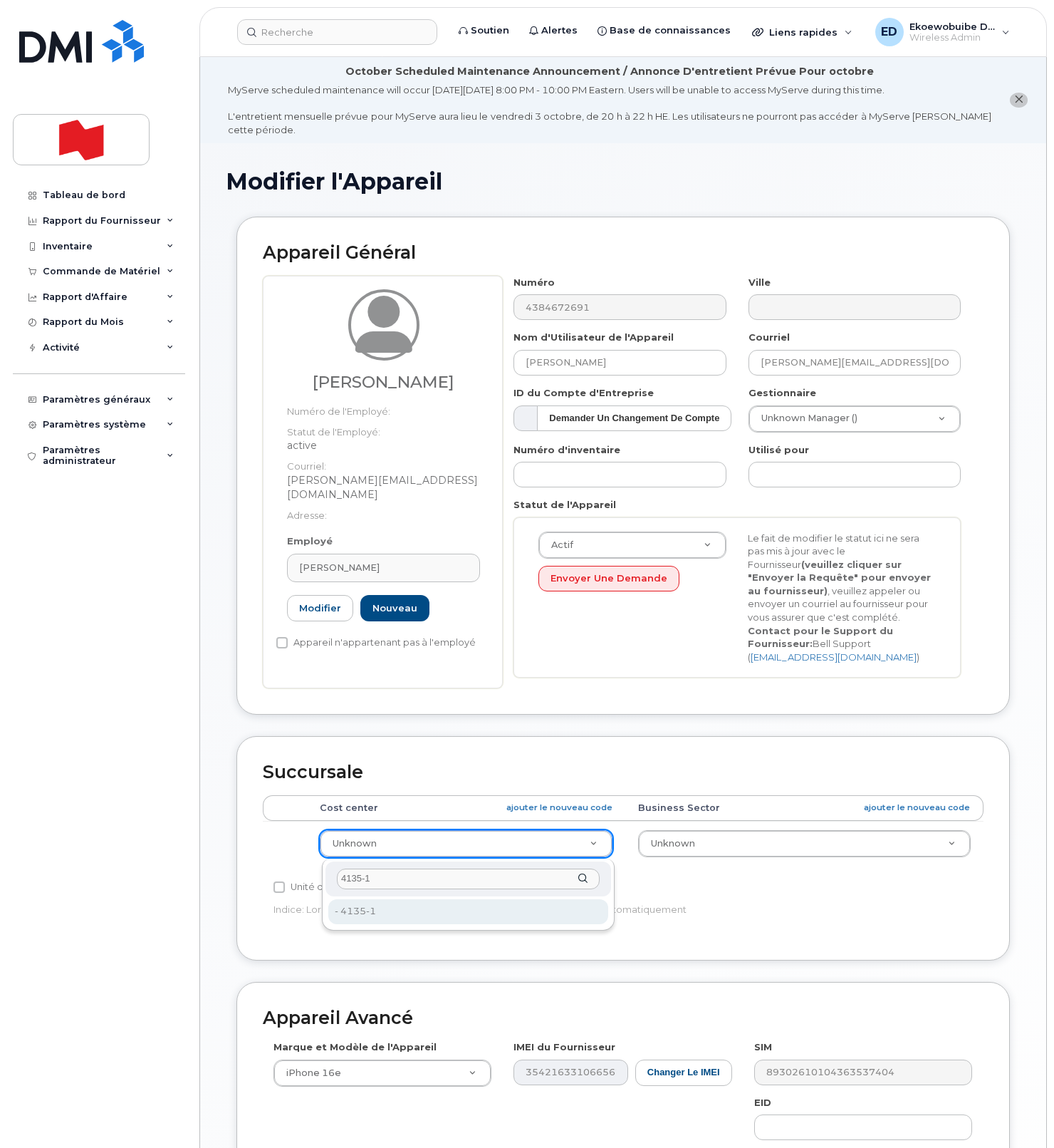
type input "4135-1"
type input "22916452"
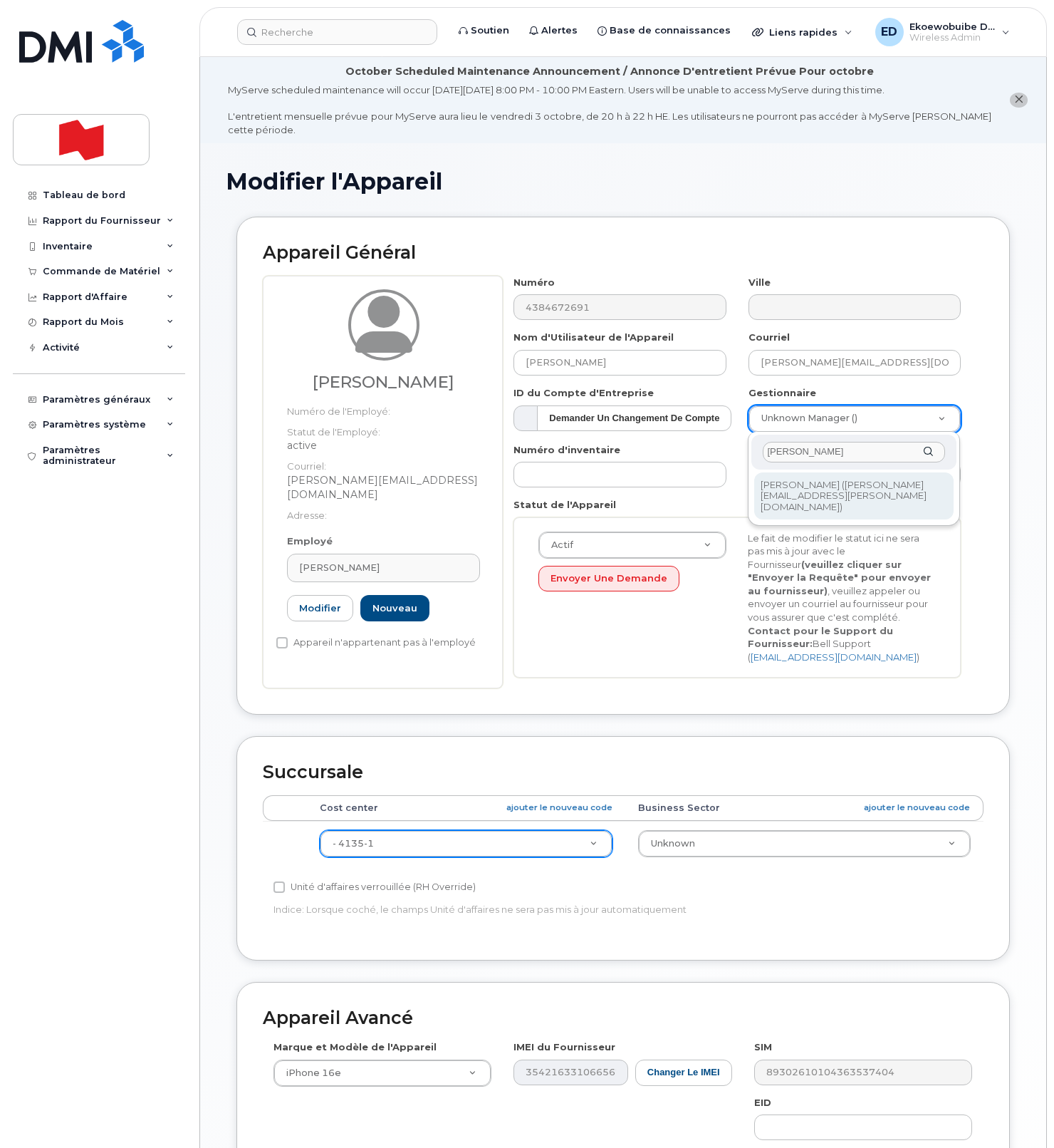
type input "[PERSON_NAME]"
type input "3015028"
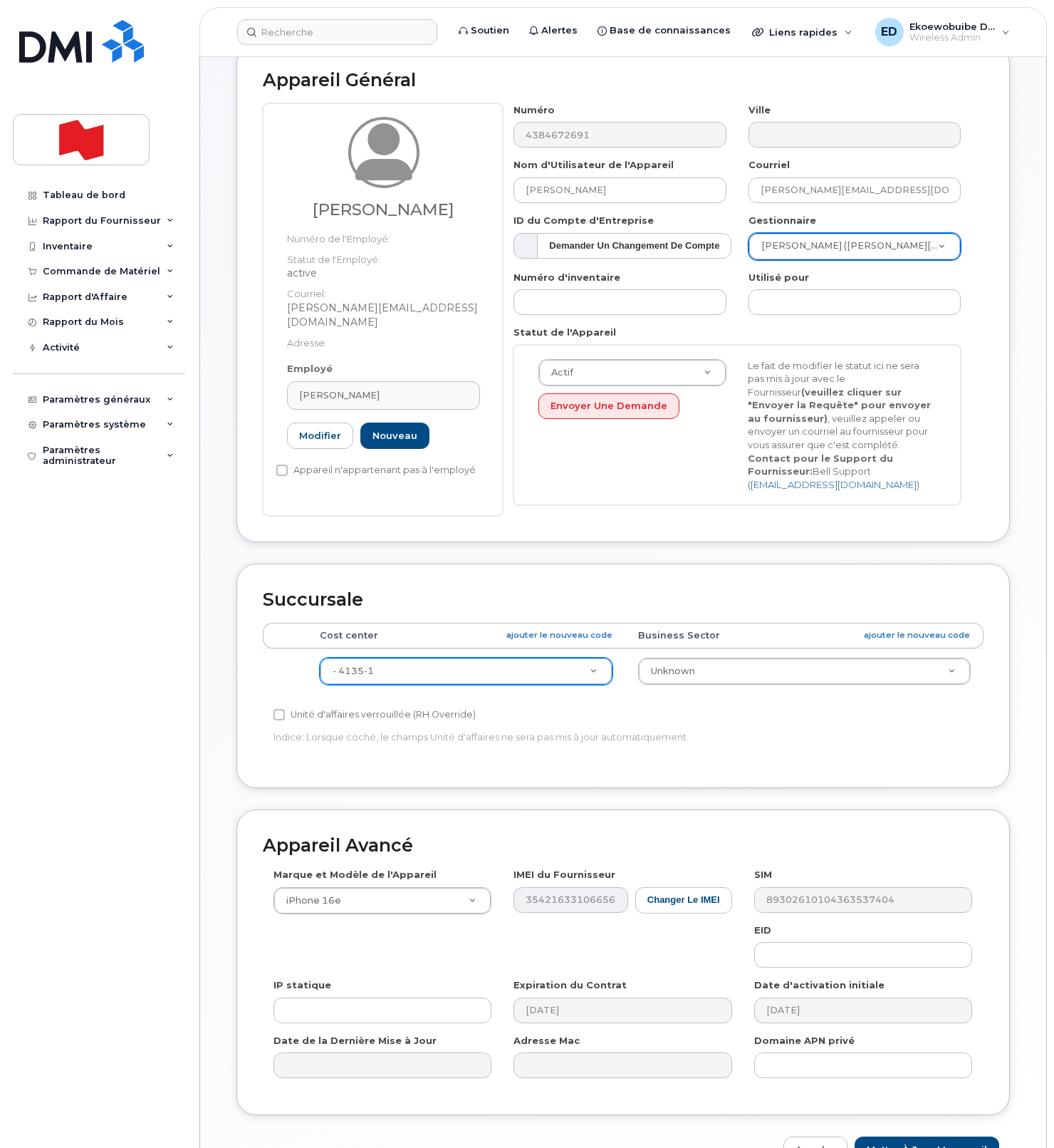
scroll to position [261, 0]
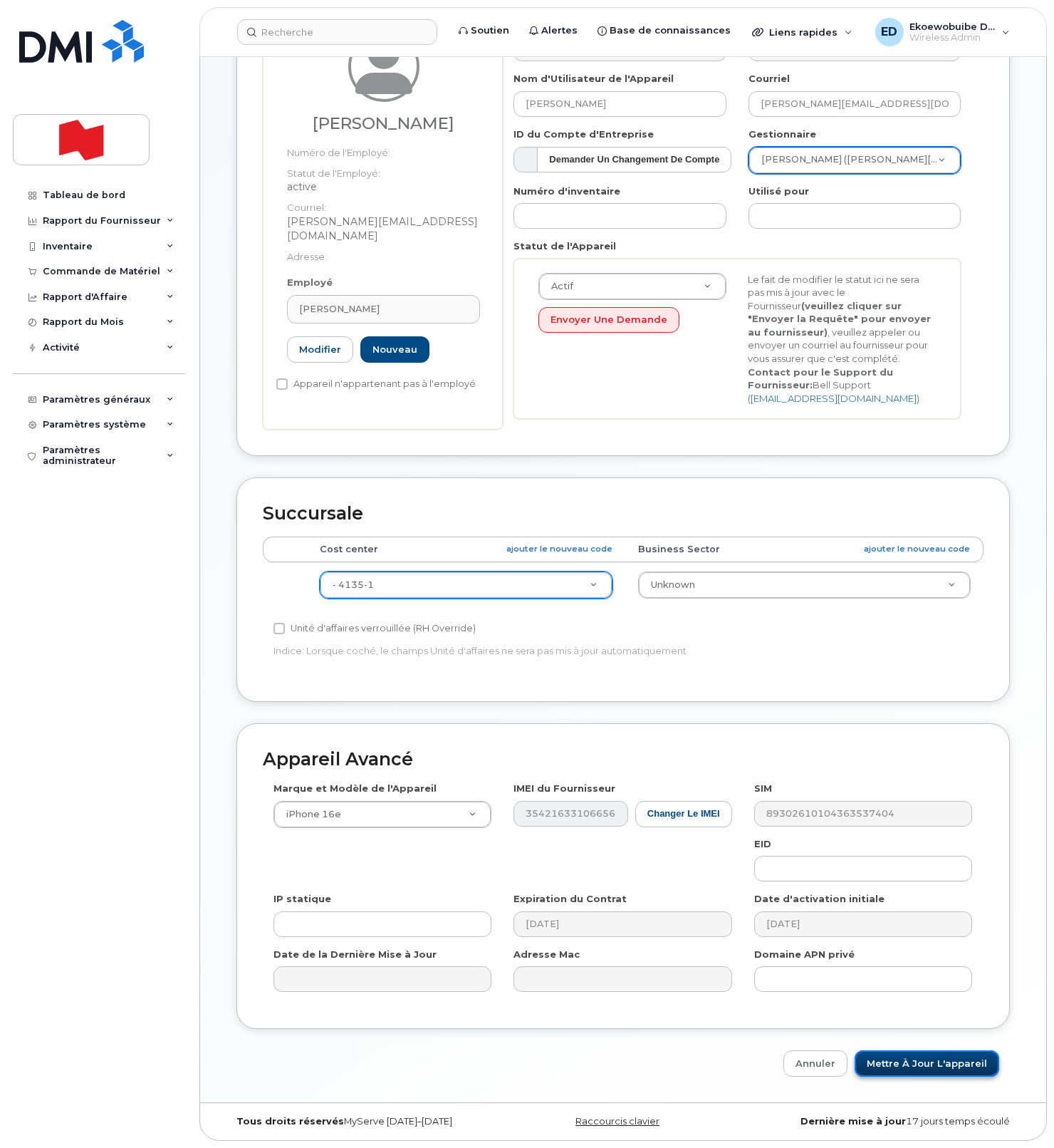
click at [893, 1060] on input "Mettre à jour l'appareil" at bounding box center [927, 1064] width 144 height 27
type input "Sauvegarde..."
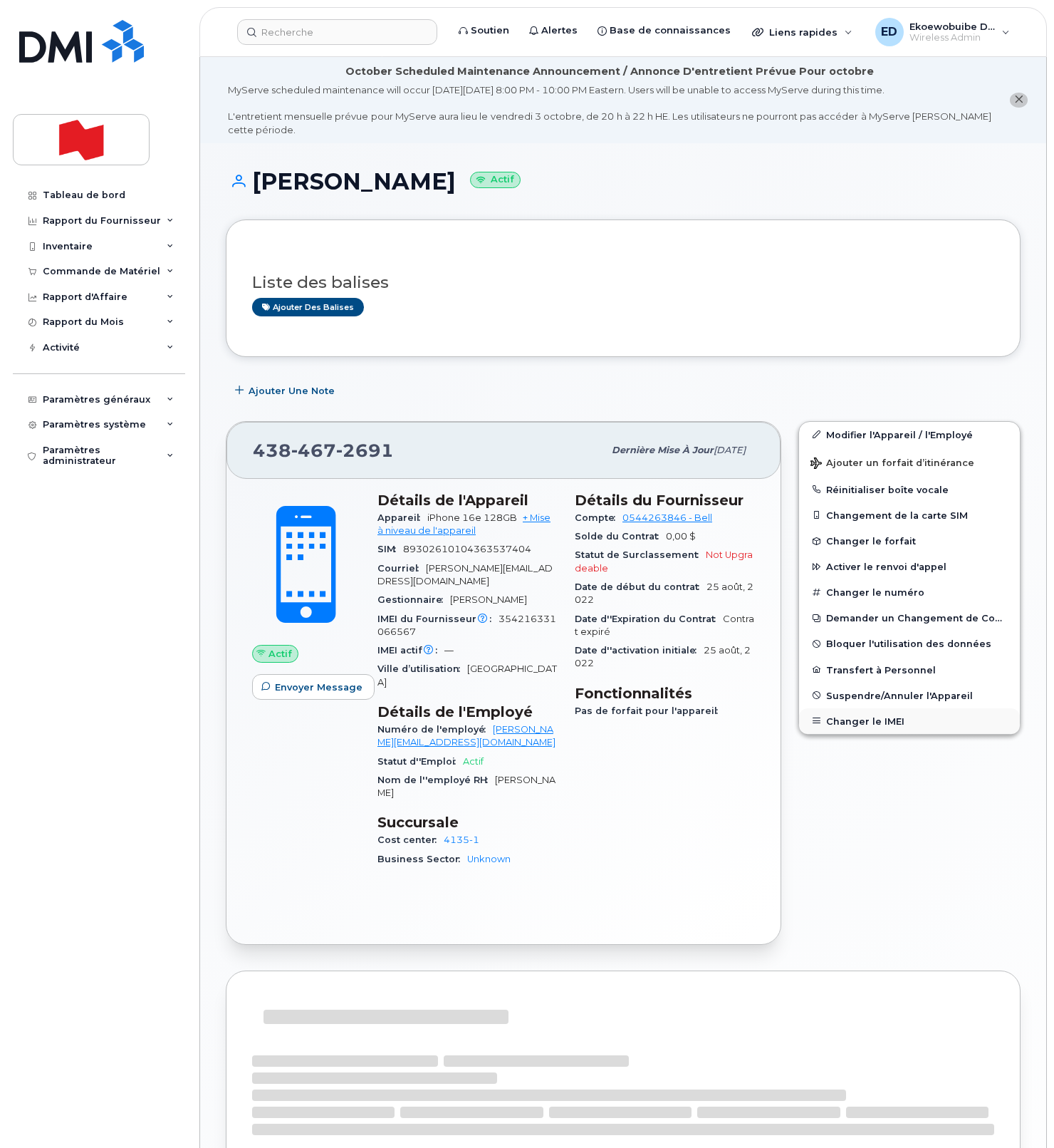
click at [849, 717] on button "Changer le IMEI" at bounding box center [910, 720] width 221 height 26
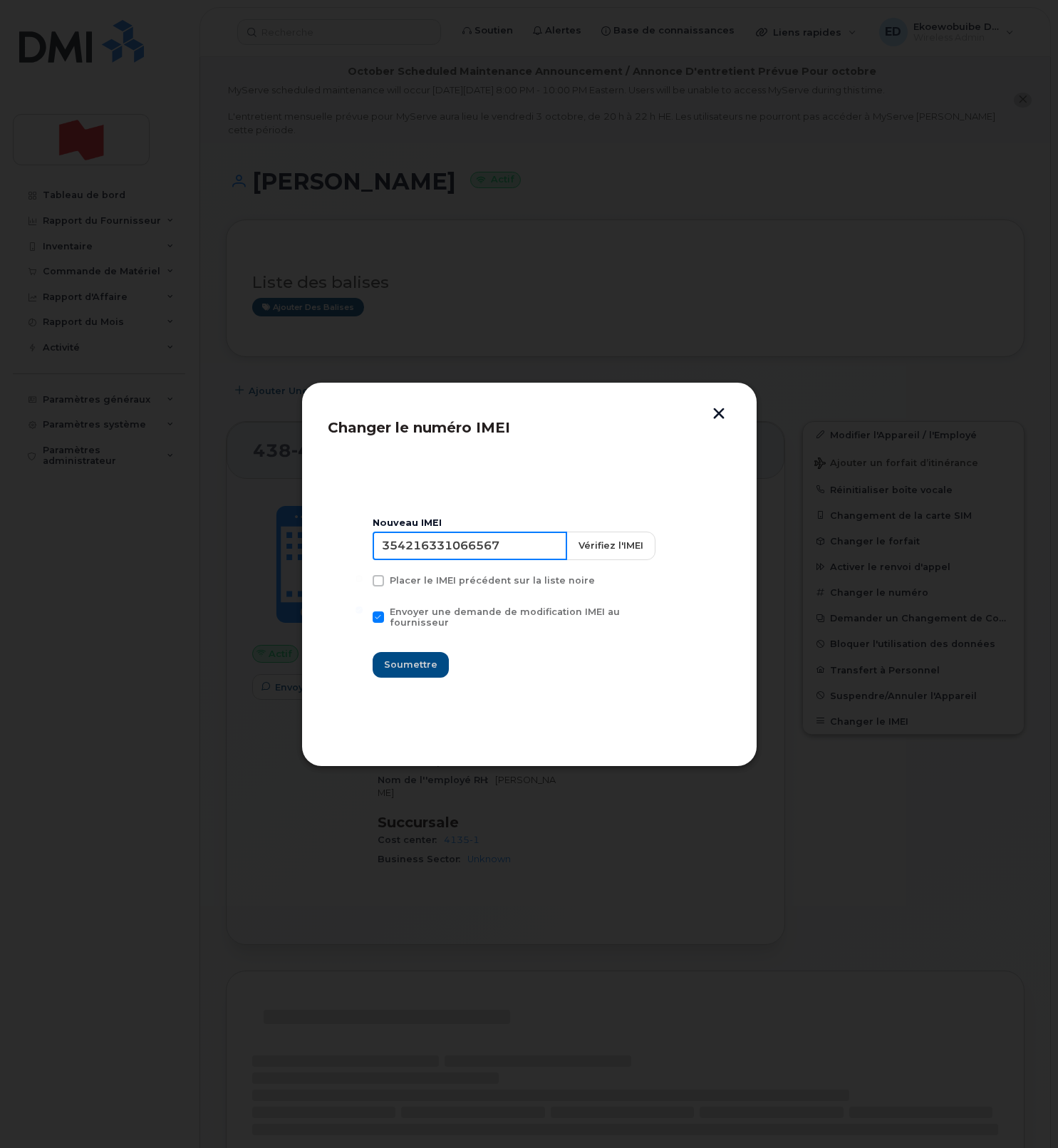
click at [481, 558] on input "354216331066567" at bounding box center [470, 546] width 195 height 28
type input "354216331218325"
click at [412, 658] on span "Soumettre" at bounding box center [411, 664] width 53 height 13
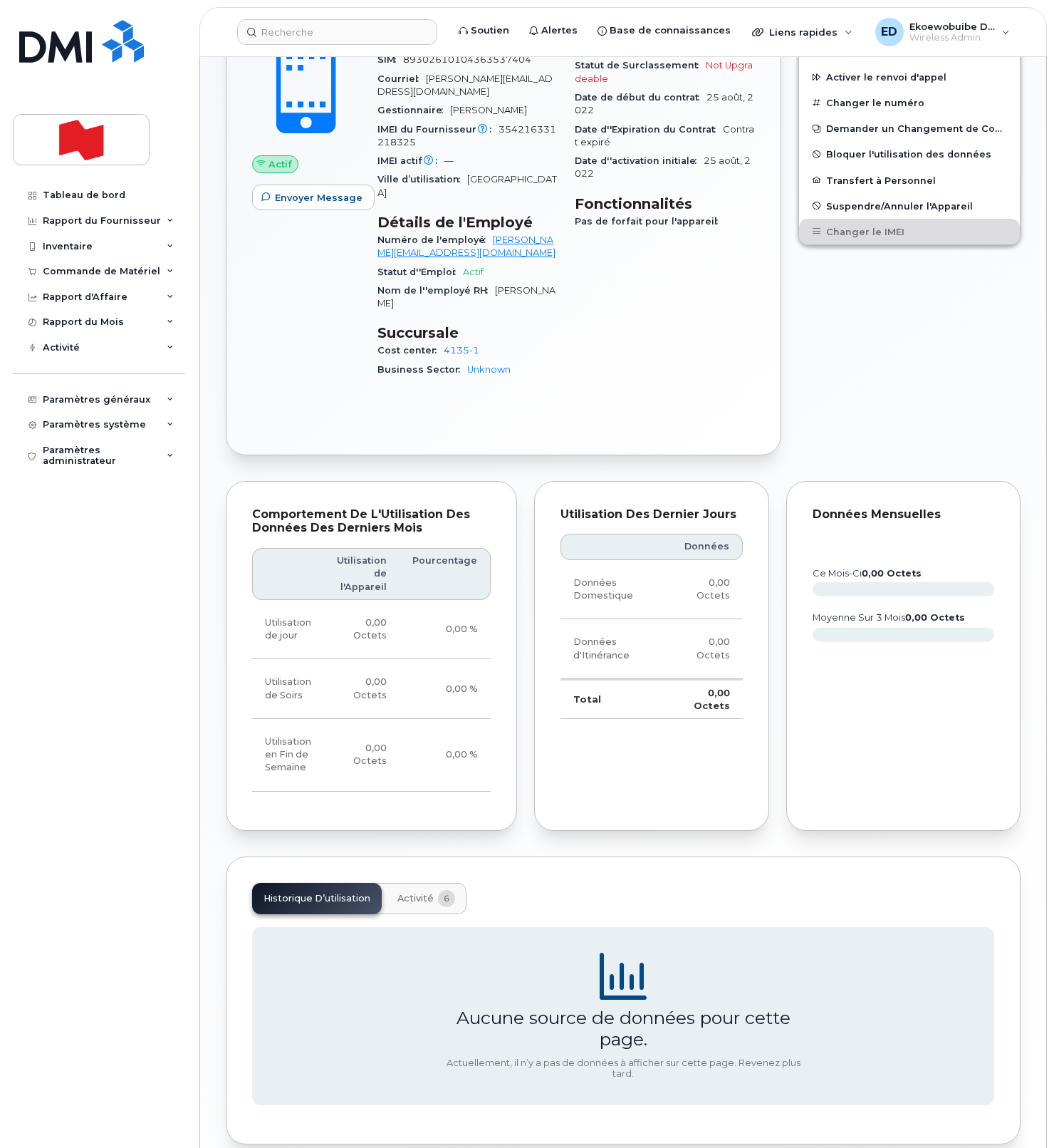
scroll to position [535, 0]
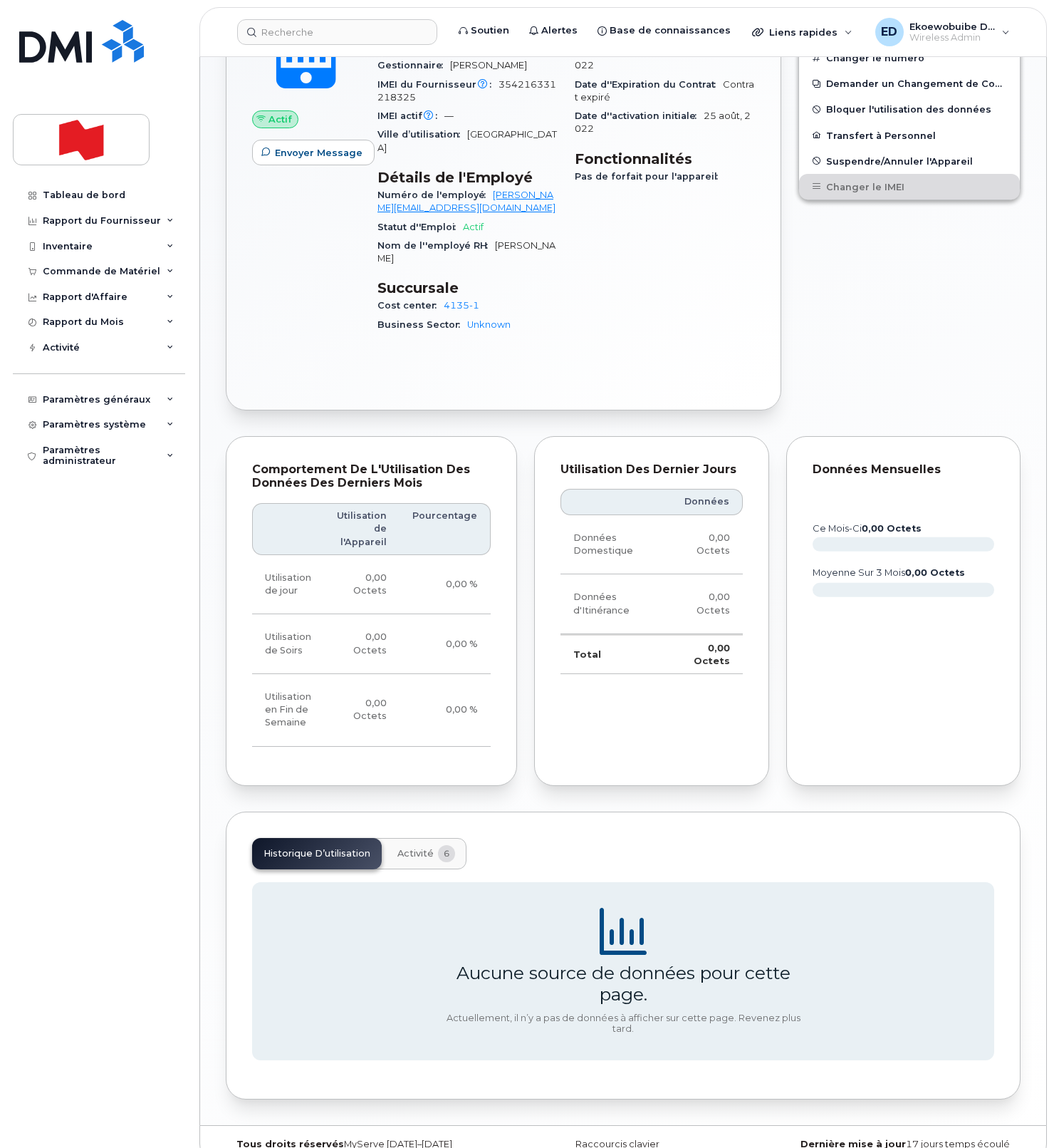
click at [422, 848] on span "Activité" at bounding box center [415, 853] width 36 height 12
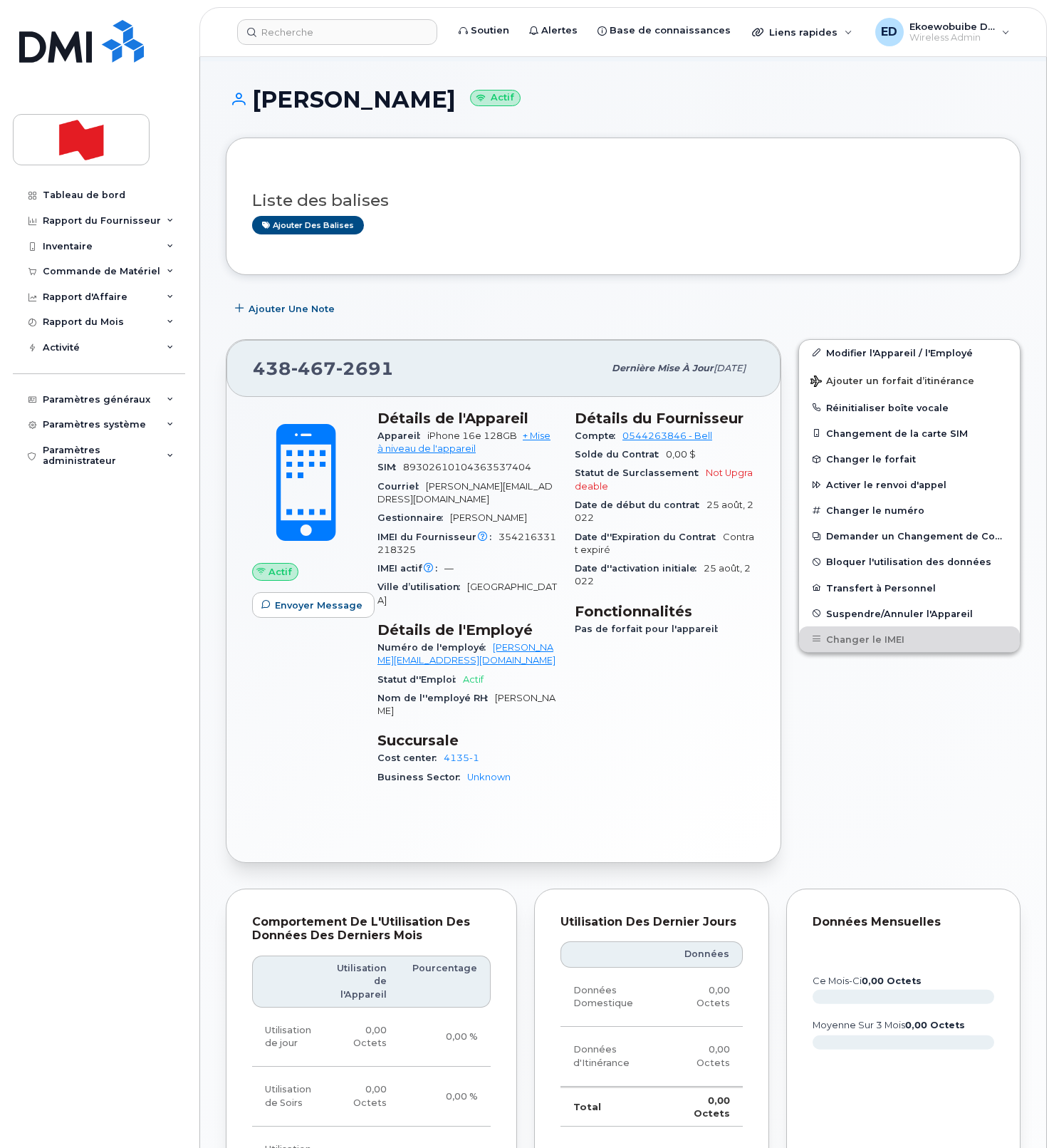
scroll to position [0, 0]
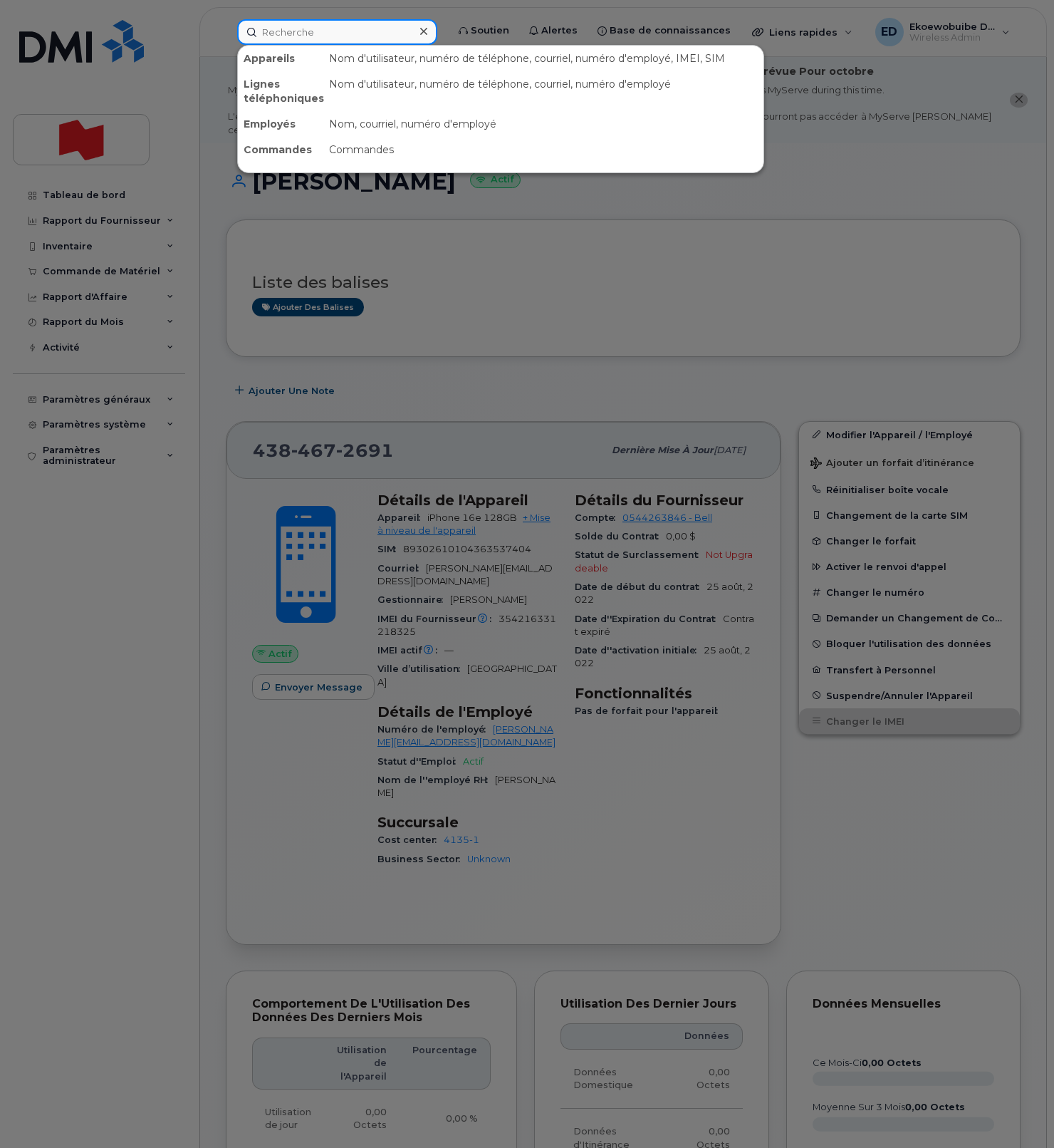
click at [327, 36] on input at bounding box center [337, 32] width 200 height 26
paste input "Luigi Clerici"
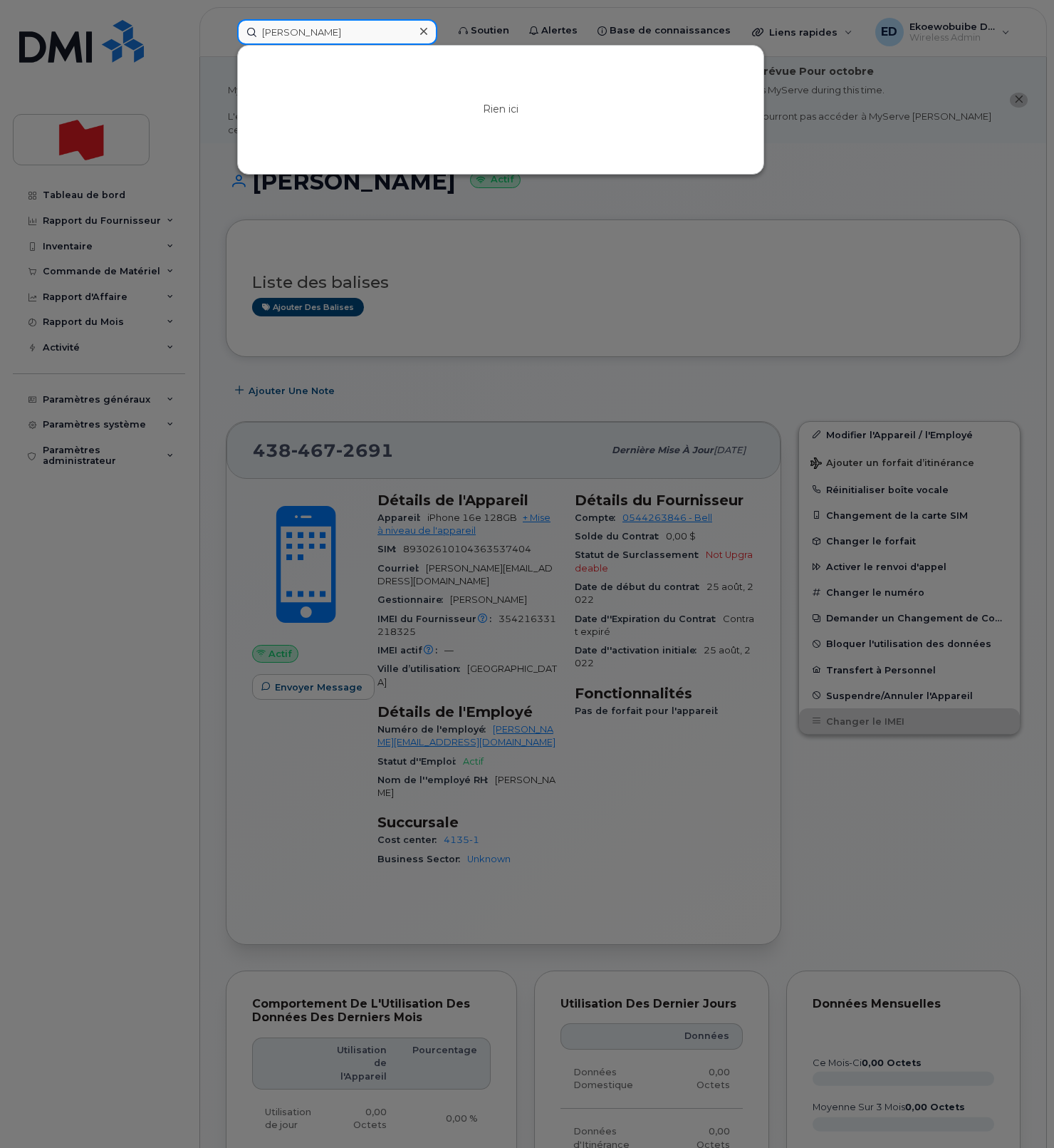
drag, startPoint x: 356, startPoint y: 32, endPoint x: 254, endPoint y: 35, distance: 102.0
click at [254, 34] on input "Luigi Clerici" at bounding box center [337, 32] width 200 height 26
paste input "luigi.clerici@bnc.ca"
drag, startPoint x: 368, startPoint y: 34, endPoint x: 242, endPoint y: 34, distance: 126.0
click at [241, 33] on input "luigi.clerici@bnc.ca" at bounding box center [337, 32] width 200 height 26
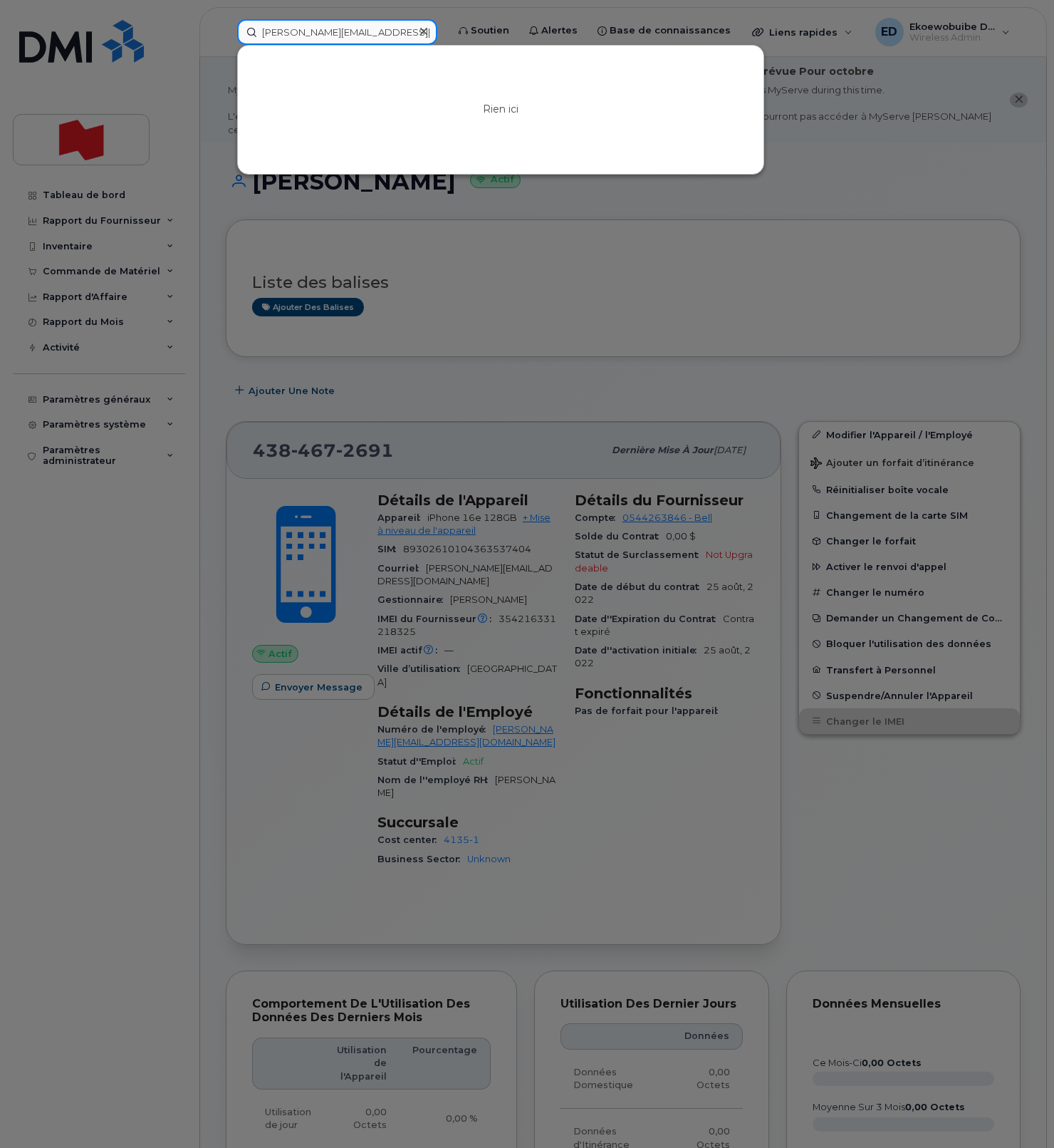
paste input "Scott Blair"
click at [807, 182] on div at bounding box center [527, 574] width 1054 height 1148
drag, startPoint x: 336, startPoint y: 36, endPoint x: 346, endPoint y: 42, distance: 11.7
click at [336, 35] on input "Scott Blair" at bounding box center [337, 32] width 200 height 26
type input "S"
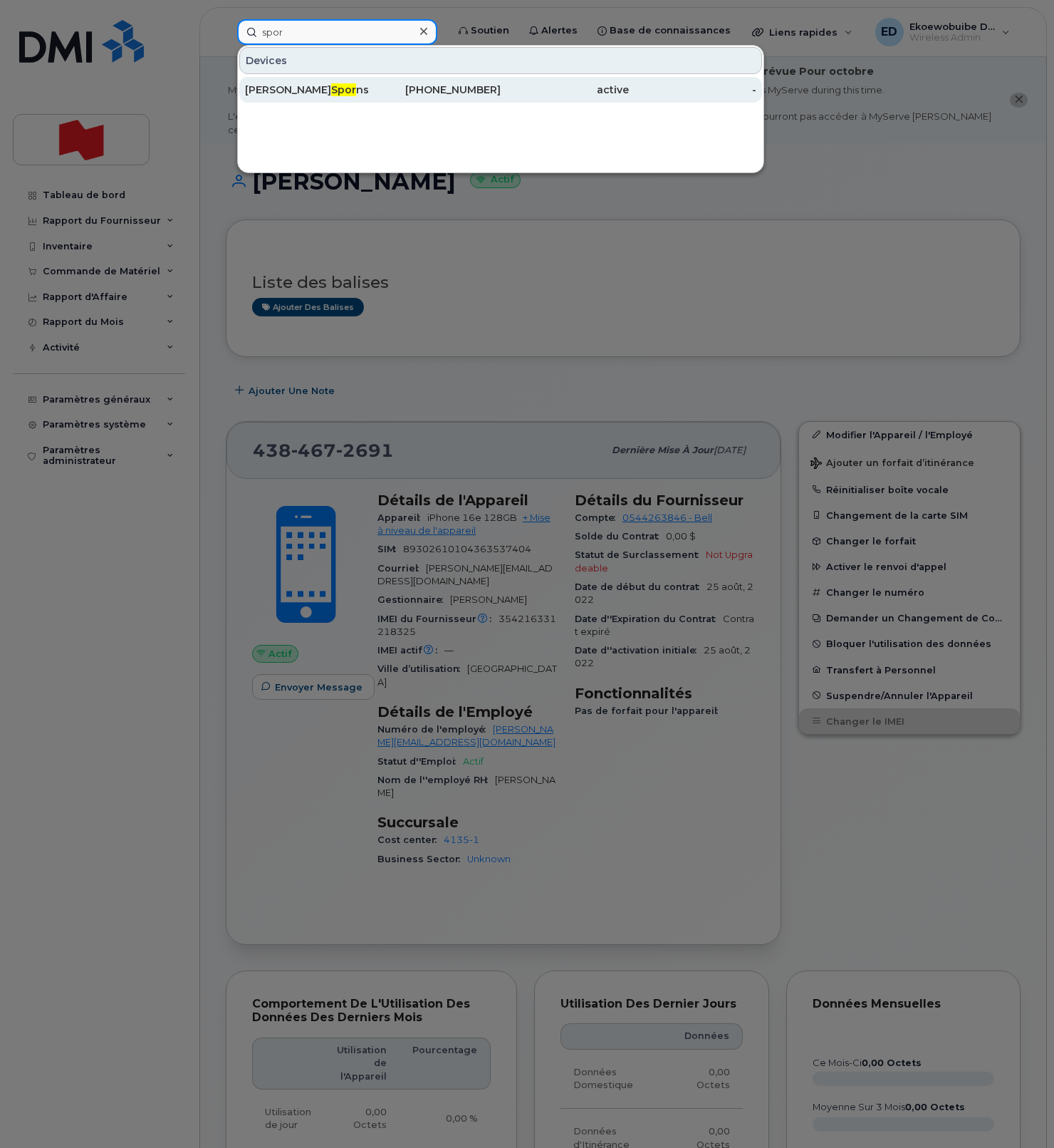
type input "spor"
drag, startPoint x: 323, startPoint y: 93, endPoint x: 311, endPoint y: 90, distance: 12.4
click at [323, 93] on div "Katherine Spor ns" at bounding box center [309, 89] width 128 height 14
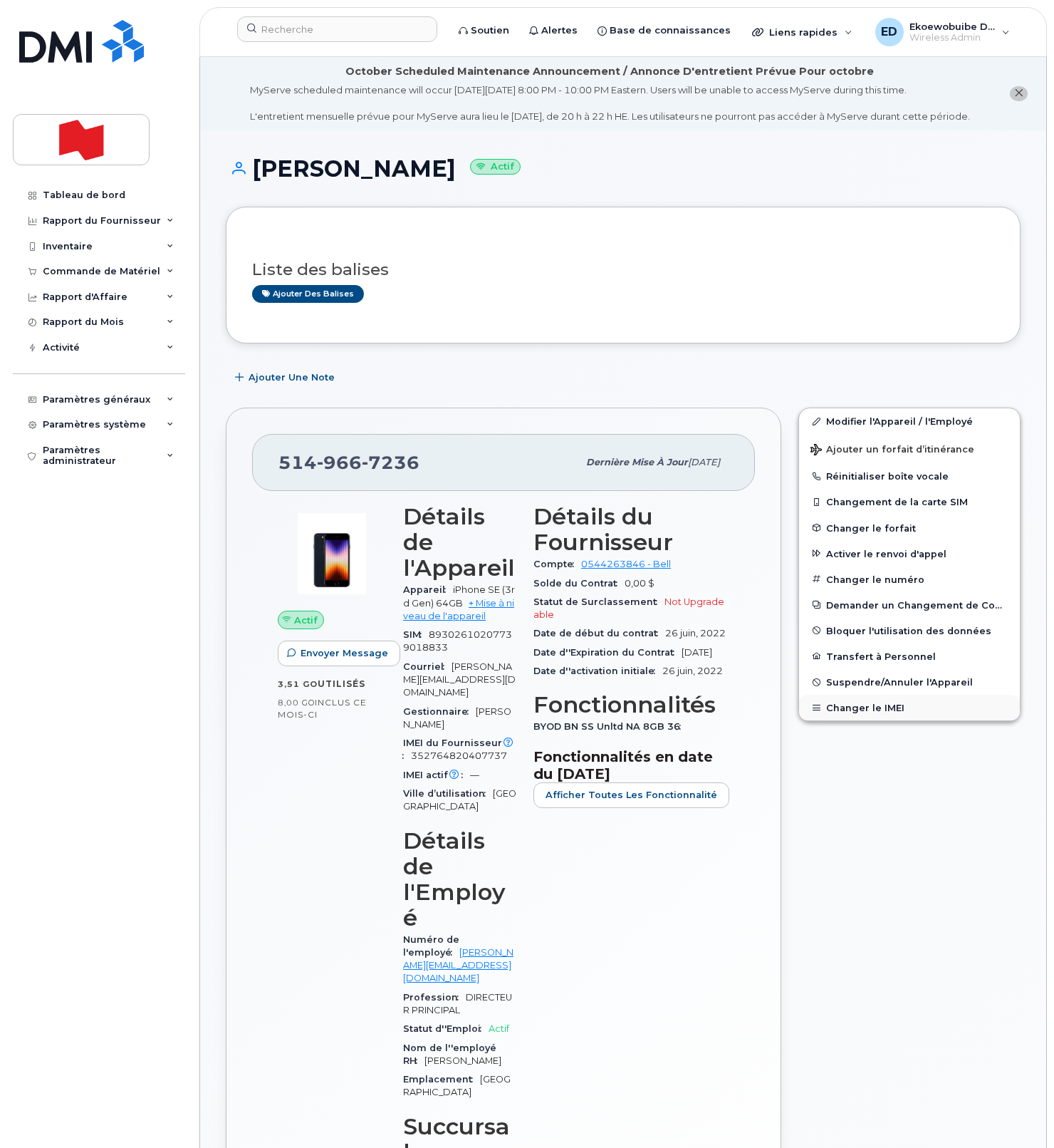
click at [842, 718] on button "Changer le IMEI" at bounding box center [910, 707] width 221 height 26
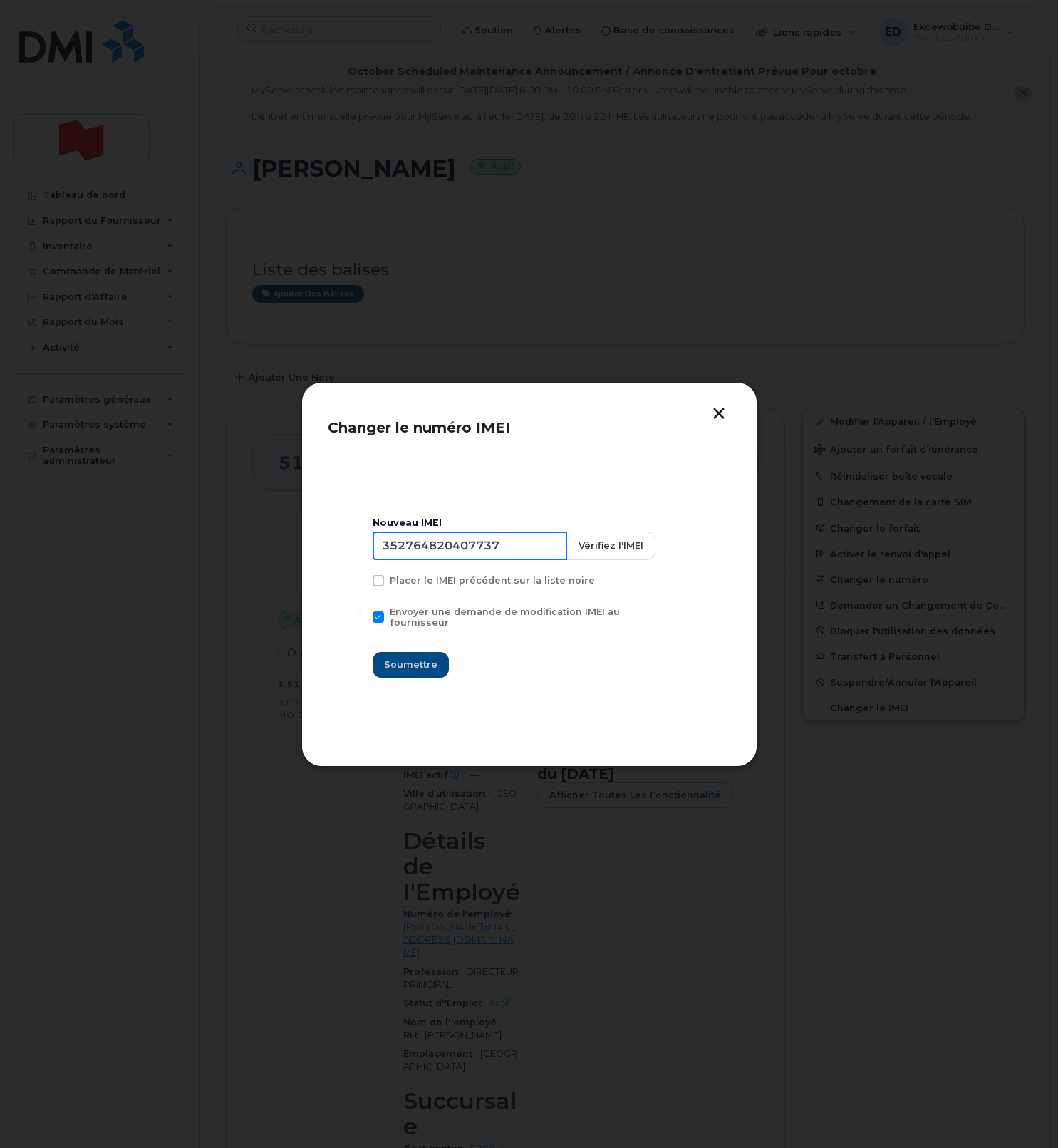
click at [459, 556] on input "352764820407737" at bounding box center [470, 546] width 195 height 28
click at [459, 557] on input "352764820407737" at bounding box center [470, 546] width 195 height 28
type input "354216331460547"
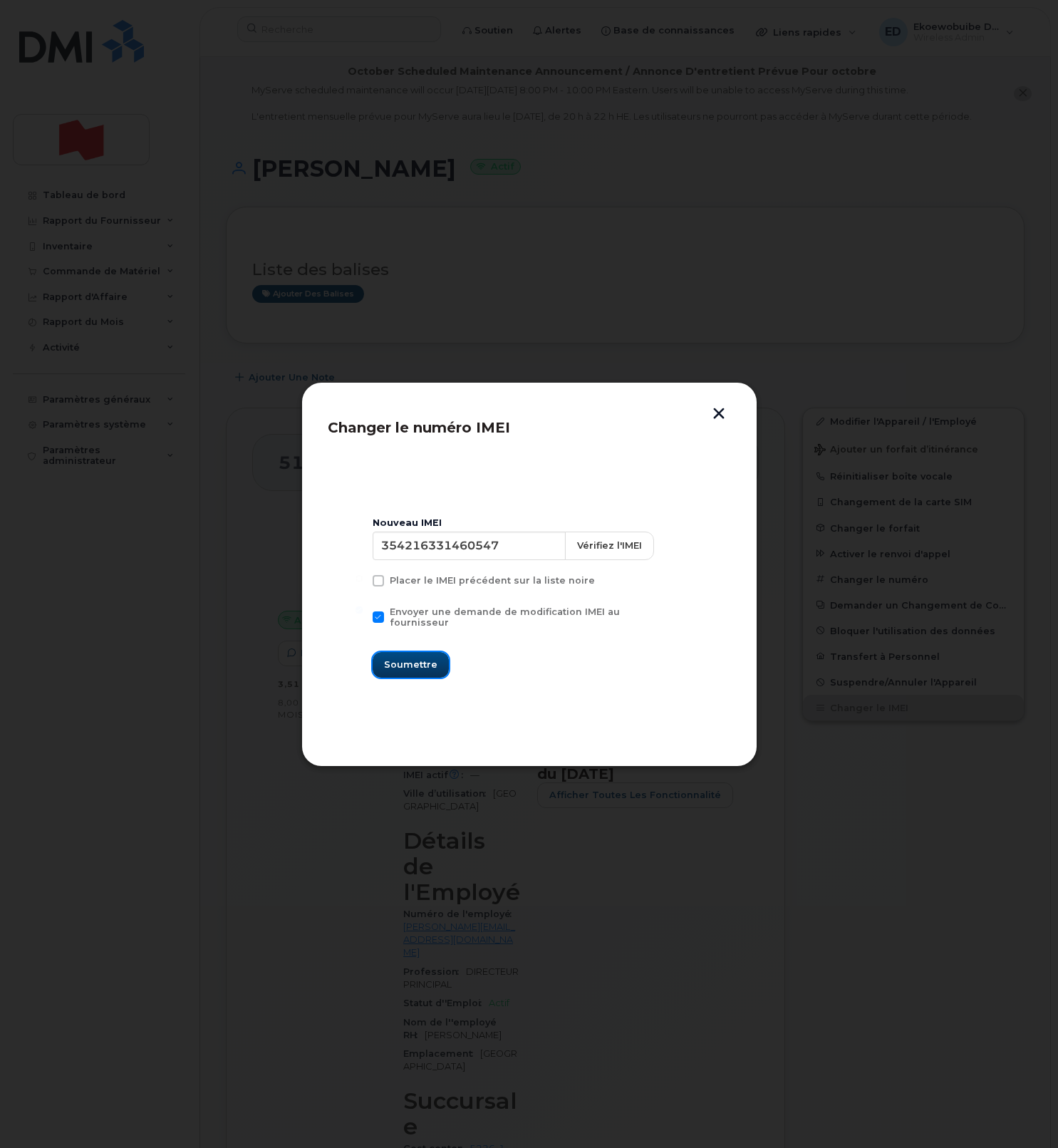
click at [414, 658] on span "Soumettre" at bounding box center [411, 664] width 53 height 13
